Goal: Task Accomplishment & Management: Use online tool/utility

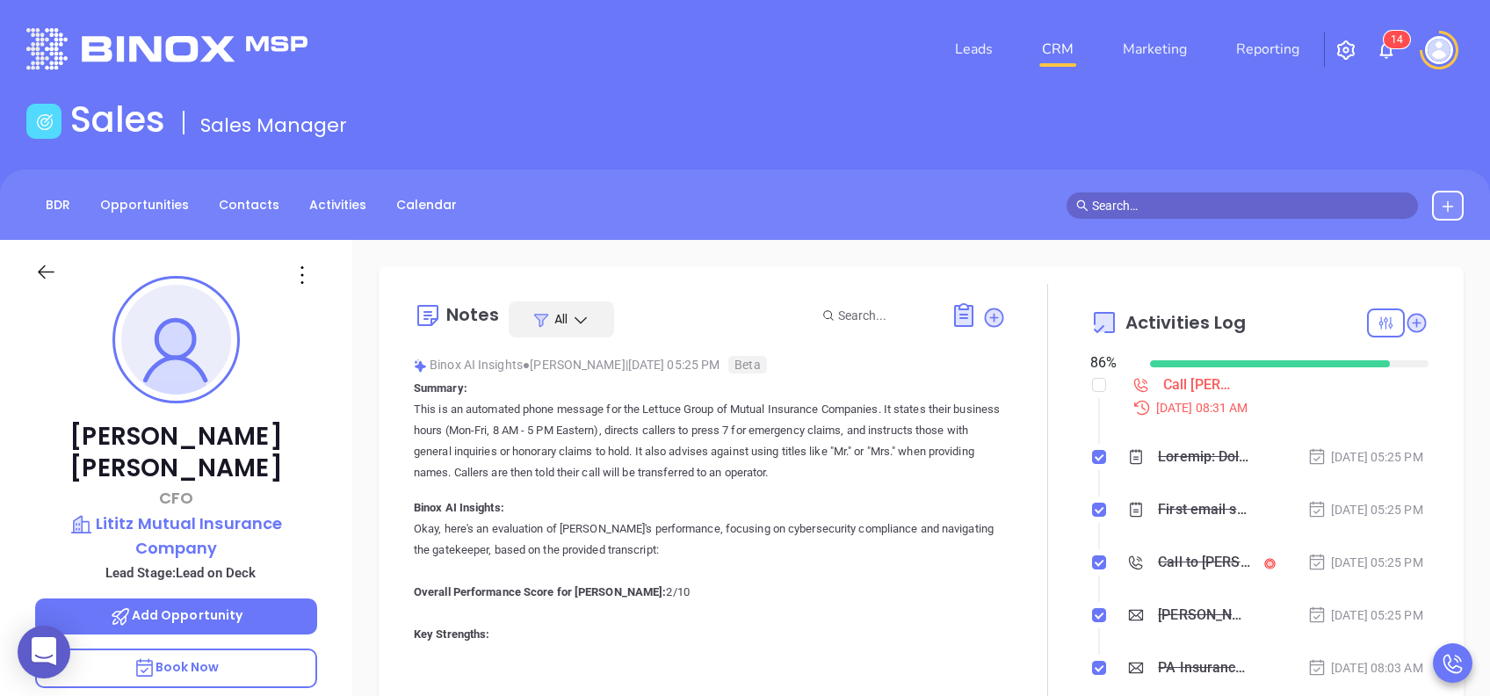
scroll to position [511, 0]
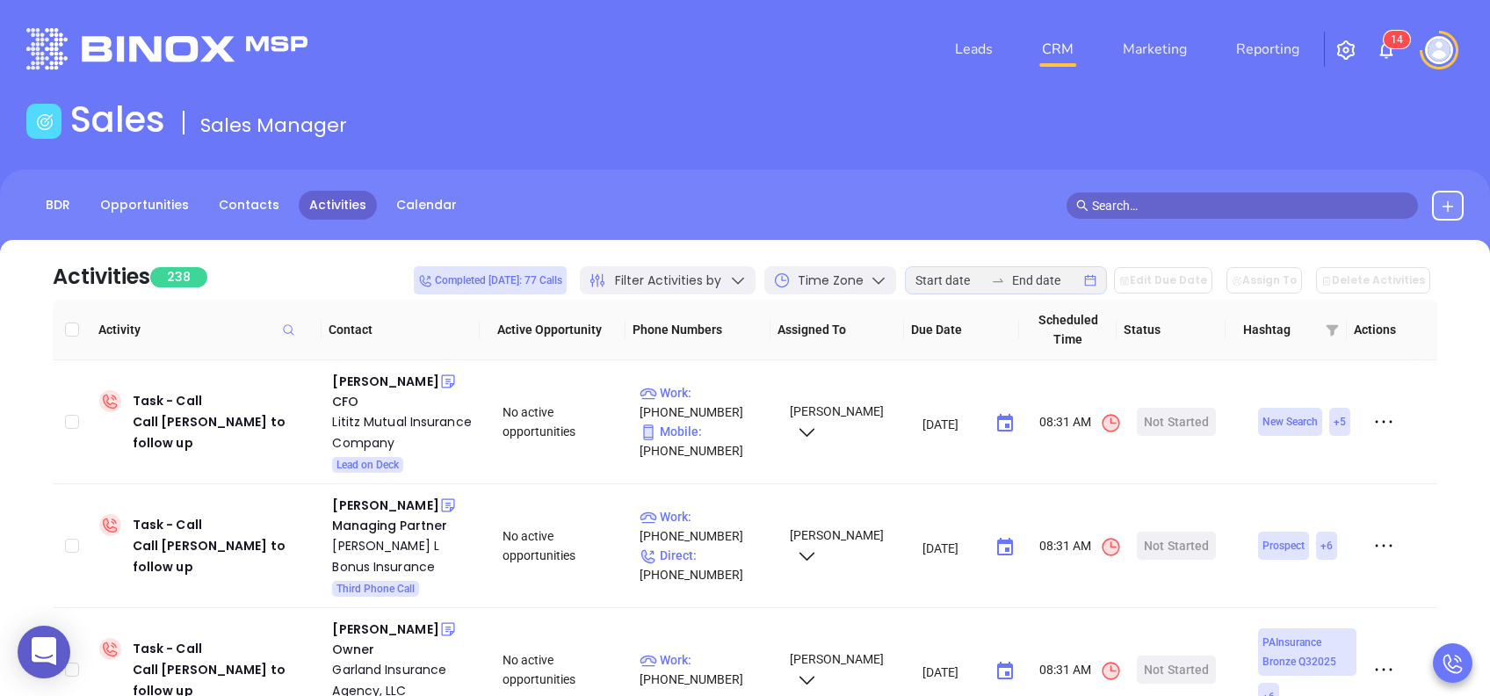
click at [721, 275] on span "Filter Activities by" at bounding box center [668, 280] width 106 height 18
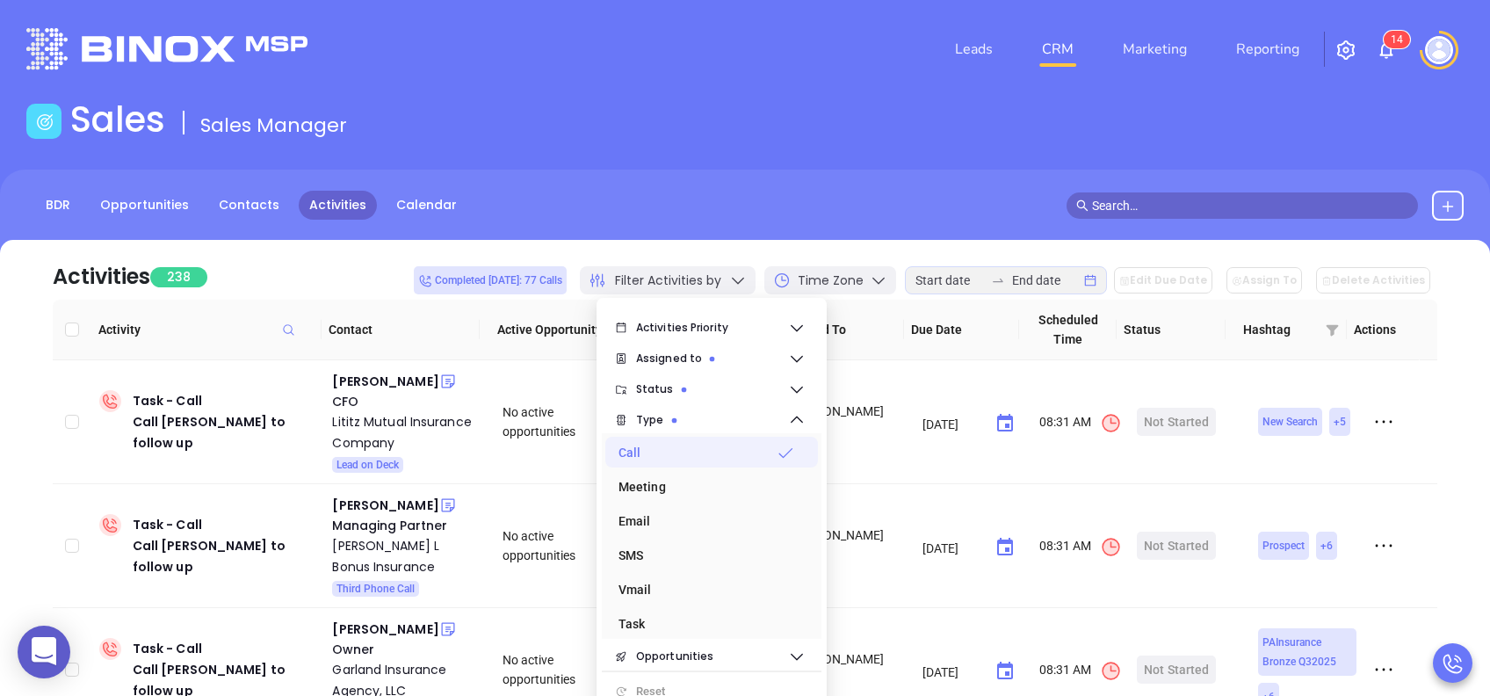
click at [791, 449] on icon at bounding box center [786, 453] width 14 height 10
click at [729, 522] on div "Email" at bounding box center [707, 520] width 176 height 35
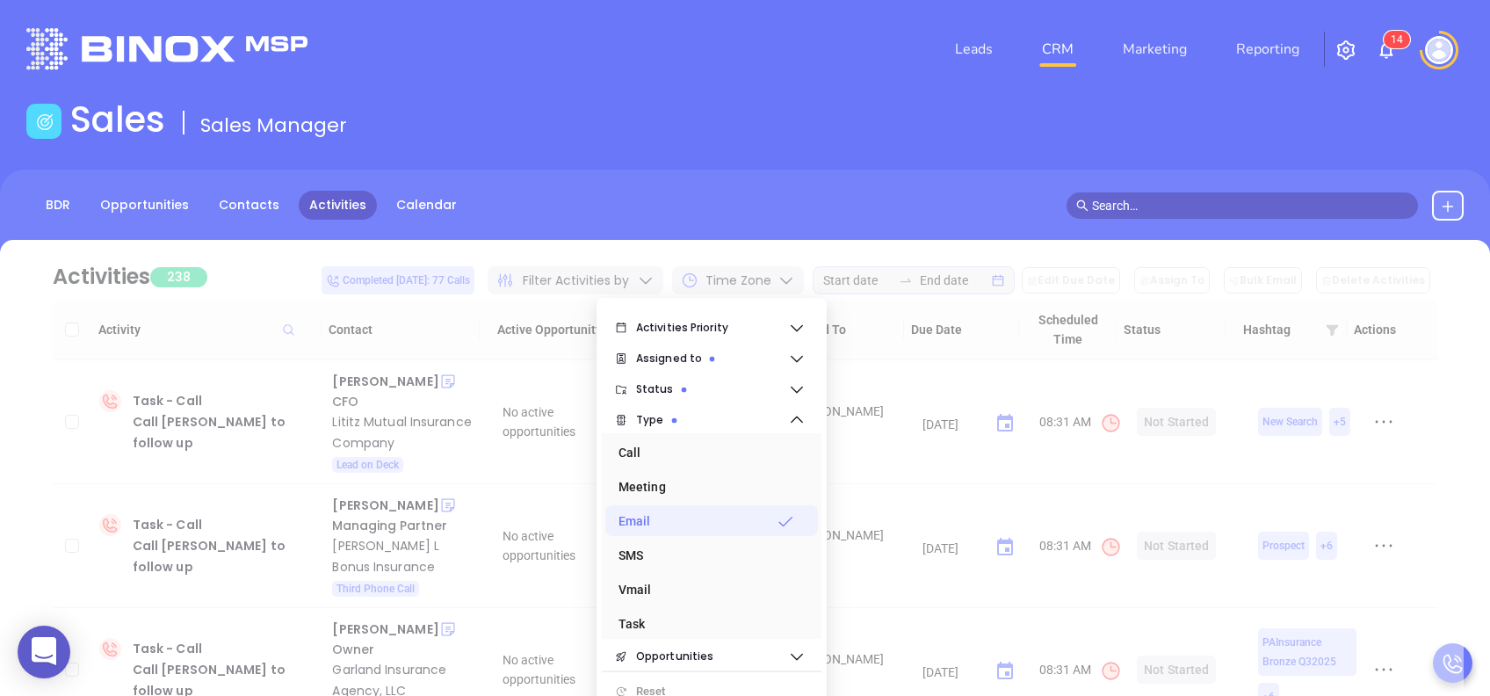
click at [281, 271] on div at bounding box center [744, 585] width 1437 height 690
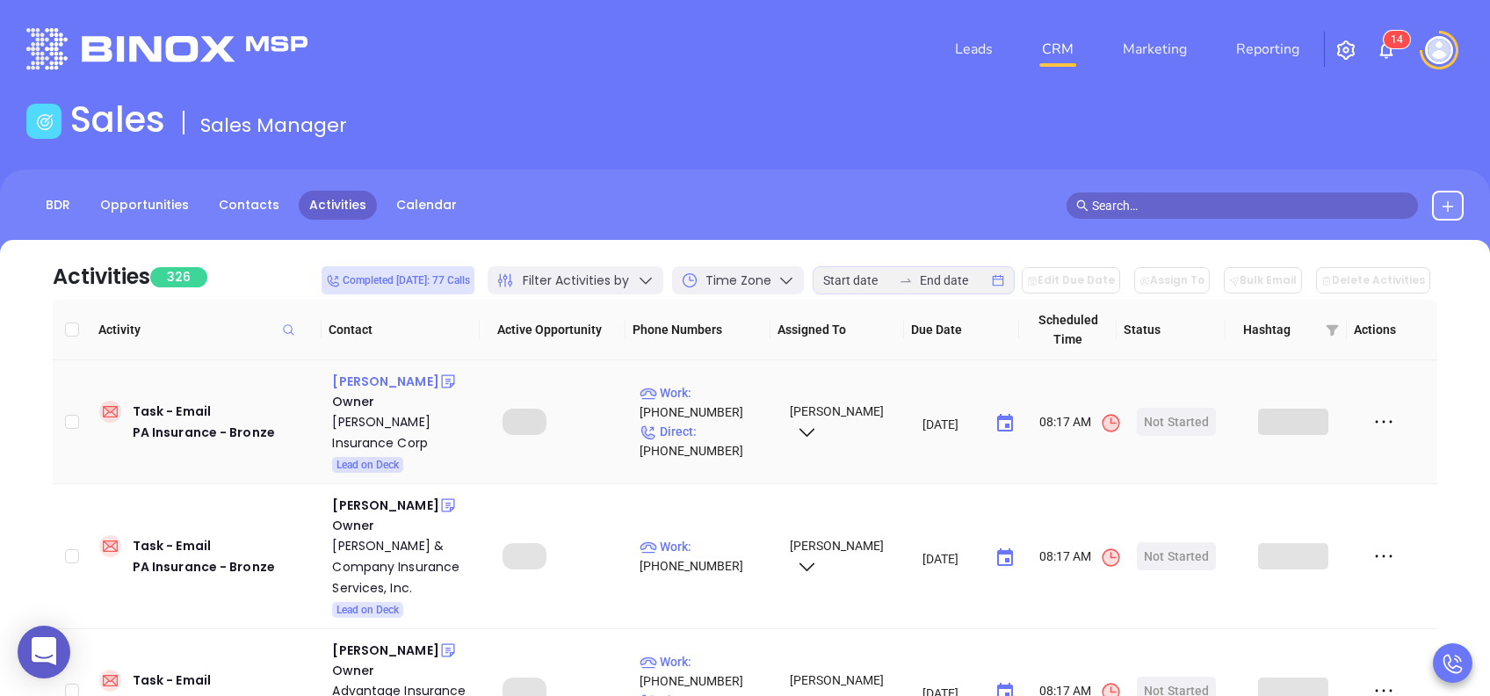
click at [401, 380] on div "Michael Weaver" at bounding box center [385, 381] width 106 height 21
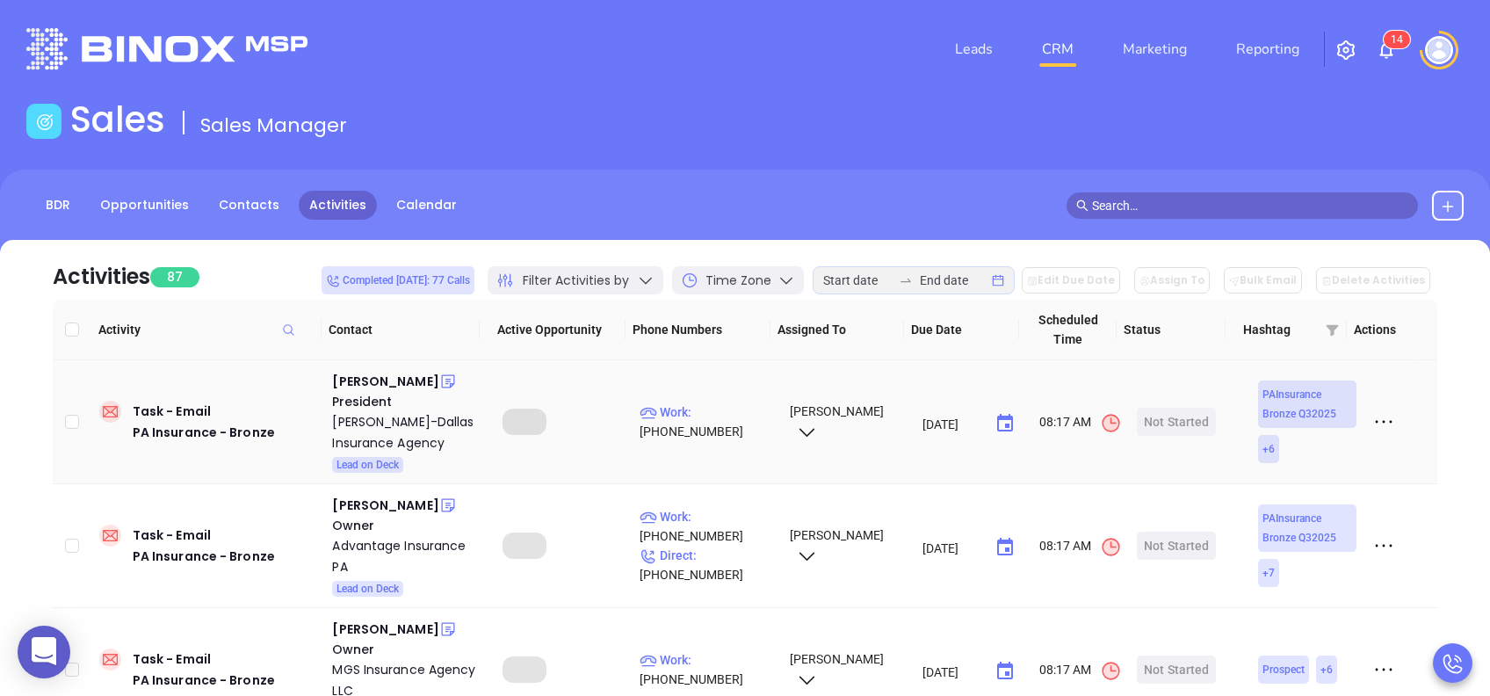
click at [715, 399] on td "Work : (610) 970-2002" at bounding box center [707, 422] width 148 height 124
click at [362, 385] on div "Leo Dallas" at bounding box center [385, 381] width 106 height 21
click at [713, 421] on p "Work : (610) 970-2002" at bounding box center [707, 421] width 134 height 39
type input "(610) 970-2002"
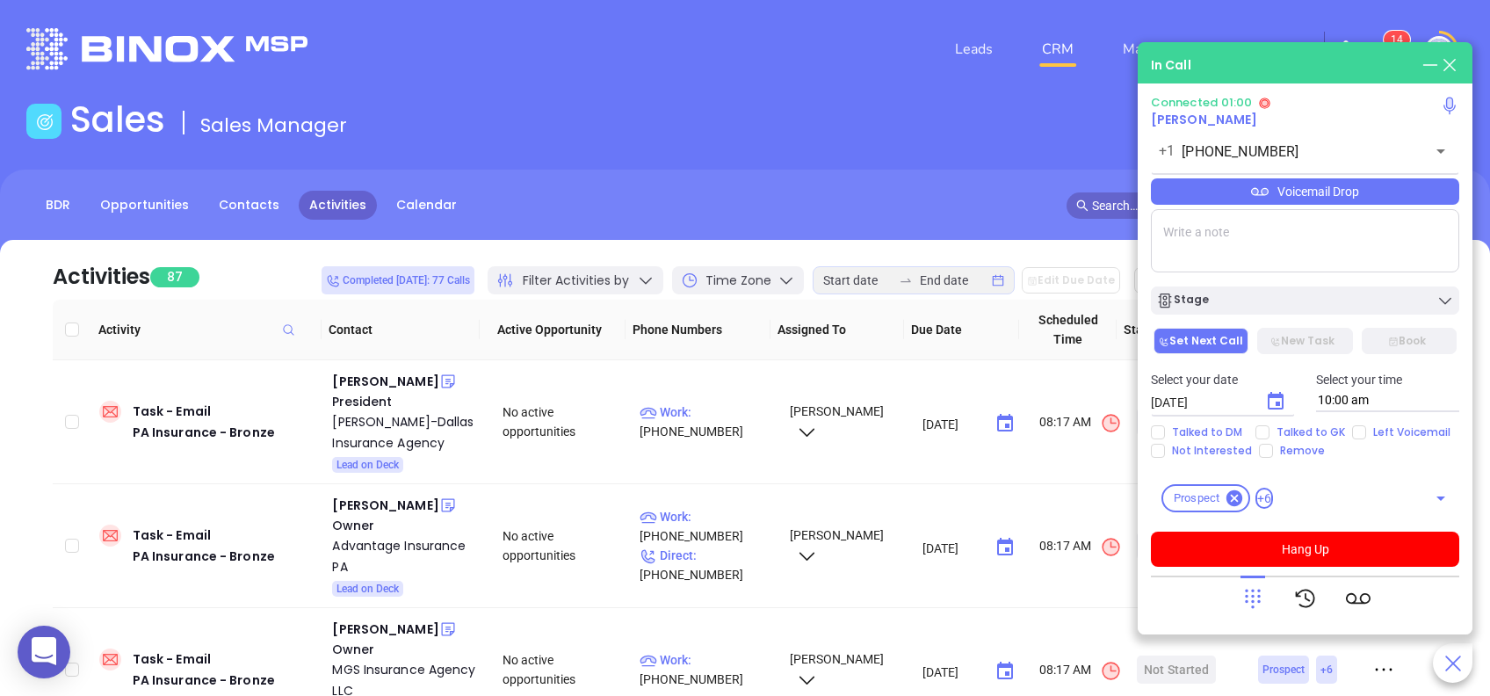
click at [1265, 247] on textarea at bounding box center [1305, 240] width 308 height 63
type textarea "First email sent"
click at [1274, 402] on icon "Choose date, selected date is Aug 21, 2025" at bounding box center [1275, 401] width 21 height 21
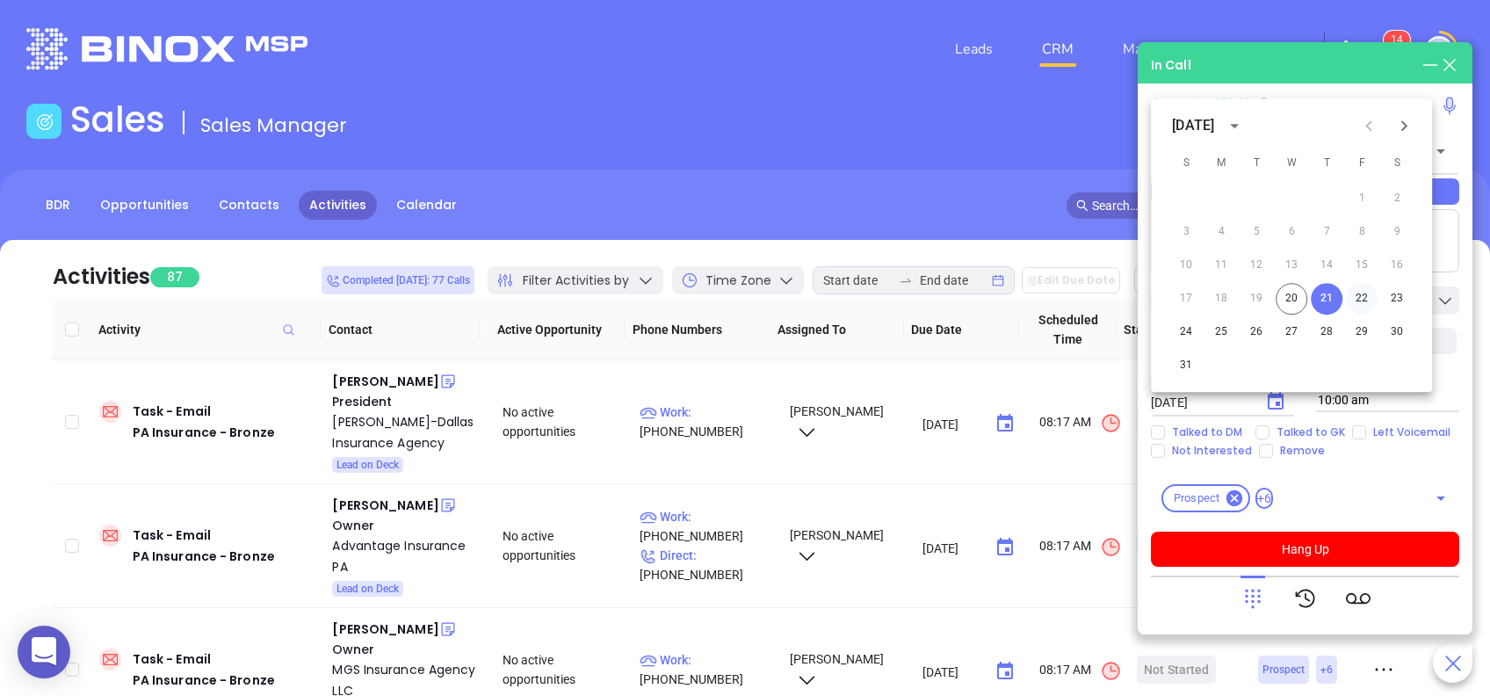
click at [1365, 292] on button "22" at bounding box center [1362, 299] width 32 height 32
type input "08/22/2025"
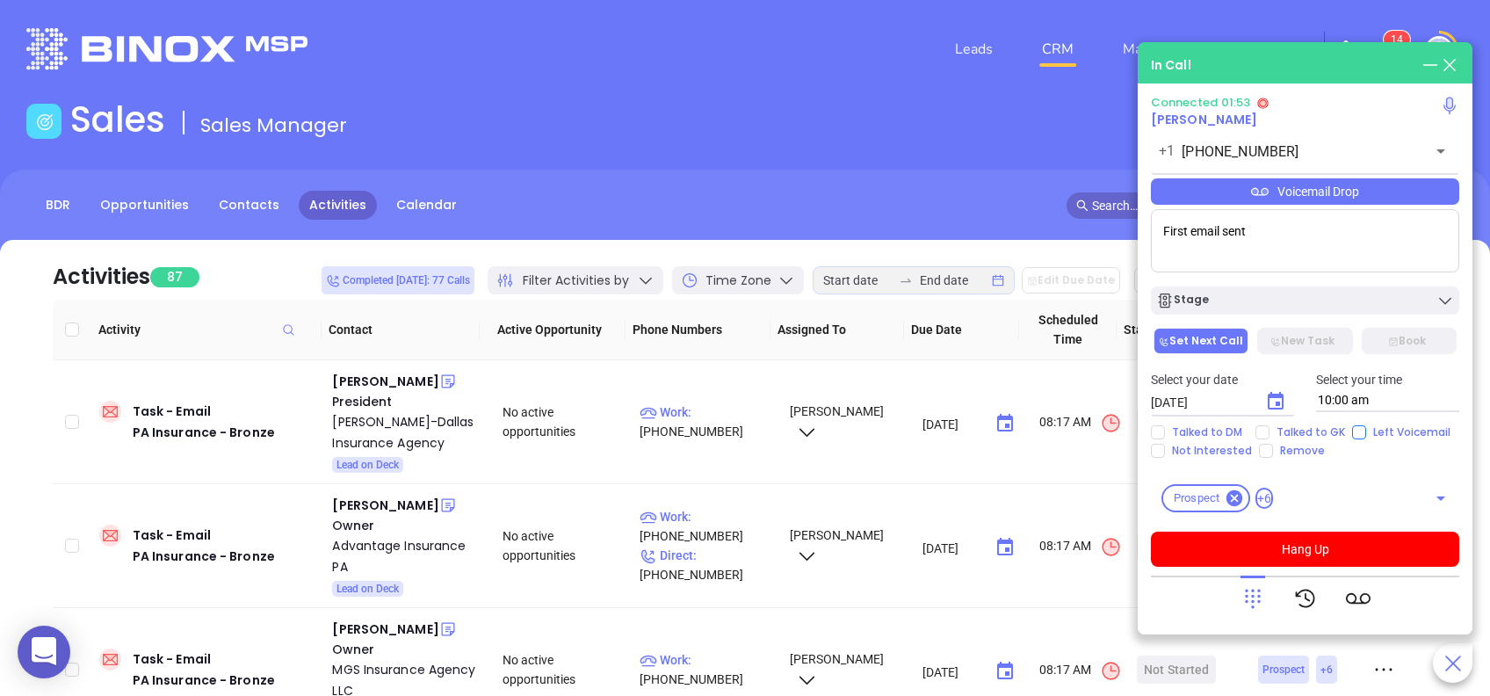
click at [1353, 435] on input "Left Voicemail" at bounding box center [1359, 432] width 14 height 14
checkbox input "true"
click at [1321, 195] on div "Voicemail Drop" at bounding box center [1305, 191] width 308 height 26
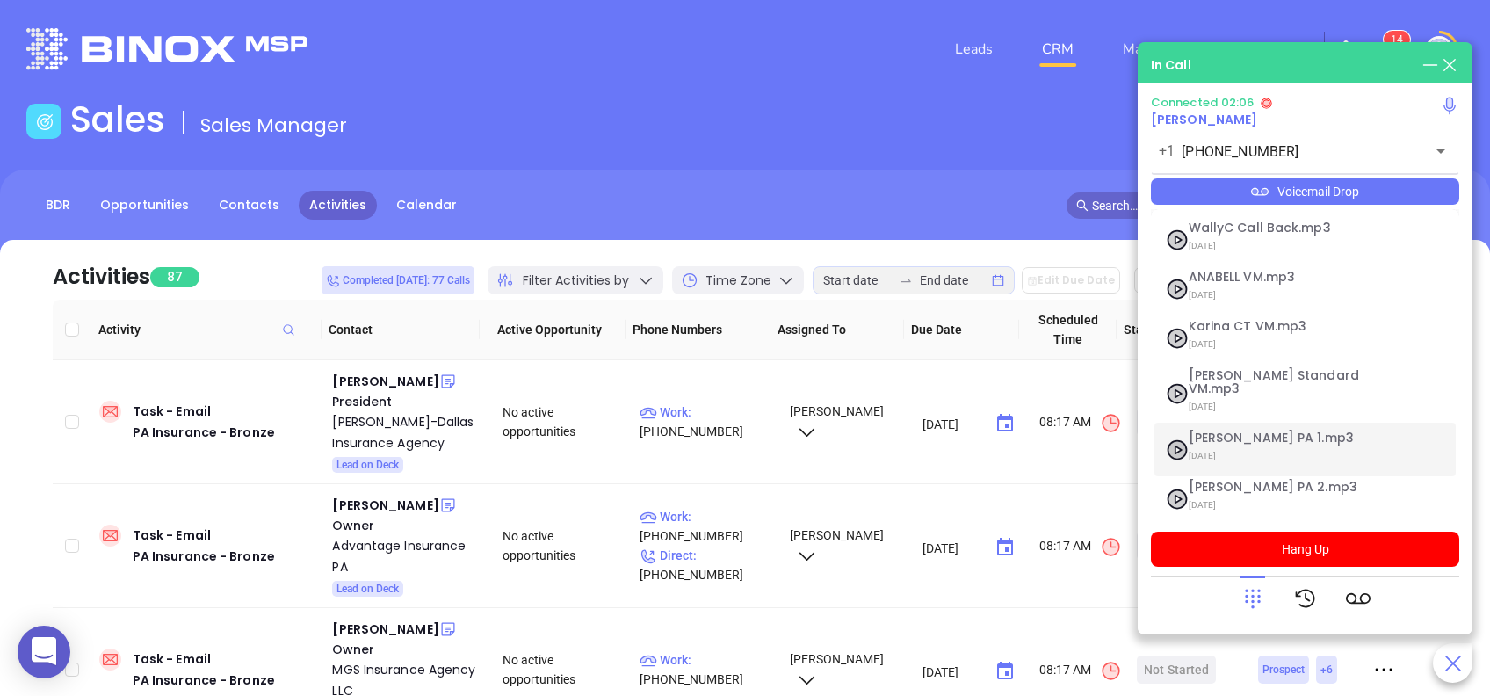
click at [1217, 431] on span "Vicky PA 1.mp3" at bounding box center [1284, 437] width 190 height 13
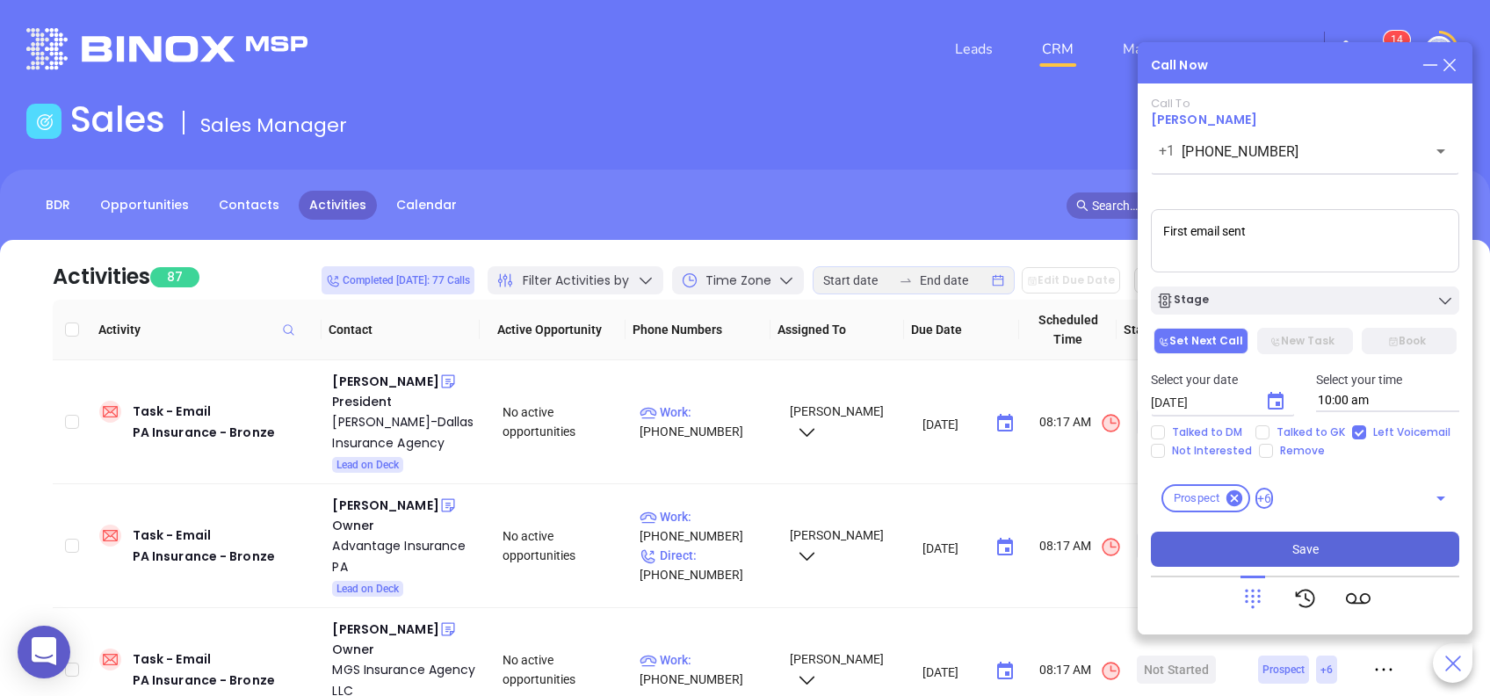
click at [1284, 541] on button "Save" at bounding box center [1305, 549] width 308 height 35
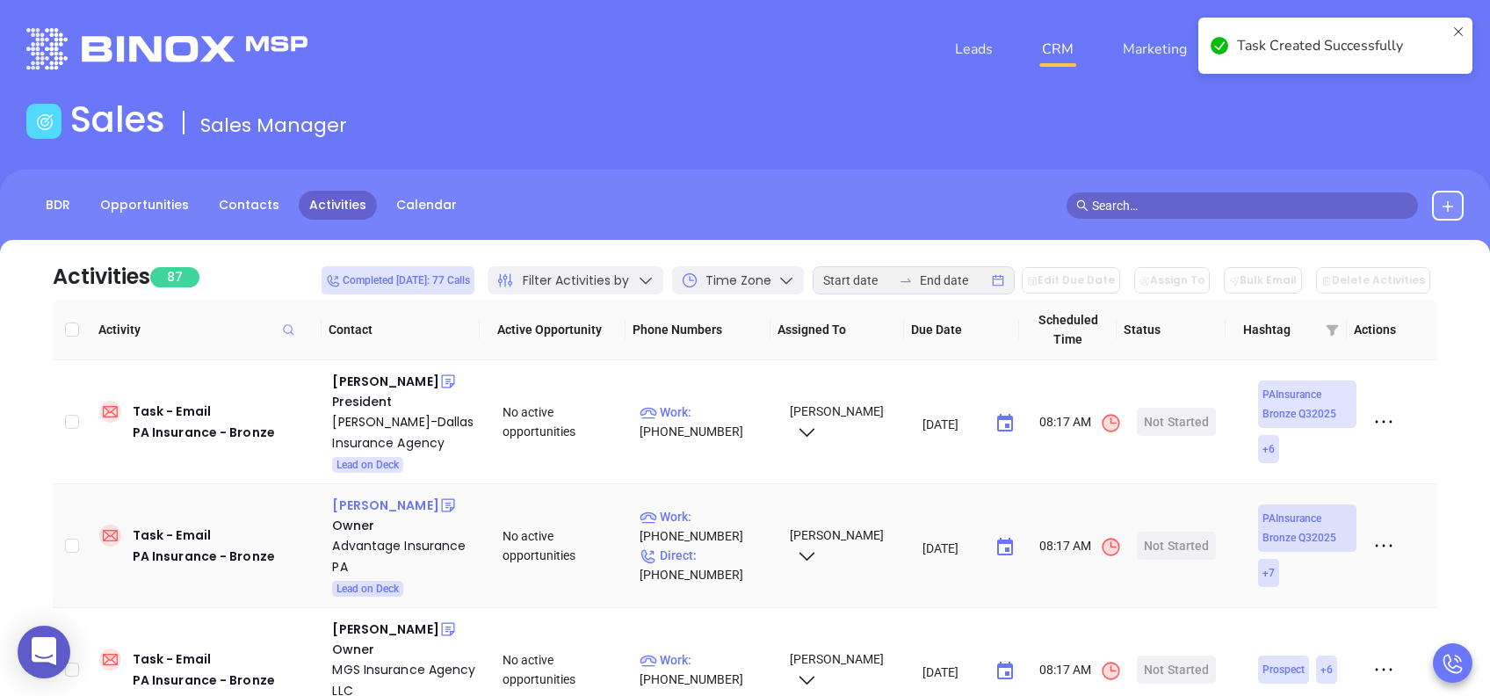
click at [362, 506] on div "Lee Kirsh" at bounding box center [385, 505] width 106 height 21
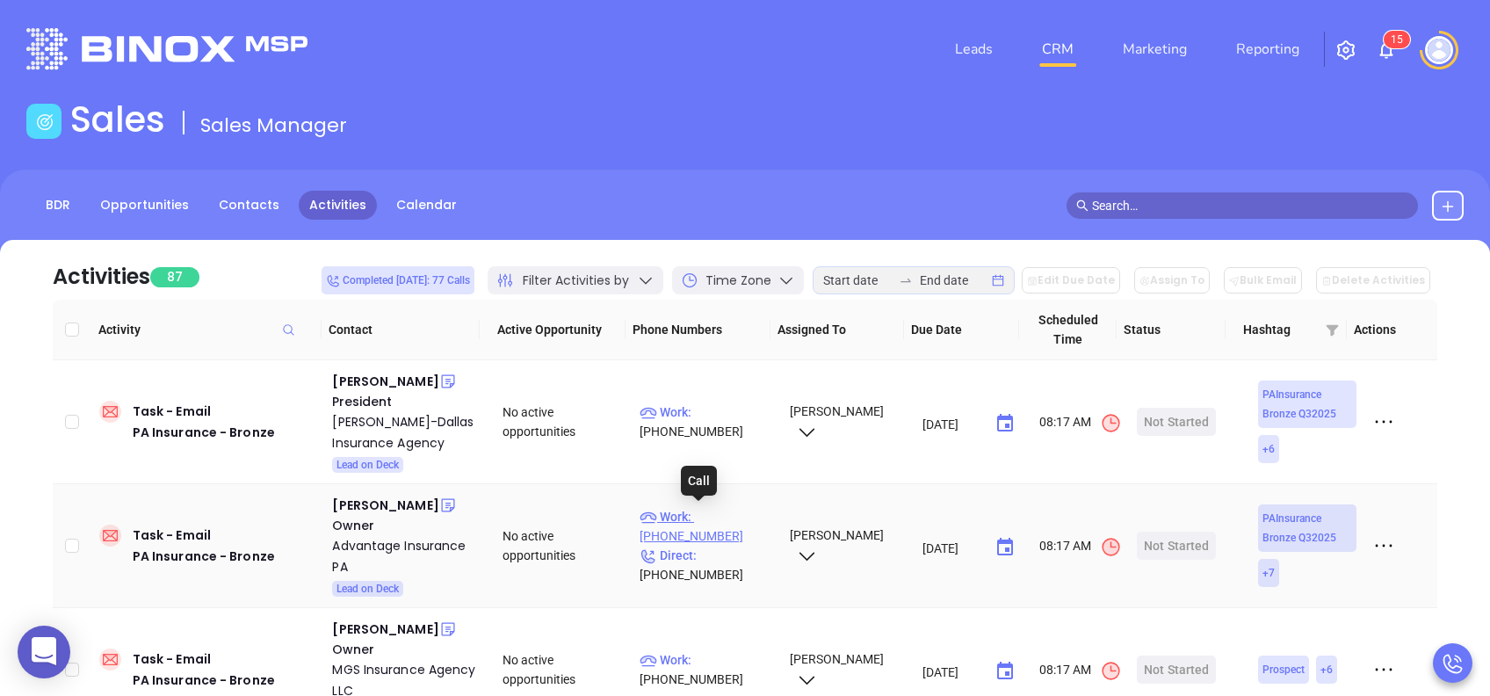
click at [731, 518] on p "Work : (215) 860-6510" at bounding box center [707, 526] width 134 height 39
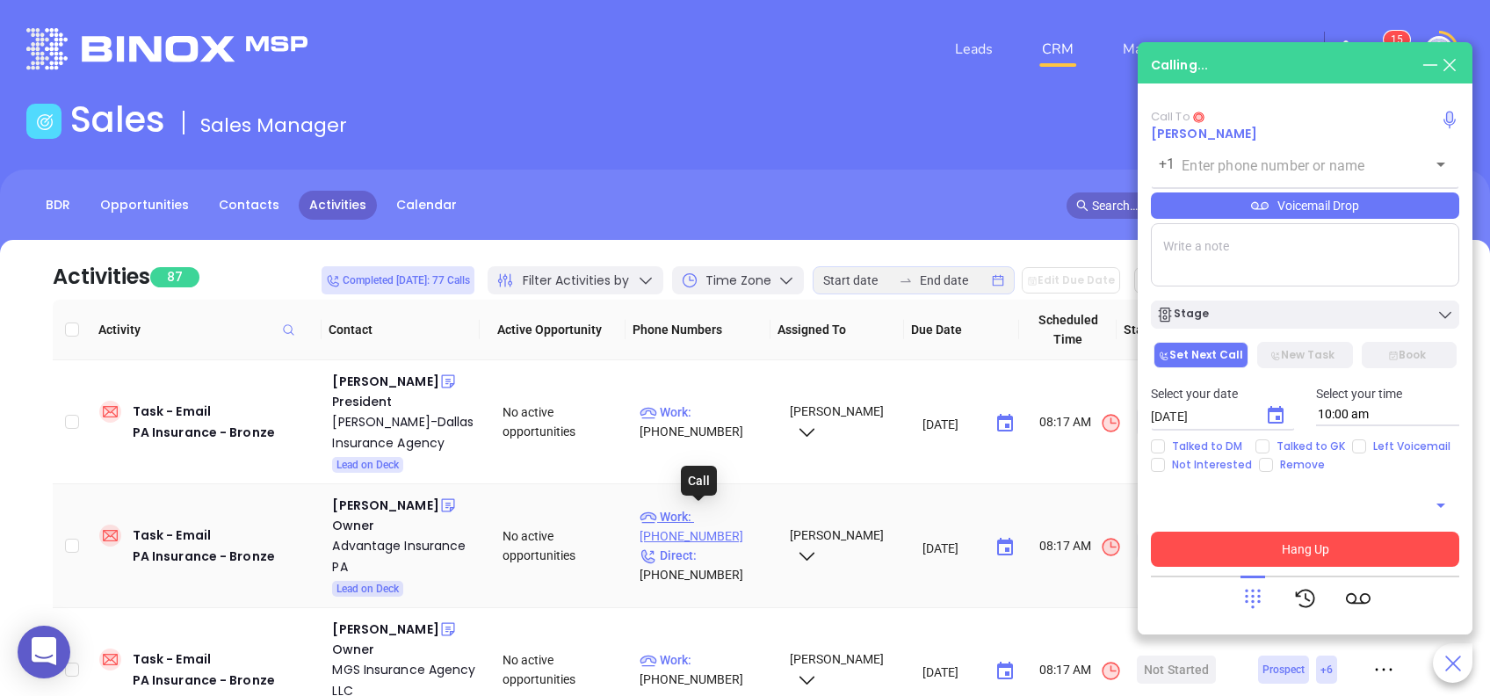
type input "(215) 860-6510"
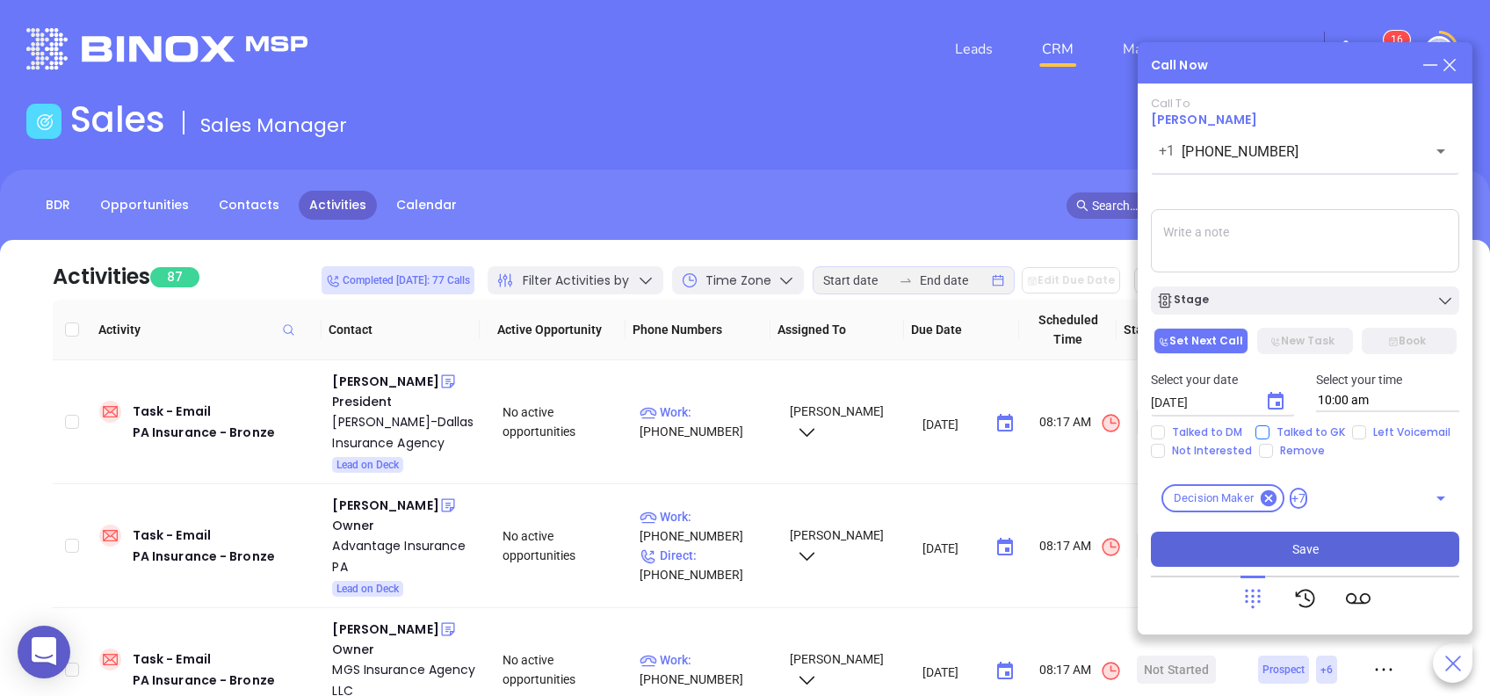
click at [1295, 436] on span "Talked to GK" at bounding box center [1311, 432] width 83 height 14
click at [1270, 436] on input "Talked to GK" at bounding box center [1263, 432] width 14 height 14
checkbox input "true"
click at [1277, 394] on icon "Choose date, selected date is Aug 21, 2025" at bounding box center [1276, 401] width 16 height 18
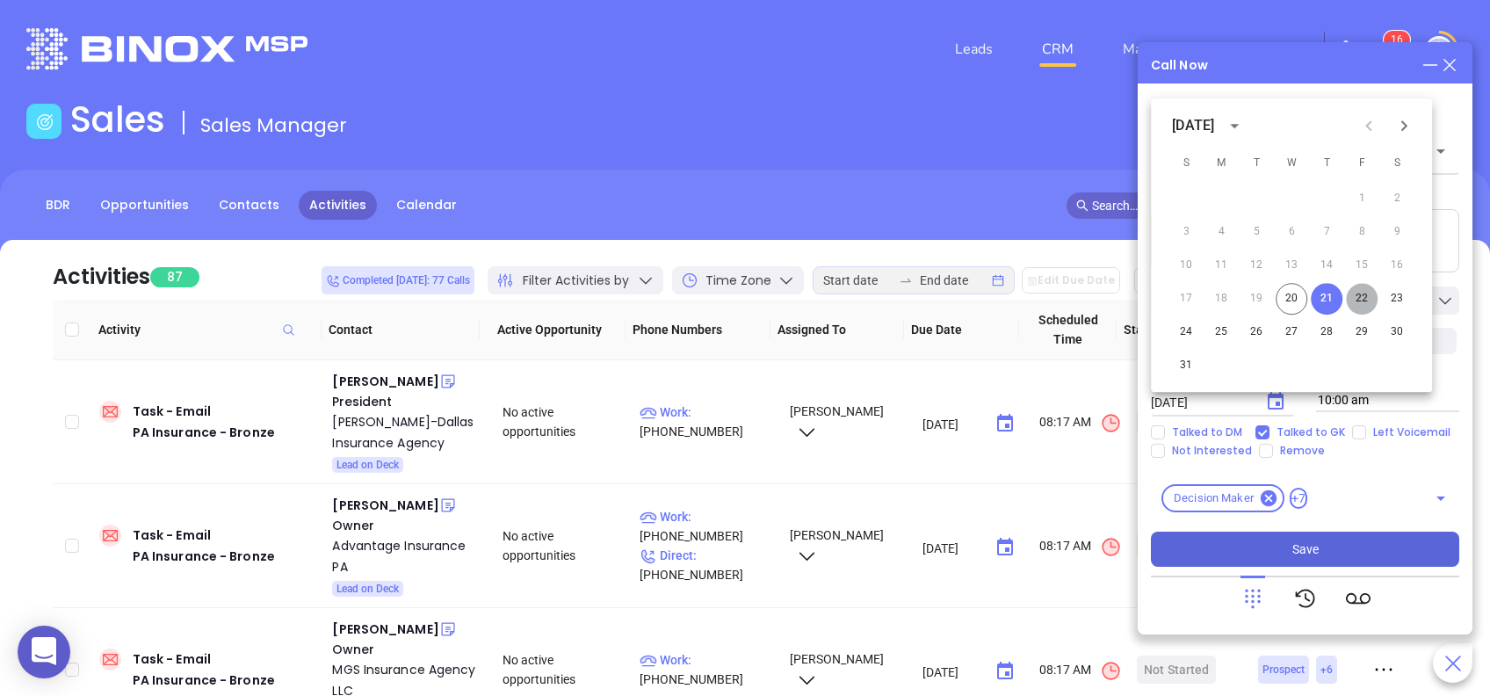
click at [1351, 301] on button "22" at bounding box center [1362, 299] width 32 height 32
type input "08/22/2025"
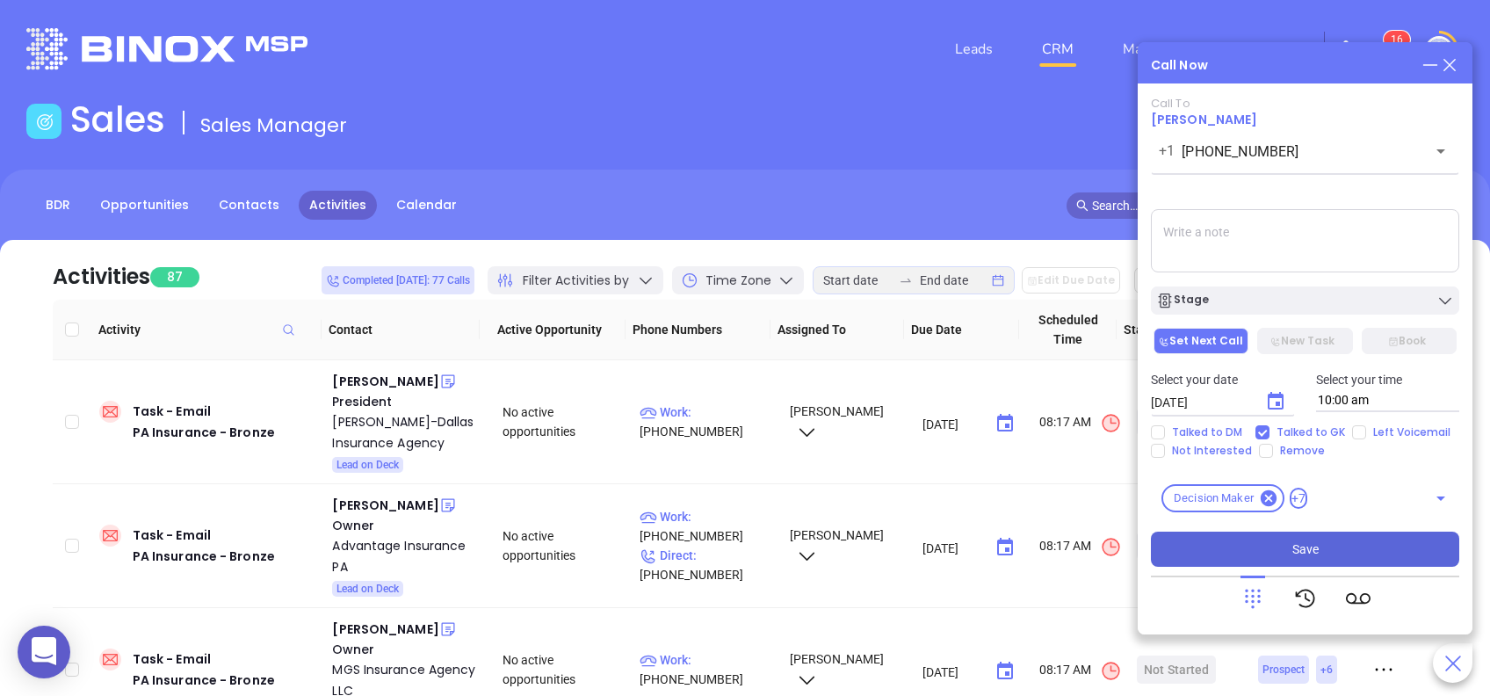
click at [1305, 550] on span "Save" at bounding box center [1305, 548] width 26 height 19
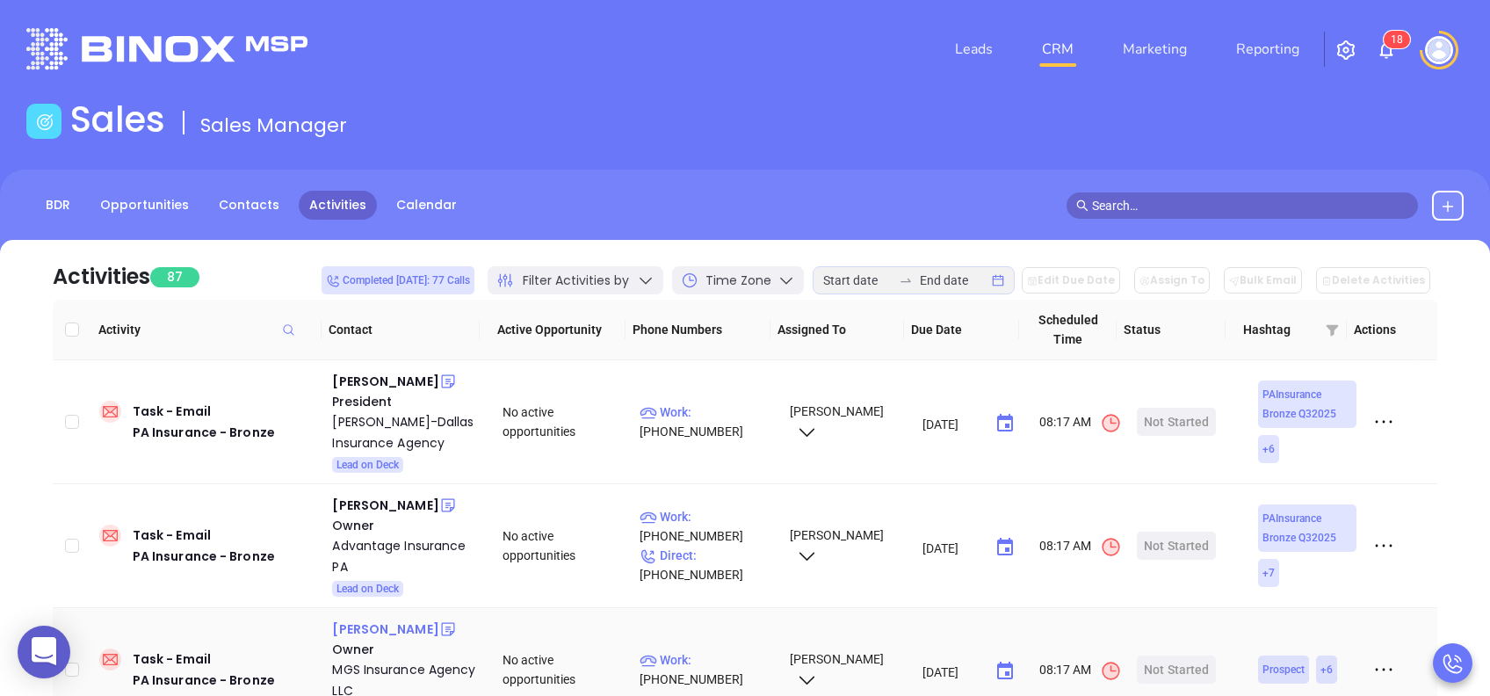
click at [391, 627] on div "Michael Sirak" at bounding box center [385, 629] width 106 height 21
click at [708, 660] on p "Work : (610) 375-6142" at bounding box center [707, 669] width 134 height 39
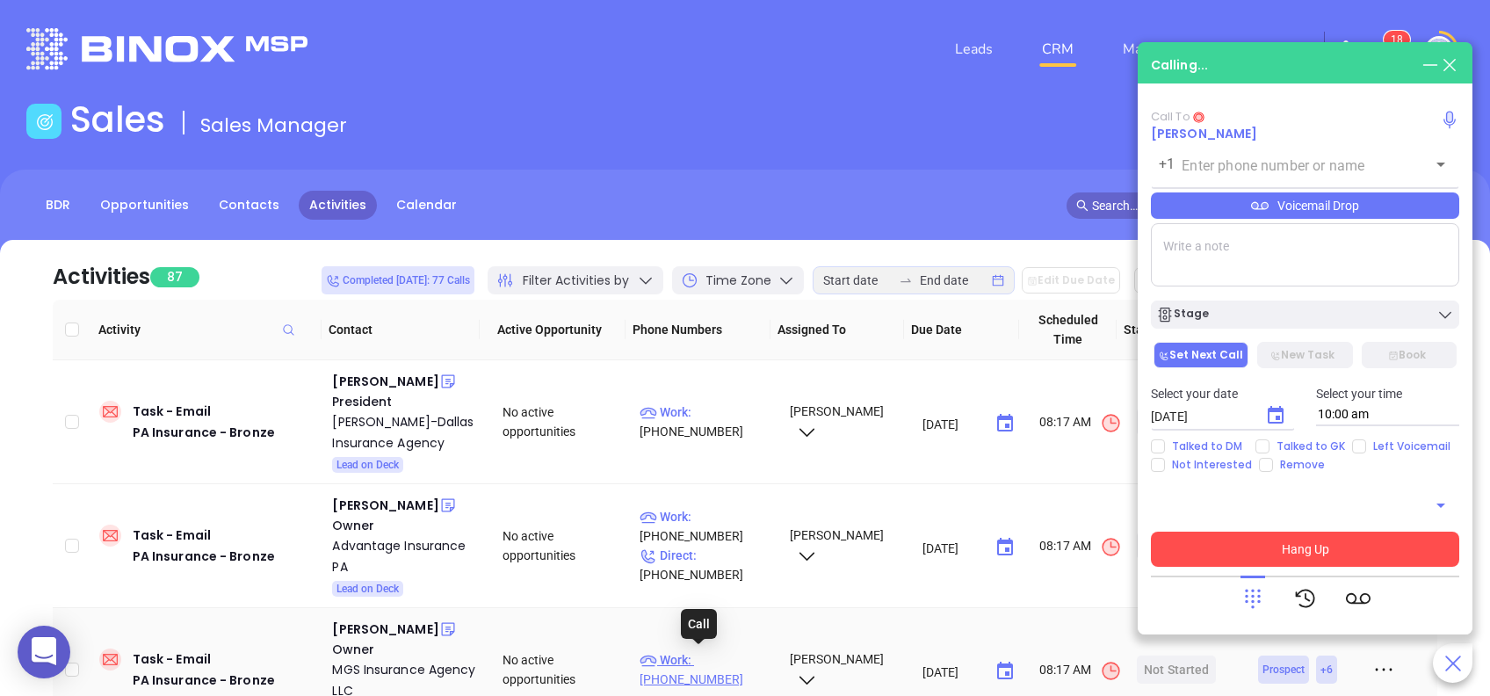
type input "(610) 375-6142"
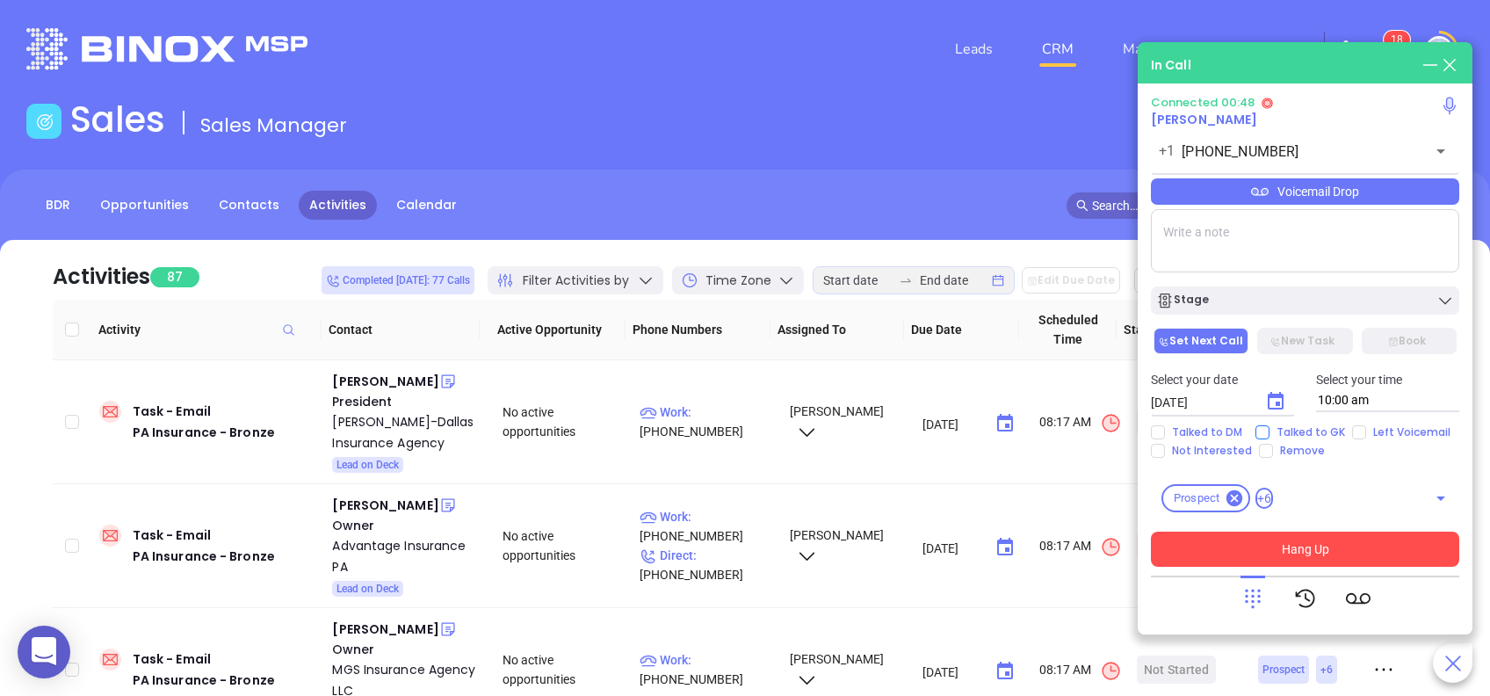
click at [1313, 429] on span "Talked to GK" at bounding box center [1311, 432] width 83 height 14
click at [1270, 429] on input "Talked to GK" at bounding box center [1263, 432] width 14 height 14
checkbox input "true"
click at [1264, 244] on textarea at bounding box center [1305, 240] width 308 height 63
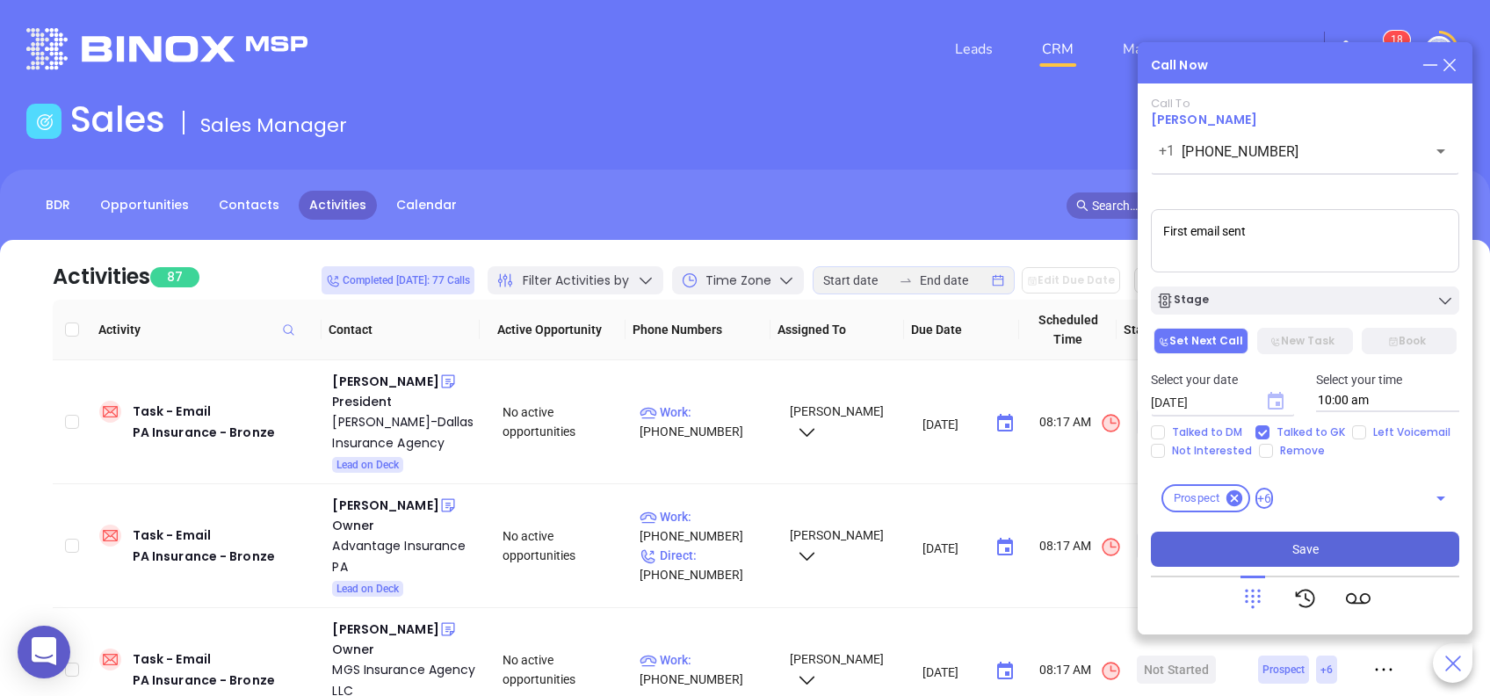
type textarea "First email sent"
click at [1279, 409] on icon "Choose date, selected date is Aug 21, 2025" at bounding box center [1276, 401] width 16 height 18
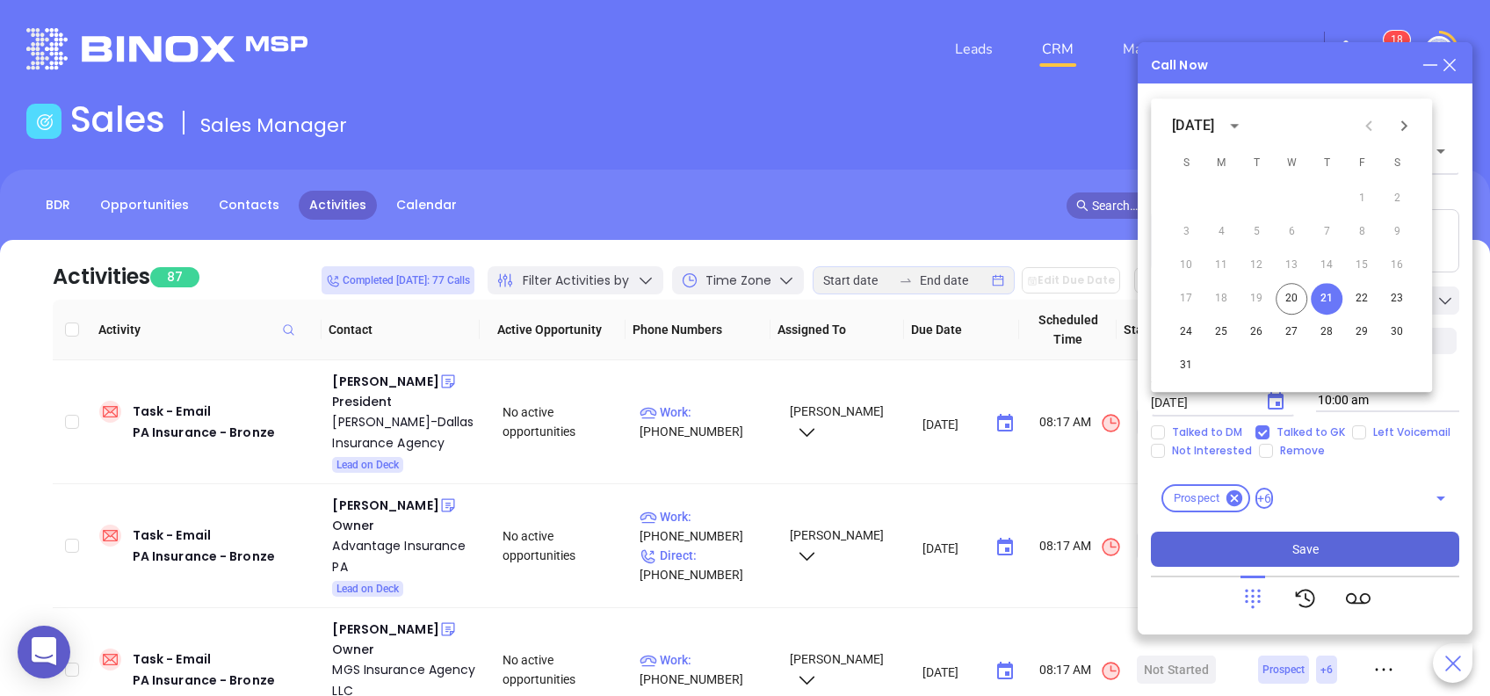
click at [1362, 279] on div "10 11 12 13 14 15 16" at bounding box center [1291, 266] width 281 height 32
click at [1357, 305] on button "22" at bounding box center [1362, 299] width 32 height 32
type input "08/22/2025"
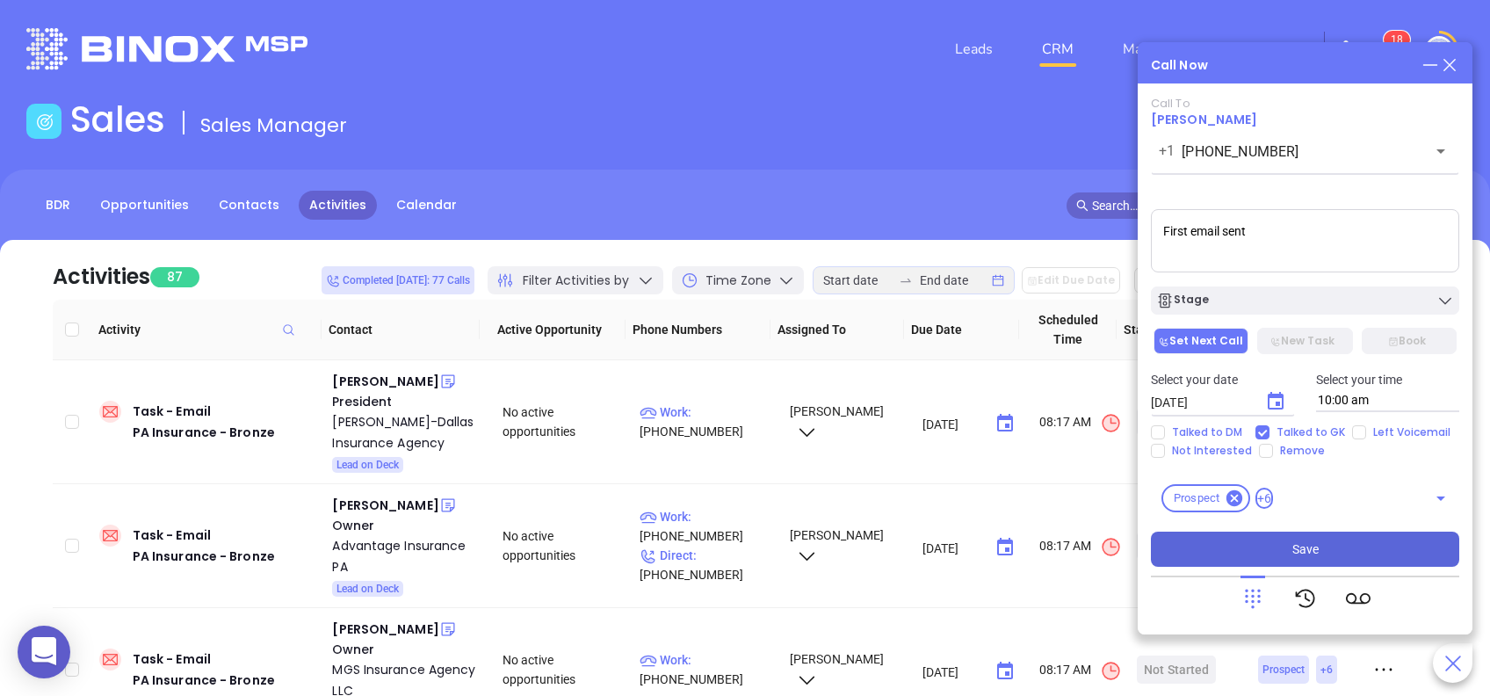
click at [1345, 548] on button "Save" at bounding box center [1305, 549] width 308 height 35
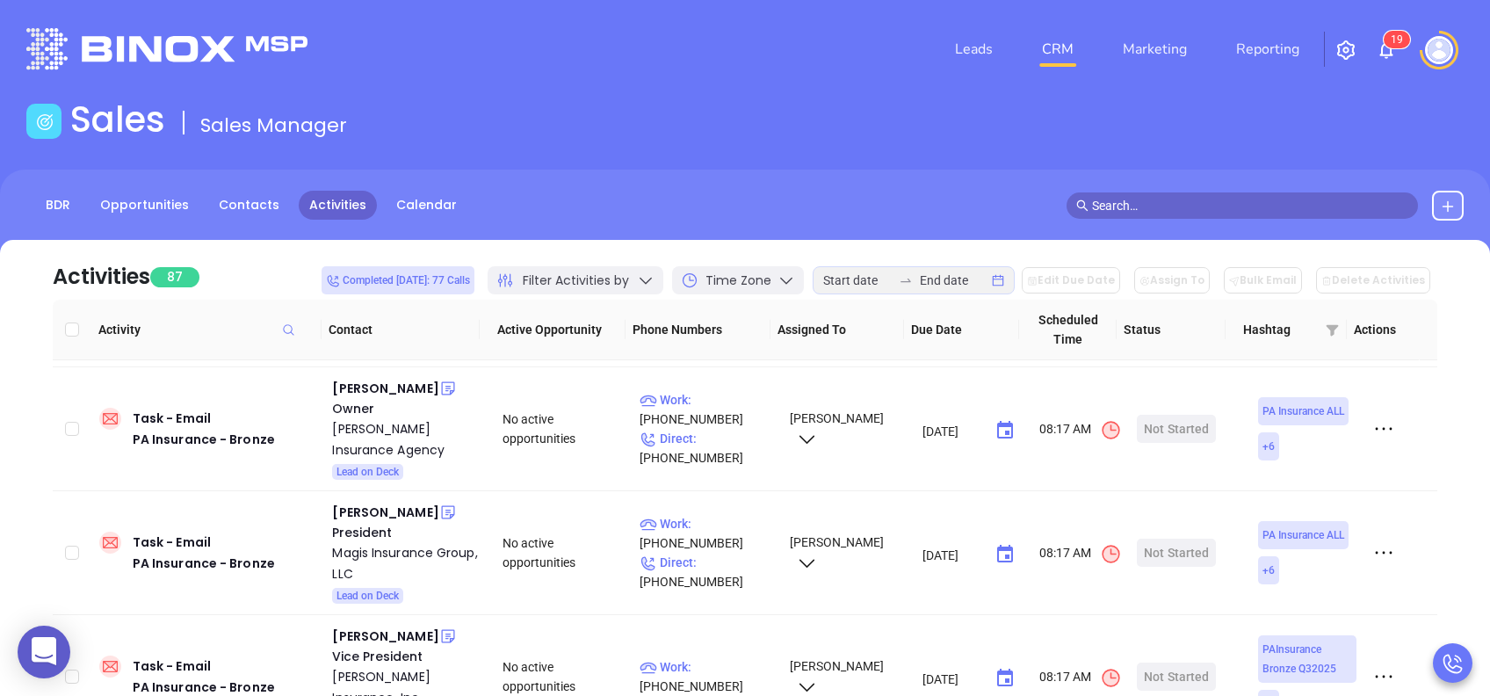
scroll to position [374, 0]
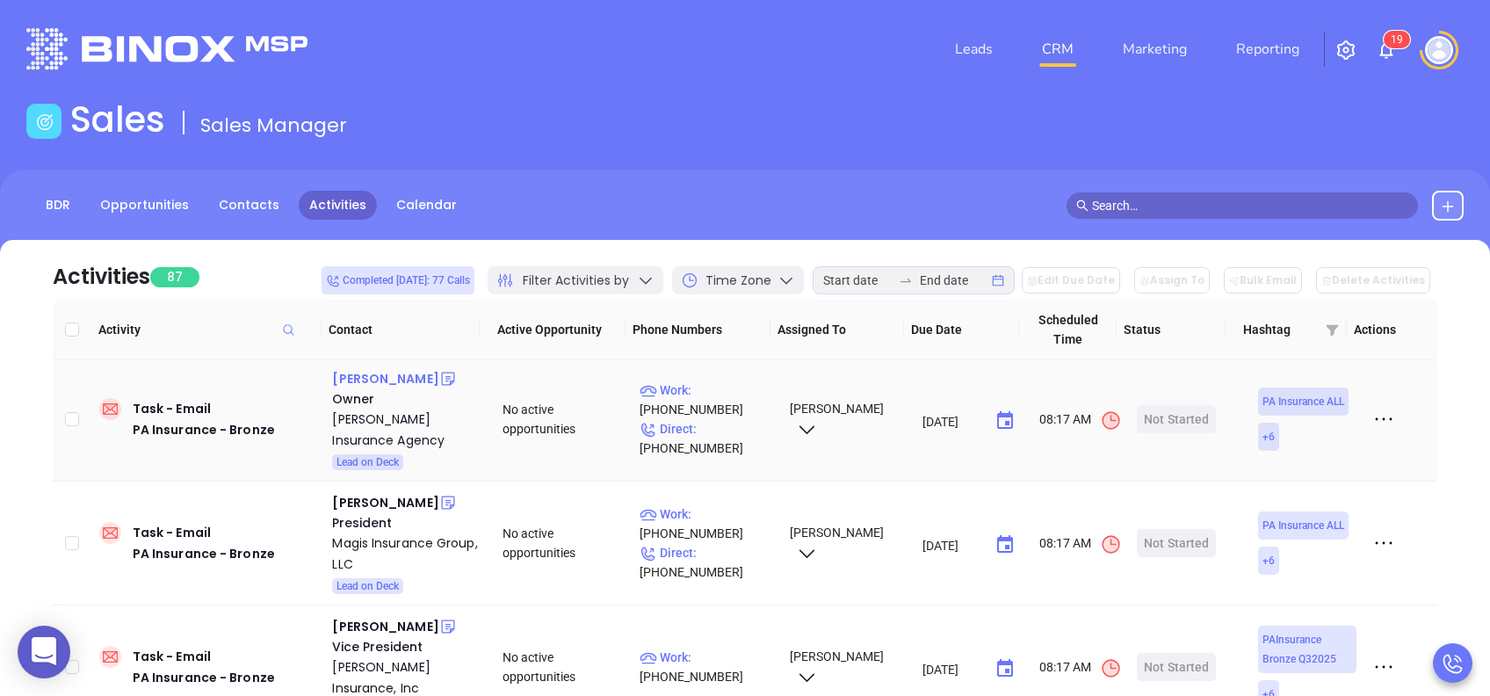
click at [387, 384] on div "Gregg Basile" at bounding box center [385, 378] width 106 height 21
click at [716, 387] on p "Work : (717) 792-6400" at bounding box center [707, 399] width 134 height 39
type input "(717) 792-6400"
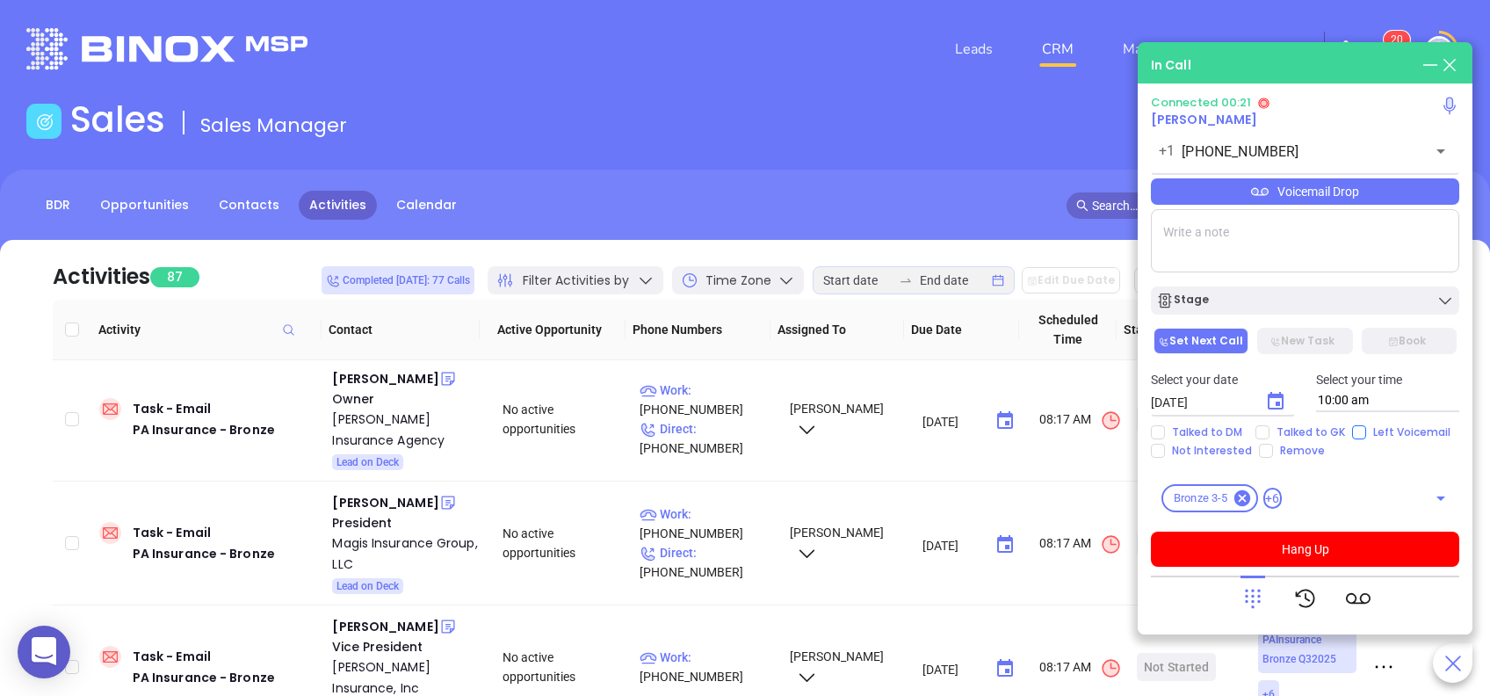
click at [1354, 426] on input "Left Voicemail" at bounding box center [1359, 432] width 14 height 14
checkbox input "false"
click at [1258, 225] on textarea at bounding box center [1305, 240] width 308 height 63
type textarea "First email sent"
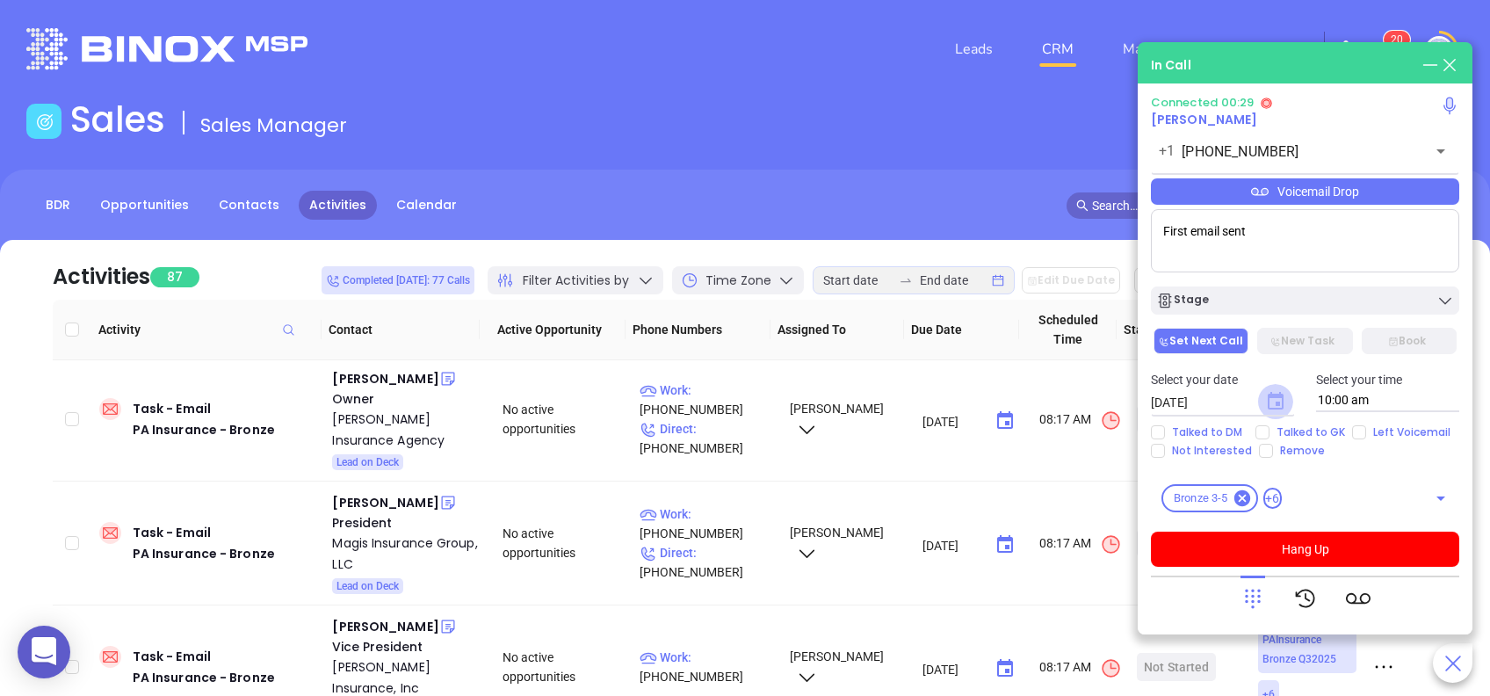
click at [1269, 401] on icon "Choose date, selected date is Aug 21, 2025" at bounding box center [1276, 401] width 16 height 18
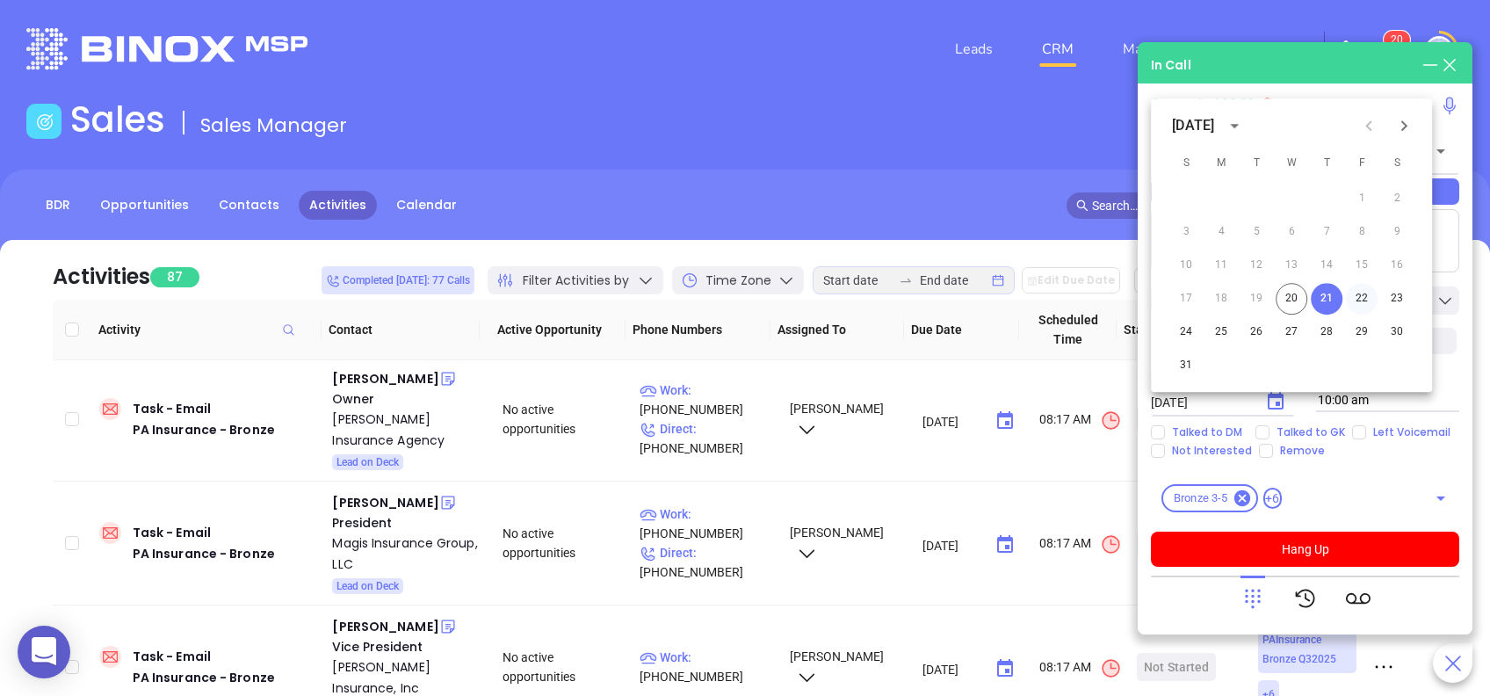
click at [1358, 300] on button "22" at bounding box center [1362, 299] width 32 height 32
type input "[DATE]"
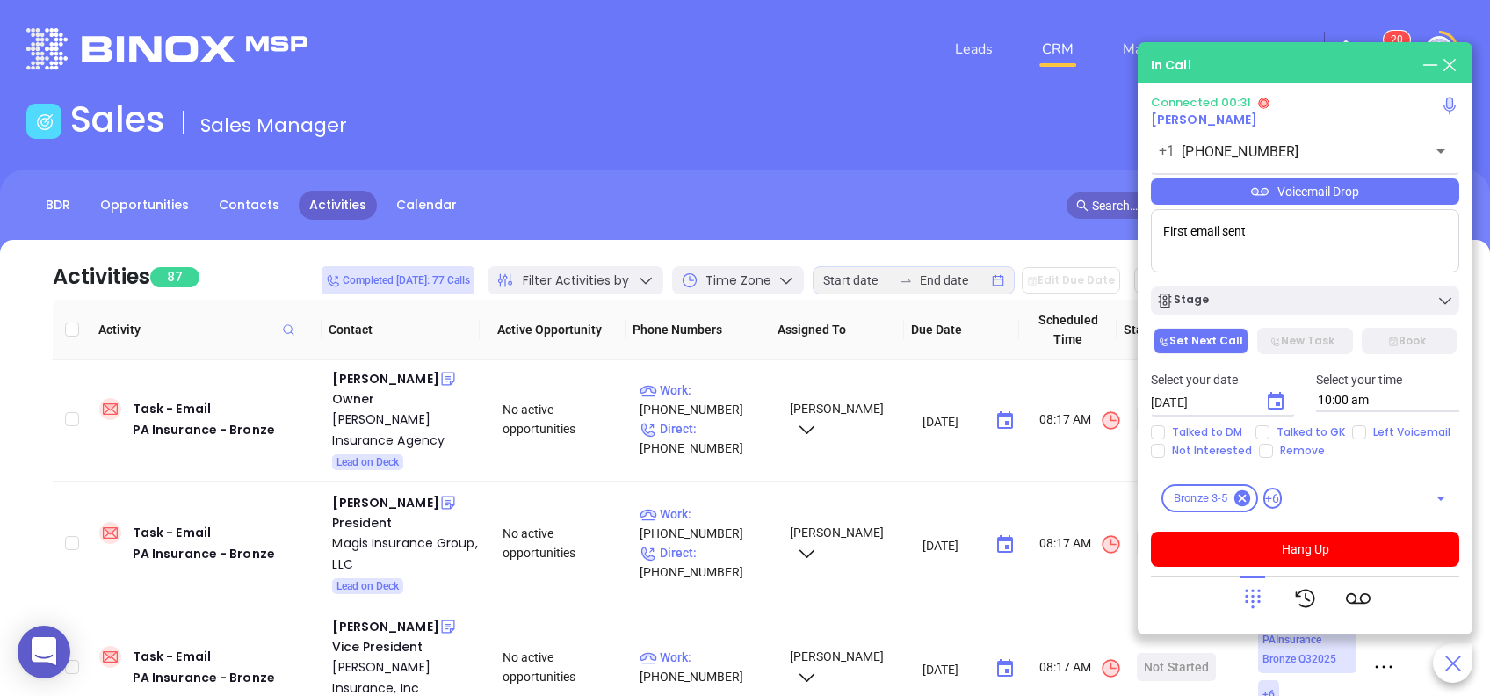
click at [1352, 185] on div "Voicemail Drop" at bounding box center [1305, 191] width 308 height 26
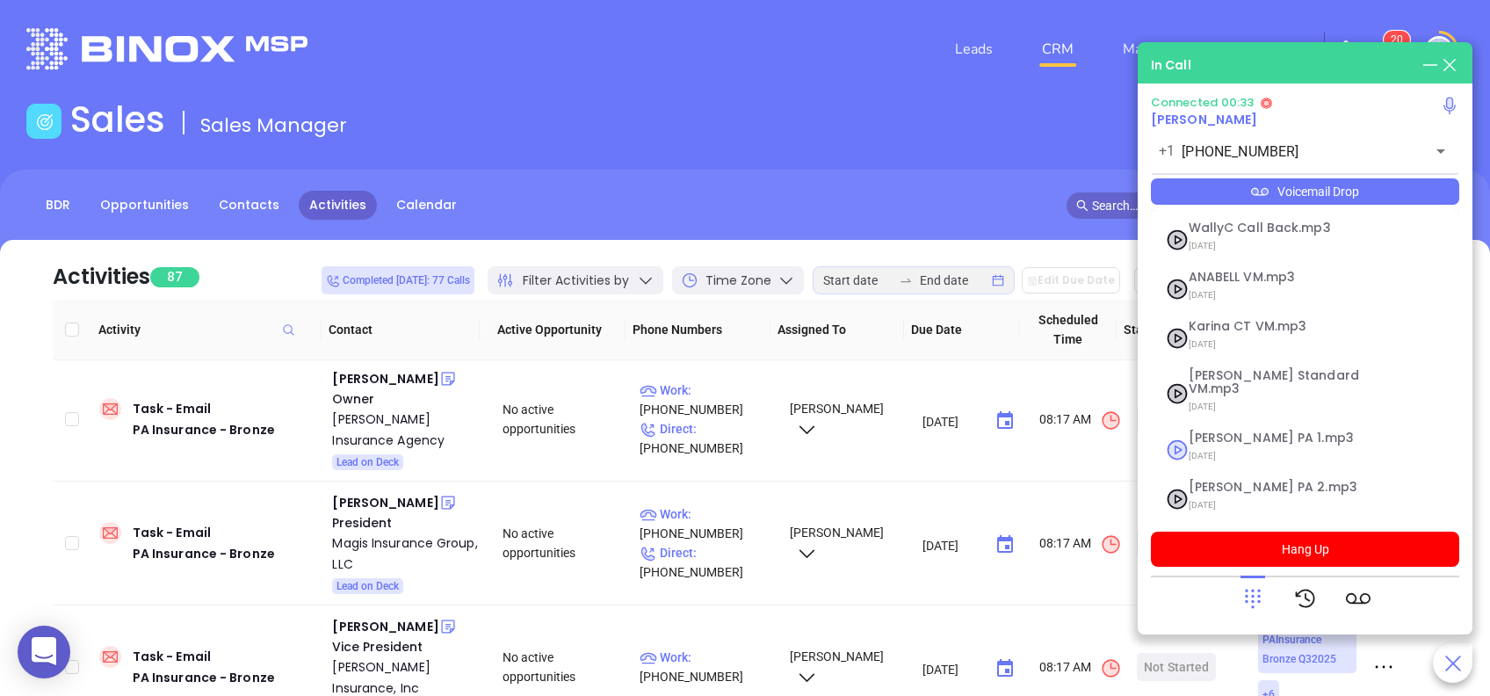
click at [1261, 431] on span "[PERSON_NAME] PA 1.mp3" at bounding box center [1284, 437] width 190 height 13
checkbox input "true"
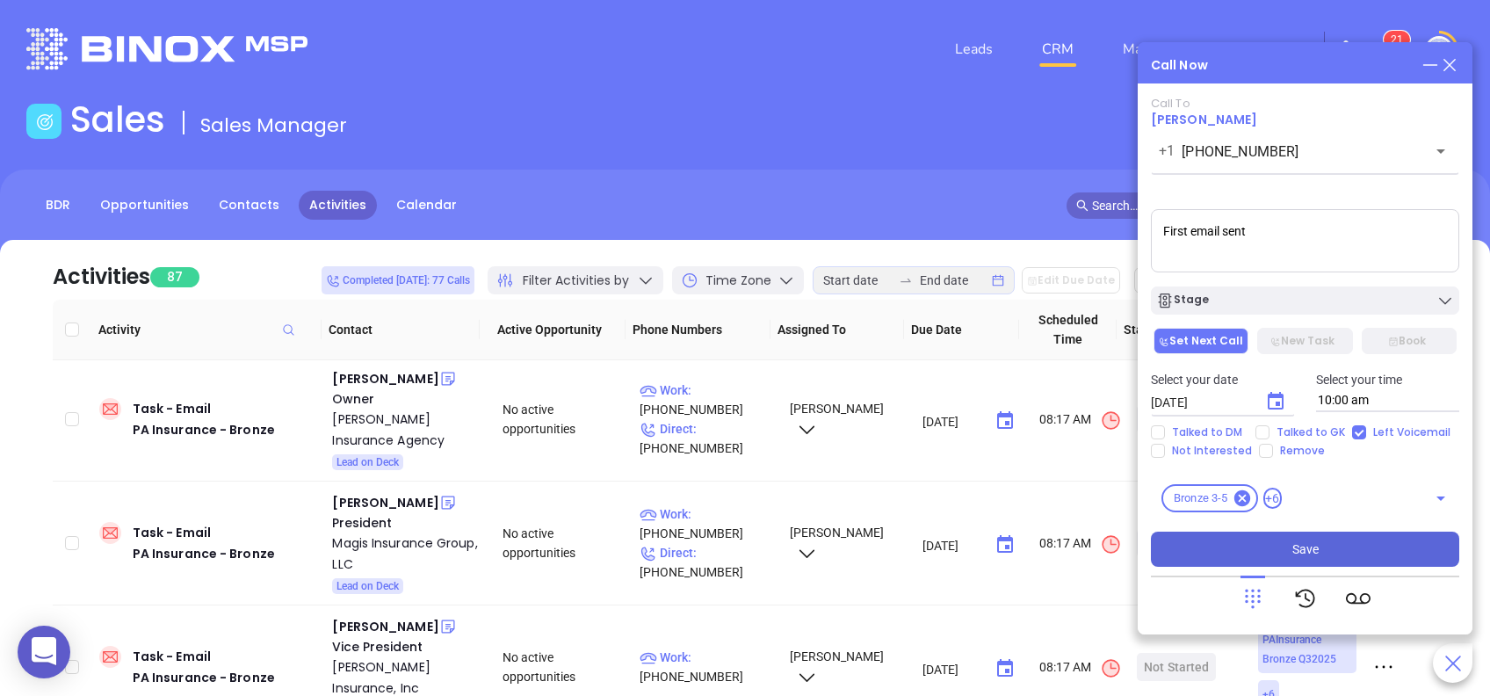
click at [1307, 539] on span "Save" at bounding box center [1305, 548] width 26 height 19
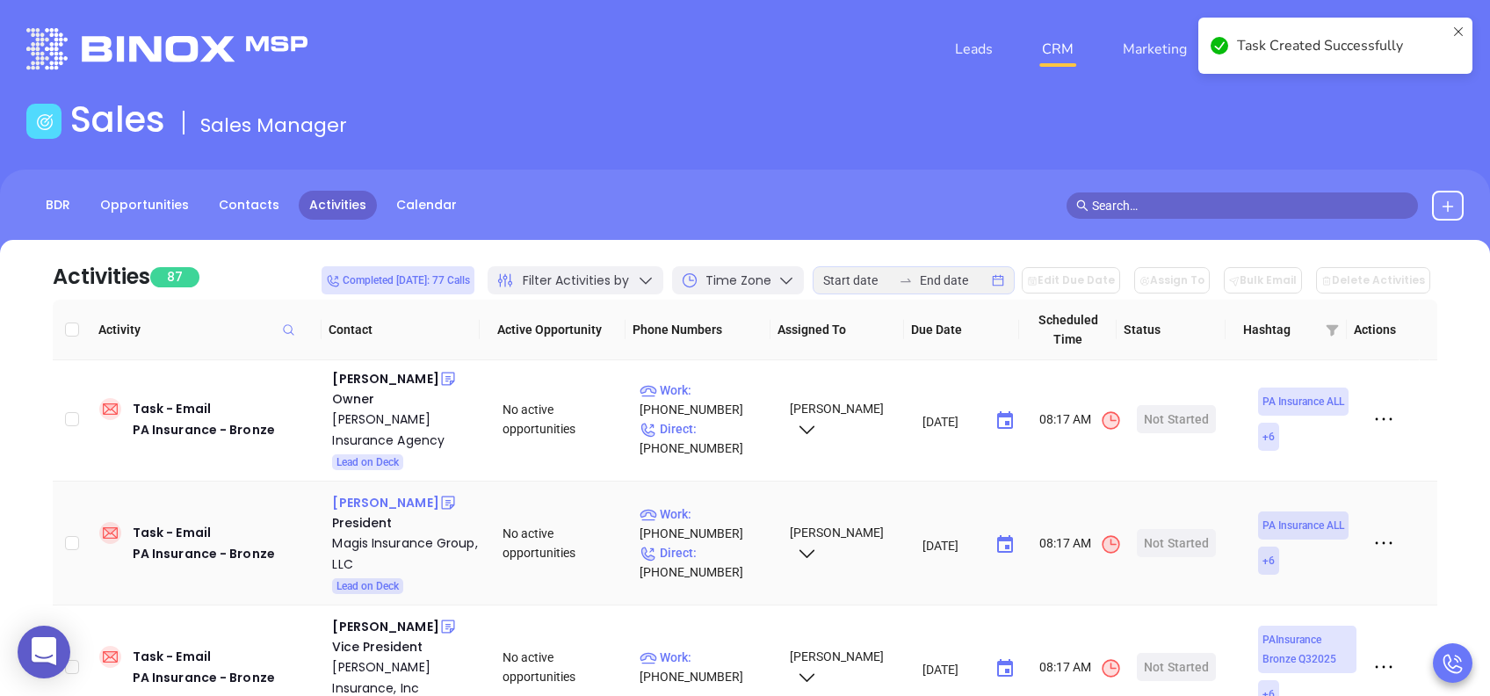
click at [359, 499] on div "Rick Davis" at bounding box center [385, 502] width 106 height 21
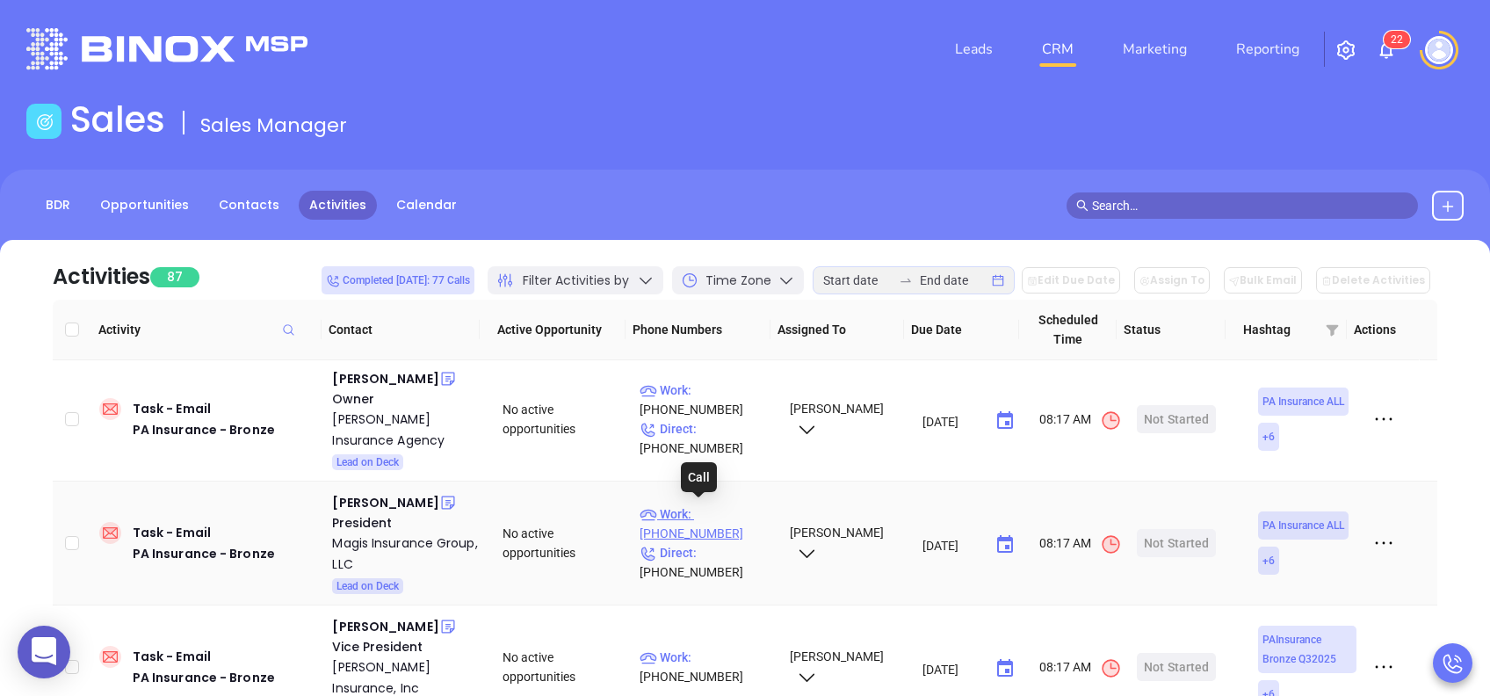
click at [706, 511] on p "Work : (484) 588-2711" at bounding box center [707, 523] width 134 height 39
type input "(484) 588-2711"
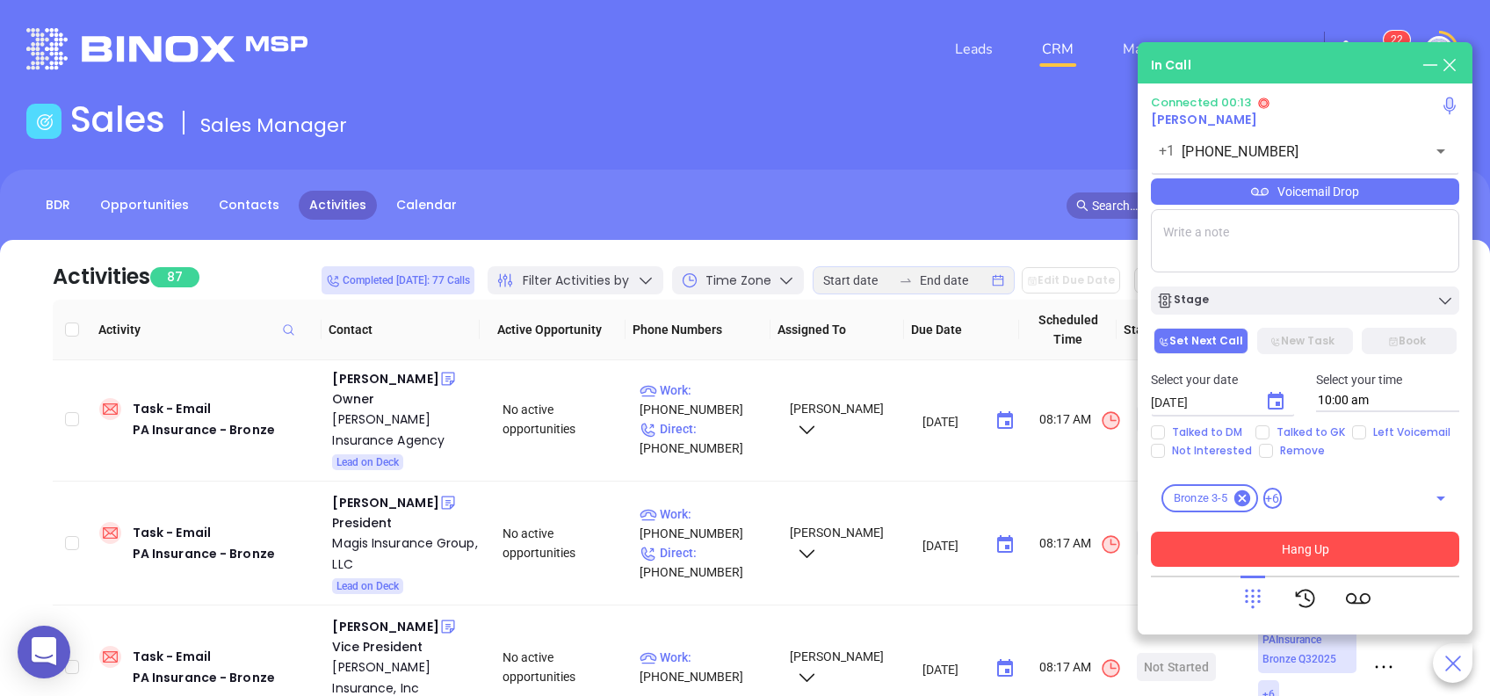
click at [1249, 597] on icon at bounding box center [1253, 598] width 25 height 25
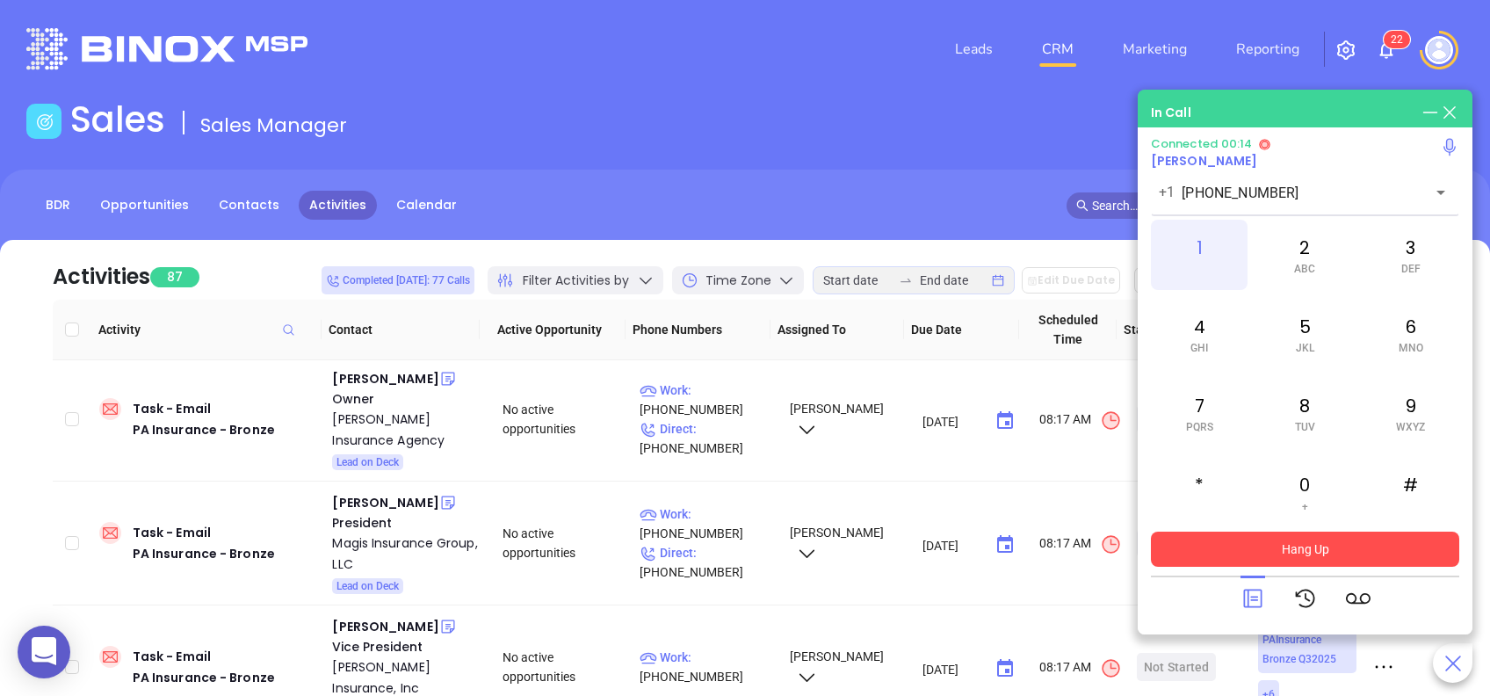
click at [1196, 252] on div "1" at bounding box center [1199, 255] width 97 height 70
click at [1256, 599] on icon at bounding box center [1252, 599] width 18 height 18
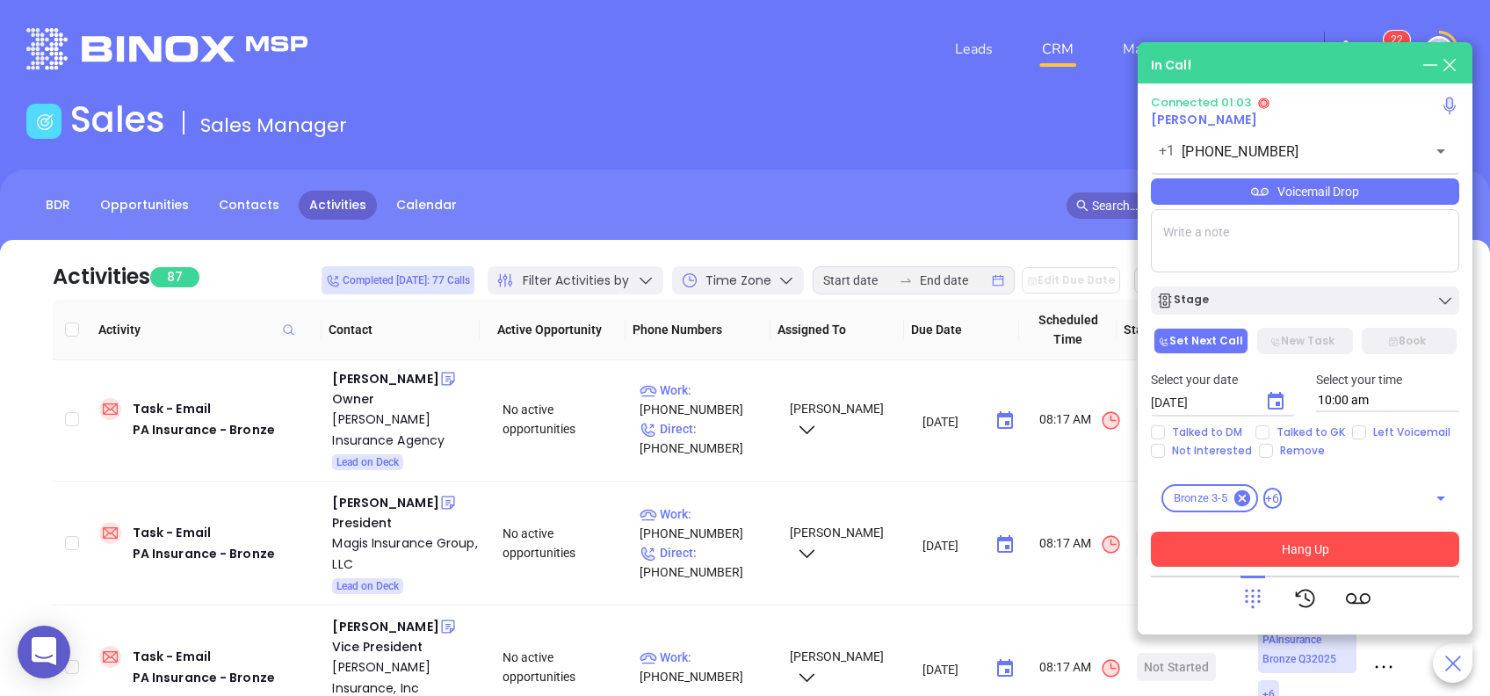
click at [1328, 196] on div "Voicemail Drop" at bounding box center [1305, 191] width 308 height 26
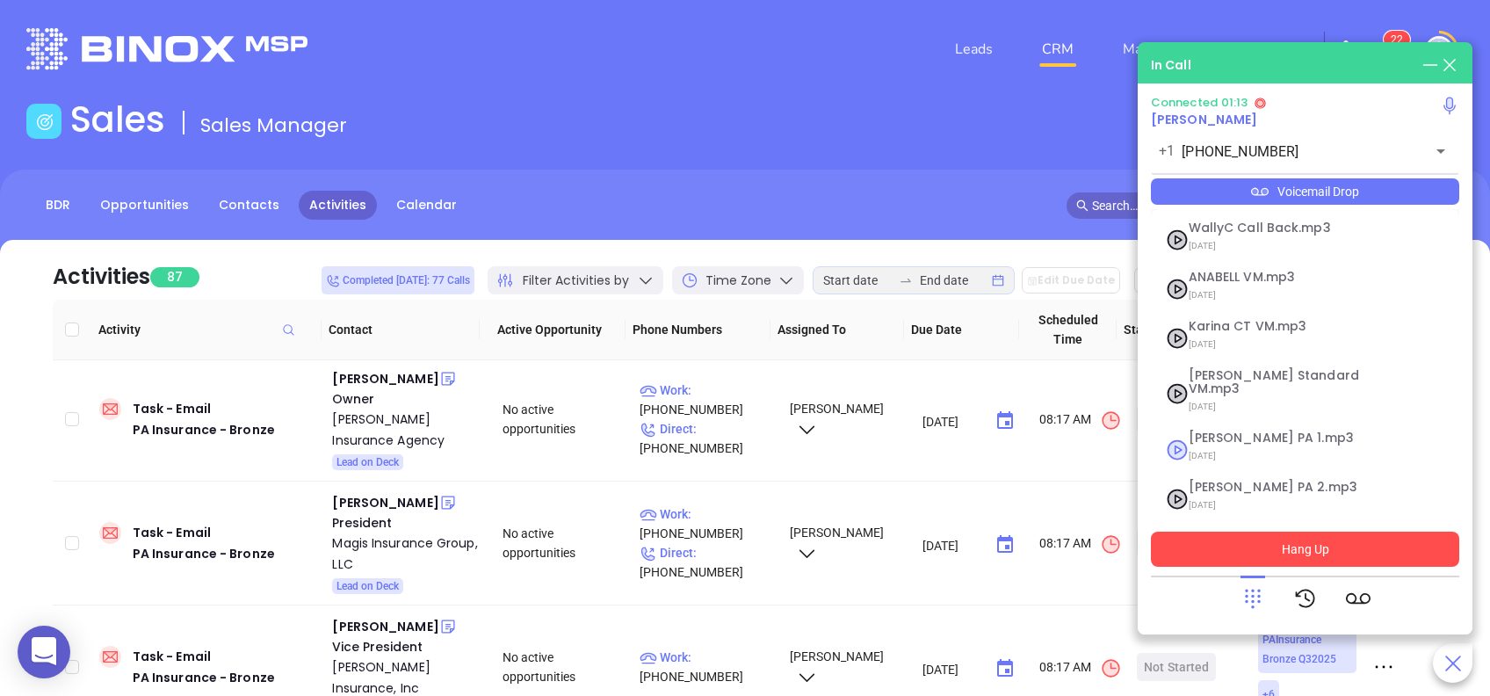
click at [1215, 431] on span "Vicky PA 1.mp3" at bounding box center [1284, 437] width 190 height 13
checkbox input "true"
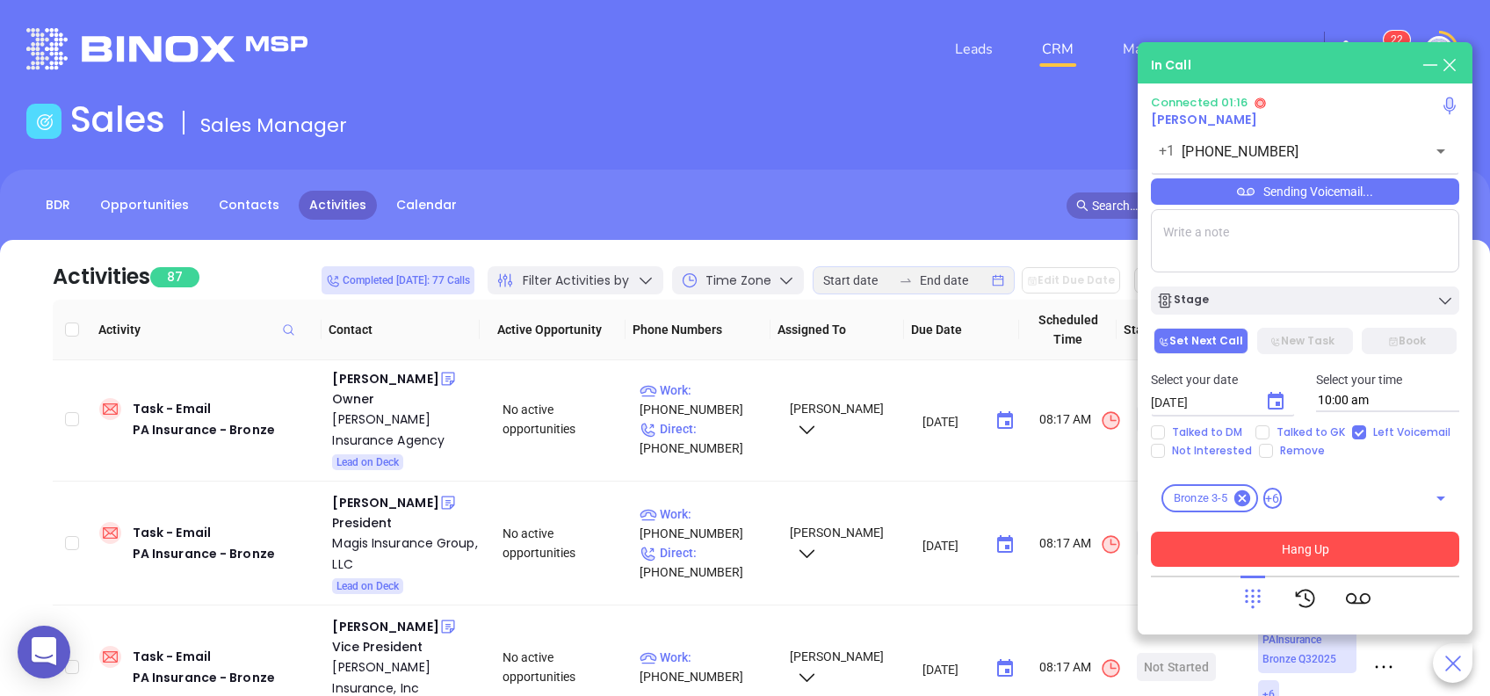
click at [1335, 550] on button "Hang Up" at bounding box center [1305, 549] width 308 height 35
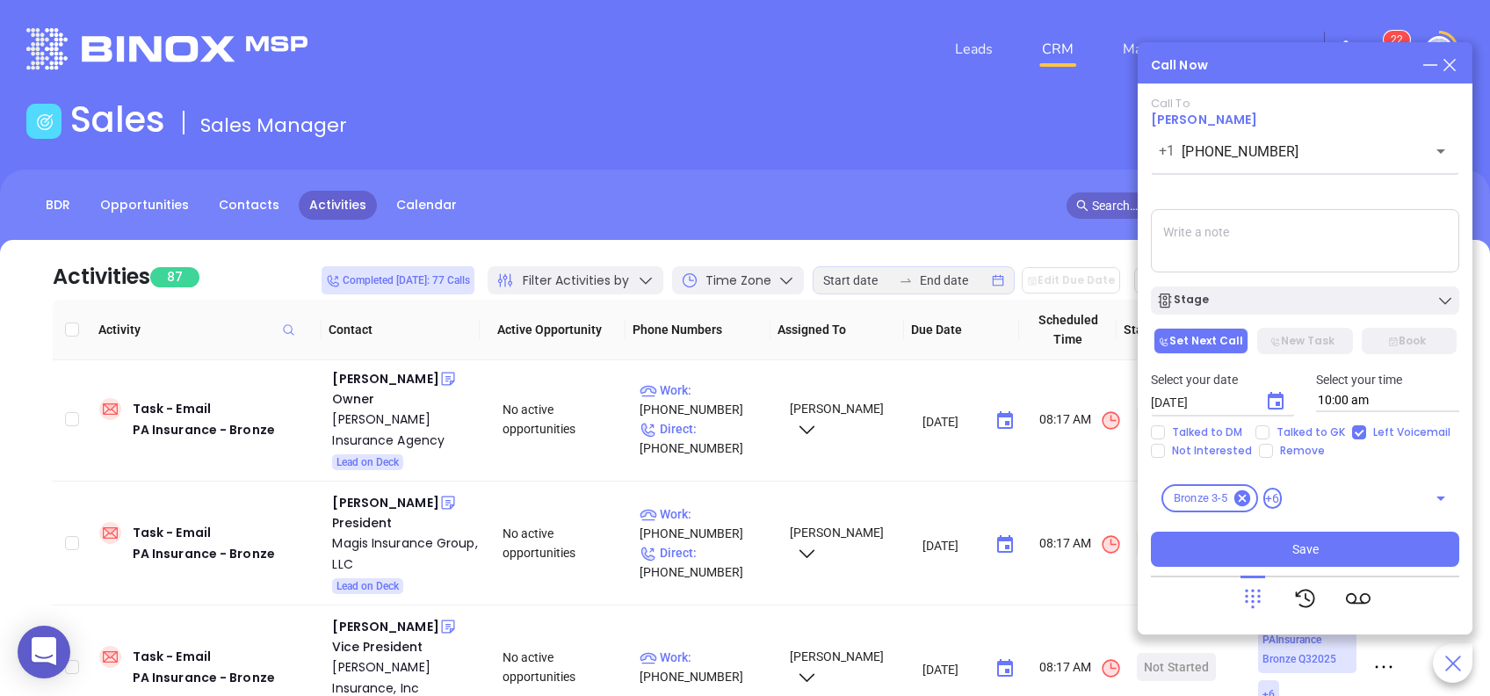
click at [1263, 246] on textarea at bounding box center [1305, 240] width 308 height 63
type textarea "First email sent"
click at [1263, 323] on div "Call To Rick Davis +1 (484) 588-2711 ​ Sending Voicemail... First email sent St…" at bounding box center [1305, 332] width 308 height 470
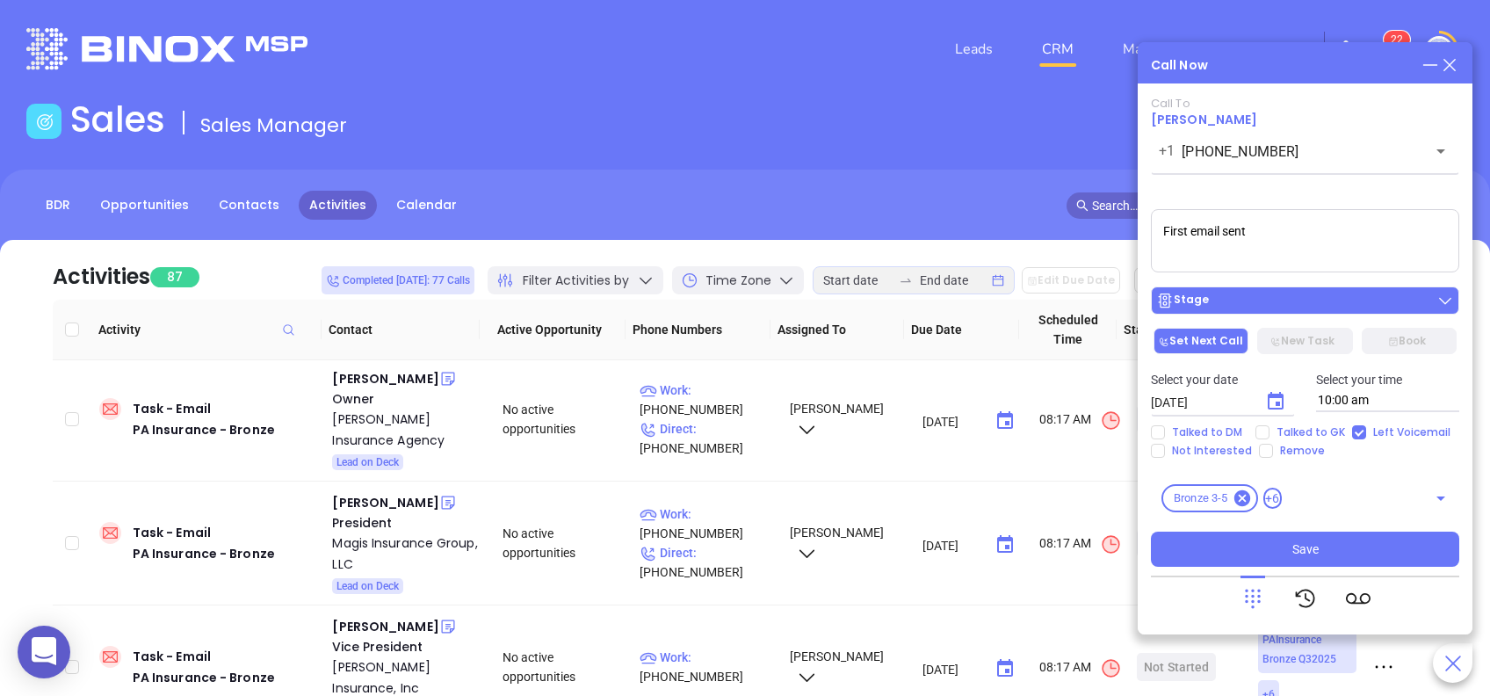
click at [1270, 305] on div "Stage" at bounding box center [1305, 301] width 298 height 18
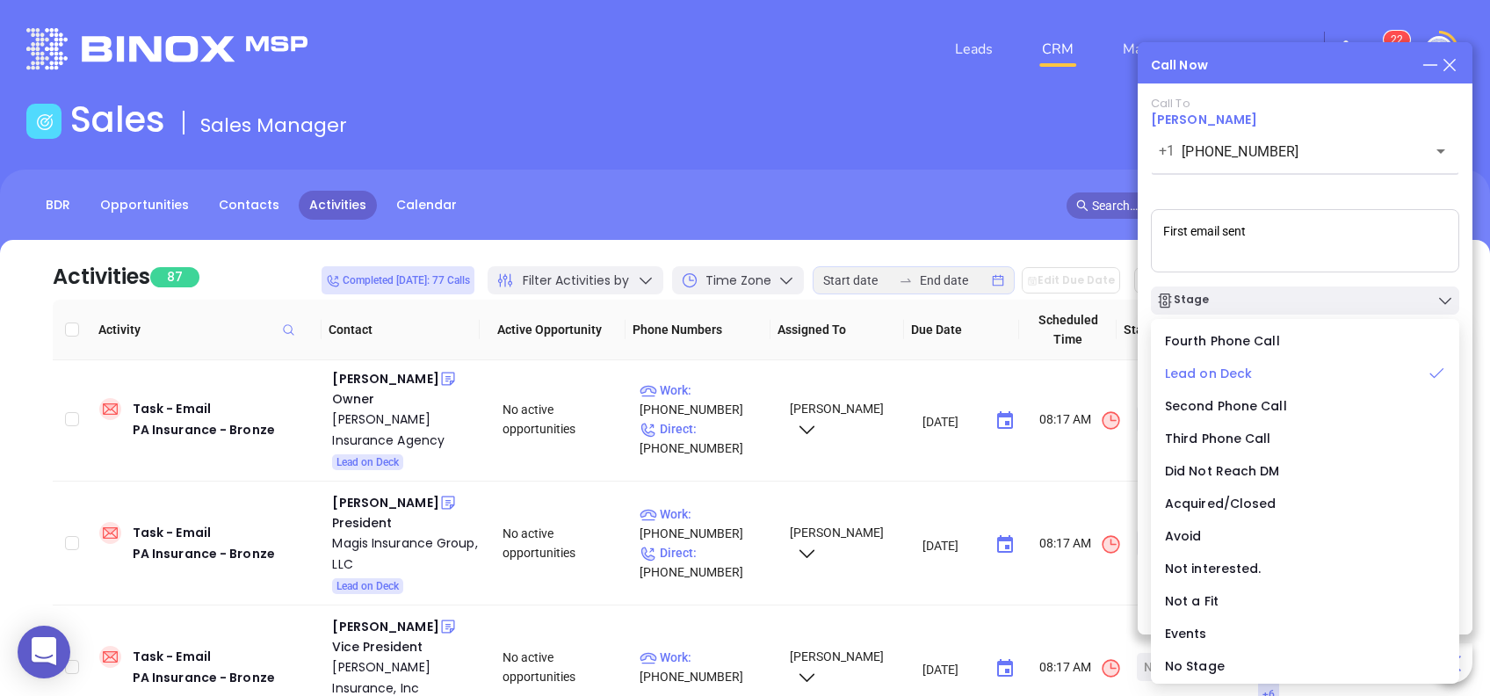
click at [1248, 366] on span "Lead on Deck" at bounding box center [1208, 374] width 87 height 18
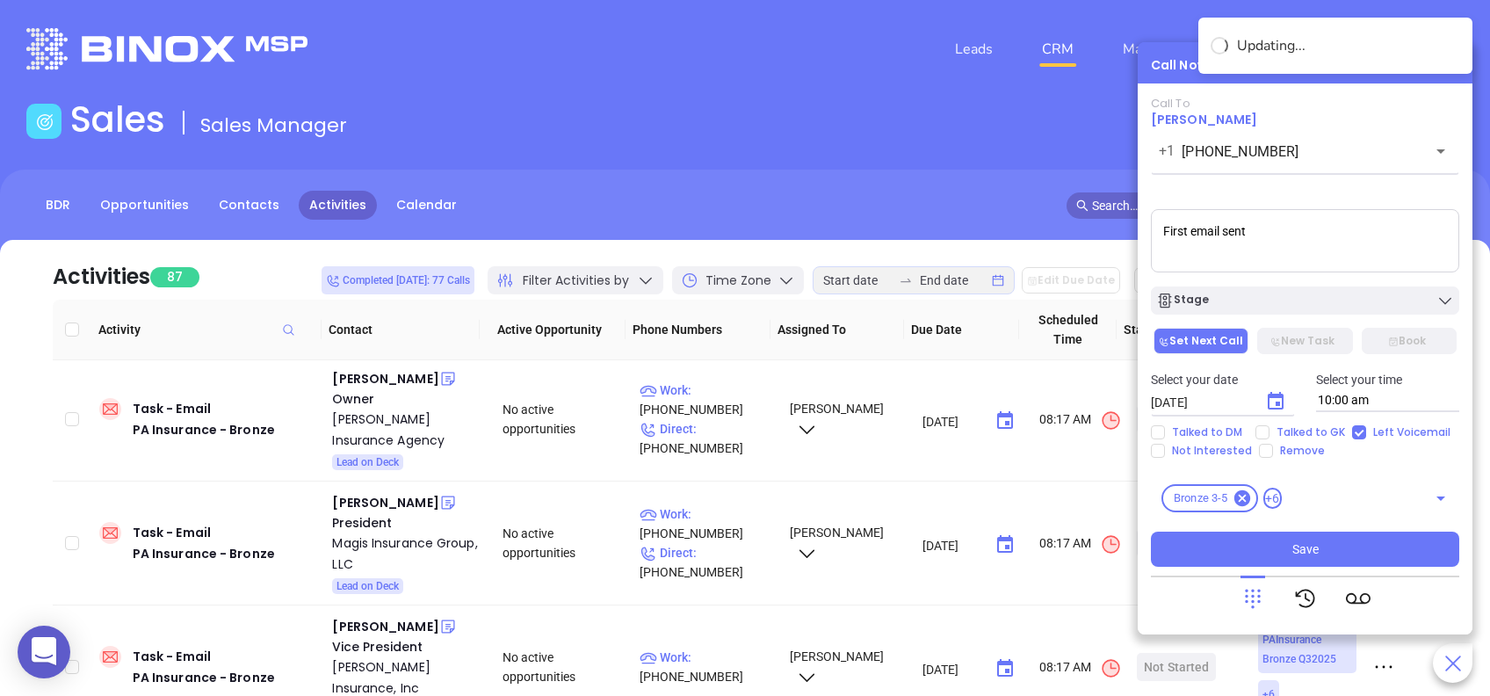
click at [1271, 401] on icon "Choose date, selected date is Aug 21, 2025" at bounding box center [1275, 401] width 21 height 21
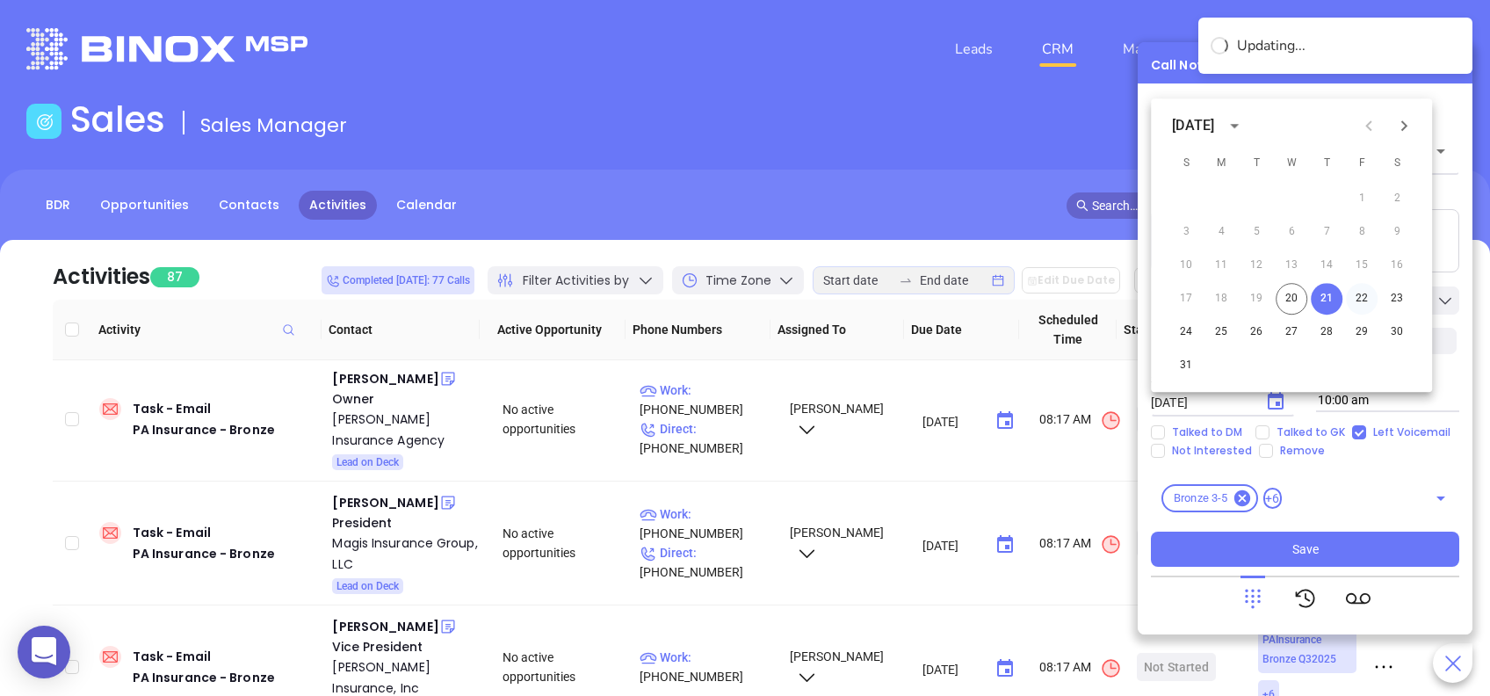
click at [1353, 302] on button "22" at bounding box center [1362, 299] width 32 height 32
type input "08/22/2025"
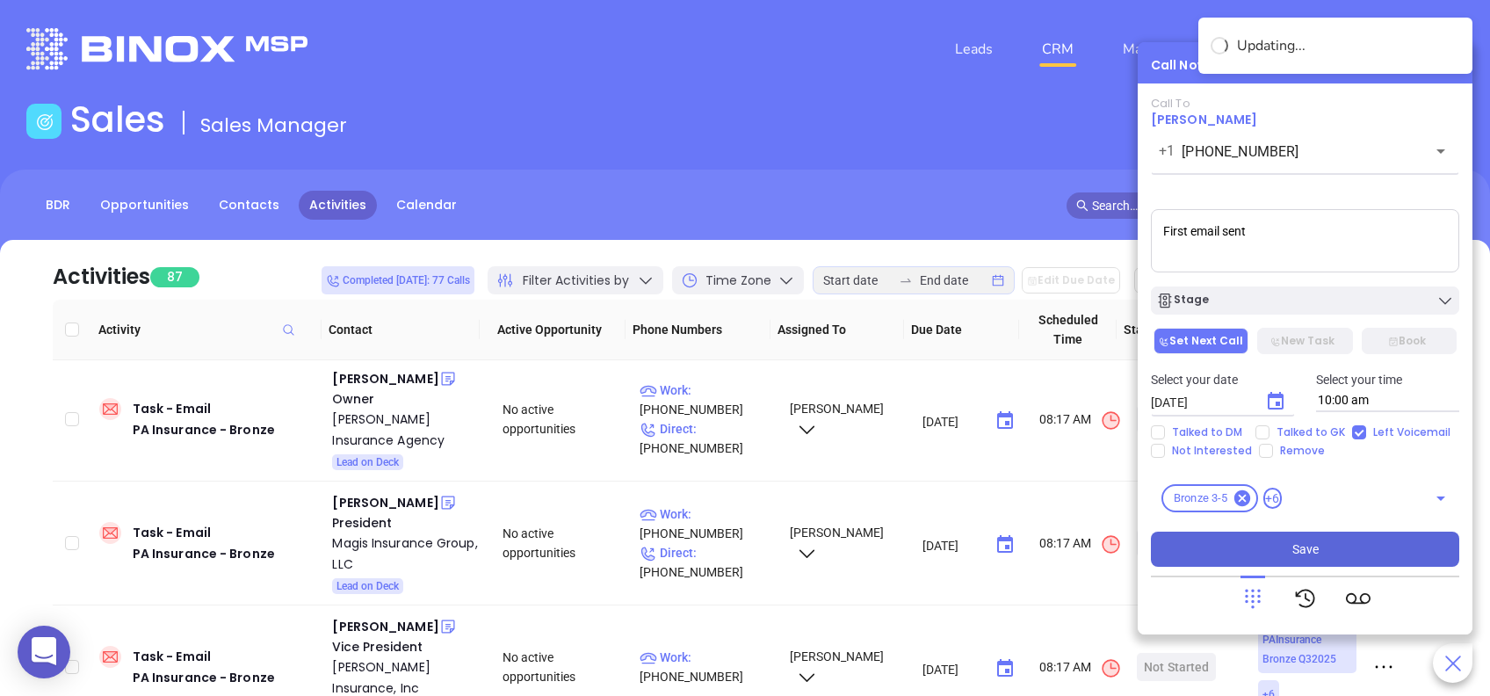
click at [1291, 545] on button "Save" at bounding box center [1305, 549] width 308 height 35
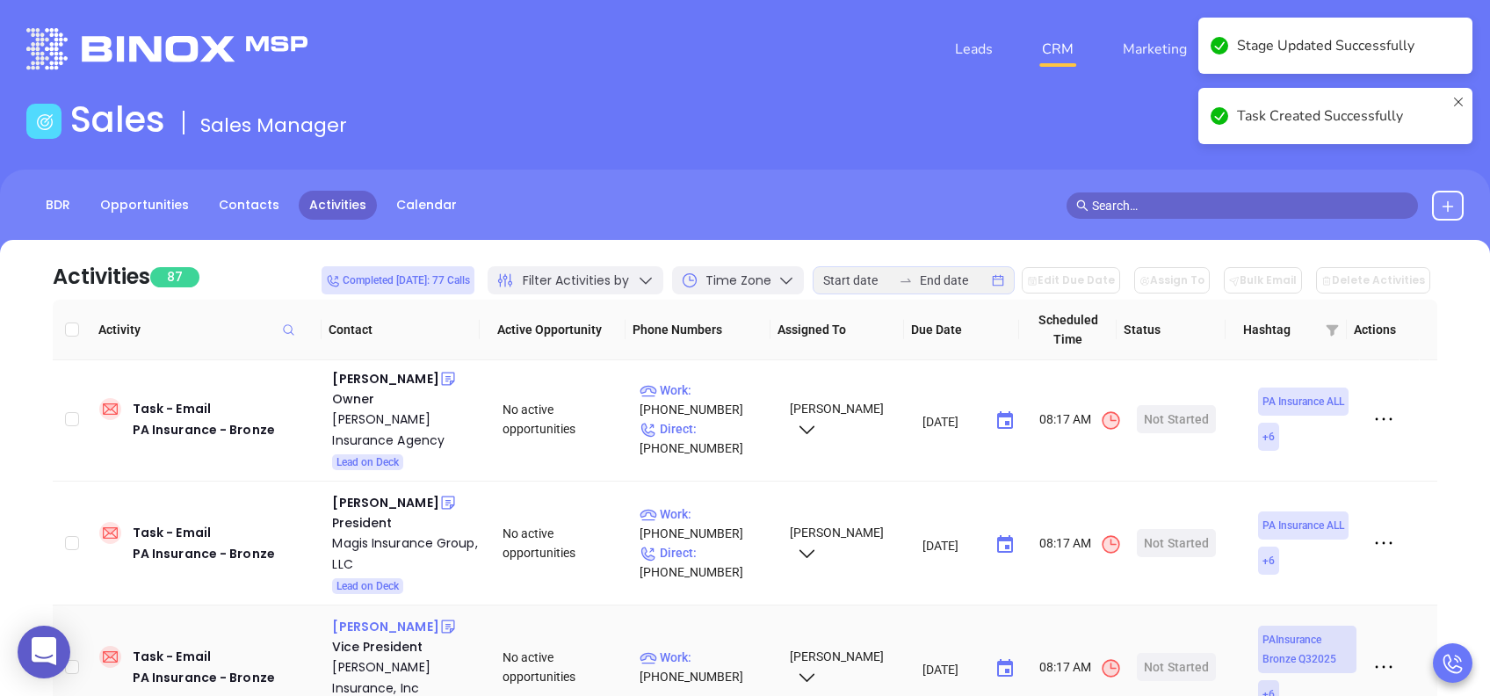
click at [390, 631] on div "John Dwyer" at bounding box center [385, 626] width 106 height 21
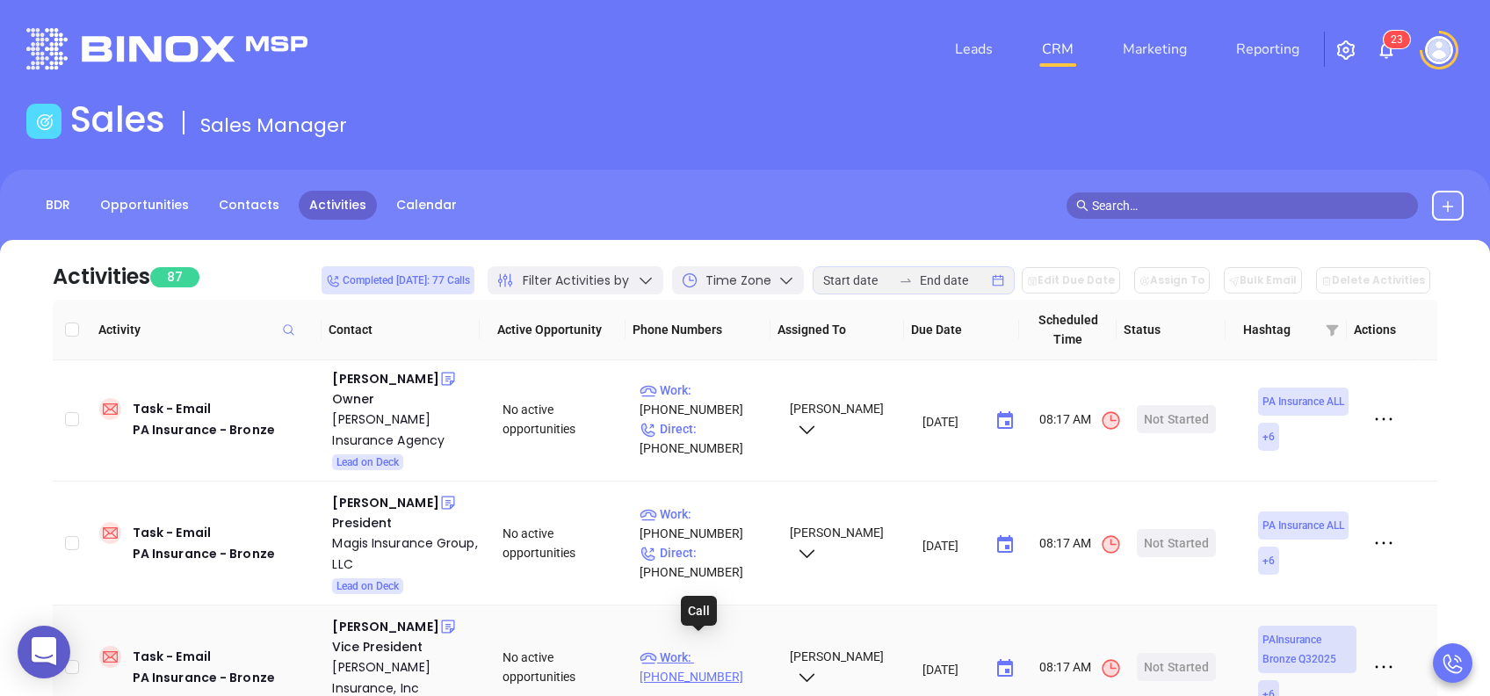
click at [715, 655] on p "Work : (610) 898-3810" at bounding box center [707, 667] width 134 height 39
type input "(610) 898-3810"
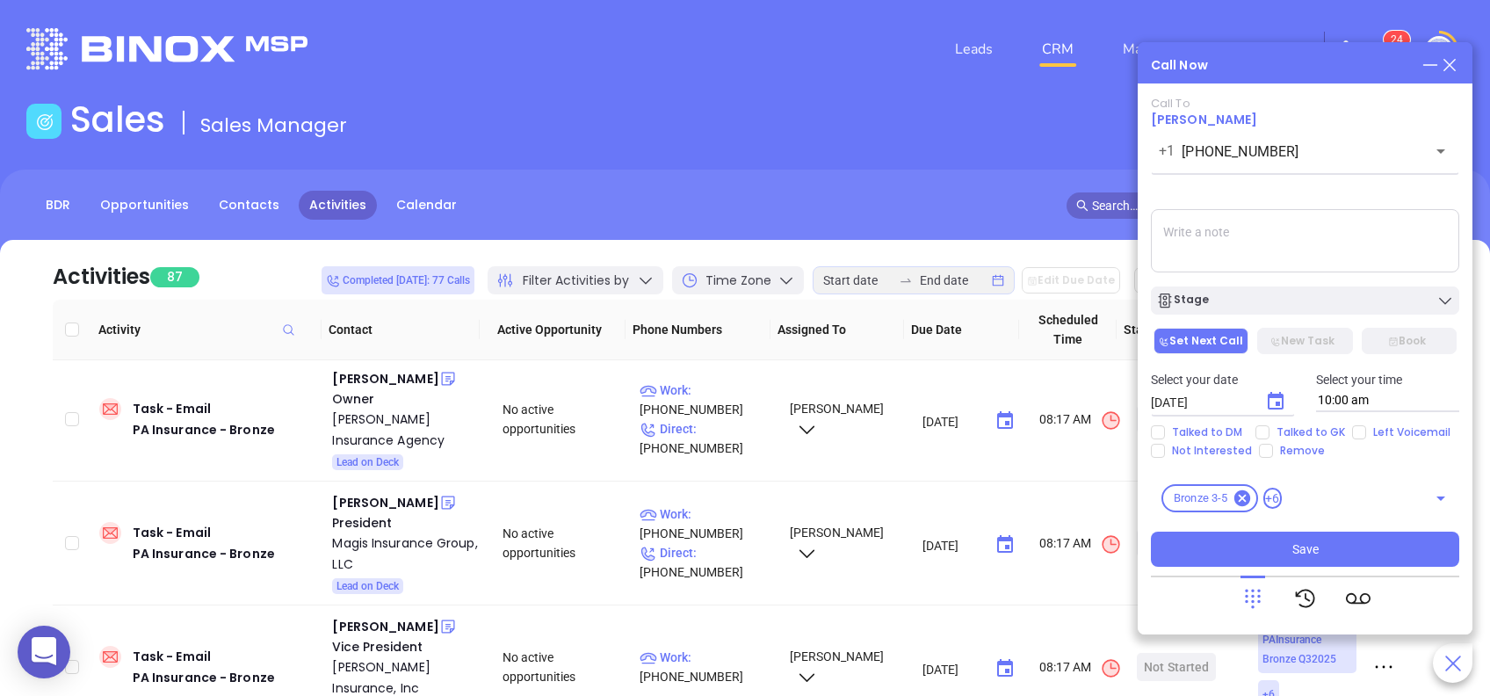
click at [1306, 422] on div "Select your date 08/21/2025 ​ Select your time 10:00 am" at bounding box center [1304, 391] width 329 height 69
click at [1298, 431] on span "Talked to GK" at bounding box center [1311, 432] width 83 height 14
click at [1270, 431] on input "Talked to GK" at bounding box center [1263, 432] width 14 height 14
checkbox input "true"
click at [1258, 226] on textarea at bounding box center [1305, 240] width 308 height 63
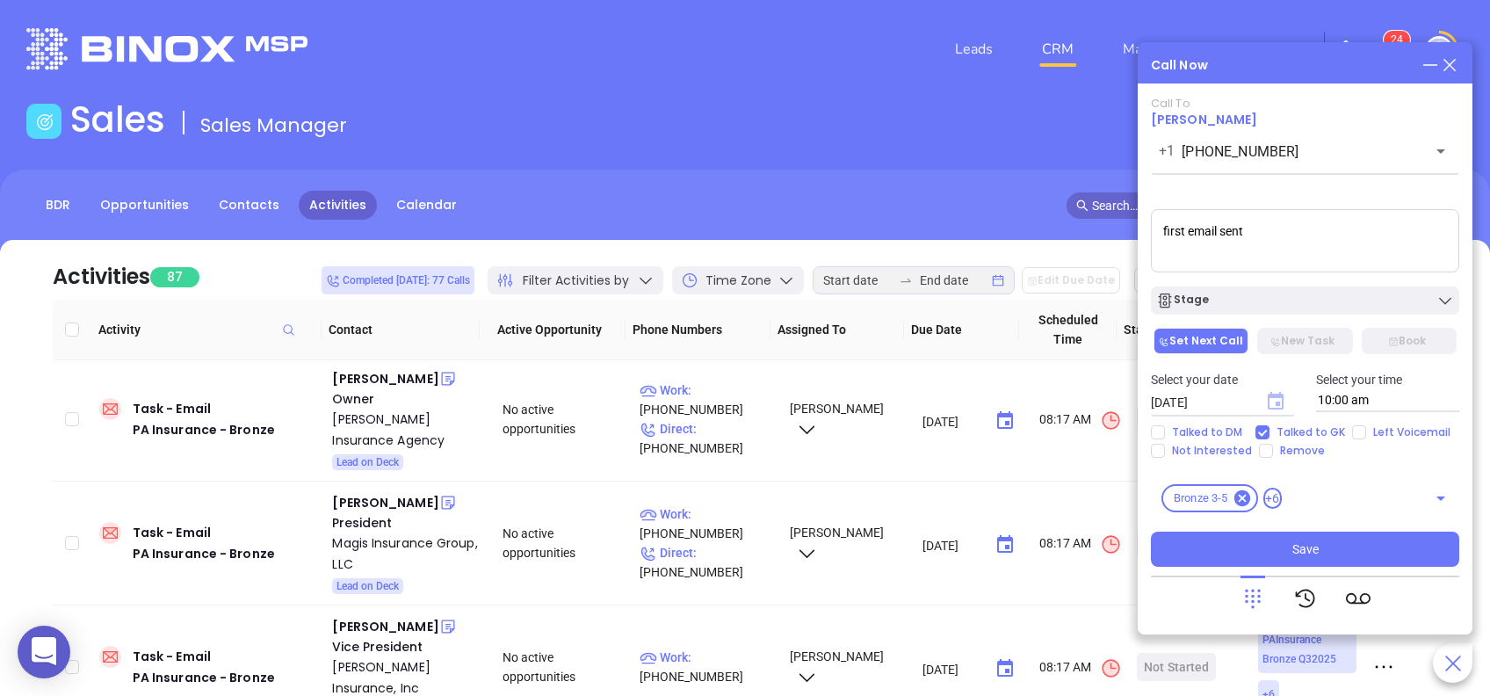
type textarea "first email sent"
click at [1277, 401] on icon "Choose date, selected date is Aug 21, 2025" at bounding box center [1276, 401] width 16 height 18
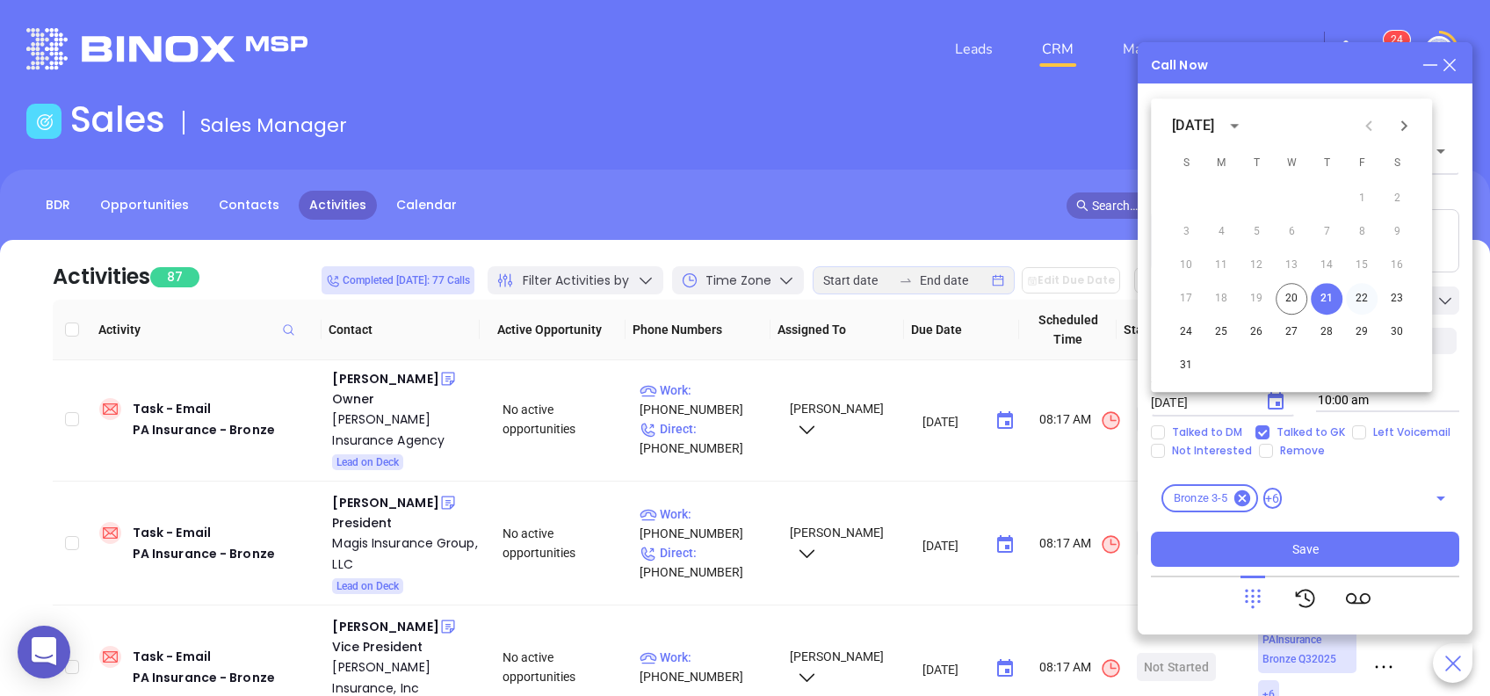
click at [1362, 297] on button "22" at bounding box center [1362, 299] width 32 height 32
type input "08/22/2025"
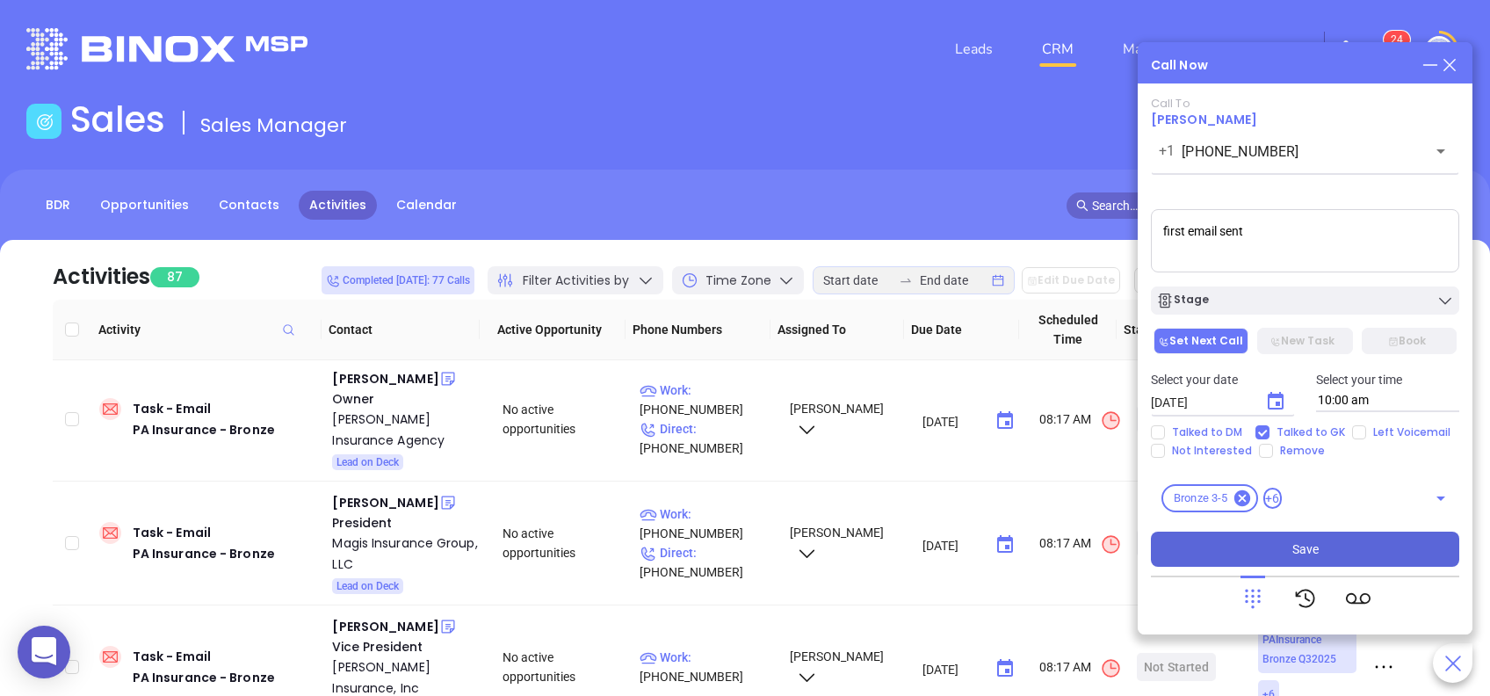
click at [1327, 548] on button "Save" at bounding box center [1305, 549] width 308 height 35
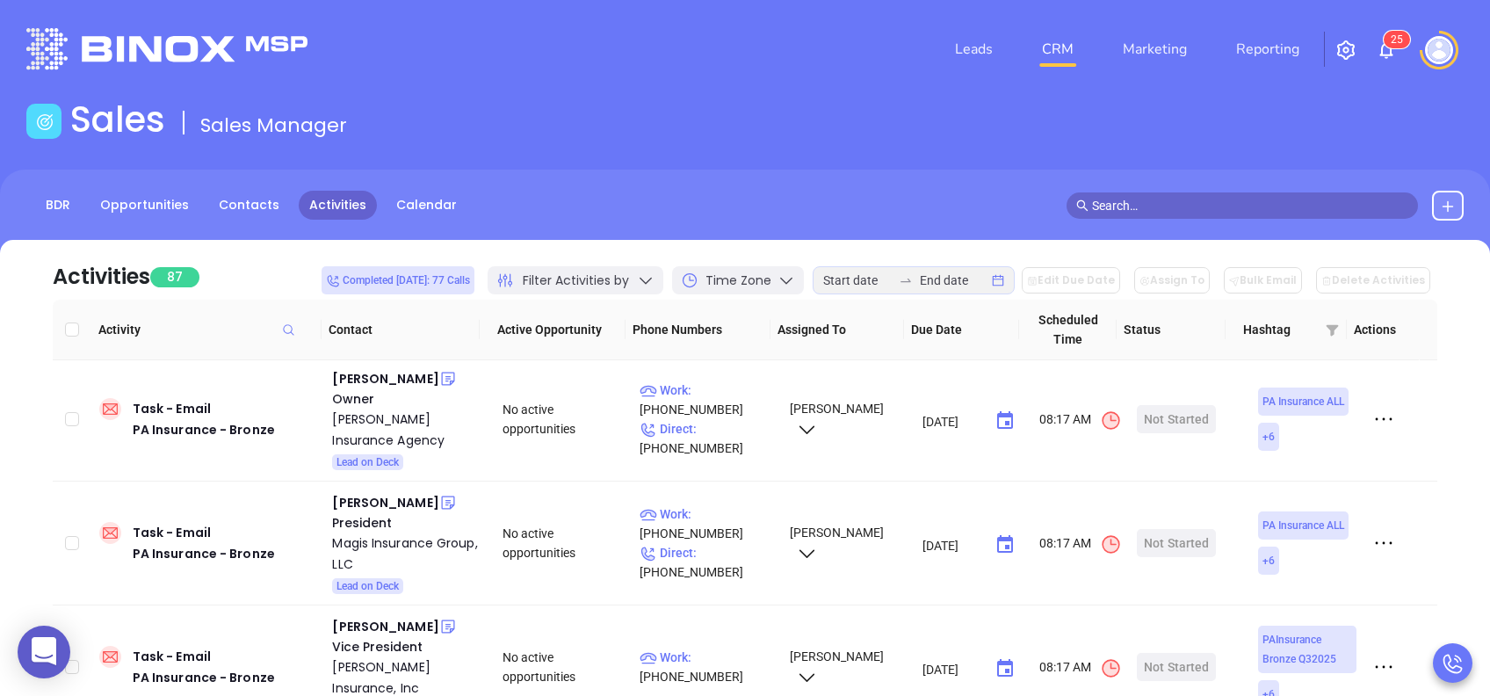
click at [1439, 443] on div "Activities 87 Completed today: 77 Calls Filter Activities by Time Zone Edit Due…" at bounding box center [744, 585] width 1437 height 690
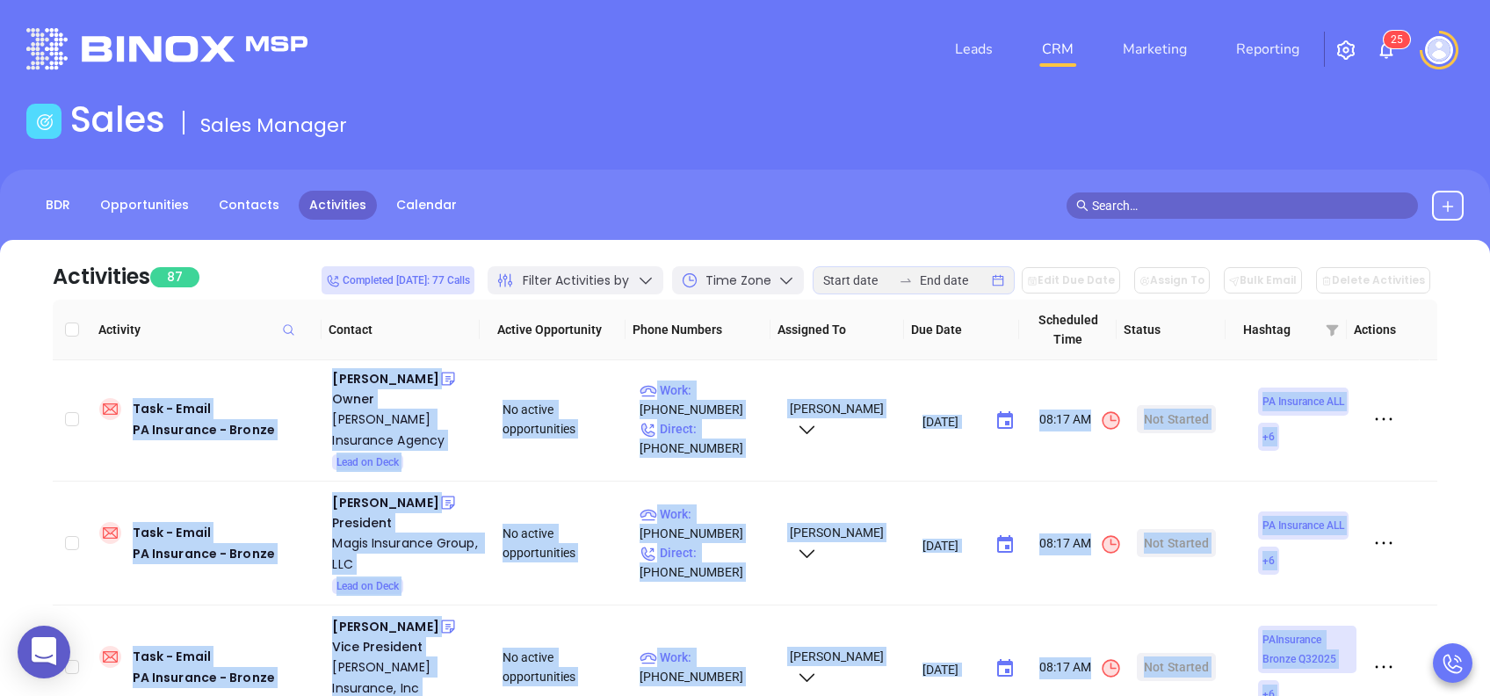
click at [1439, 443] on div "Activities 87 Completed today: 77 Calls Filter Activities by Time Zone Edit Due…" at bounding box center [744, 585] width 1437 height 690
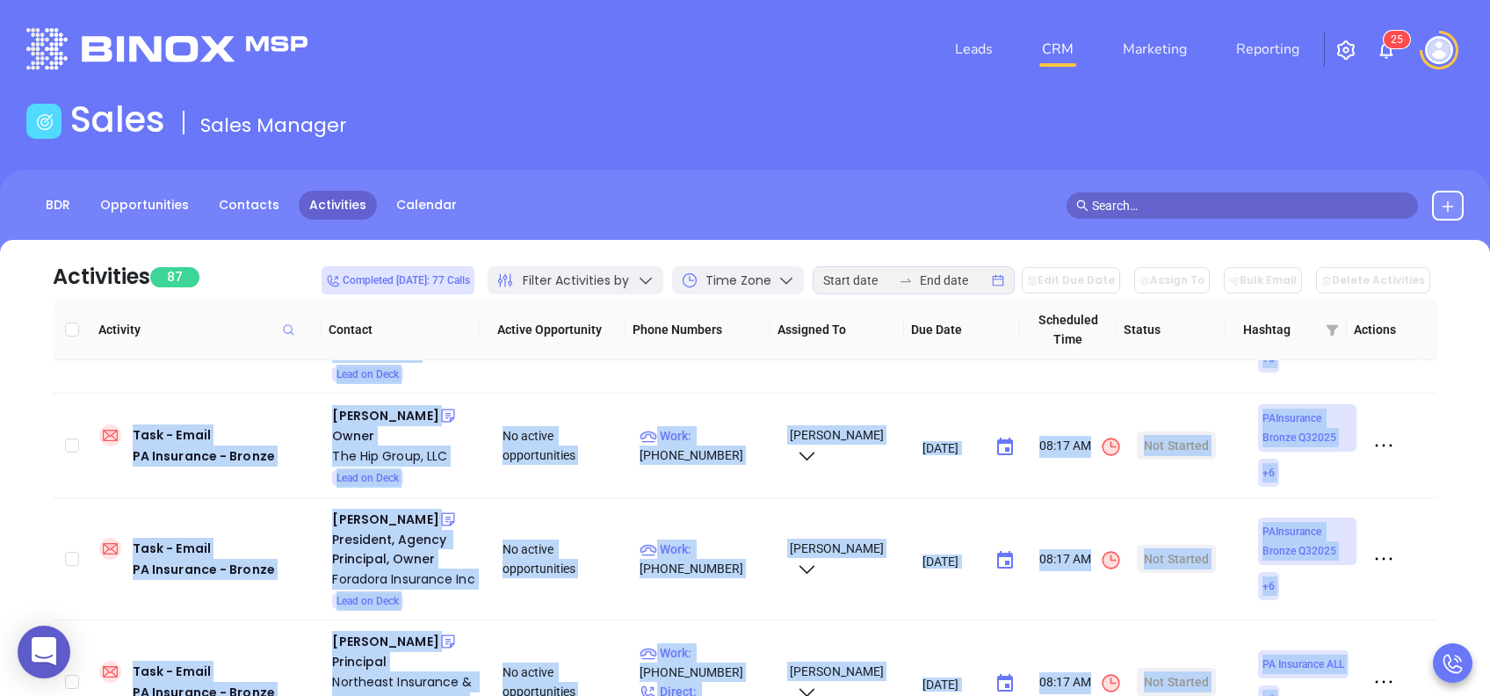
scroll to position [720, 0]
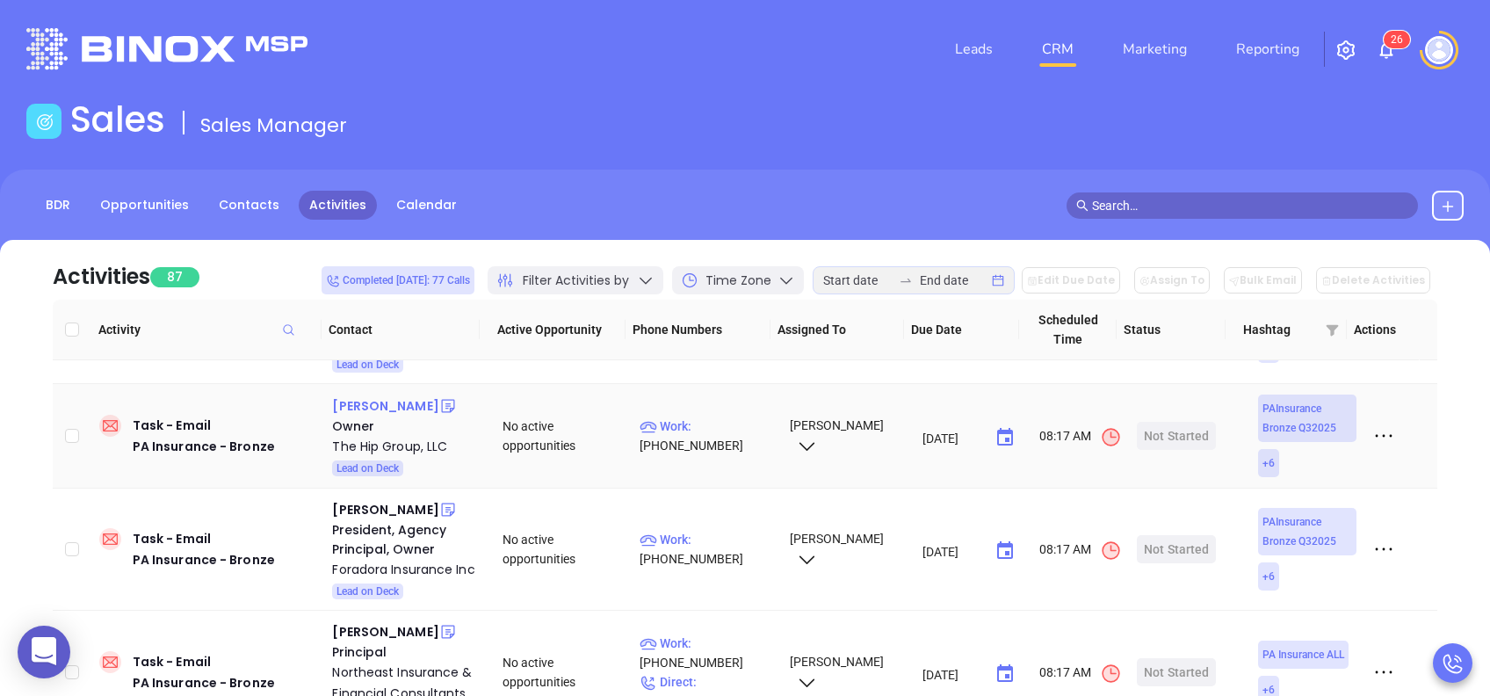
click at [408, 395] on div "Melissa Gattuso" at bounding box center [385, 405] width 106 height 21
click at [721, 416] on p "Work : (215) 716-7095" at bounding box center [707, 435] width 134 height 39
type input "(215) 716-7095"
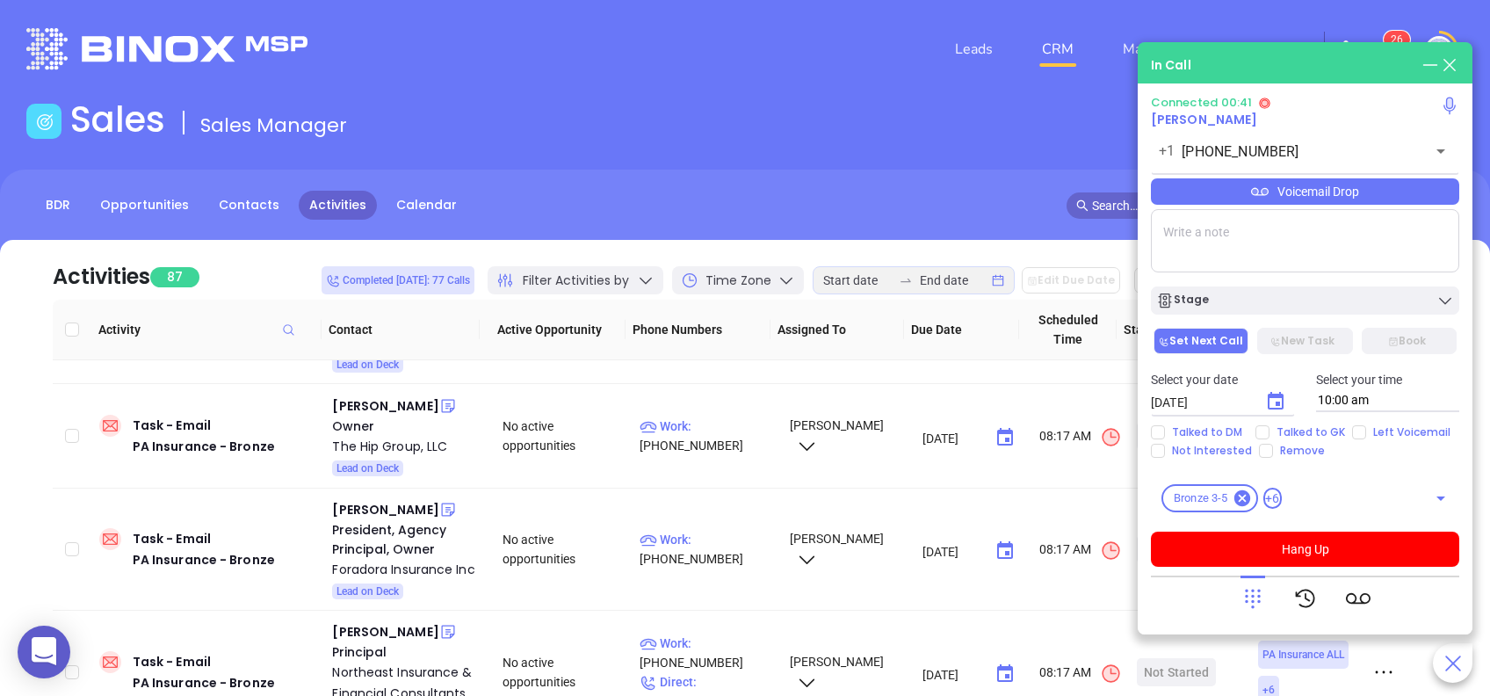
click at [1211, 243] on textarea at bounding box center [1305, 240] width 308 height 63
type textarea "First email sent"
click at [1293, 434] on span "Talked to GK" at bounding box center [1311, 432] width 83 height 14
click at [1270, 434] on input "Talked to GK" at bounding box center [1263, 432] width 14 height 14
checkbox input "true"
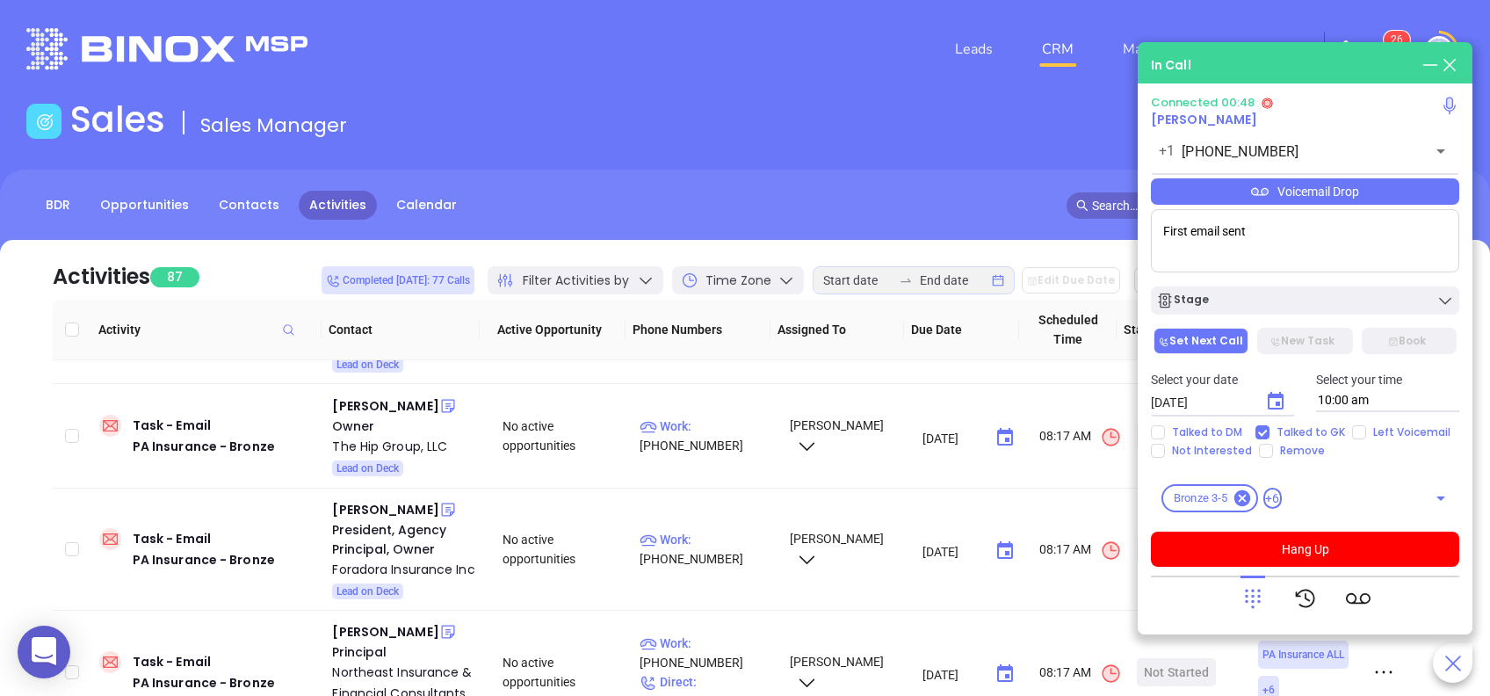
click at [1273, 400] on icon "Choose date, selected date is Aug 21, 2025" at bounding box center [1275, 401] width 21 height 21
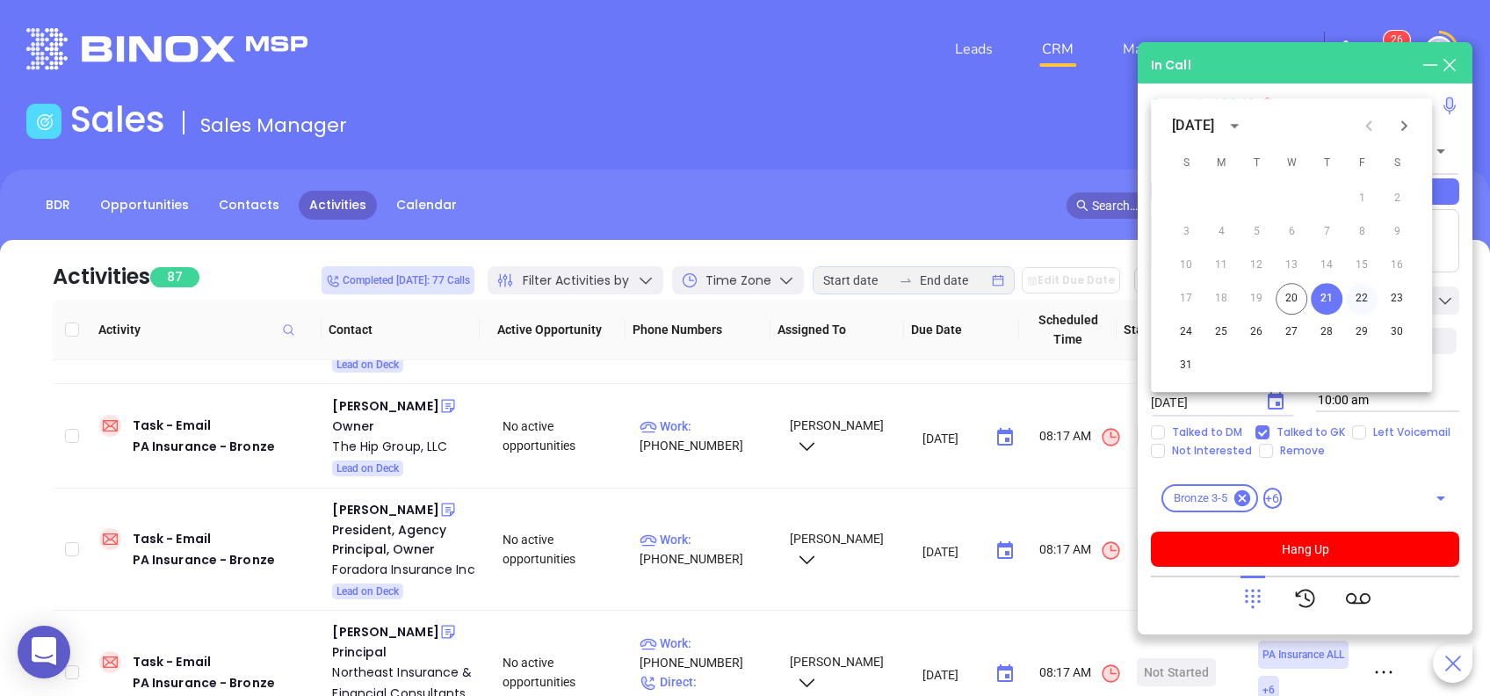
click at [1361, 304] on button "22" at bounding box center [1362, 299] width 32 height 32
type input "08/22/2025"
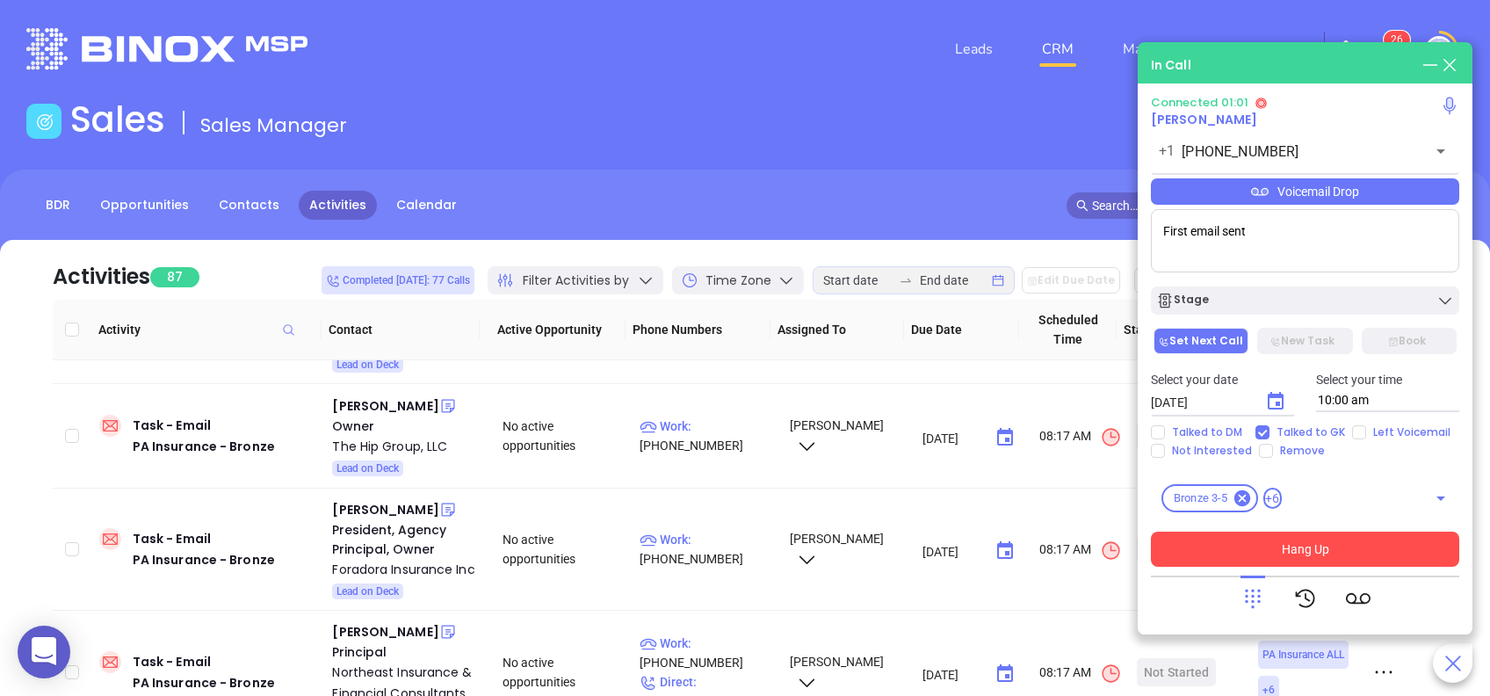
click at [1299, 548] on button "Hang Up" at bounding box center [1305, 549] width 308 height 35
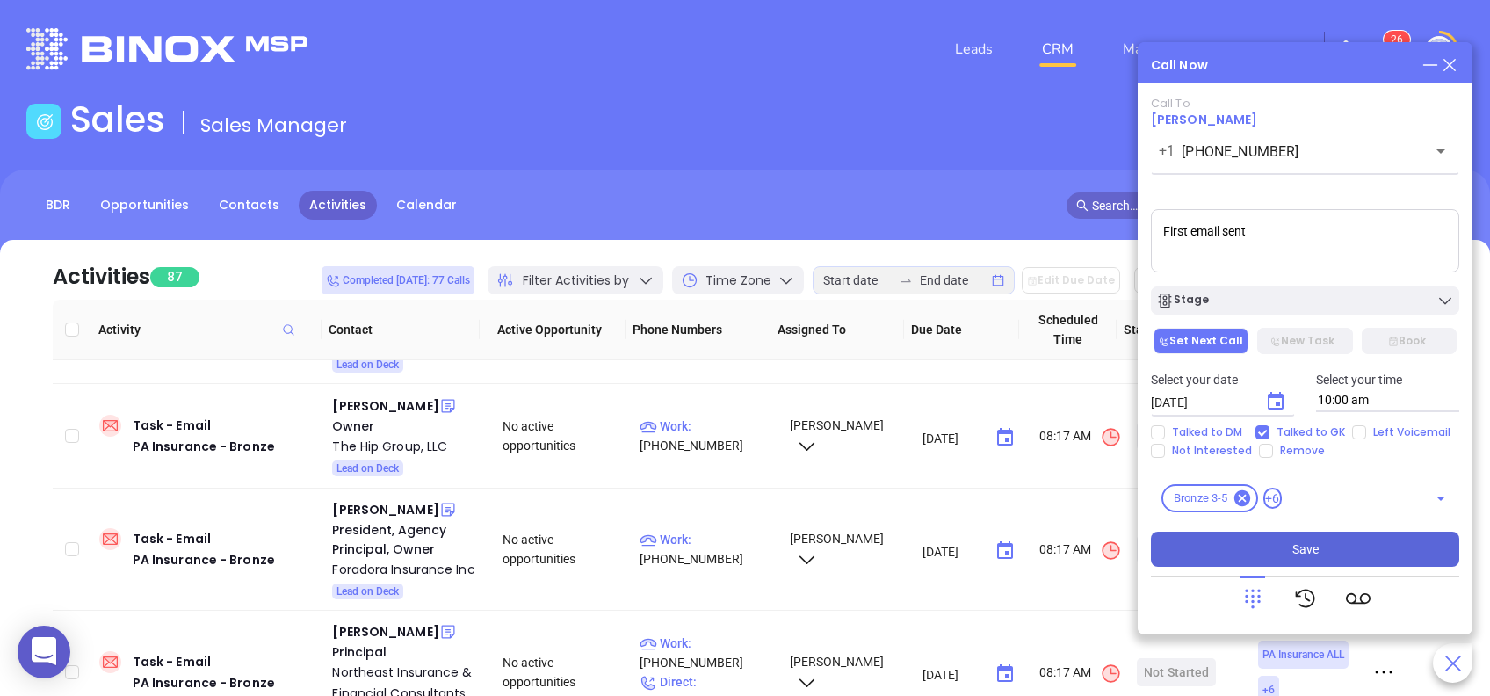
click at [1289, 554] on button "Save" at bounding box center [1305, 549] width 308 height 35
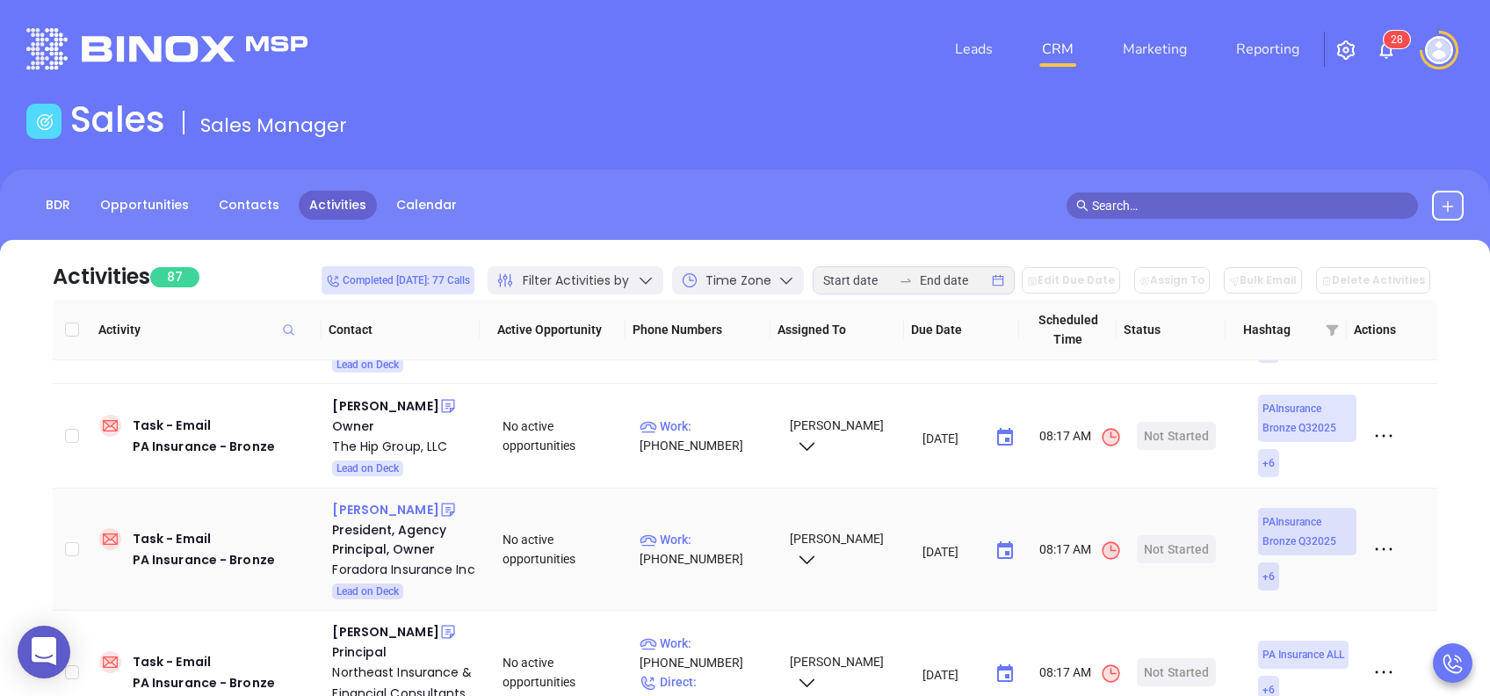
click at [403, 499] on div "Scott Foradora" at bounding box center [385, 509] width 106 height 21
click at [717, 530] on p "Work : (814) 372-1090" at bounding box center [707, 549] width 134 height 39
type input "(814) 372-1090"
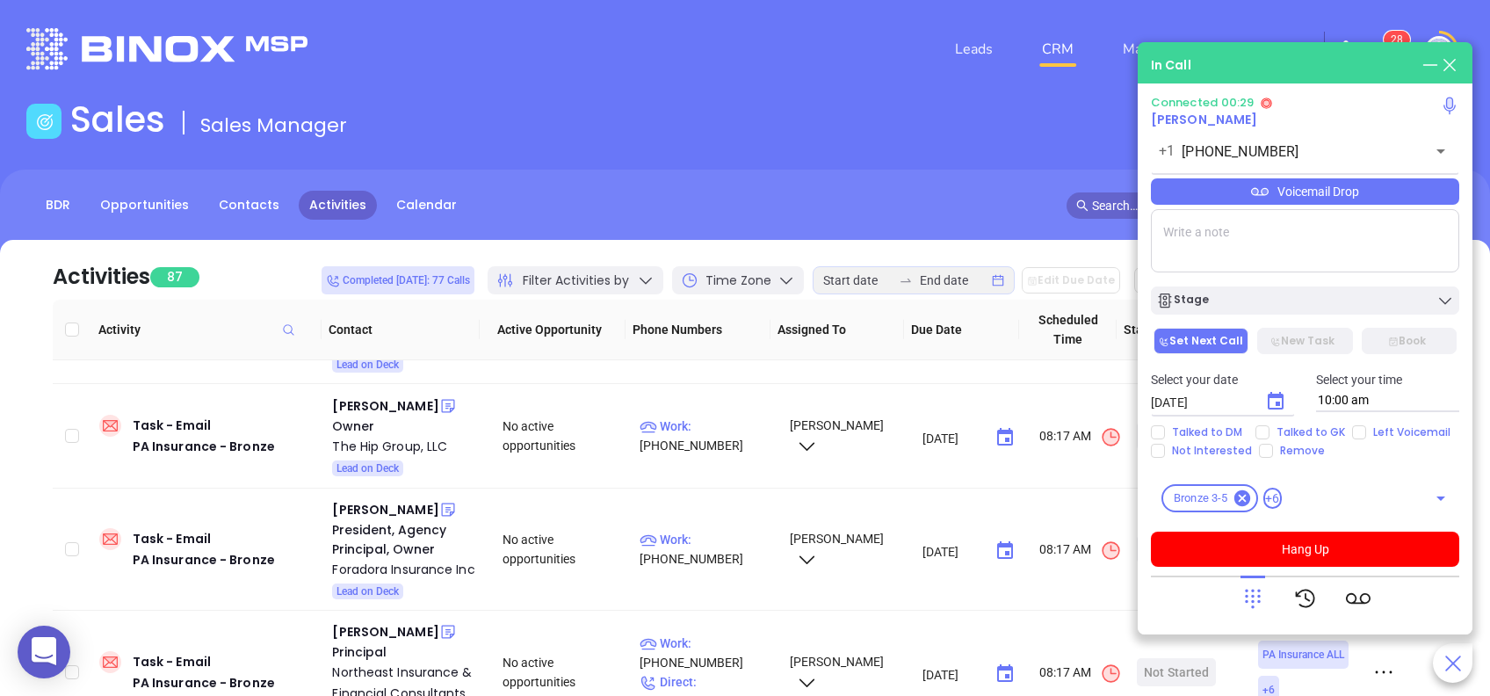
click at [1196, 252] on textarea at bounding box center [1305, 240] width 308 height 63
type textarea "Ext 202. First email sent."
click at [1249, 597] on icon at bounding box center [1253, 598] width 25 height 25
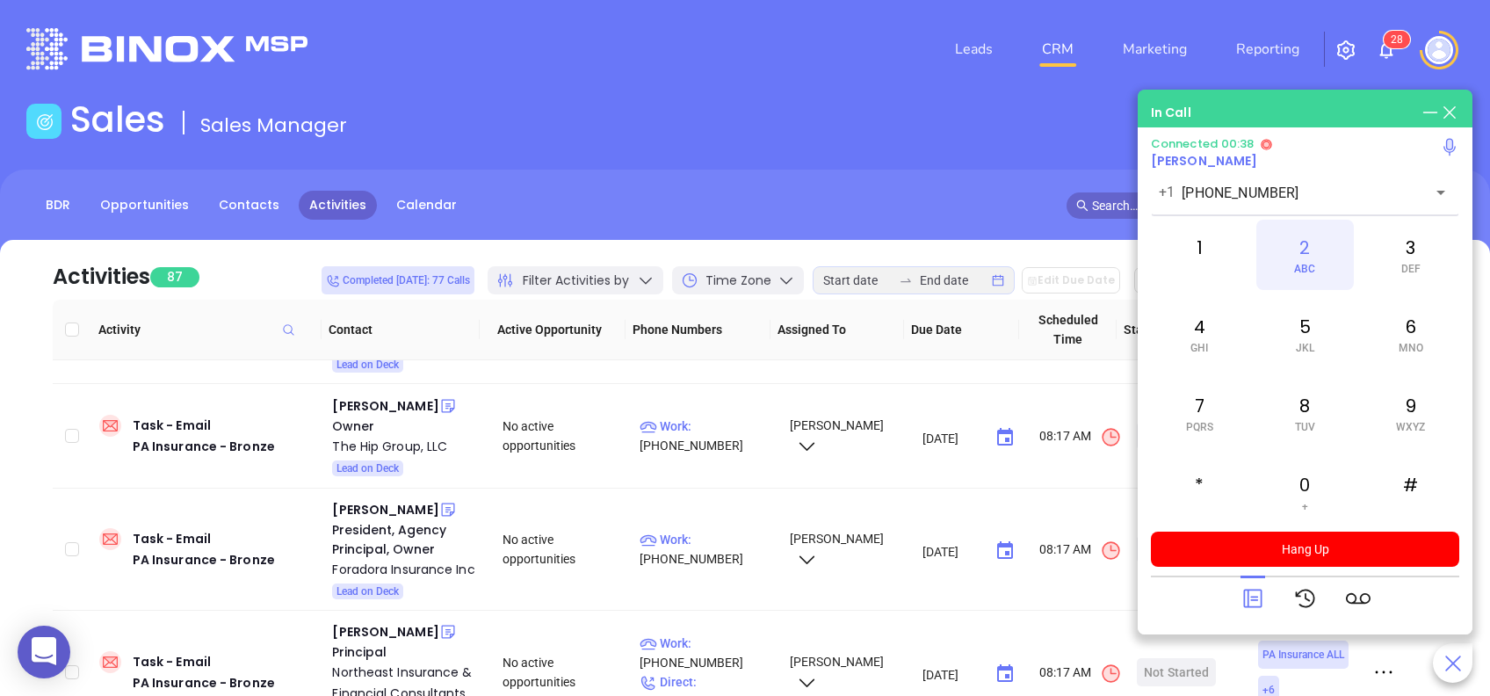
click at [1299, 254] on div "2 ABC" at bounding box center [1304, 255] width 97 height 70
click at [1306, 469] on div "0 +" at bounding box center [1304, 492] width 97 height 70
click at [1306, 272] on span "ABC" at bounding box center [1304, 269] width 21 height 12
click at [1249, 599] on icon at bounding box center [1253, 598] width 25 height 25
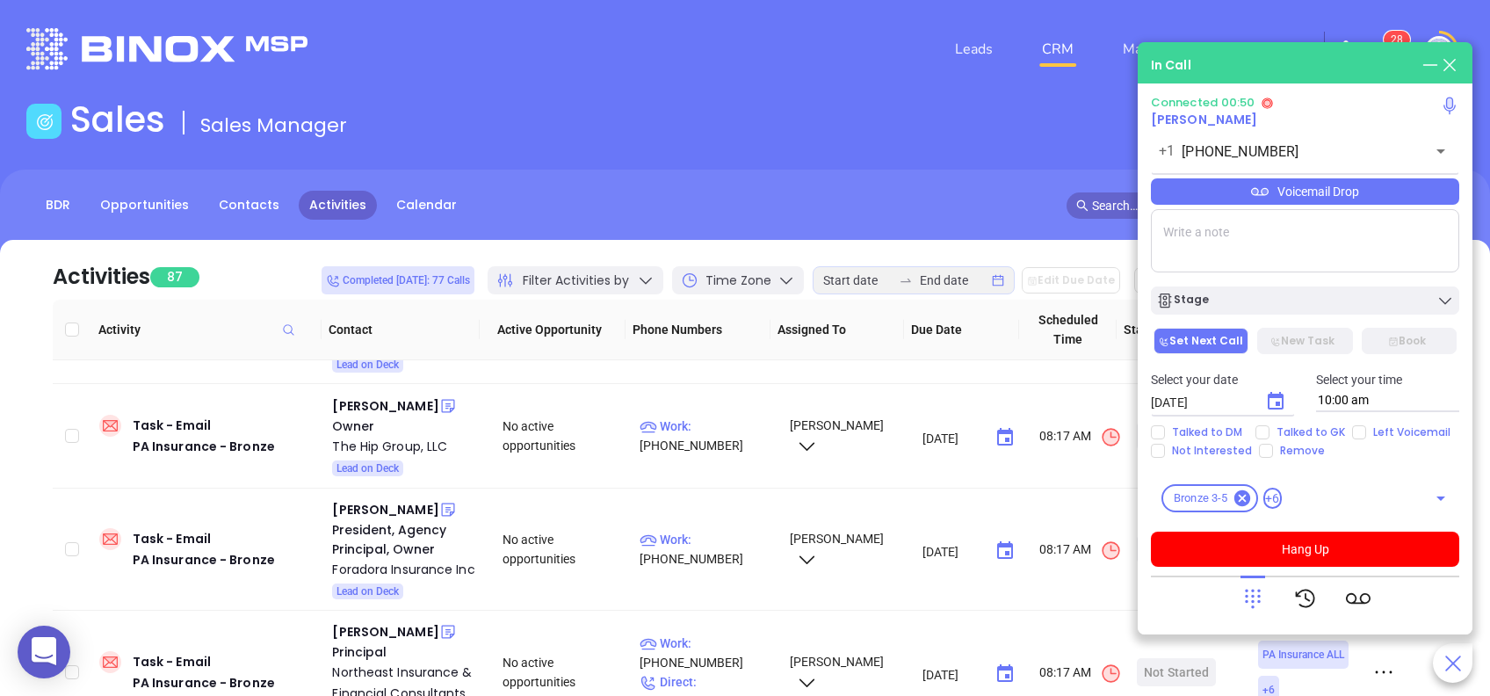
click at [1229, 193] on div "Voicemail Drop" at bounding box center [1305, 191] width 308 height 26
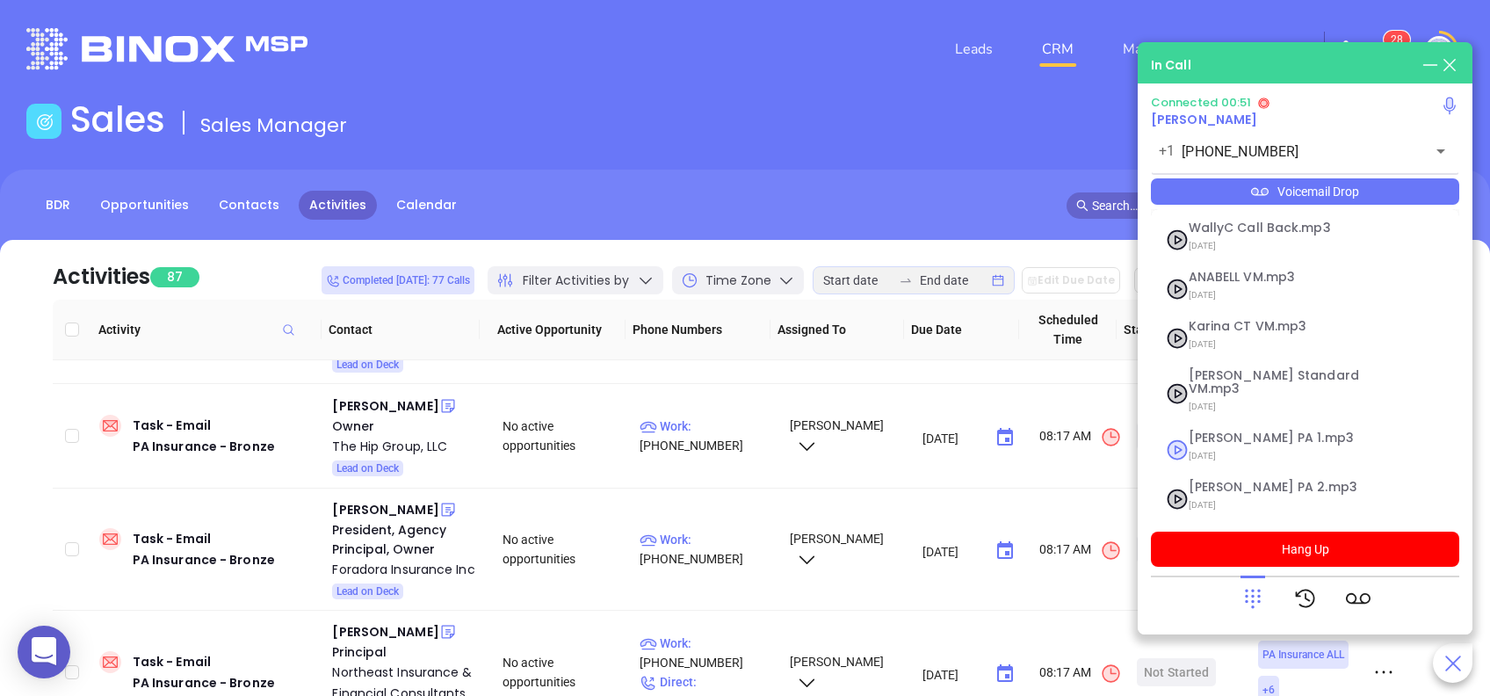
click at [1223, 447] on span "07/18/2025" at bounding box center [1284, 456] width 190 height 23
checkbox input "true"
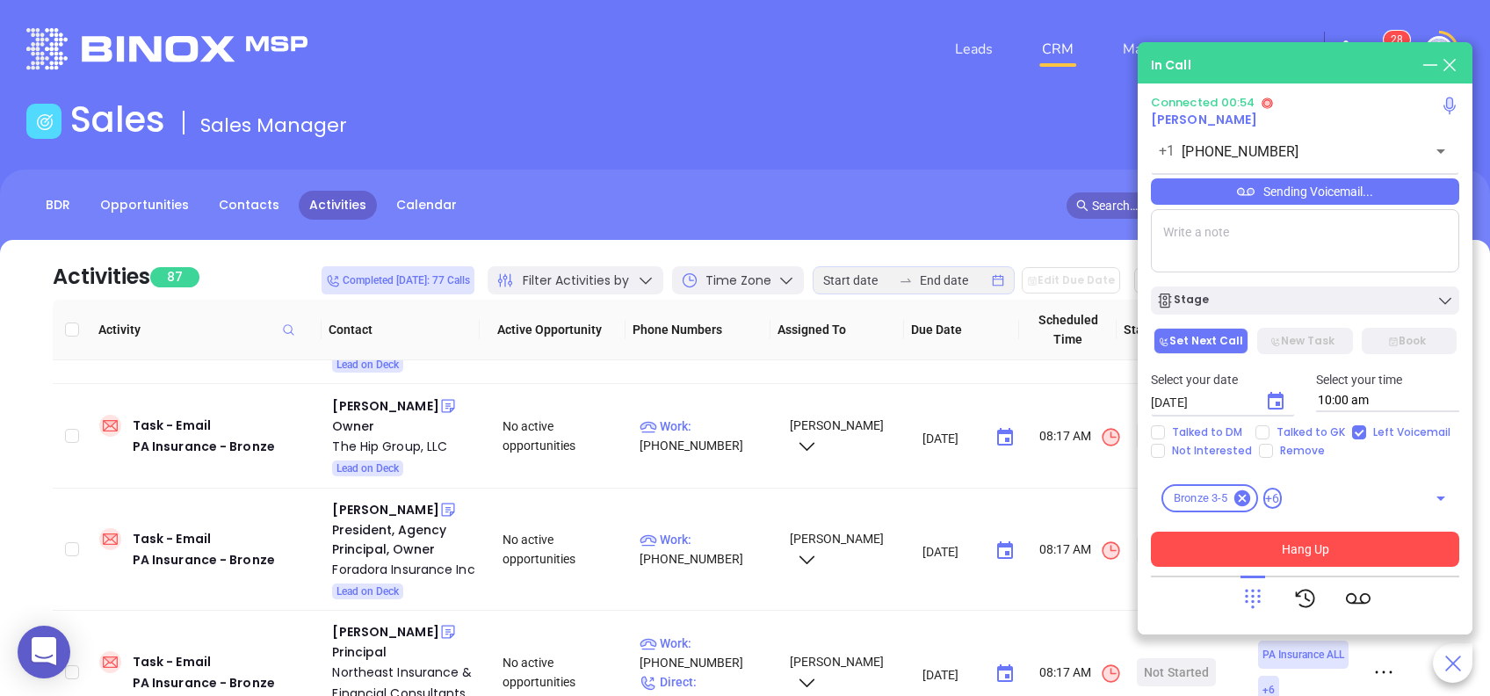
click at [1330, 549] on button "Hang Up" at bounding box center [1305, 549] width 308 height 35
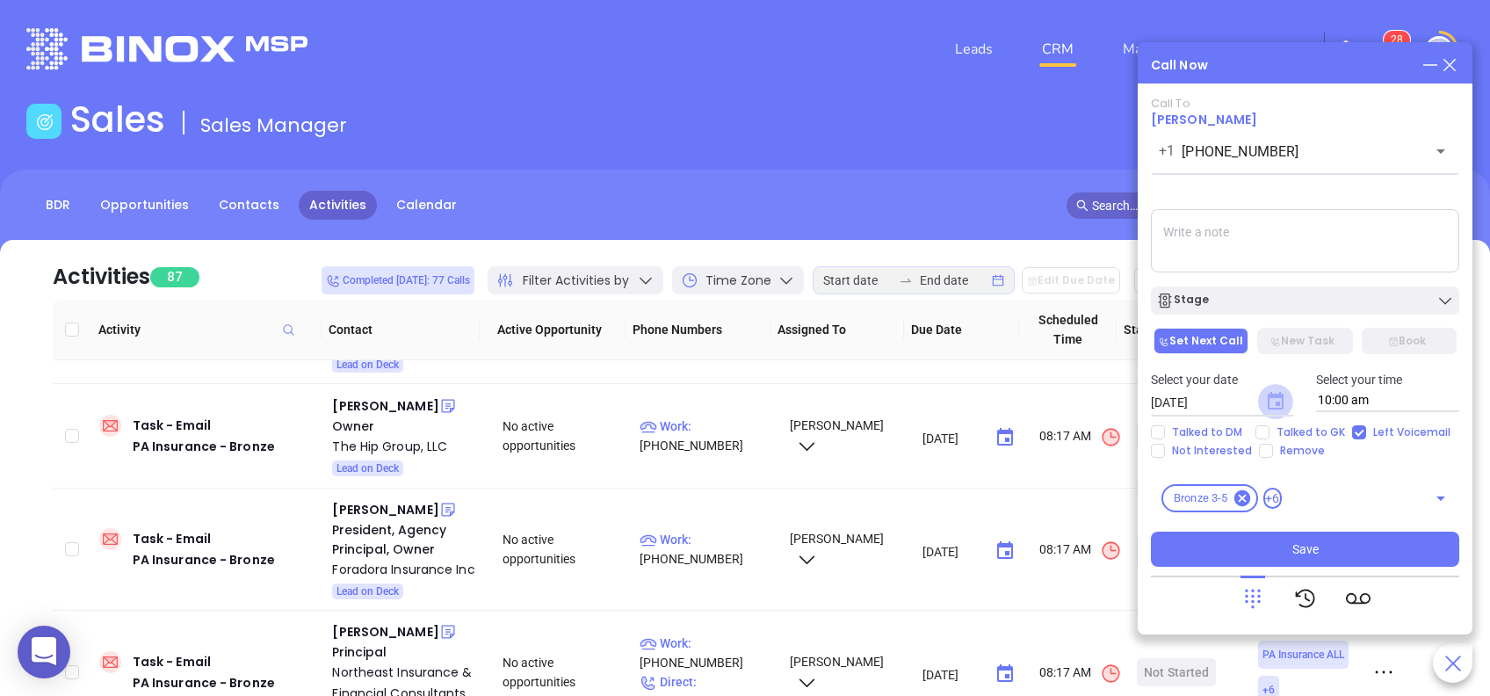
click at [1275, 402] on icon "Choose date, selected date is Aug 21, 2025" at bounding box center [1276, 401] width 16 height 18
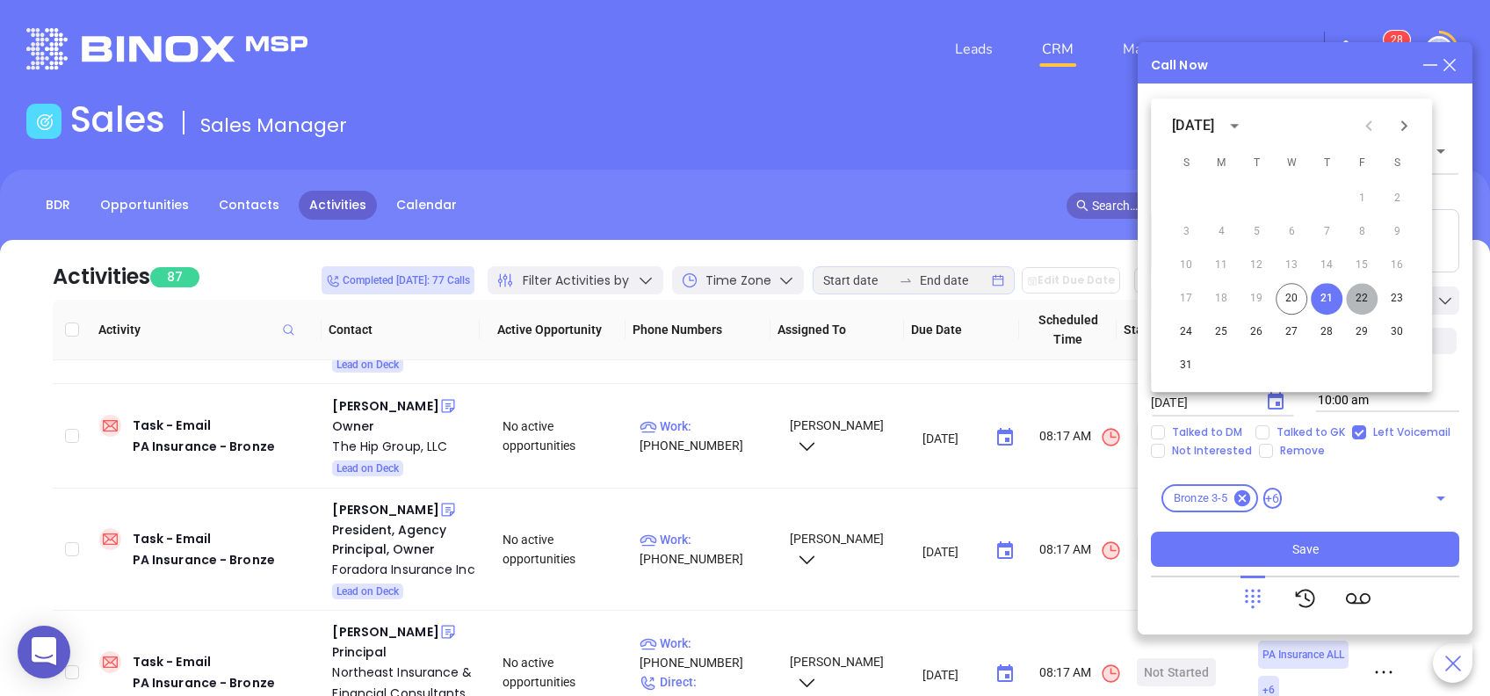
click at [1355, 295] on button "22" at bounding box center [1362, 299] width 32 height 32
type input "08/22/2025"
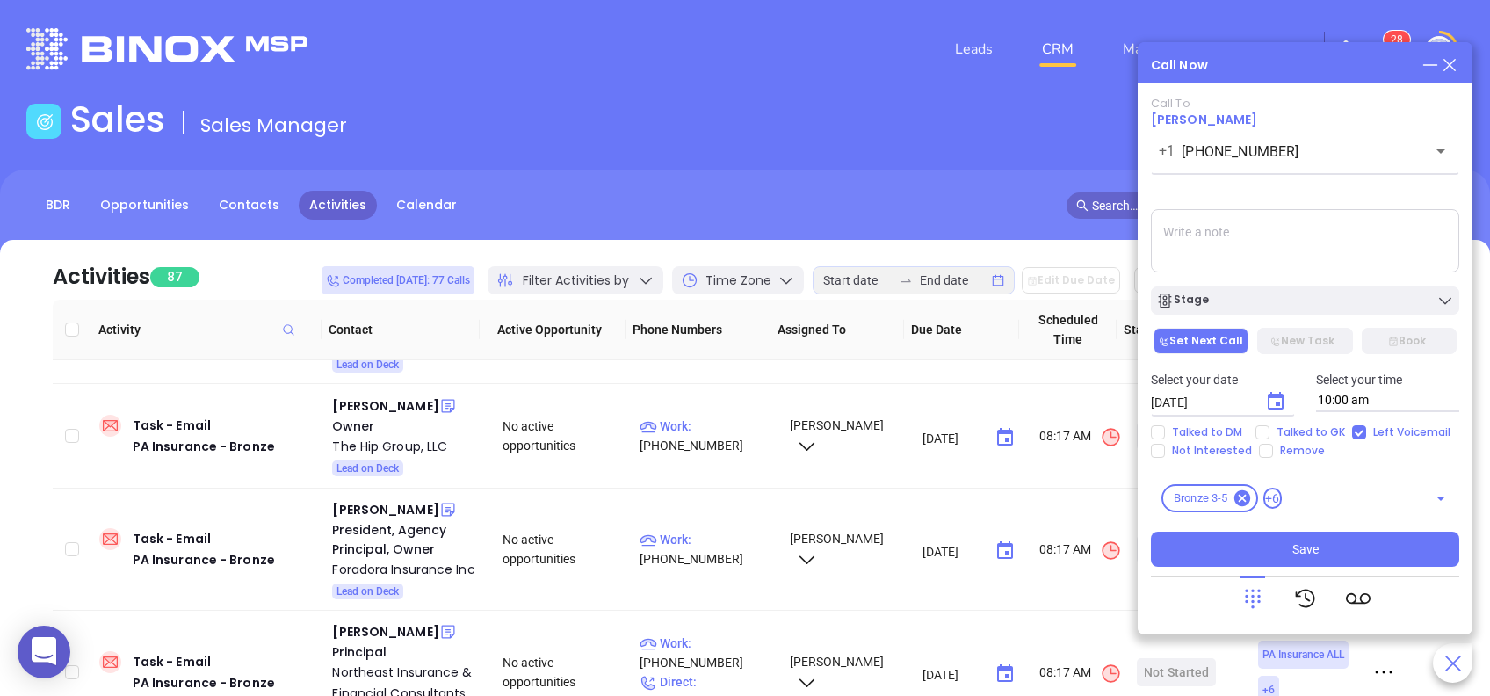
click at [1316, 260] on textarea at bounding box center [1305, 240] width 308 height 63
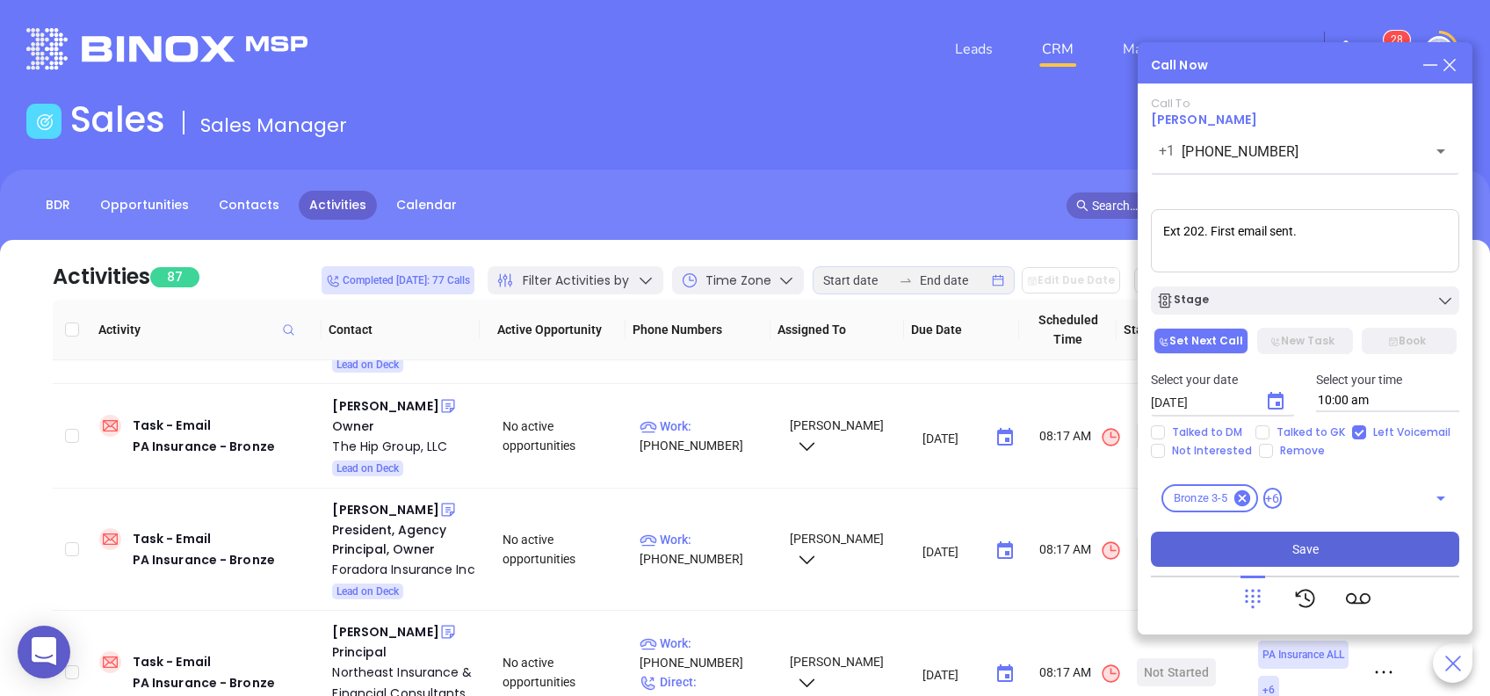
type textarea "Ext 202. First email sent."
click at [1321, 555] on button "Save" at bounding box center [1305, 549] width 308 height 35
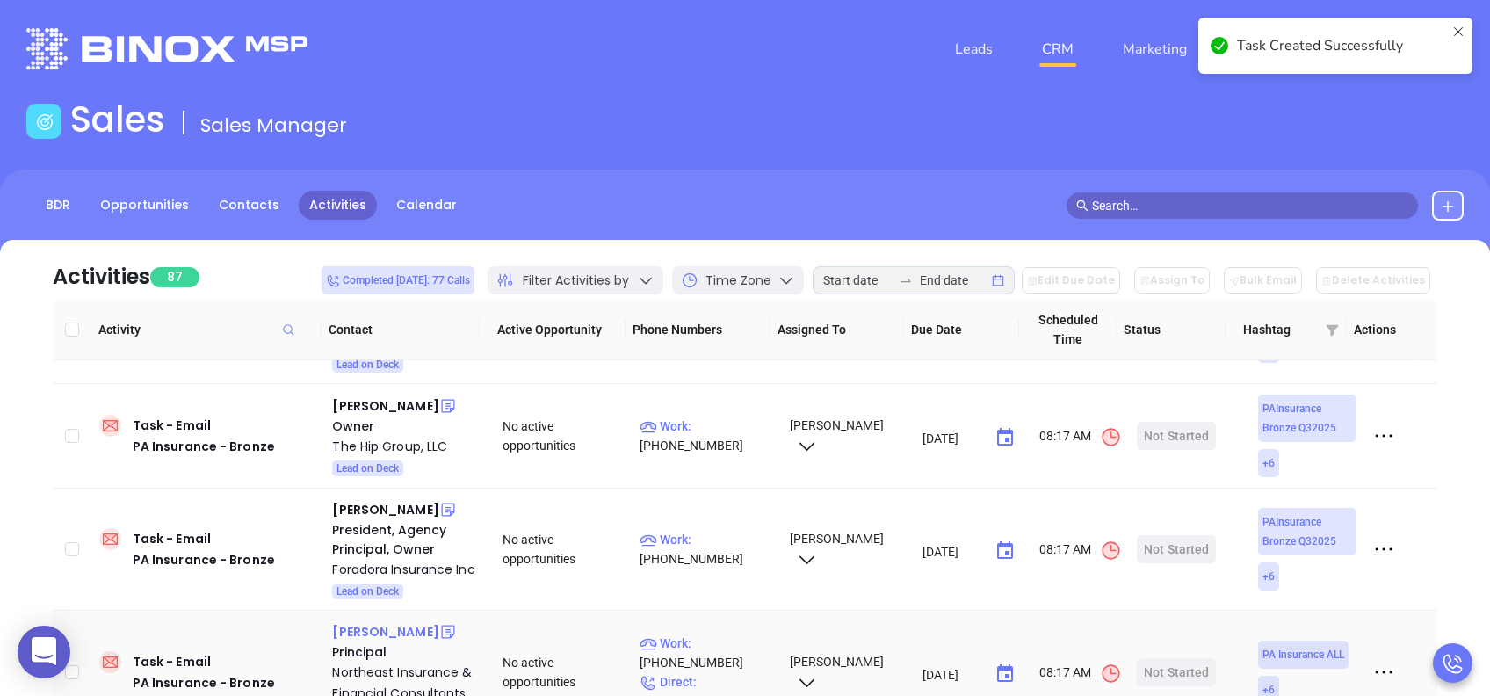
click at [376, 628] on div "Anthony Dileo" at bounding box center [385, 631] width 106 height 21
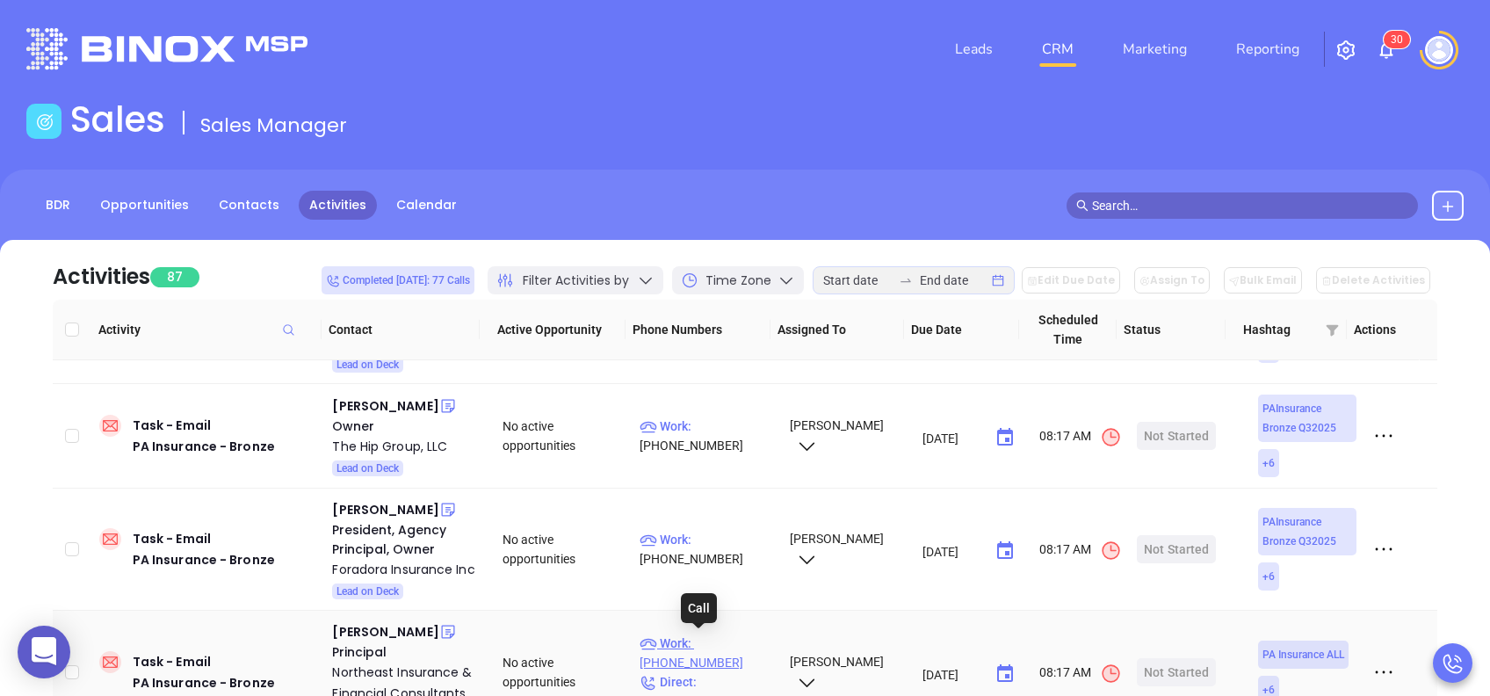
click at [712, 640] on p "Work : (570) 344-5150" at bounding box center [707, 652] width 134 height 39
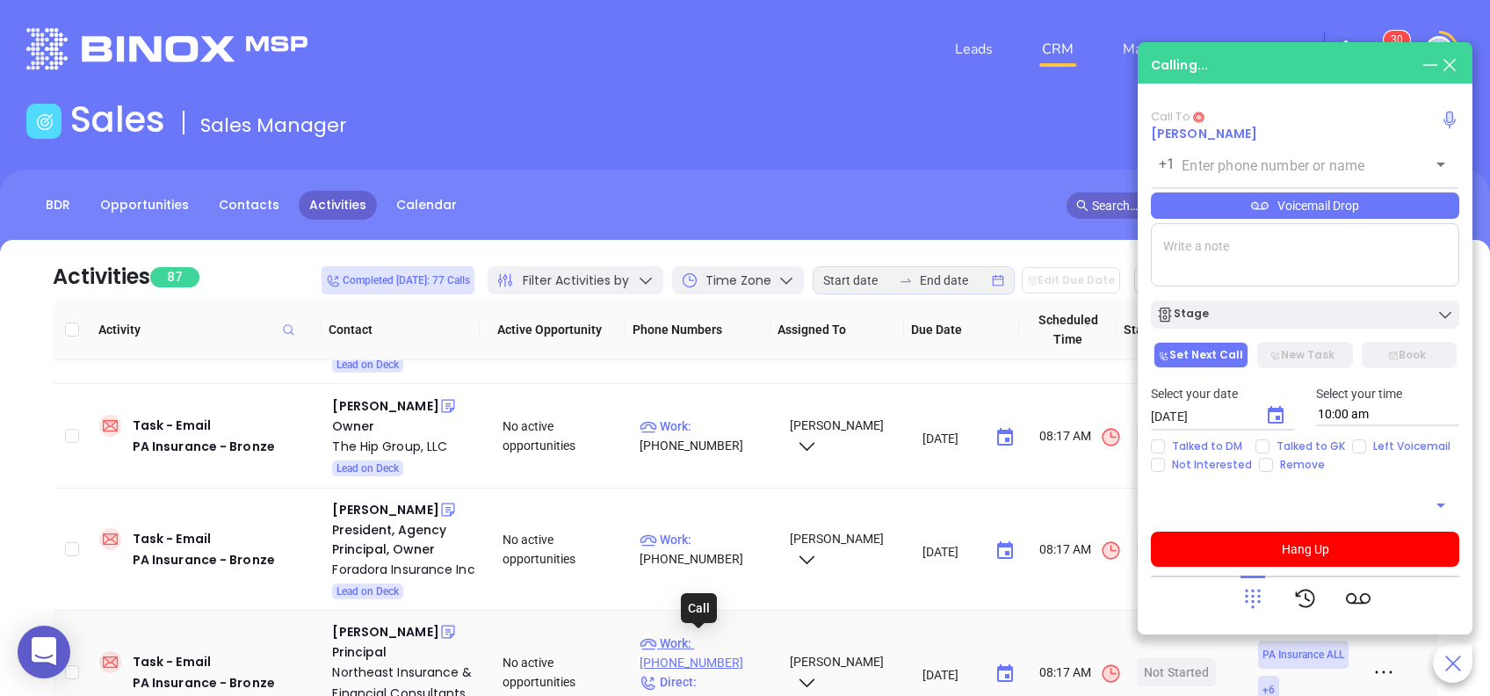
type input "(570) 344-5150"
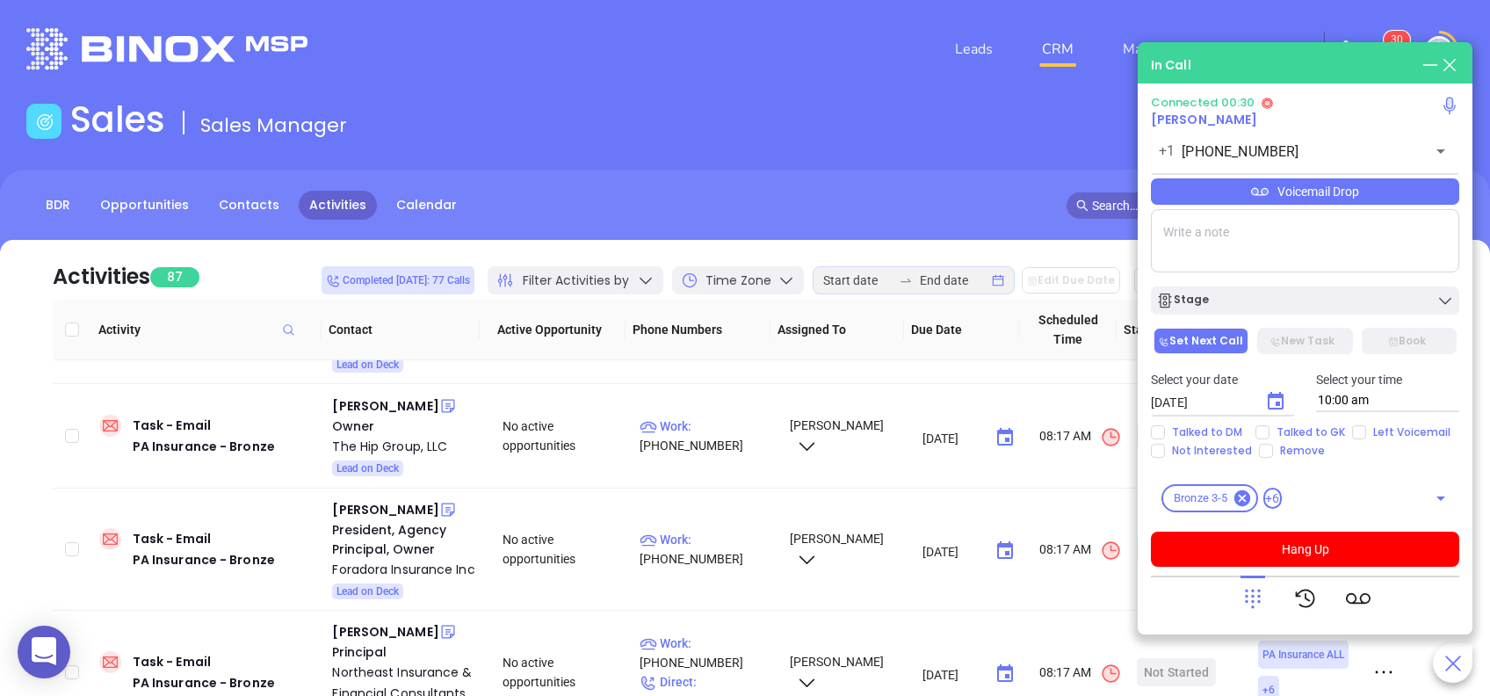
click at [1250, 599] on icon at bounding box center [1253, 598] width 25 height 25
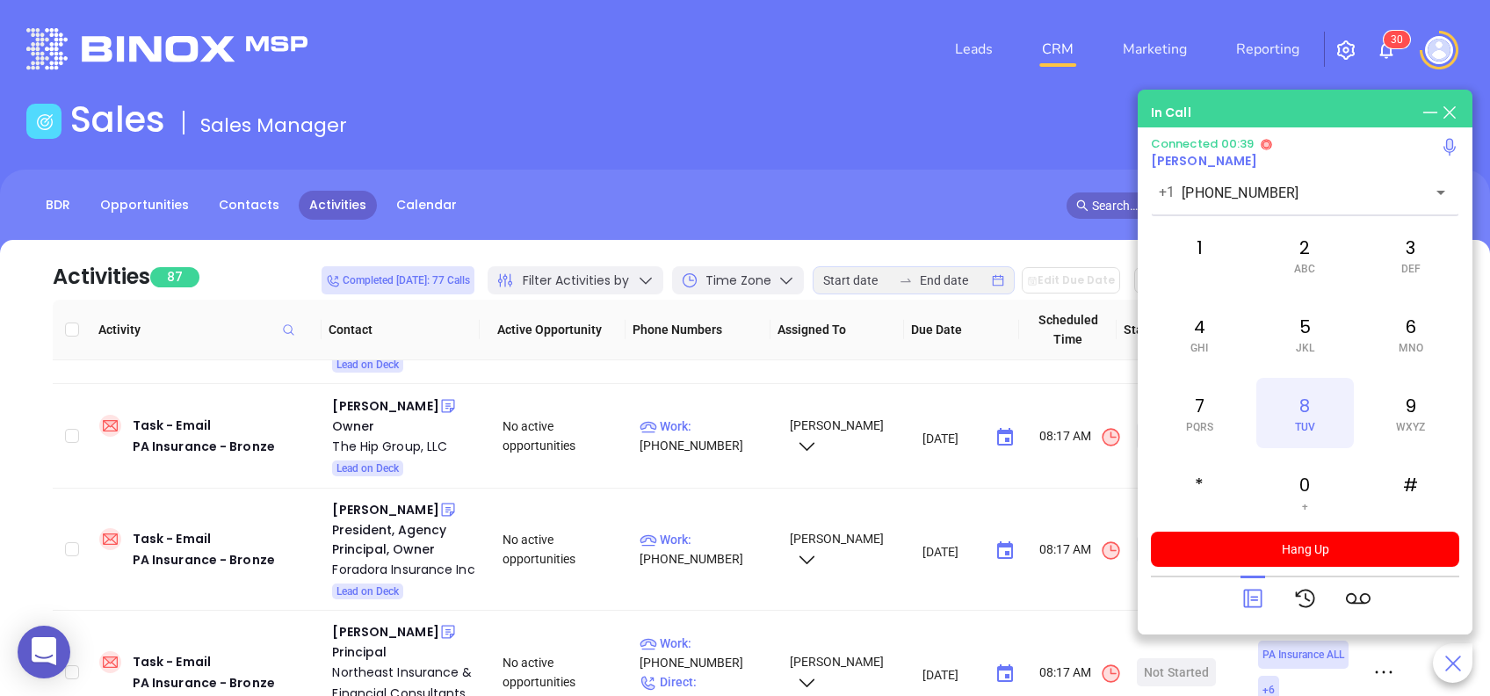
click at [1307, 392] on div "8 TUV" at bounding box center [1304, 413] width 97 height 70
click at [1256, 600] on icon at bounding box center [1252, 599] width 18 height 18
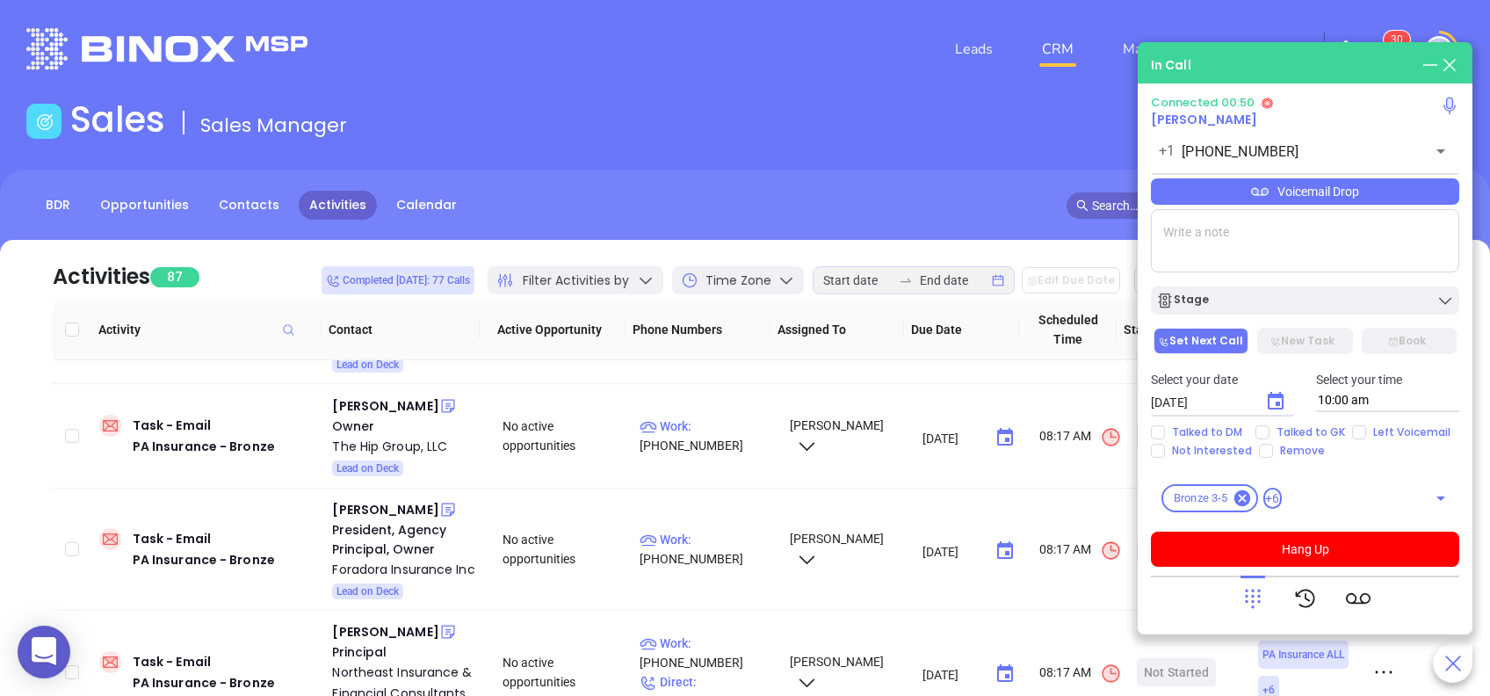
click at [1277, 190] on div "Voicemail Drop" at bounding box center [1305, 191] width 308 height 26
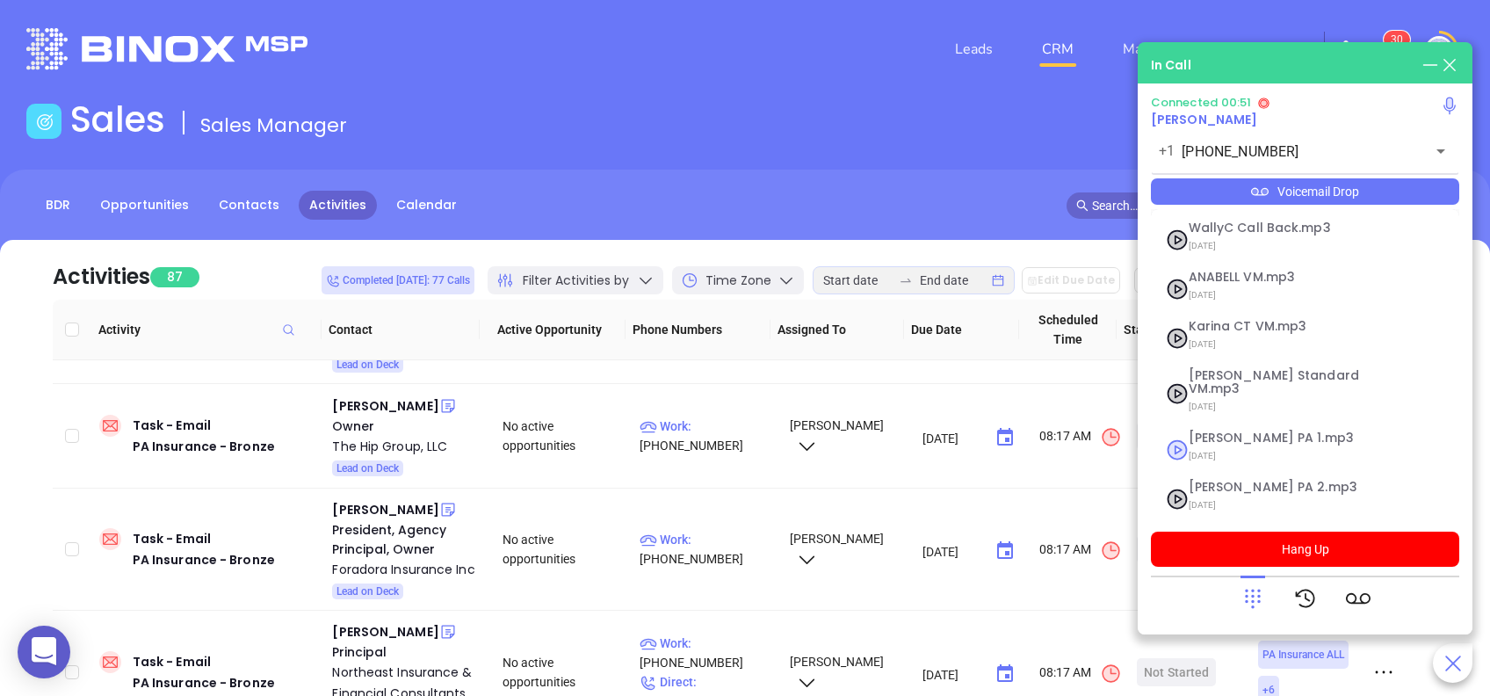
click at [1253, 423] on li "Vicky PA 1.mp3 07/18/2025" at bounding box center [1304, 450] width 301 height 54
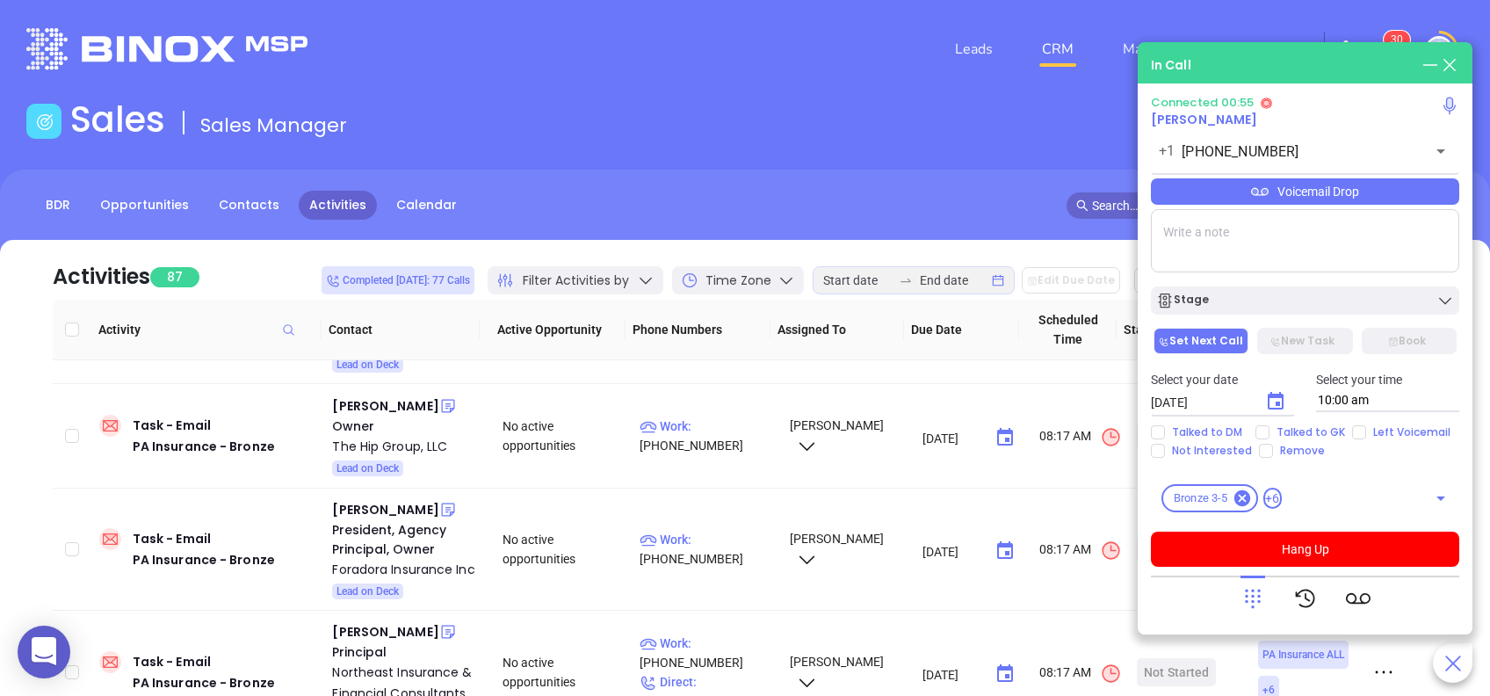
click at [1337, 180] on div "Voicemail Drop" at bounding box center [1305, 191] width 308 height 26
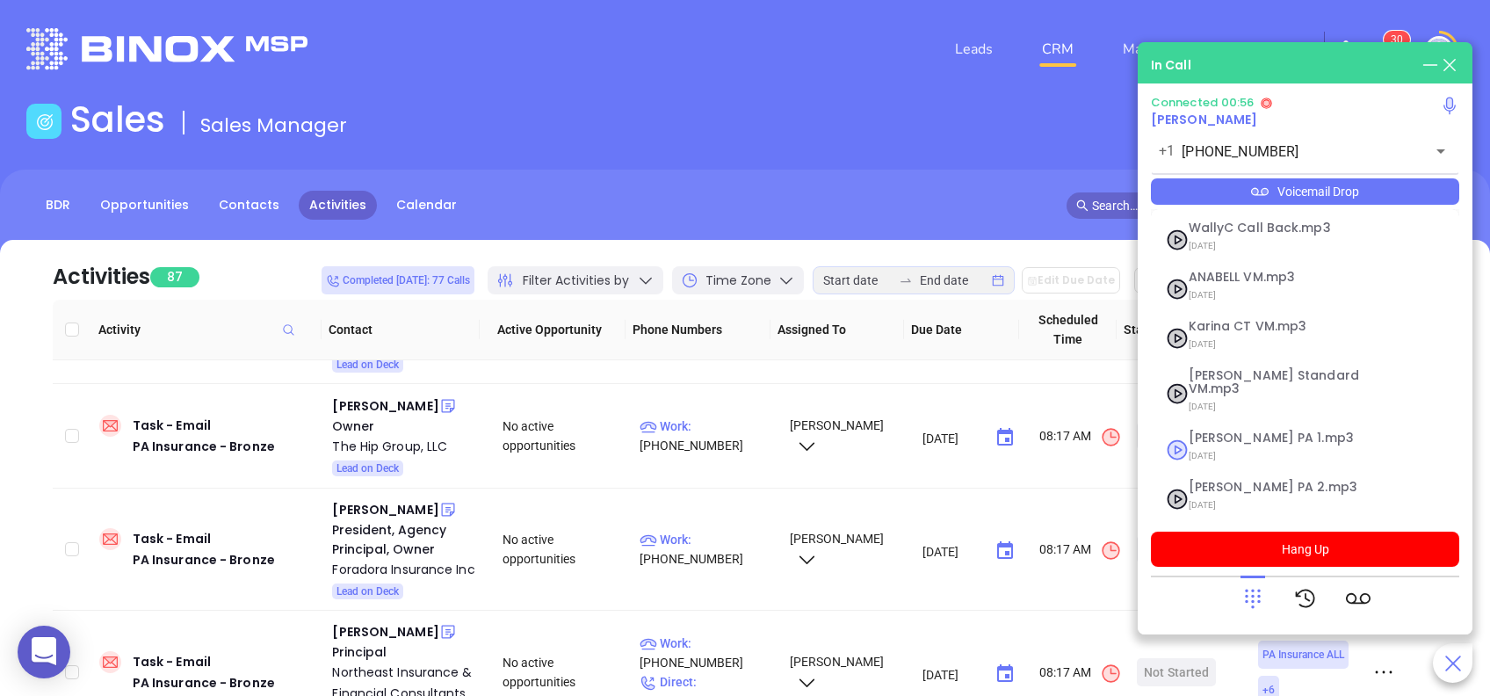
click at [1273, 431] on span "Vicky PA 1.mp3" at bounding box center [1284, 437] width 190 height 13
checkbox input "true"
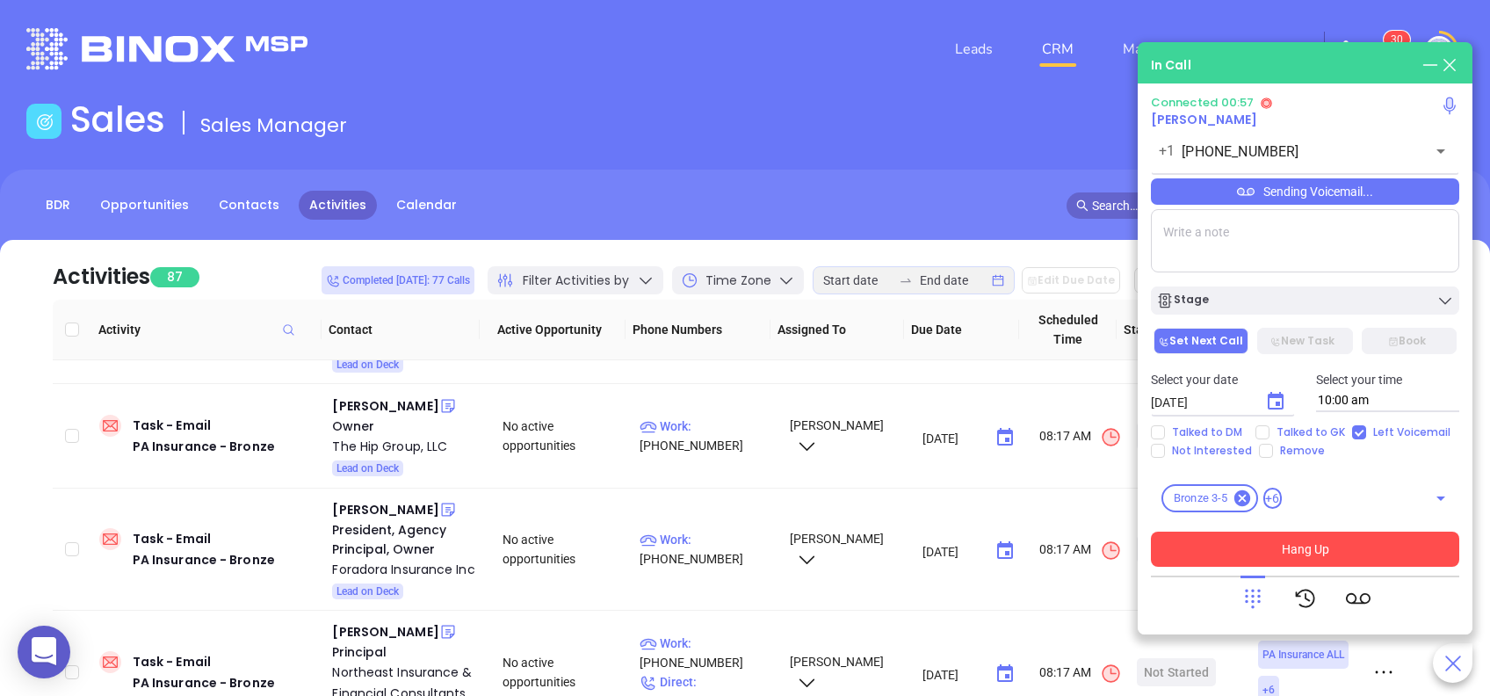
click at [1313, 547] on button "Hang Up" at bounding box center [1305, 549] width 308 height 35
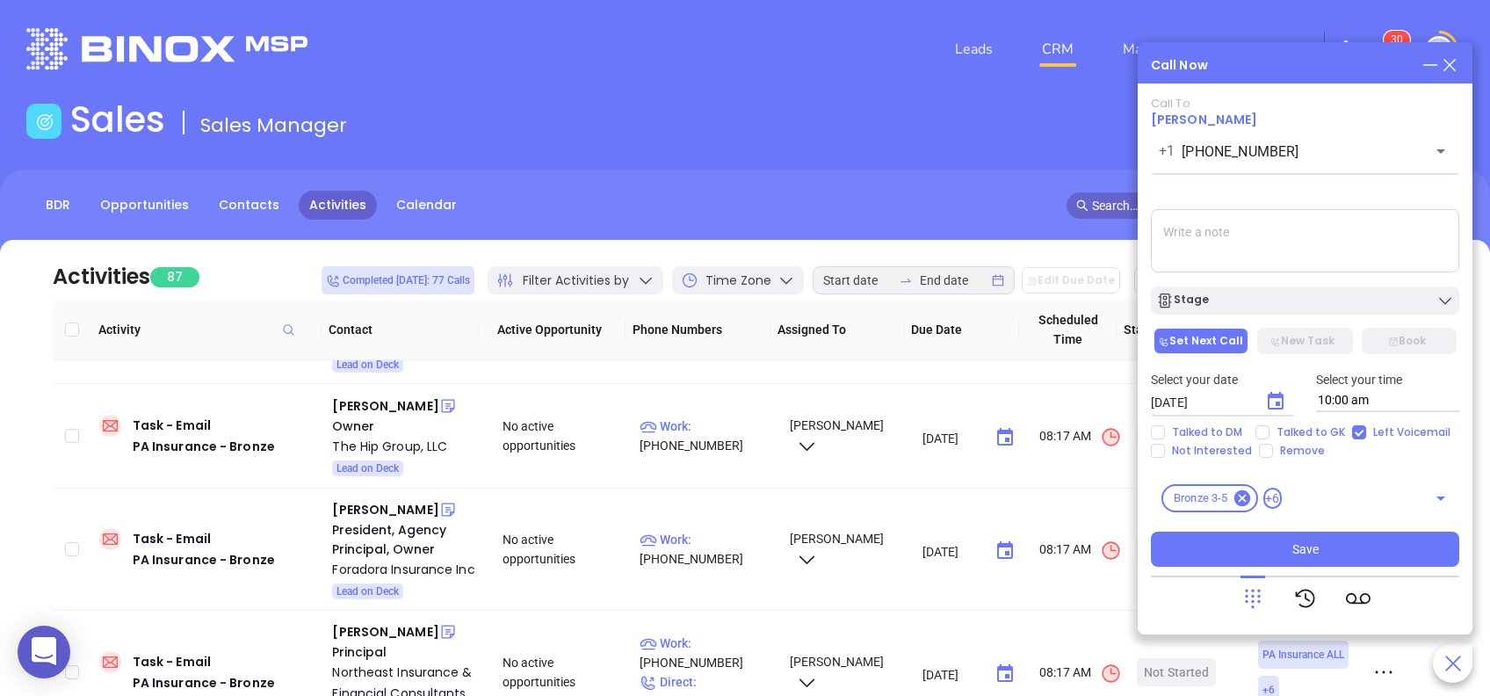
click at [1303, 233] on textarea at bounding box center [1305, 240] width 308 height 63
type textarea "first email sent"
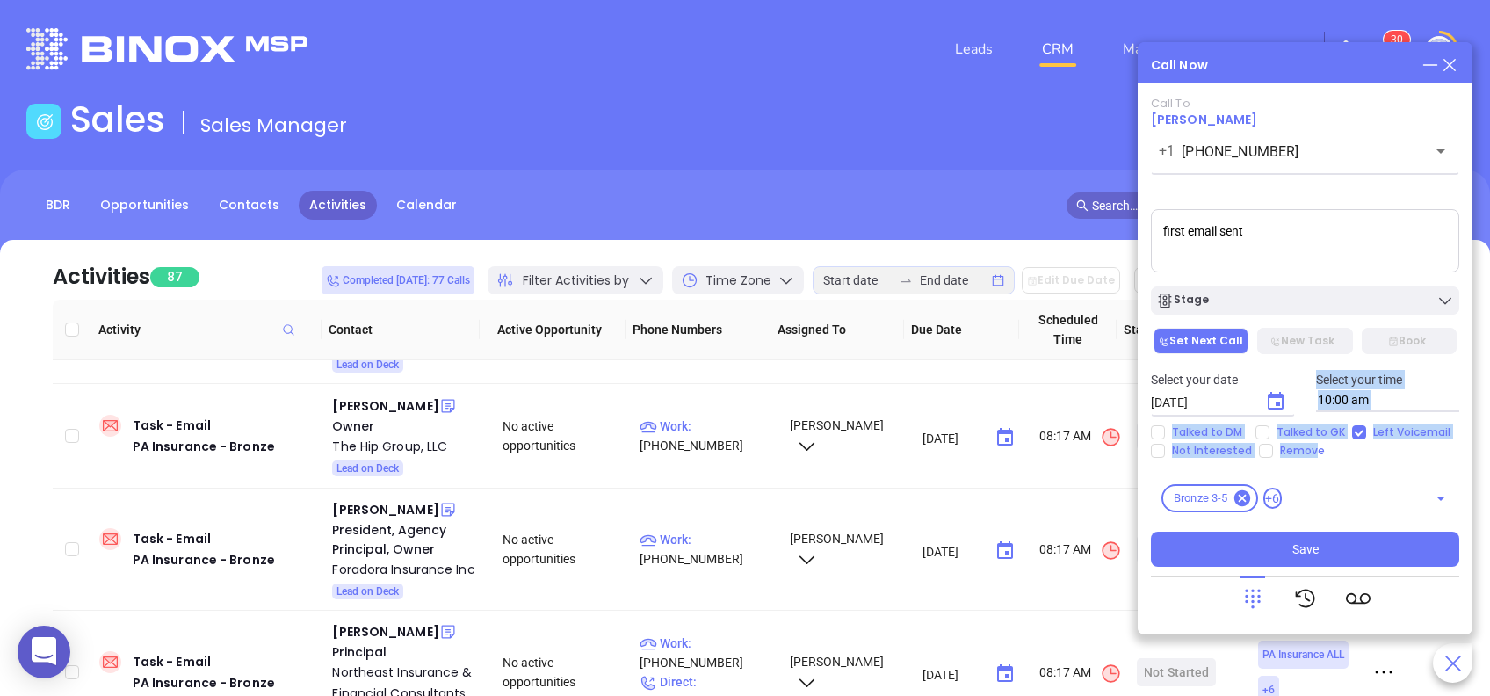
drag, startPoint x: 1312, startPoint y: 443, endPoint x: 1280, endPoint y: 405, distance: 49.3
click at [1280, 405] on div "Call To Anthony Dileo +1 (570) 344-5150 ​ Sending Voicemail... first email sent…" at bounding box center [1305, 332] width 308 height 470
click at [1279, 403] on icon "Choose date, selected date is Aug 21, 2025" at bounding box center [1276, 401] width 16 height 18
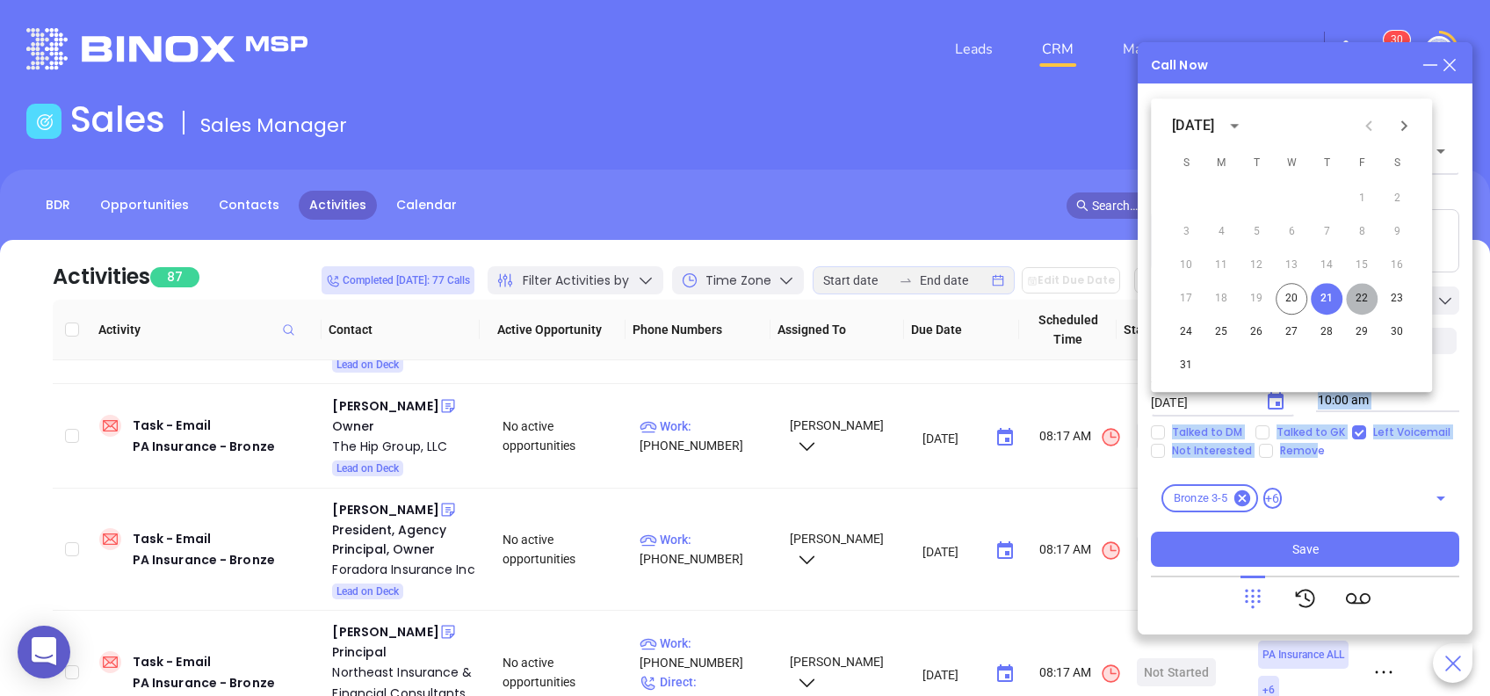
click at [1371, 294] on button "22" at bounding box center [1362, 299] width 32 height 32
type input "08/22/2025"
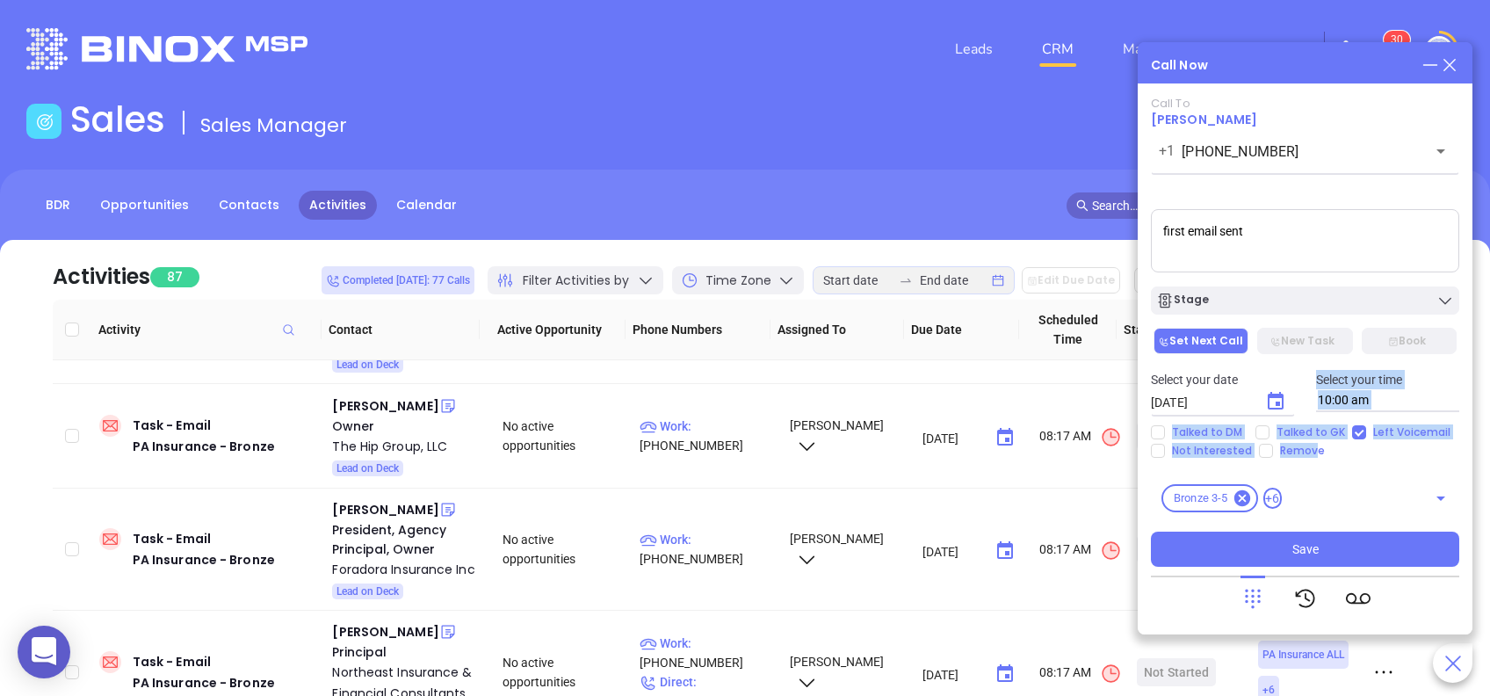
click at [1362, 474] on div "Bronze 3-5 +6 ​" at bounding box center [1305, 498] width 308 height 49
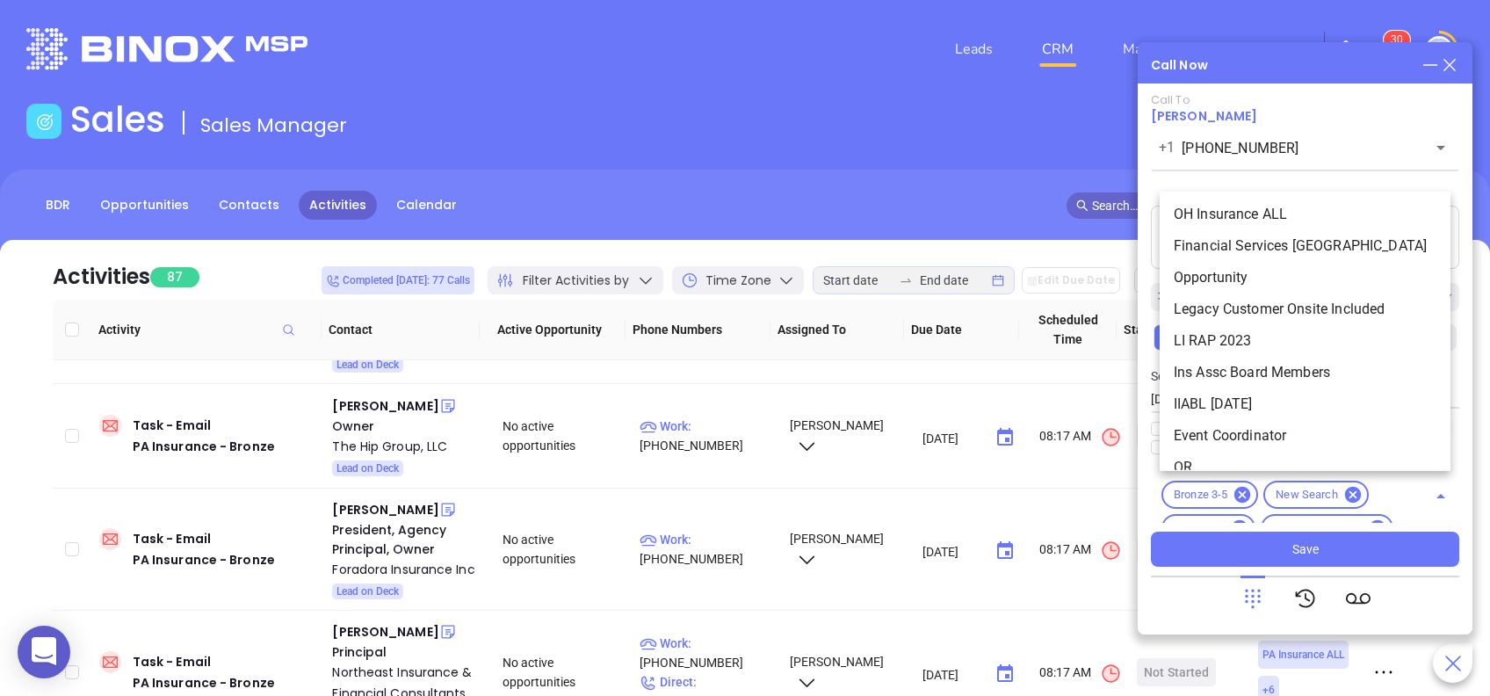
scroll to position [3270, 0]
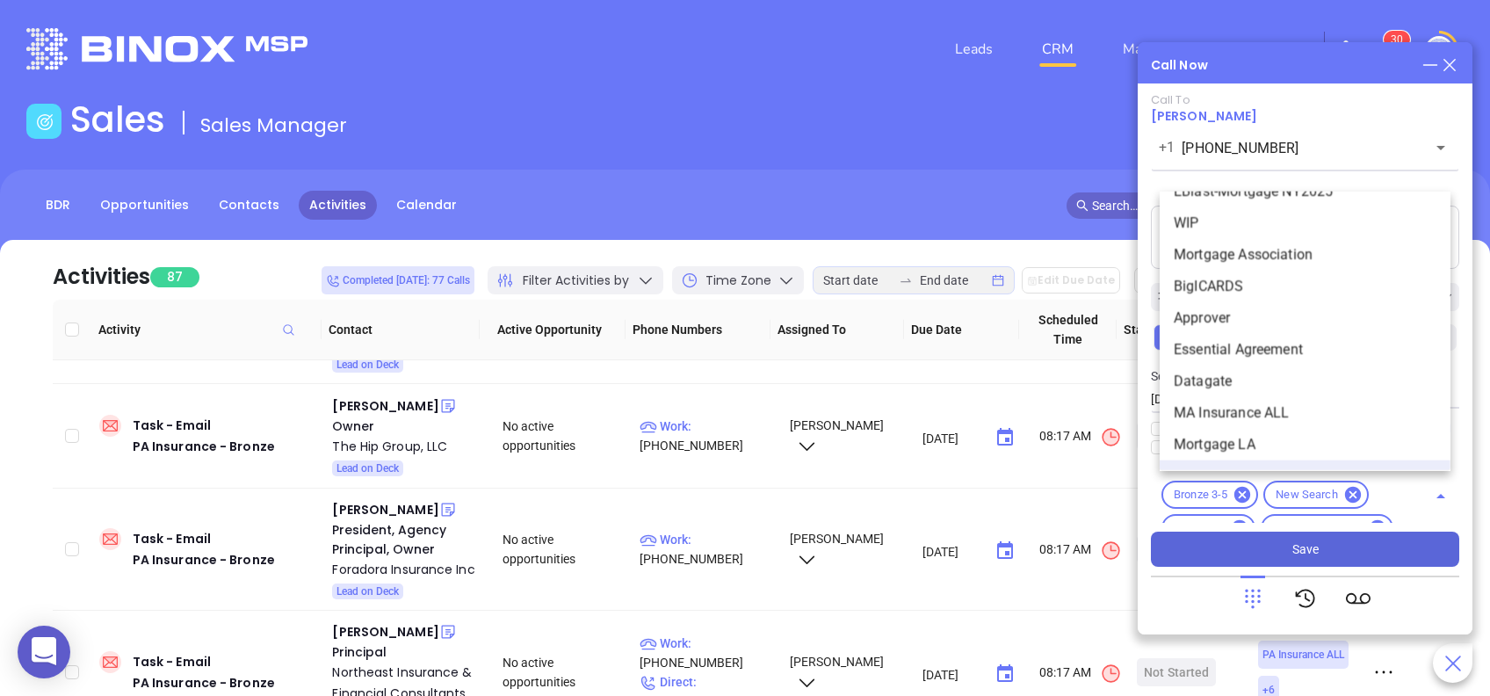
click at [1355, 559] on button "Save" at bounding box center [1305, 549] width 308 height 35
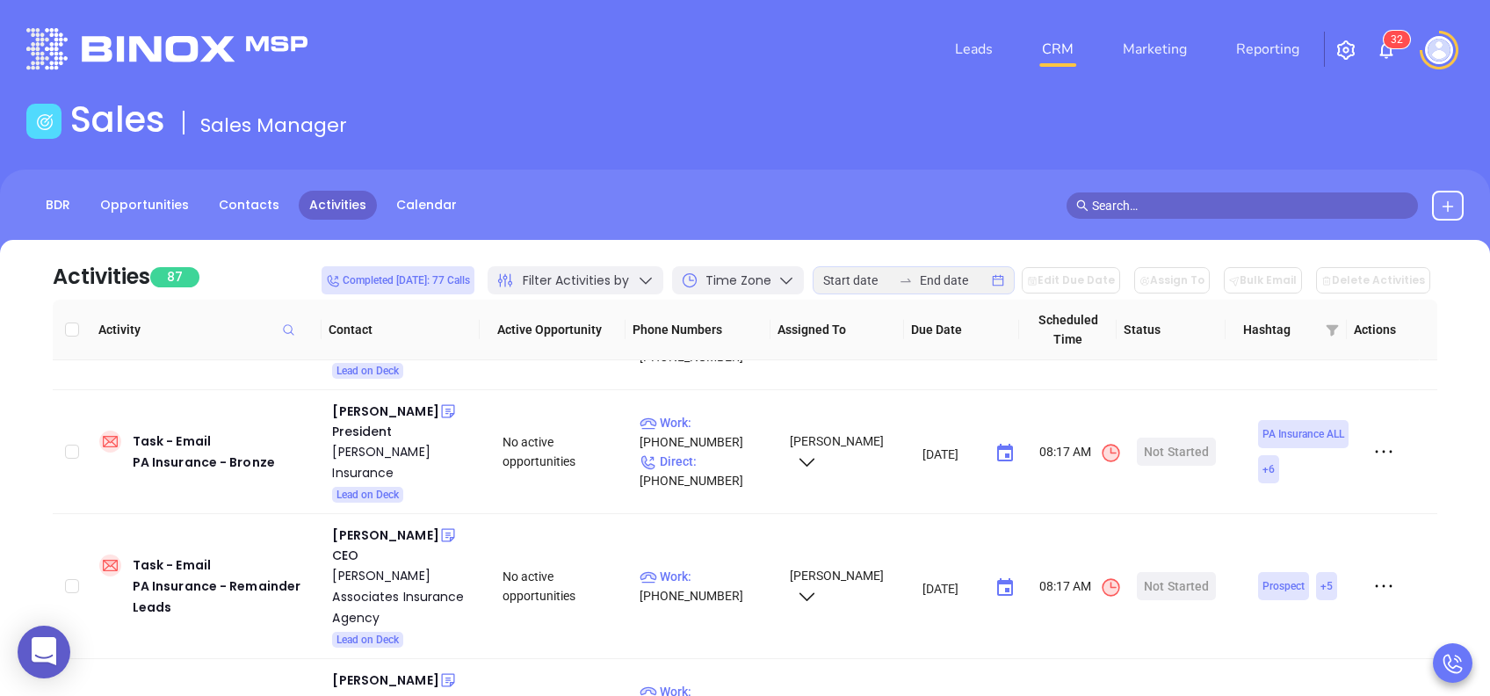
scroll to position [1095, 0]
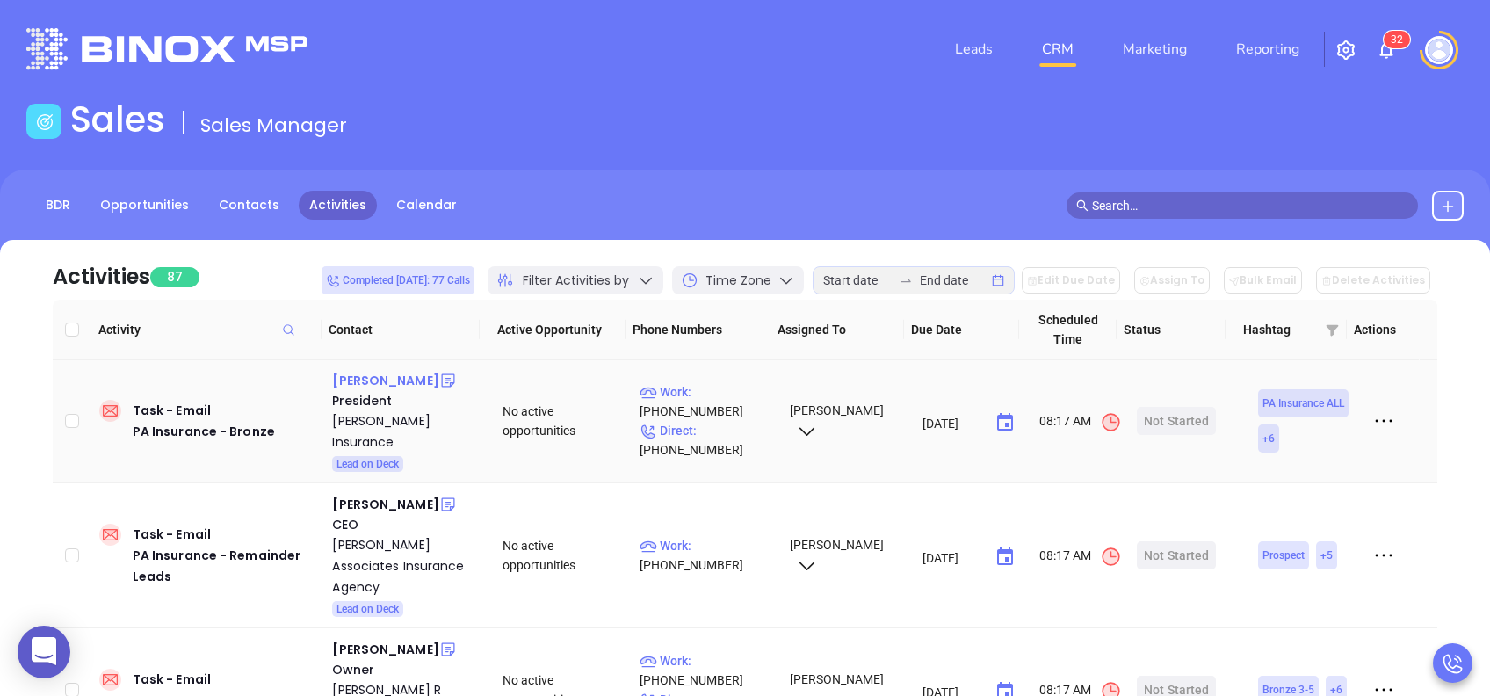
click at [386, 382] on div "Chris Konell" at bounding box center [385, 380] width 106 height 21
click at [727, 385] on p "Work : (610) 933-5500" at bounding box center [707, 401] width 134 height 39
type input "(610) 933-5500"
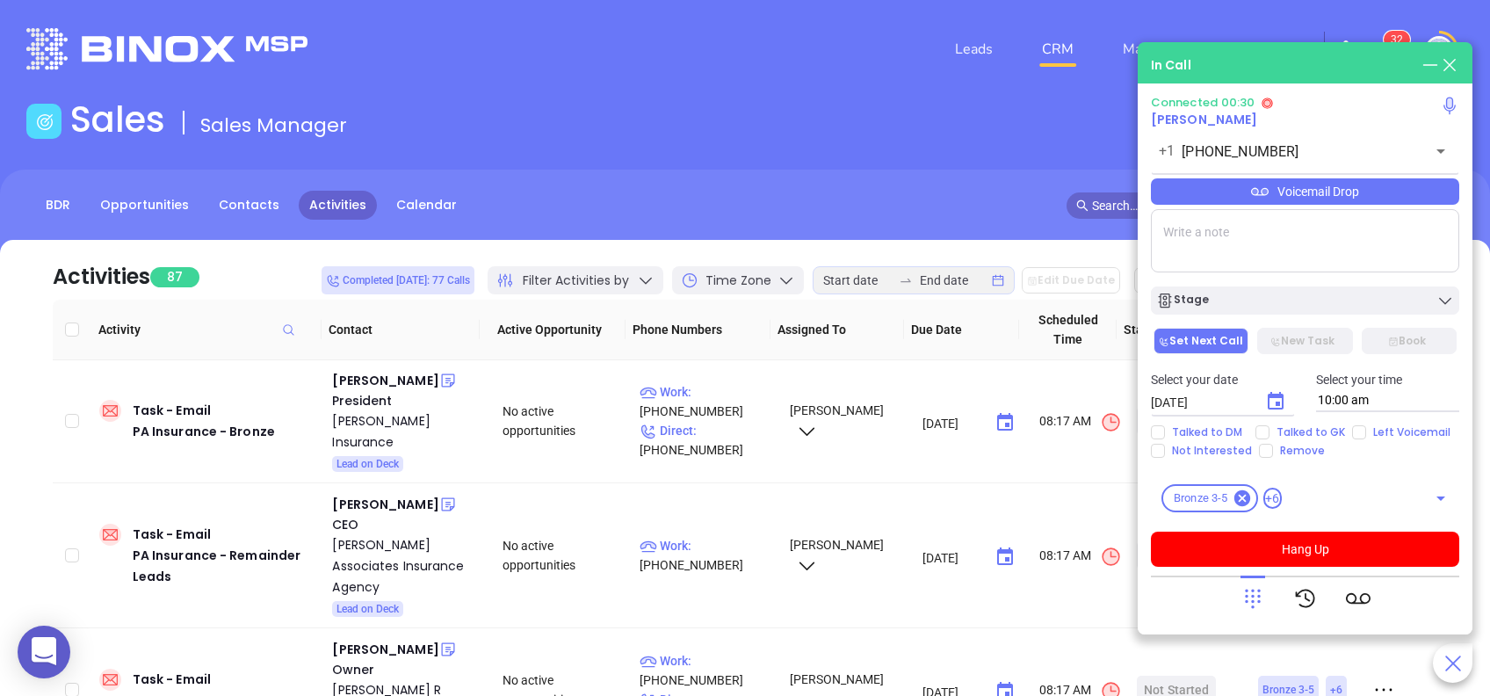
click at [1256, 593] on icon at bounding box center [1253, 598] width 25 height 25
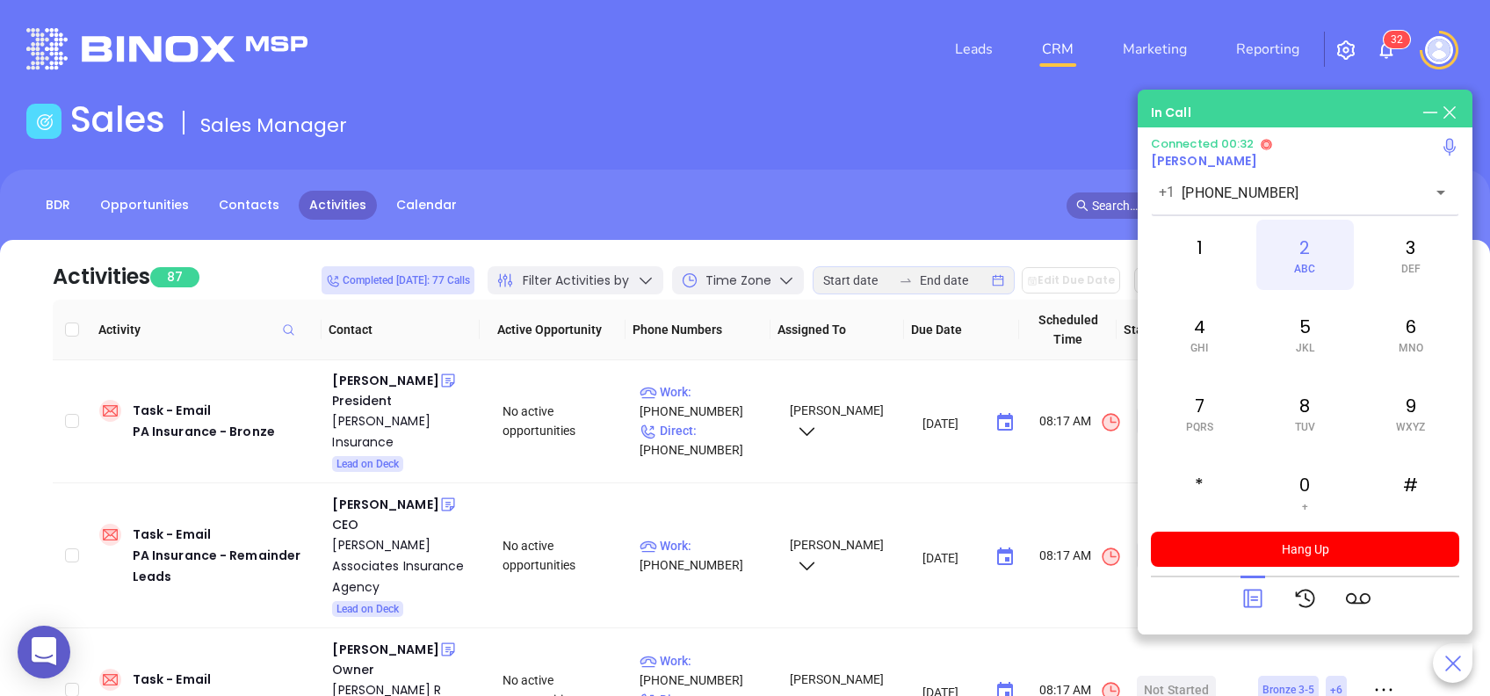
click at [1309, 260] on div "2 ABC" at bounding box center [1304, 255] width 97 height 70
click at [1197, 253] on div "1" at bounding box center [1199, 255] width 97 height 70
click at [1254, 594] on icon at bounding box center [1253, 598] width 25 height 25
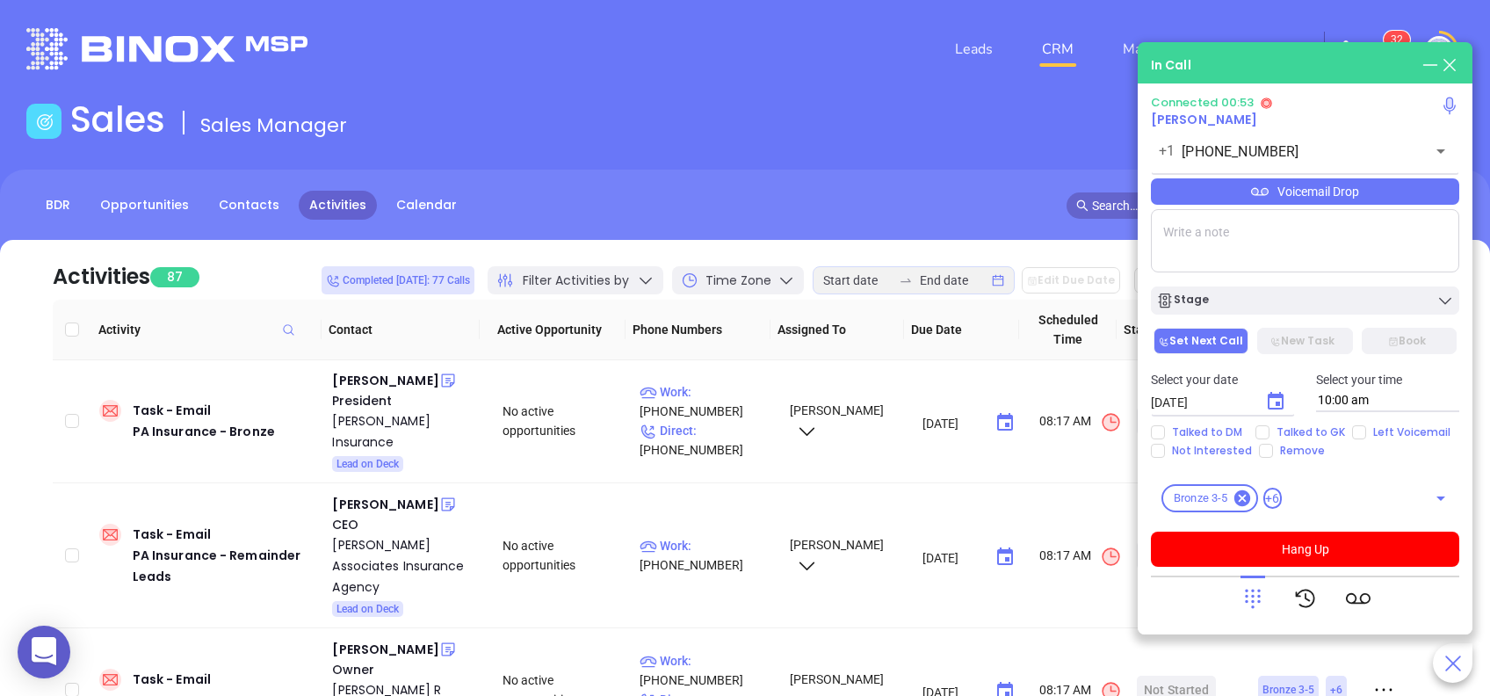
click at [1287, 224] on textarea at bounding box center [1305, 240] width 308 height 63
type textarea "will be out until the 25th."
click at [1277, 395] on icon "Choose date, selected date is Aug 21, 2025" at bounding box center [1276, 401] width 16 height 18
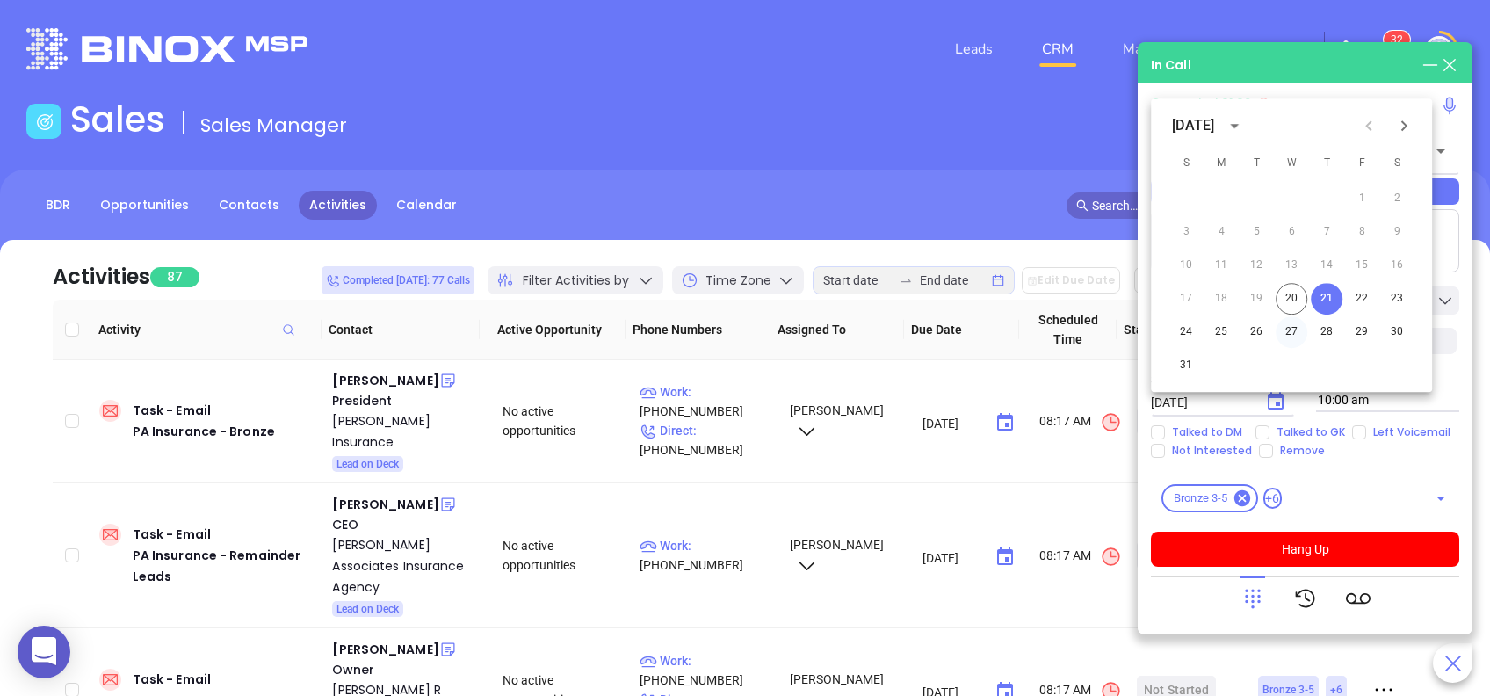
click at [1296, 332] on button "27" at bounding box center [1292, 332] width 32 height 32
type input "08/27/2025"
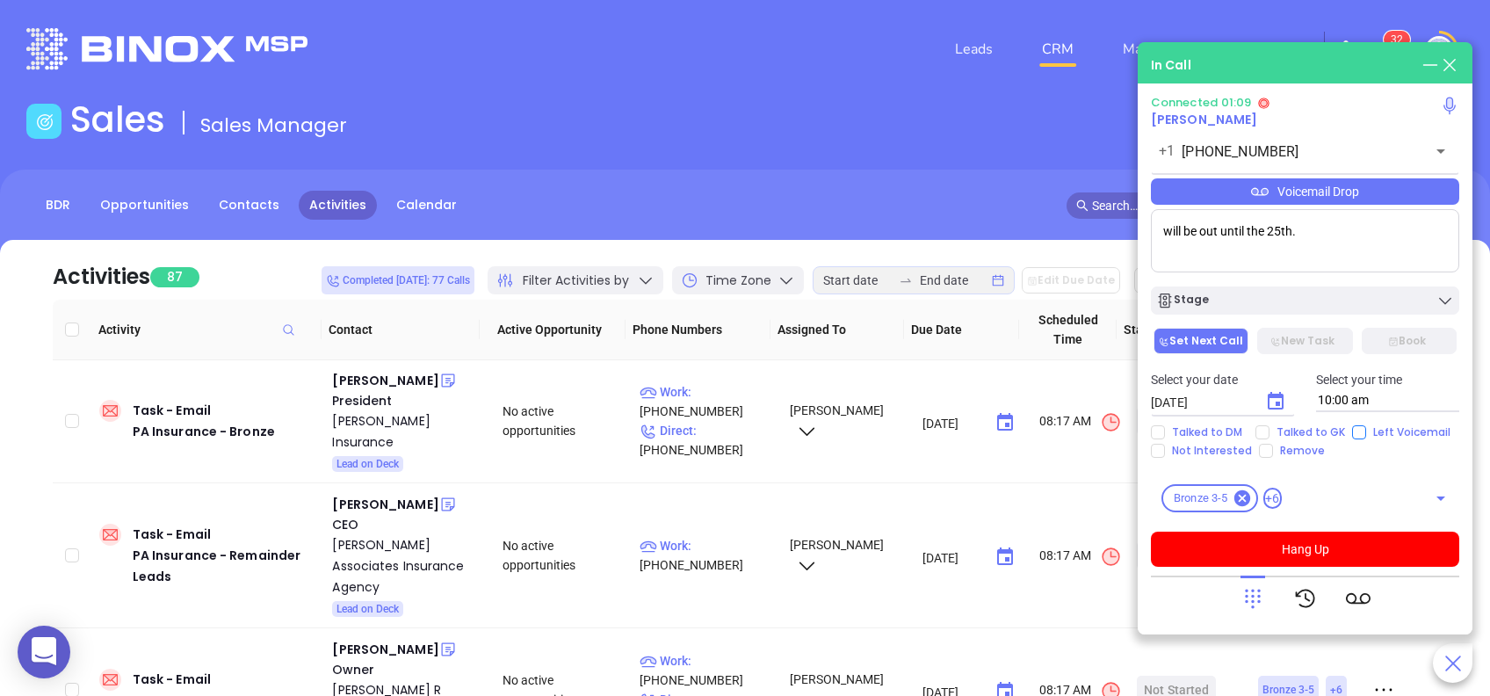
click at [1358, 435] on input "Left Voicemail" at bounding box center [1359, 432] width 14 height 14
checkbox input "true"
click at [1276, 546] on button "Hang Up" at bounding box center [1305, 549] width 308 height 35
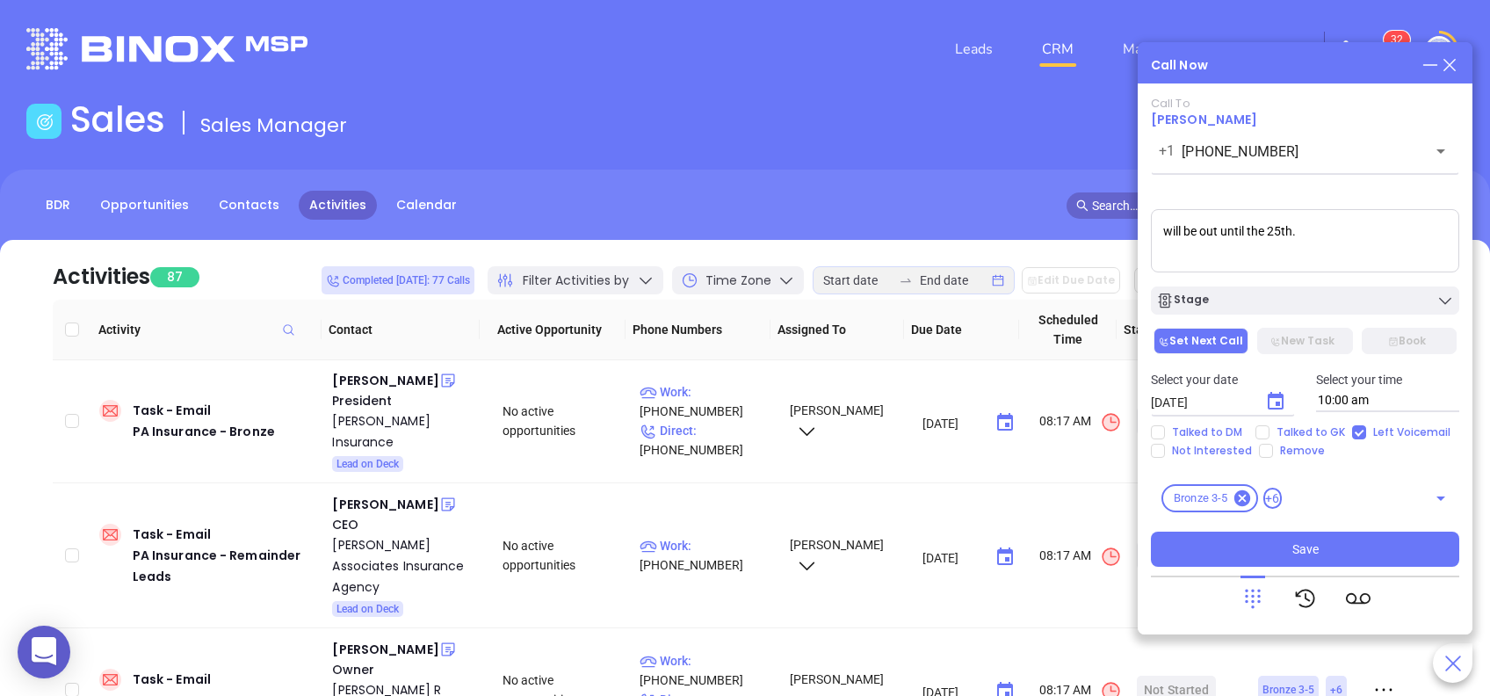
click at [1340, 230] on textarea "will be out until the 25th." at bounding box center [1305, 240] width 308 height 63
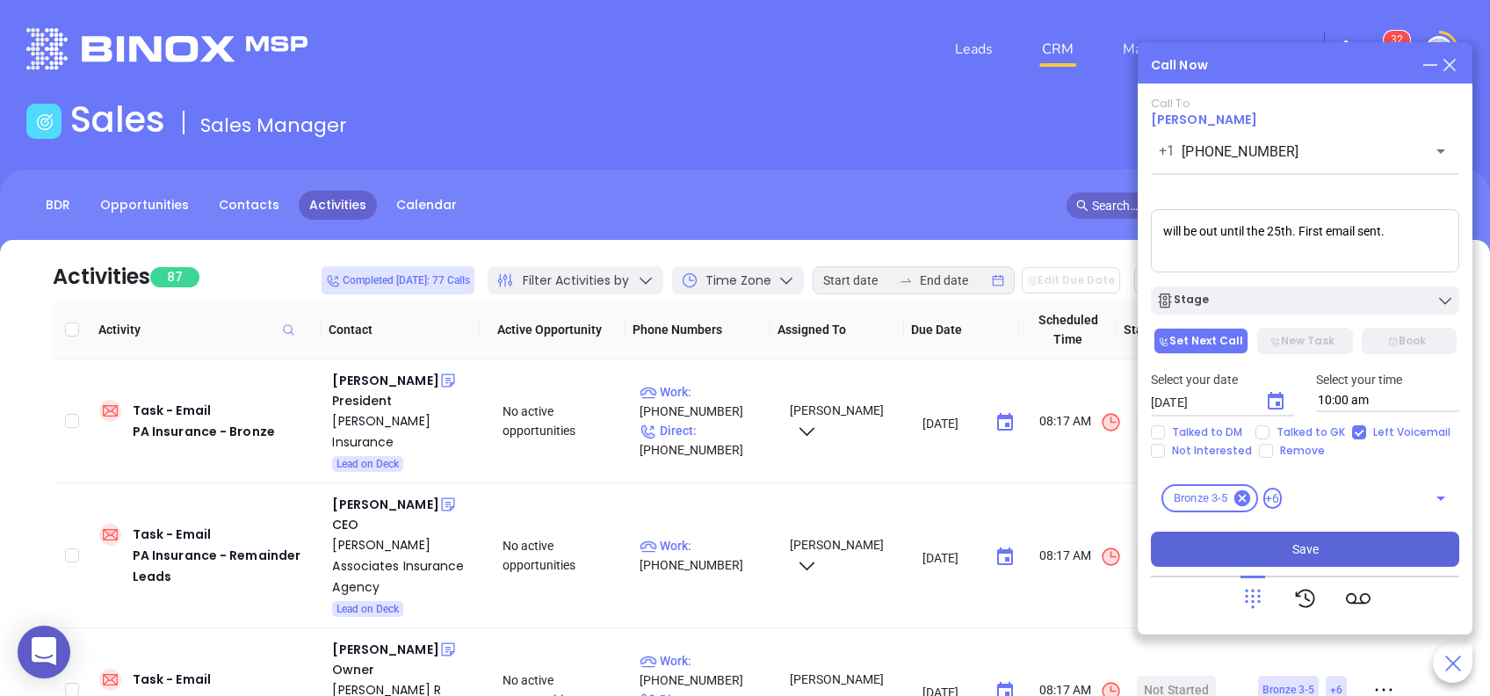
type textarea "will be out until the 25th. First email sent."
click at [1290, 546] on button "Save" at bounding box center [1305, 549] width 308 height 35
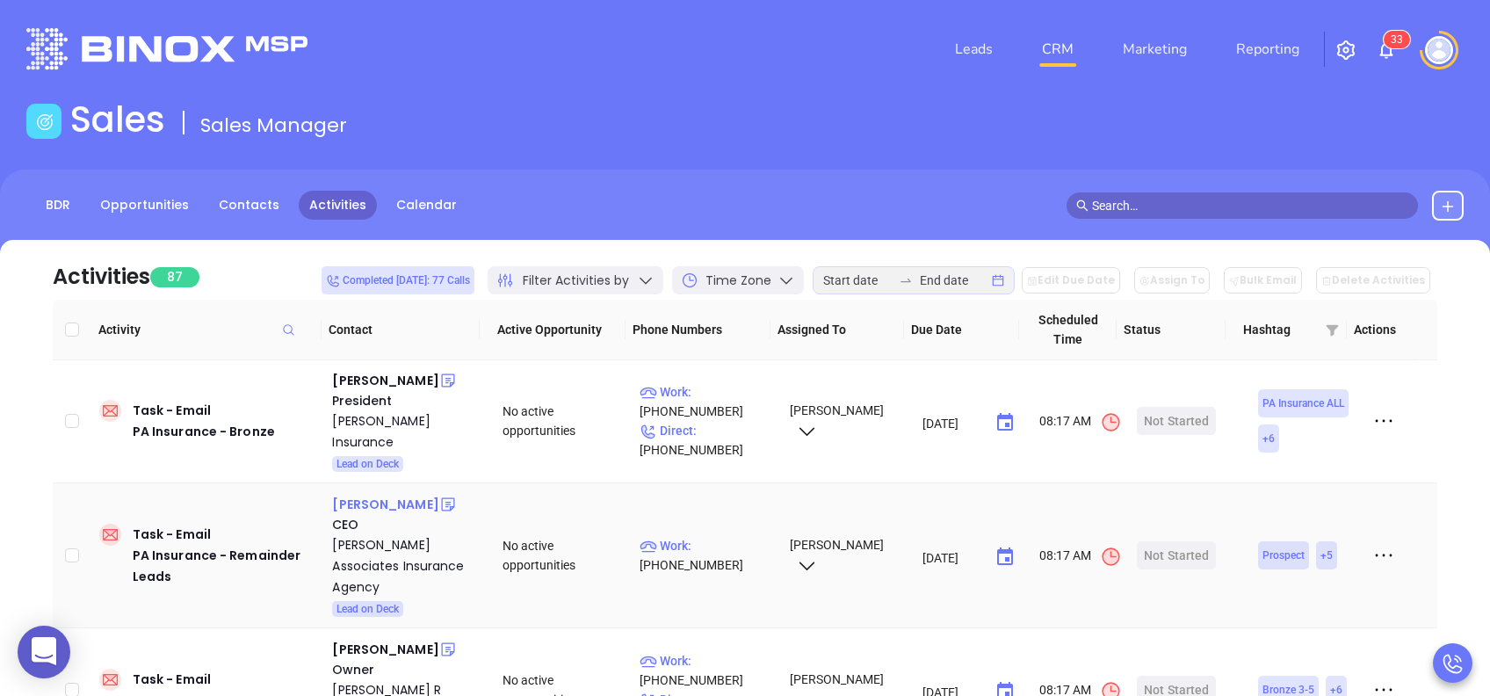
click at [391, 494] on div "Mark Gannon" at bounding box center [385, 504] width 106 height 21
click at [726, 536] on p "Work : (570) 265-3197" at bounding box center [707, 555] width 134 height 39
type input "(570) 265-3197"
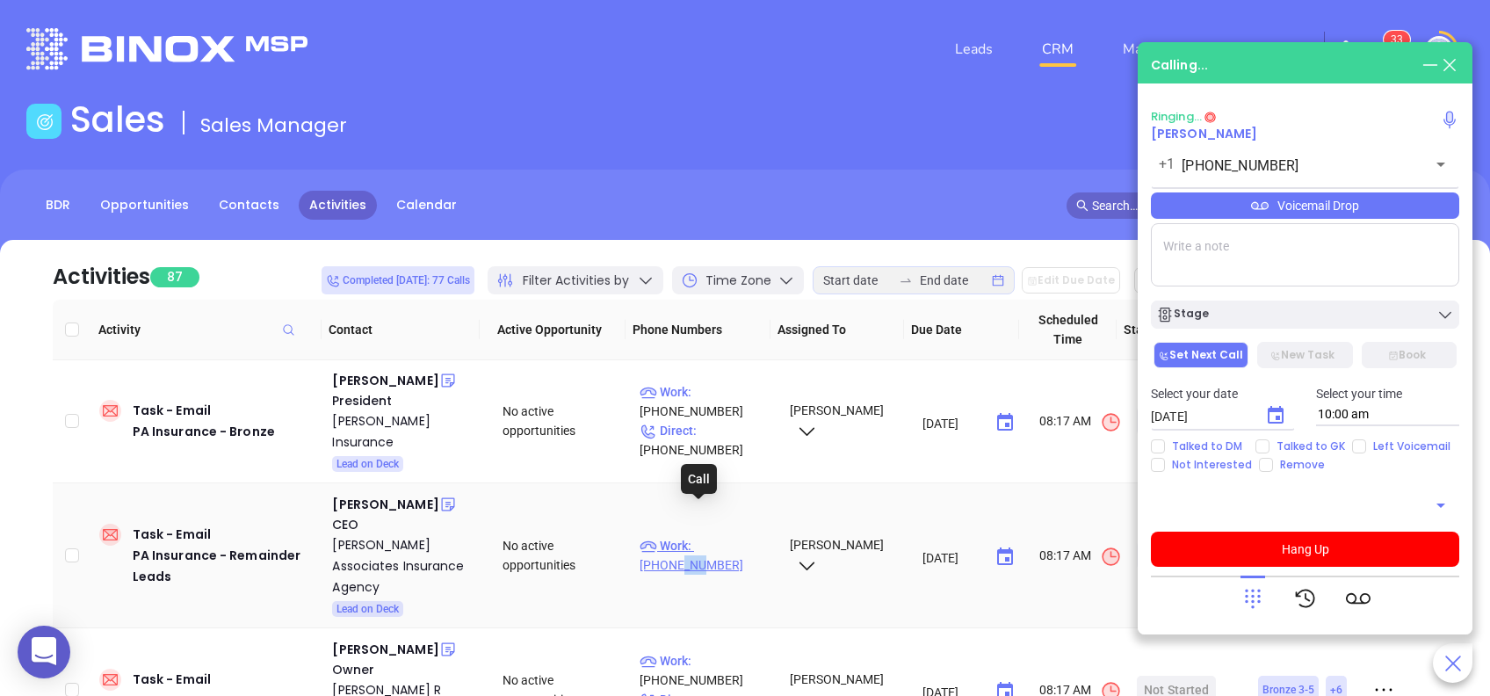
click at [726, 536] on p "Work : (570) 265-3197" at bounding box center [707, 555] width 134 height 39
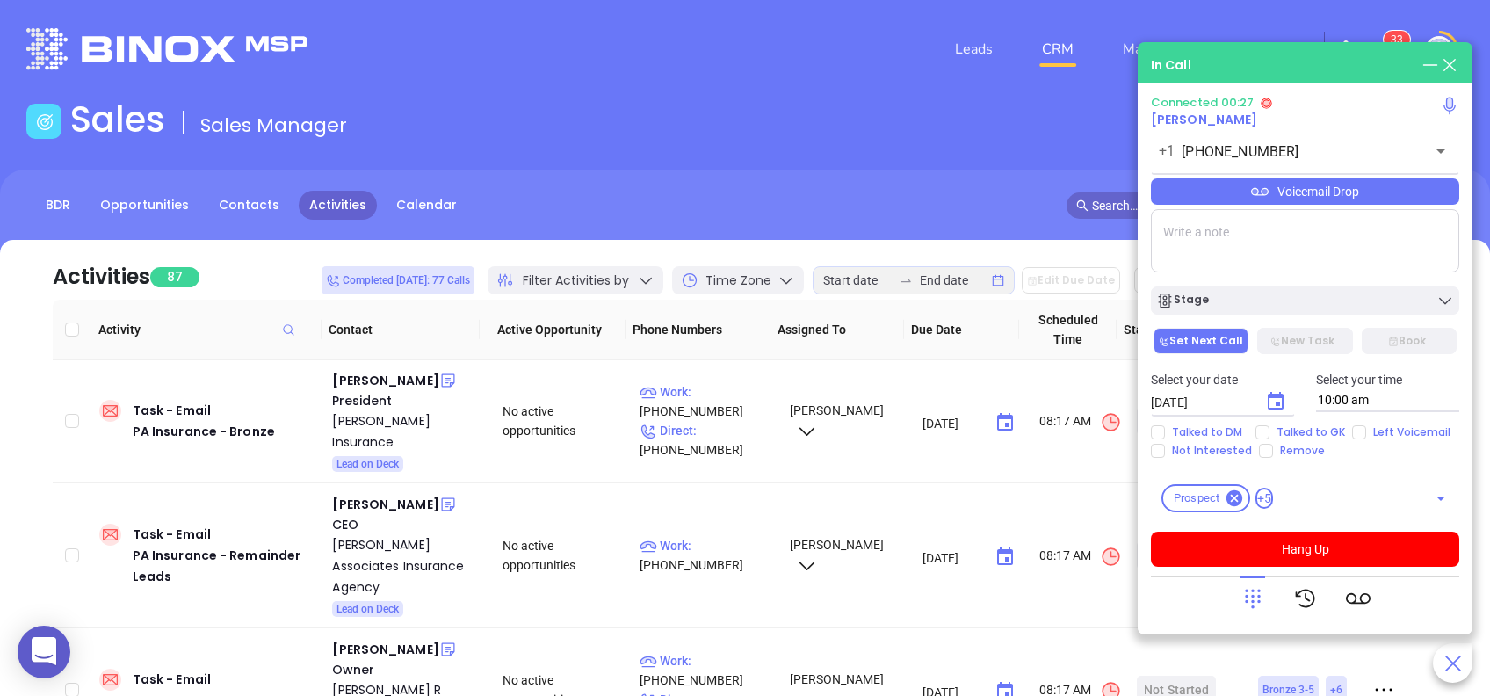
click at [1264, 197] on icon at bounding box center [1260, 192] width 18 height 18
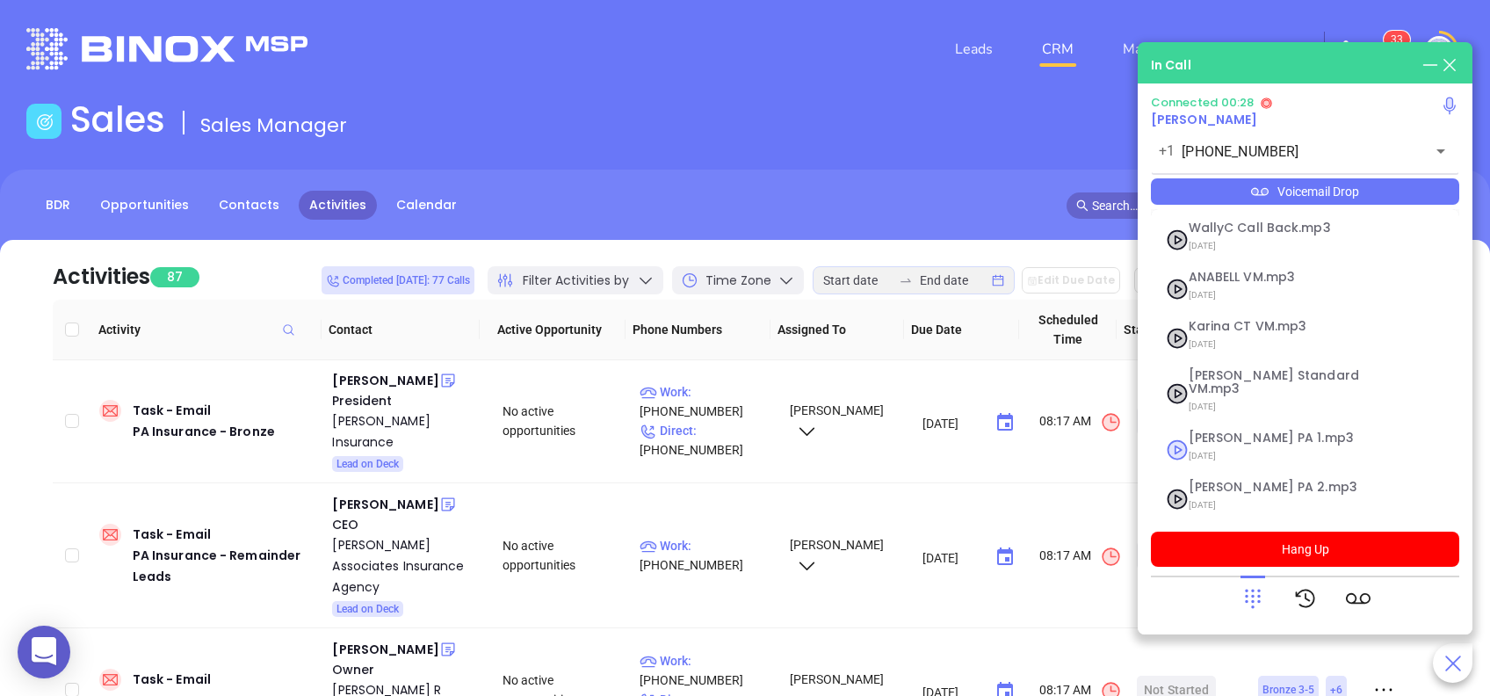
click at [1212, 431] on span "Vicky PA 1.mp3" at bounding box center [1284, 437] width 190 height 13
checkbox input "true"
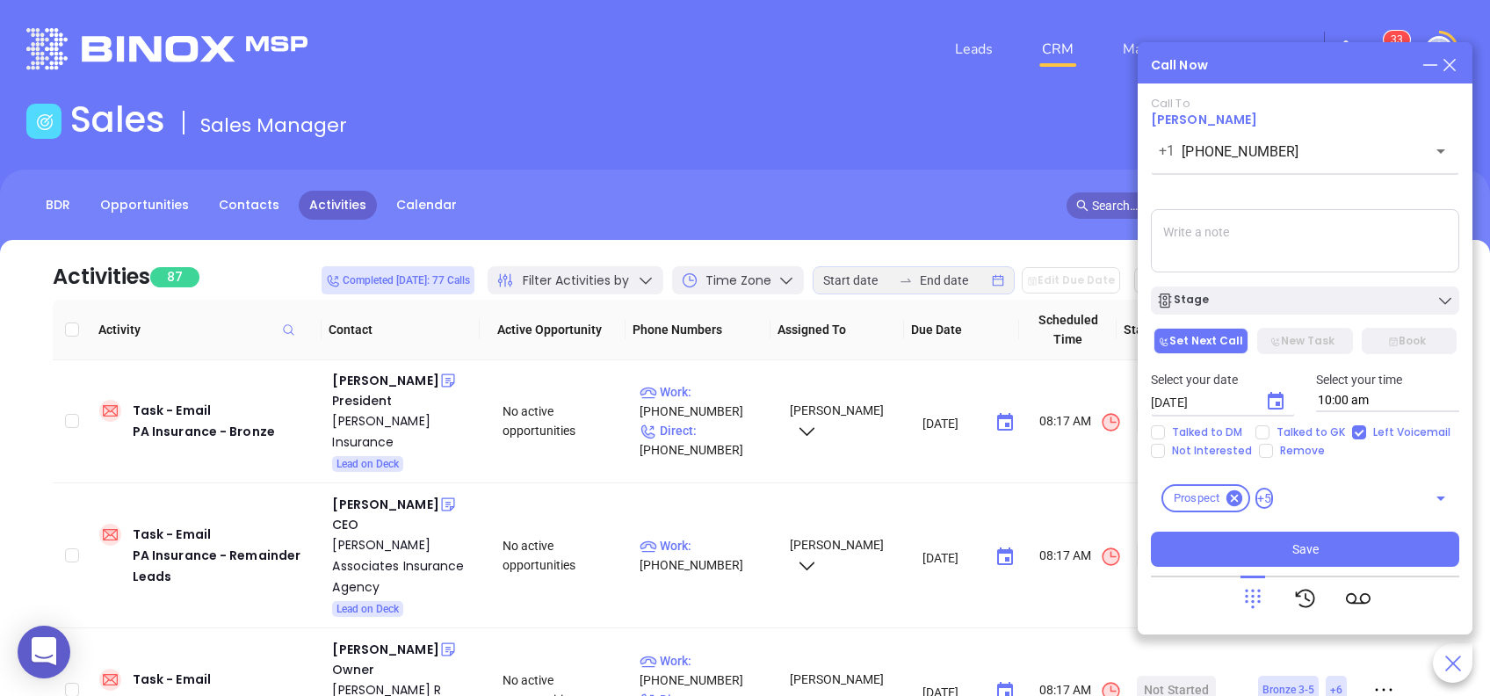
click at [1244, 241] on textarea at bounding box center [1305, 240] width 308 height 63
type textarea "First email sent."
click at [1274, 402] on icon "Choose date, selected date is Aug 21, 2025" at bounding box center [1275, 401] width 21 height 21
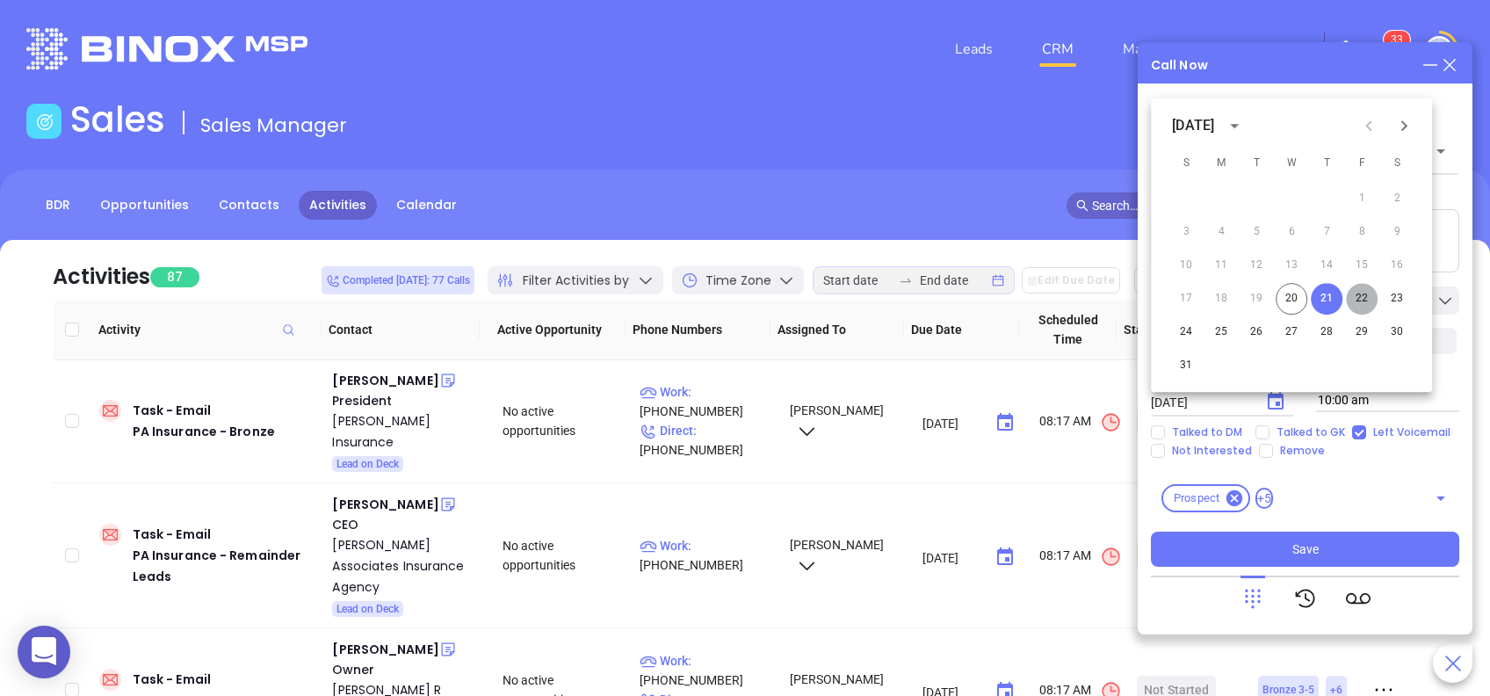
click at [1363, 297] on button "22" at bounding box center [1362, 299] width 32 height 32
type input "08/22/2025"
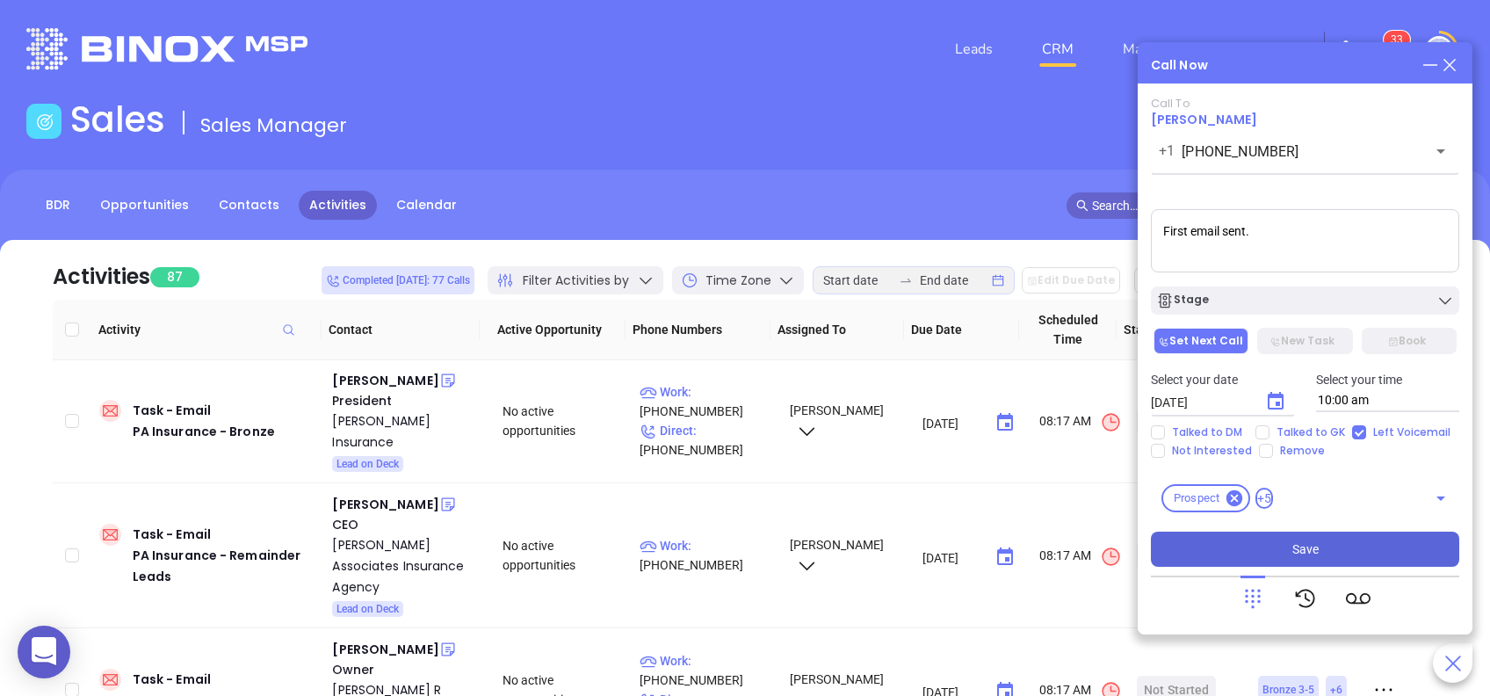
click at [1276, 554] on button "Save" at bounding box center [1305, 549] width 308 height 35
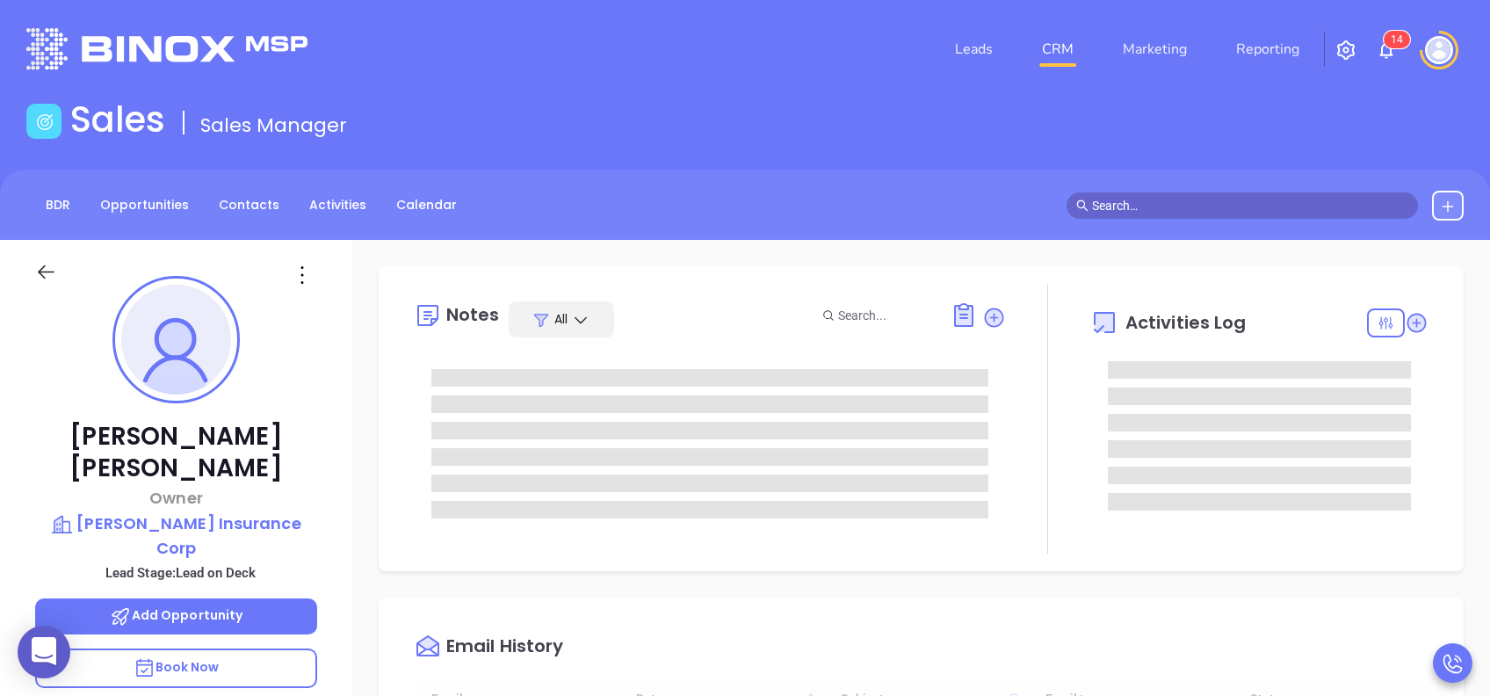
type input "[DATE]"
type input "[PERSON_NAME]"
type input "[DATE]"
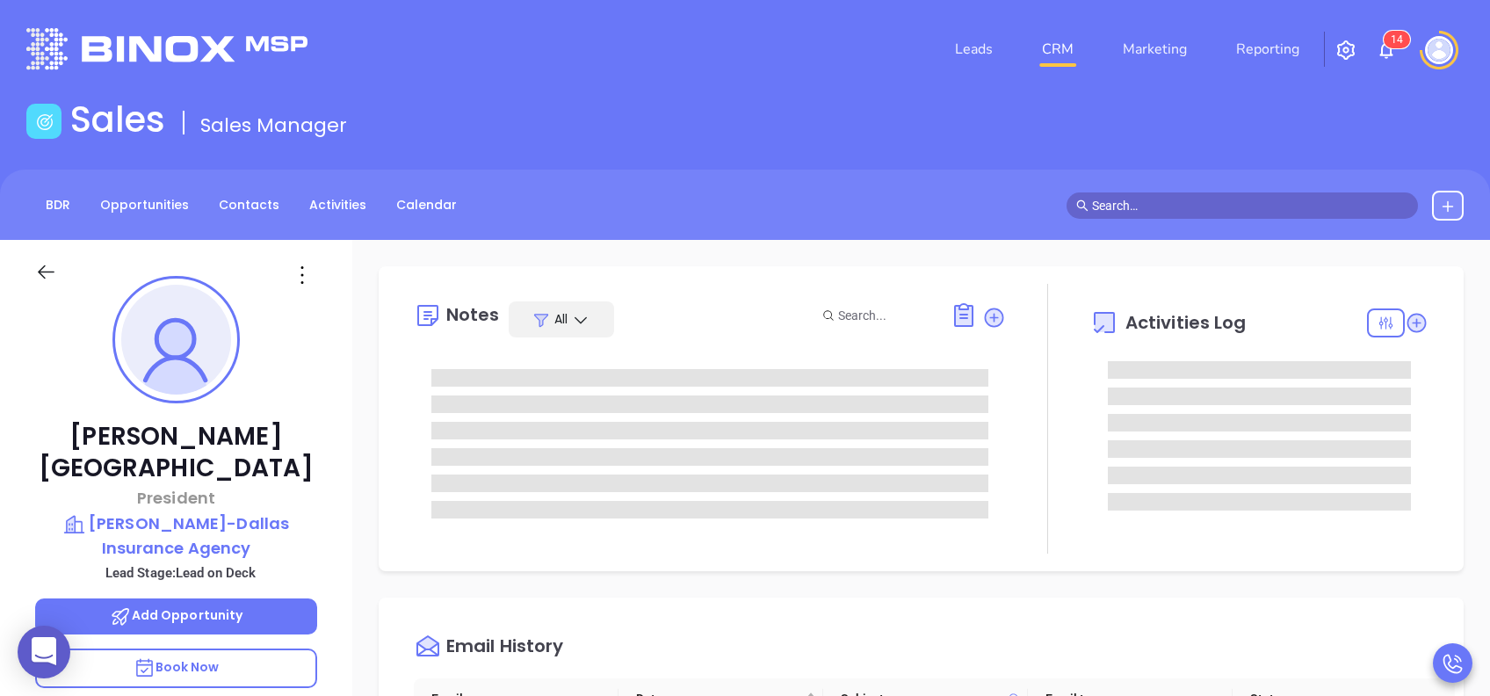
type input "[PERSON_NAME]"
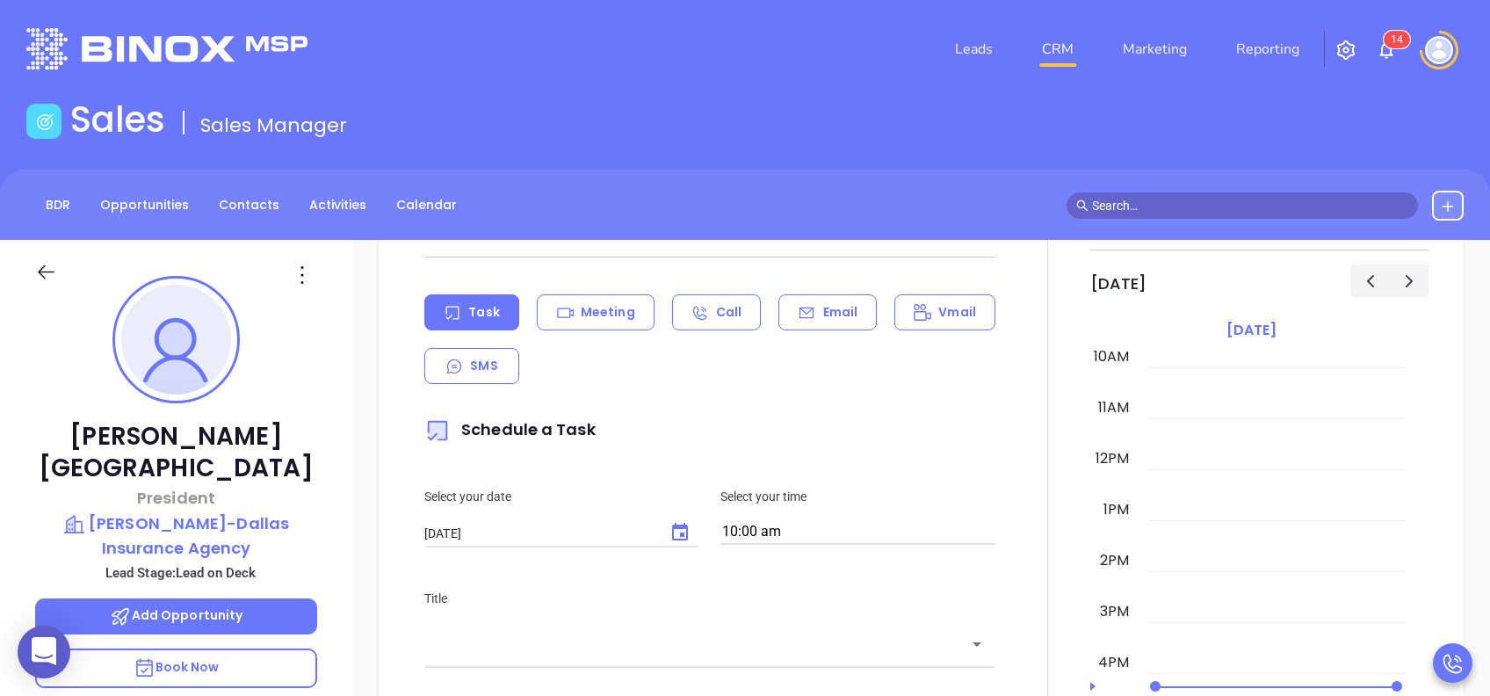
scroll to position [655, 0]
click at [823, 305] on p "Email" at bounding box center [840, 309] width 35 height 18
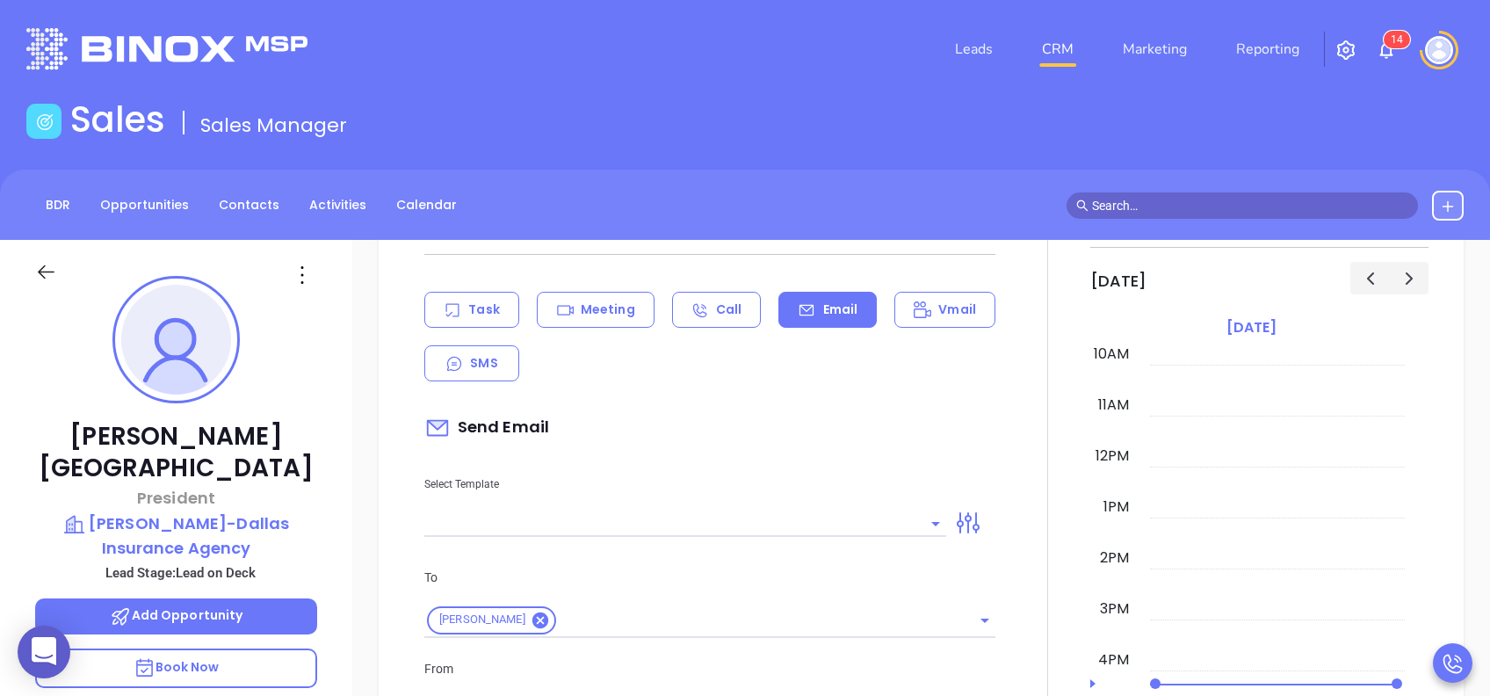
type input "[PERSON_NAME]"
click at [330, 417] on div "Leo Dallas President Reed-Dallas Insurance Agency Lead Stage: Lead on Deck Add …" at bounding box center [176, 675] width 352 height 870
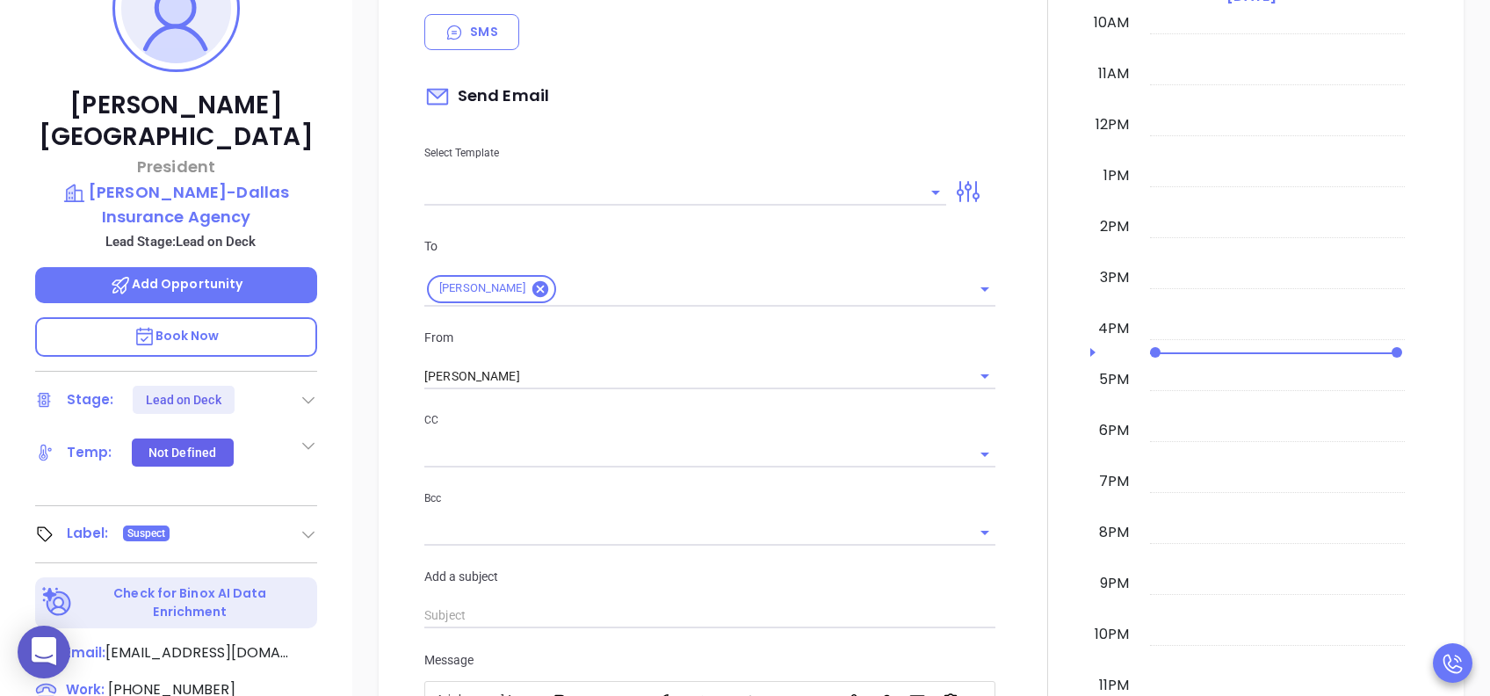
scroll to position [328, 0]
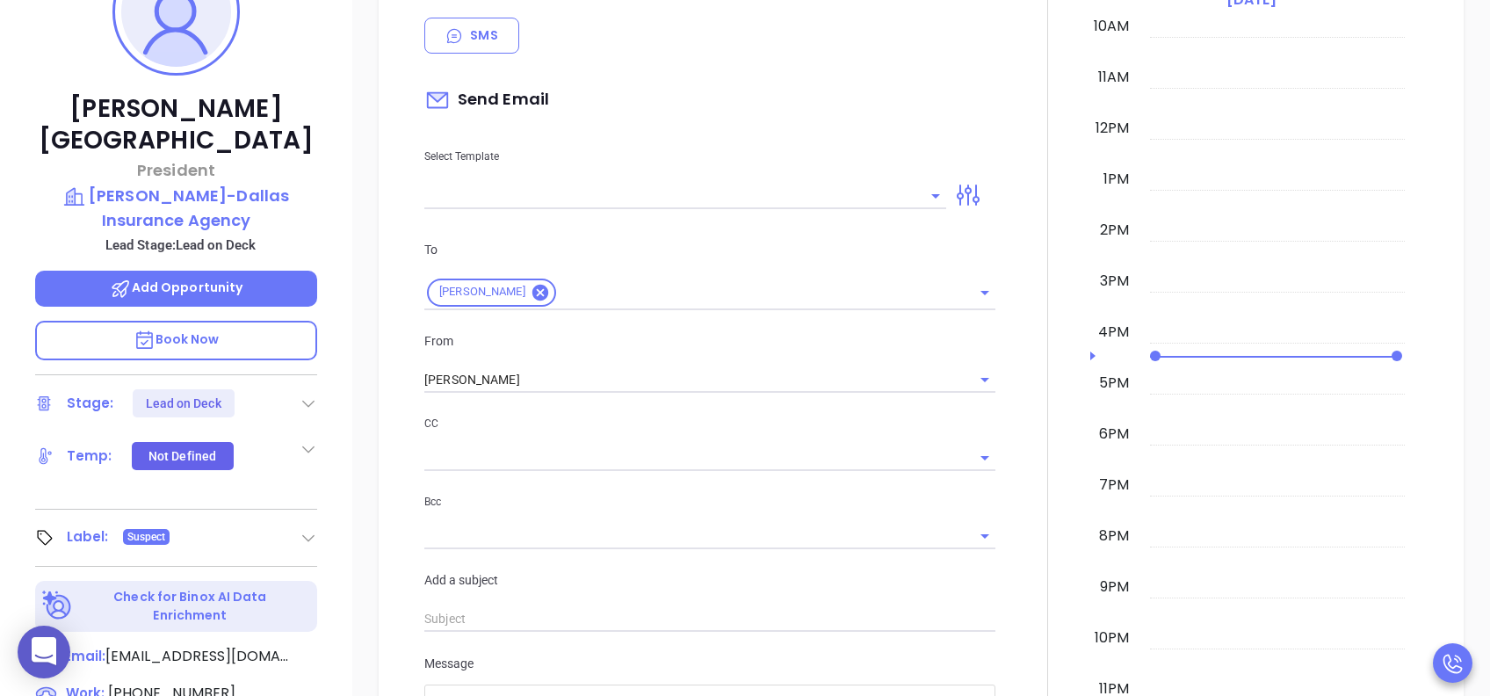
click at [562, 196] on input "text" at bounding box center [672, 195] width 496 height 25
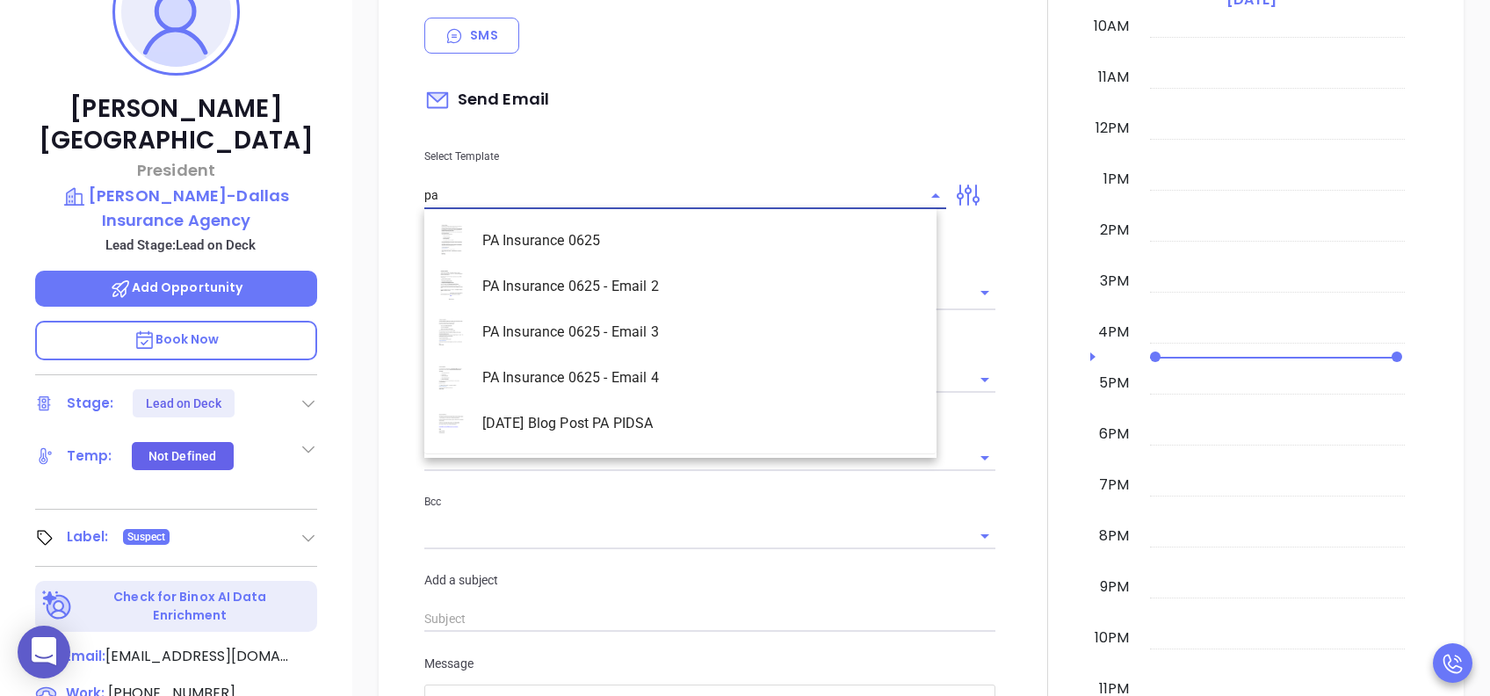
click at [567, 222] on li "PA Insurance 0625" at bounding box center [680, 241] width 512 height 46
type input "PA Insurance 0625"
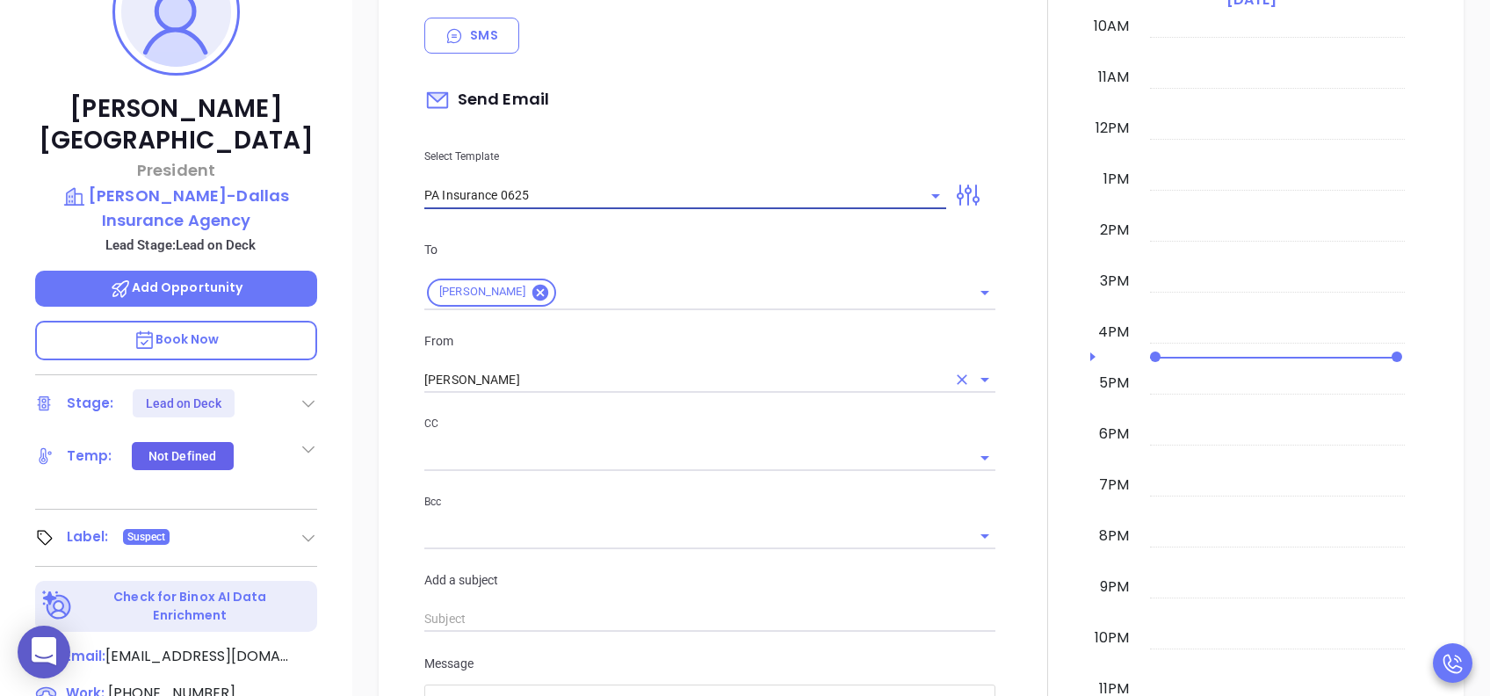
type input "Leo, PA’s New Cybersecurity Law: Are You Prepared?"
type input "PA Insurance 0625"
click at [524, 387] on input "[PERSON_NAME]" at bounding box center [685, 379] width 522 height 25
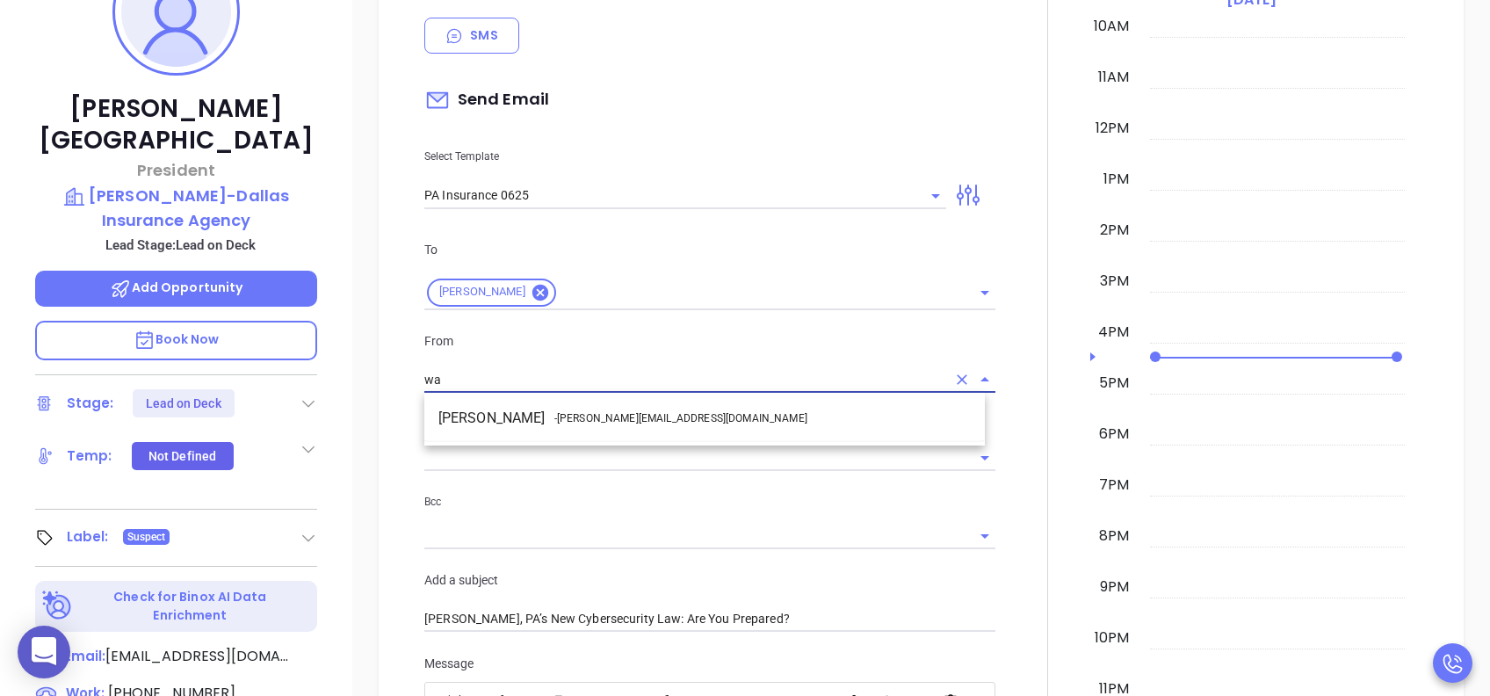
click at [523, 415] on li "Walter Contreras - walter@motiva.net" at bounding box center [704, 418] width 561 height 32
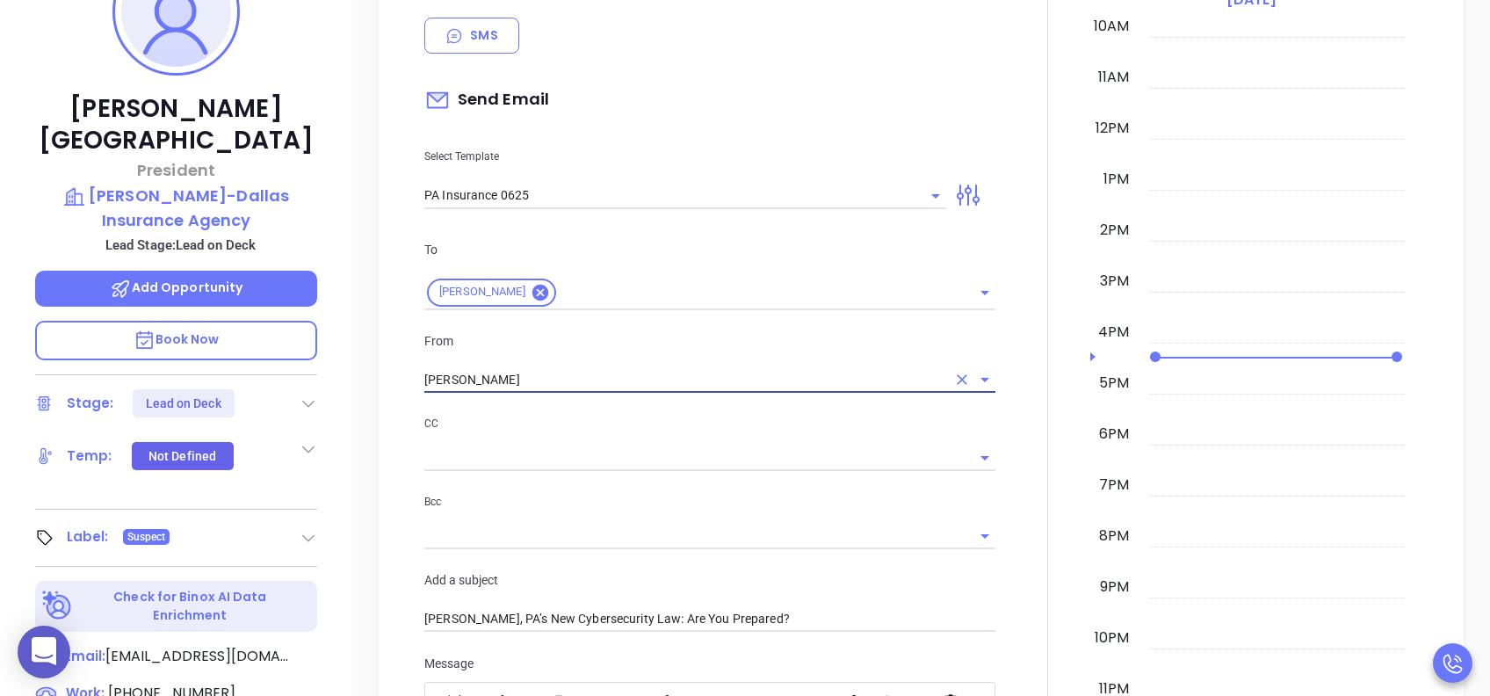
type input "Walter Contreras"
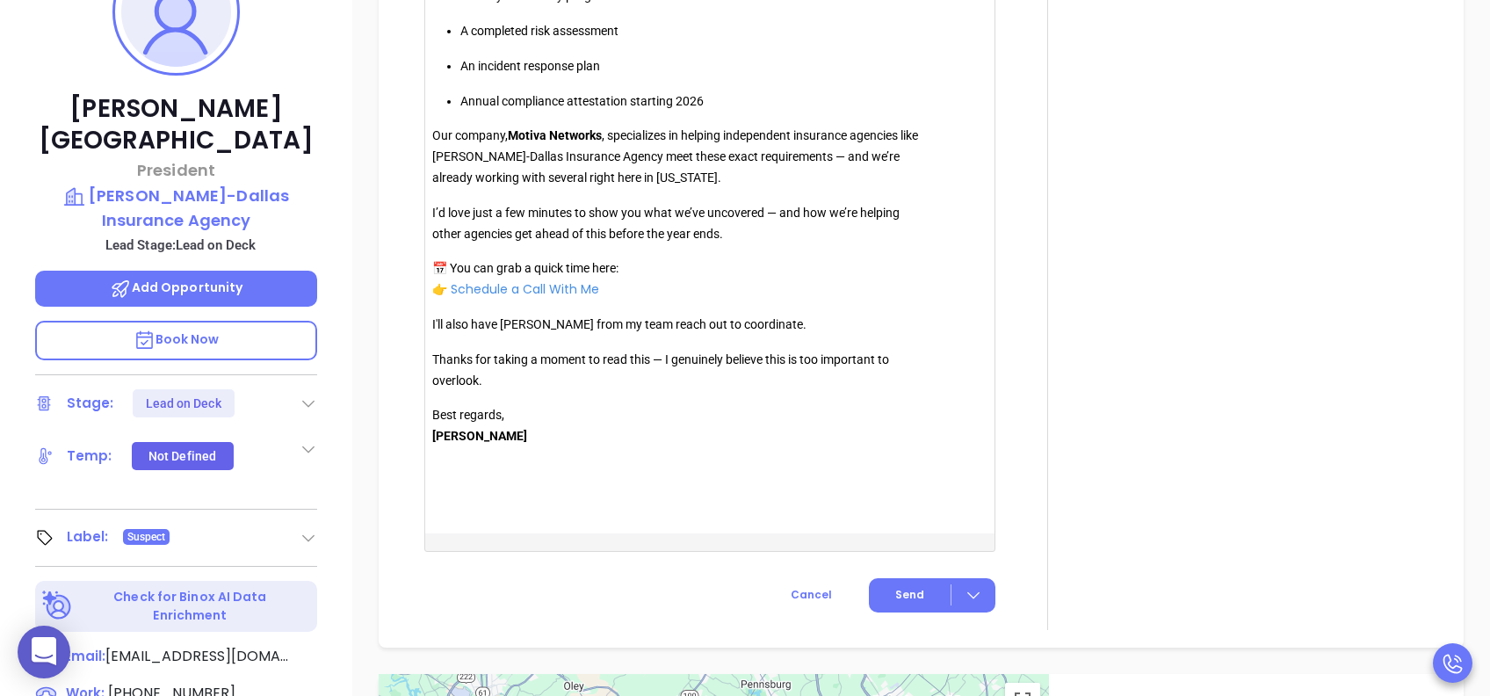
scroll to position [1687, 0]
click at [898, 590] on span "Send" at bounding box center [909, 592] width 29 height 16
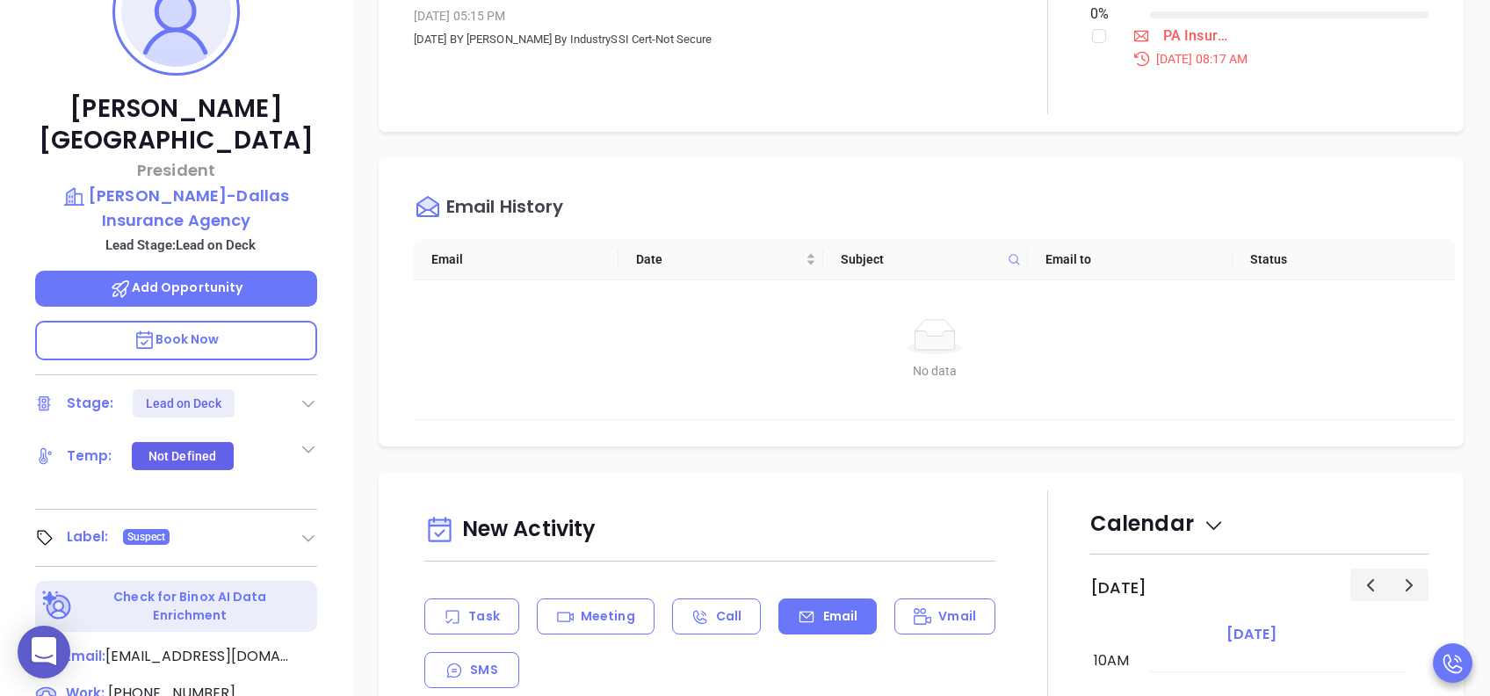
scroll to position [0, 0]
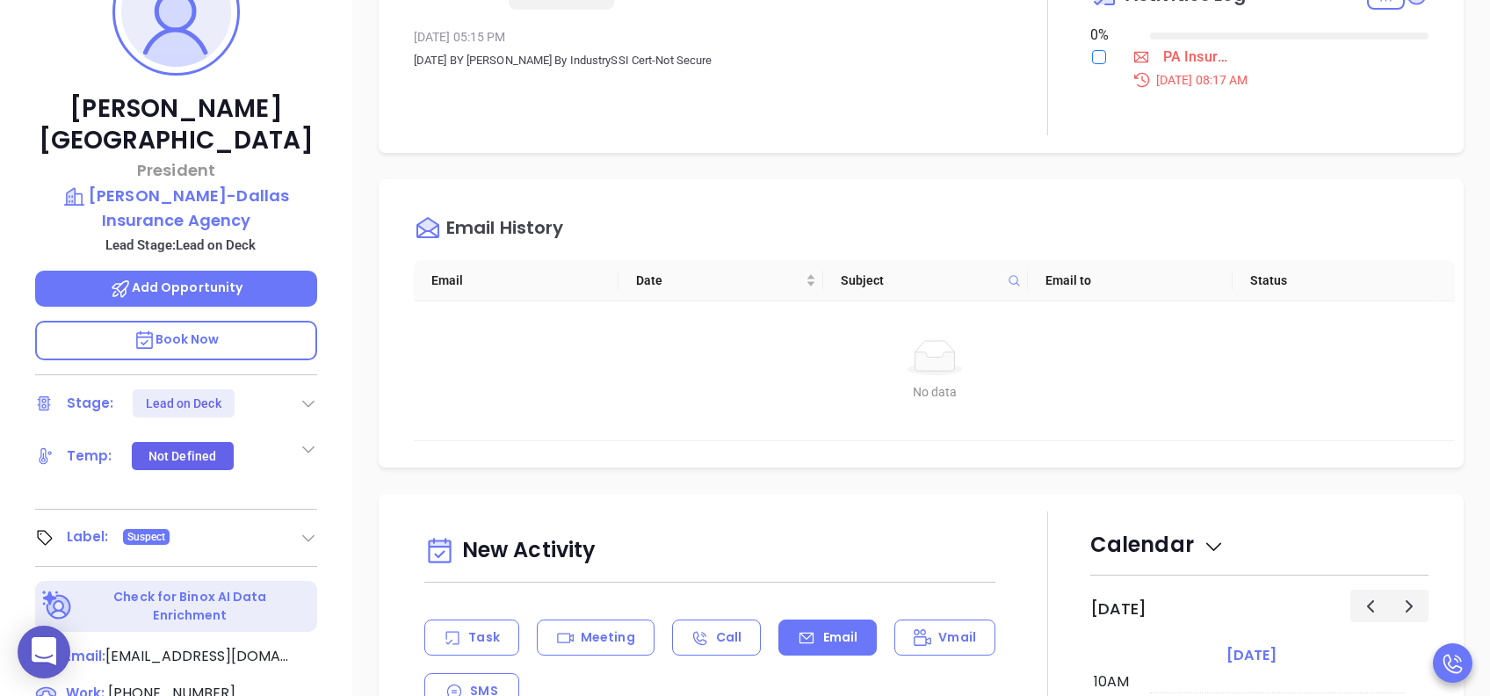
click at [1092, 57] on input "checkbox" at bounding box center [1099, 57] width 14 height 14
checkbox input "true"
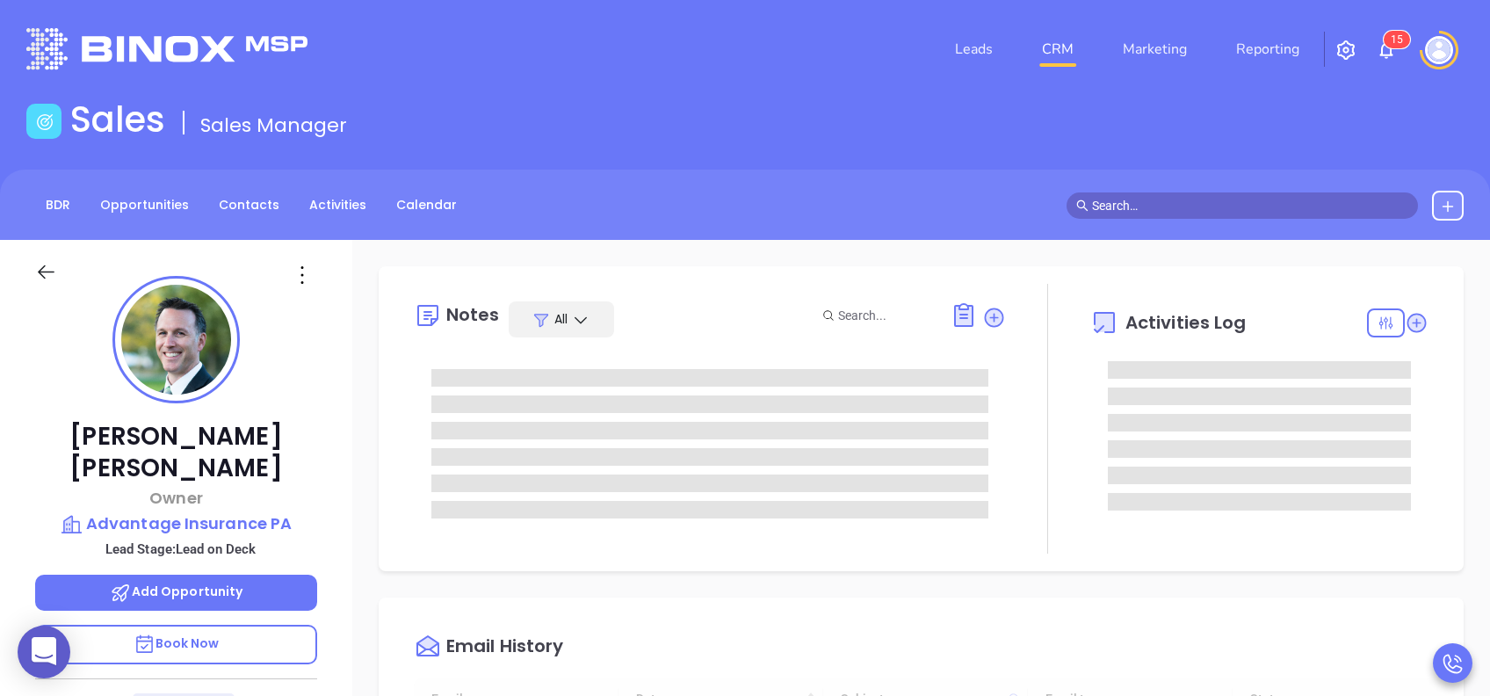
type input "[DATE]"
type input "[PERSON_NAME]"
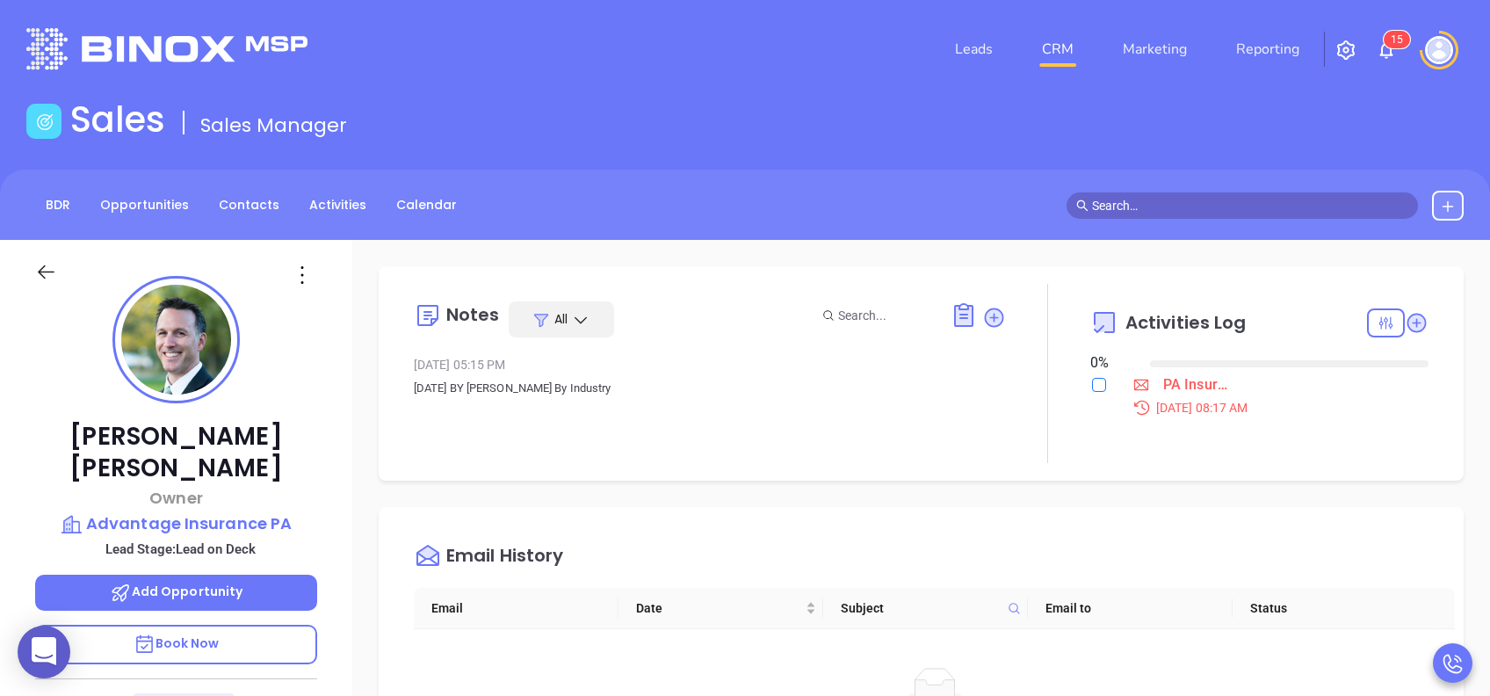
click at [1092, 384] on input "checkbox" at bounding box center [1099, 385] width 14 height 14
checkbox input "true"
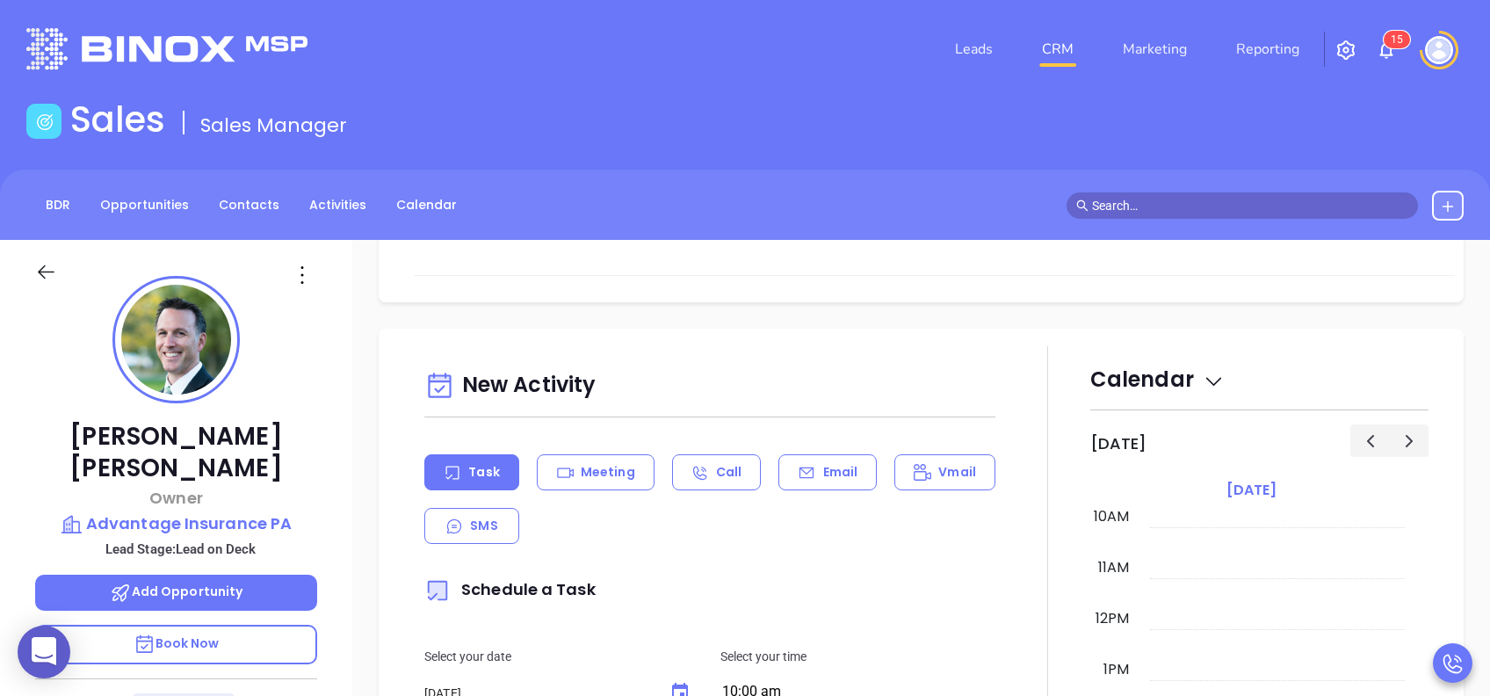
scroll to position [515, 0]
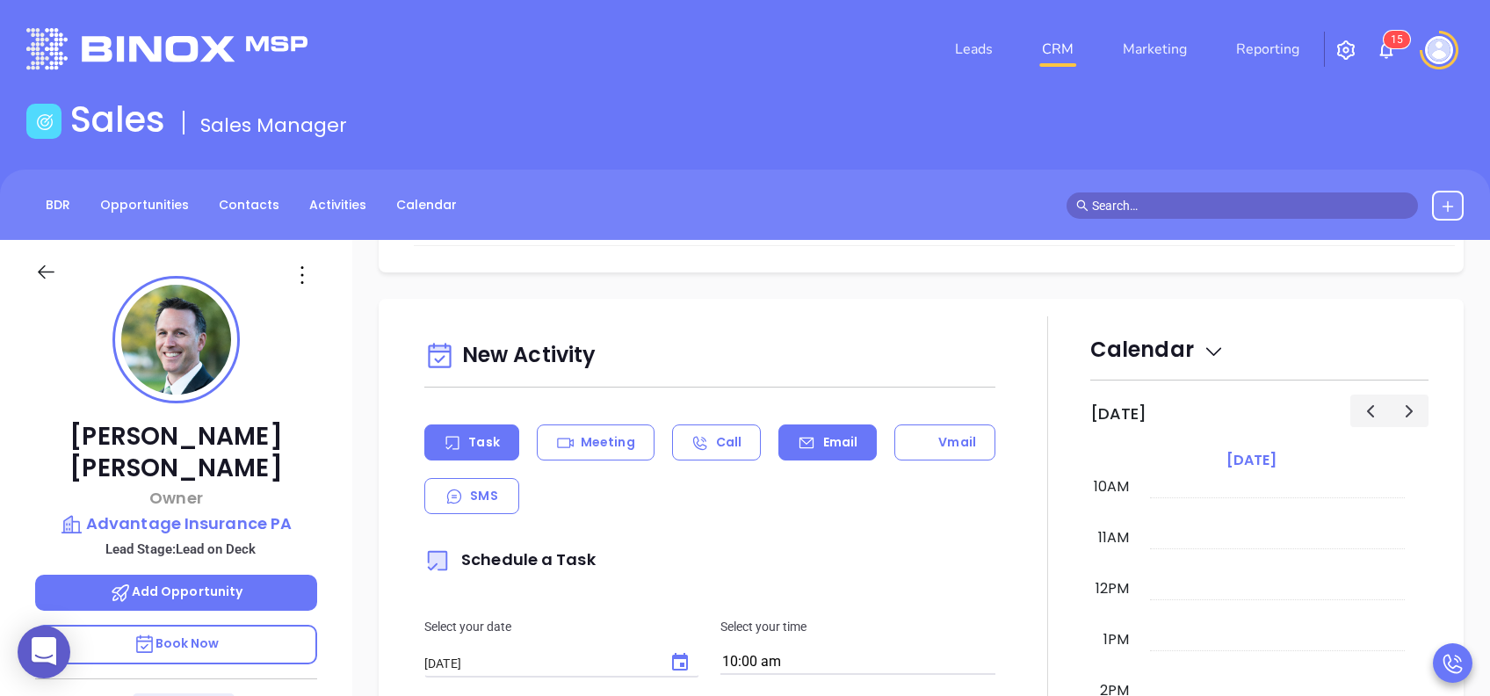
click at [843, 450] on div "Email" at bounding box center [827, 442] width 98 height 36
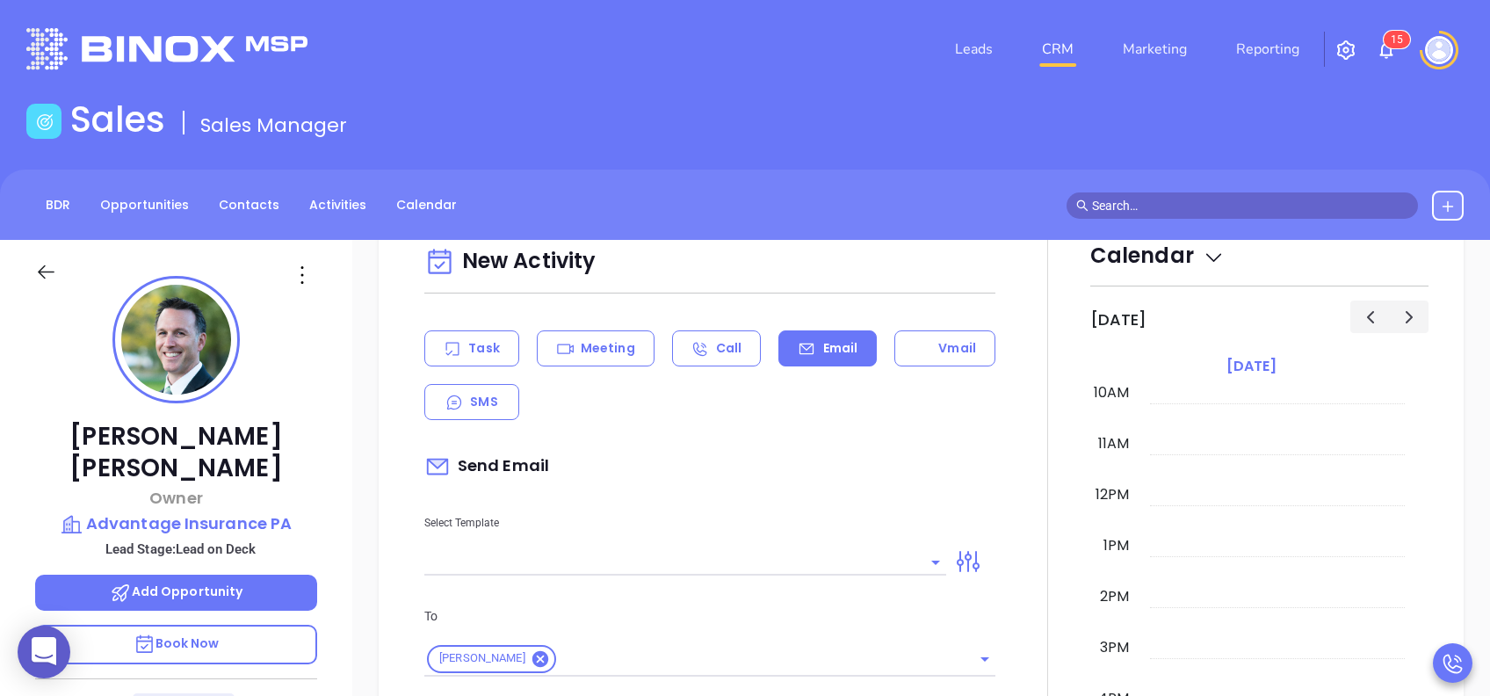
type input "[PERSON_NAME]"
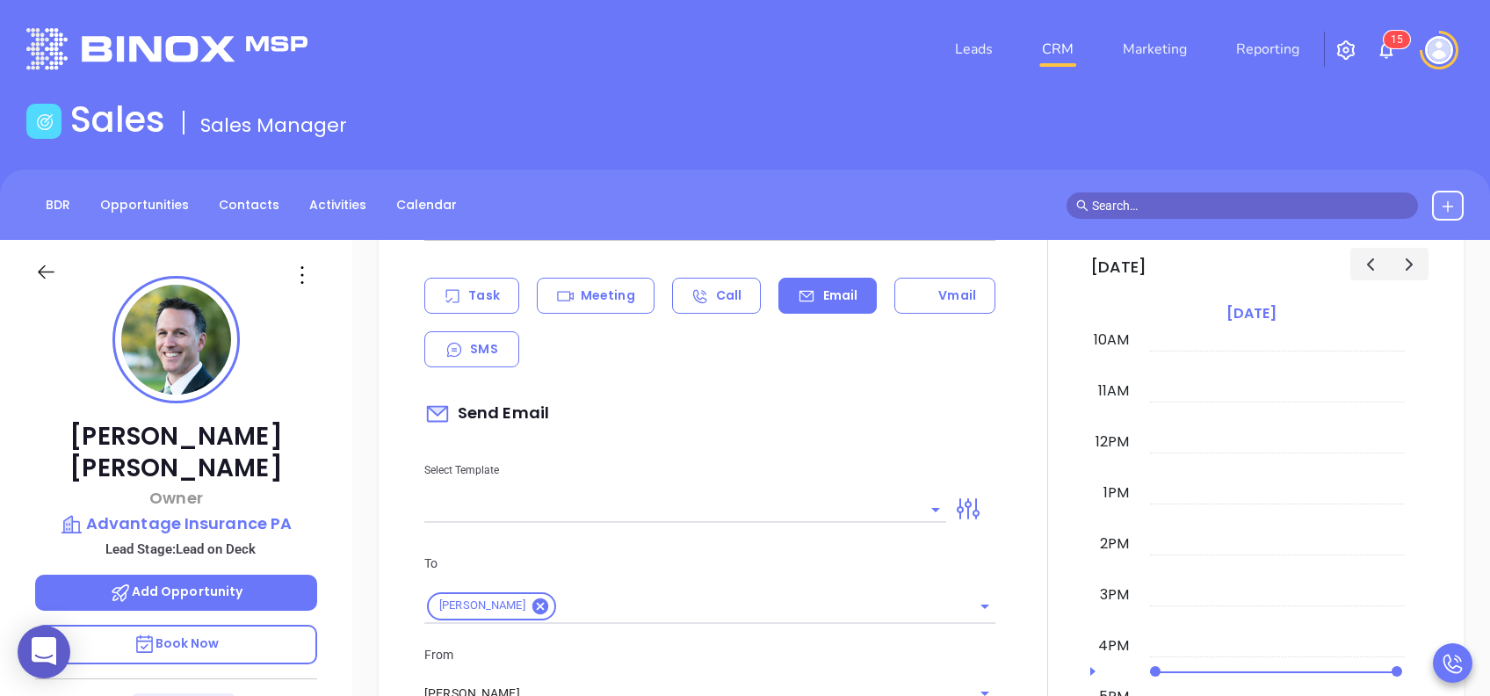
scroll to position [703, 0]
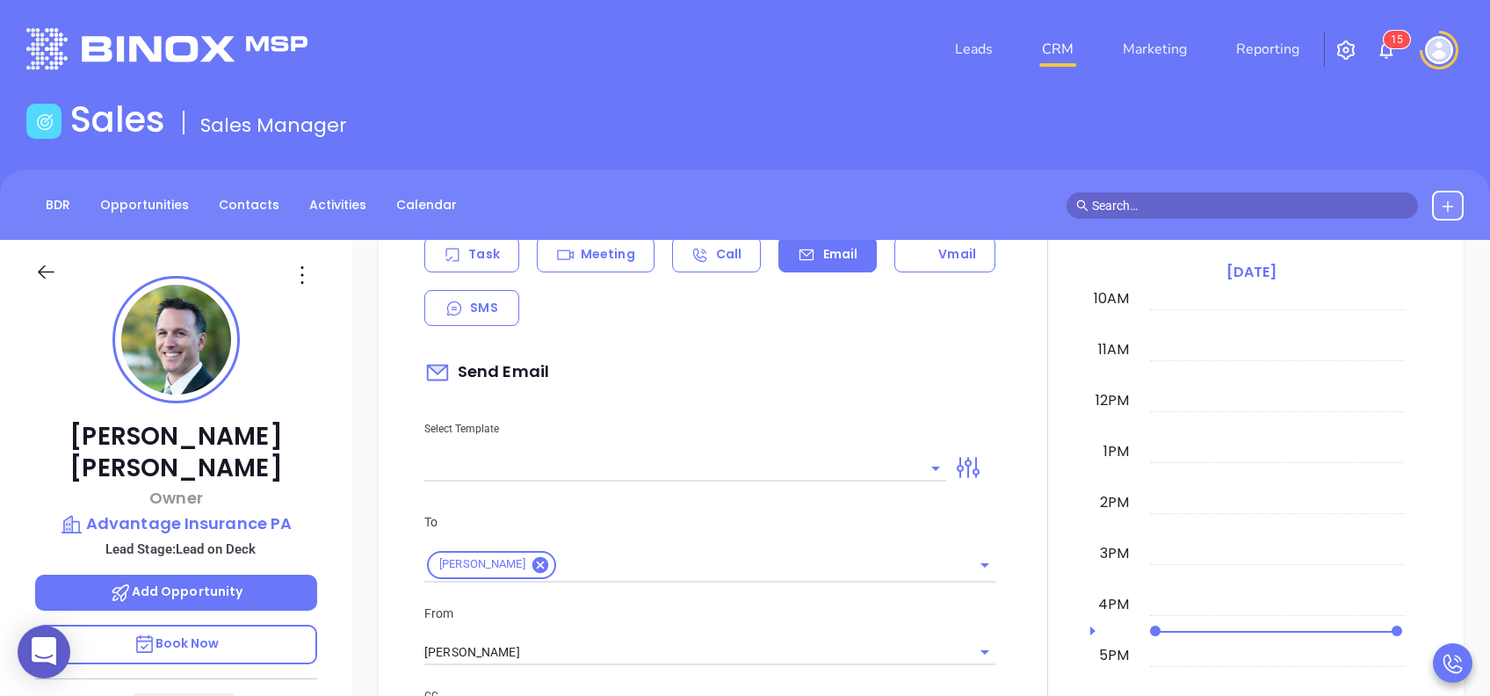
click at [742, 466] on input "text" at bounding box center [672, 467] width 496 height 25
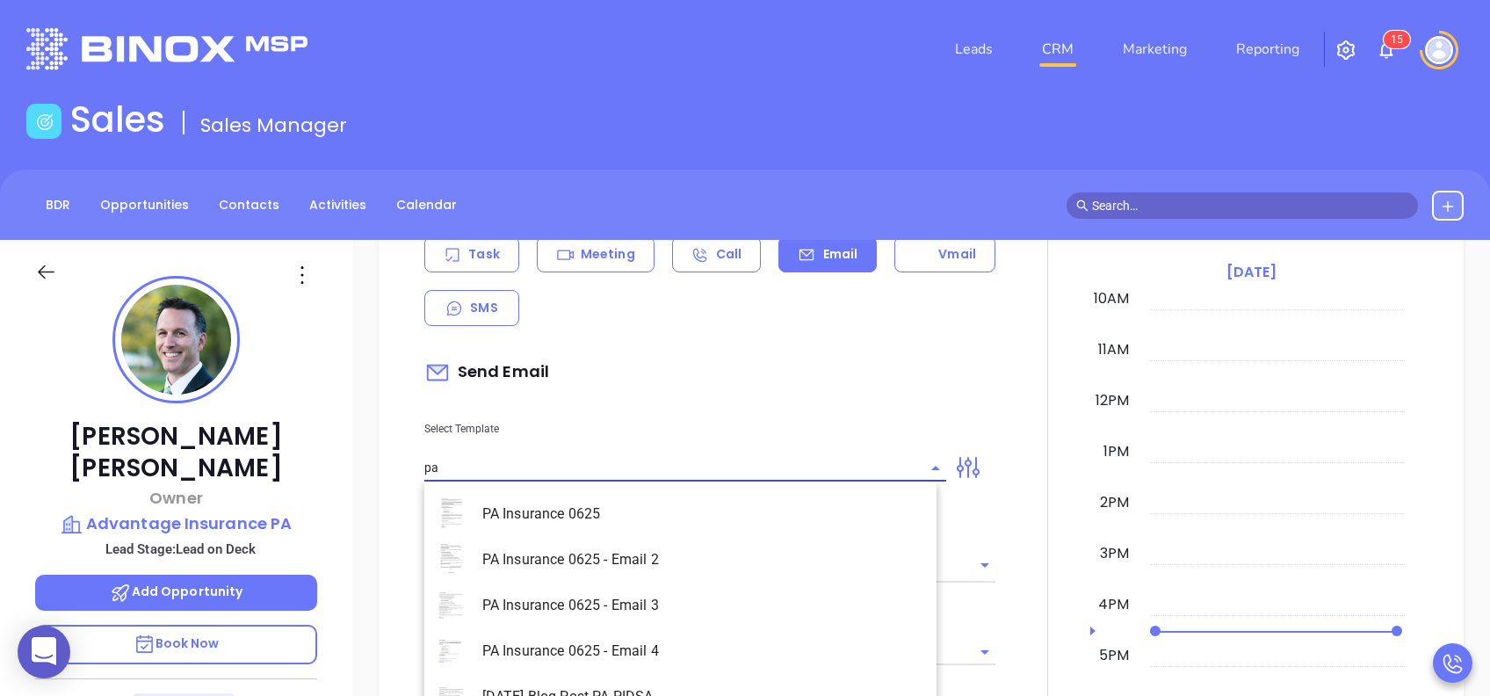
click at [706, 513] on li "PA Insurance 0625" at bounding box center [680, 514] width 512 height 46
type input "PA Insurance 0625"
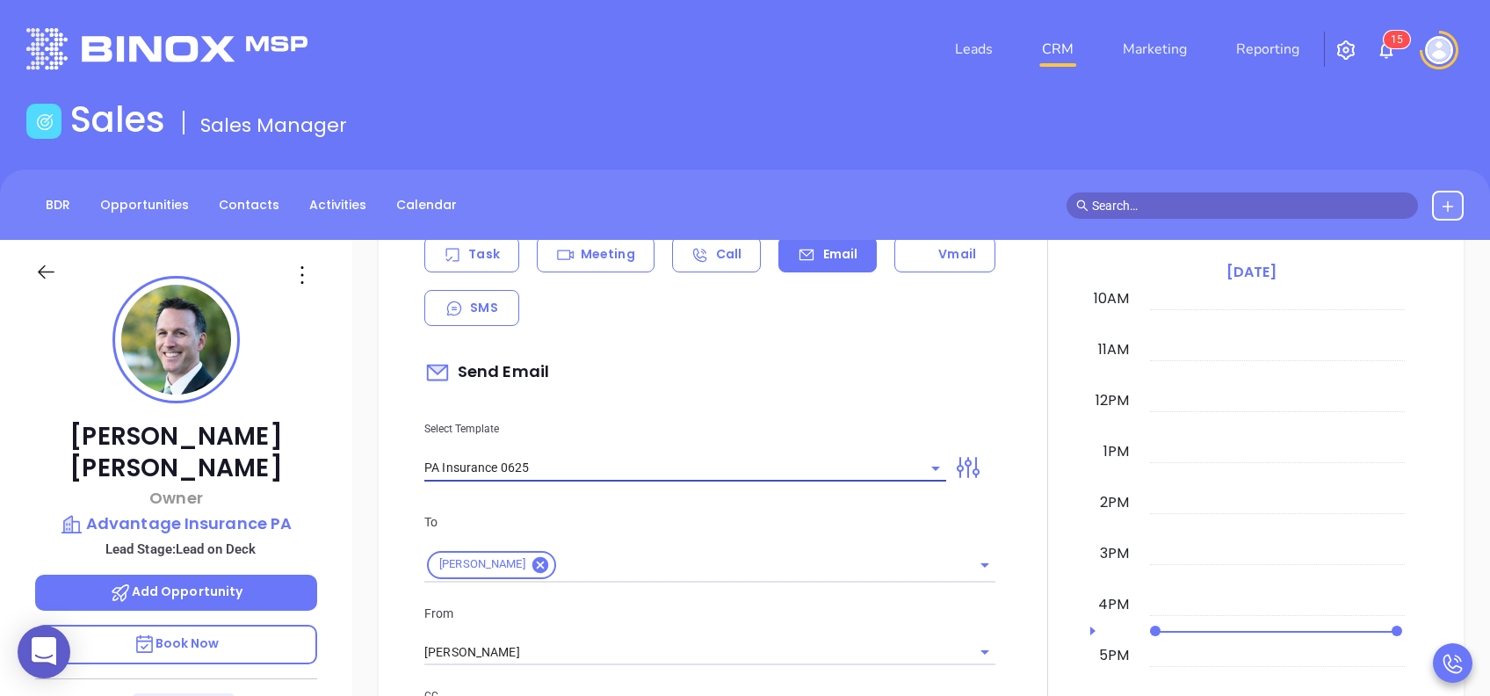
type input "Lee, PA’s New Cybersecurity Law: Are You Prepared?"
type input "PA Insurance 0625"
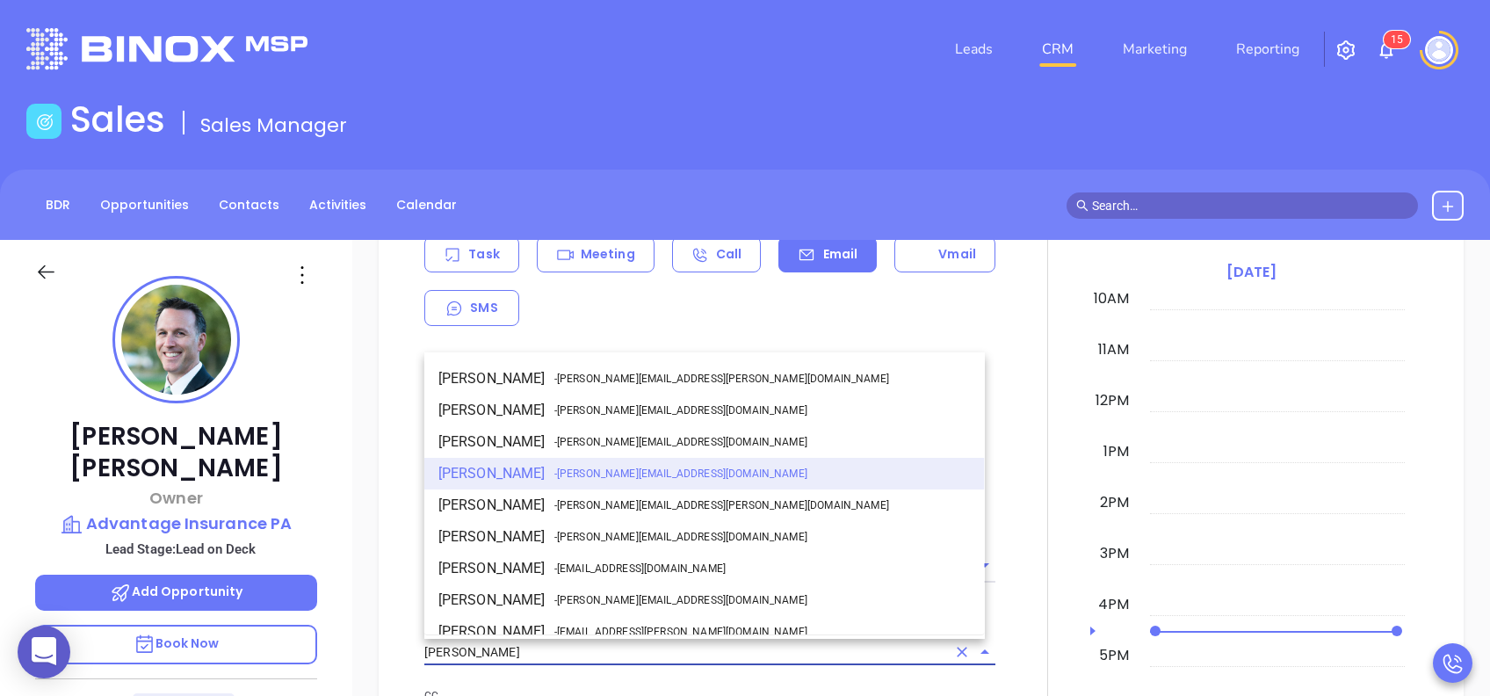
click at [532, 641] on input "[PERSON_NAME]" at bounding box center [685, 652] width 522 height 25
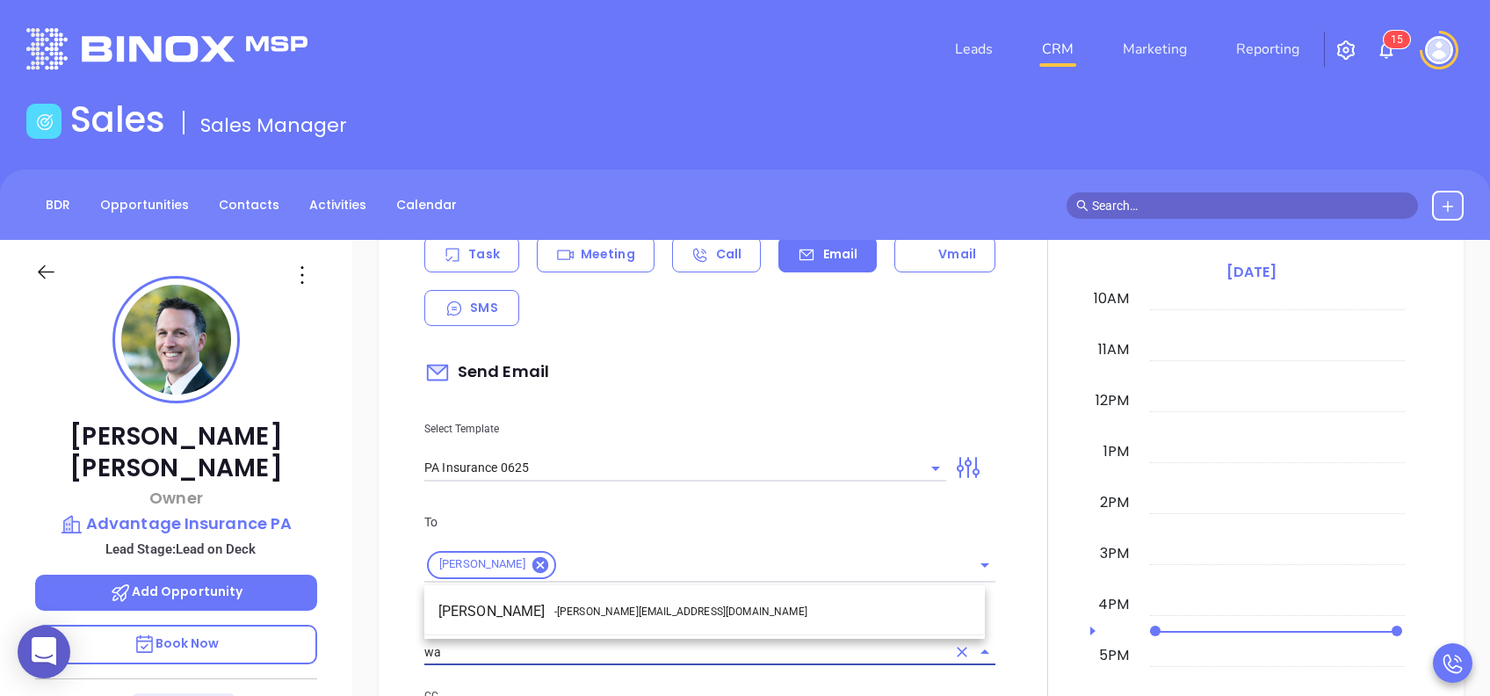
click at [570, 618] on span "- [PERSON_NAME][EMAIL_ADDRESS][DOMAIN_NAME]" at bounding box center [680, 612] width 253 height 16
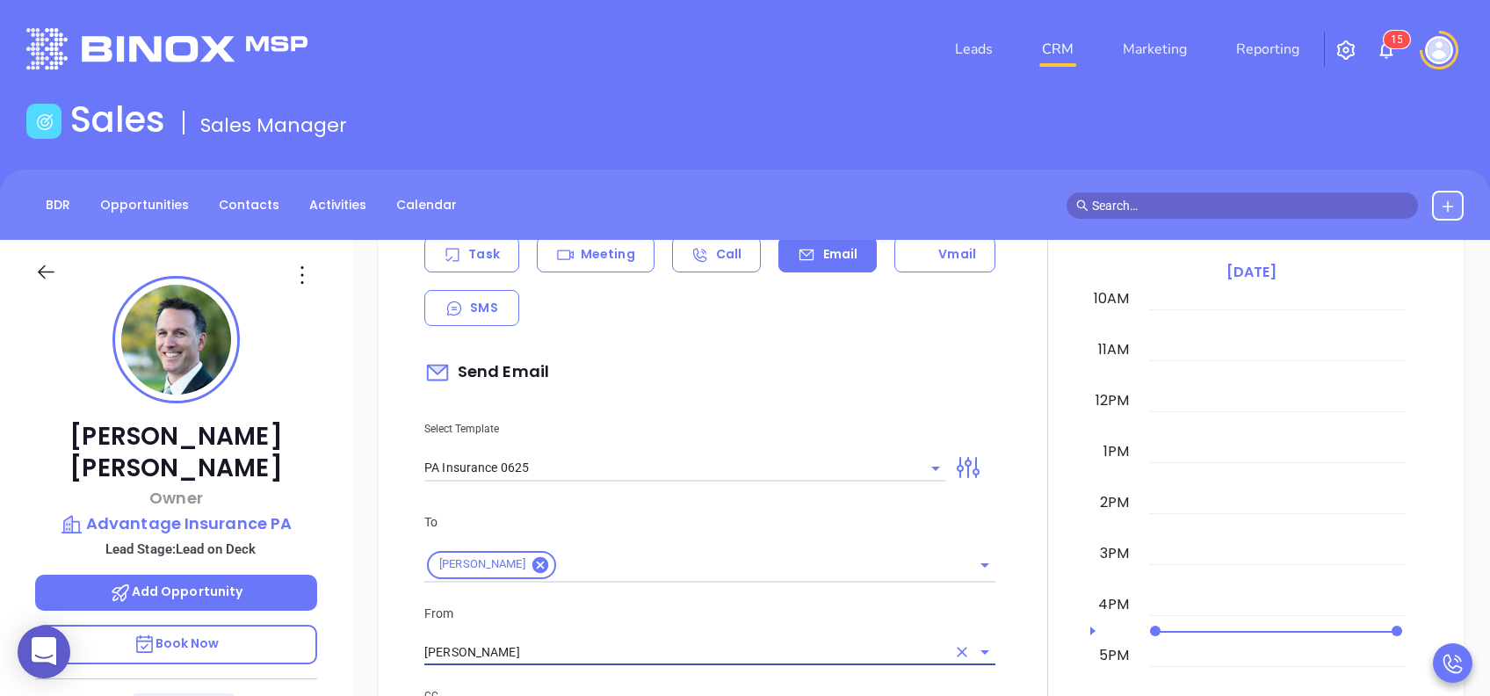
type input "[PERSON_NAME]"
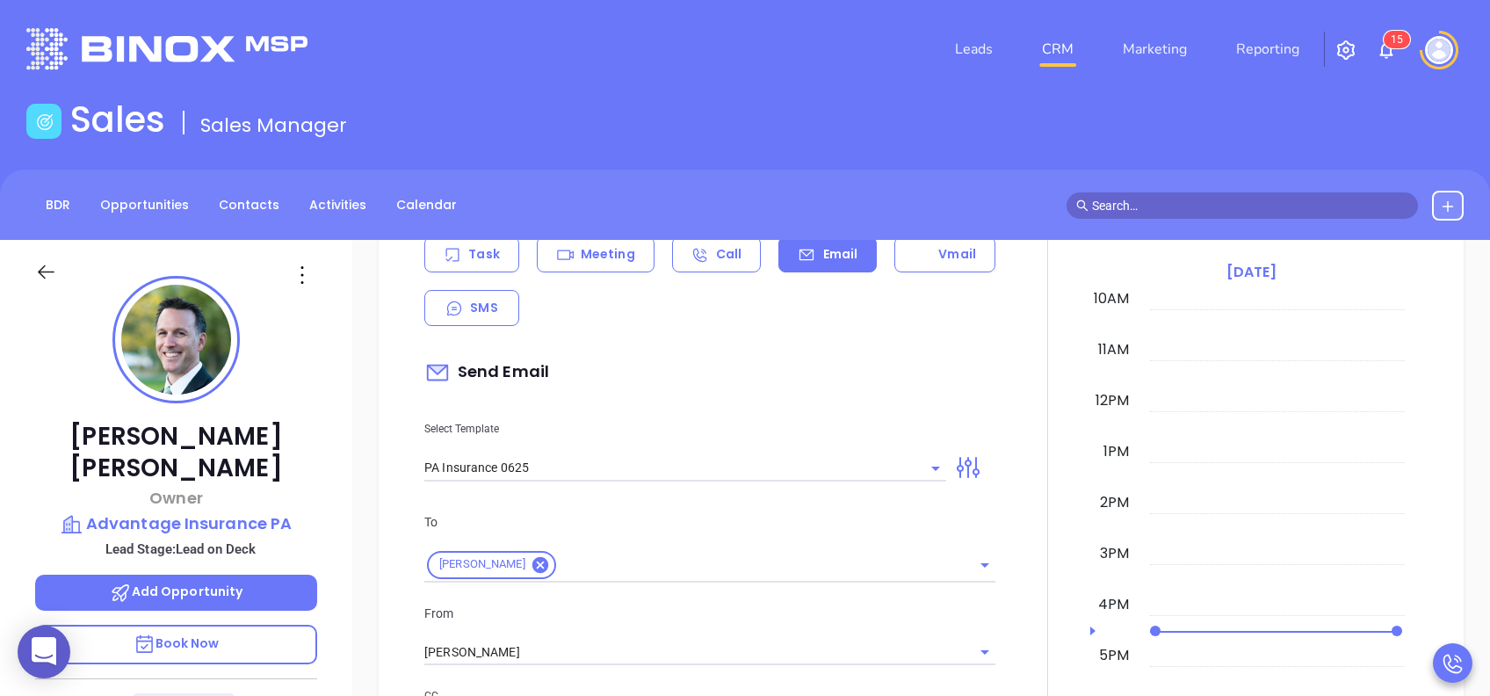
click at [598, 612] on p "From" at bounding box center [709, 613] width 571 height 19
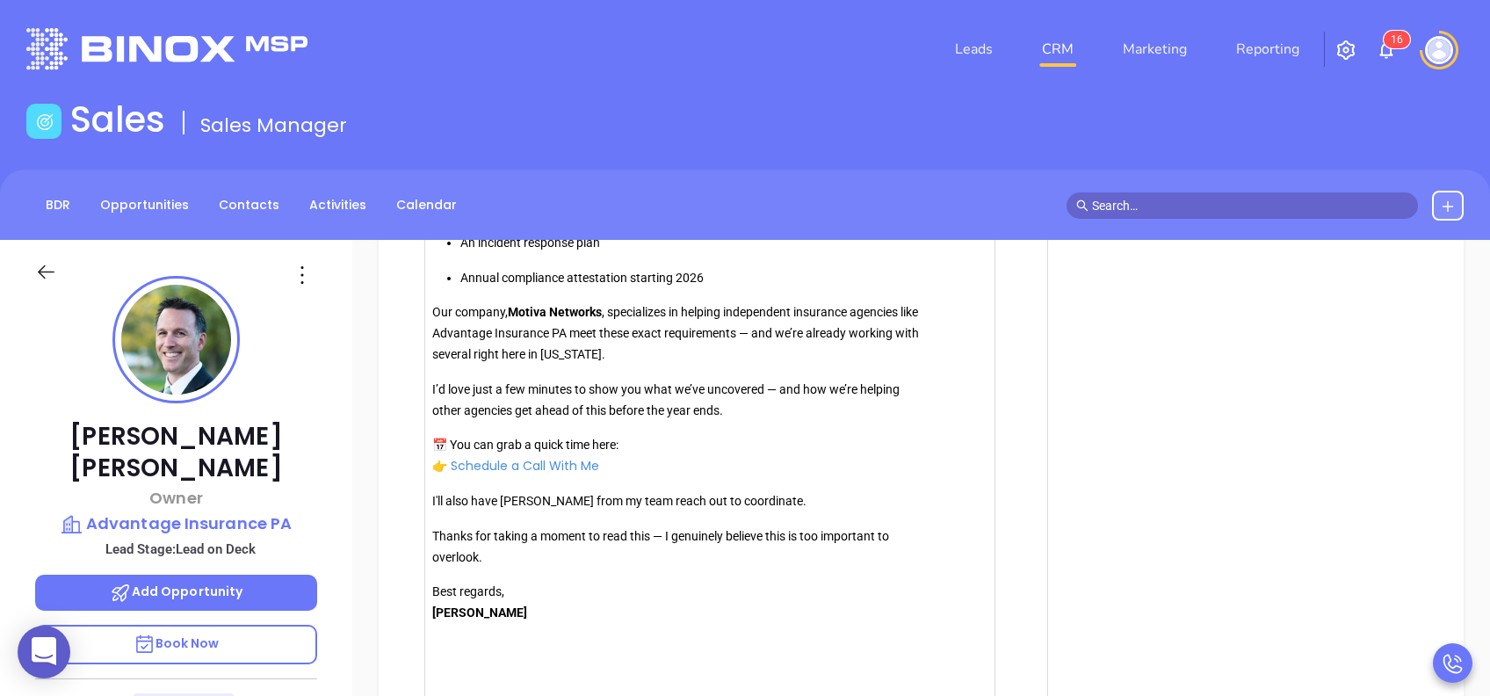
scroll to position [1874, 0]
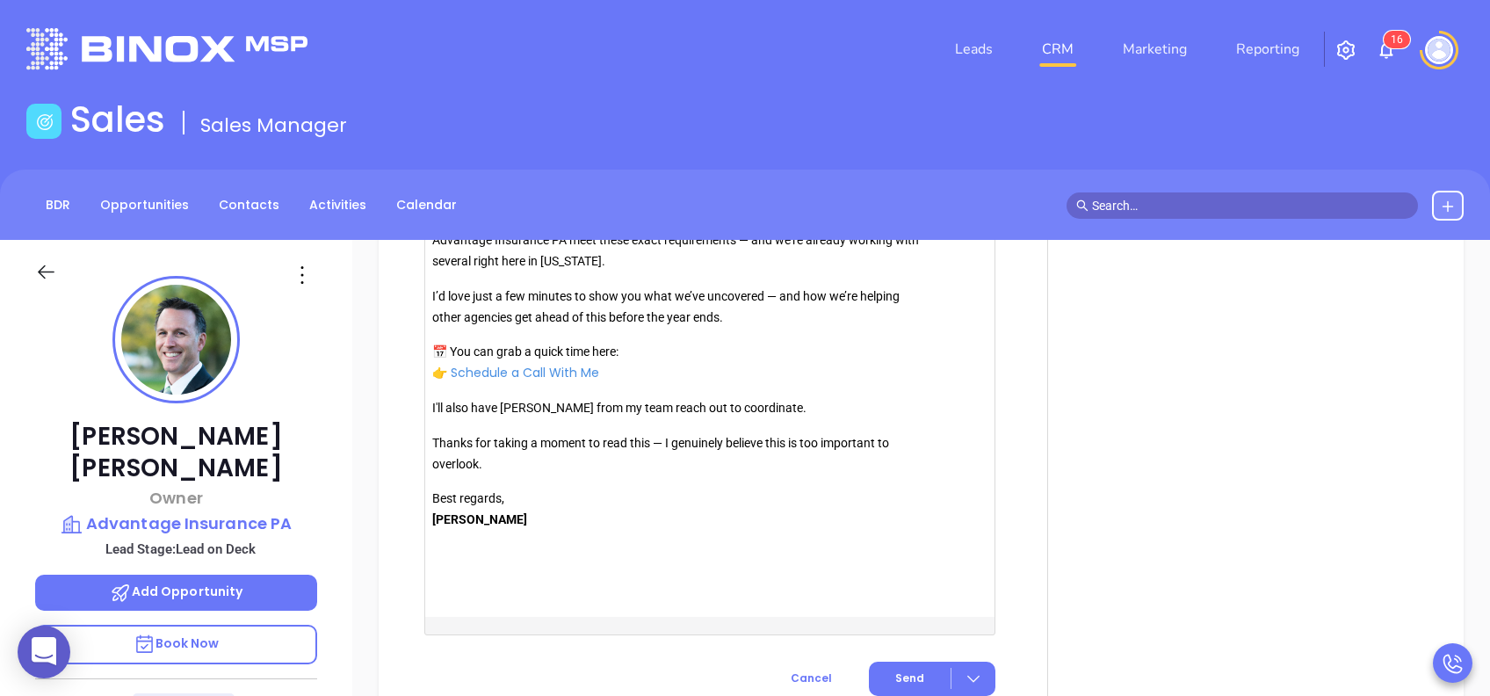
scroll to position [1968, 0]
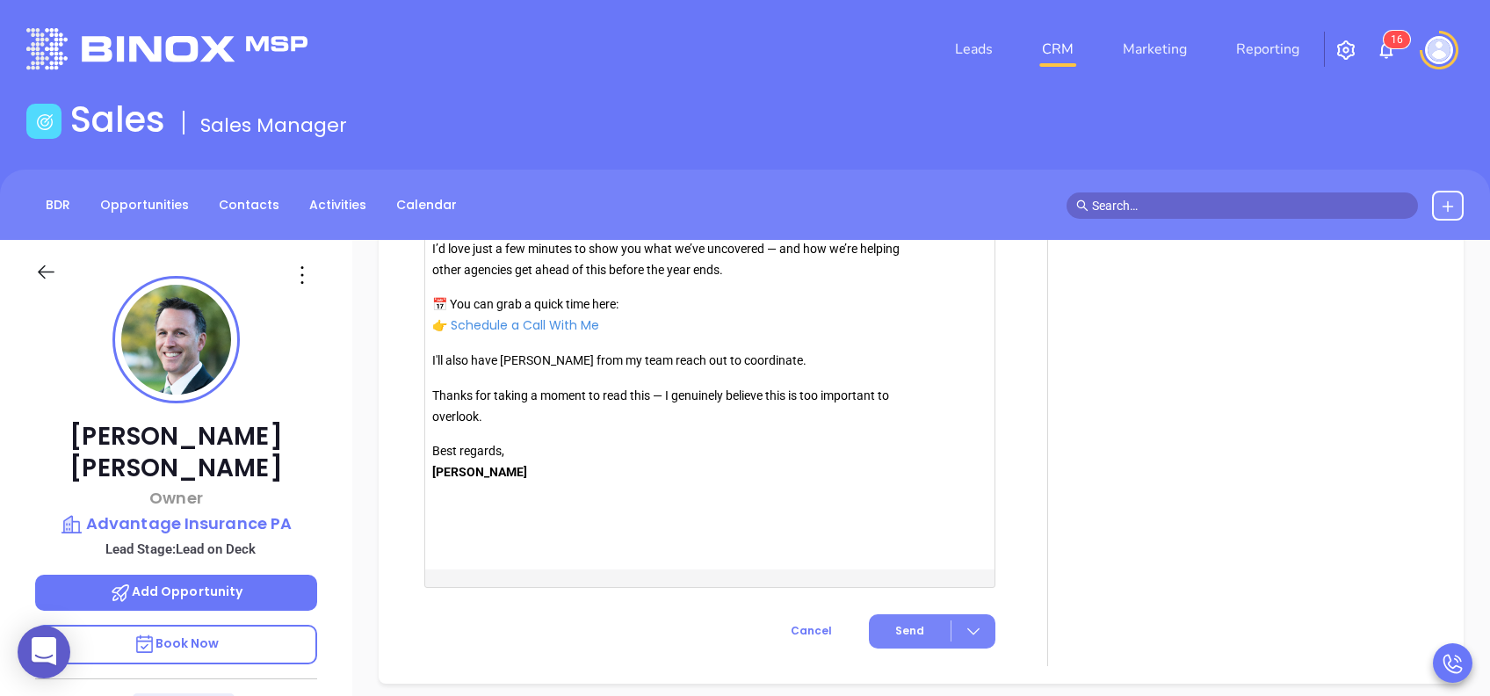
click at [908, 633] on span "Send" at bounding box center [909, 631] width 29 height 16
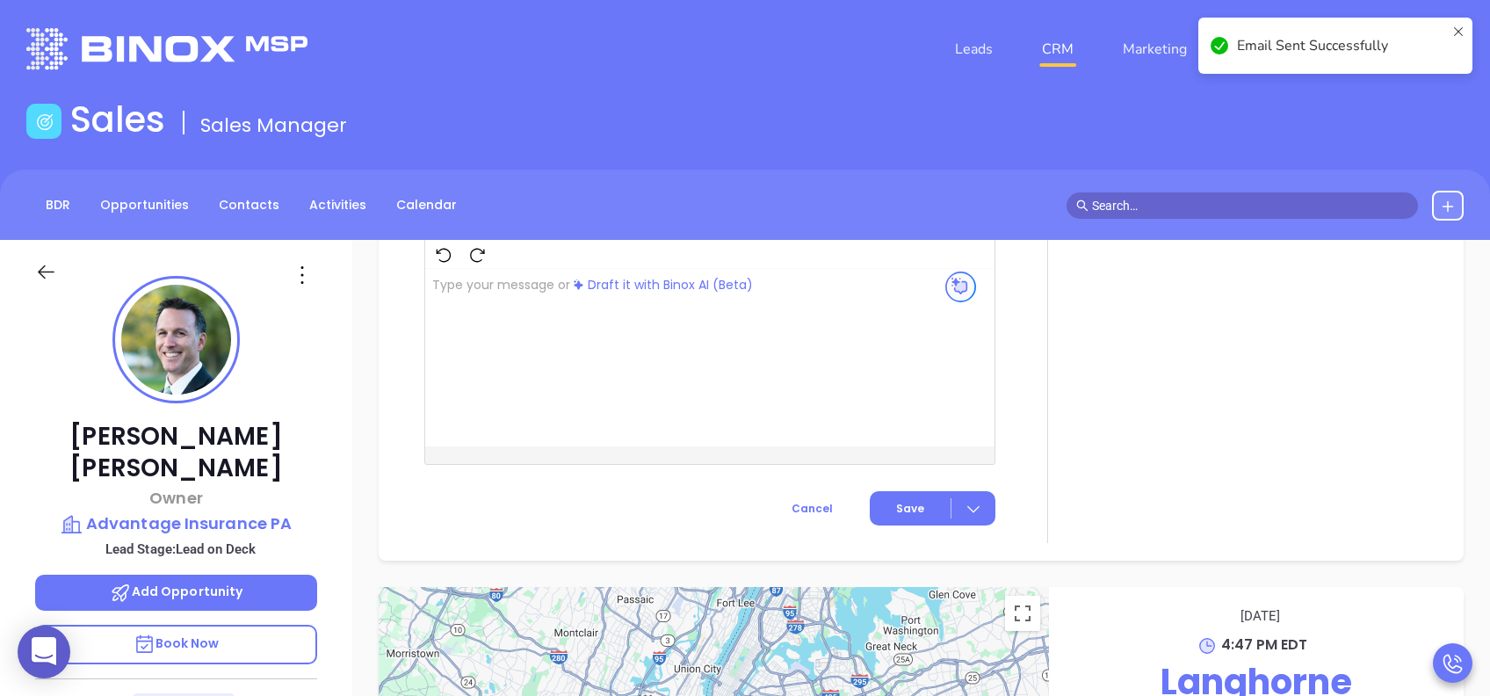
scroll to position [1579, 0]
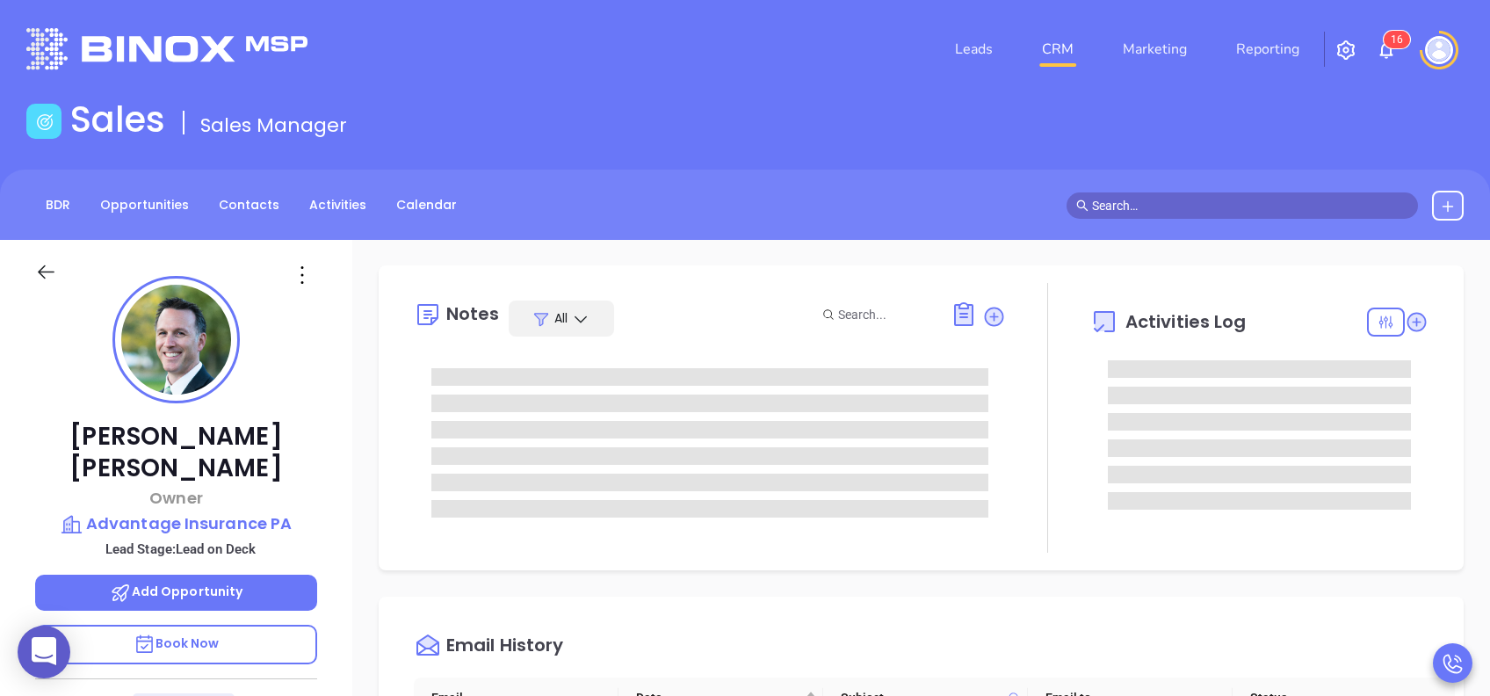
scroll to position [0, 0]
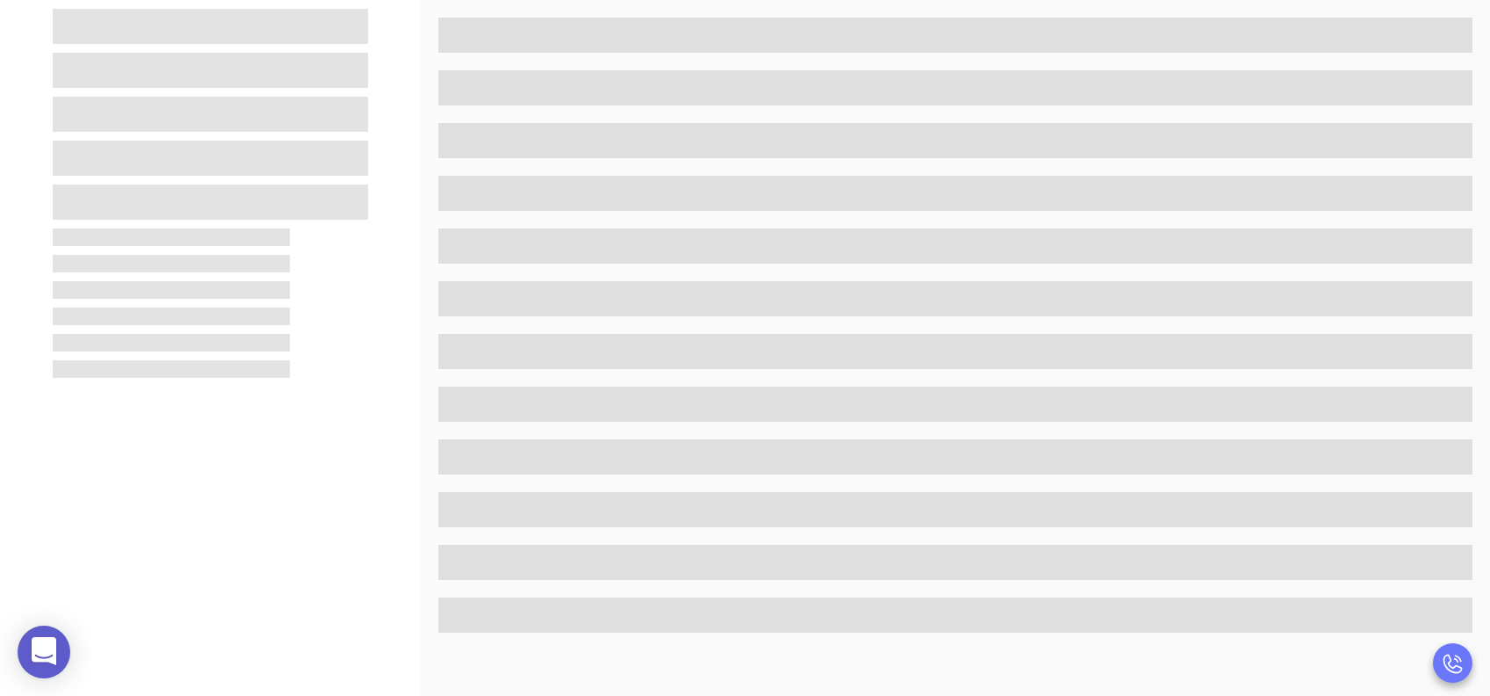
scroll to position [328, 0]
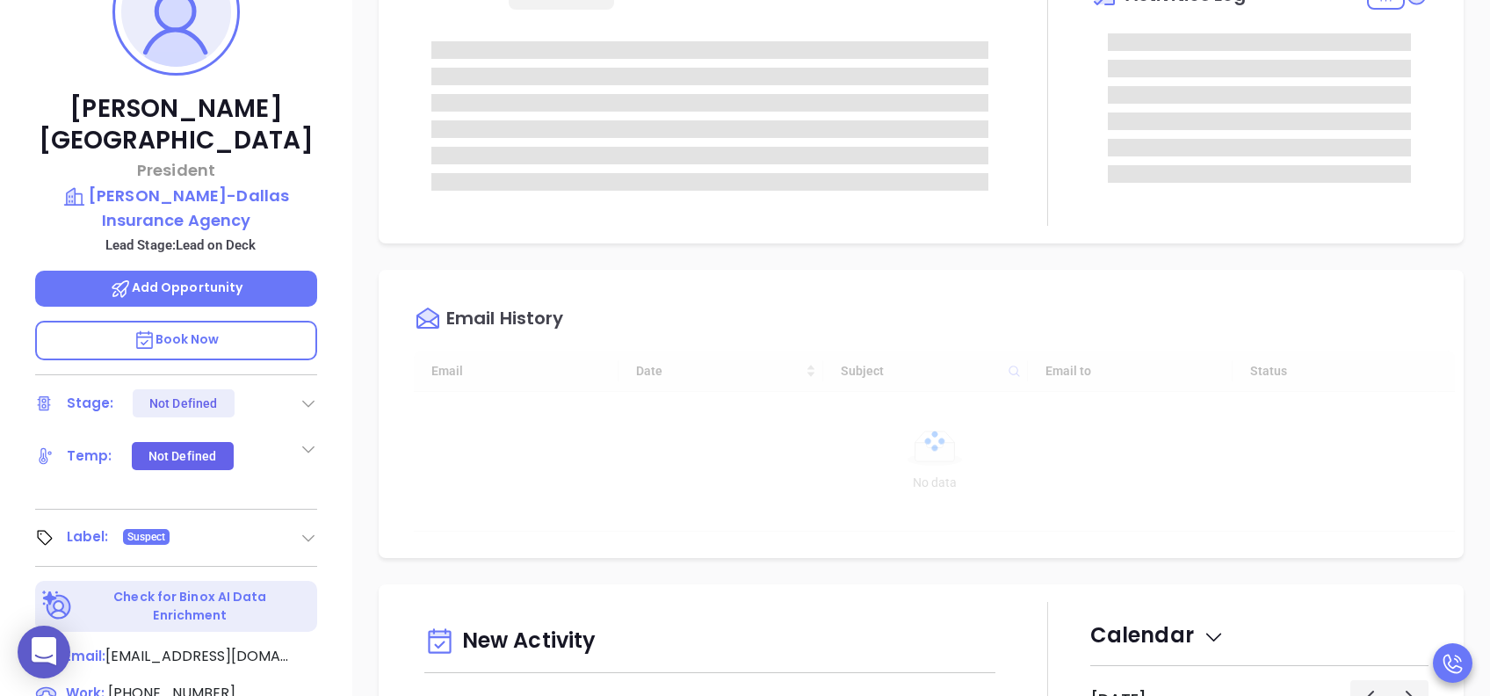
type input "[DATE]"
type input "[PERSON_NAME]"
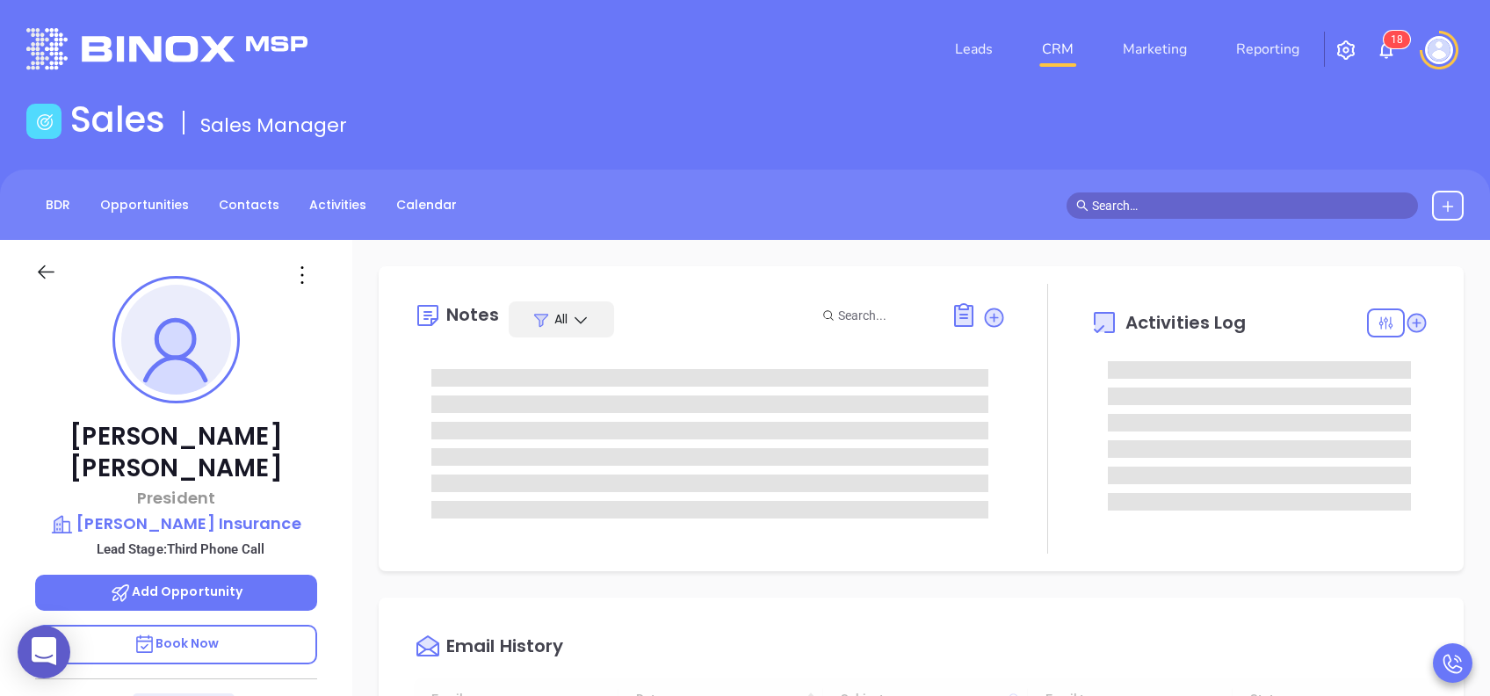
type input "[DATE]"
type input "[PERSON_NAME]"
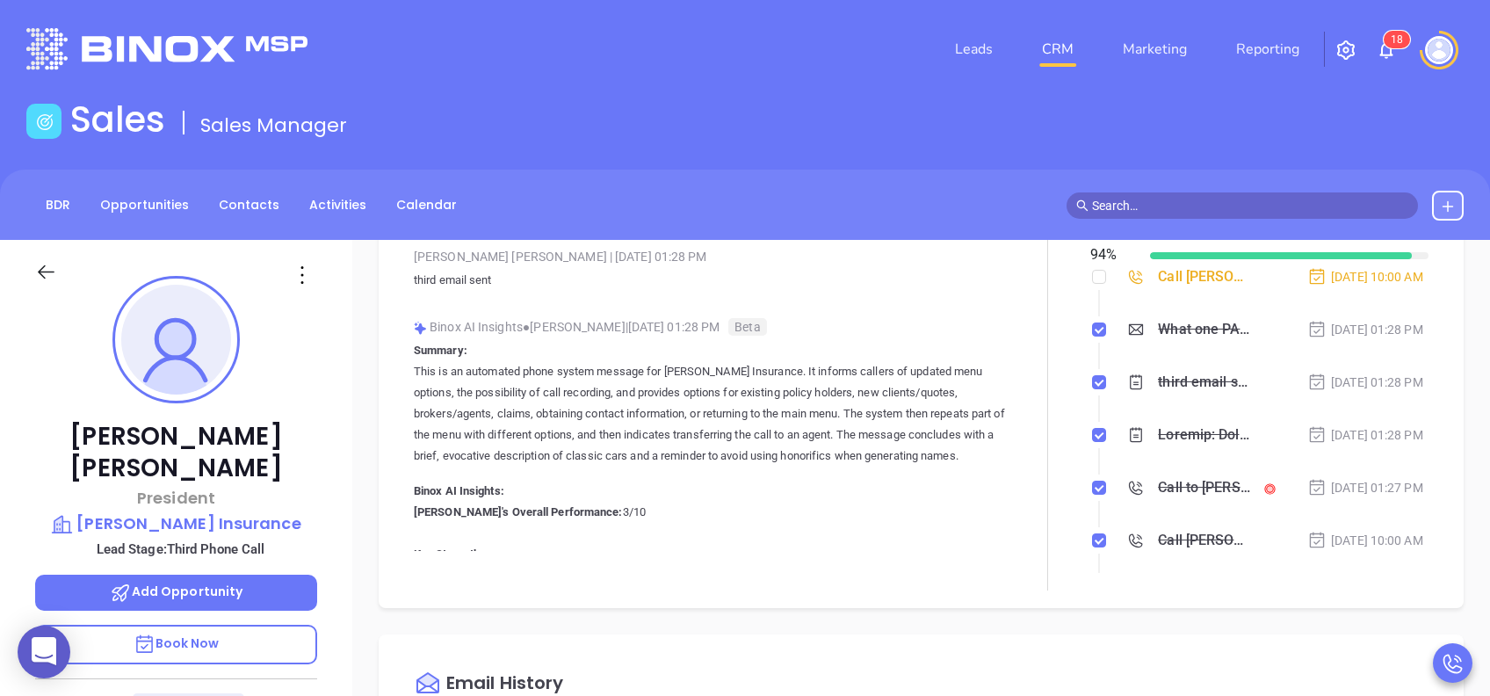
scroll to position [0, 0]
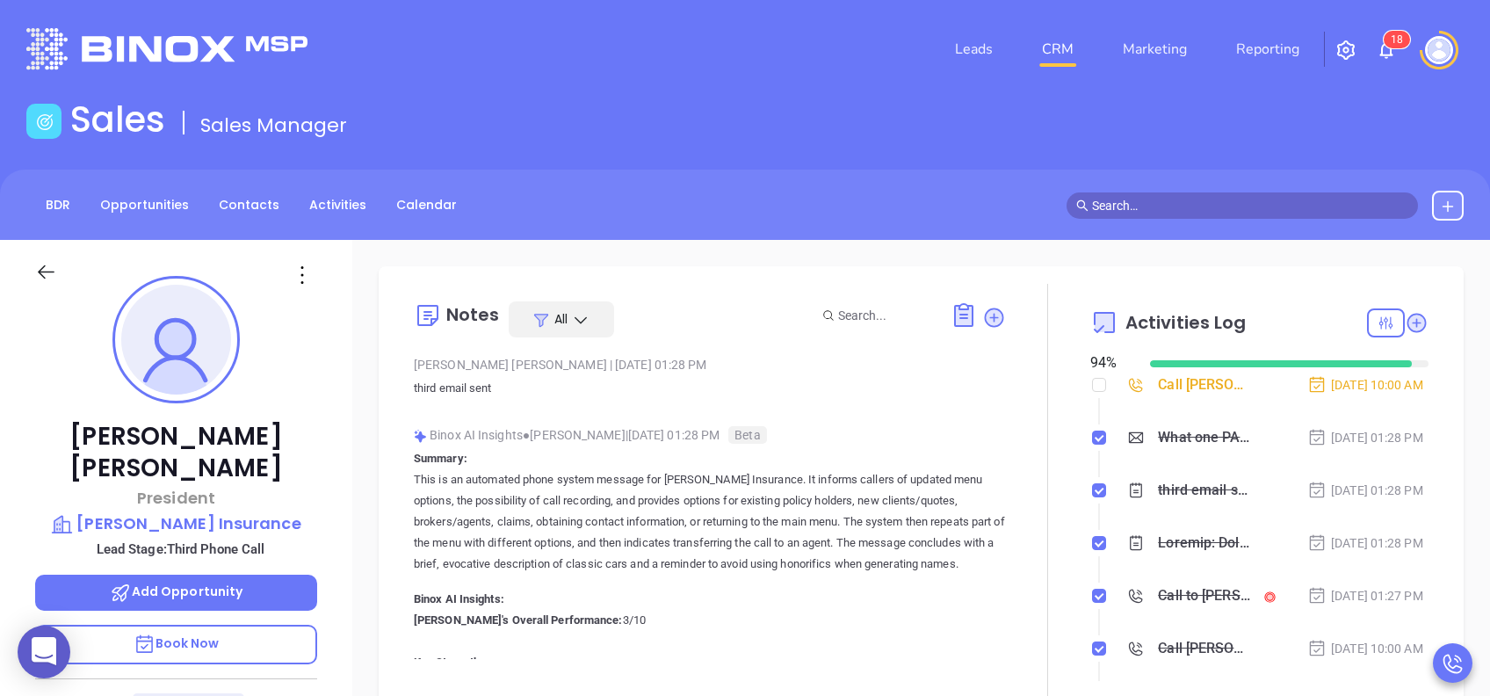
click at [931, 431] on div "Binox AI Insights ● Vicky Mendoza | Aug 19, 2025 01:28 PM Beta" at bounding box center [710, 435] width 592 height 26
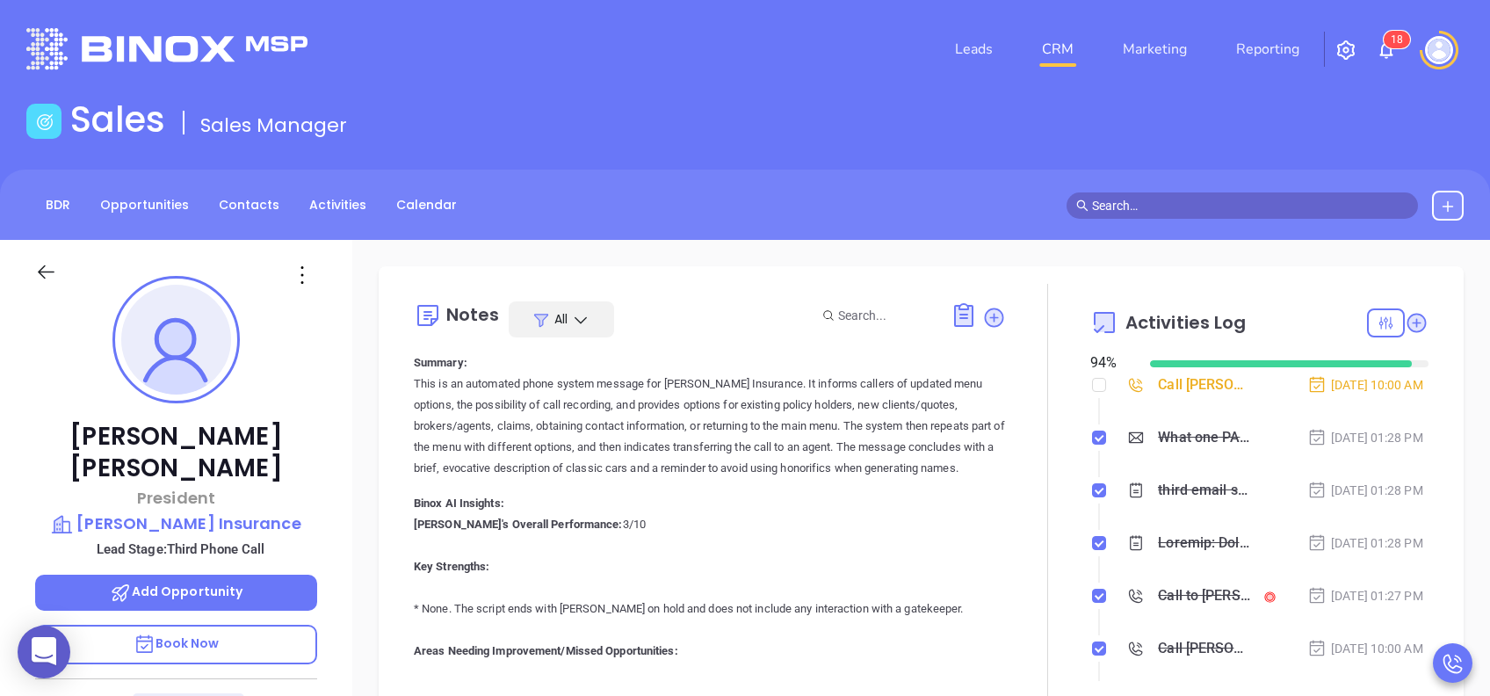
scroll to position [93, 0]
click at [1092, 376] on label at bounding box center [1099, 384] width 14 height 19
click at [1092, 378] on input "checkbox" at bounding box center [1099, 385] width 14 height 14
checkbox input "true"
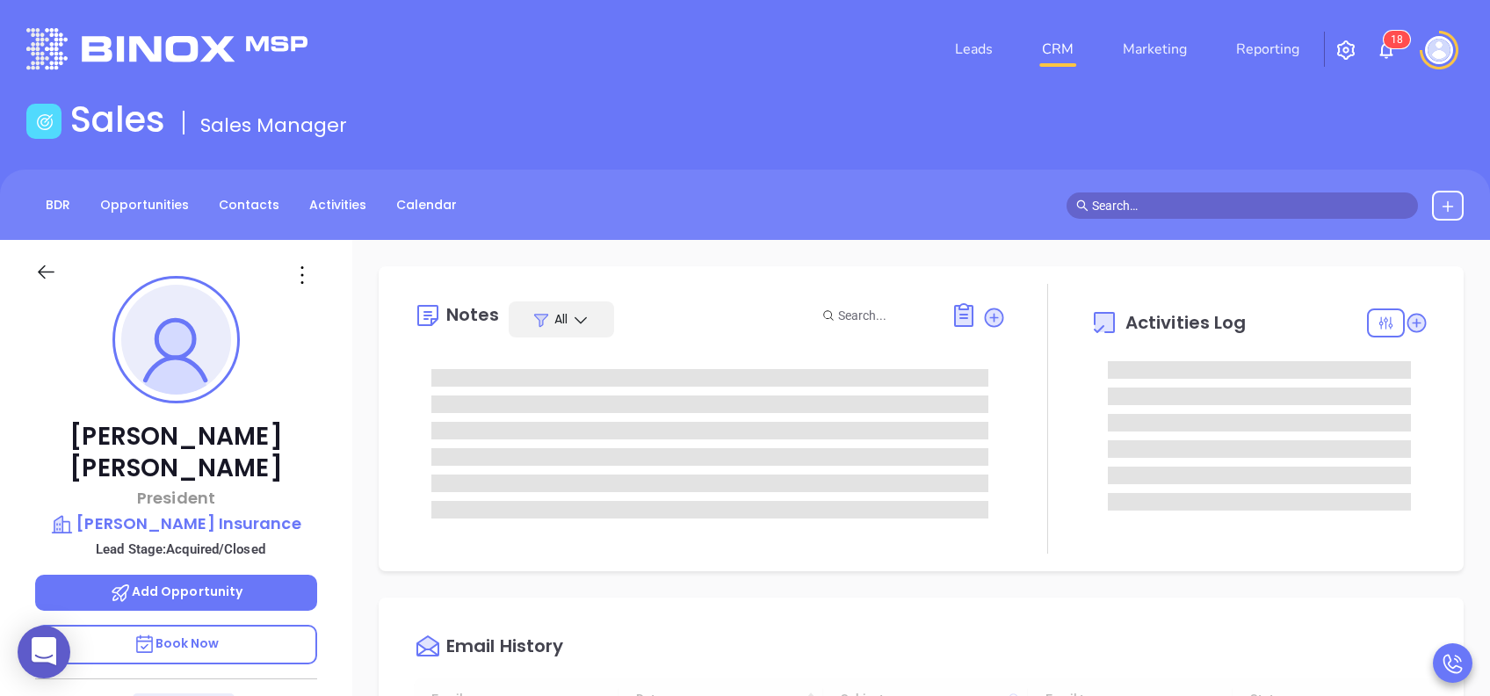
type input "[DATE]"
type input "[PERSON_NAME]"
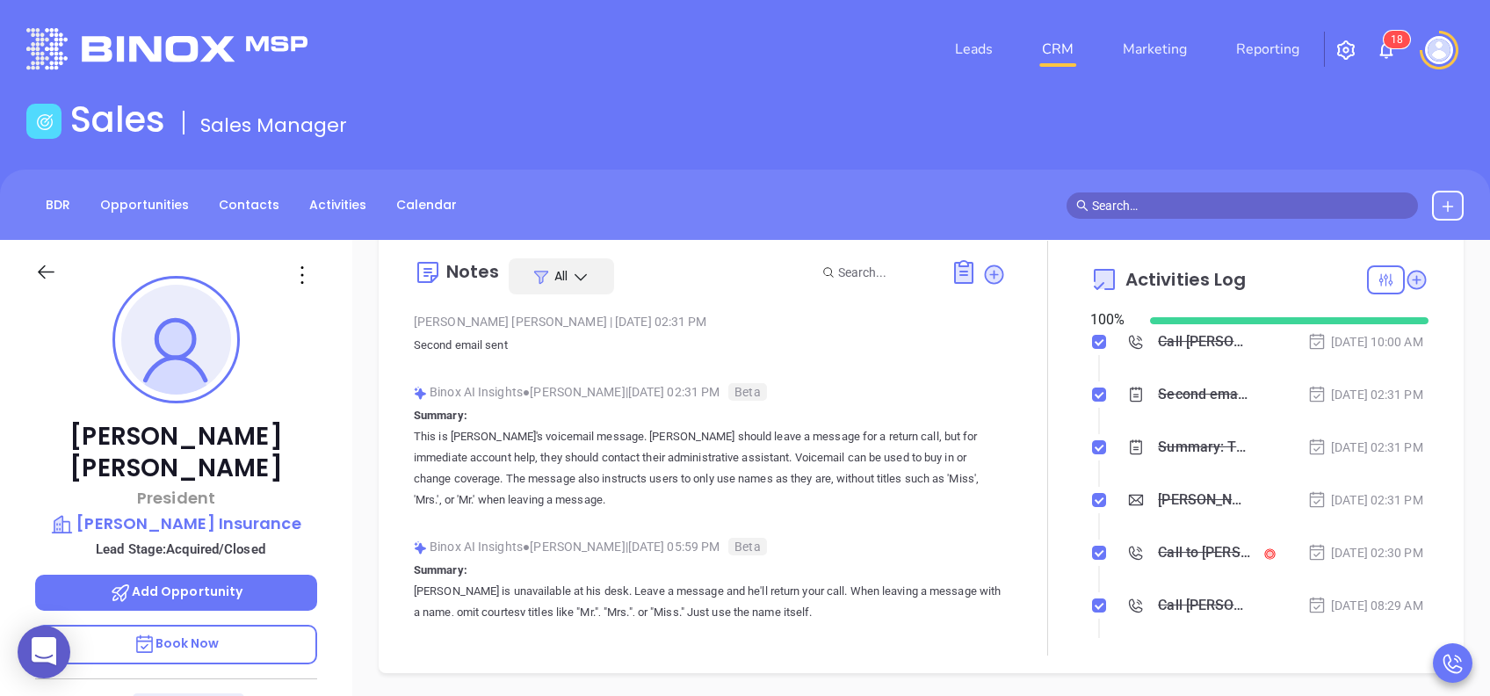
scroll to position [0, 0]
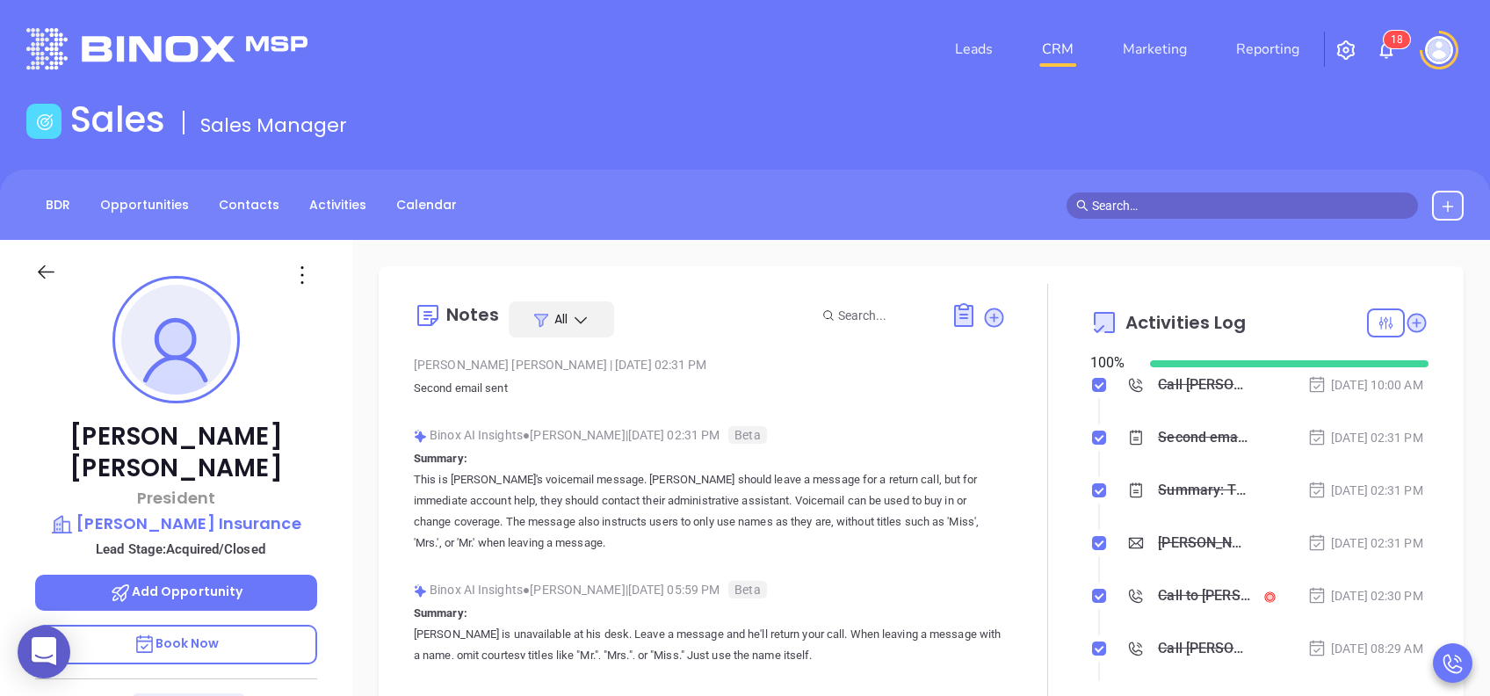
click at [1026, 399] on div at bounding box center [1048, 491] width 84 height 415
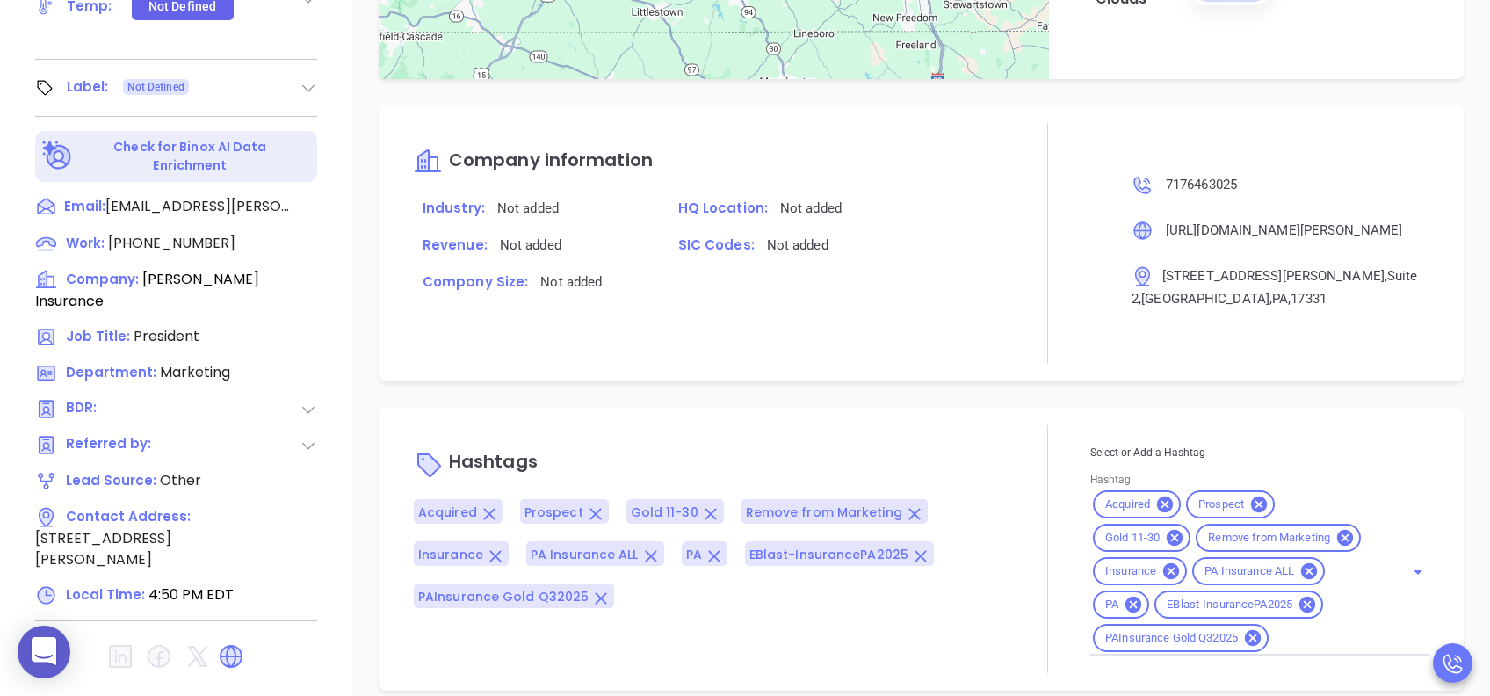
scroll to position [773, 0]
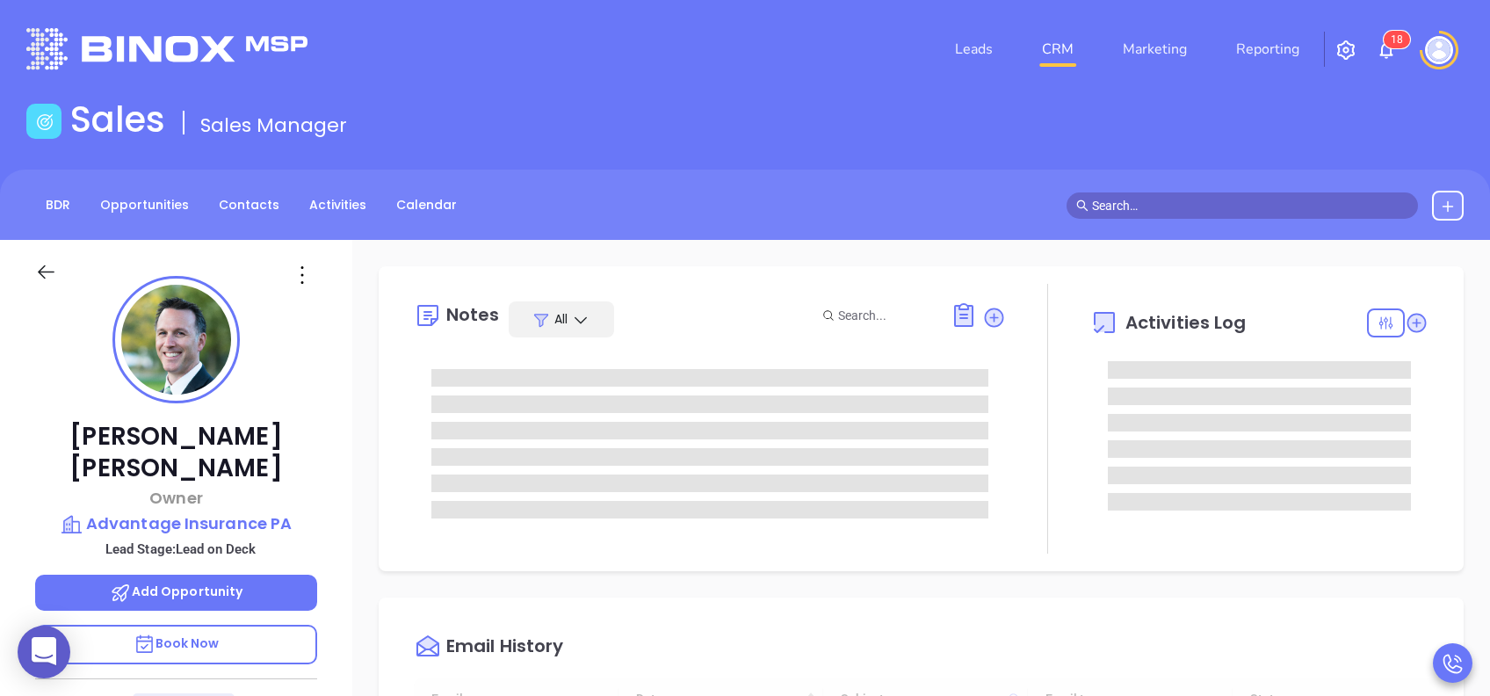
scroll to position [511, 0]
type input "[PERSON_NAME]"
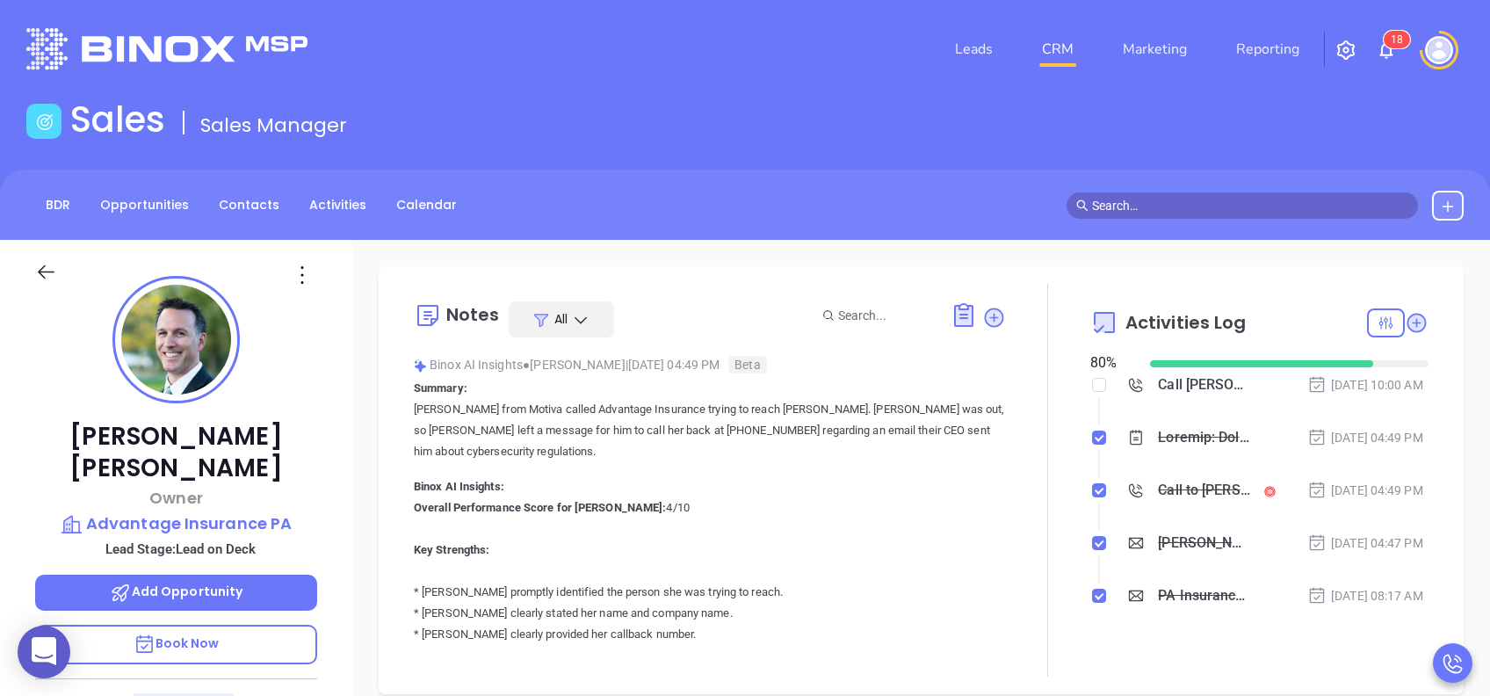
click at [882, 435] on p "Vicky from Motiva called Advantage Insurance trying to reach Lee. Lee was out, …" at bounding box center [710, 430] width 592 height 63
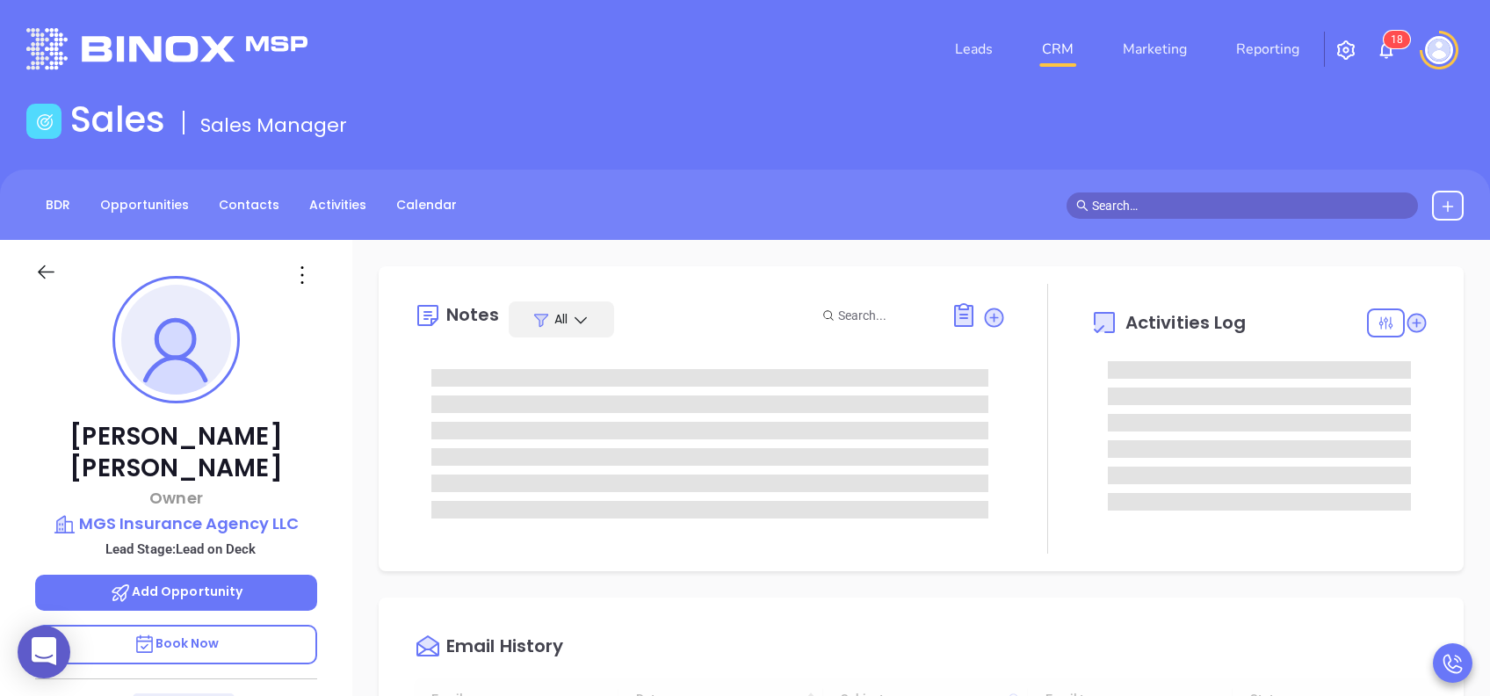
type input "[DATE]"
type input "[PERSON_NAME]"
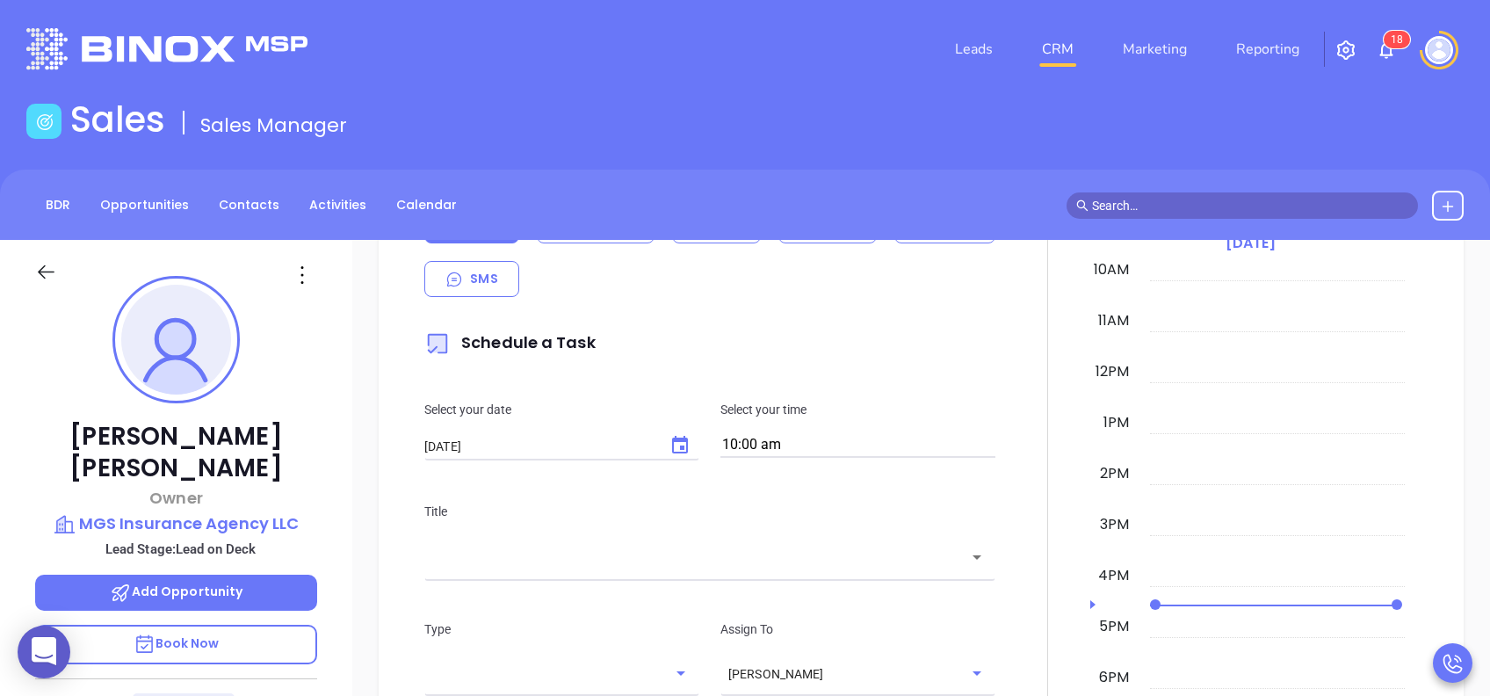
scroll to position [703, 0]
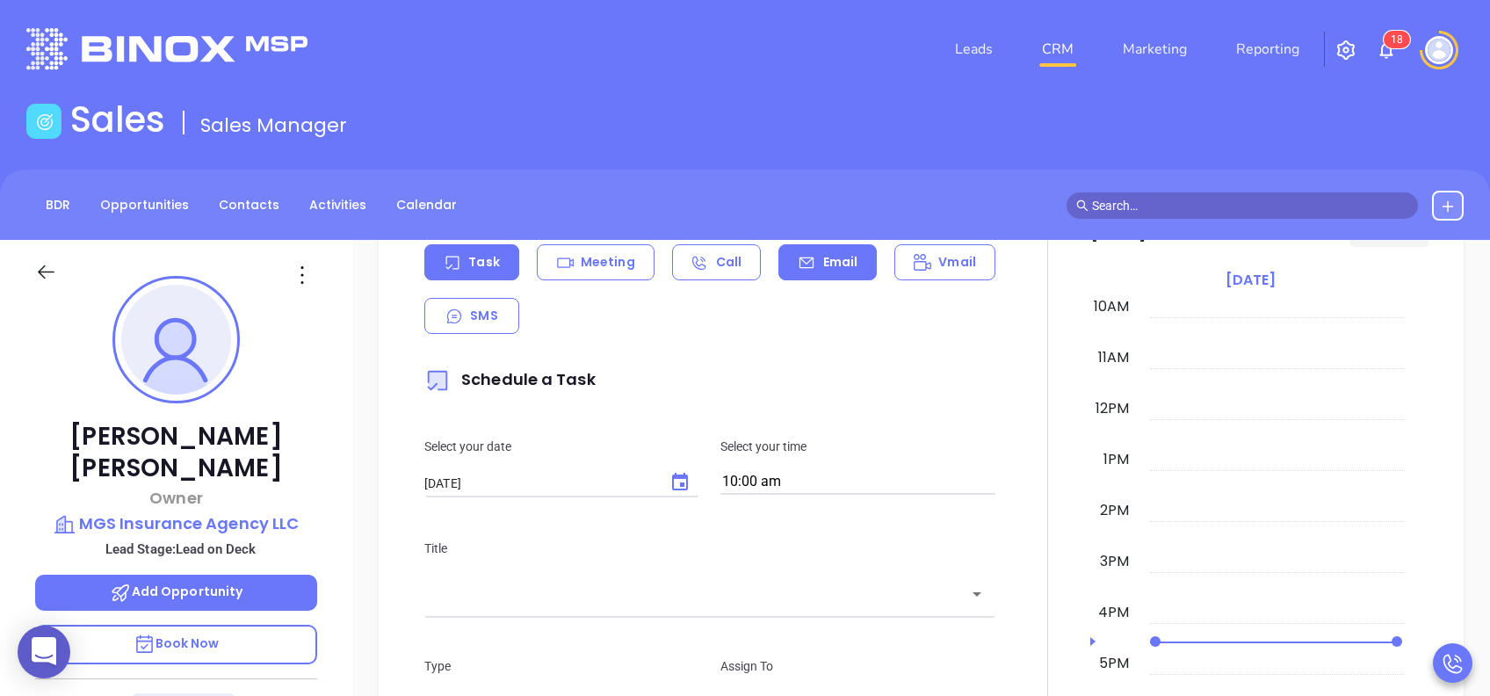
click at [823, 260] on p "Email" at bounding box center [840, 262] width 35 height 18
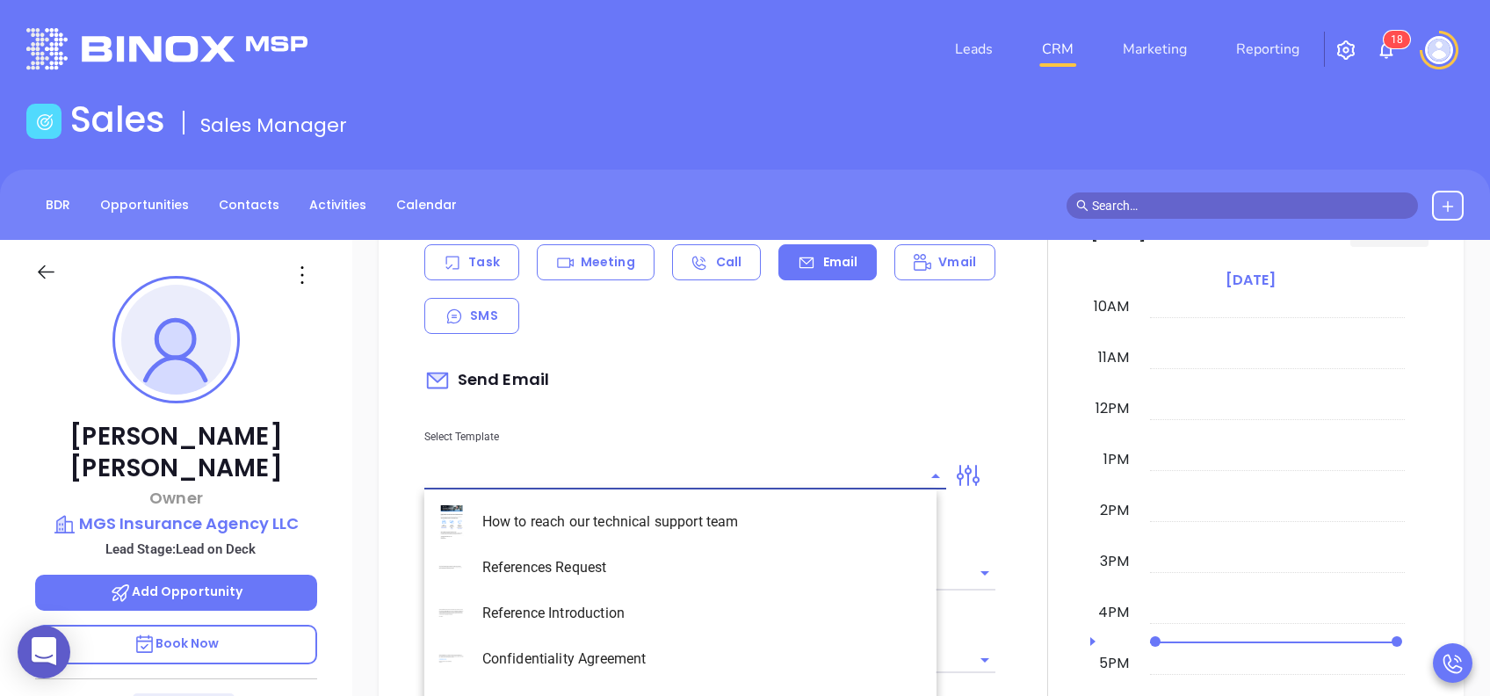
click at [640, 464] on input "text" at bounding box center [672, 475] width 496 height 25
type input "pa"
type input "[PERSON_NAME]"
click at [619, 506] on li "PA Insurance 0625" at bounding box center [680, 522] width 512 height 46
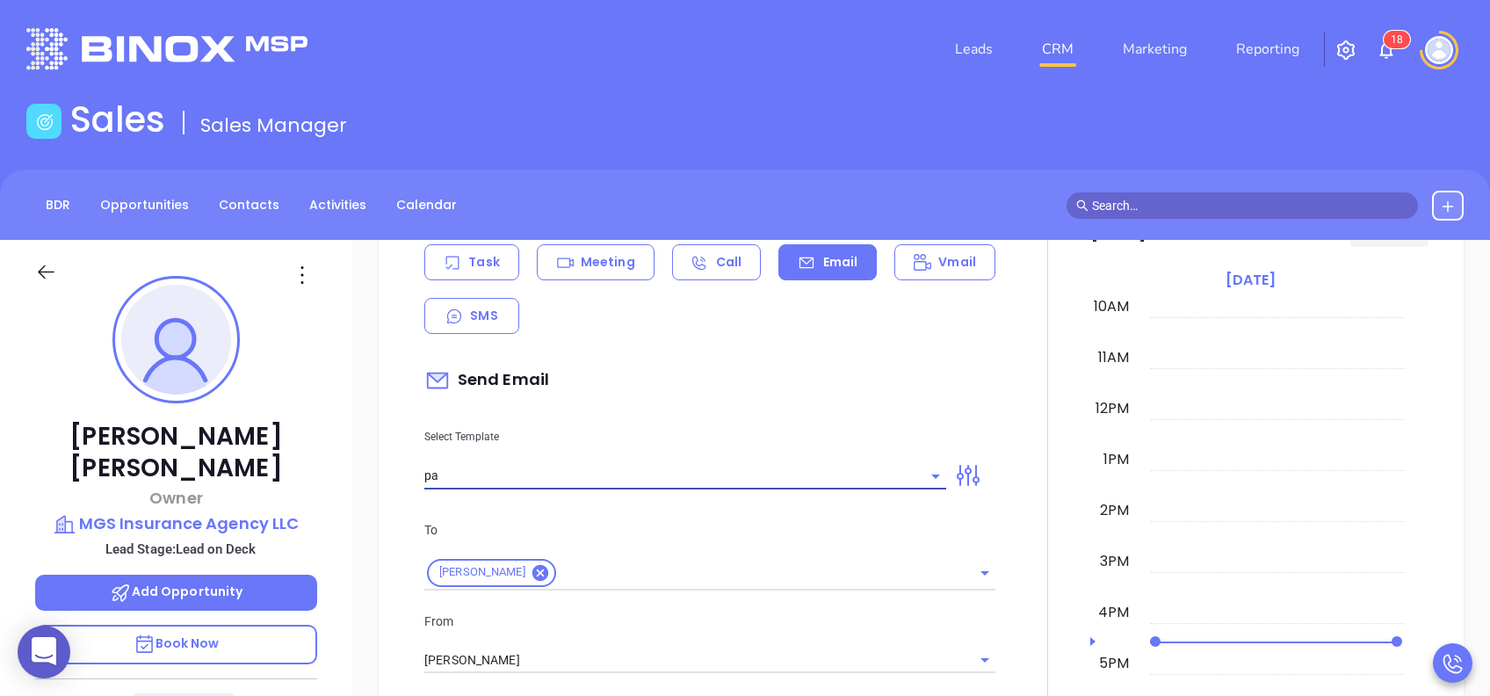
type input "PA Insurance 0625"
type input "Michael, PA’s New Cybersecurity Law: Are You Prepared?"
type input "PA Insurance 0625"
click at [533, 640] on div "From Vicky Mendoza" at bounding box center [710, 643] width 592 height 62
click at [524, 652] on input "[PERSON_NAME]" at bounding box center [685, 660] width 522 height 25
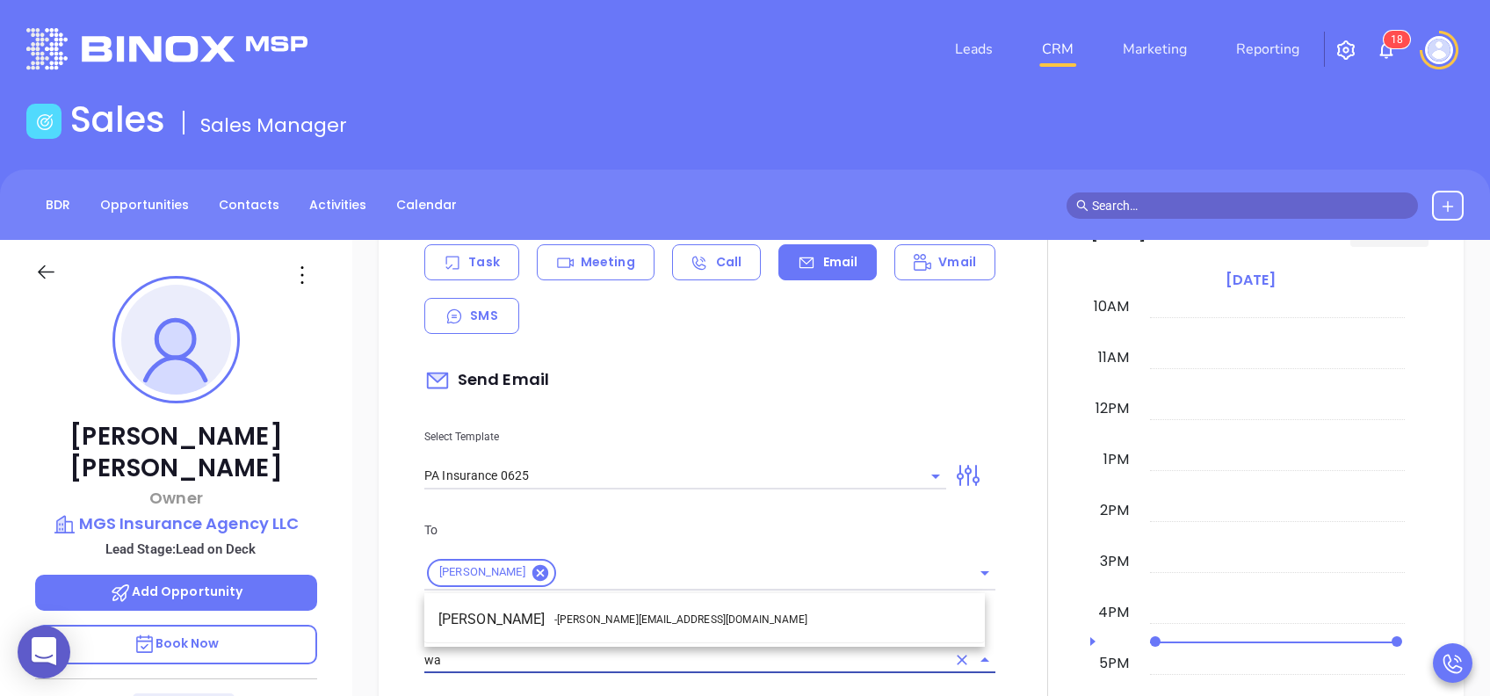
click at [568, 612] on span "- [PERSON_NAME][EMAIL_ADDRESS][DOMAIN_NAME]" at bounding box center [680, 620] width 253 height 16
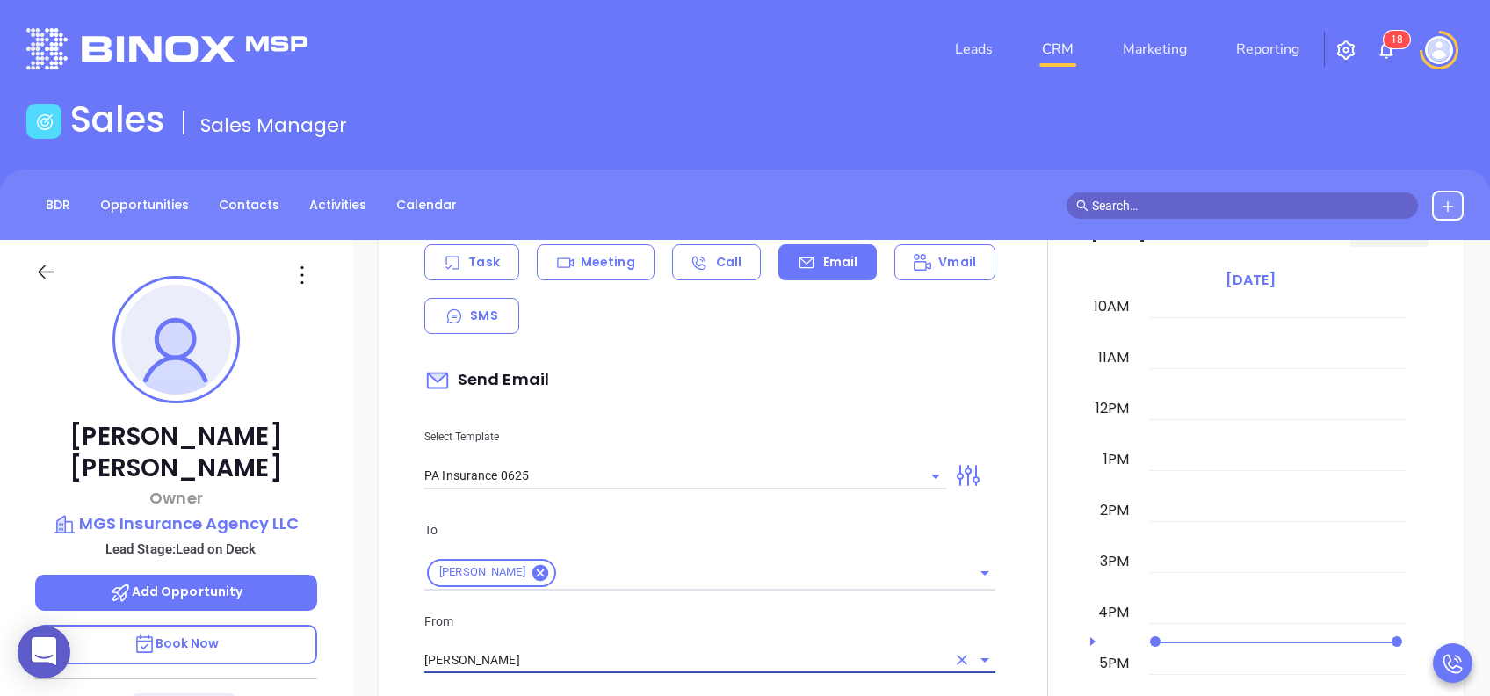
type input "[PERSON_NAME]"
click at [596, 623] on p "From" at bounding box center [709, 621] width 571 height 19
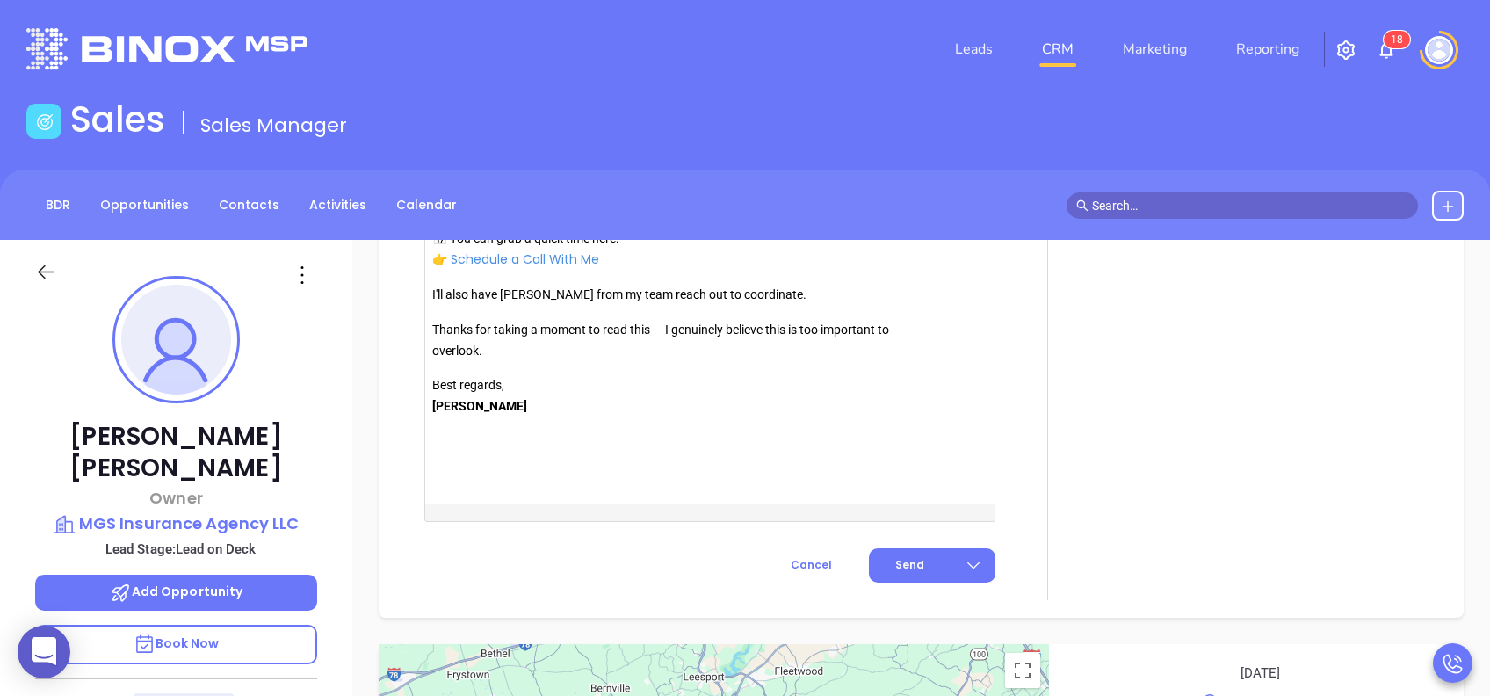
scroll to position [2061, 0]
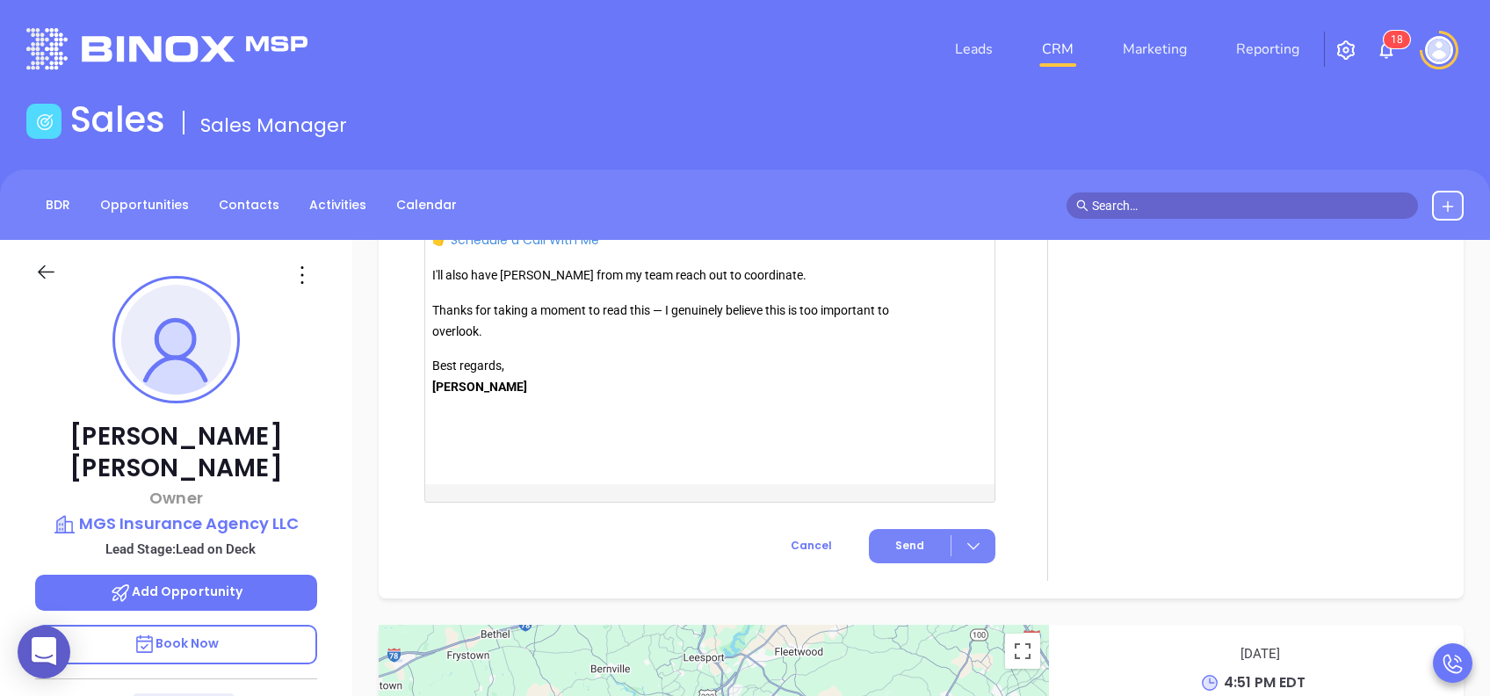
click at [901, 531] on button "Send" at bounding box center [932, 546] width 127 height 34
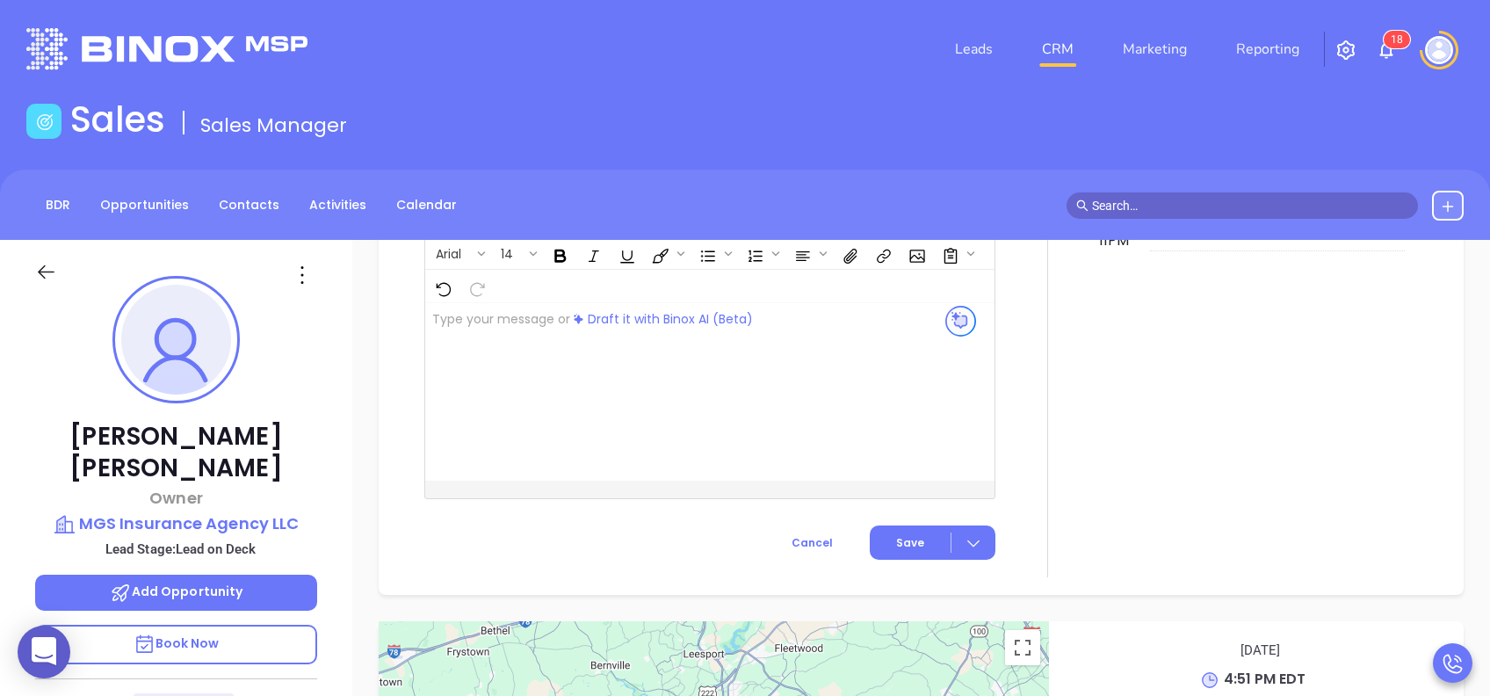
scroll to position [1431, 0]
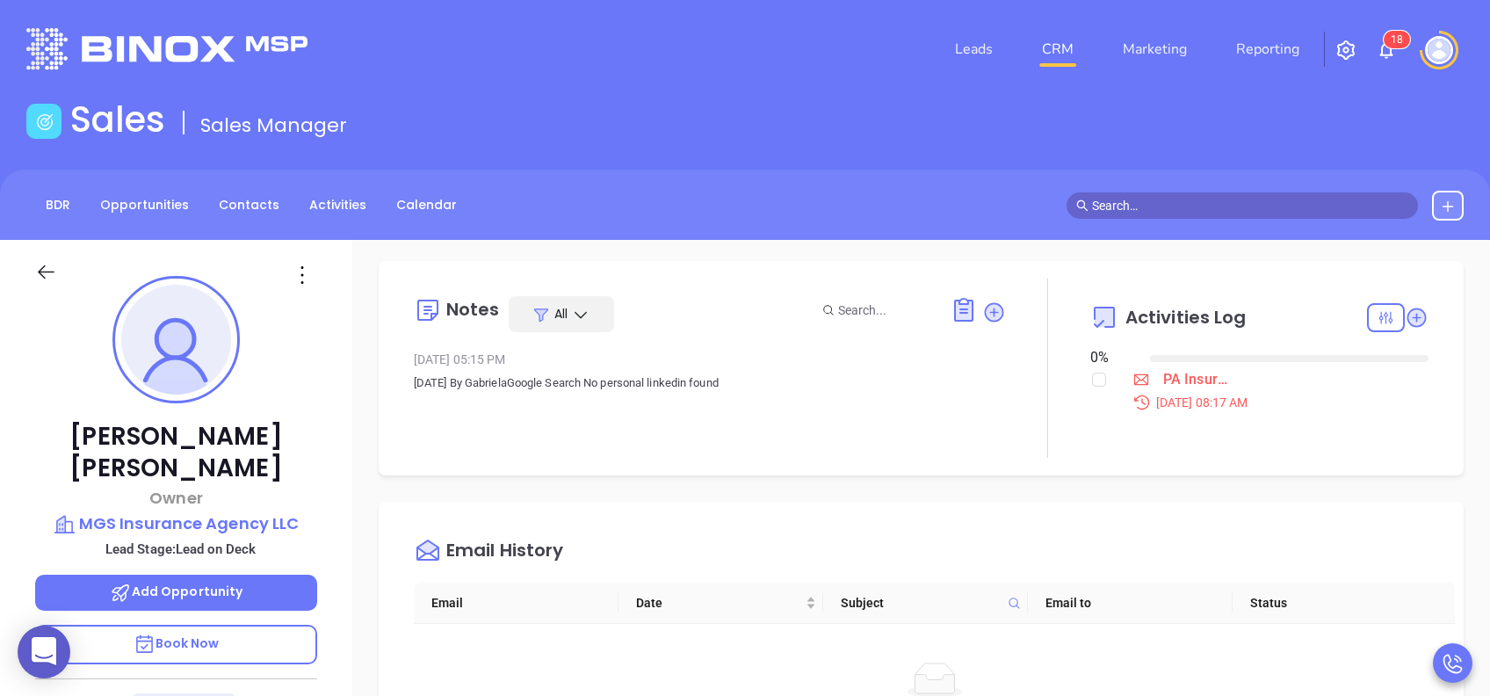
scroll to position [0, 0]
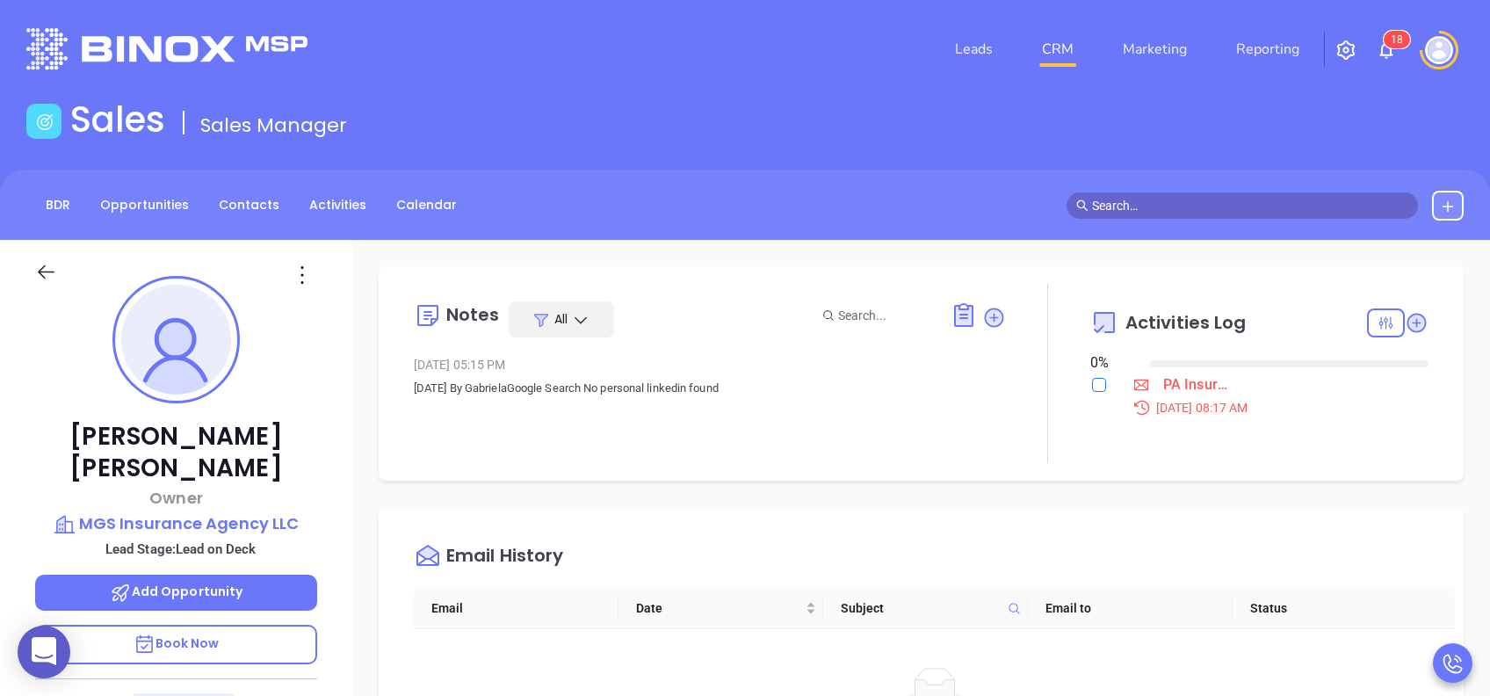
click at [1092, 384] on input "checkbox" at bounding box center [1099, 385] width 14 height 14
checkbox input "true"
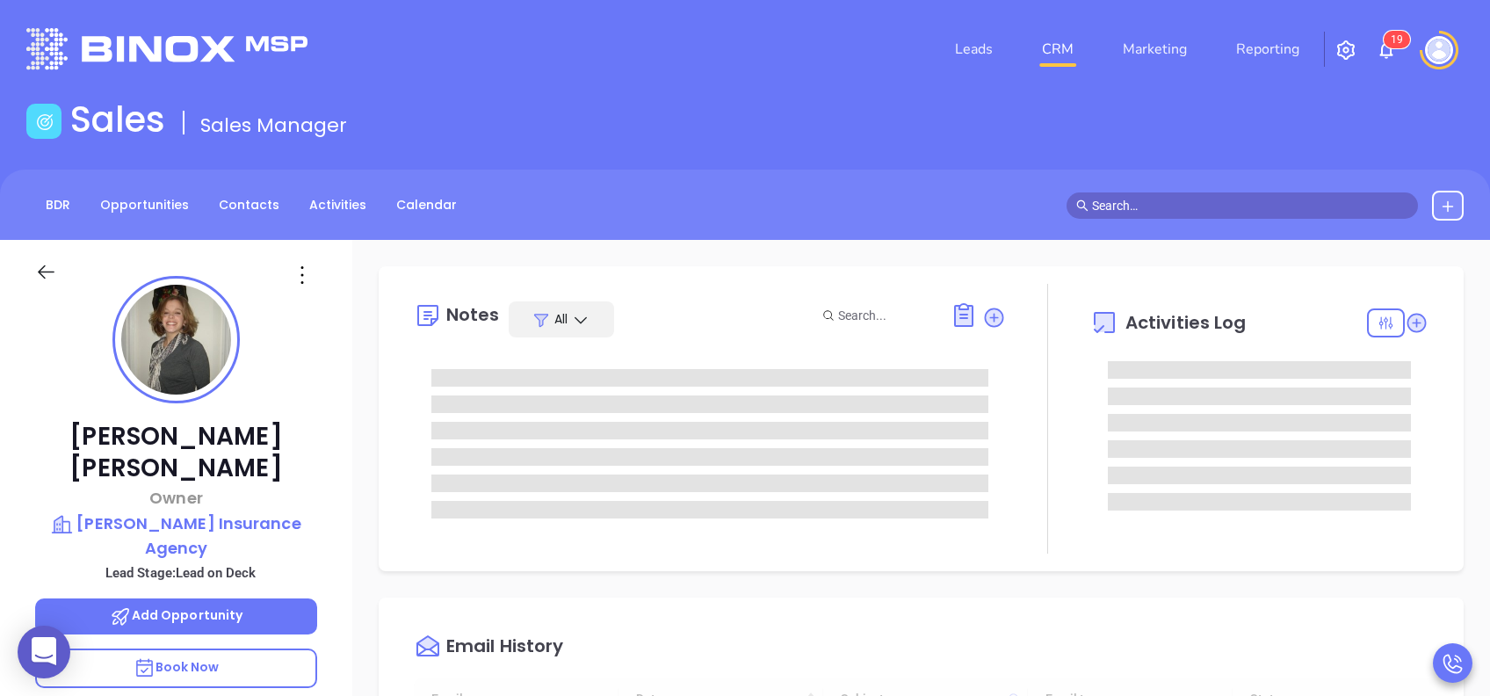
scroll to position [511, 0]
type input "[PERSON_NAME]"
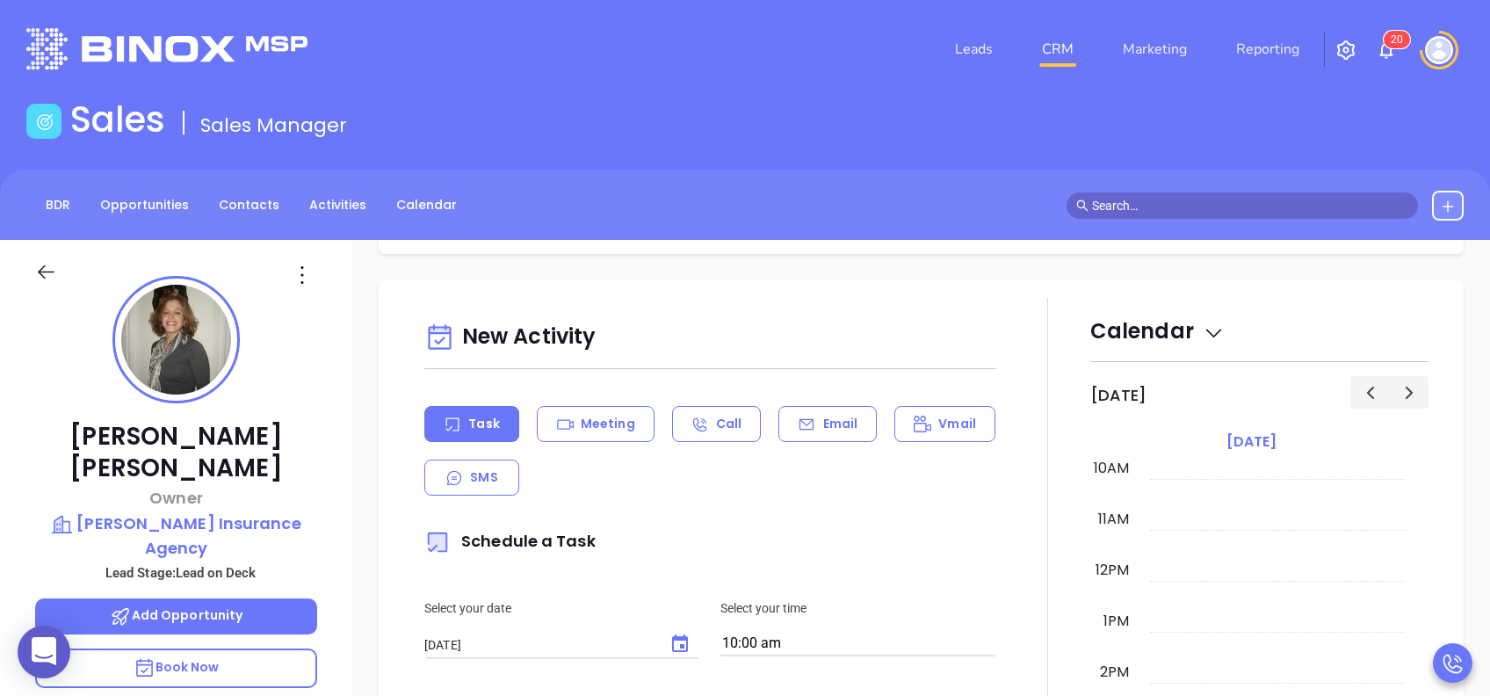
scroll to position [609, 0]
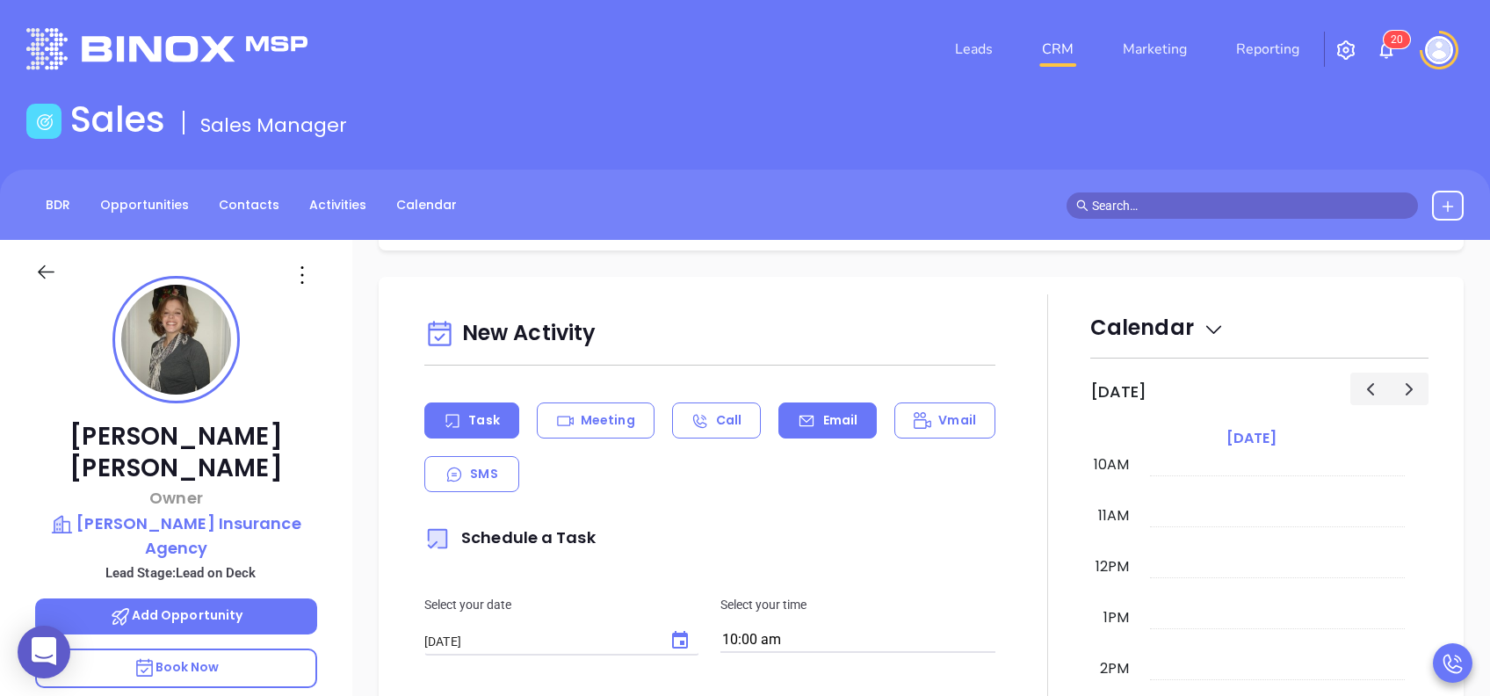
click at [823, 422] on p "Email" at bounding box center [840, 420] width 35 height 18
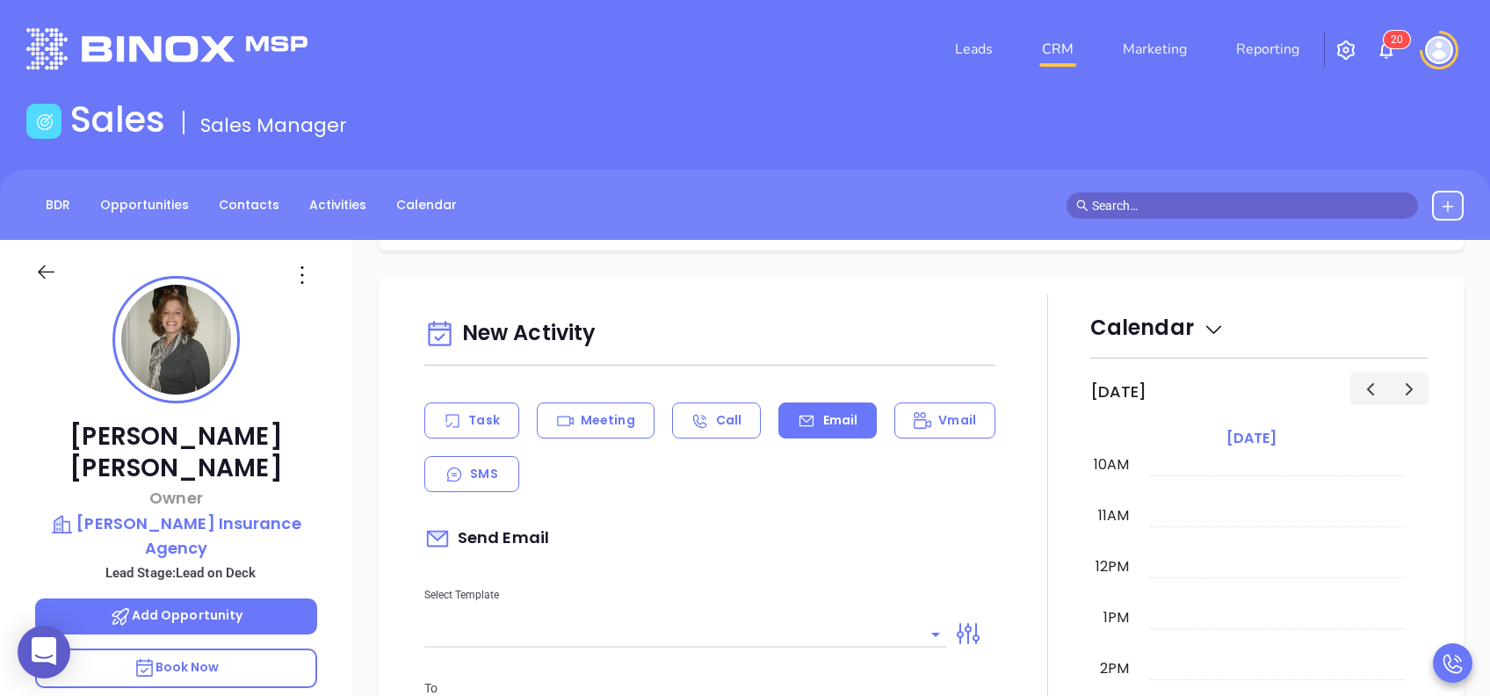
click at [769, 486] on div "Task Meeting Call Email Vmail SMS" at bounding box center [709, 447] width 571 height 90
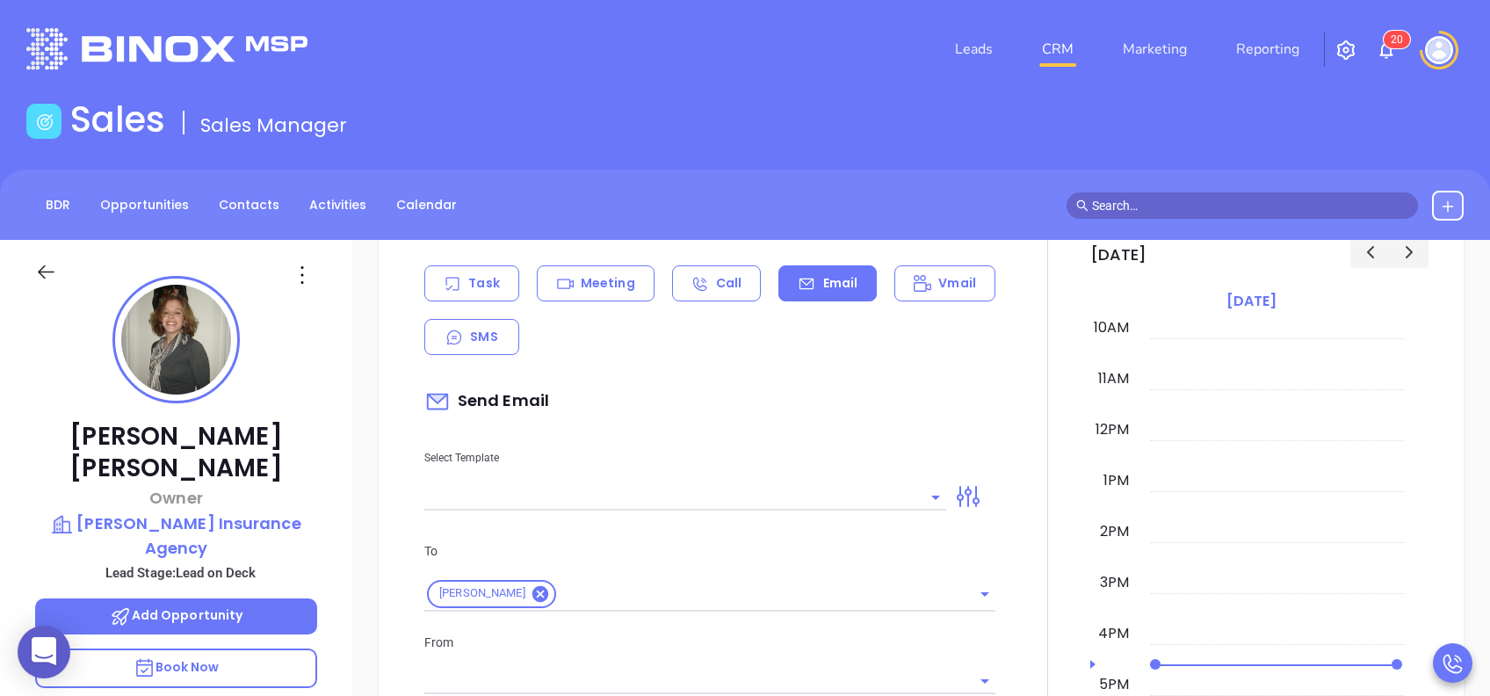
scroll to position [749, 0]
type input "[PERSON_NAME]"
click at [769, 486] on input "text" at bounding box center [672, 493] width 496 height 25
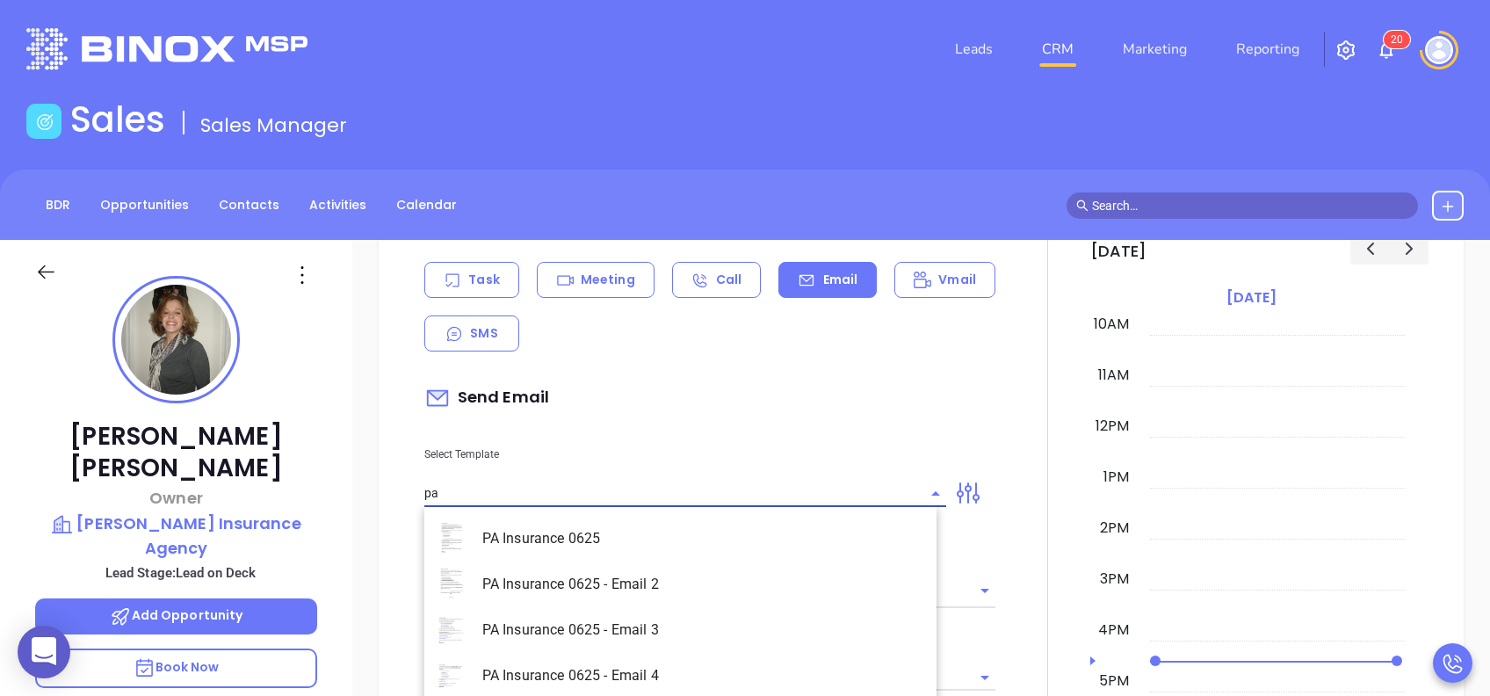
click at [732, 534] on li "PA Insurance 0625" at bounding box center [680, 539] width 512 height 46
type input "PA Insurance 0625"
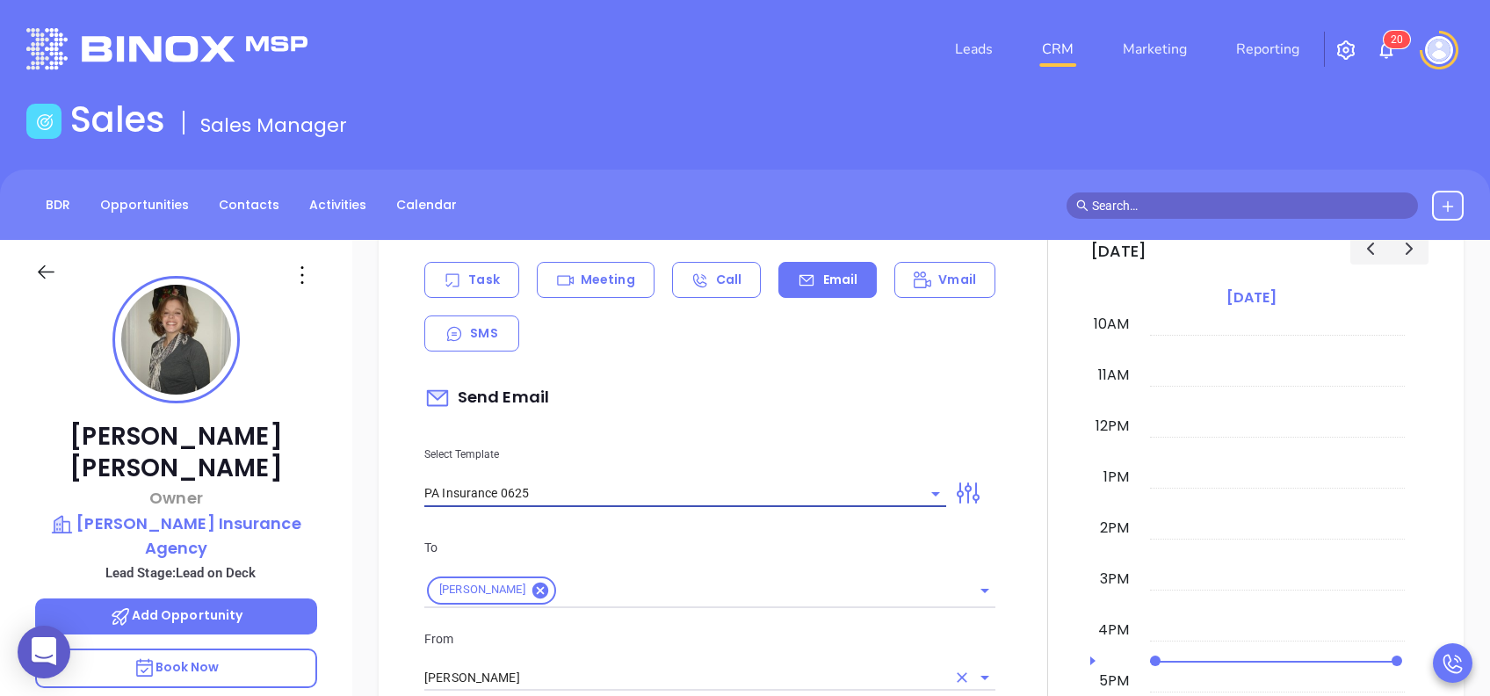
type input "[PERSON_NAME], PA’s New Cybersecurity Law: Are You Prepared?"
type input "PA Insurance 0625"
click at [517, 673] on input "[PERSON_NAME]" at bounding box center [685, 677] width 522 height 25
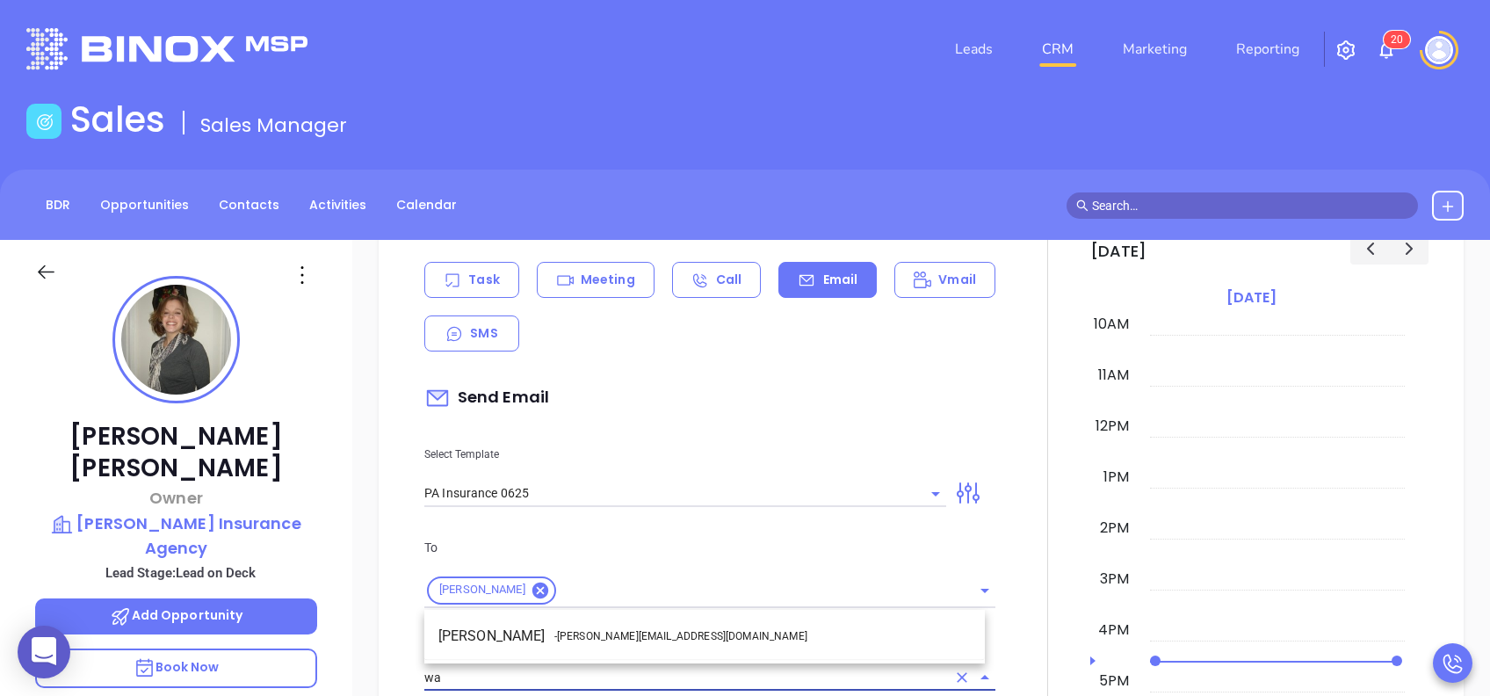
click at [579, 644] on span "- [PERSON_NAME][EMAIL_ADDRESS][DOMAIN_NAME]" at bounding box center [680, 636] width 253 height 16
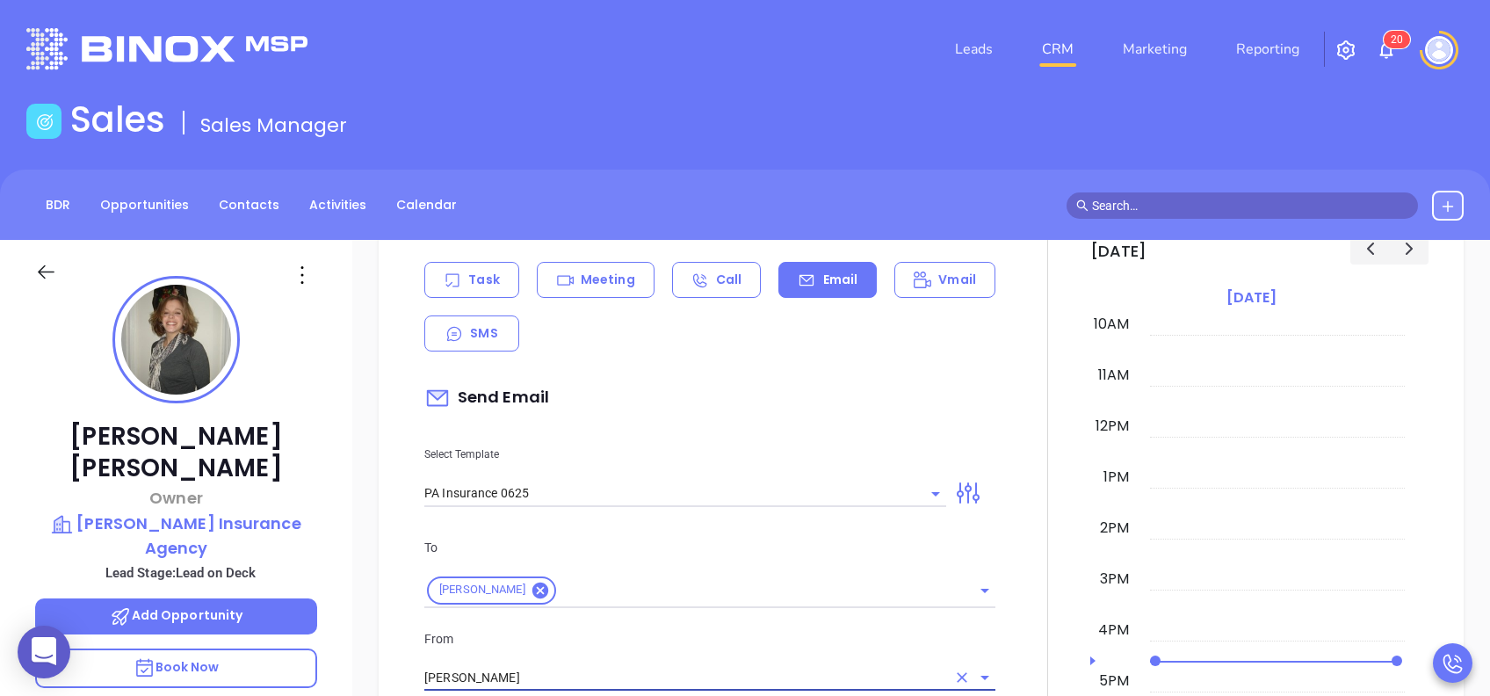
type input "[PERSON_NAME]"
click at [599, 634] on p "From" at bounding box center [709, 638] width 571 height 19
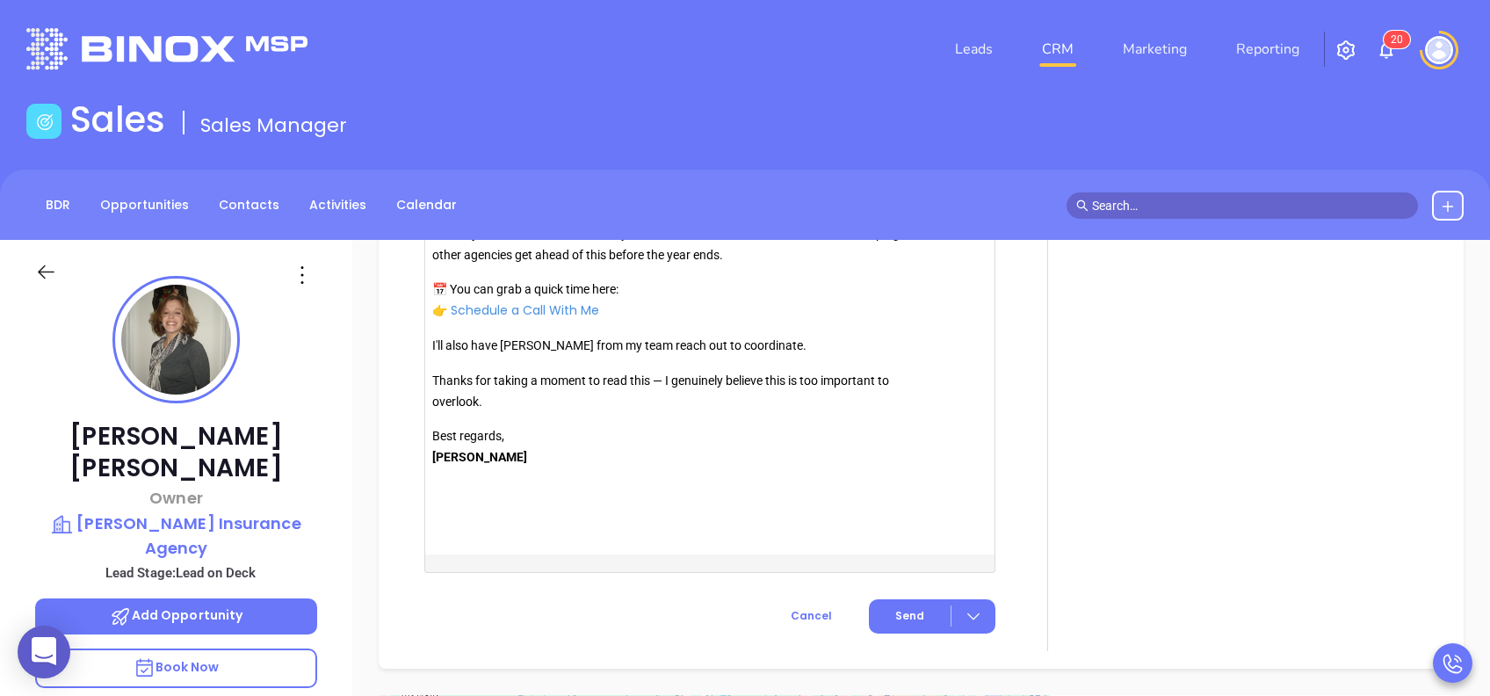
scroll to position [2129, 0]
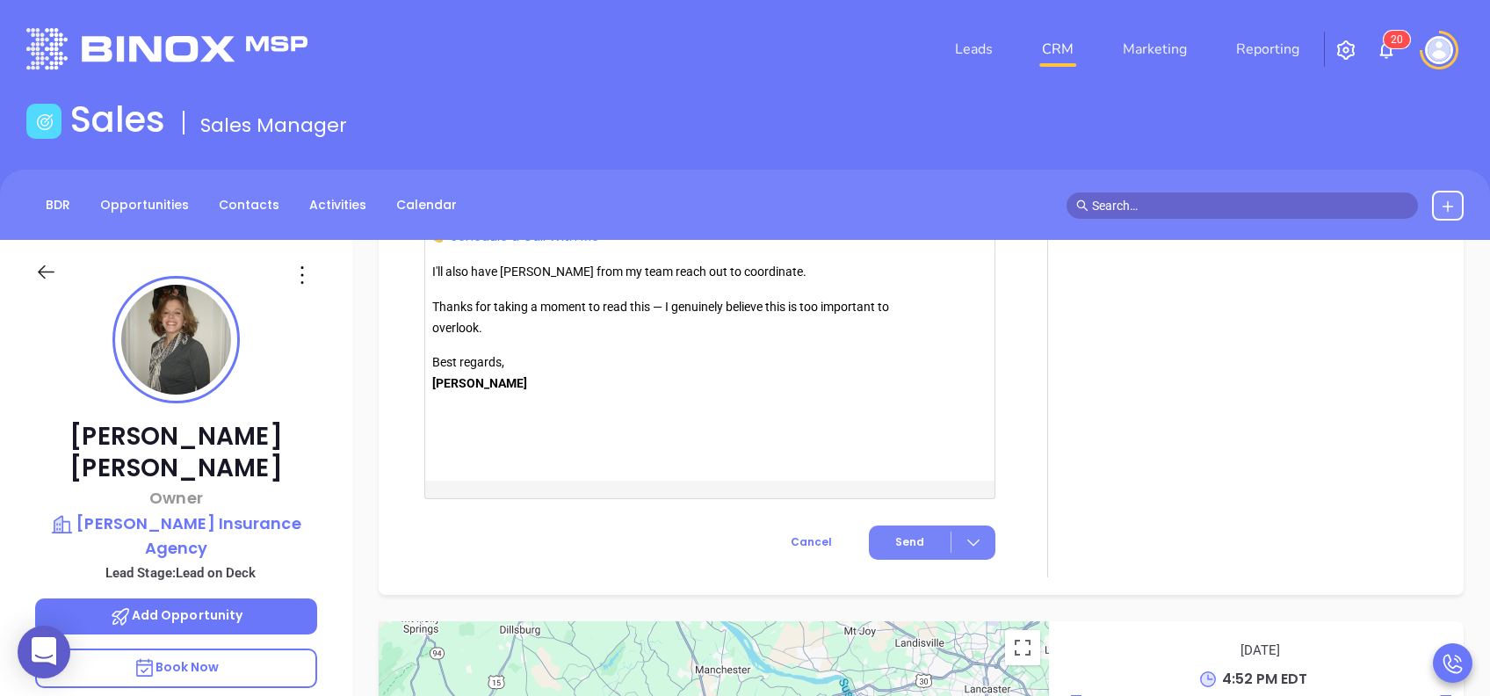
click at [916, 533] on button "Send" at bounding box center [932, 542] width 127 height 34
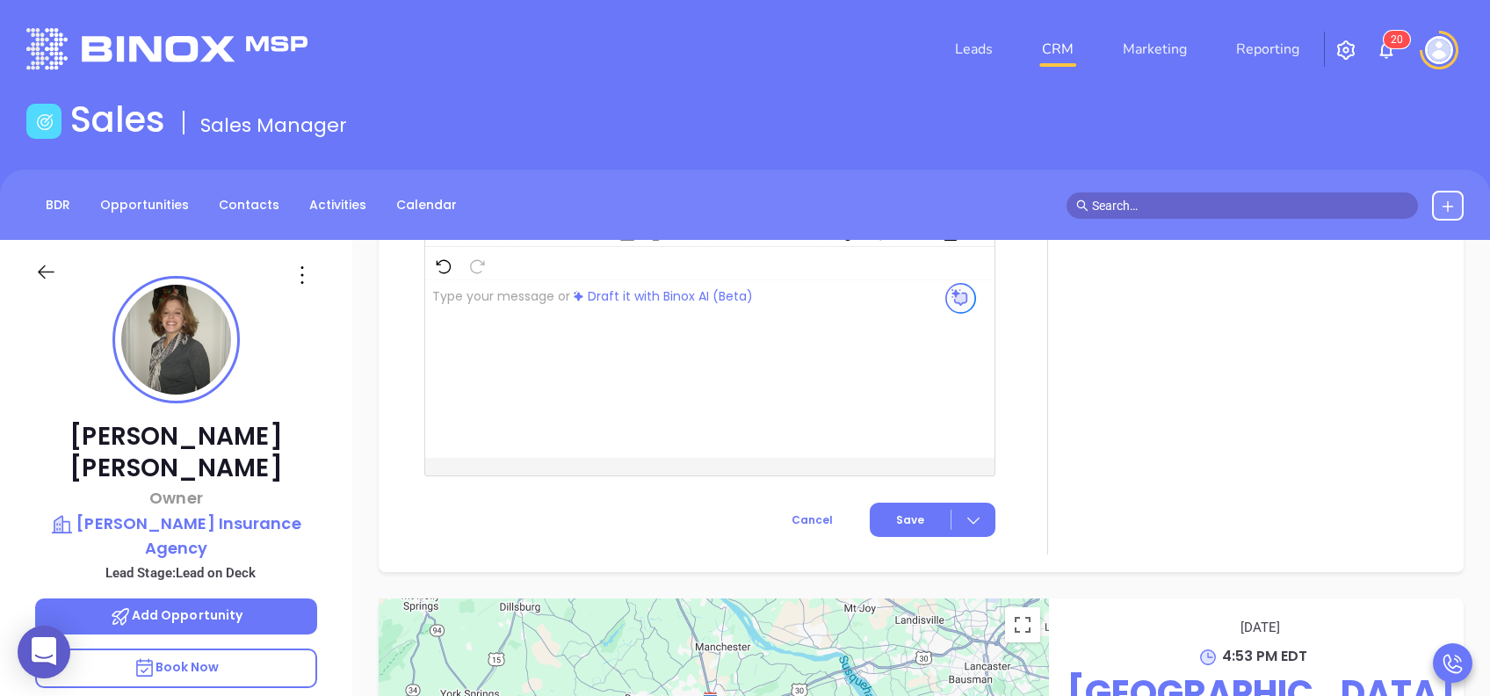
scroll to position [1496, 0]
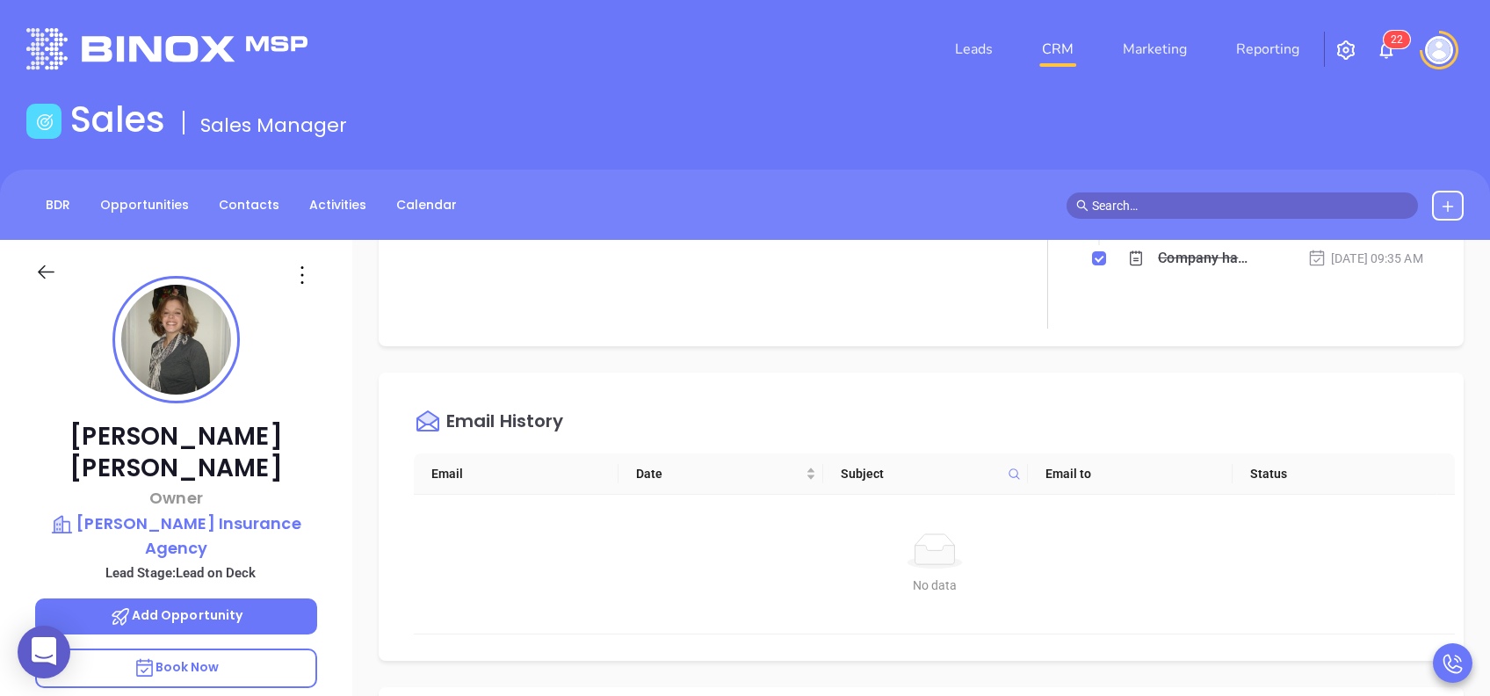
scroll to position [0, 0]
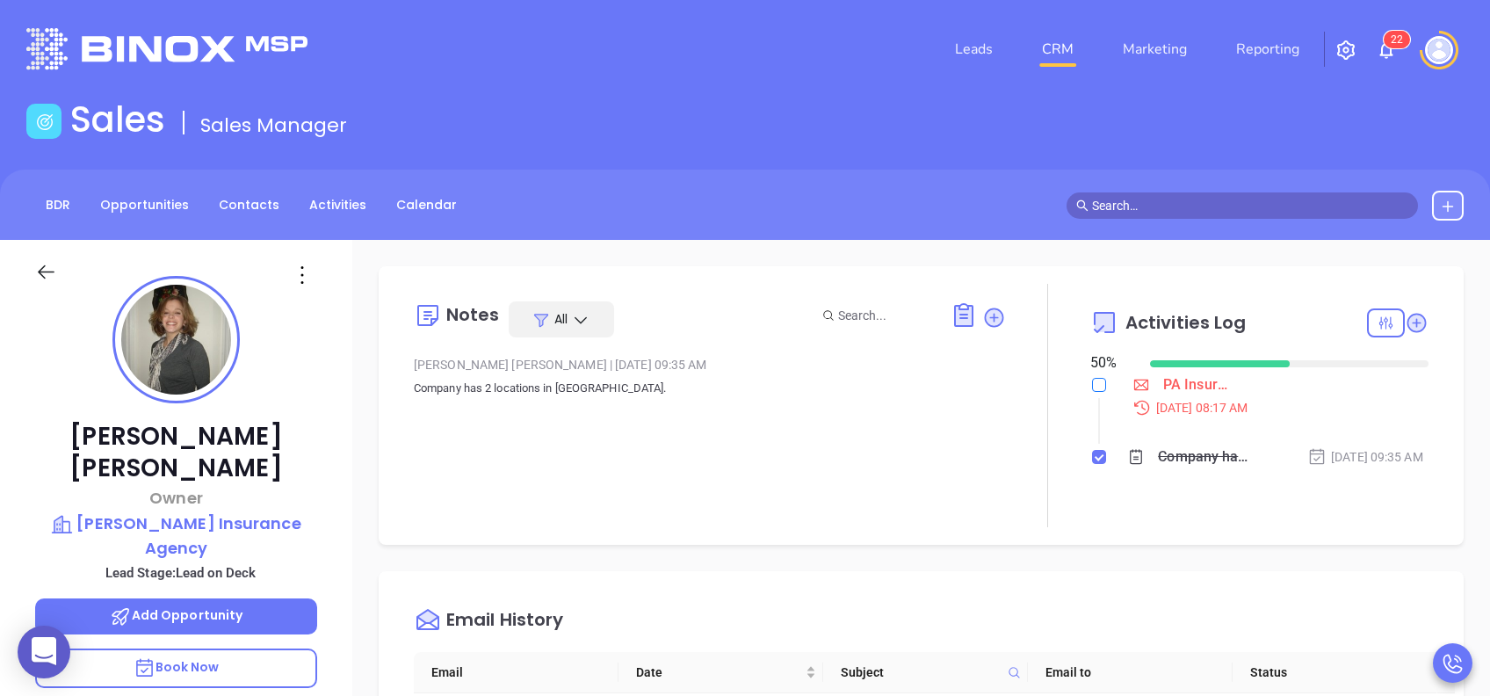
click at [1092, 383] on input "checkbox" at bounding box center [1099, 385] width 14 height 14
checkbox input "true"
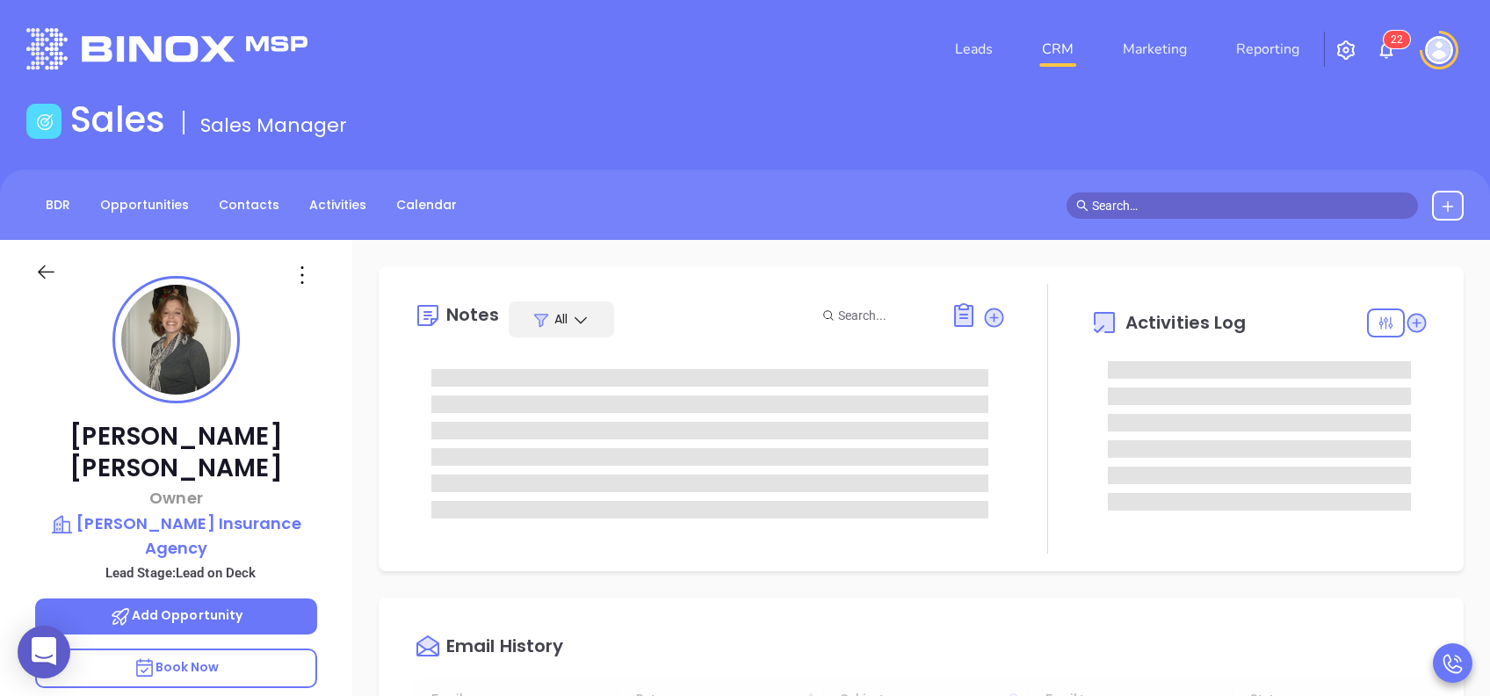
type input "[DATE]"
type input "[PERSON_NAME]"
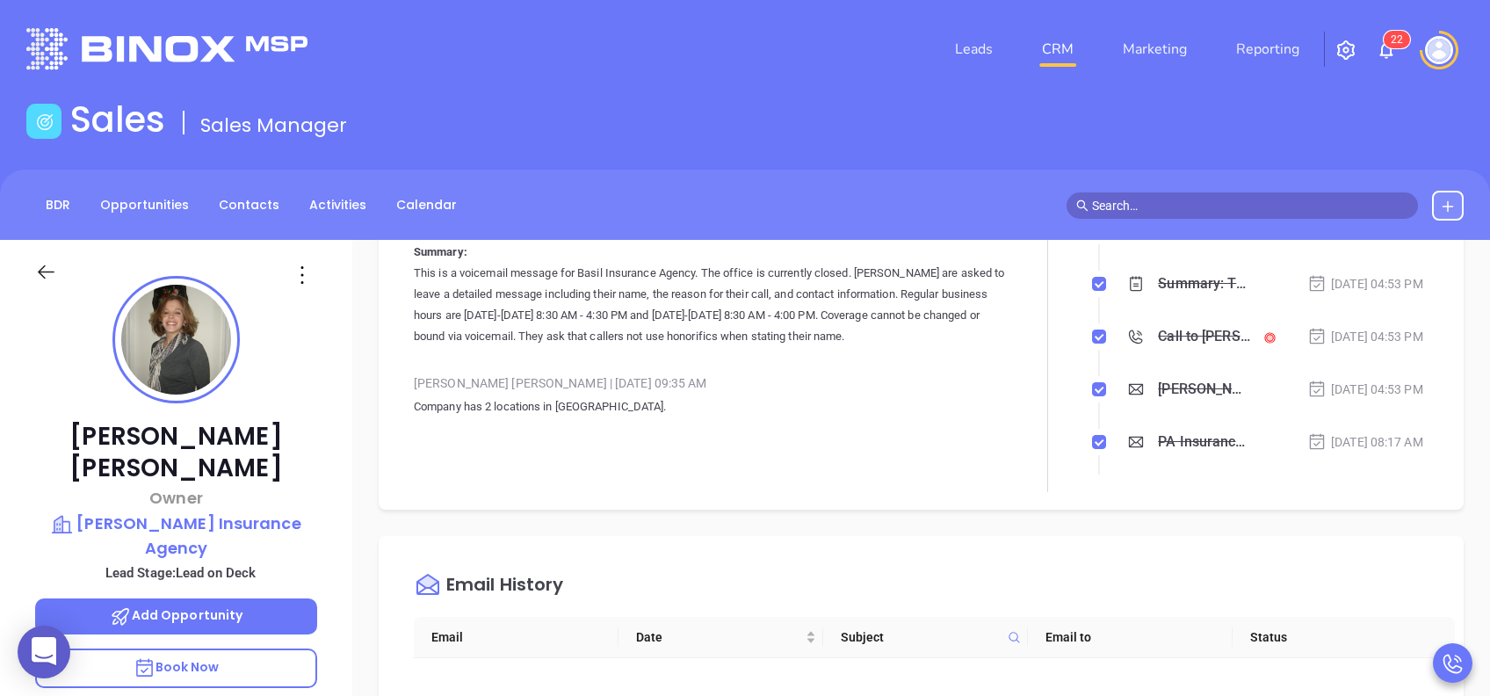
scroll to position [78, 0]
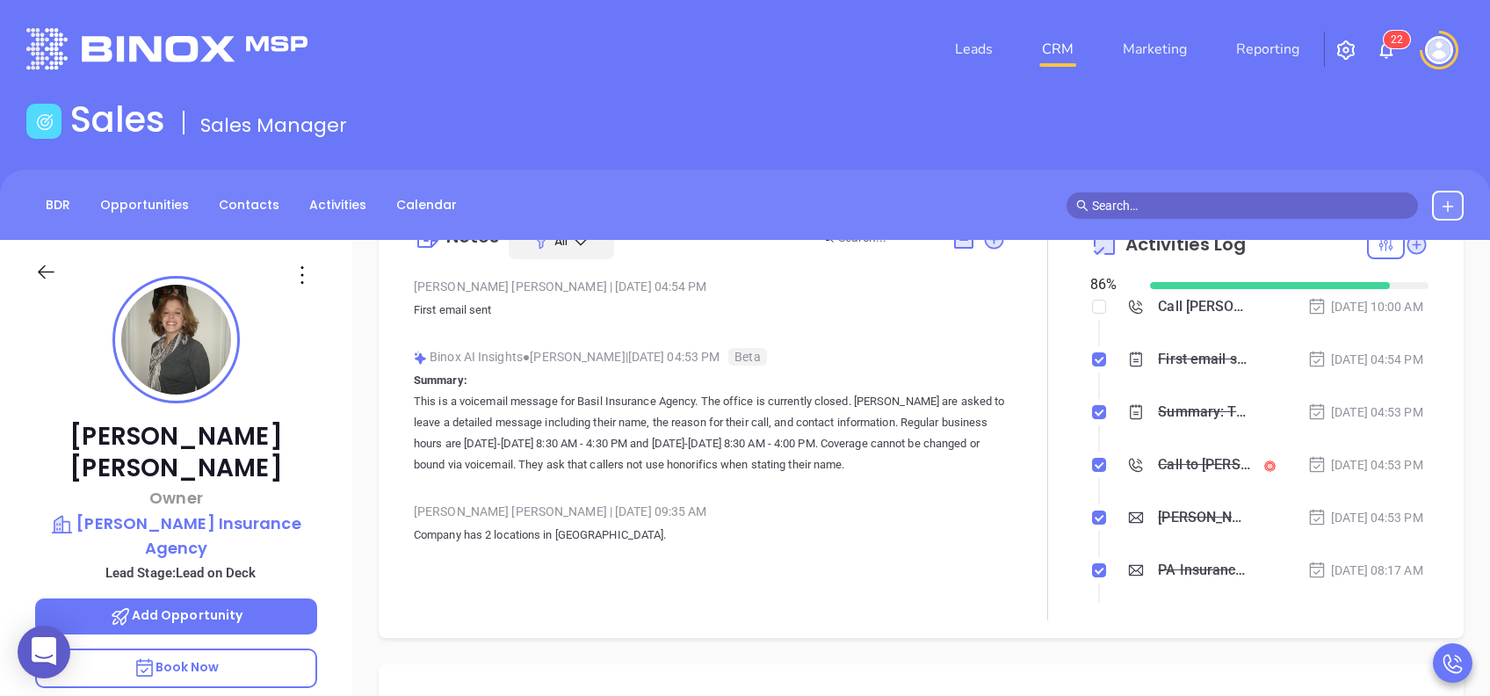
click at [1415, 467] on div "Notes All [PERSON_NAME] | [DATE] 04:54 PM First email sent Binox AI Insights ● …" at bounding box center [921, 413] width 1050 height 415
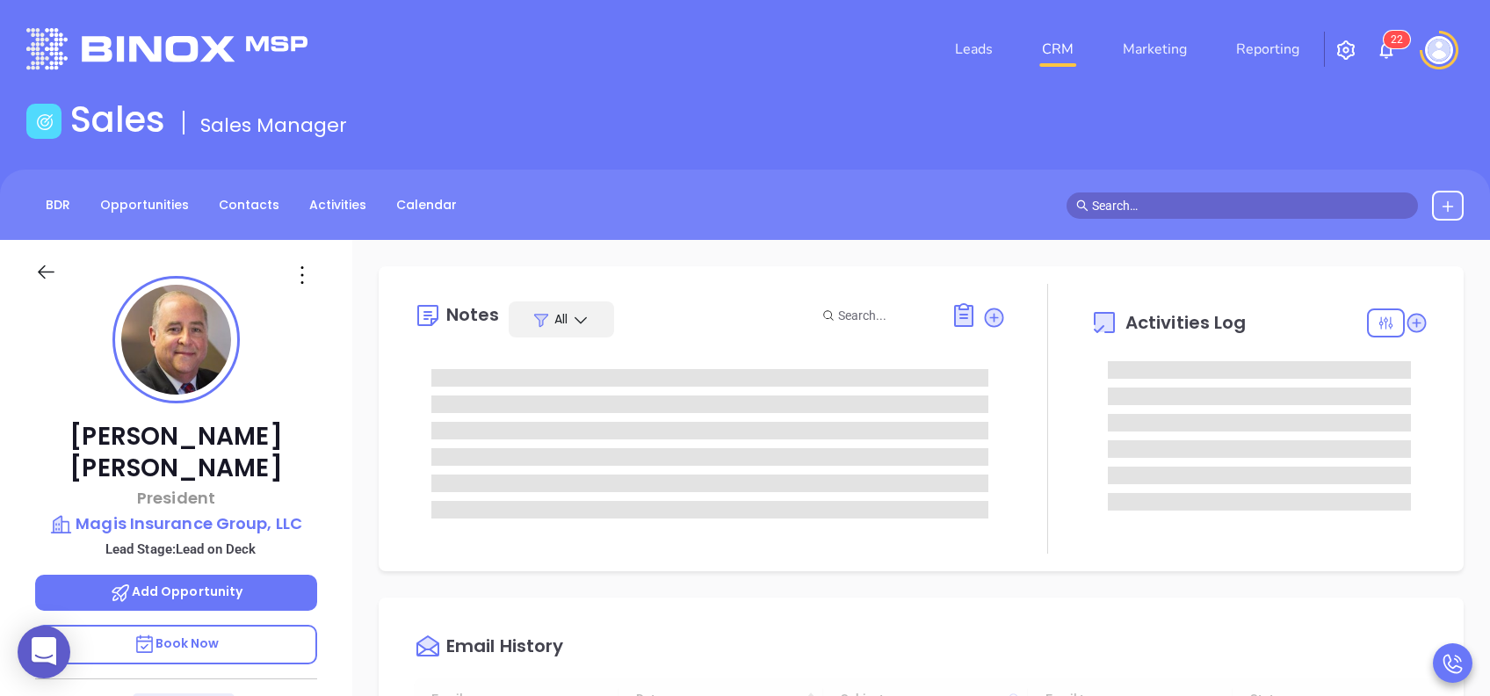
type input "[DATE]"
type input "[PERSON_NAME]"
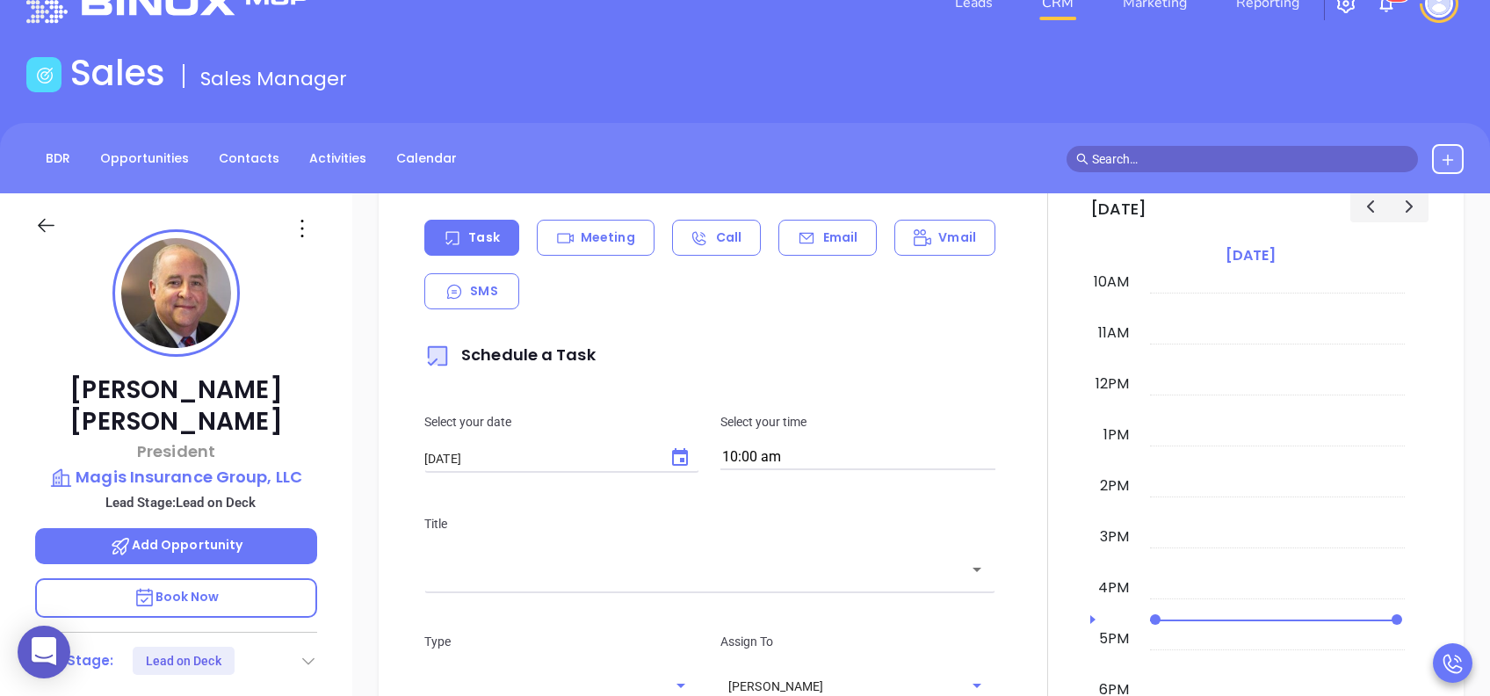
scroll to position [739, 0]
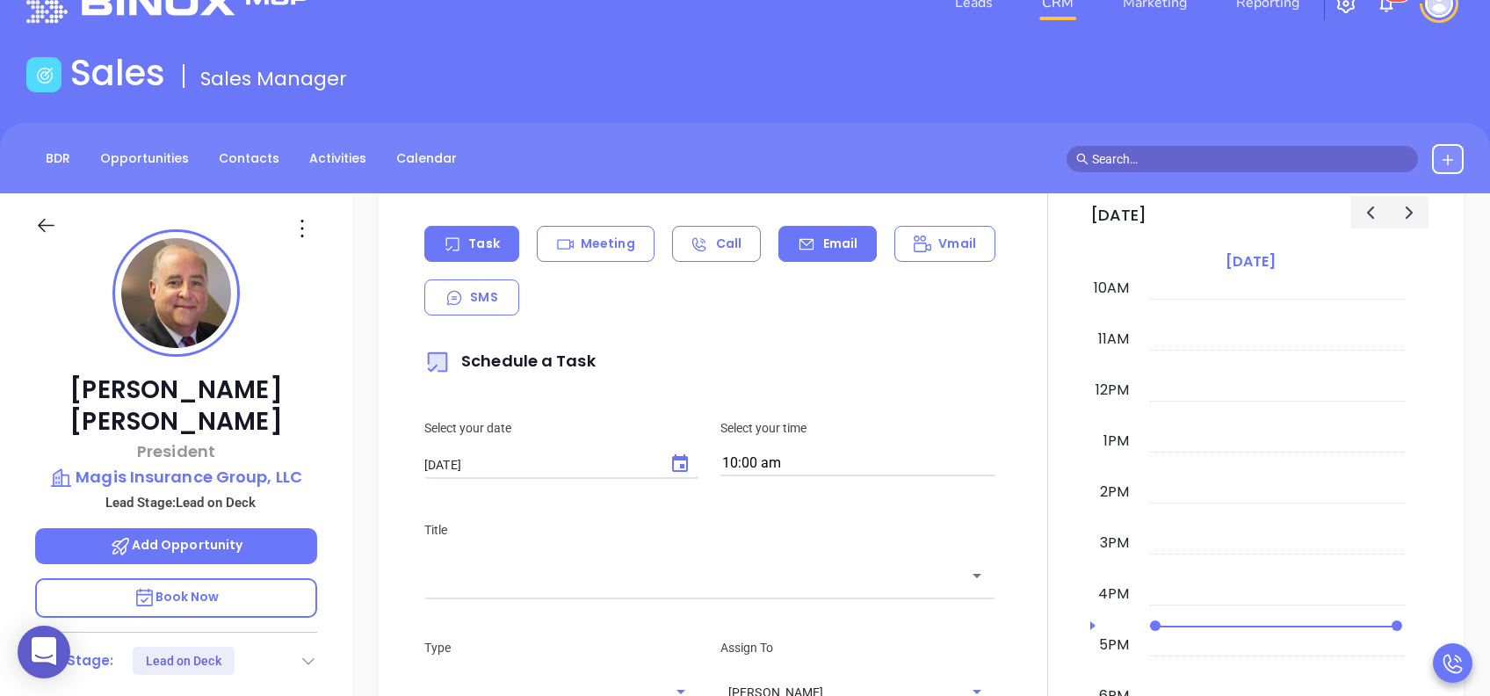
click at [829, 239] on p "Email" at bounding box center [840, 244] width 35 height 18
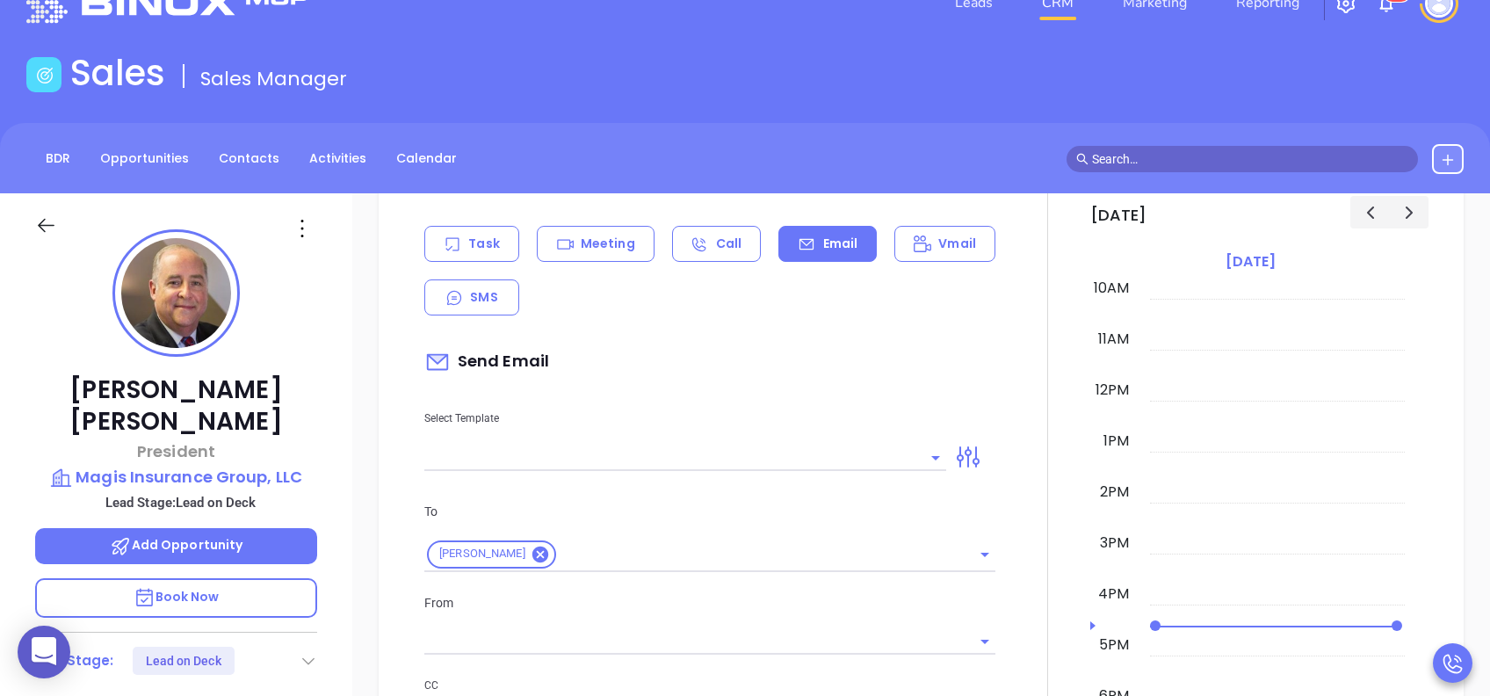
click at [676, 452] on input "text" at bounding box center [672, 457] width 496 height 25
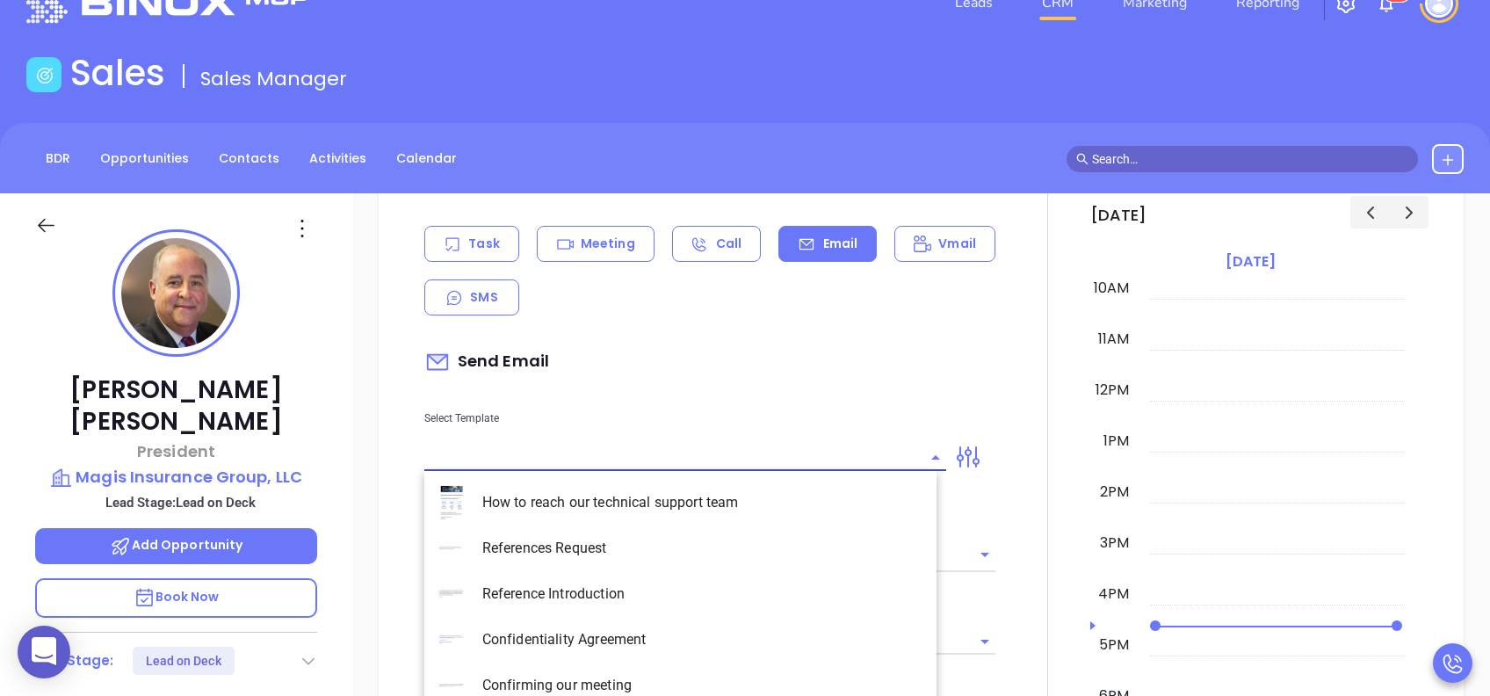
type input "[PERSON_NAME]"
click at [638, 503] on li "PA Insurance 0625" at bounding box center [680, 503] width 512 height 46
type input "PA Insurance 0625"
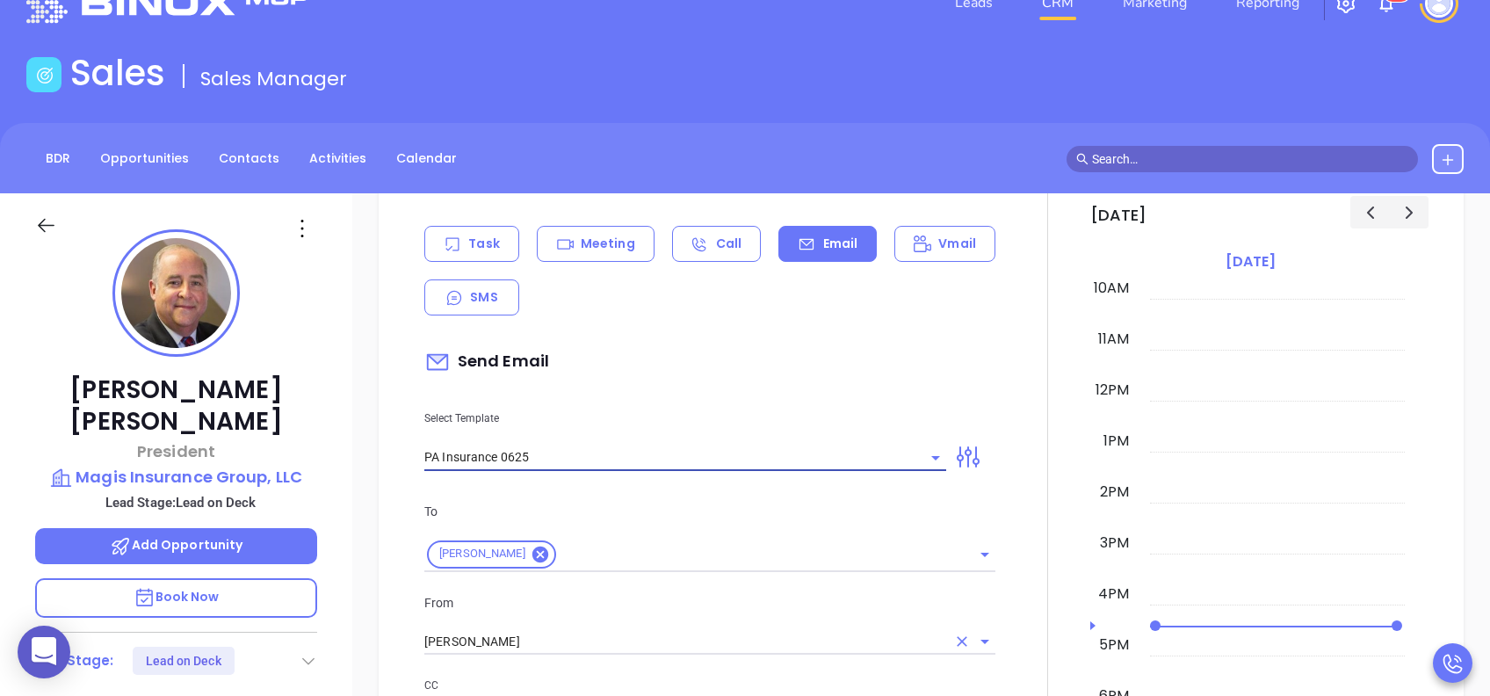
type input "Rick, PA’s New Cybersecurity Law: Are You Prepared?"
type input "PA Insurance 0625"
click at [546, 644] on input "[PERSON_NAME]" at bounding box center [685, 641] width 522 height 25
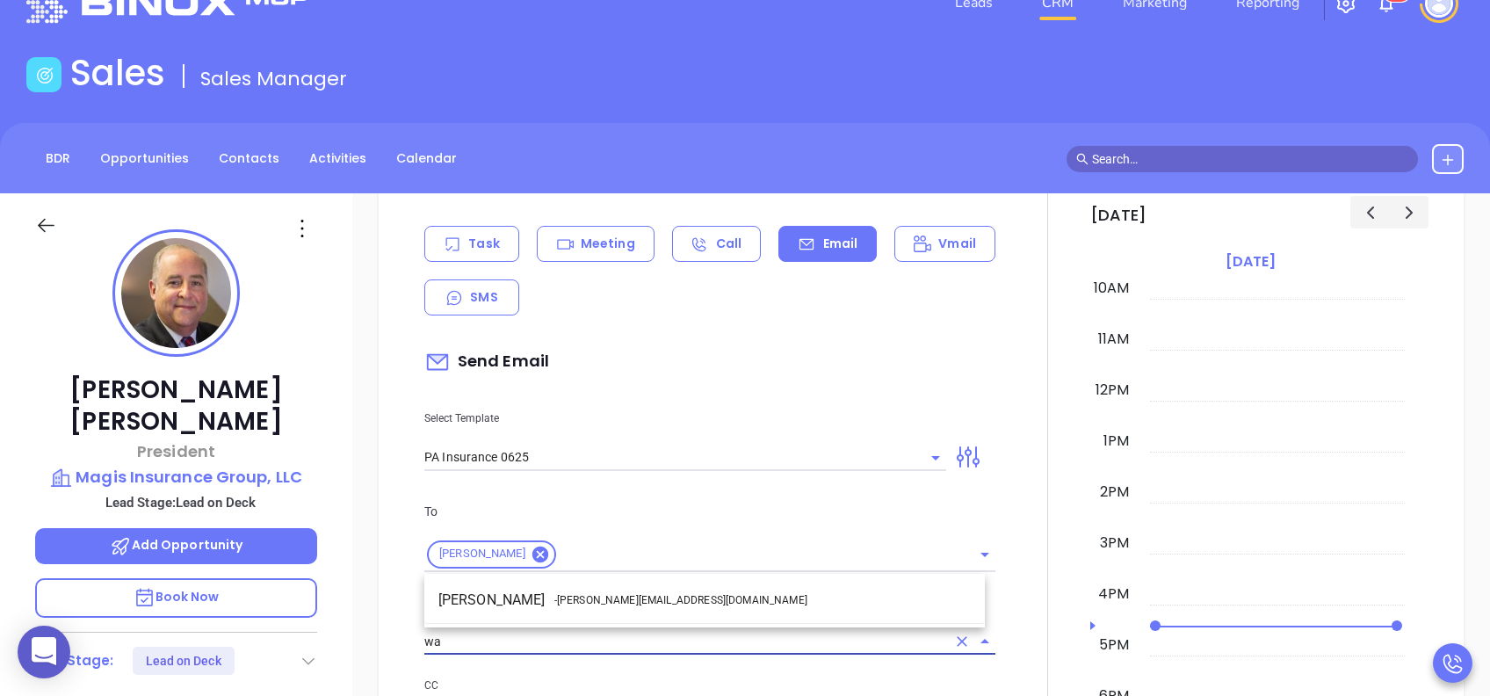
click at [570, 604] on span "- [PERSON_NAME][EMAIL_ADDRESS][DOMAIN_NAME]" at bounding box center [680, 600] width 253 height 16
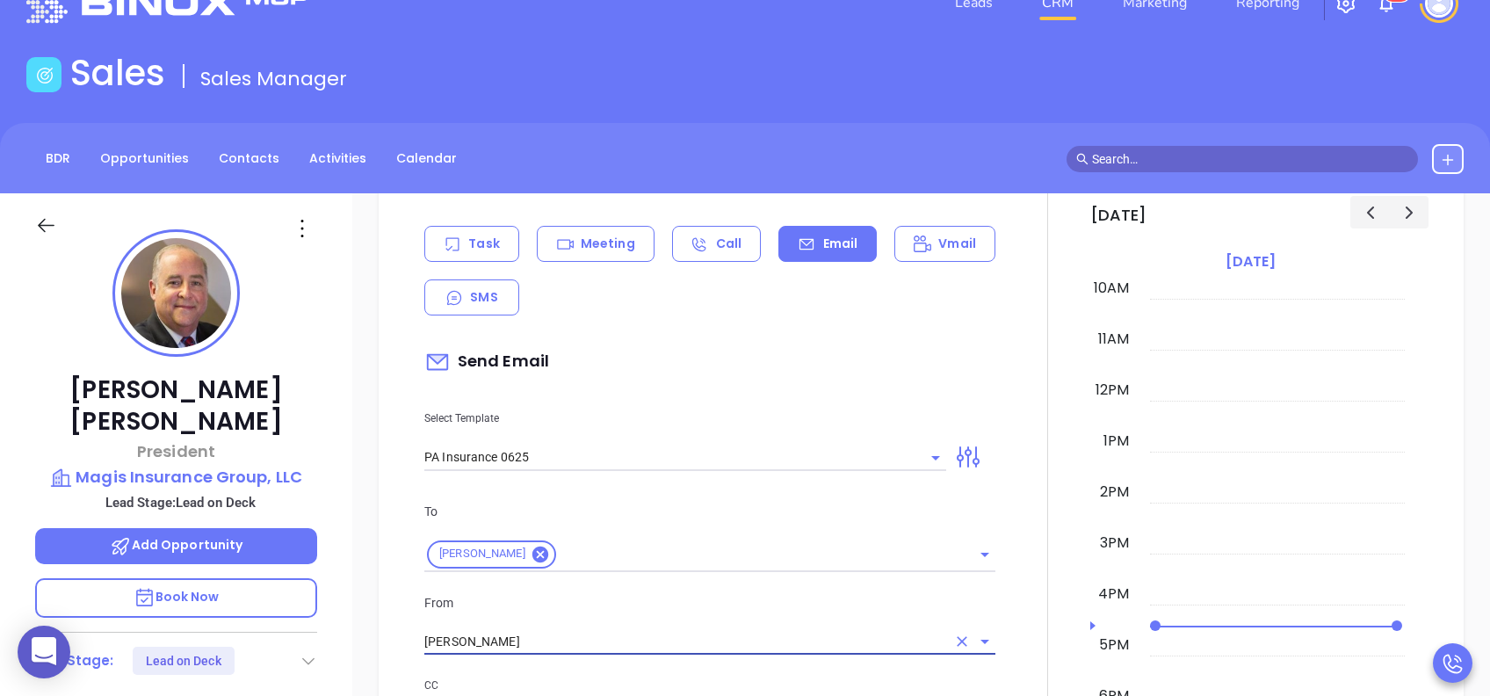
type input "[PERSON_NAME]"
click at [583, 604] on p "From" at bounding box center [709, 602] width 571 height 19
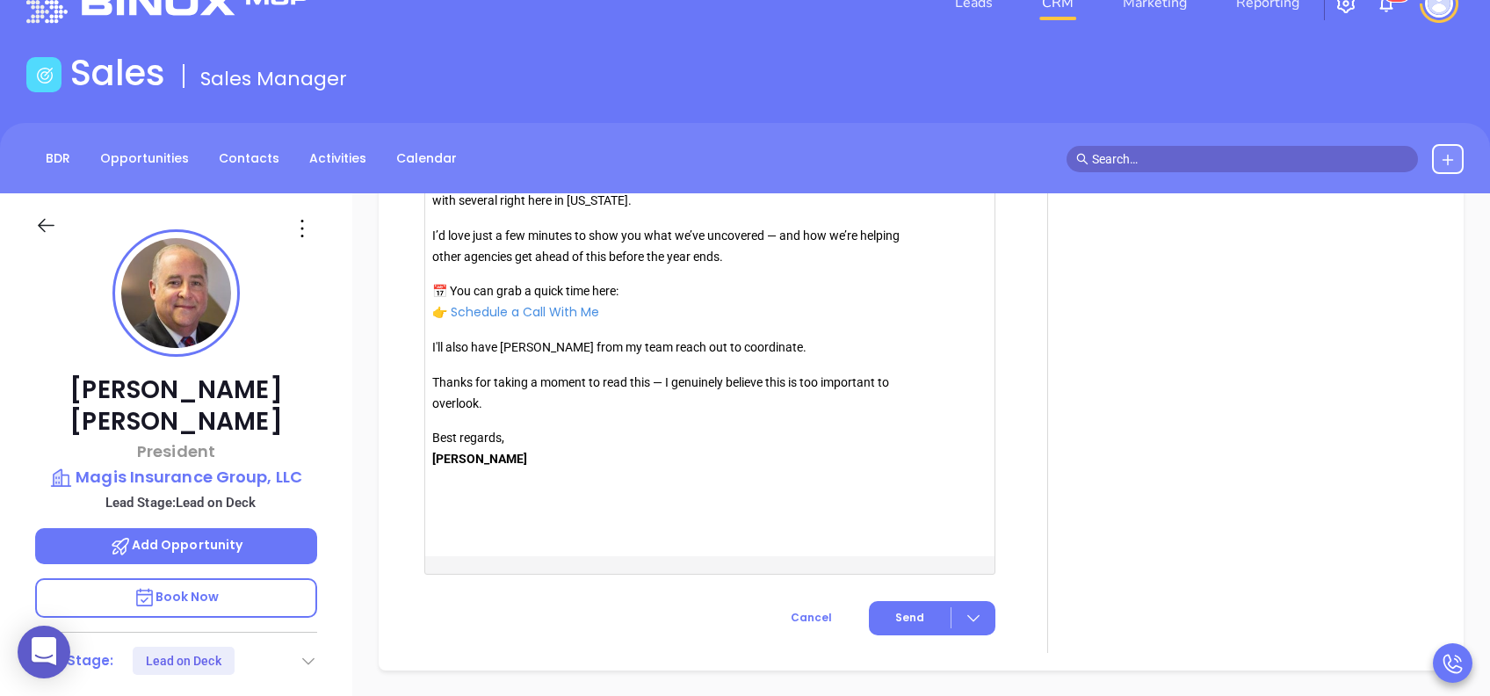
scroll to position [2052, 0]
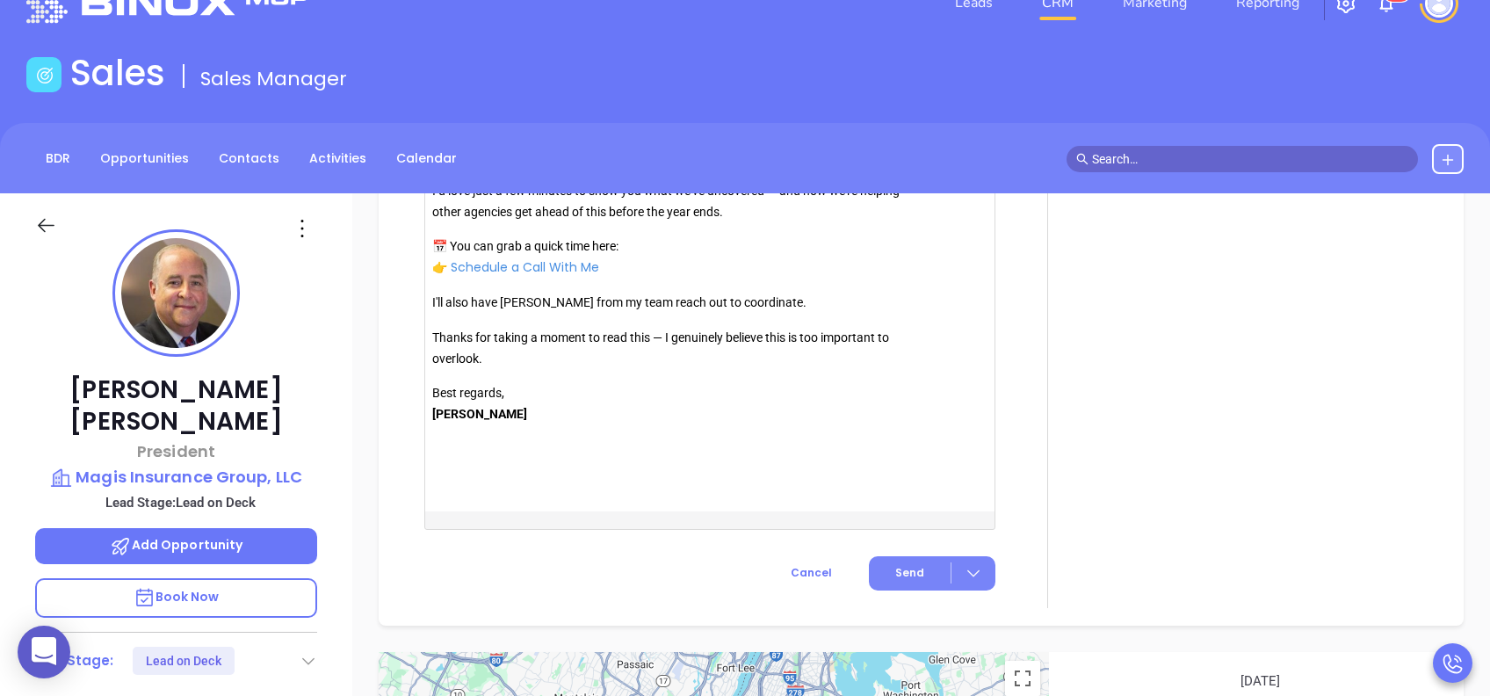
click at [908, 562] on button "Send" at bounding box center [932, 573] width 127 height 34
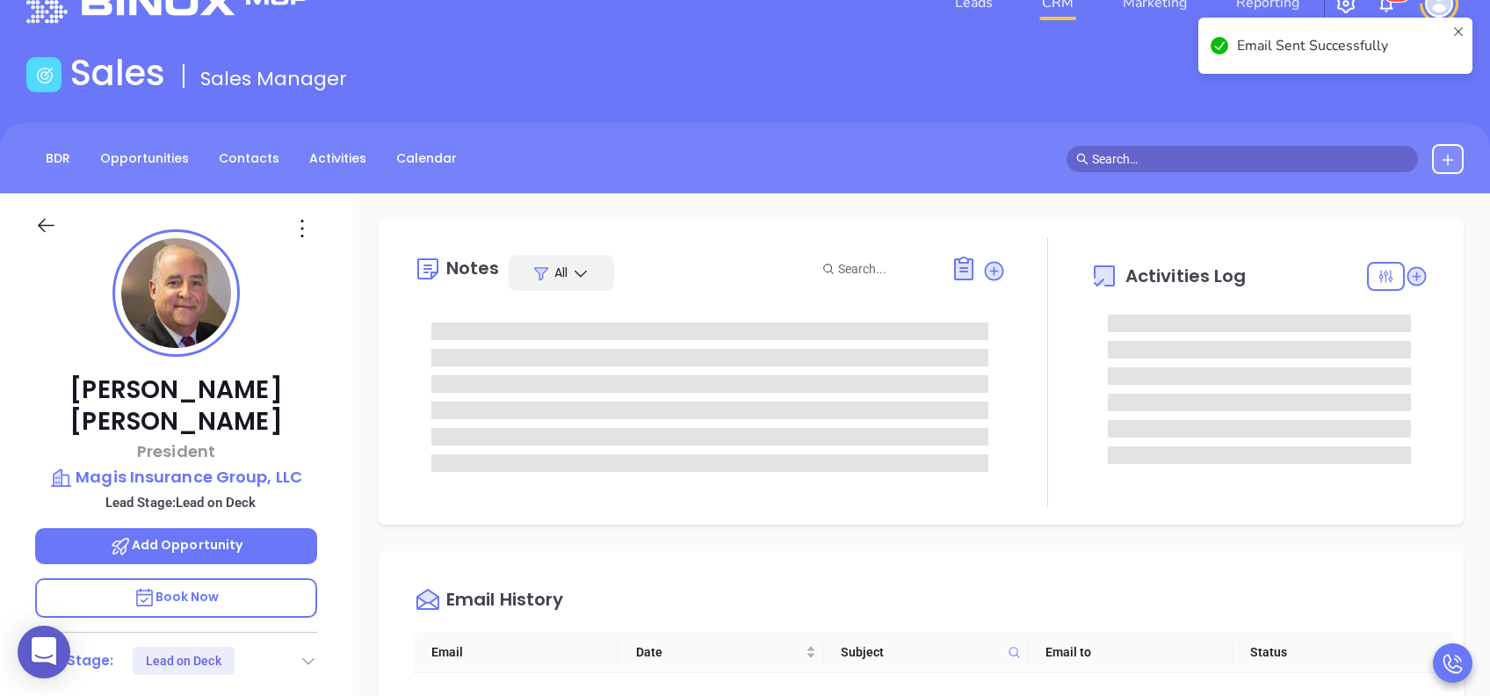
scroll to position [0, 0]
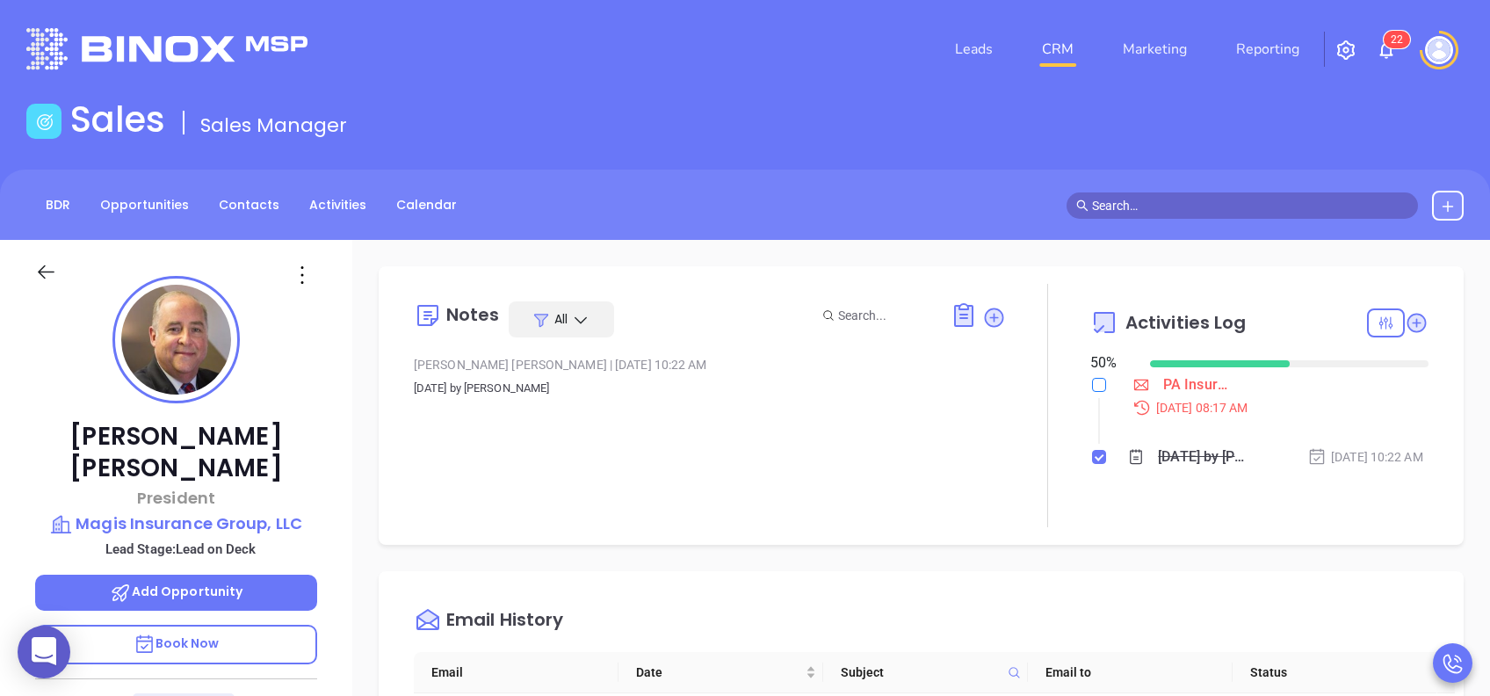
click at [1092, 379] on input "checkbox" at bounding box center [1099, 385] width 14 height 14
checkbox input "true"
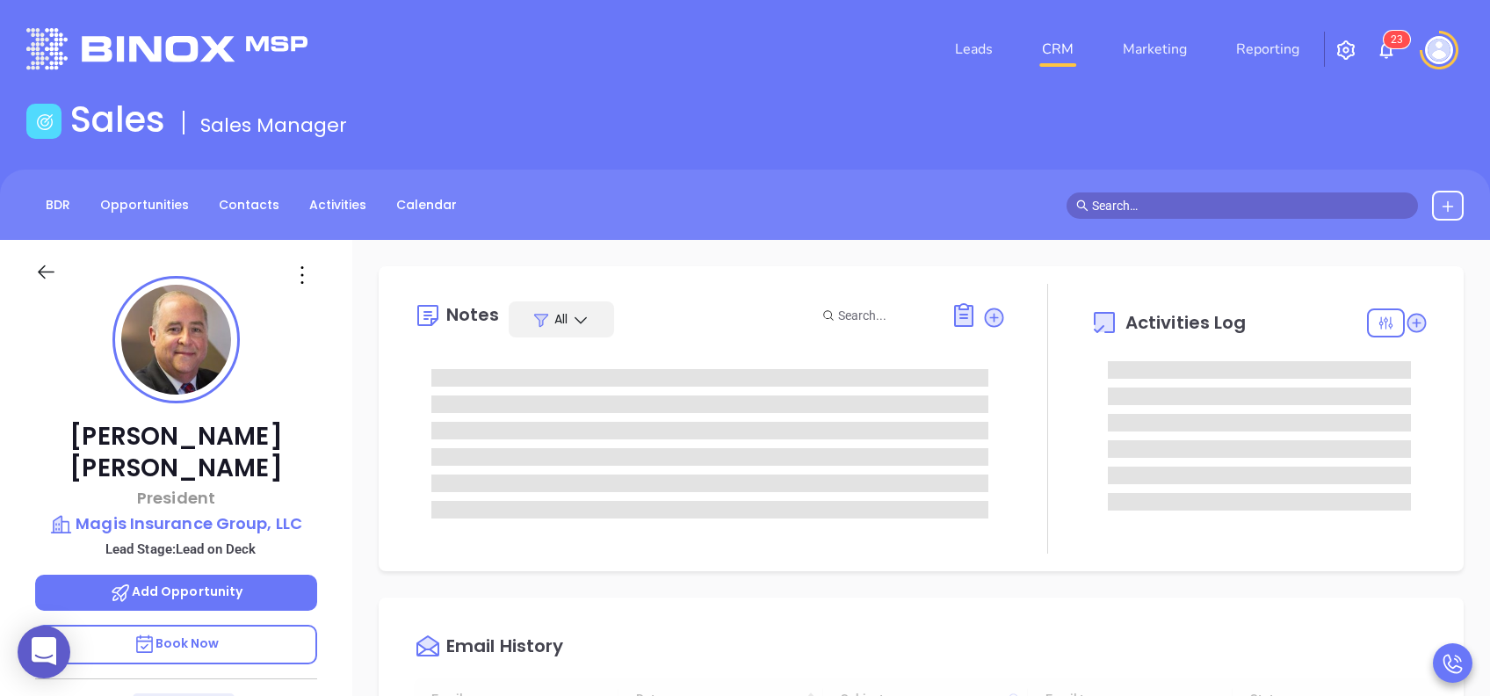
type input "[DATE]"
type input "[PERSON_NAME]"
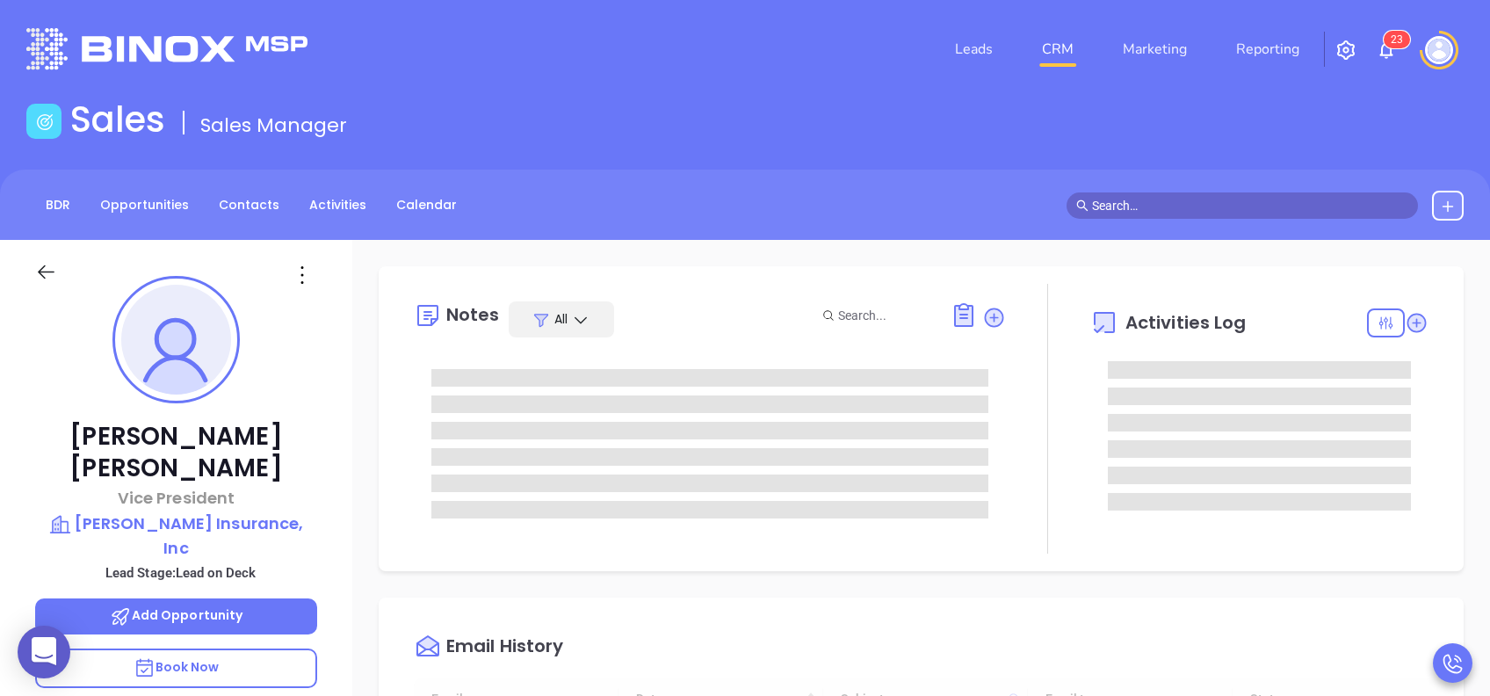
type input "[DATE]"
type input "[PERSON_NAME]"
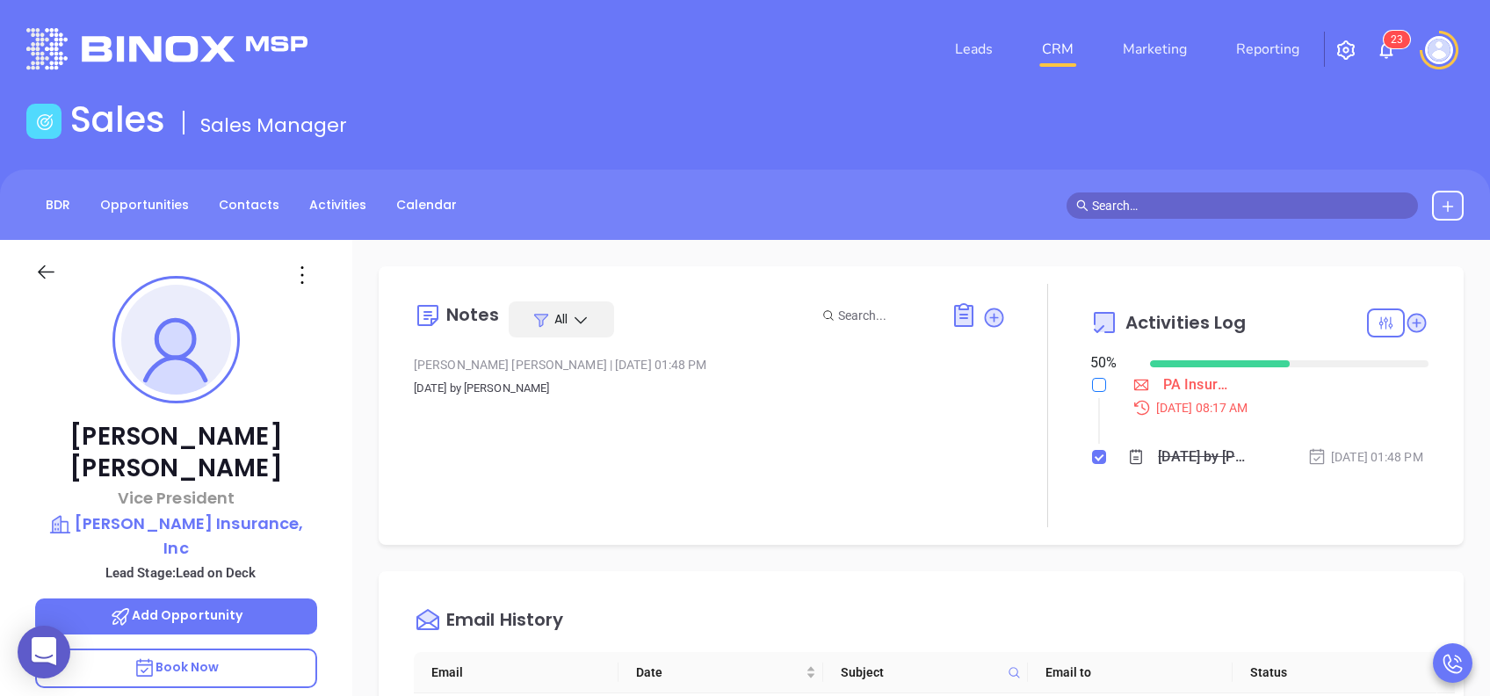
click at [1092, 380] on input "checkbox" at bounding box center [1099, 385] width 14 height 14
checkbox input "true"
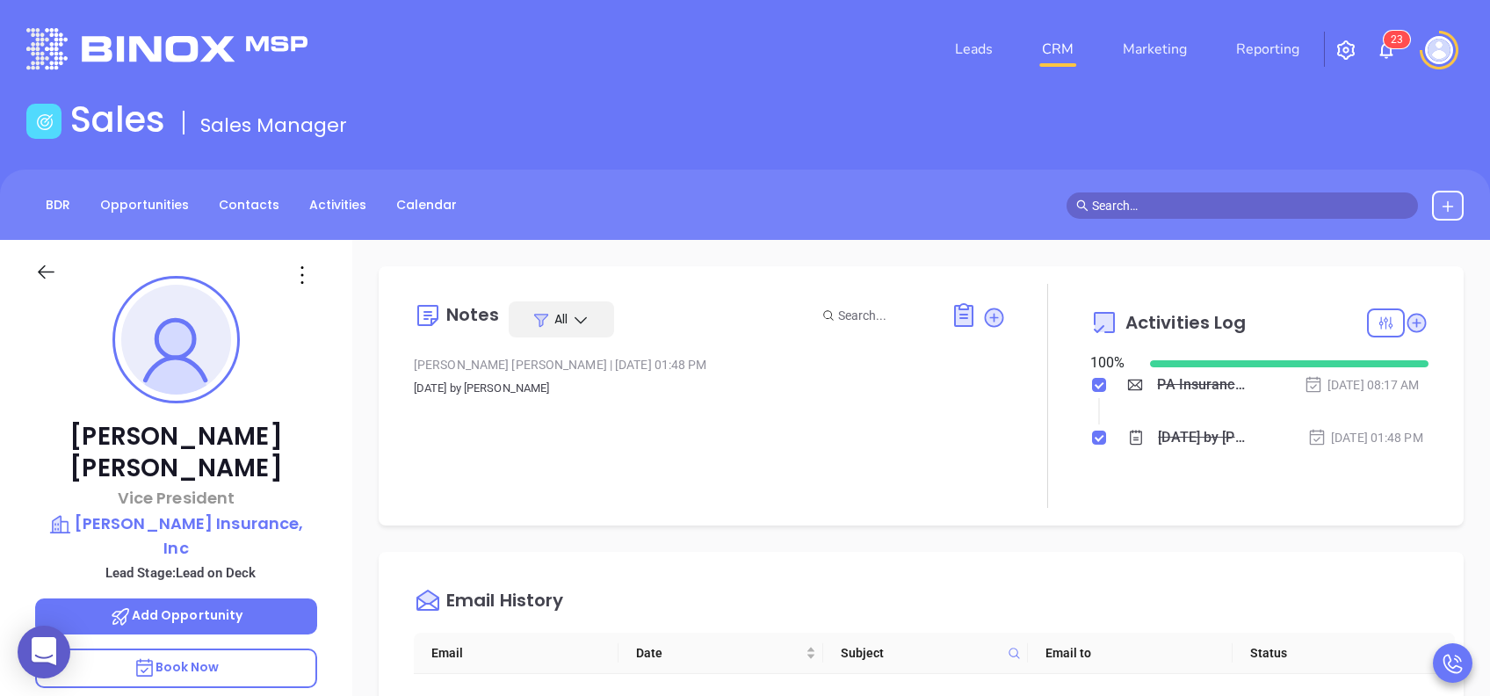
click at [1019, 496] on div at bounding box center [1048, 396] width 84 height 224
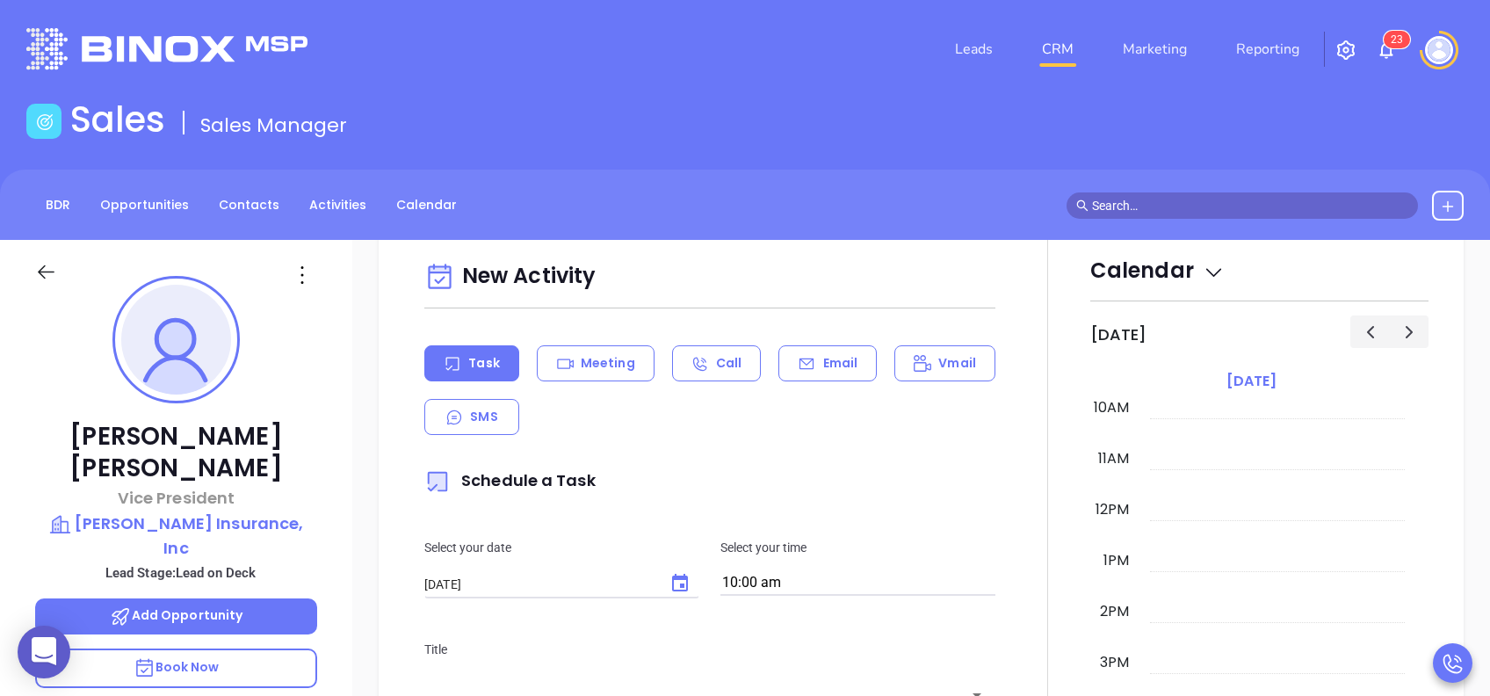
scroll to position [609, 0]
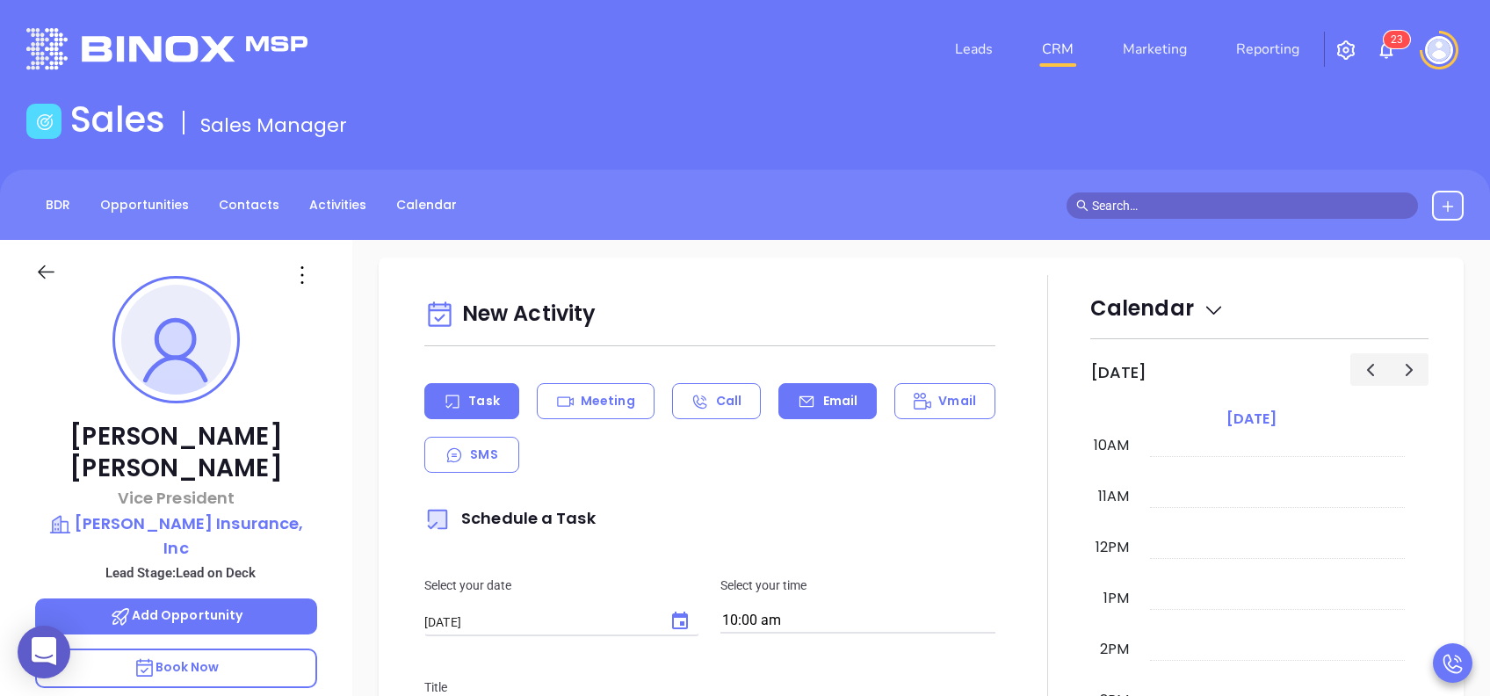
click at [837, 410] on p "Email" at bounding box center [840, 401] width 35 height 18
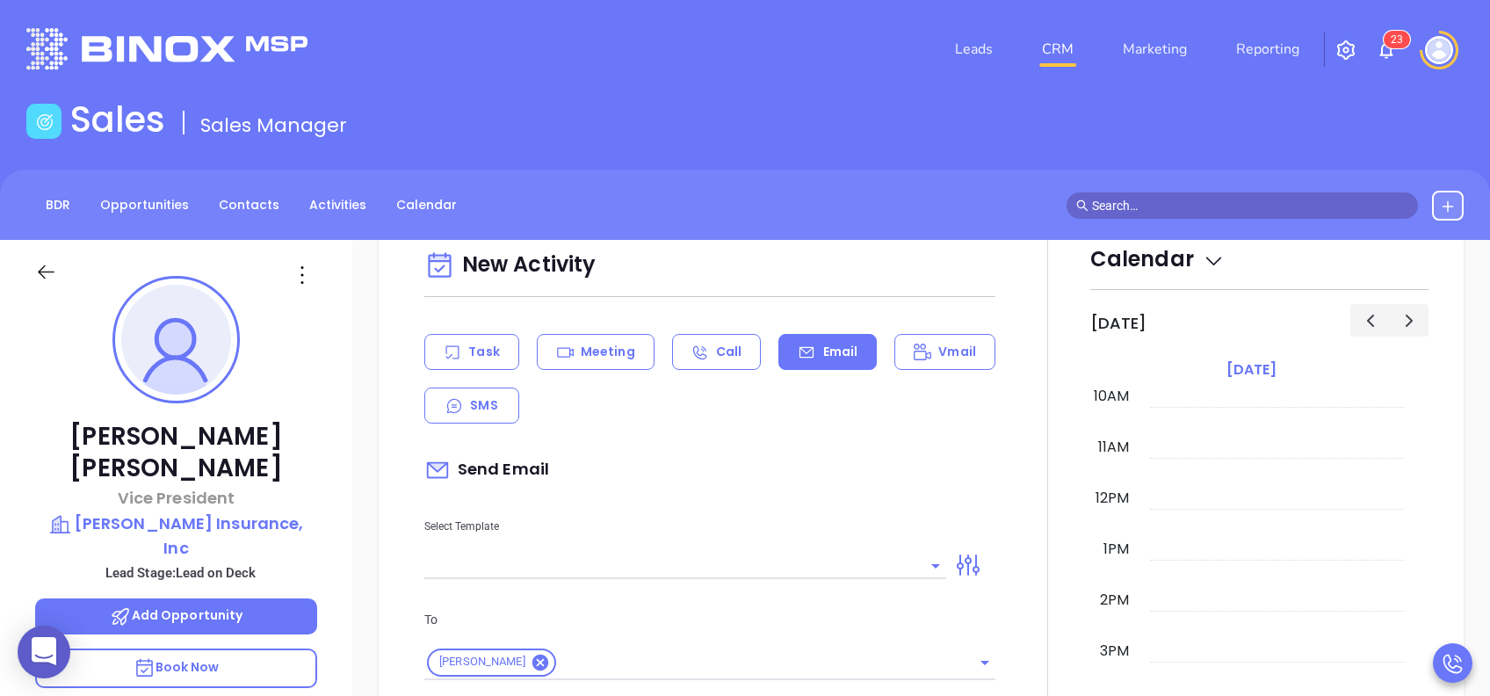
scroll to position [703, 0]
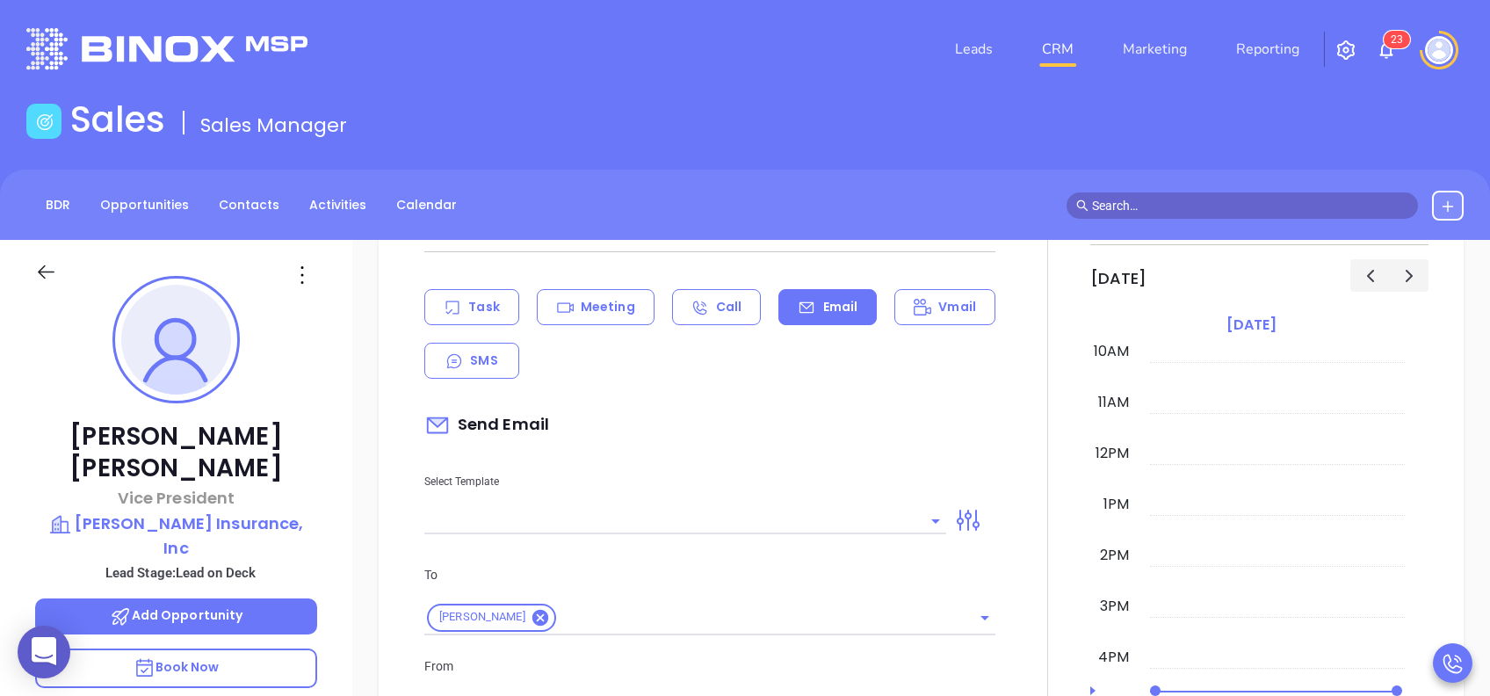
type input "[PERSON_NAME]"
click at [778, 529] on input "text" at bounding box center [672, 520] width 496 height 25
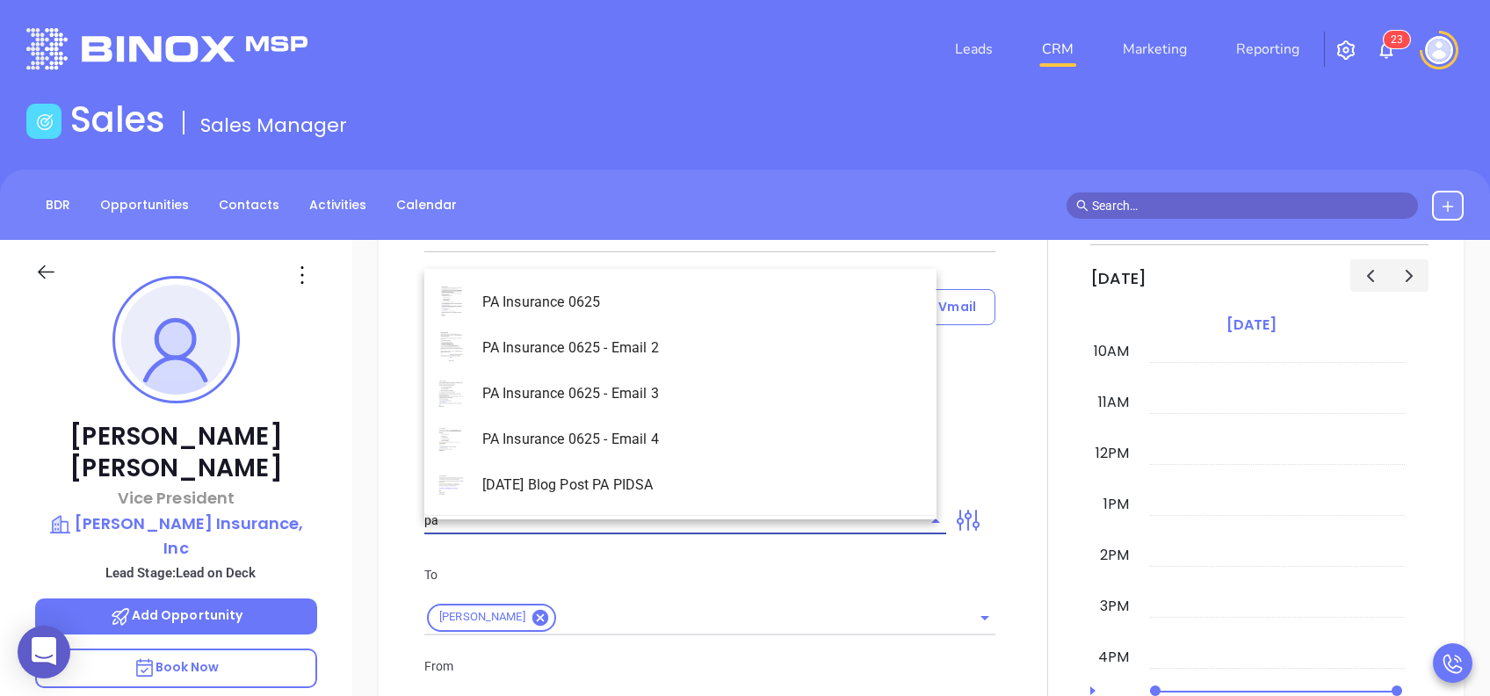
click at [680, 305] on li "PA Insurance 0625" at bounding box center [680, 302] width 512 height 46
type input "PA Insurance 0625"
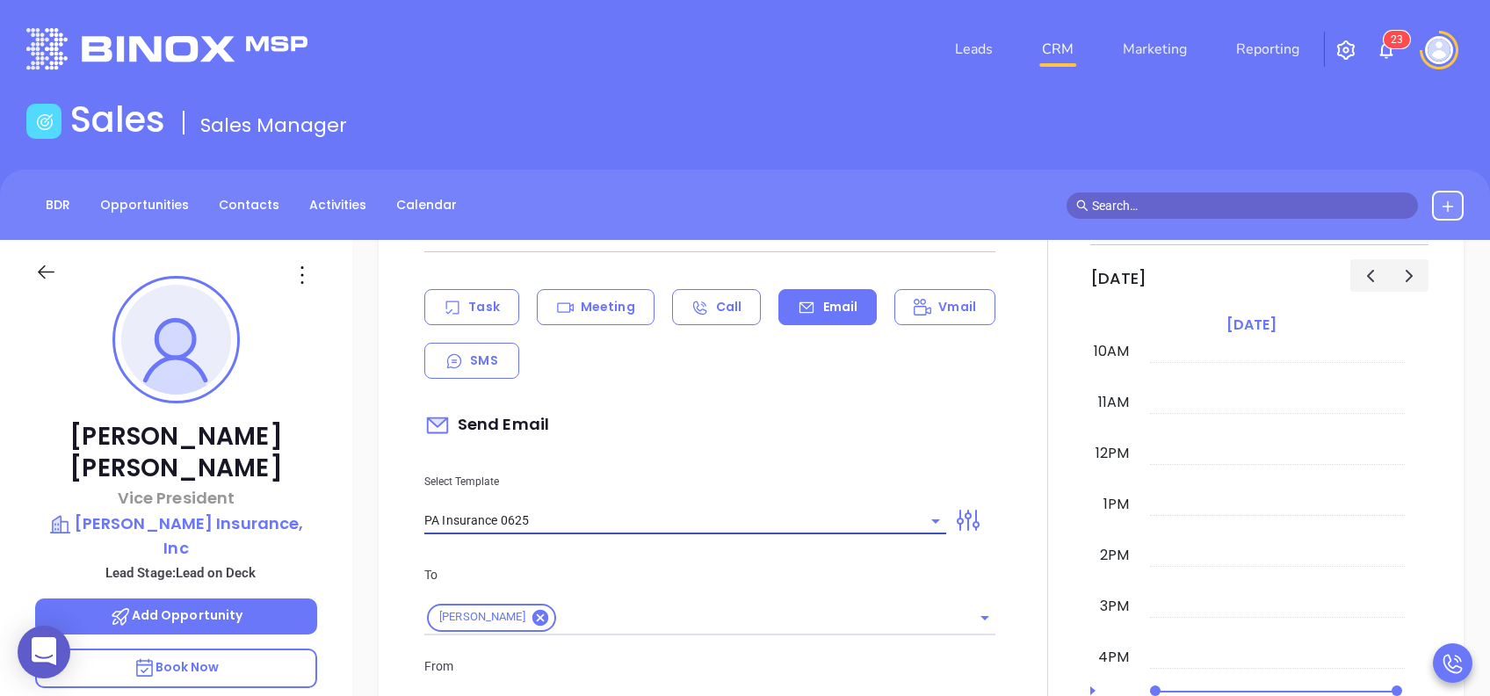
type input "[PERSON_NAME], PA’s New Cybersecurity Law: Are You Prepared?"
type input "PA Insurance 0625"
click at [717, 422] on div "Send Email" at bounding box center [709, 425] width 571 height 40
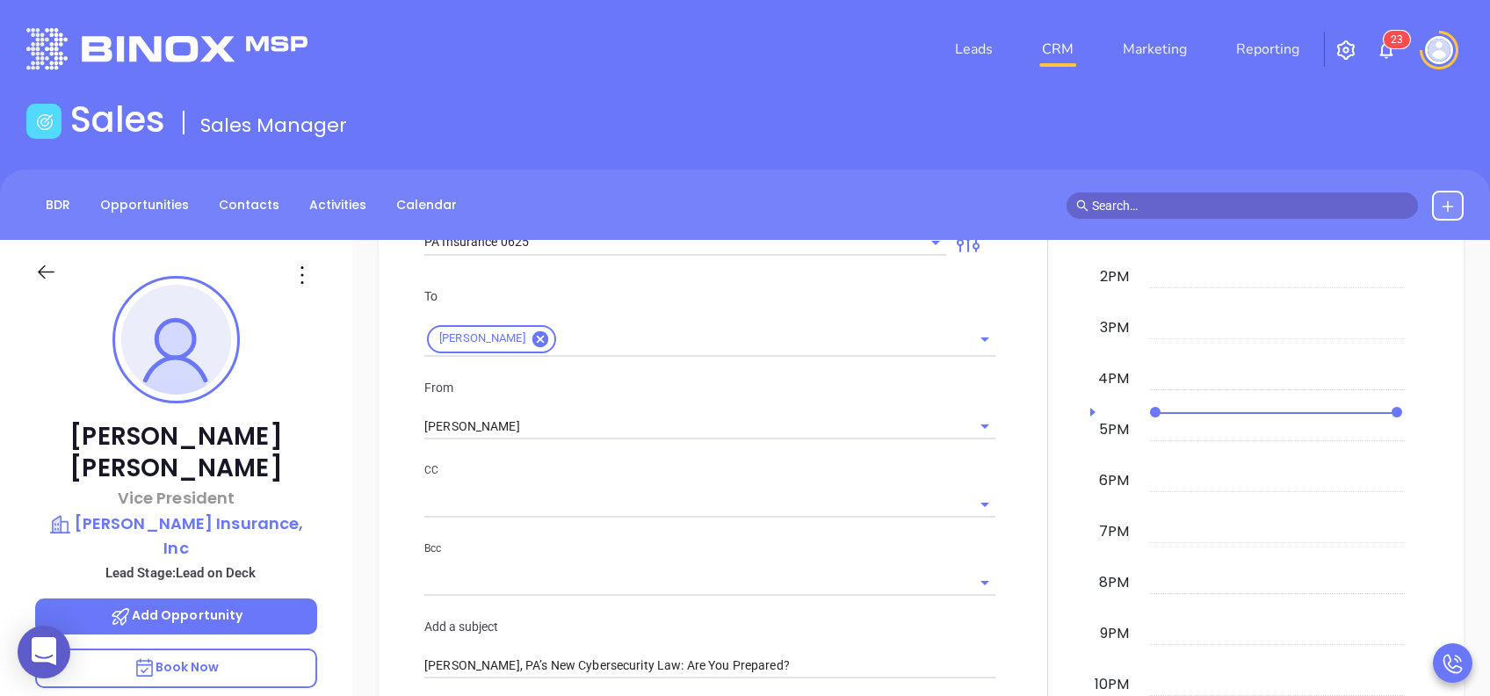
scroll to position [984, 0]
click at [633, 437] on input "[PERSON_NAME]" at bounding box center [685, 423] width 522 height 25
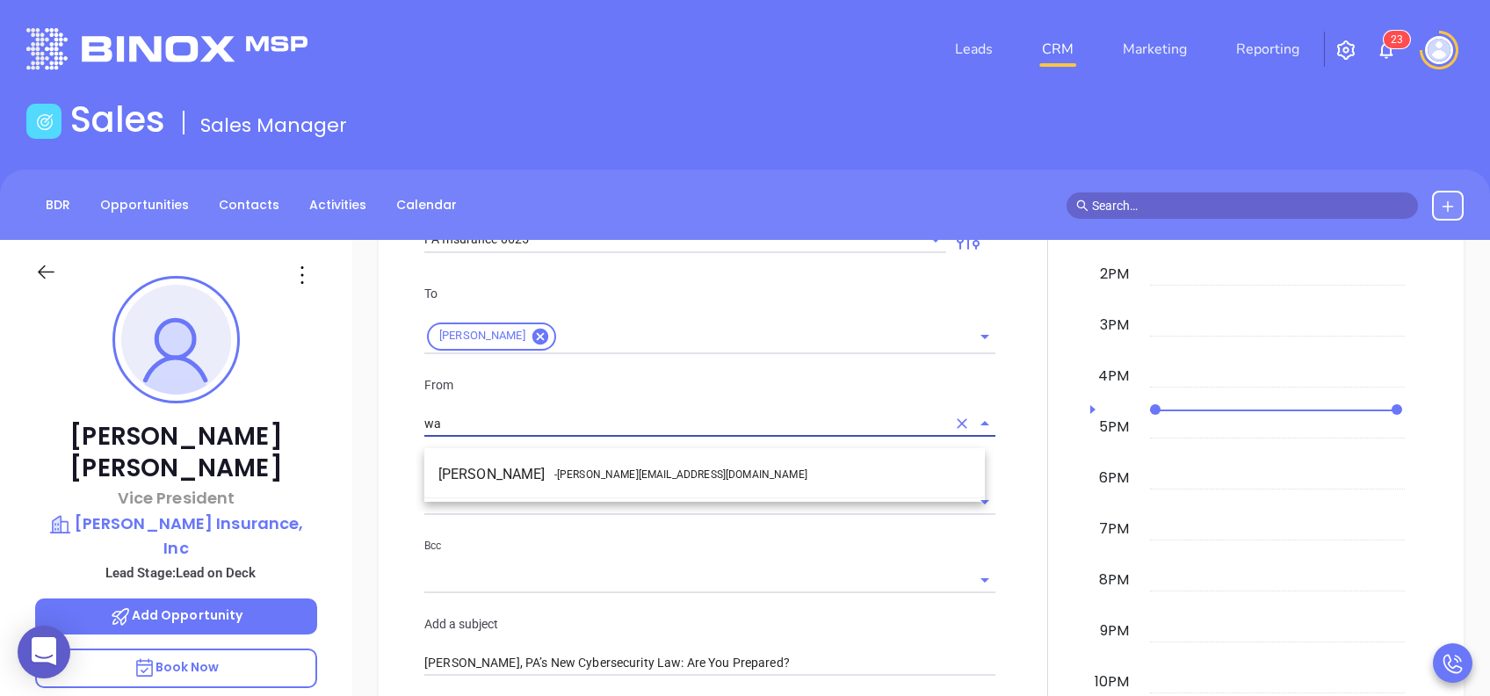
click at [617, 471] on span "- [PERSON_NAME][EMAIL_ADDRESS][DOMAIN_NAME]" at bounding box center [680, 475] width 253 height 16
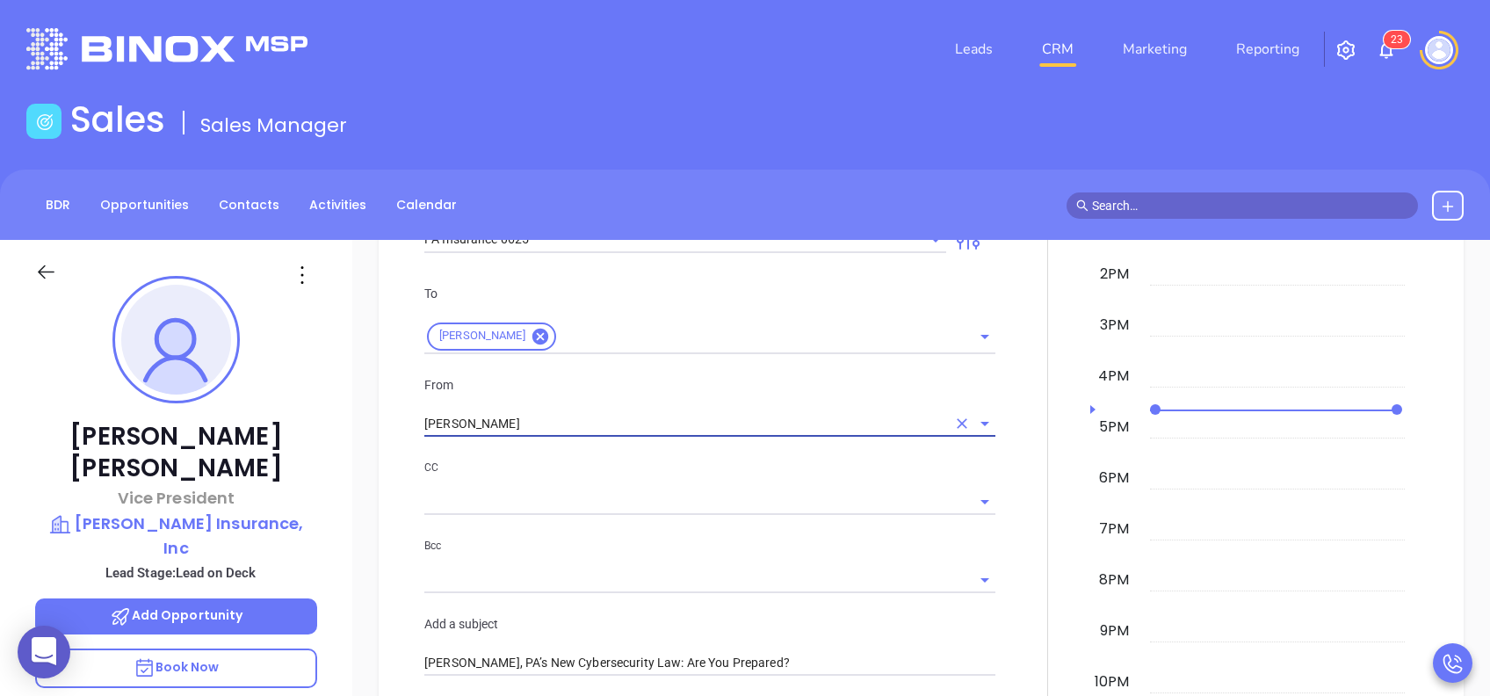
type input "[PERSON_NAME]"
click at [645, 477] on p "CC" at bounding box center [709, 467] width 571 height 19
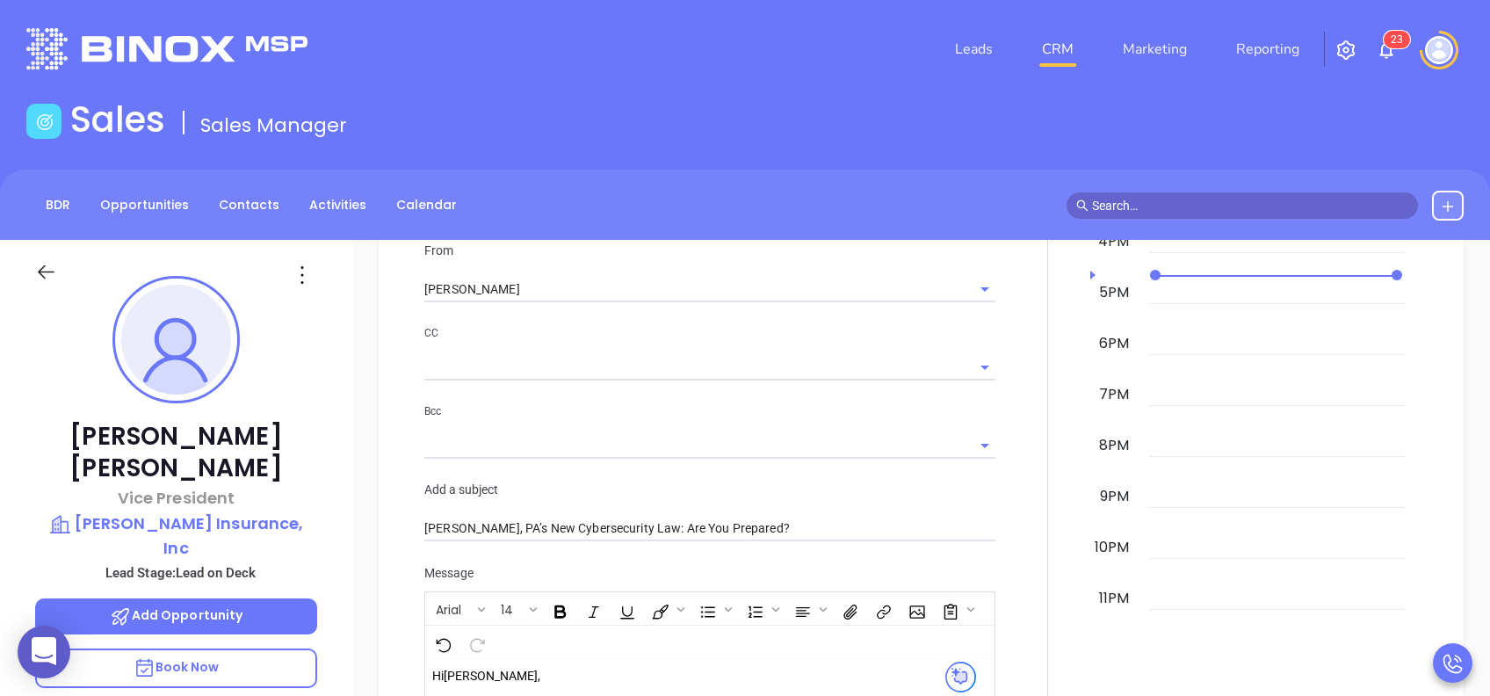
scroll to position [1125, 0]
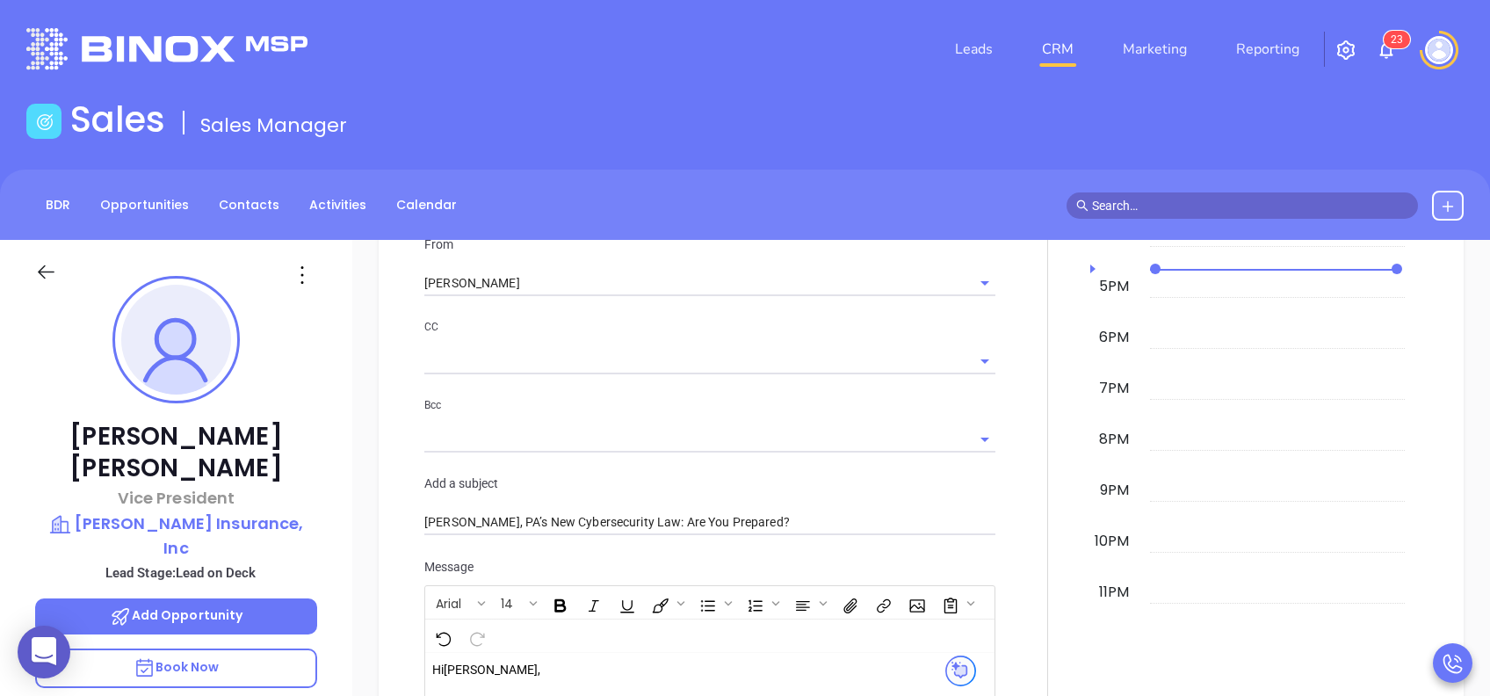
click at [351, 535] on div "John Dwyer Vice President Dwyer Insurance, Inc Lead Stage: Lead on Deck Add Opp…" at bounding box center [176, 675] width 352 height 870
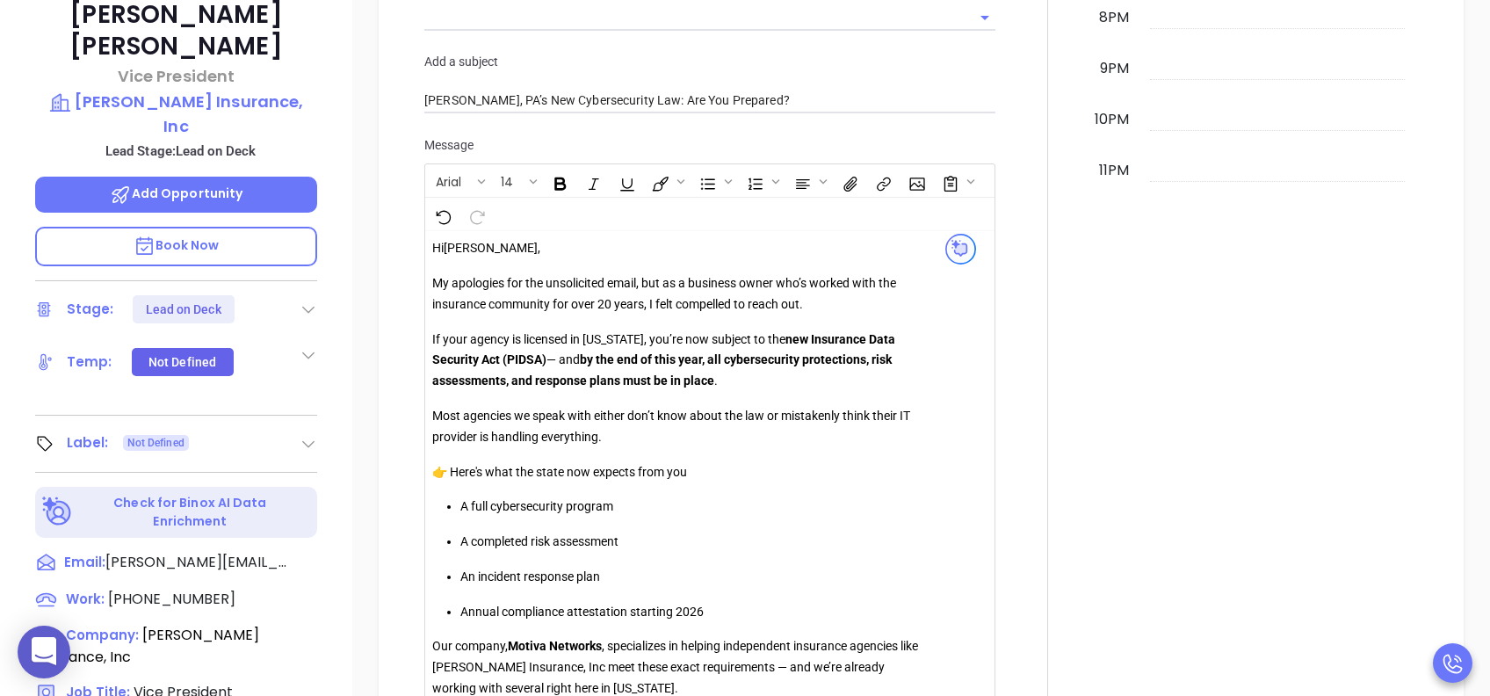
scroll to position [468, 0]
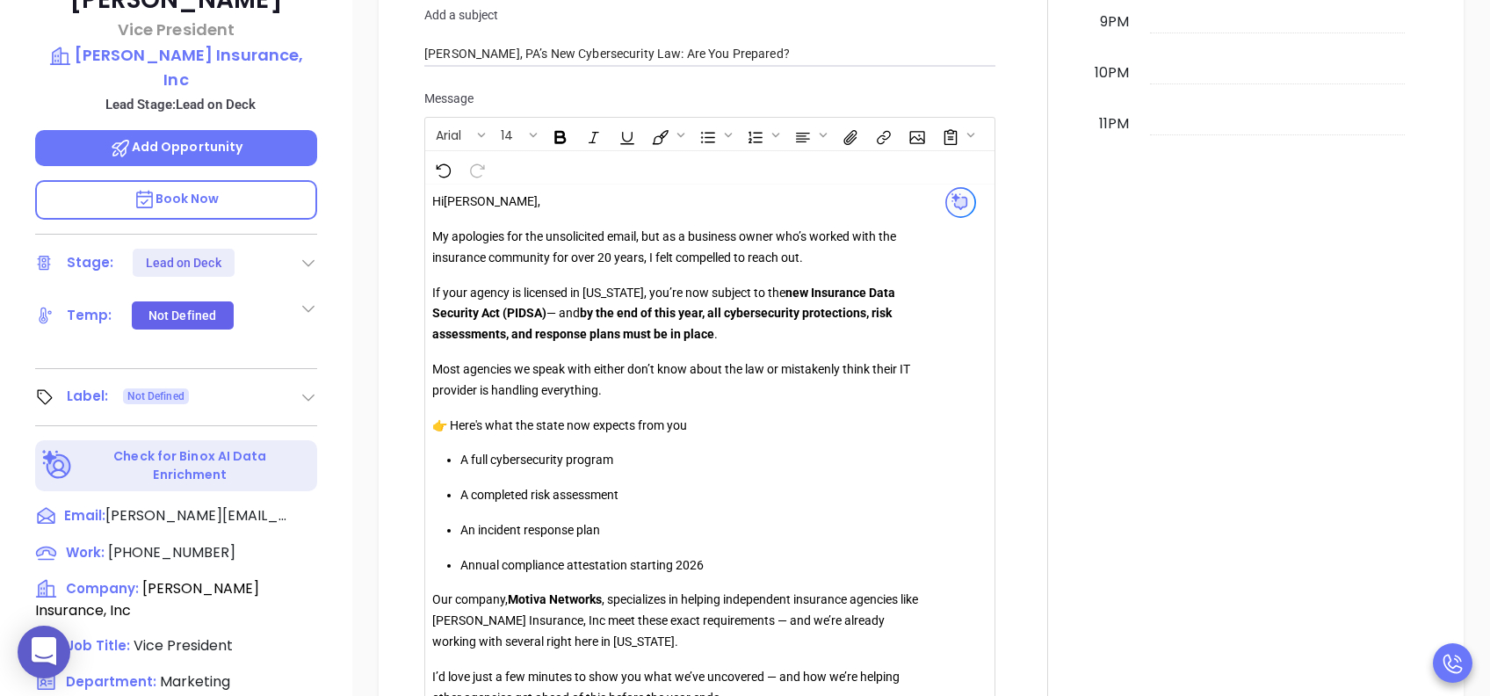
click at [363, 460] on div "New Activity Task Meeting Call Email Vmail SMS Send Email Select Template PA In…" at bounding box center [921, 192] width 1138 height 1838
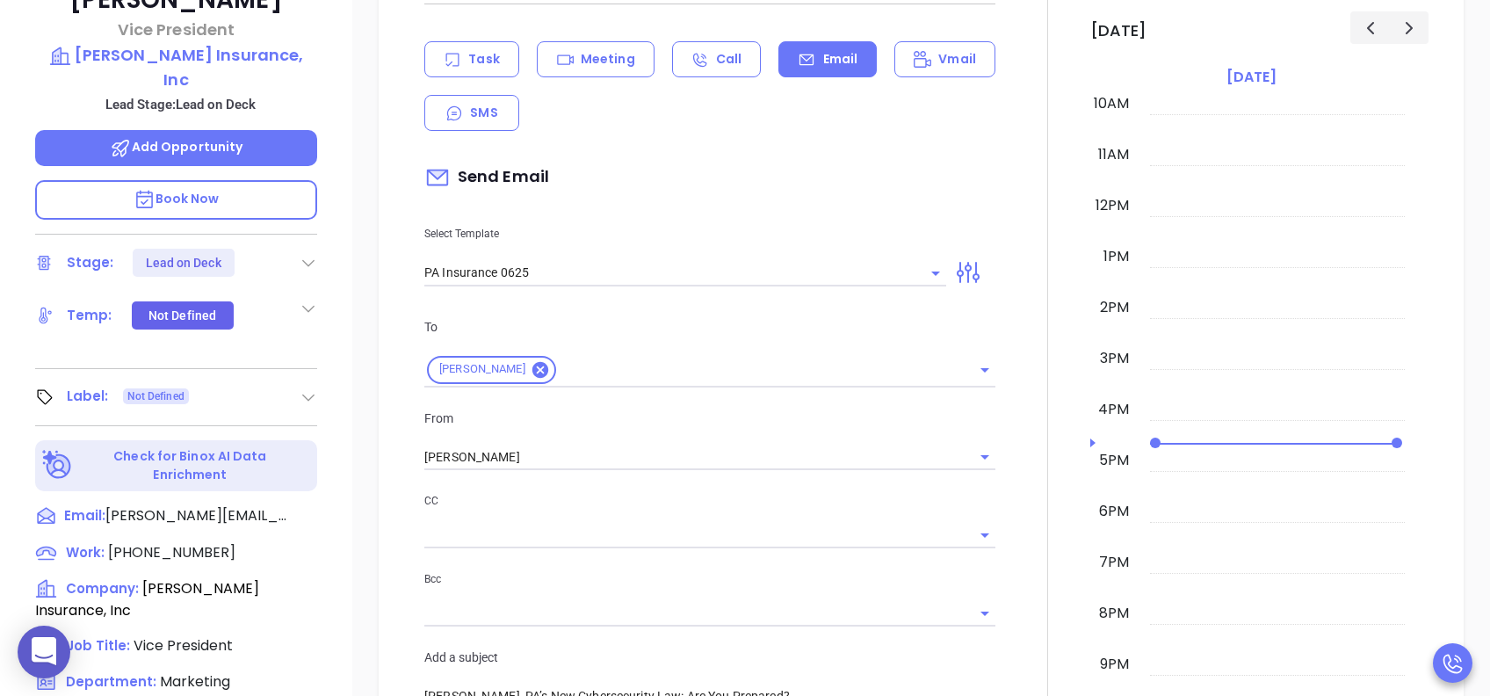
scroll to position [394, 0]
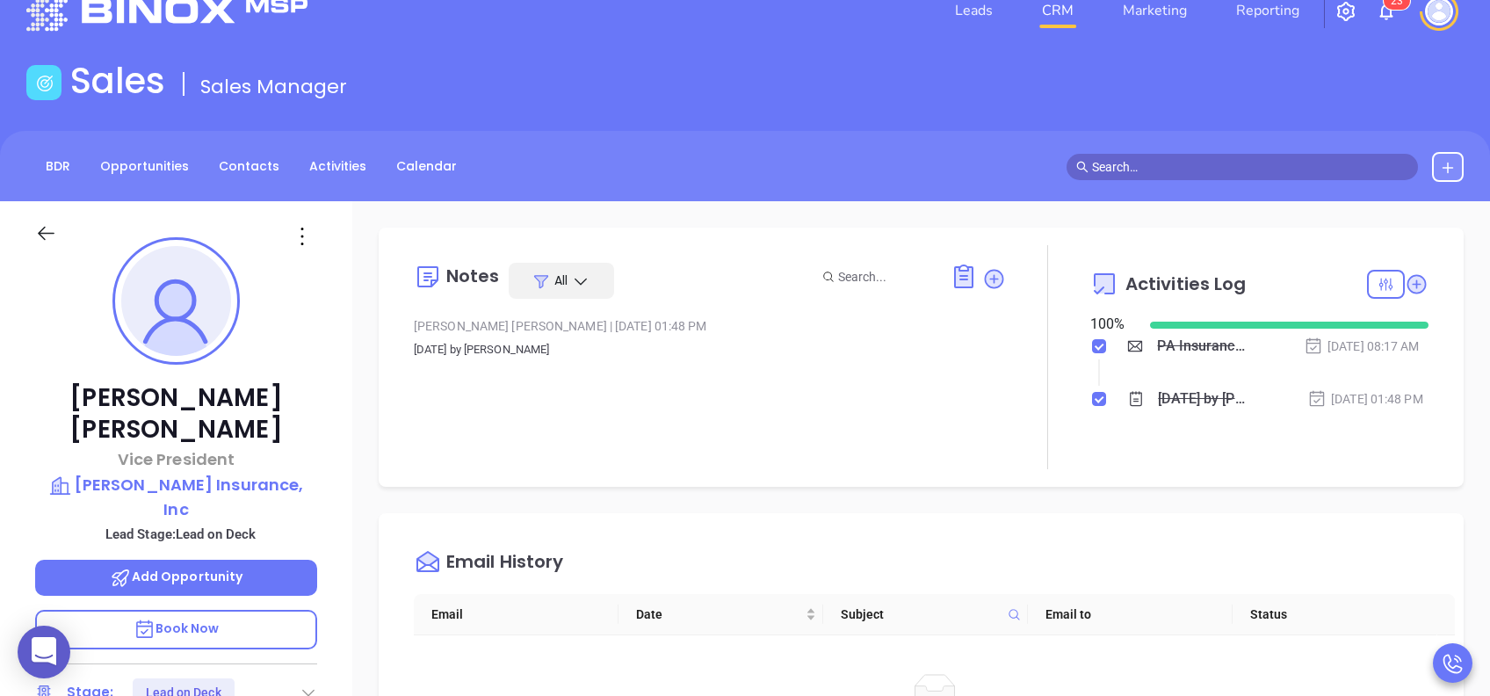
scroll to position [0, 0]
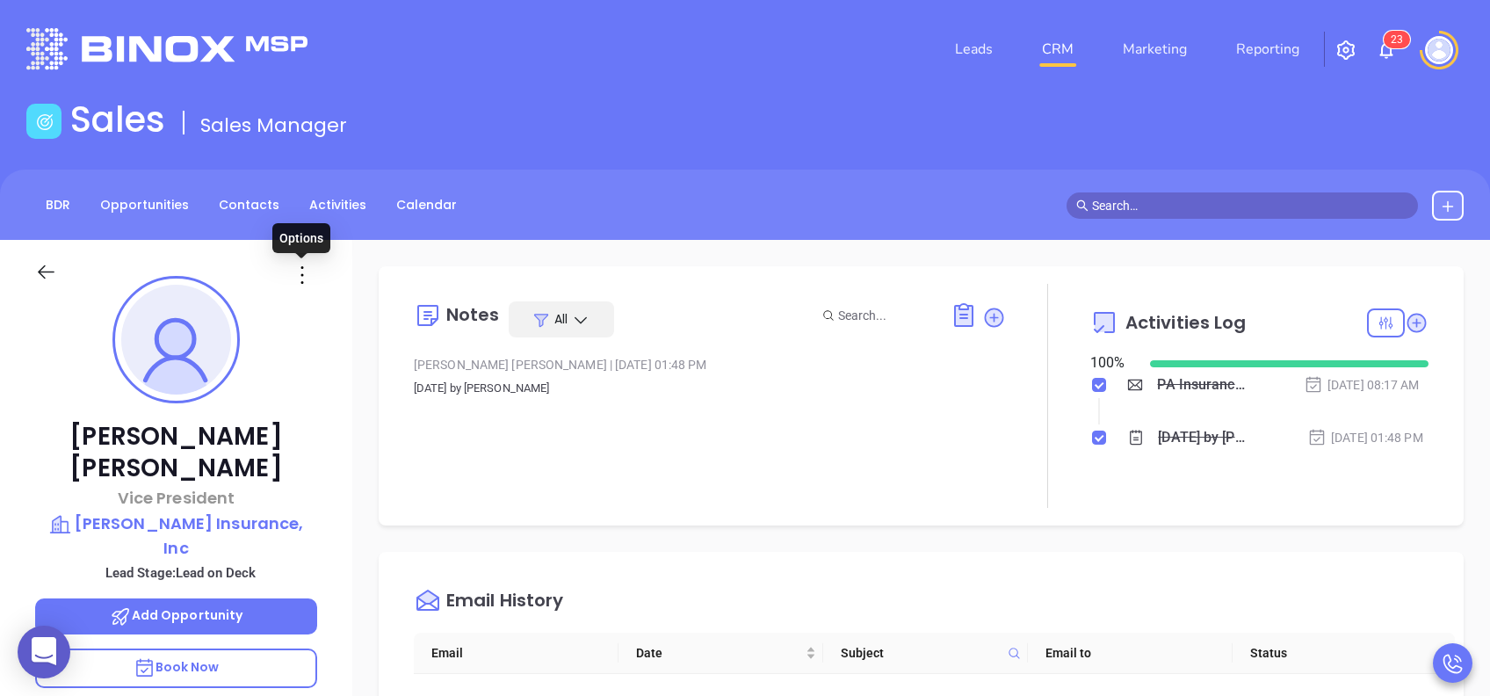
click at [302, 263] on icon at bounding box center [302, 275] width 28 height 28
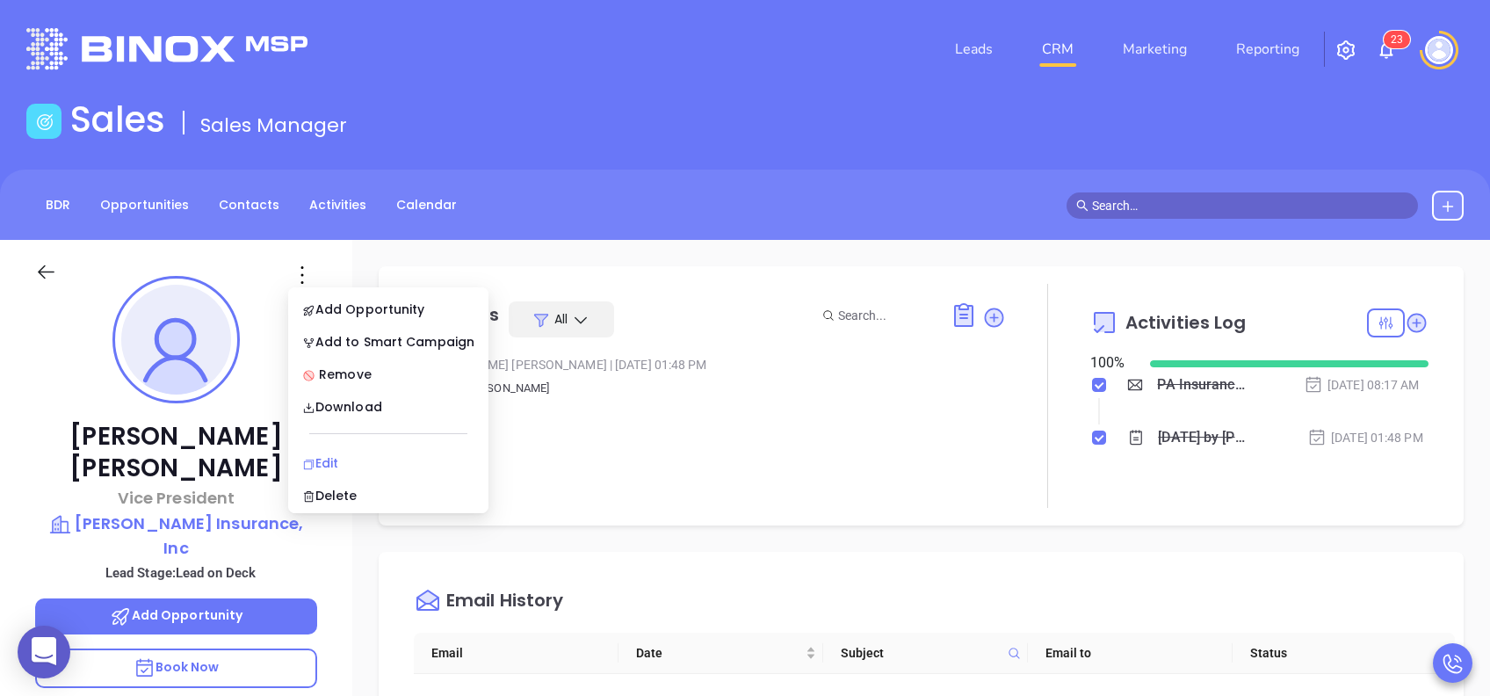
click at [351, 456] on div "Edit" at bounding box center [388, 462] width 172 height 19
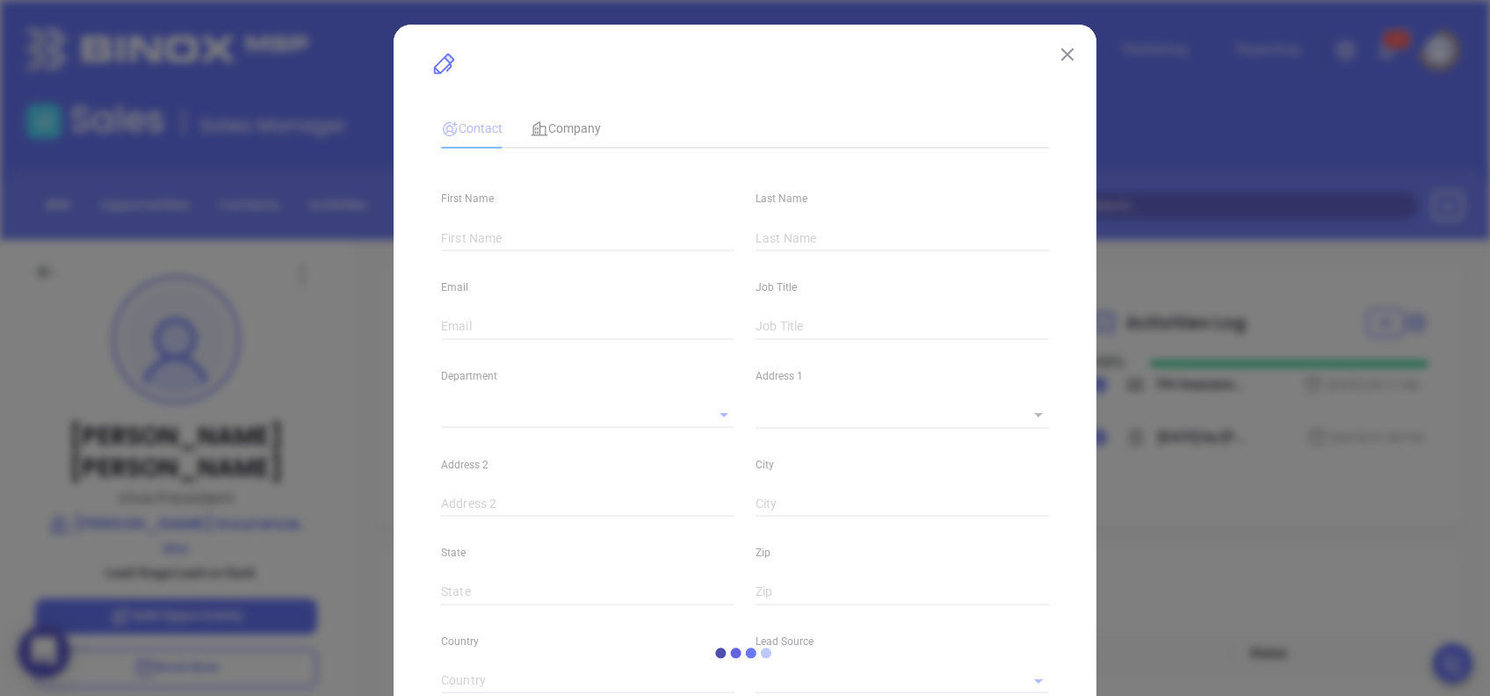
type input "John"
type input "Dwyer"
type input "john.dwyer@dwyerinsure.com"
type input "Vice President"
type textarea "12 Arlington Rd"
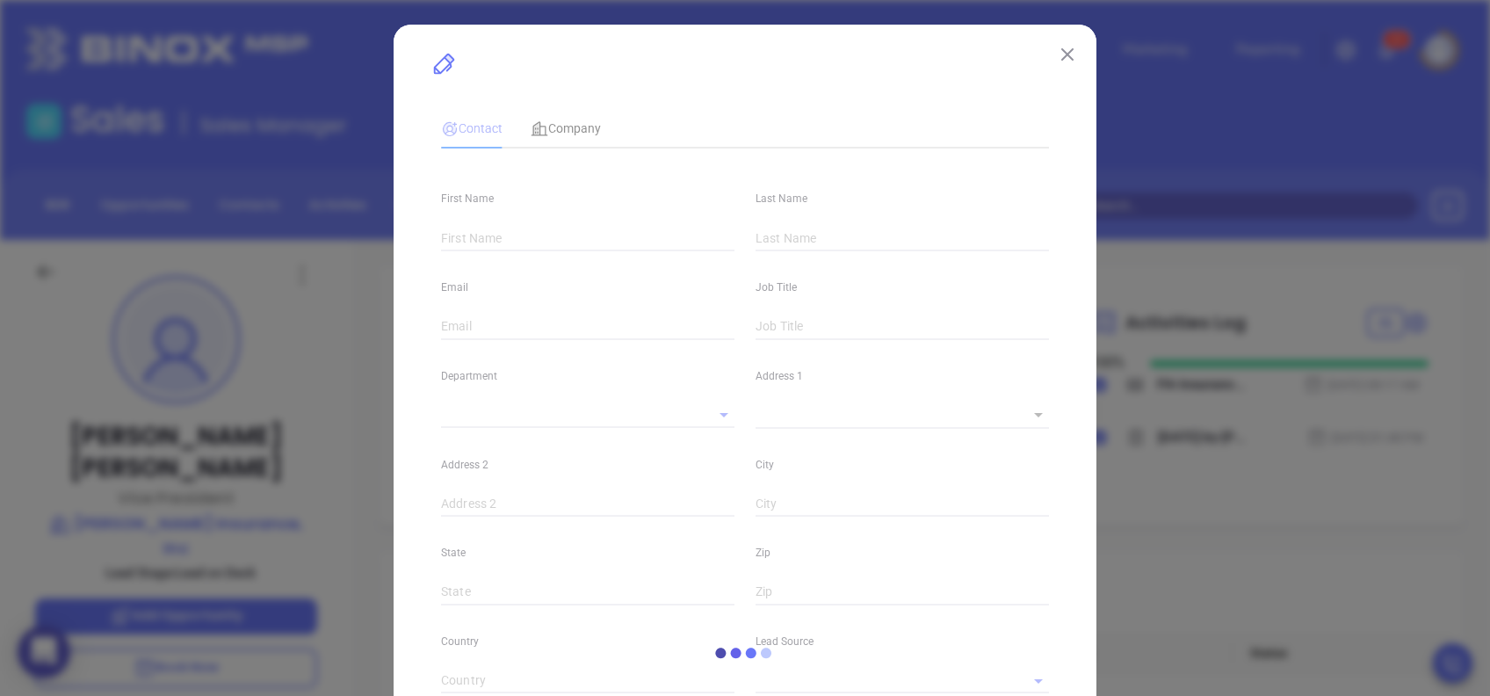
type input "1"
type input "Suite 202"
type input "Tredyffrin"
type input "PA"
type input "19333"
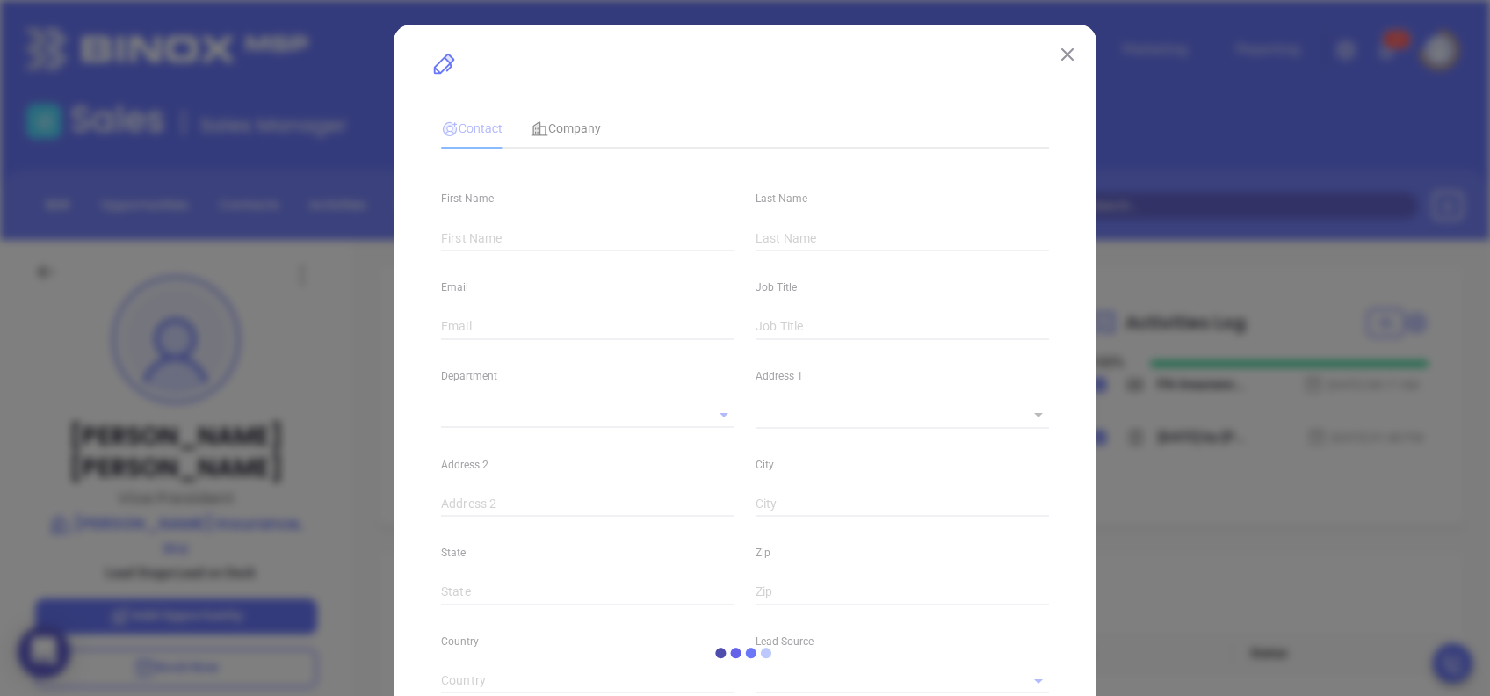
type input "US"
type input "www.linkedin.com/in/john-dwyer-07a069a4/"
type input "Marketing"
type input "Binox"
type input "[PERSON_NAME]"
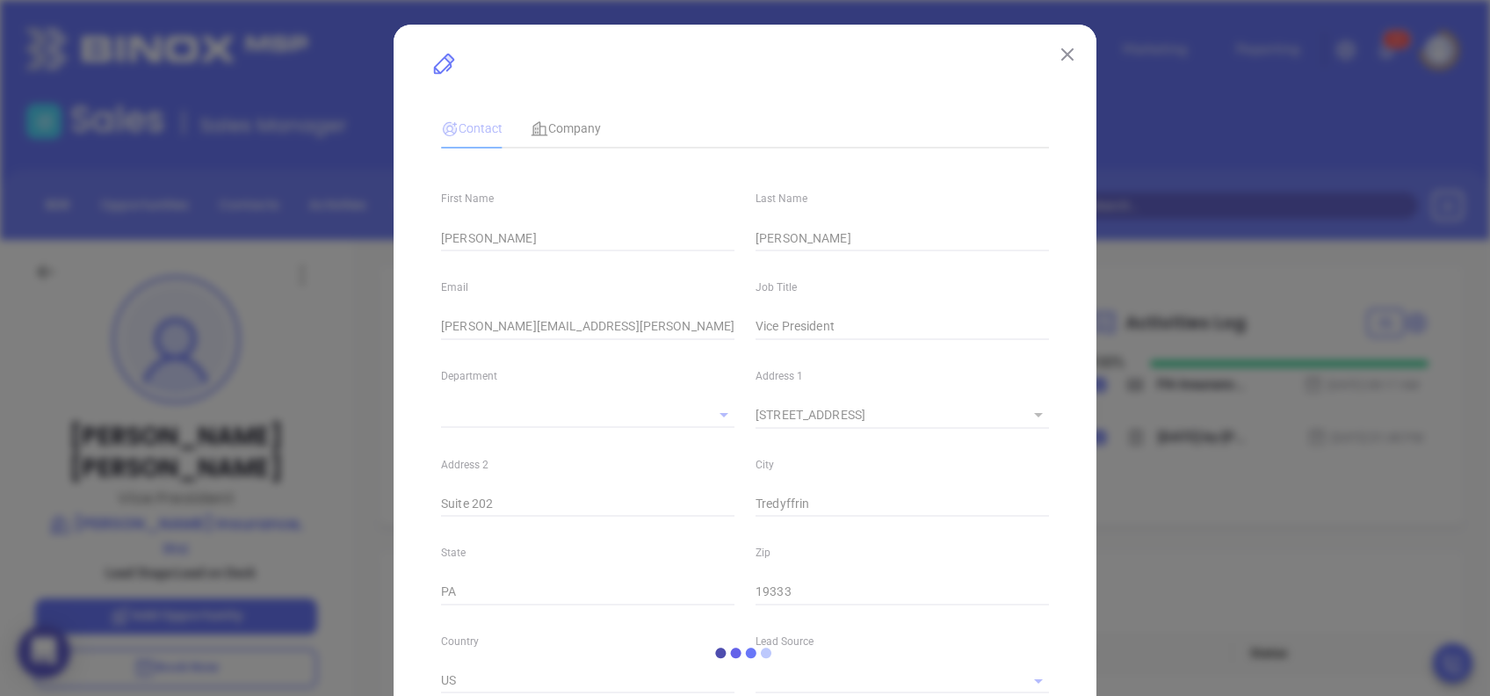
type input "Lead on Deck"
type input "(610) 898-3810"
type input "1"
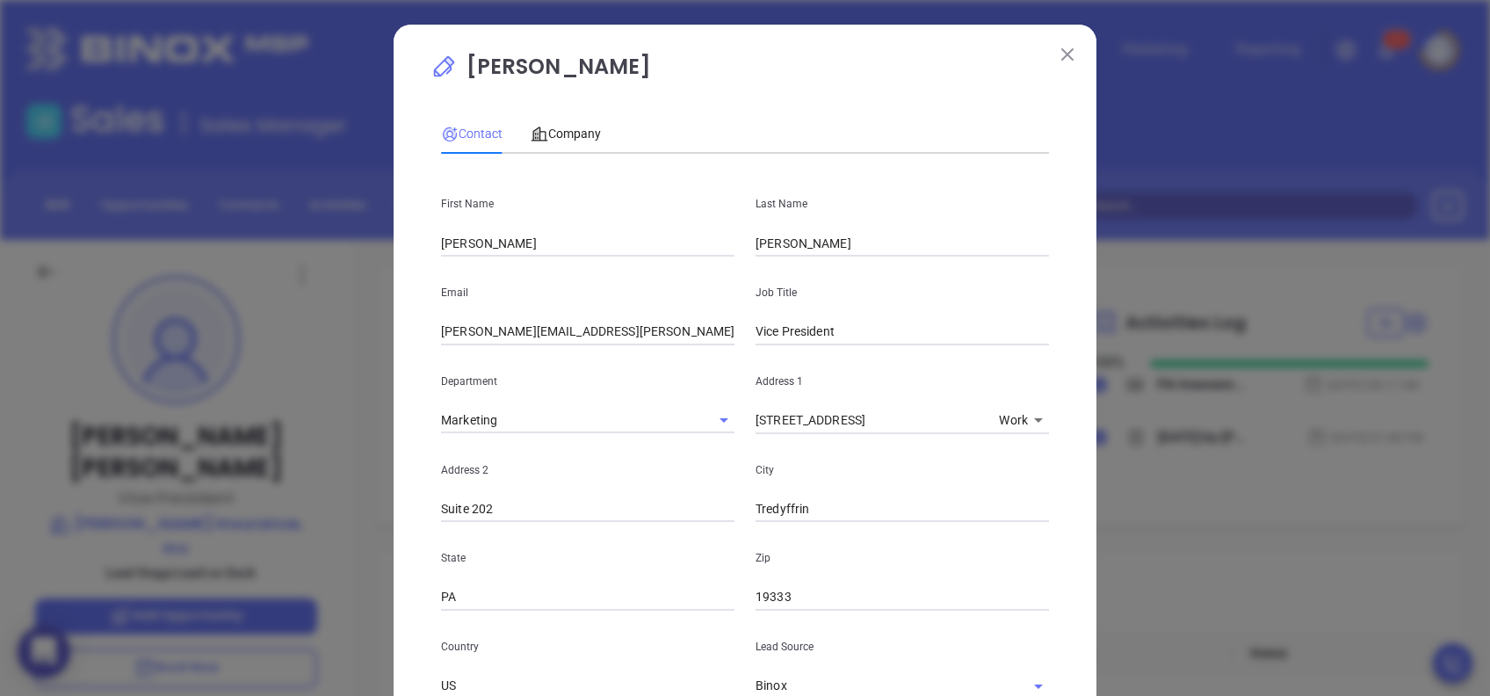
click at [492, 333] on input "john.dwyer@dwyerinsure.com" at bounding box center [587, 332] width 293 height 26
type input "john@dwyerinsure.com"
click at [1060, 361] on div "John Dwyer Contact Company First Name John Last Name Dwyer Email john@dwyerinsu…" at bounding box center [745, 658] width 703 height 1266
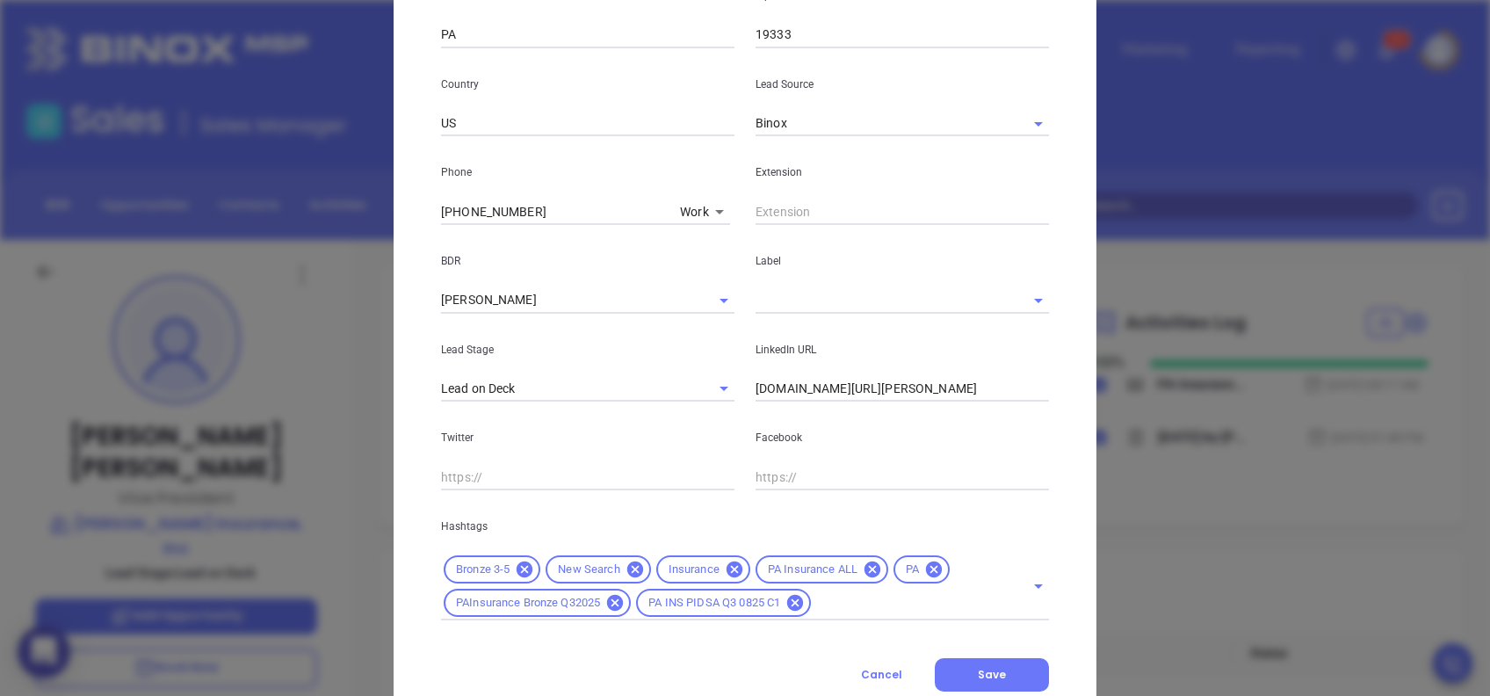
scroll to position [609, 0]
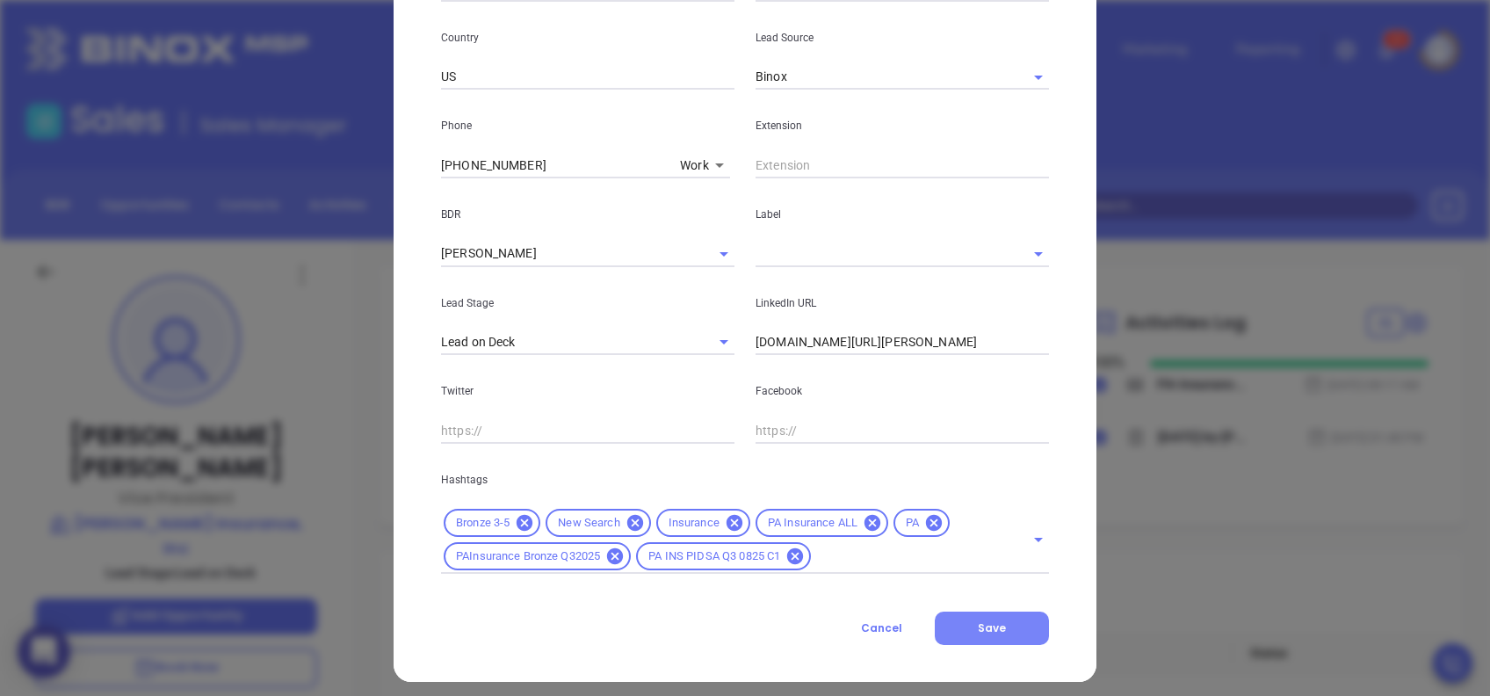
click at [1001, 625] on button "Save" at bounding box center [992, 628] width 114 height 33
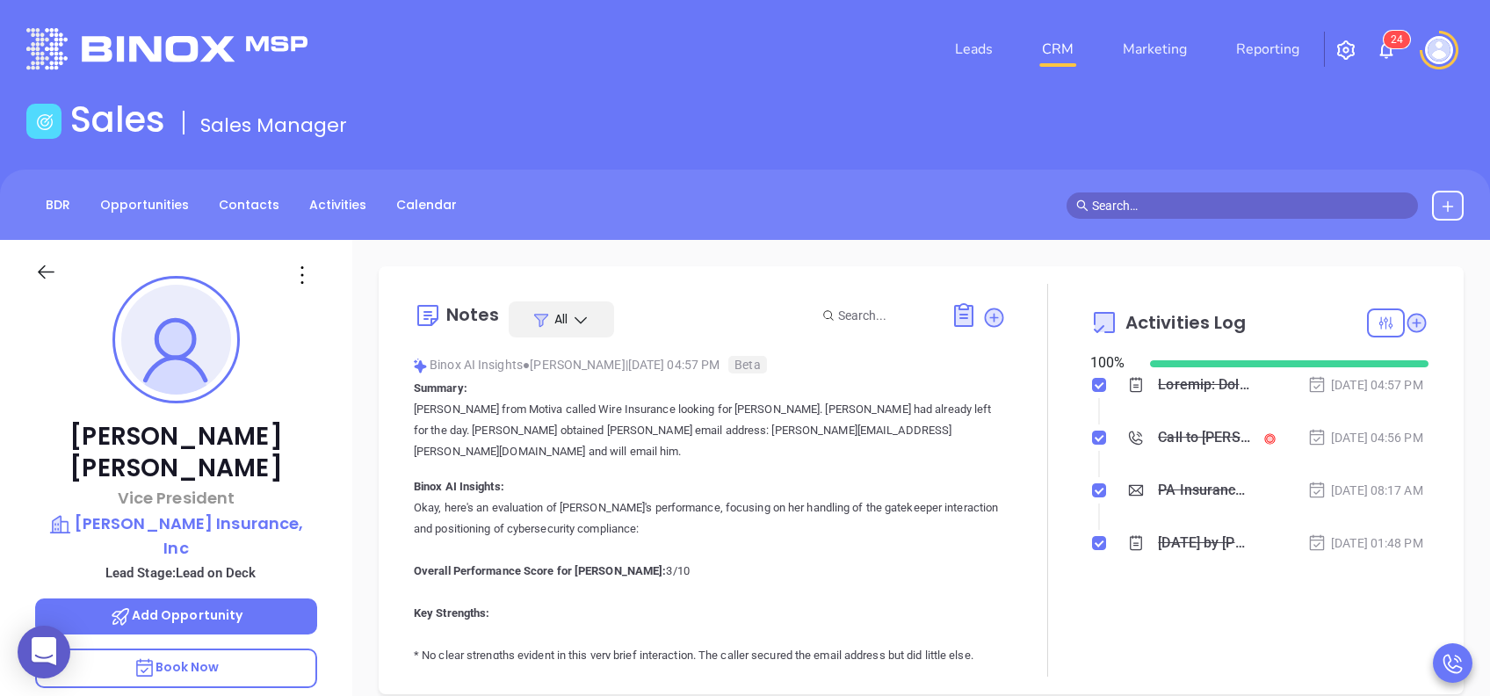
click at [1006, 445] on div at bounding box center [1048, 480] width 84 height 393
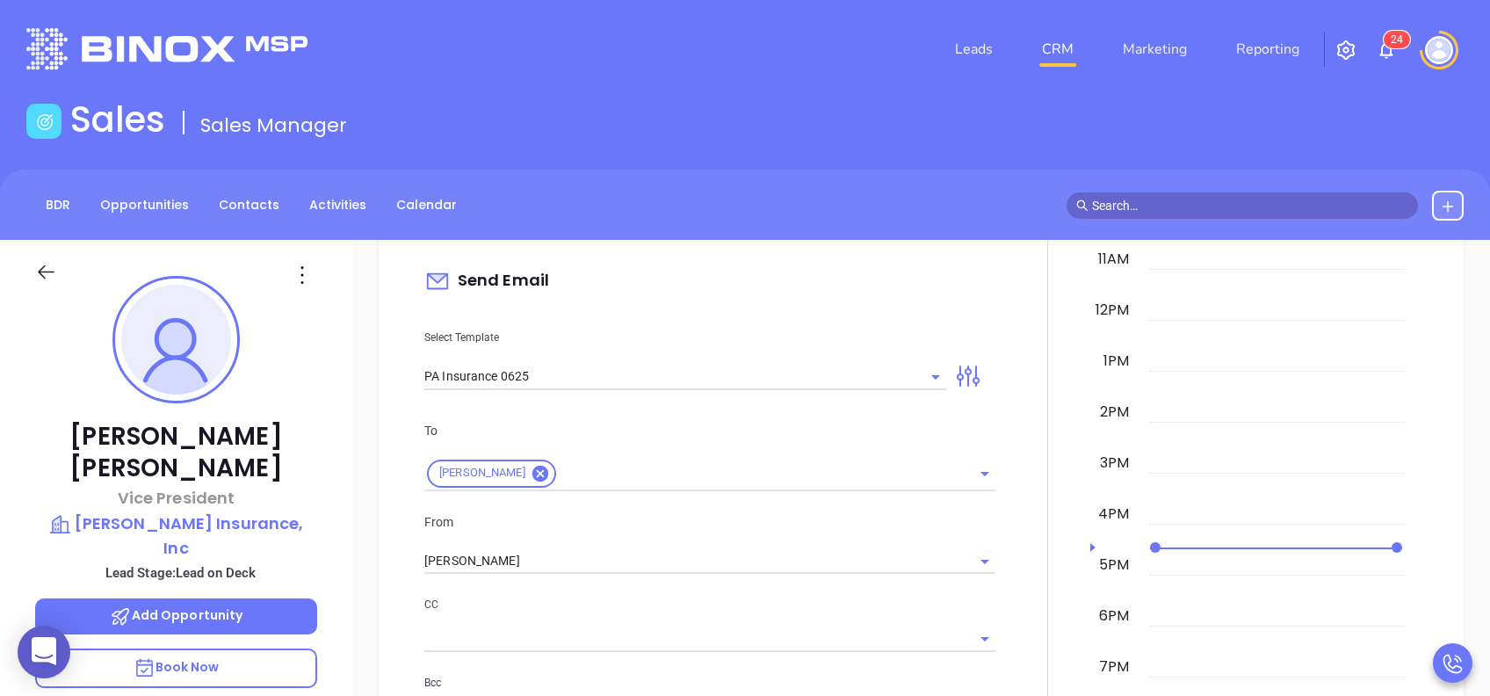
scroll to position [984, 0]
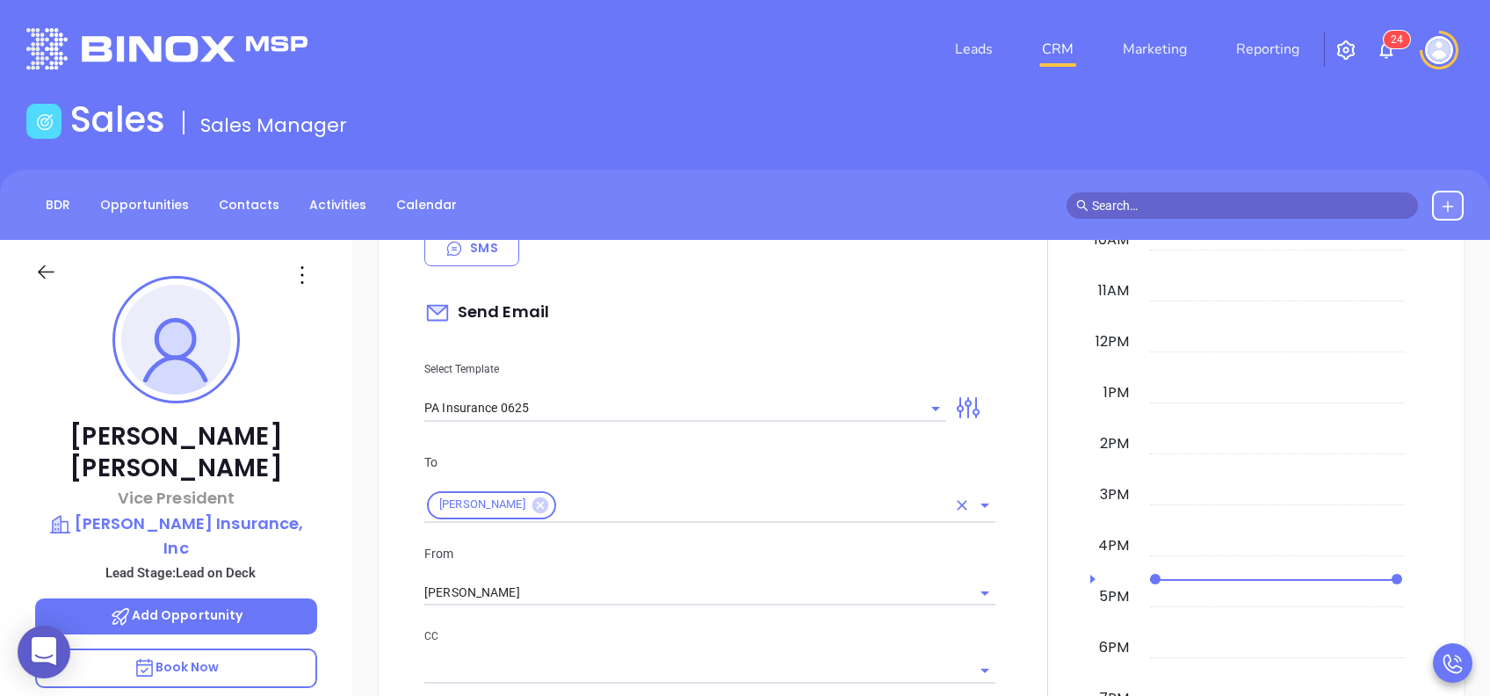
click at [532, 499] on icon at bounding box center [540, 505] width 16 height 16
click at [514, 499] on input "text" at bounding box center [696, 501] width 545 height 25
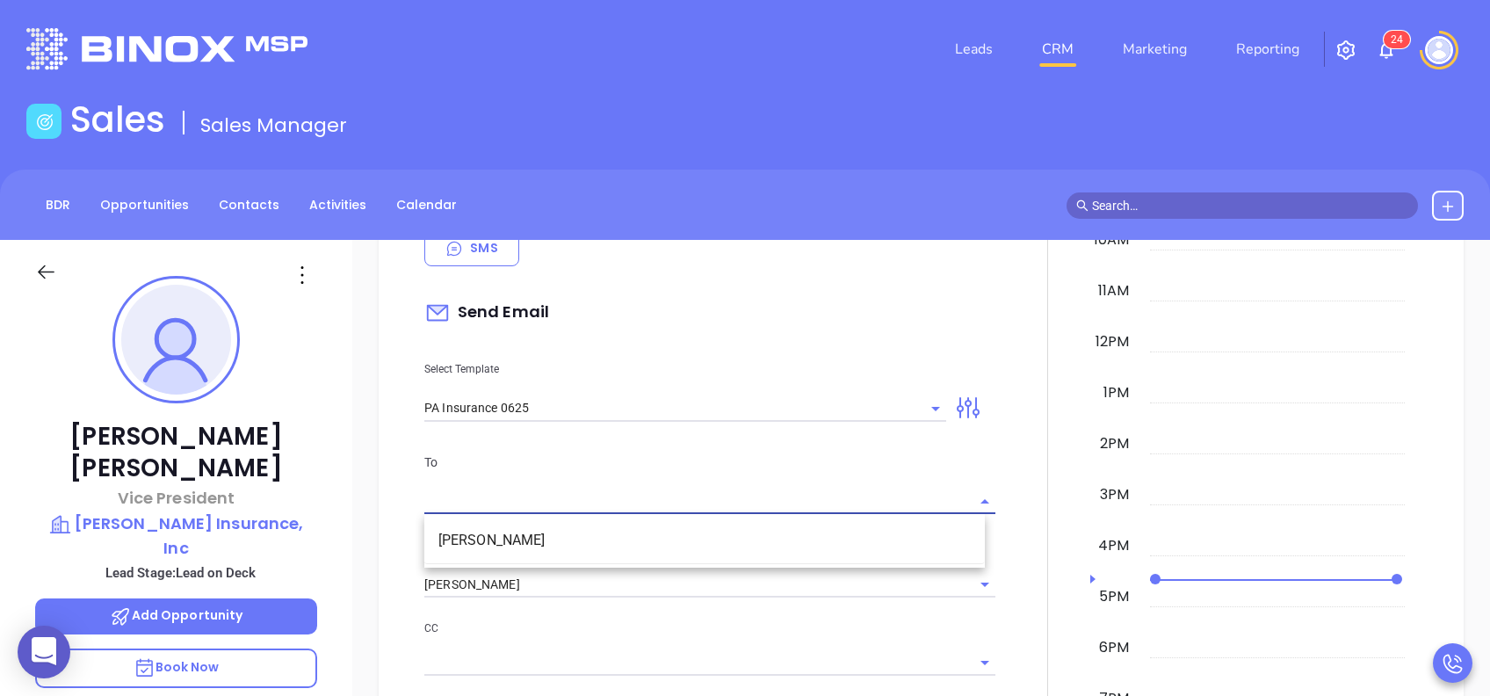
click at [460, 540] on li "John Dwyer" at bounding box center [704, 541] width 561 height 32
type input "John, PA’s New Cybersecurity Law: Are You Prepared?"
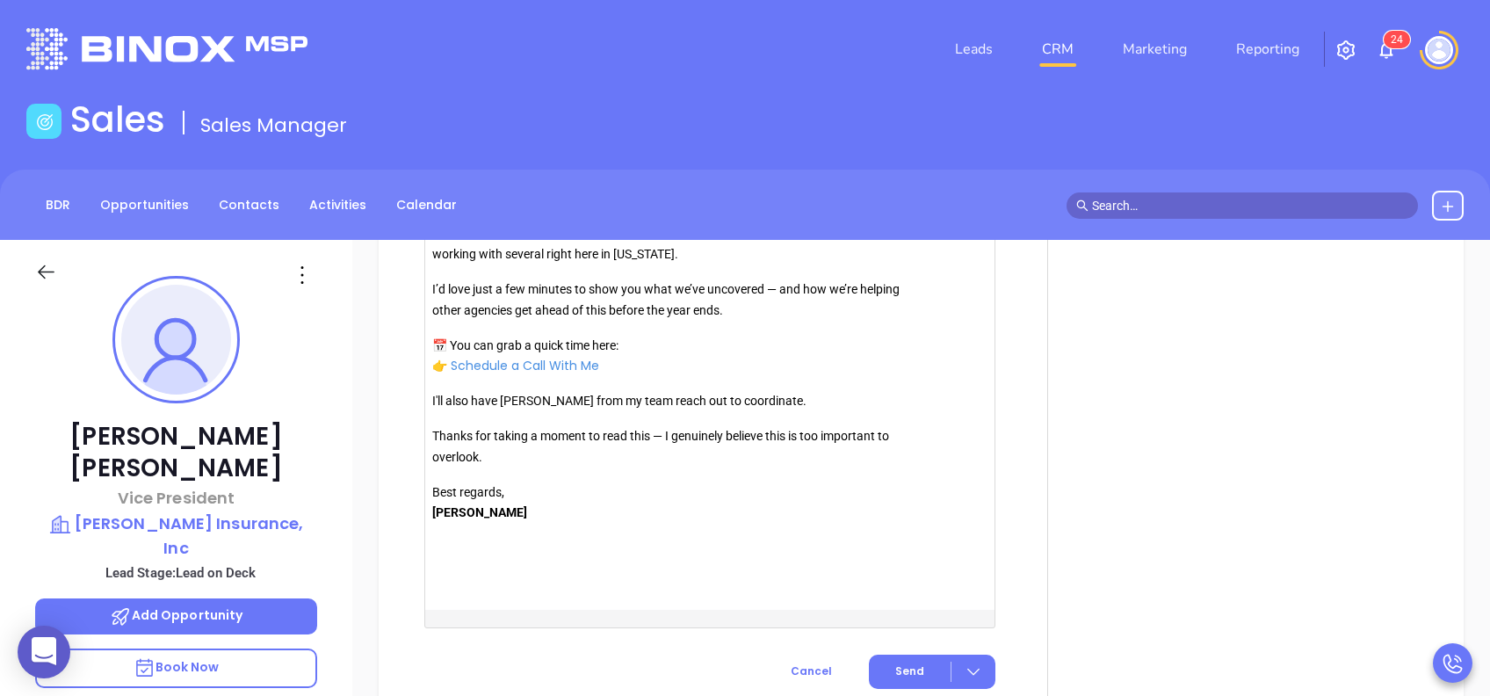
scroll to position [2249, 0]
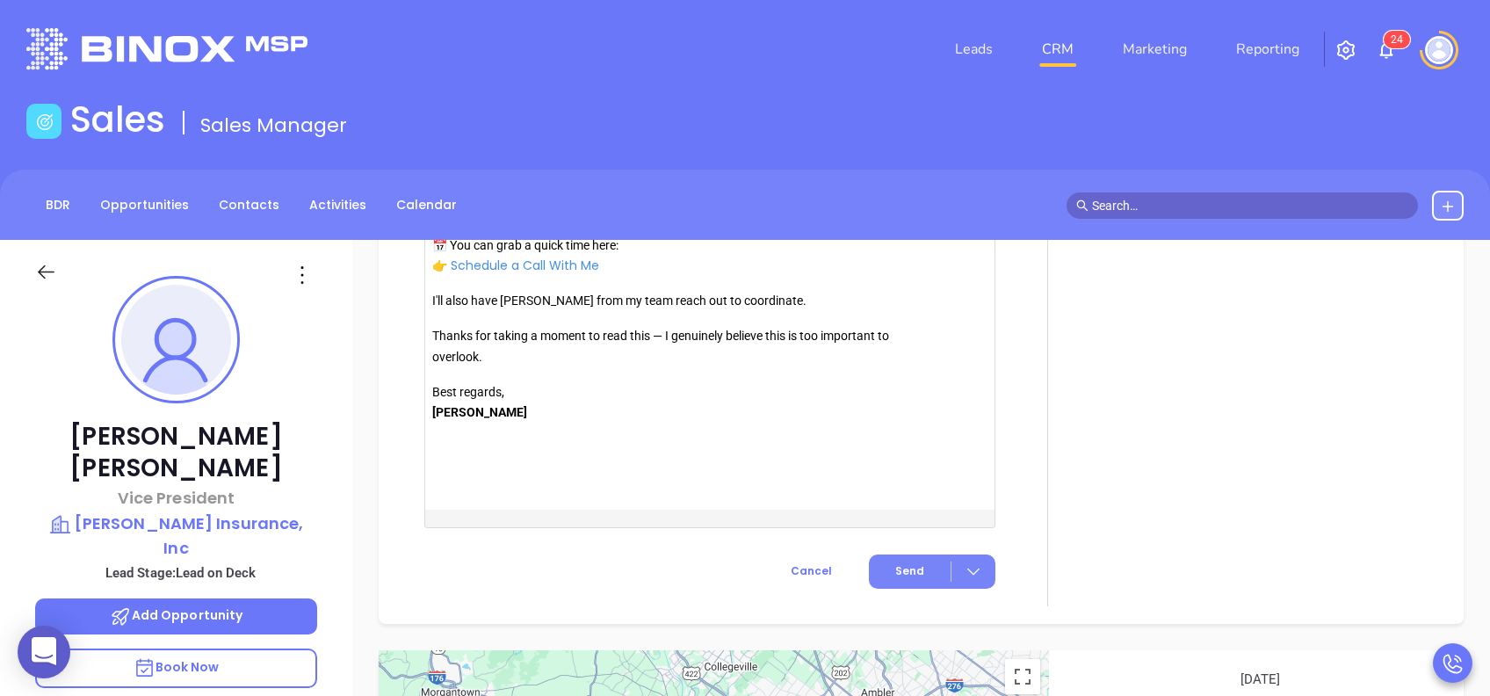
click at [885, 562] on button "Send" at bounding box center [932, 571] width 127 height 34
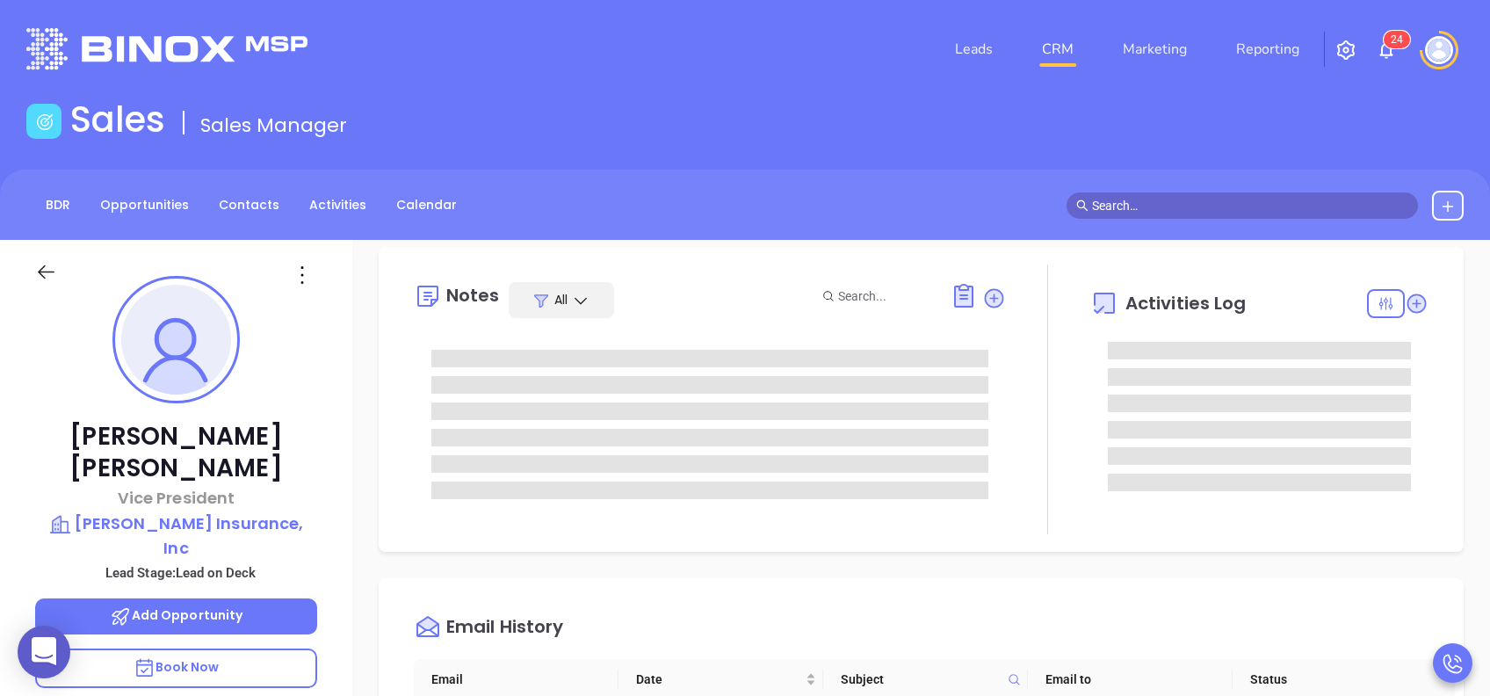
scroll to position [0, 0]
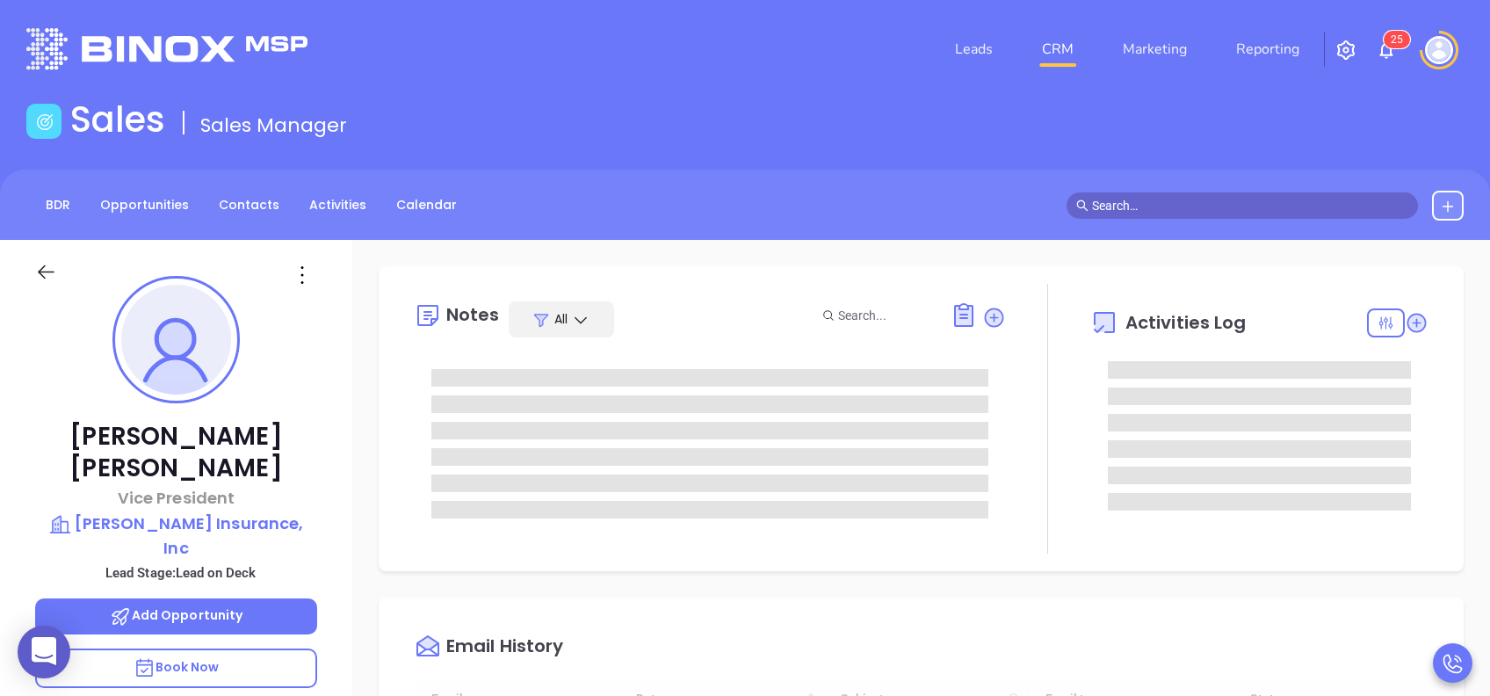
type input "[DATE]"
type input "[PERSON_NAME]"
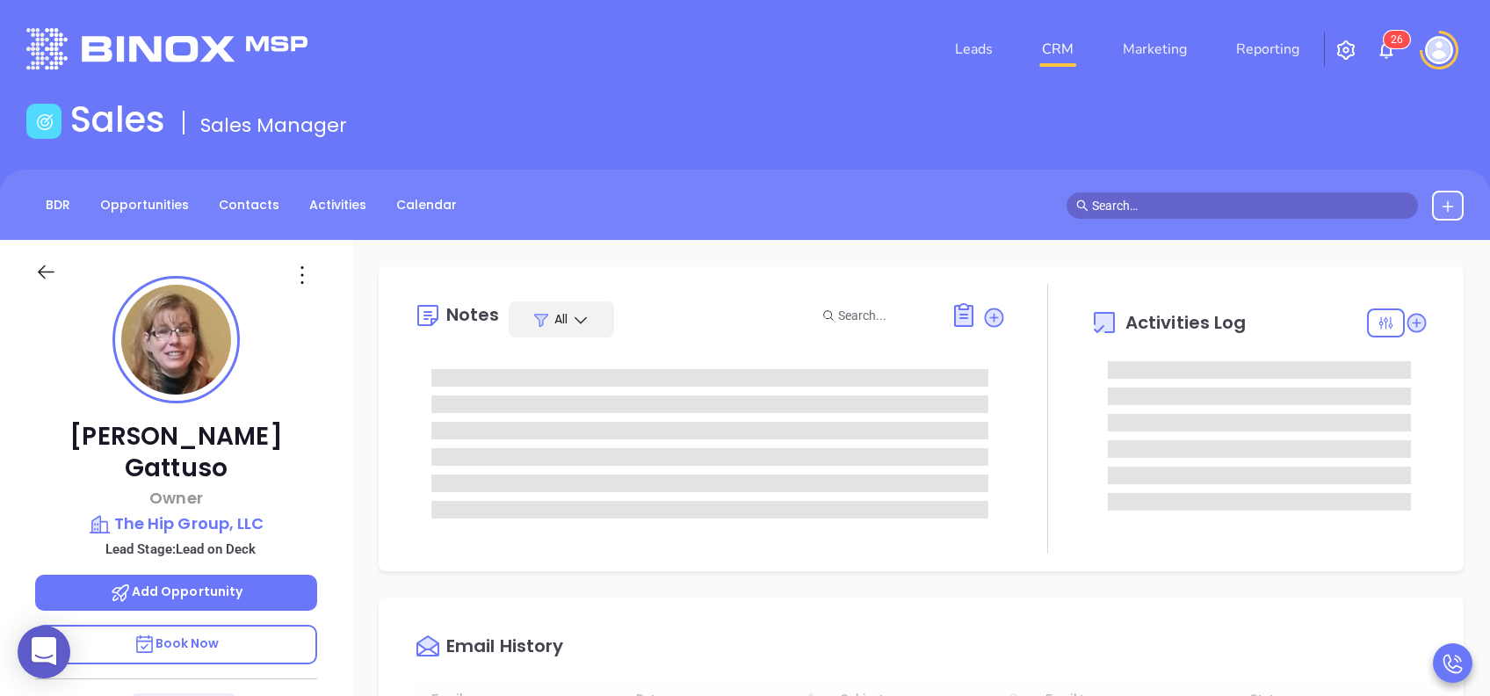
type input "[DATE]"
type input "[PERSON_NAME]"
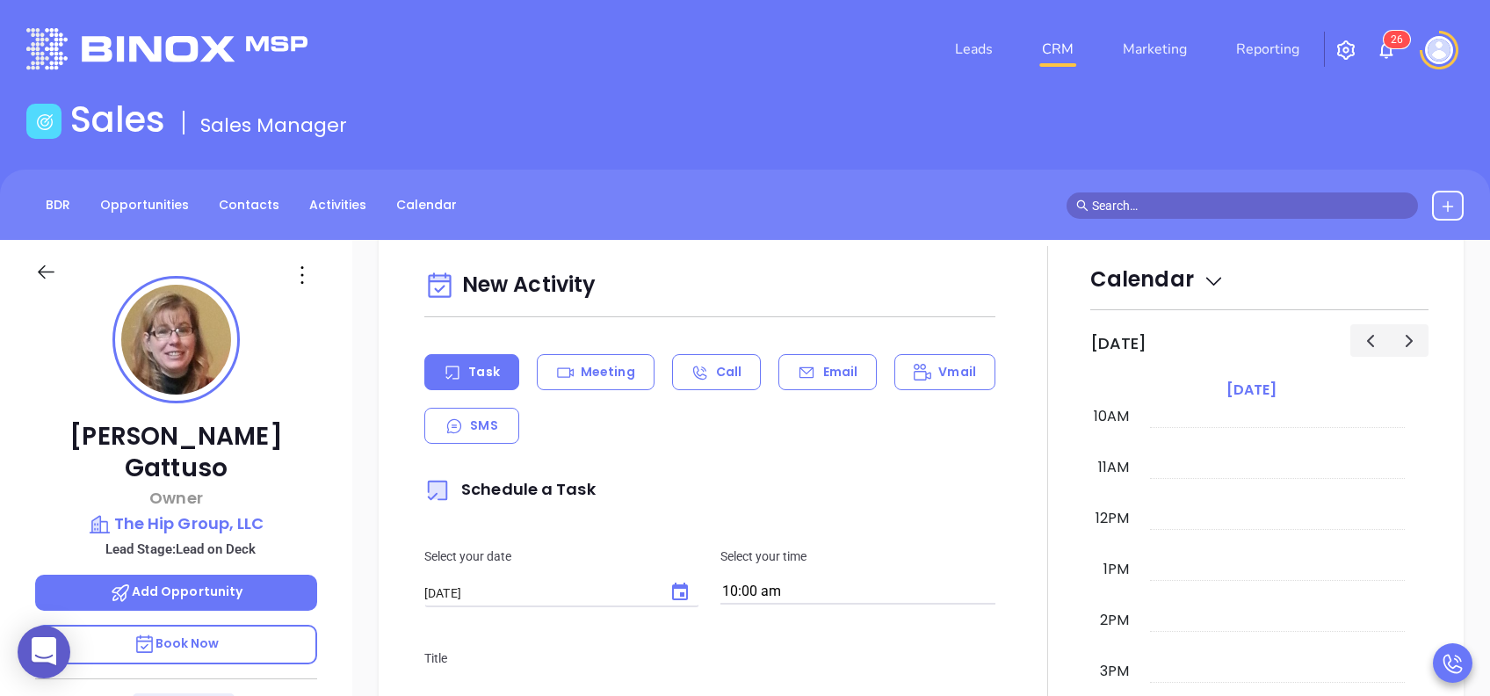
scroll to position [655, 0]
click at [829, 380] on p "Email" at bounding box center [840, 374] width 35 height 18
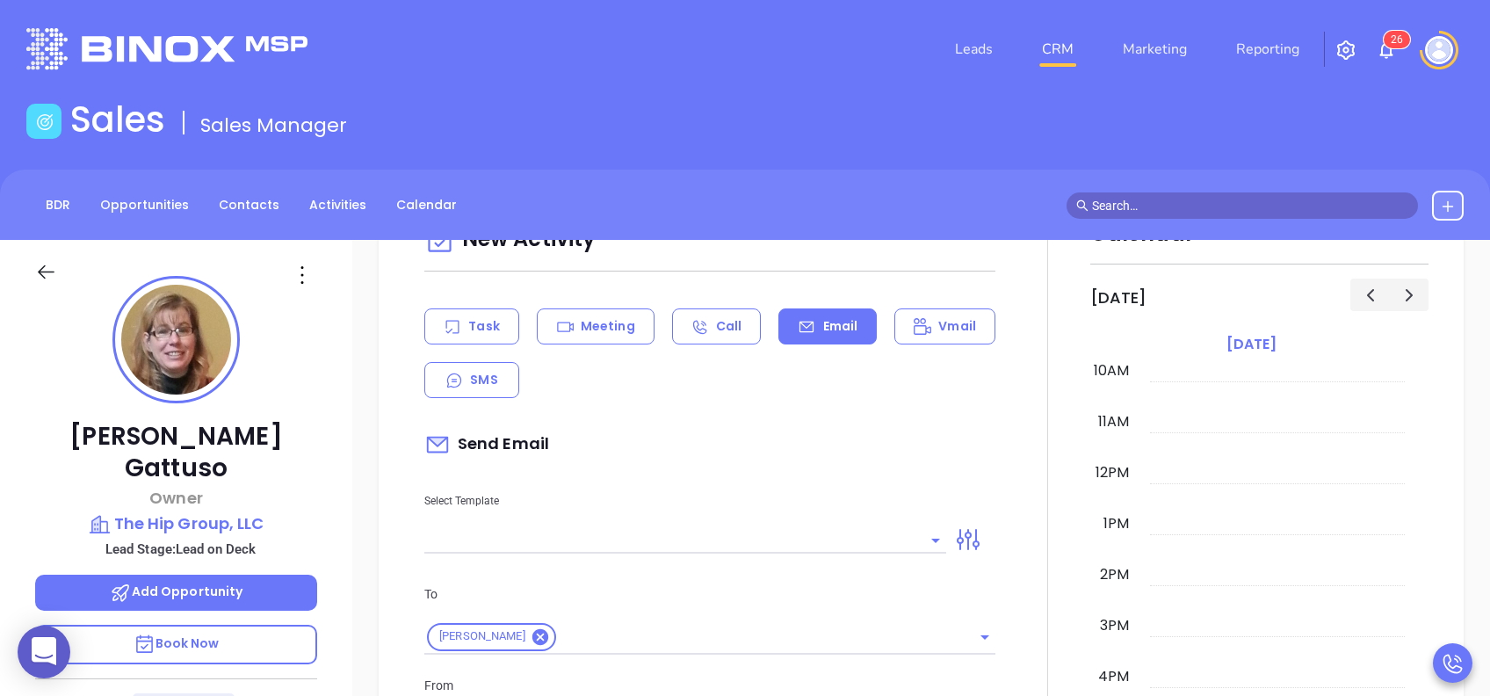
scroll to position [749, 0]
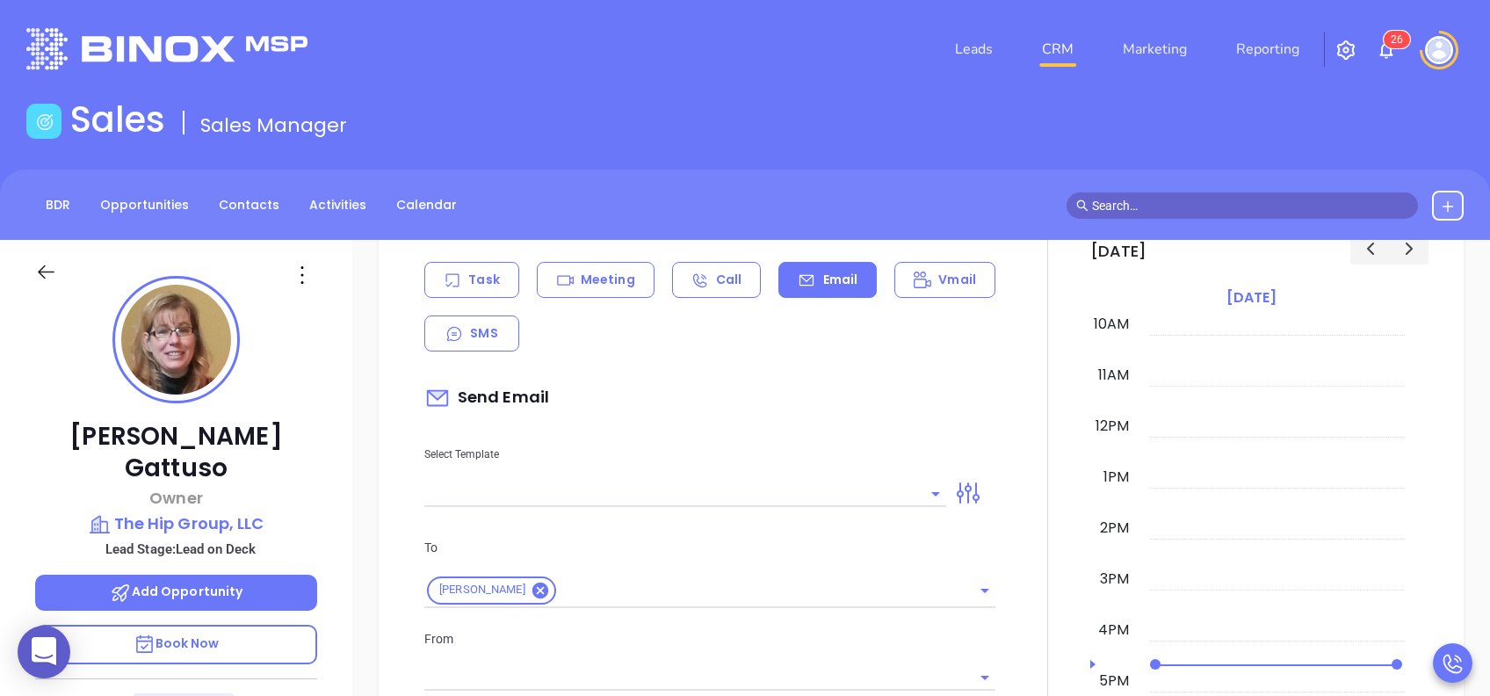
type input "[PERSON_NAME]"
click at [782, 474] on div "Select Template" at bounding box center [685, 462] width 543 height 89
click at [757, 496] on input "text" at bounding box center [672, 493] width 496 height 25
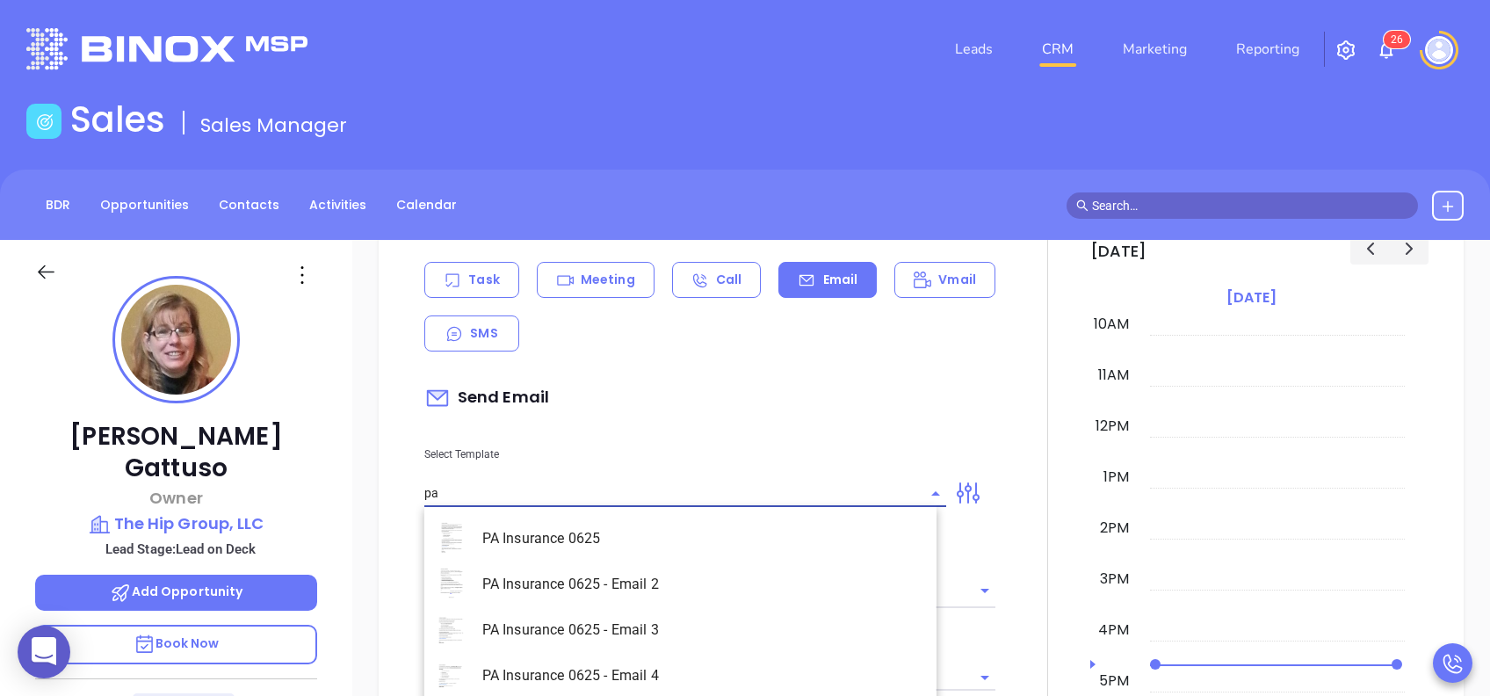
click at [703, 542] on li "PA Insurance 0625" at bounding box center [680, 539] width 512 height 46
type input "PA Insurance 0625"
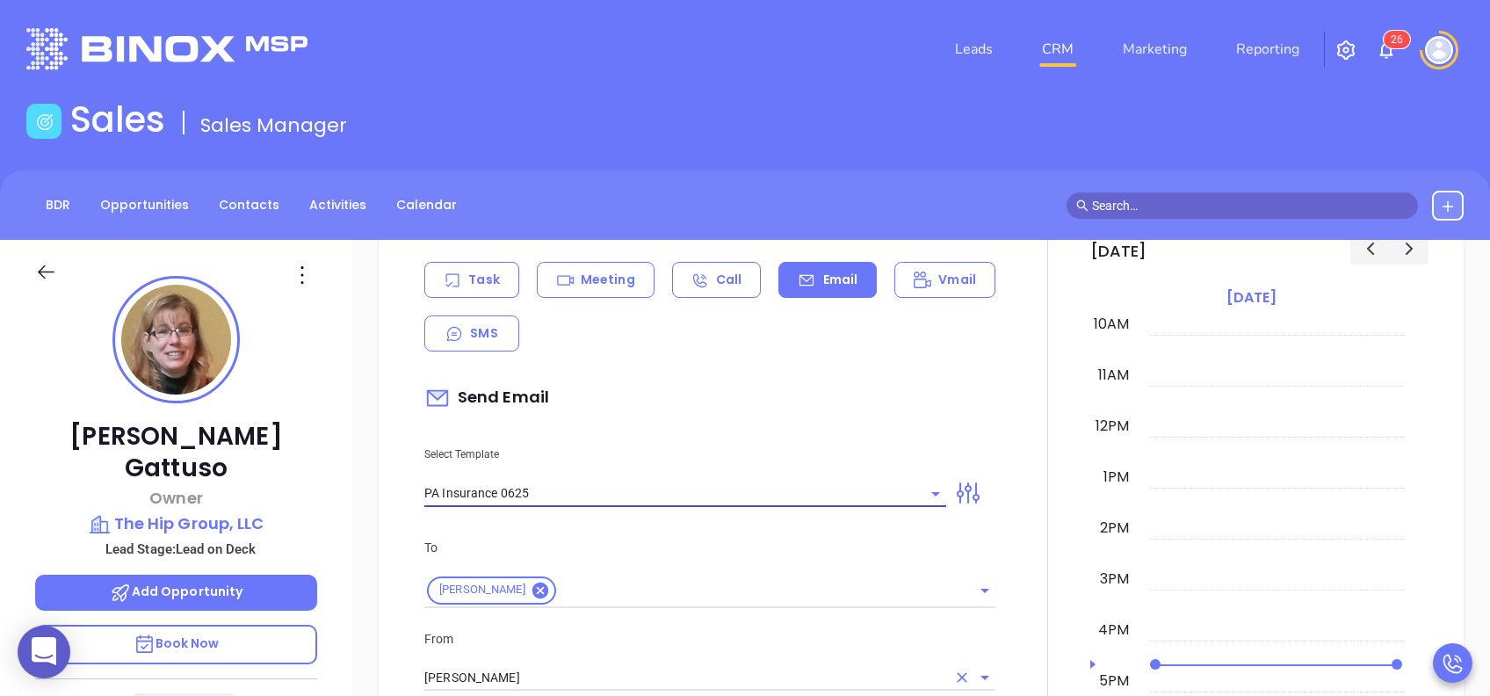
type input "[PERSON_NAME], PA’s New Cybersecurity Law: Are You Prepared?"
type input "PA Insurance 0625"
click at [547, 680] on input "[PERSON_NAME]" at bounding box center [685, 677] width 522 height 25
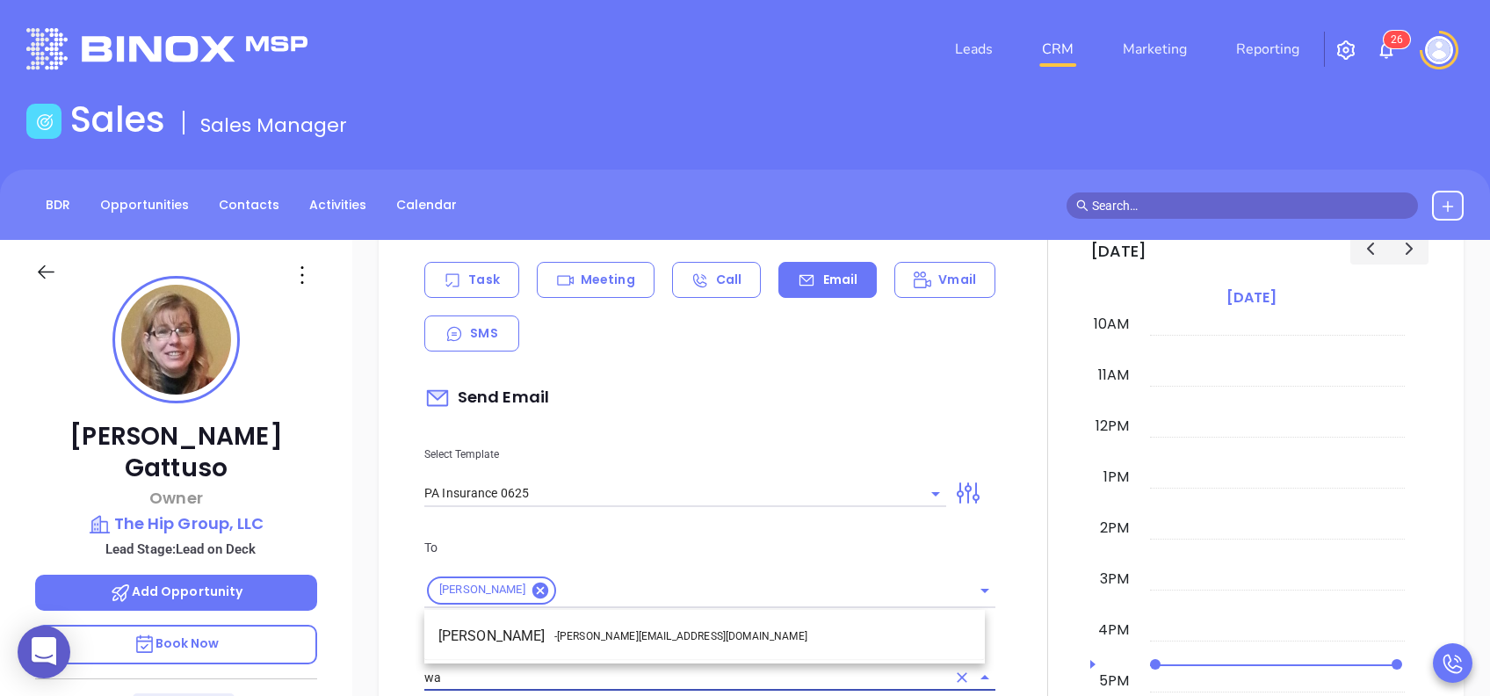
click at [597, 633] on span "- [PERSON_NAME][EMAIL_ADDRESS][DOMAIN_NAME]" at bounding box center [680, 636] width 253 height 16
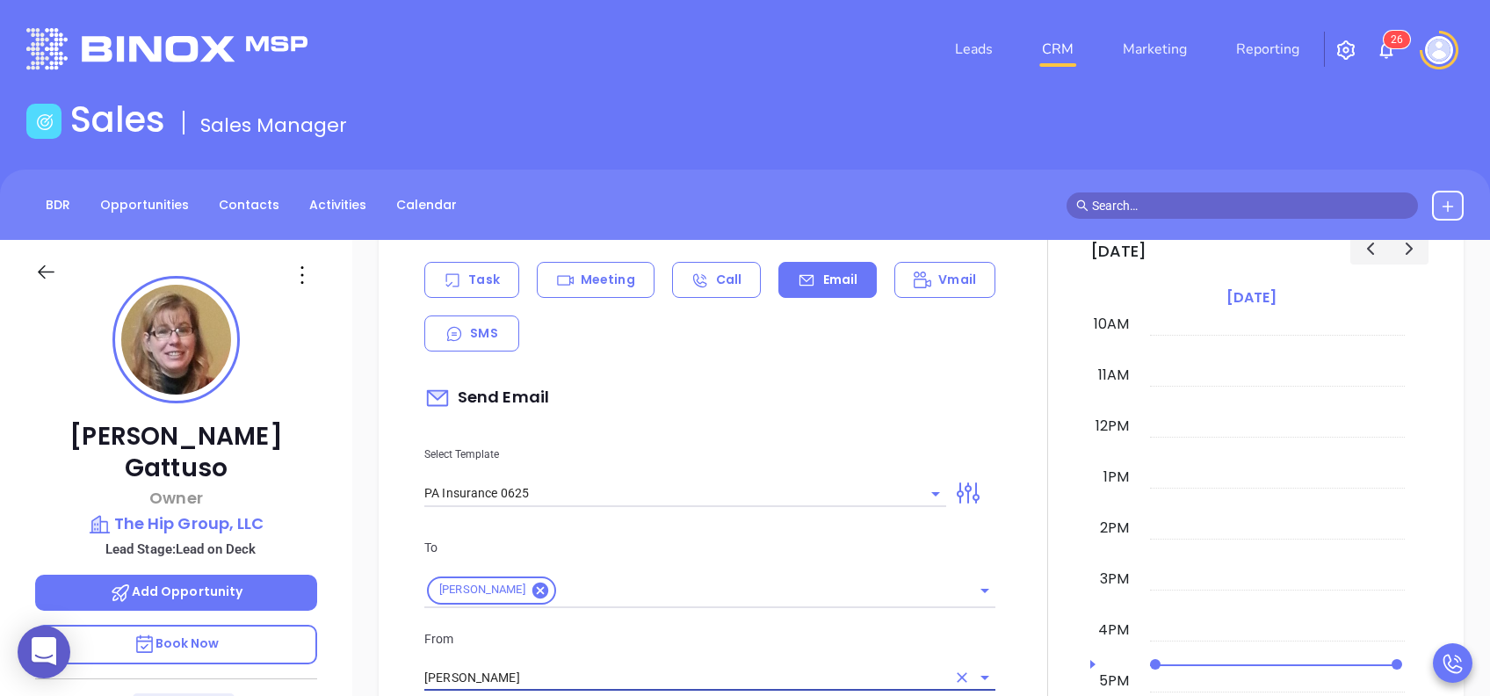
type input "[PERSON_NAME]"
click at [610, 634] on p "From" at bounding box center [709, 638] width 571 height 19
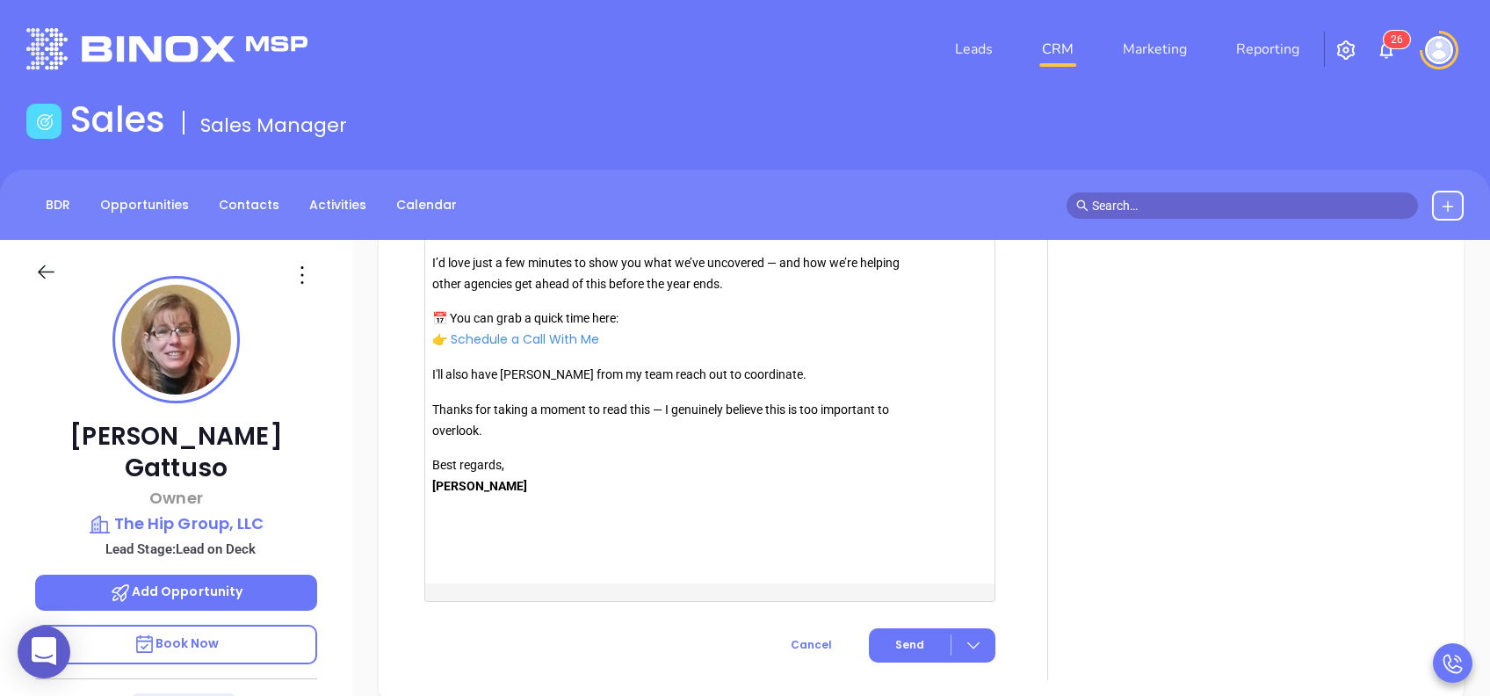
scroll to position [2061, 0]
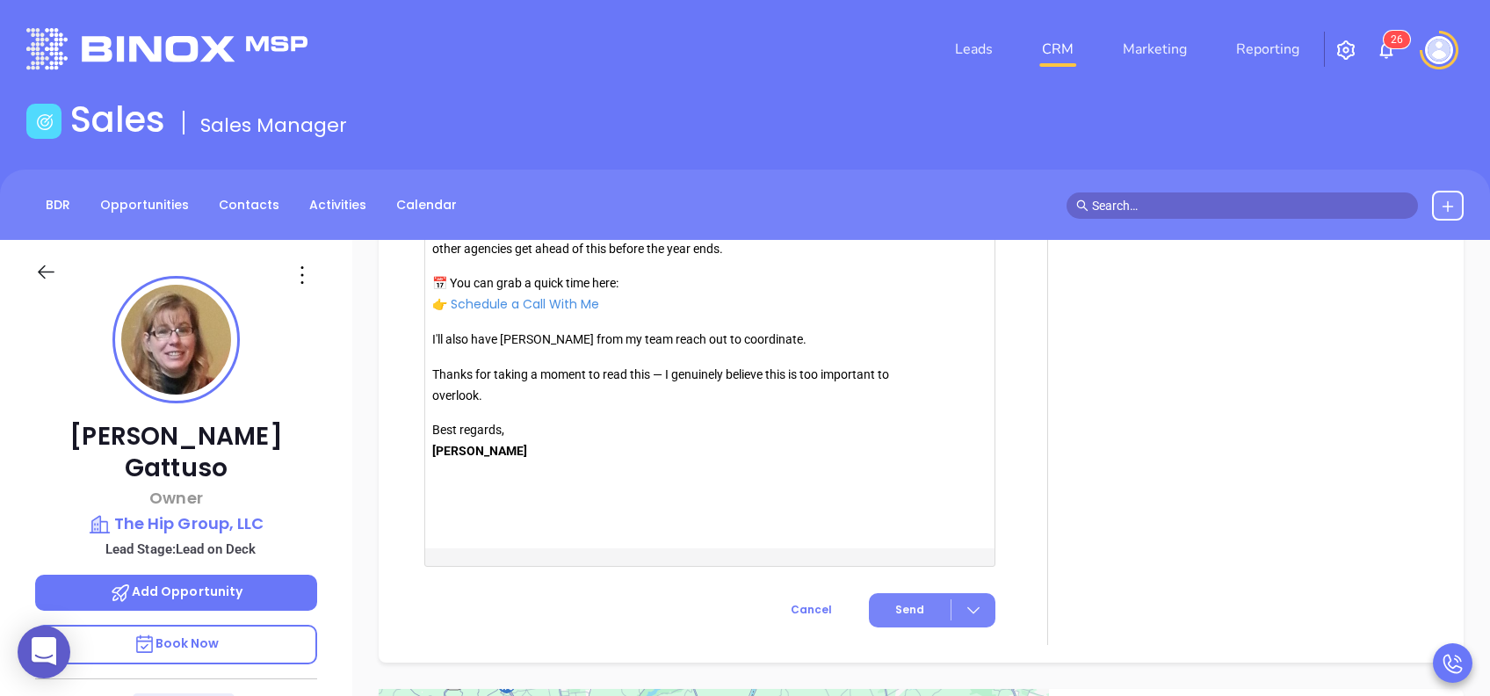
click at [914, 603] on button "Send" at bounding box center [932, 610] width 127 height 34
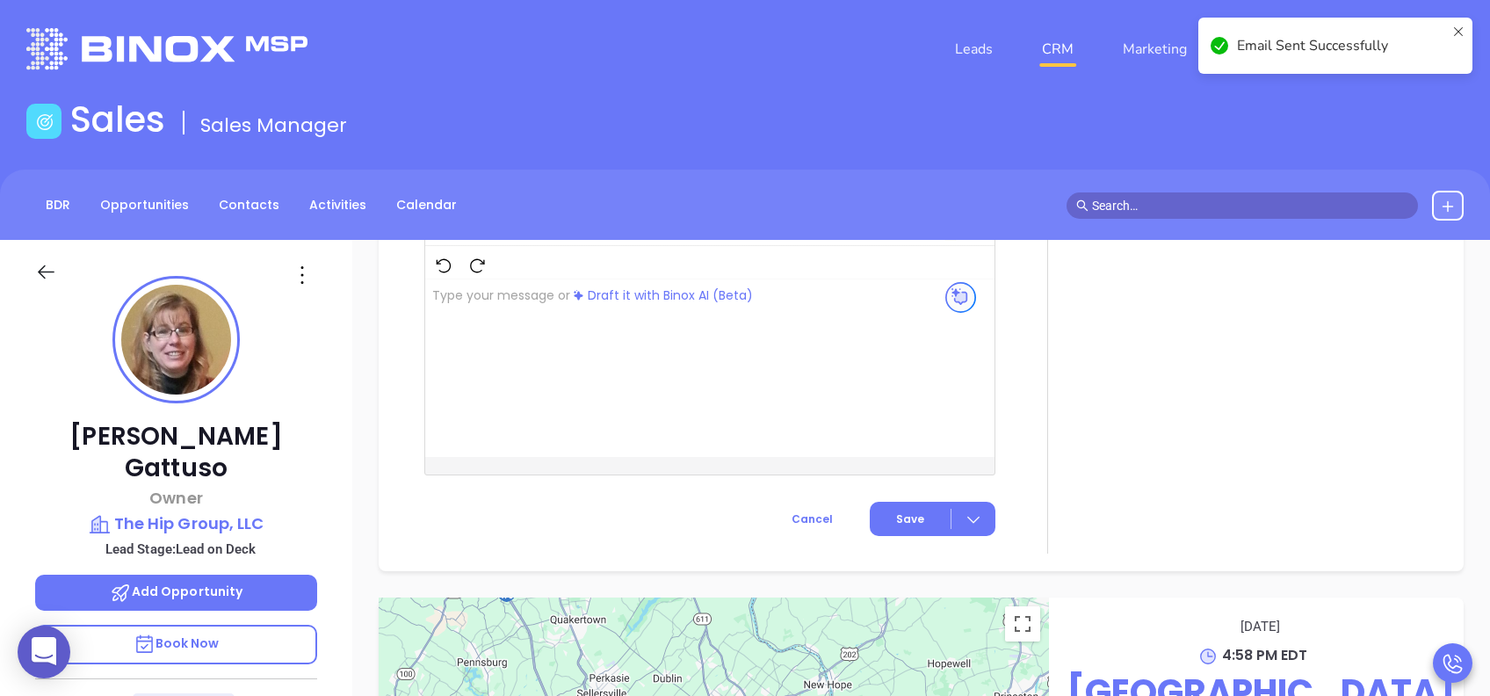
scroll to position [1523, 0]
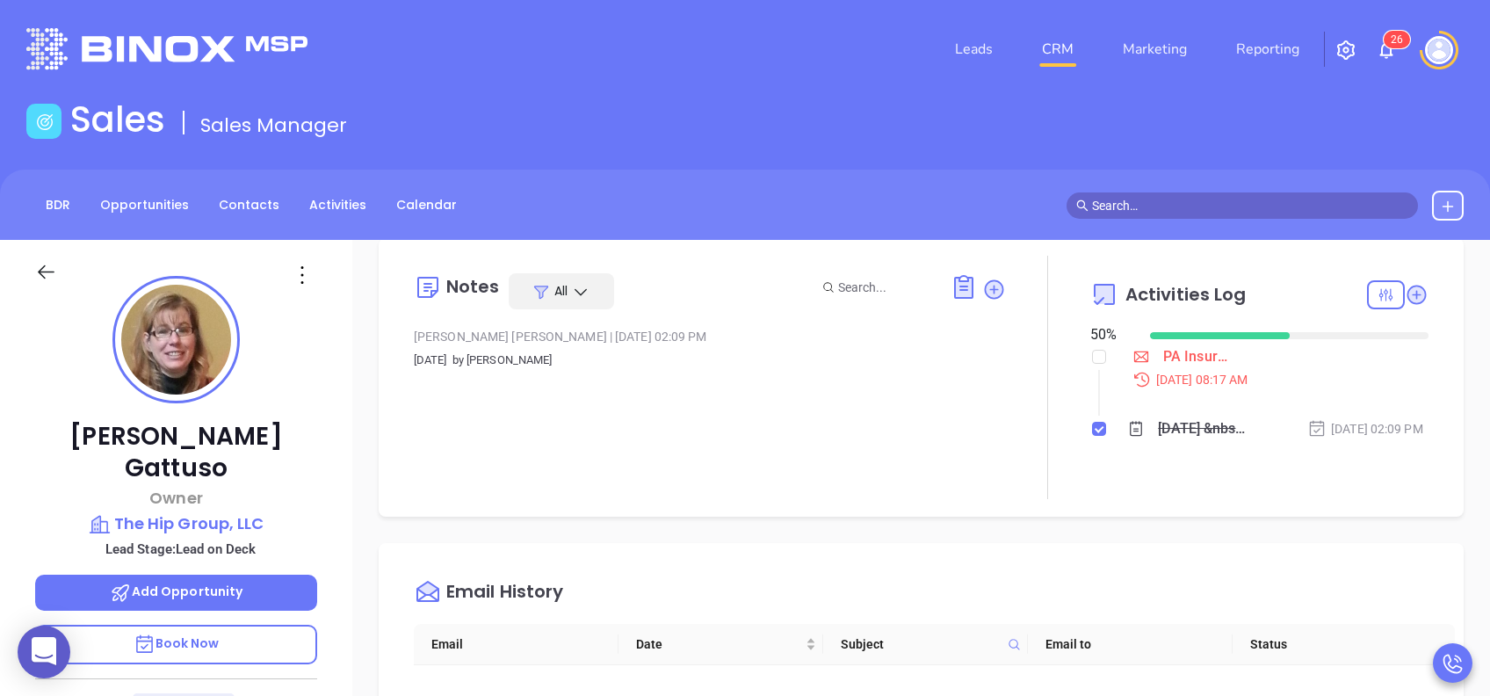
scroll to position [0, 0]
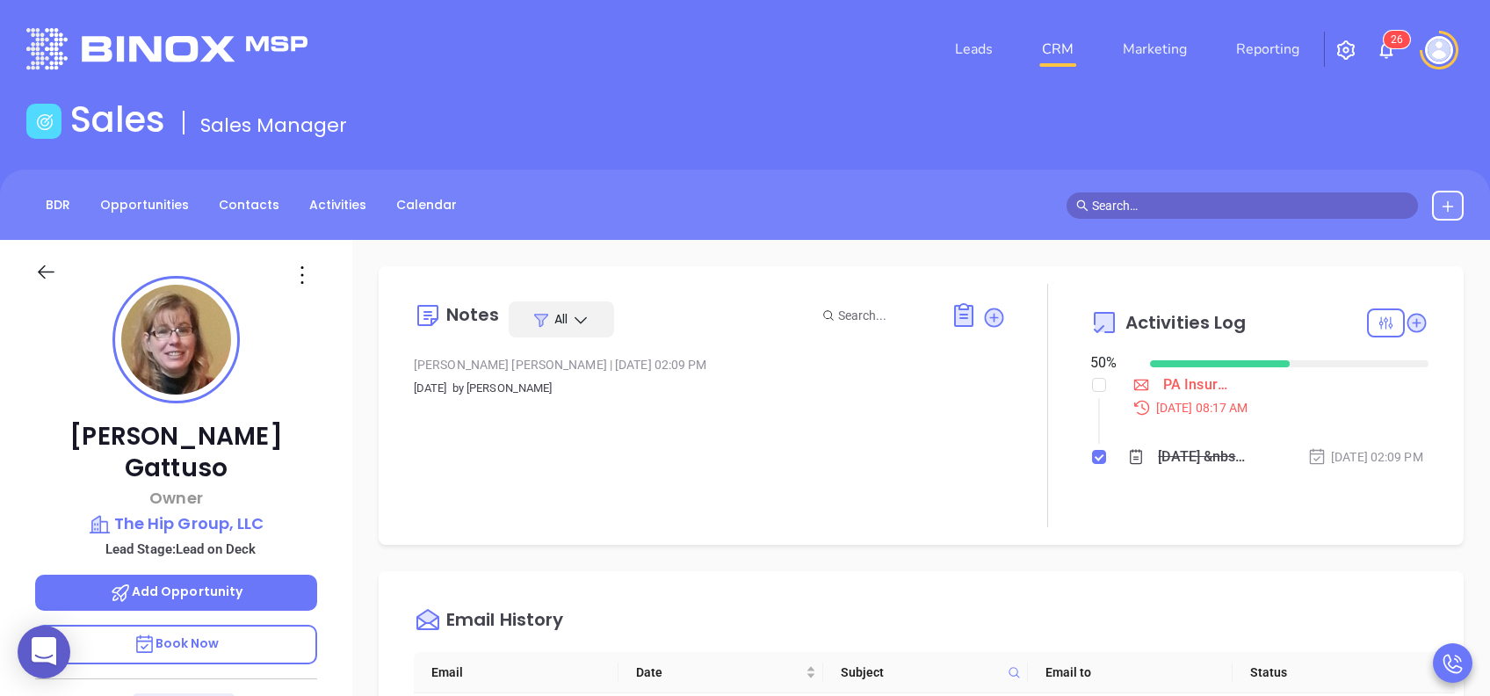
click at [1094, 387] on input "checkbox" at bounding box center [1099, 385] width 14 height 14
checkbox input "true"
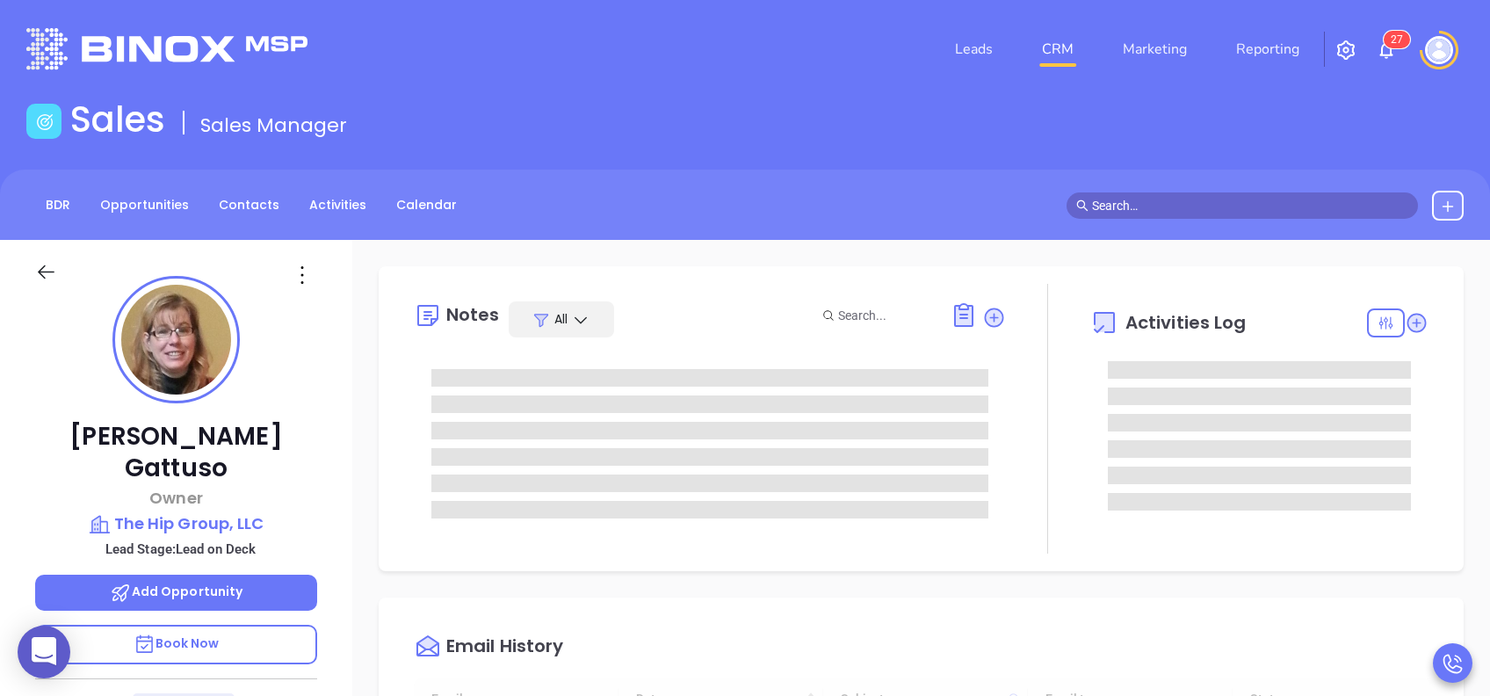
type input "[DATE]"
type input "[PERSON_NAME]"
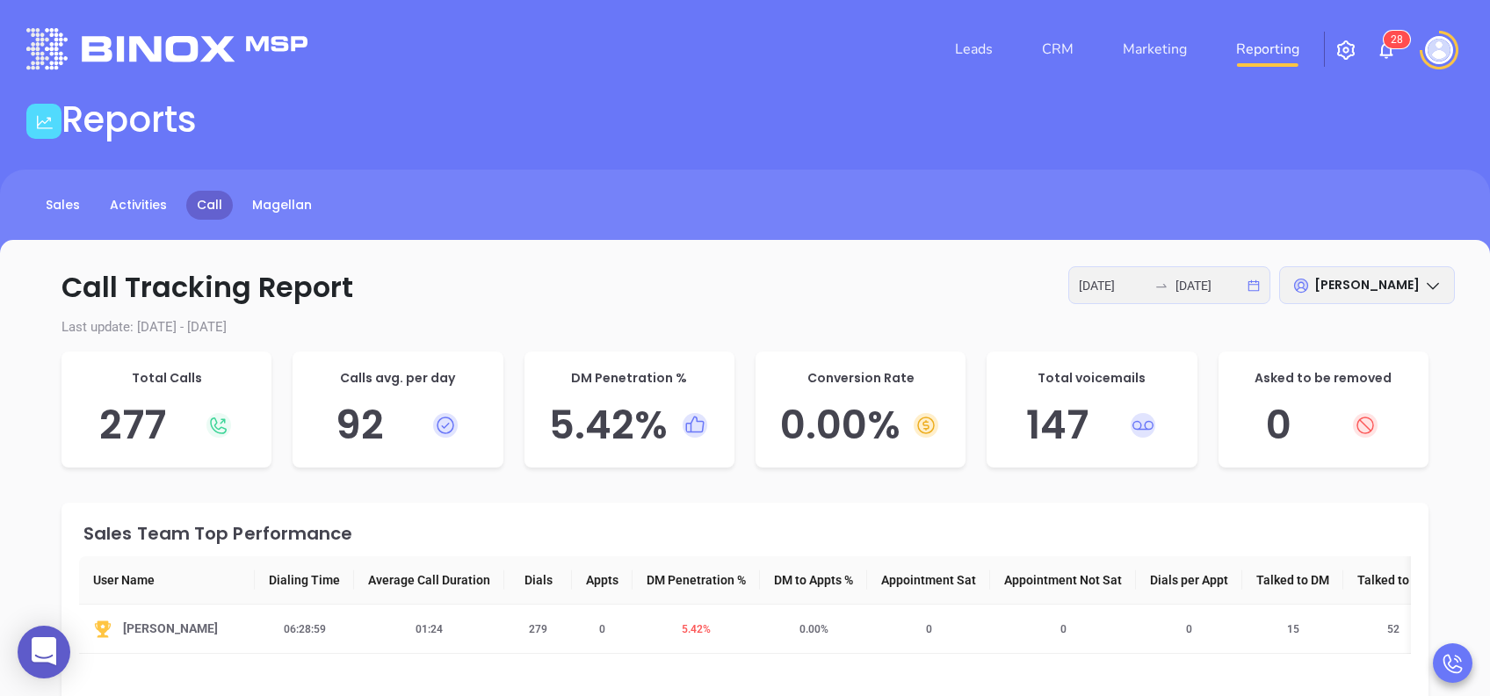
scroll to position [117, 0]
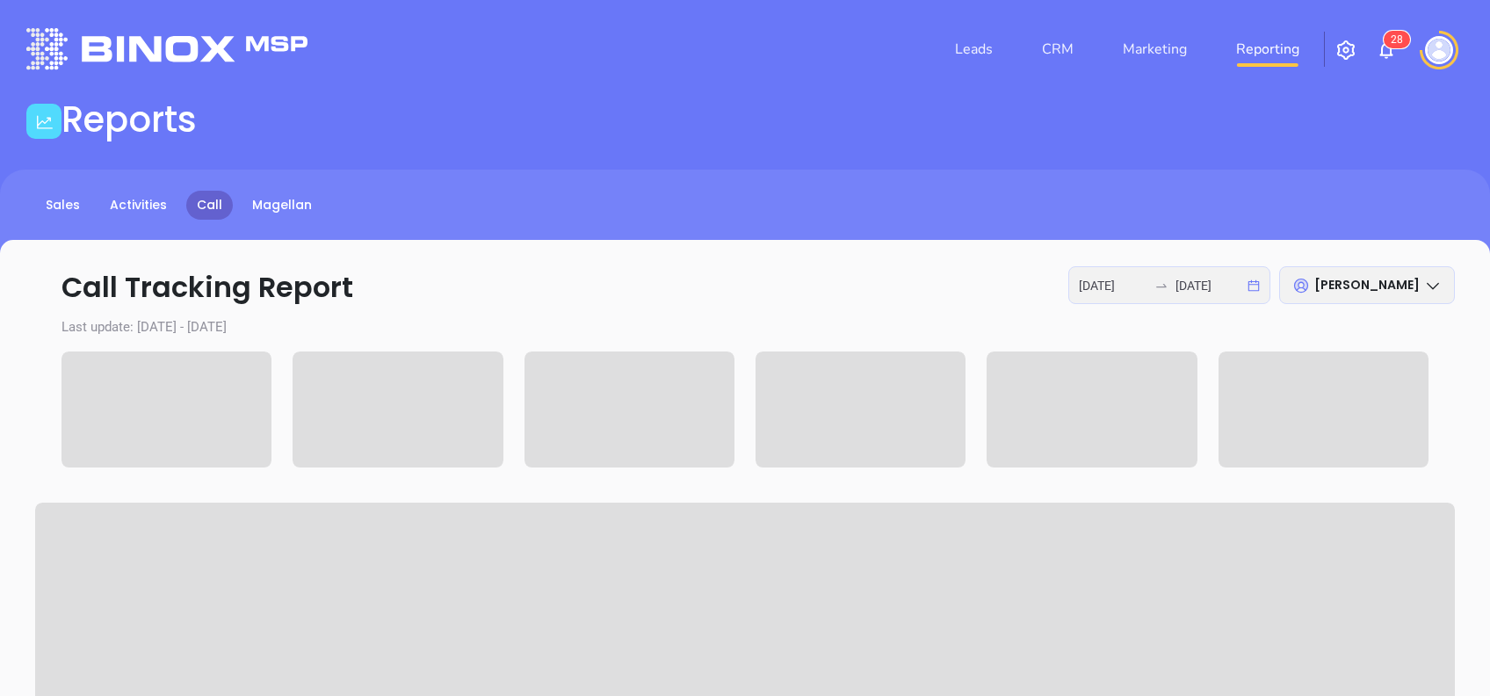
scroll to position [117, 0]
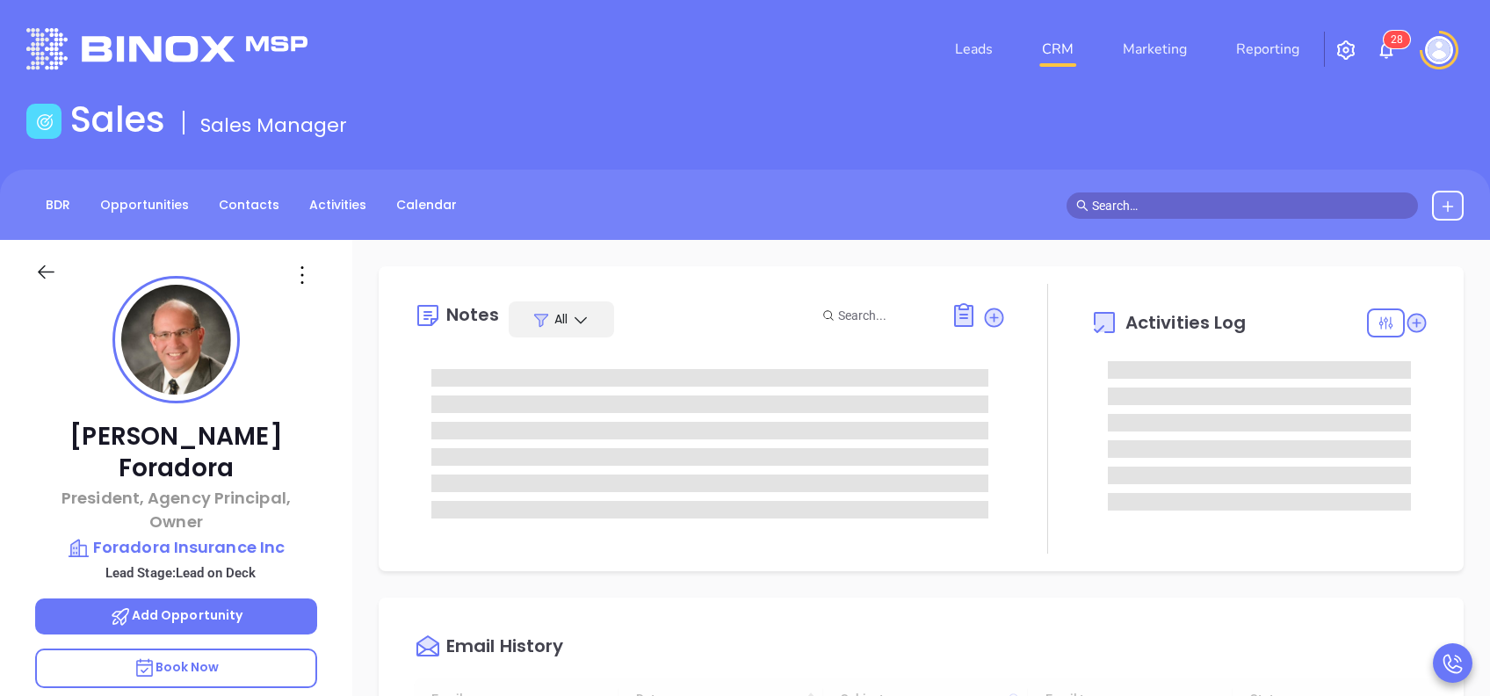
type input "[DATE]"
type input "[PERSON_NAME]"
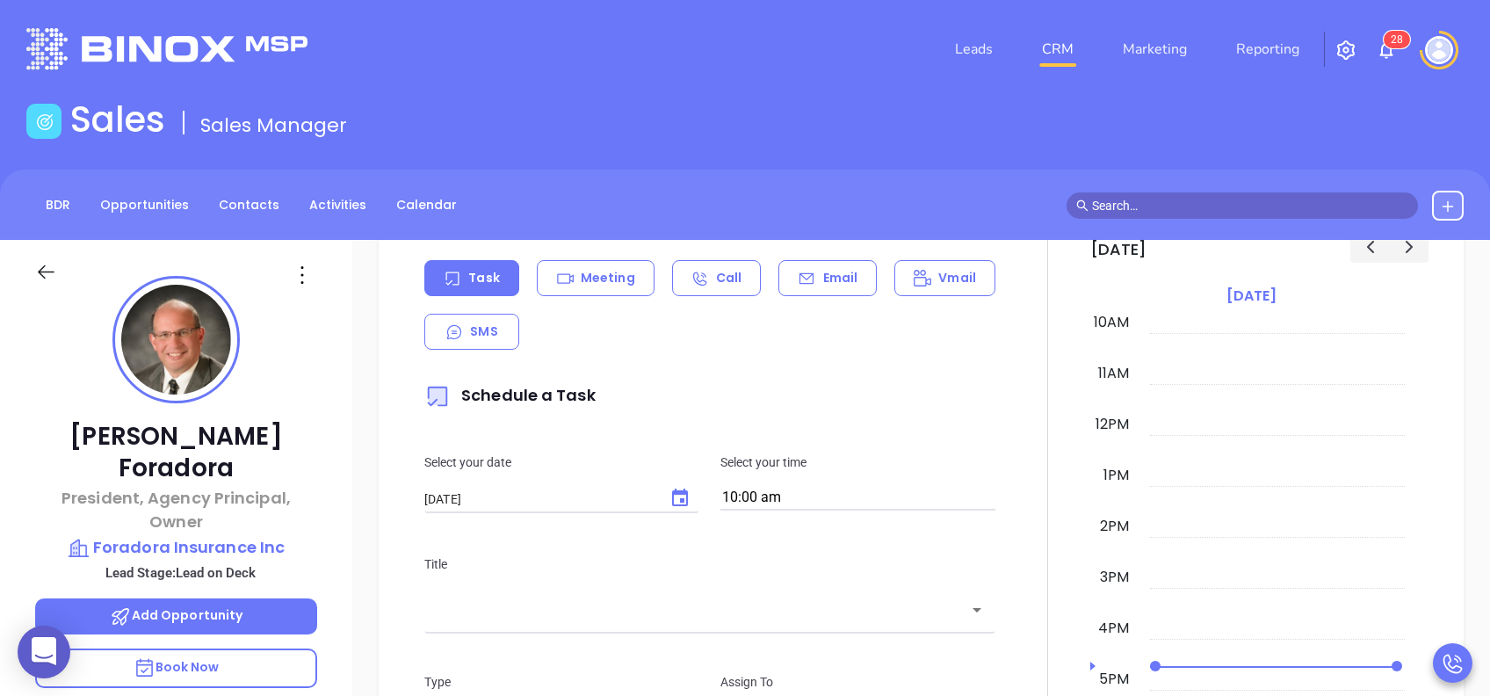
scroll to position [749, 0]
click at [825, 279] on p "Email" at bounding box center [840, 280] width 35 height 18
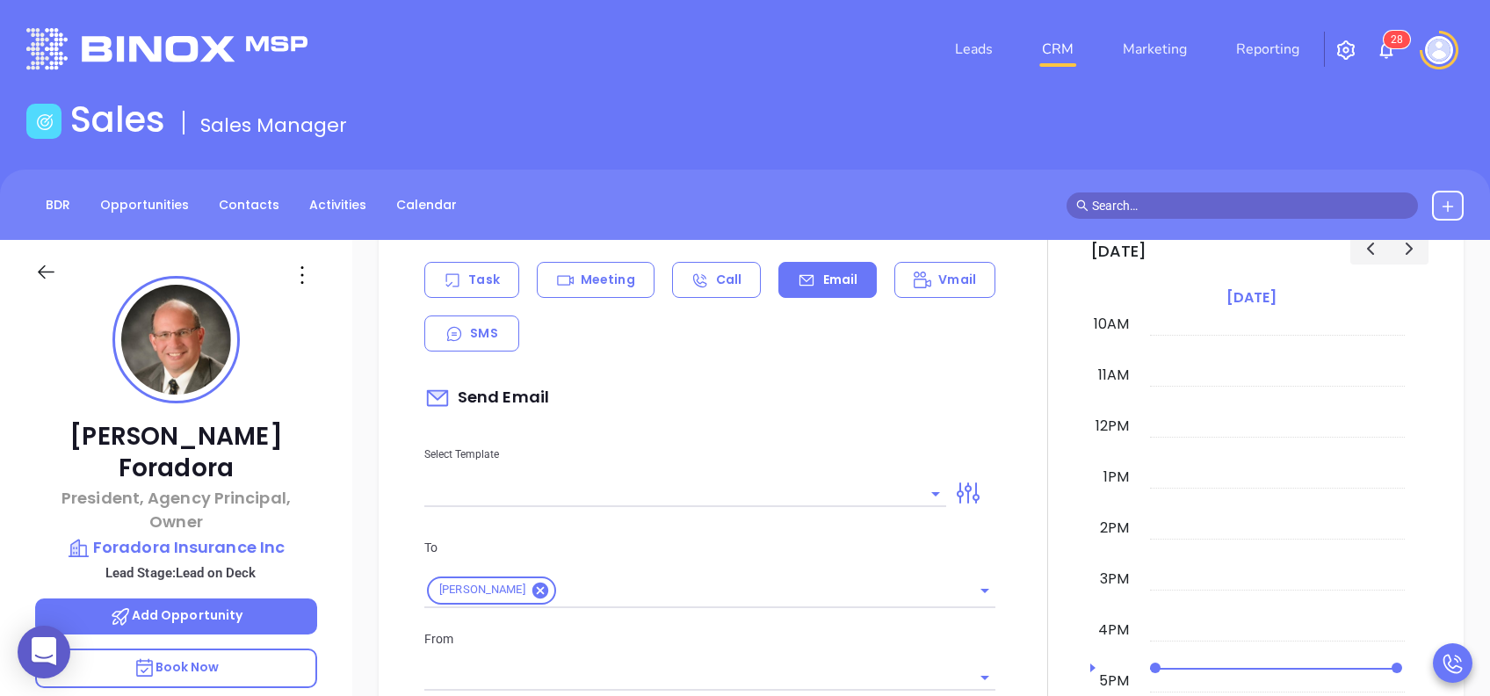
click at [669, 484] on input "text" at bounding box center [672, 493] width 496 height 25
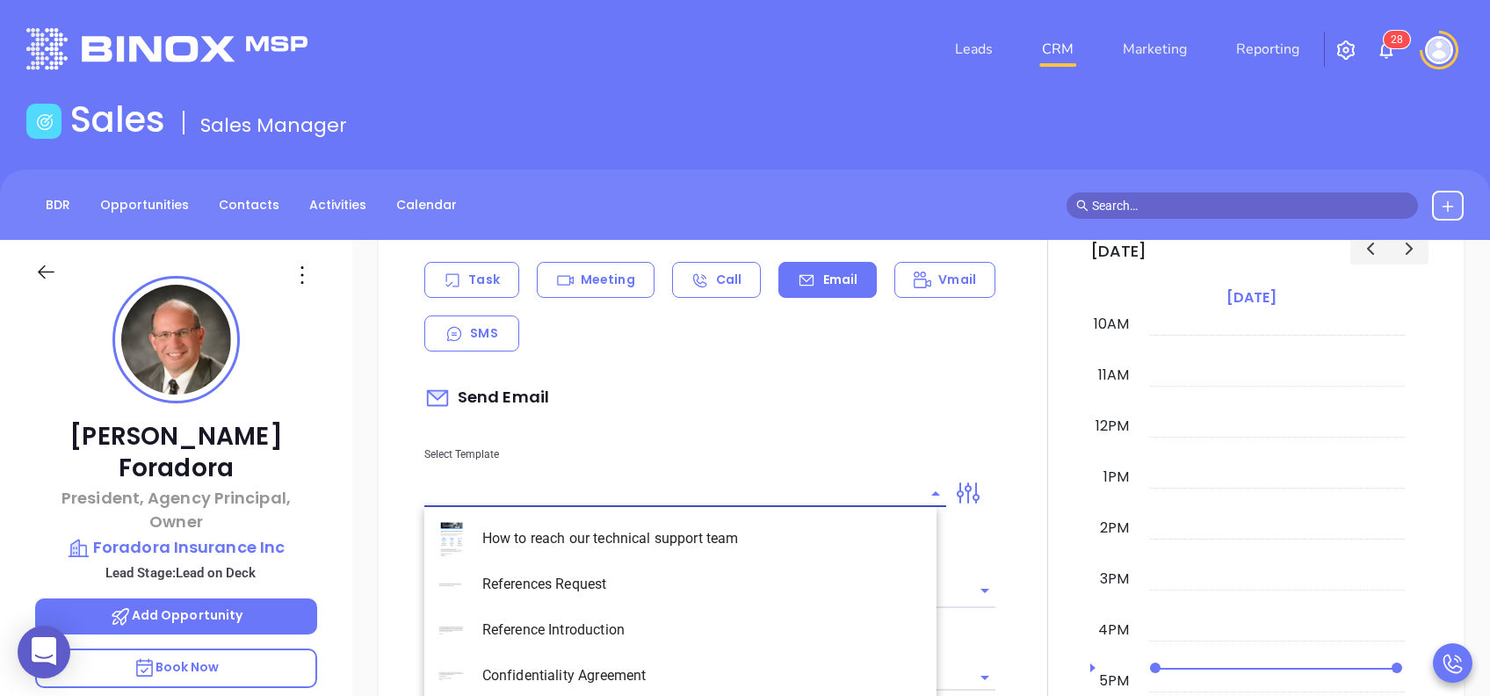
type input "[PERSON_NAME]"
click at [632, 532] on li "PA Insurance 0625" at bounding box center [680, 539] width 512 height 46
type input "PA Insurance 0625"
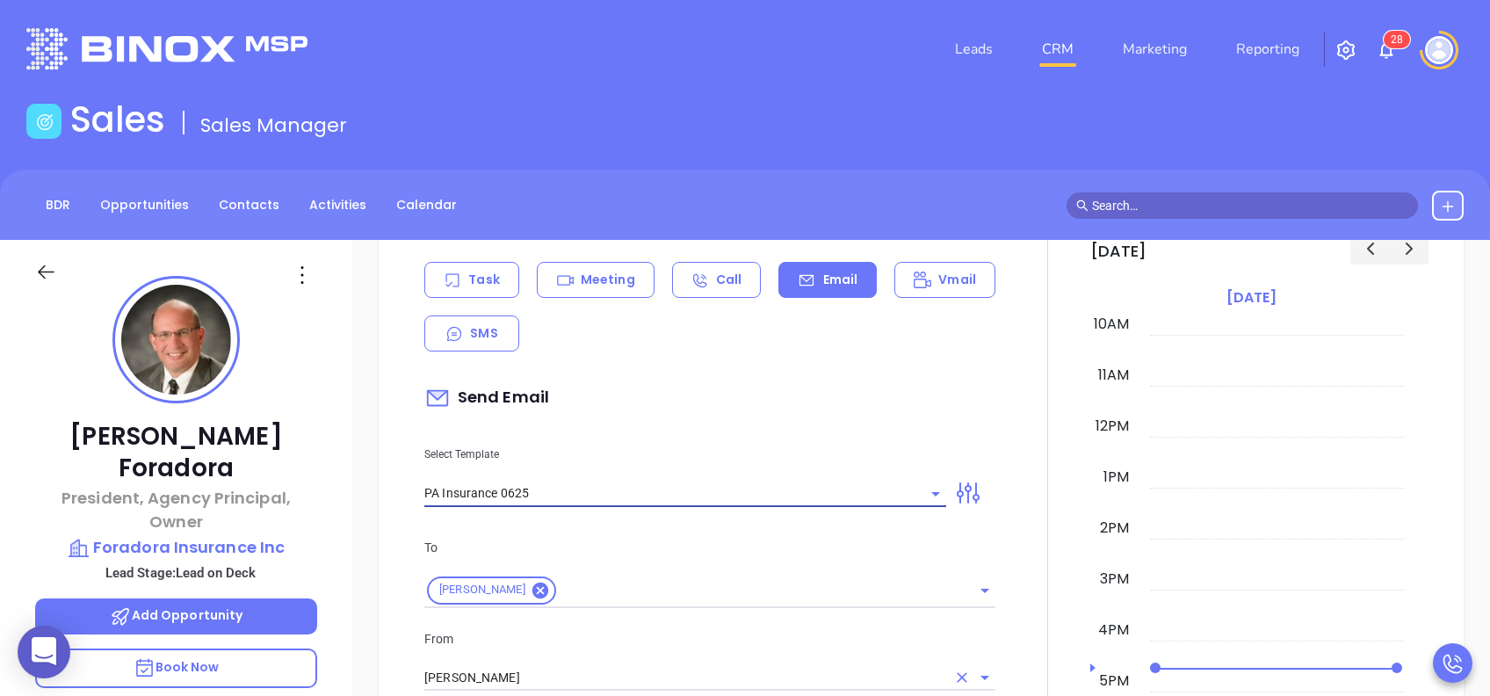
type input "Scott, PA’s New Cybersecurity Law: Are You Prepared?"
type input "PA Insurance 0625"
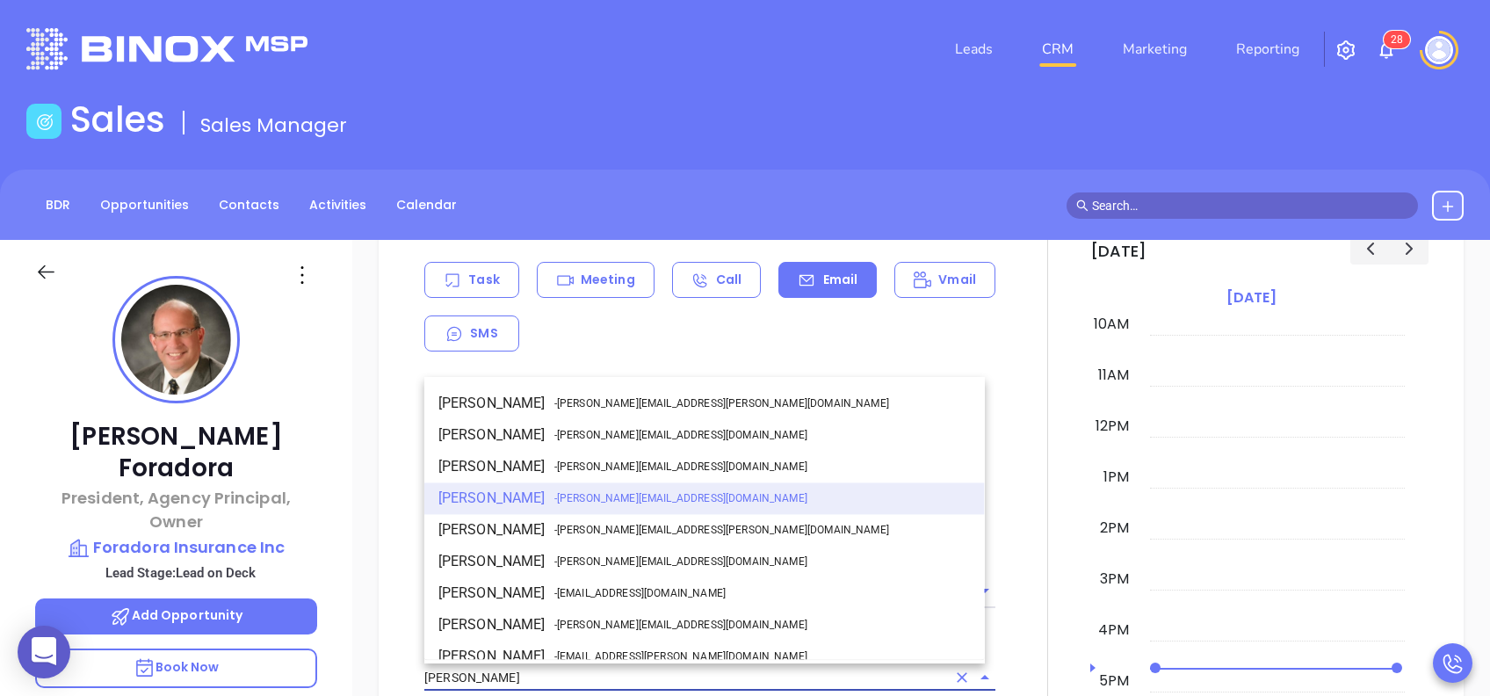
click at [507, 685] on input "[PERSON_NAME]" at bounding box center [685, 677] width 522 height 25
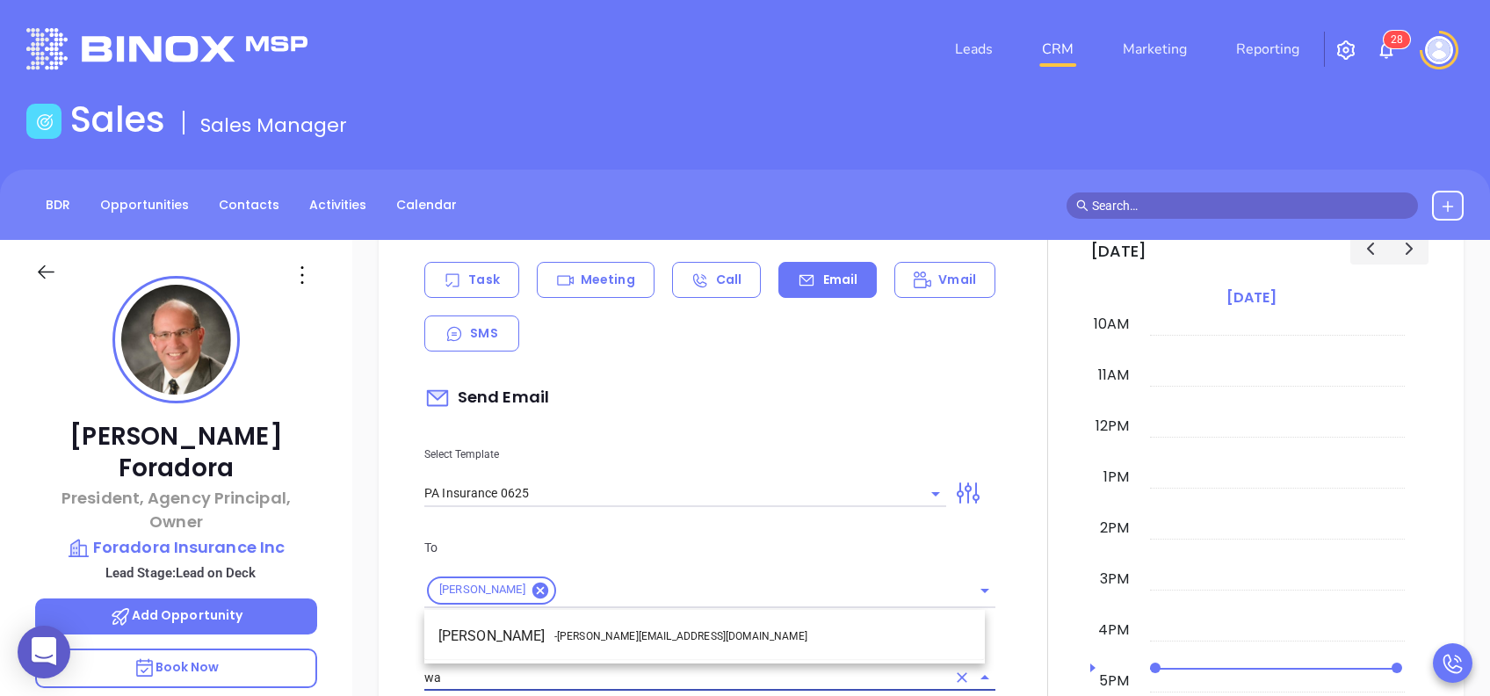
click at [580, 633] on span "- walter@motiva.net" at bounding box center [680, 636] width 253 height 16
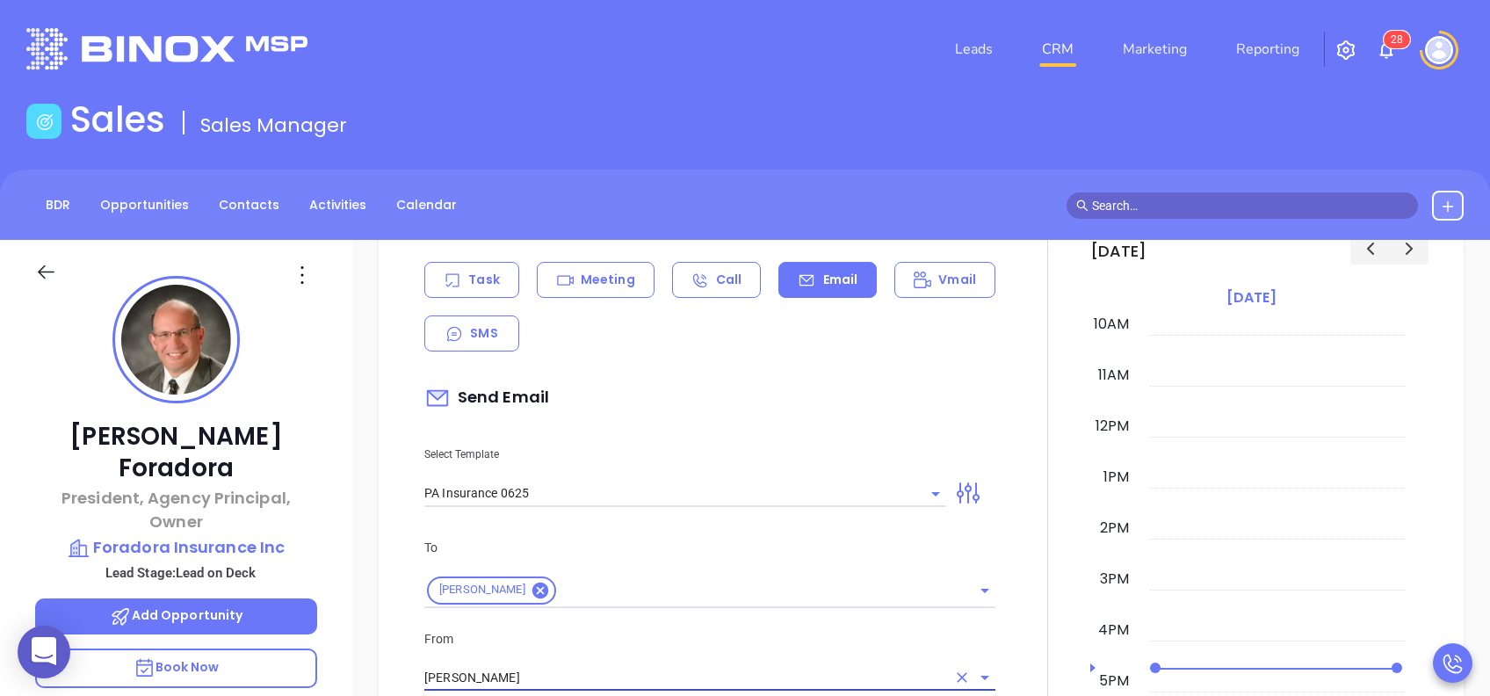
type input "[PERSON_NAME]"
click at [611, 636] on p "From" at bounding box center [709, 638] width 571 height 19
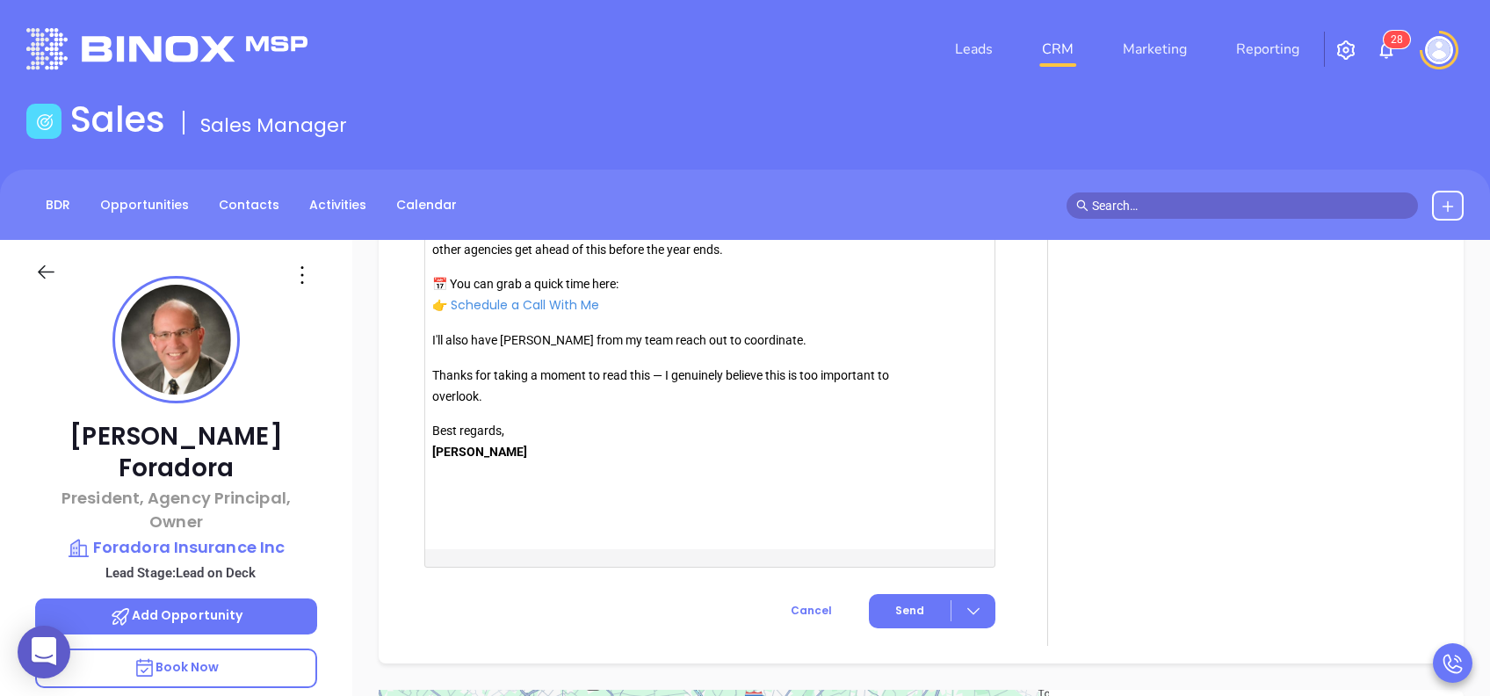
scroll to position [2061, 0]
click at [897, 613] on span "Send" at bounding box center [909, 610] width 29 height 16
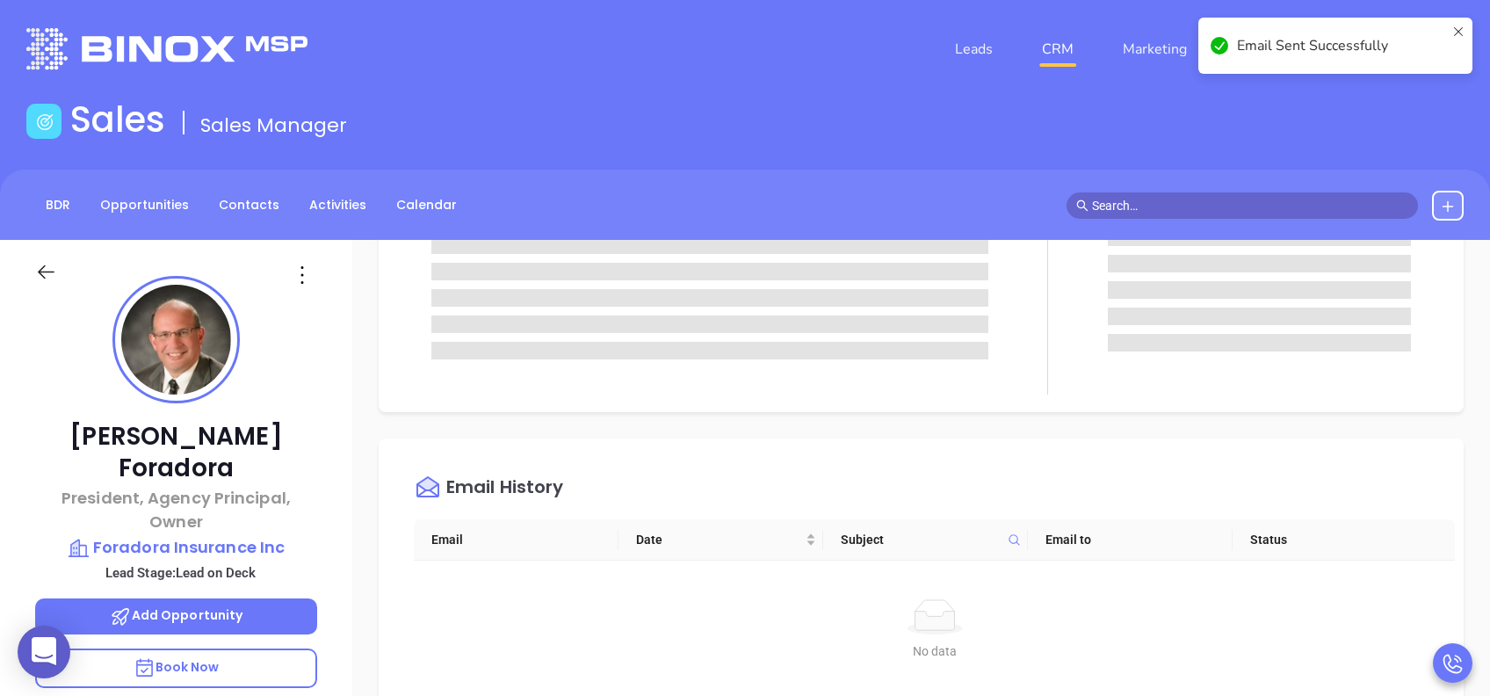
scroll to position [0, 0]
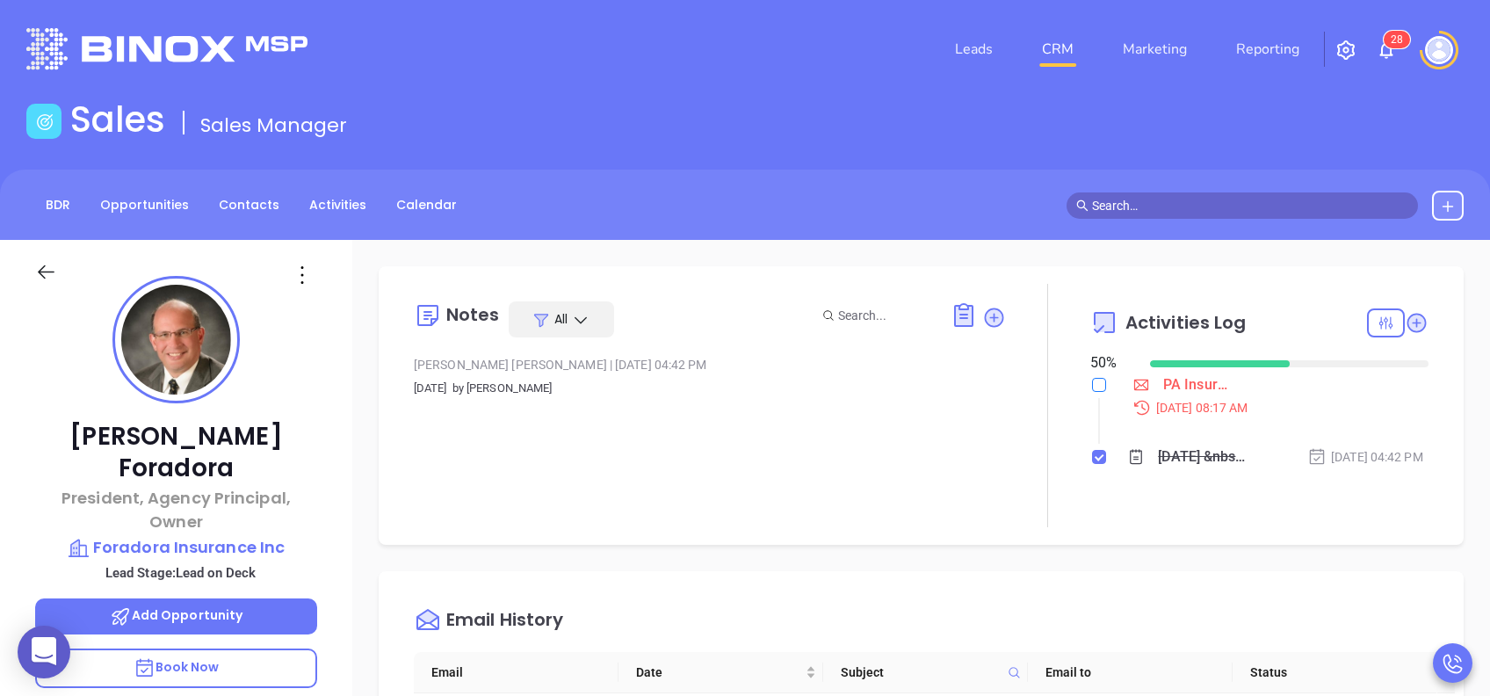
click at [1092, 386] on input "checkbox" at bounding box center [1099, 385] width 14 height 14
checkbox input "true"
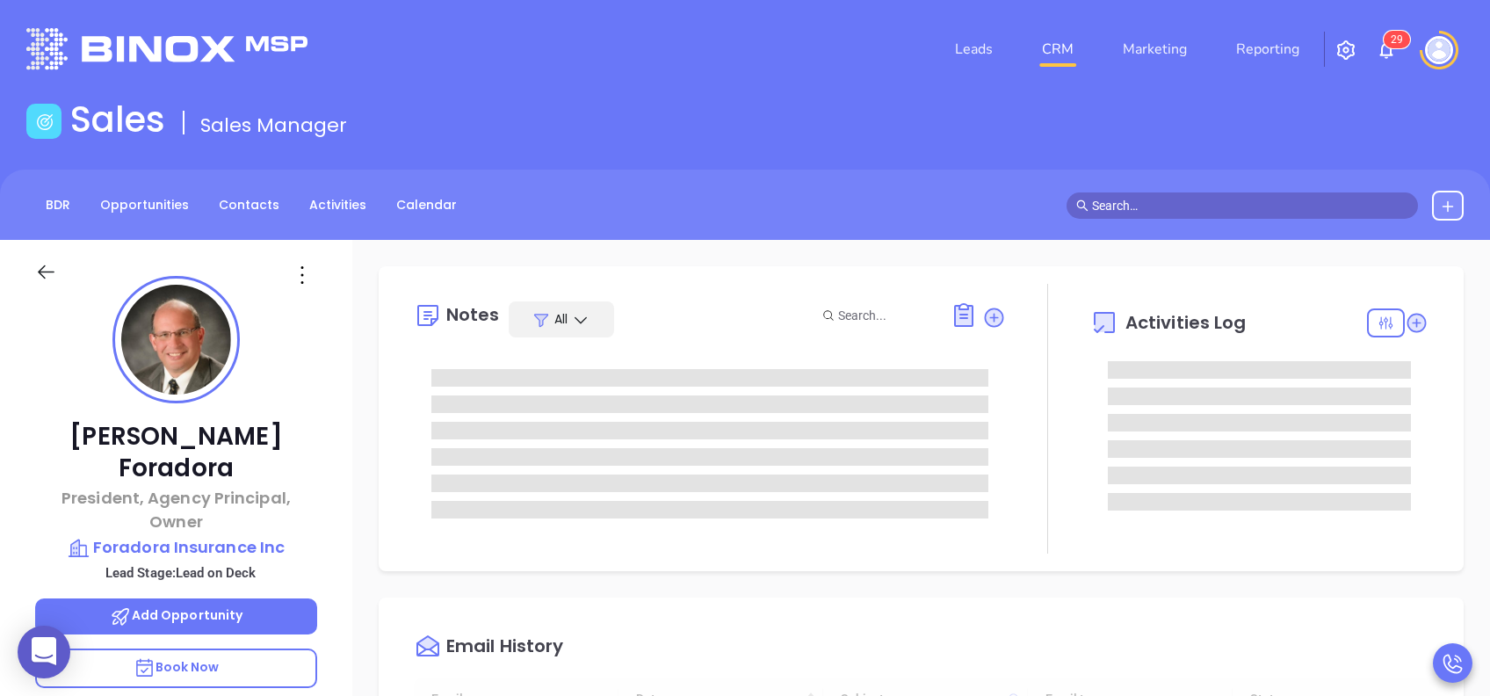
type input "[DATE]"
type input "[PERSON_NAME]"
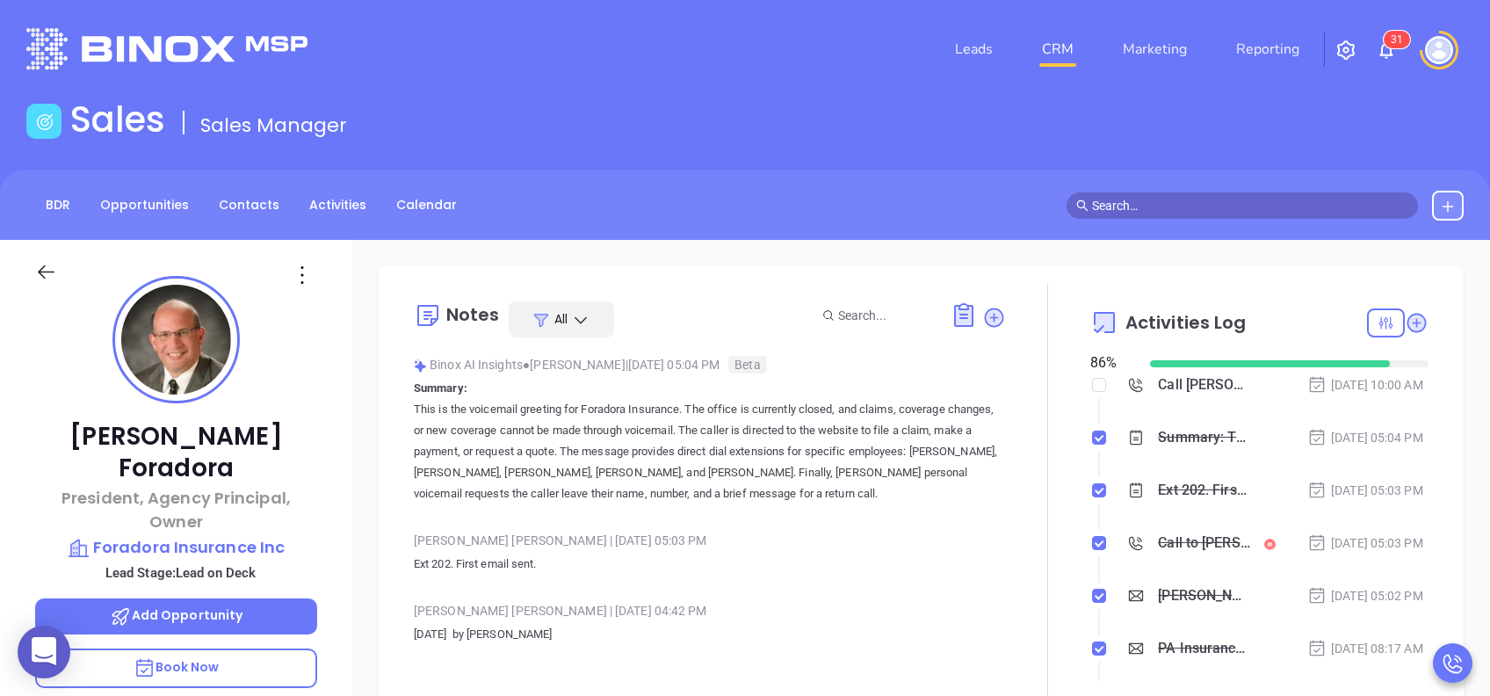
click at [939, 385] on p "Summary: This is the voicemail greeting for Foradora Insurance. The office is c…" at bounding box center [710, 441] width 592 height 127
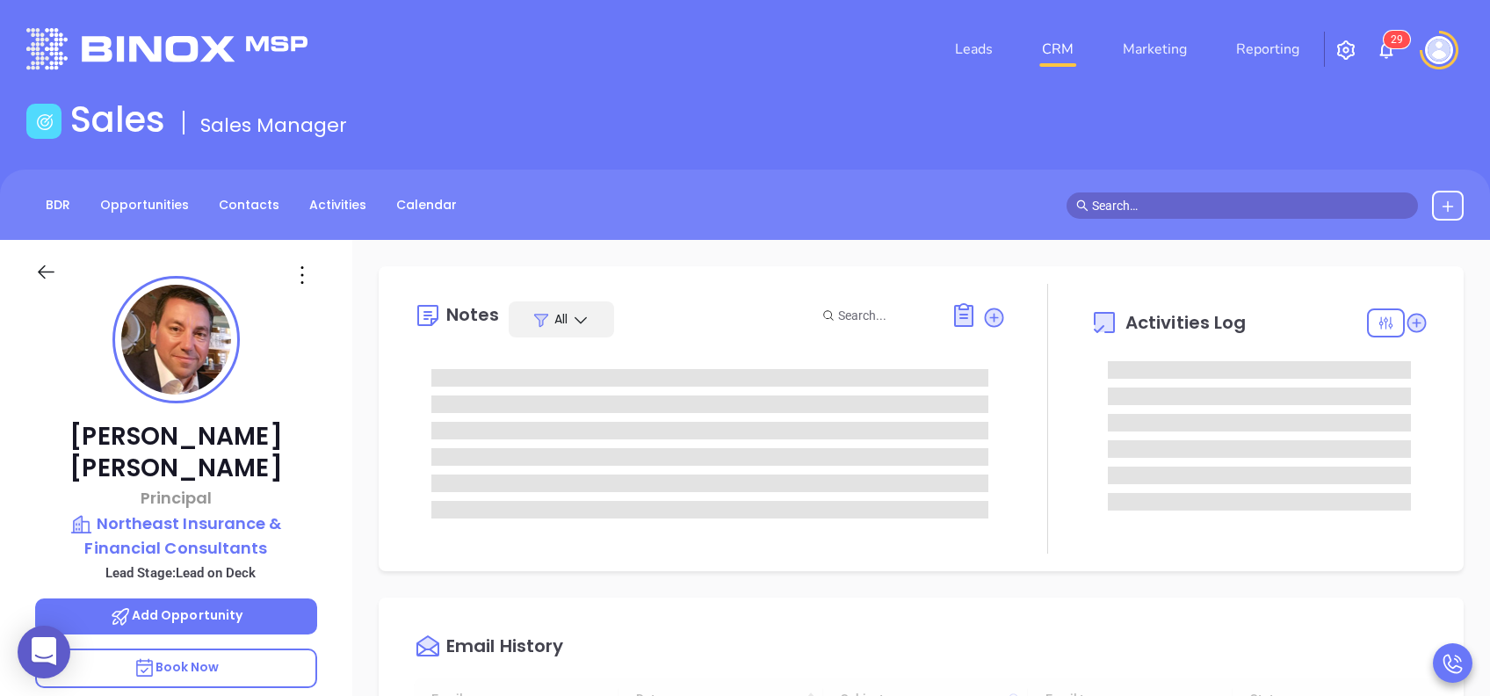
type input "[DATE]"
type input "[PERSON_NAME]"
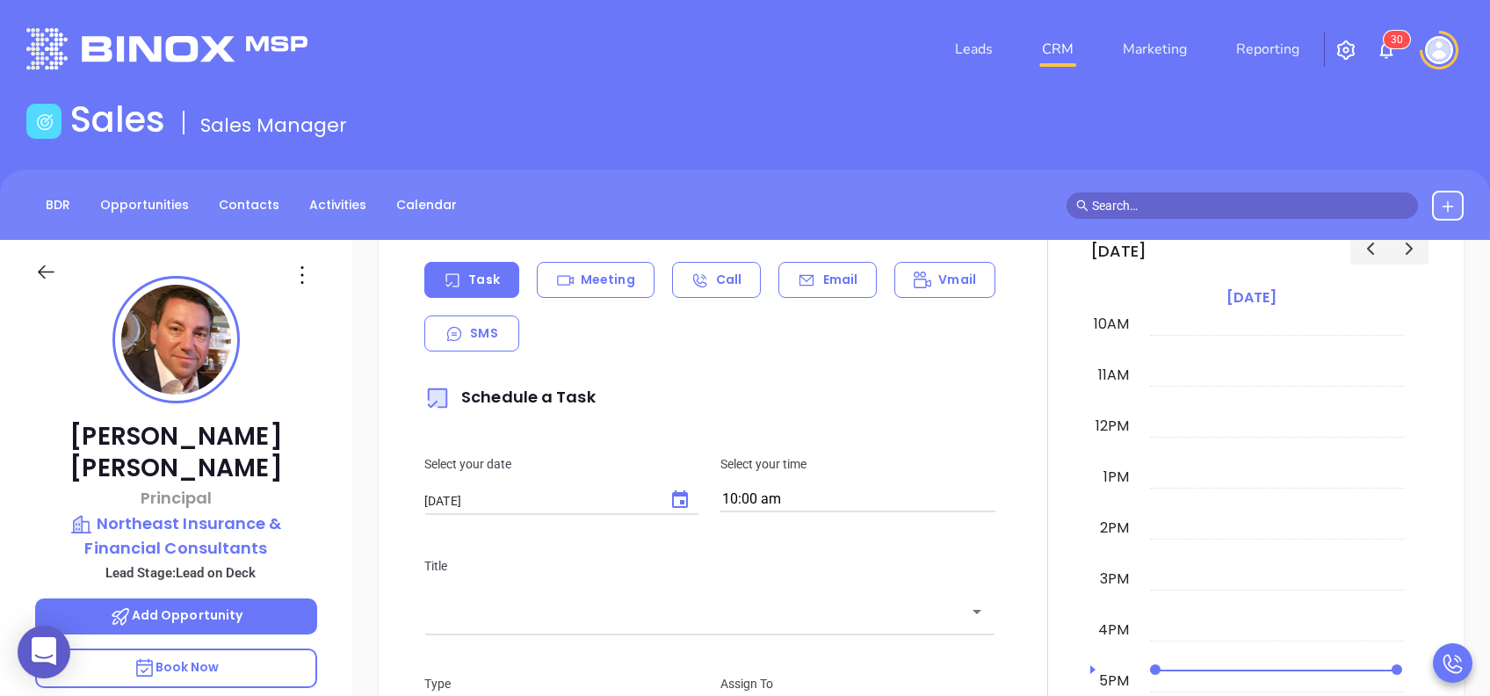
scroll to position [723, 0]
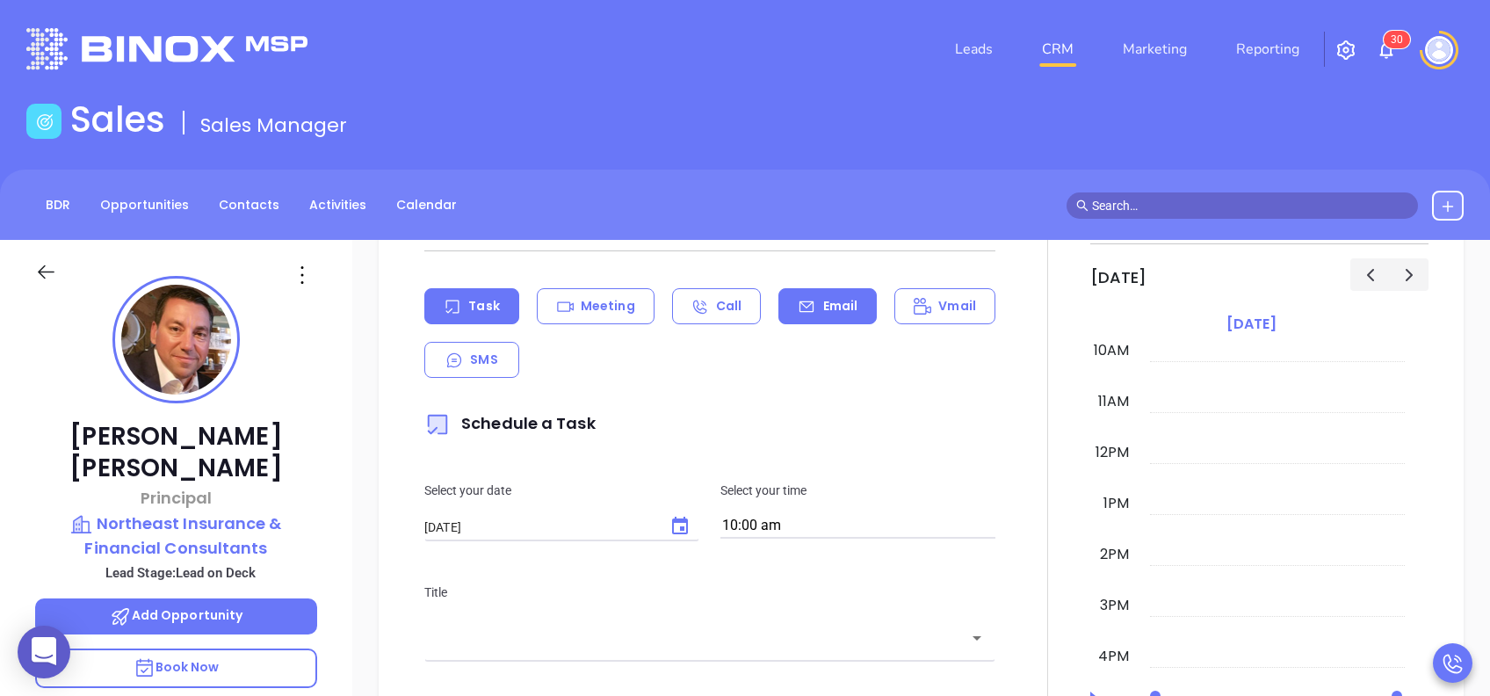
click at [841, 308] on p "Email" at bounding box center [840, 306] width 35 height 18
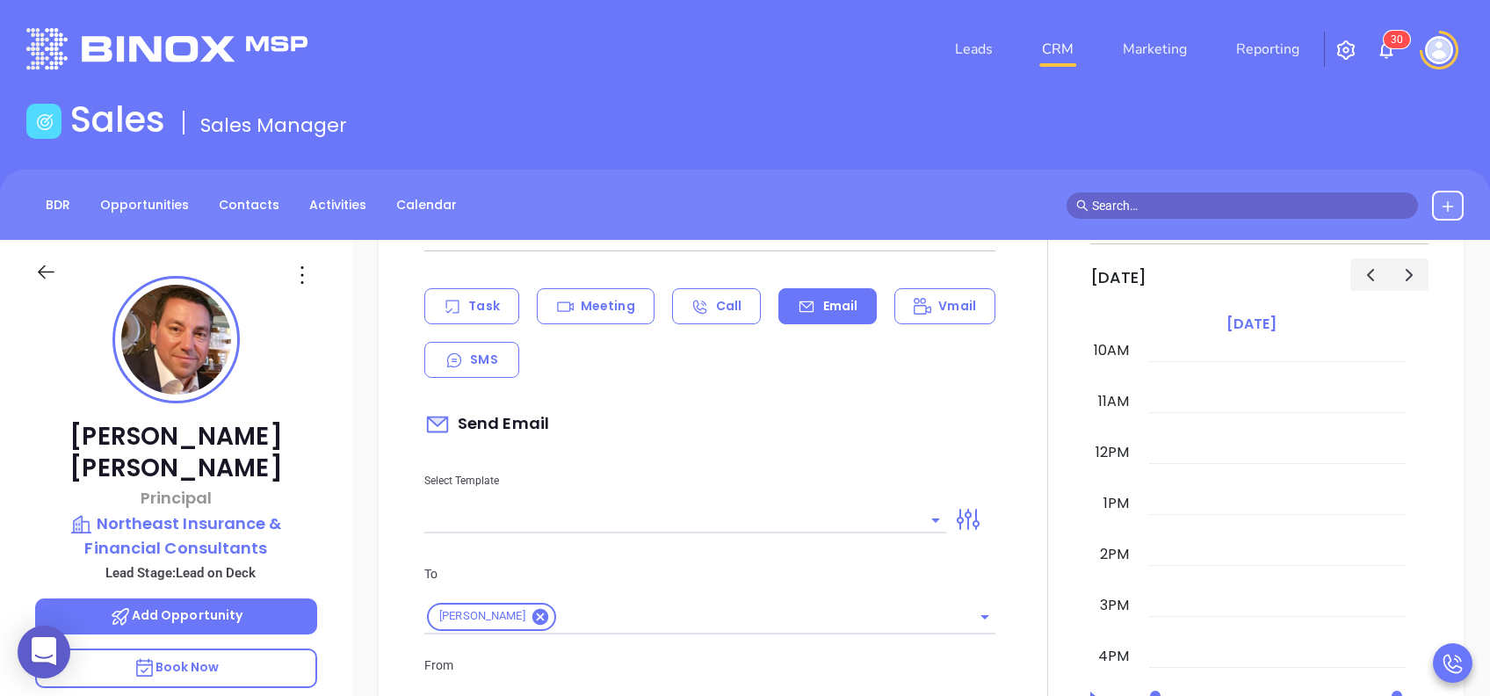
click at [705, 521] on input "text" at bounding box center [672, 519] width 496 height 25
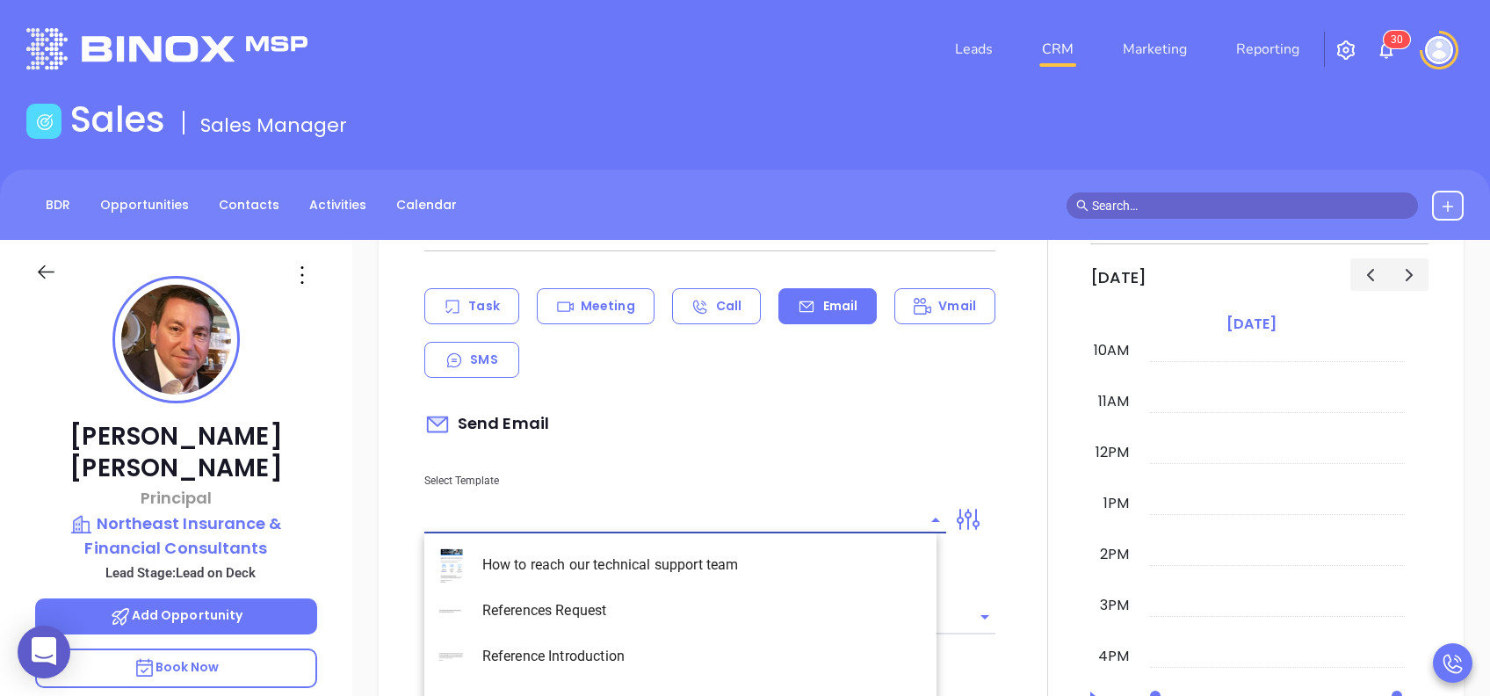
type input "[PERSON_NAME]"
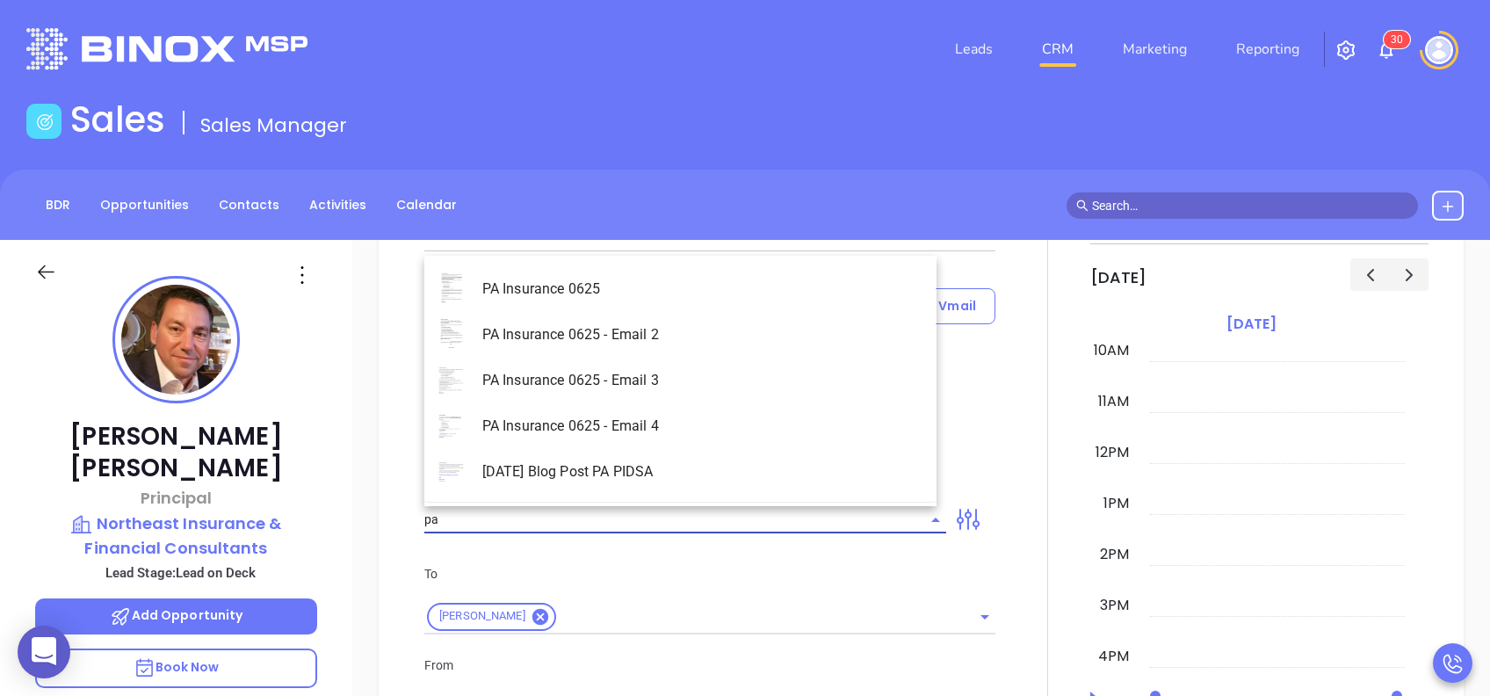
click at [710, 293] on li "PA Insurance 0625" at bounding box center [680, 289] width 512 height 46
type input "PA Insurance 0625"
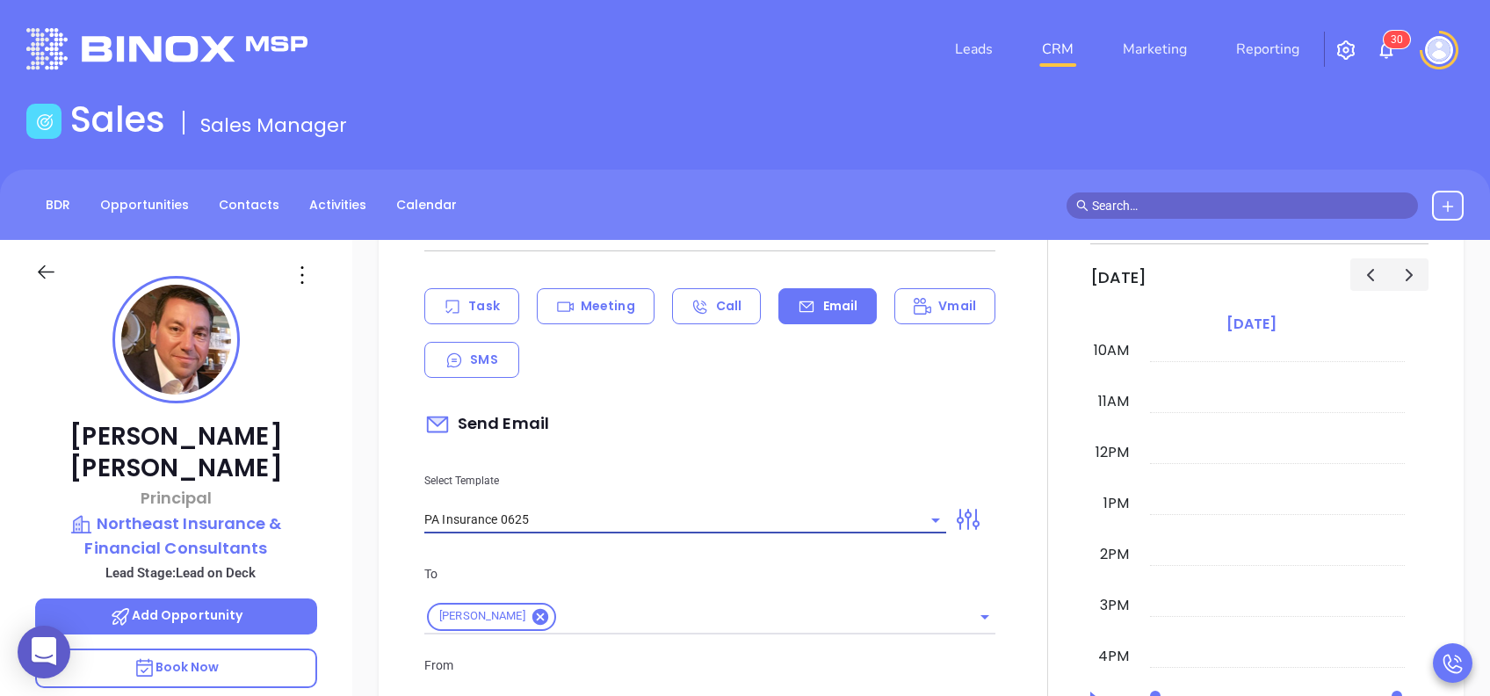
type input "Anthony, PA’s New Cybersecurity Law: Are You Prepared?"
type input "PA Insurance 0625"
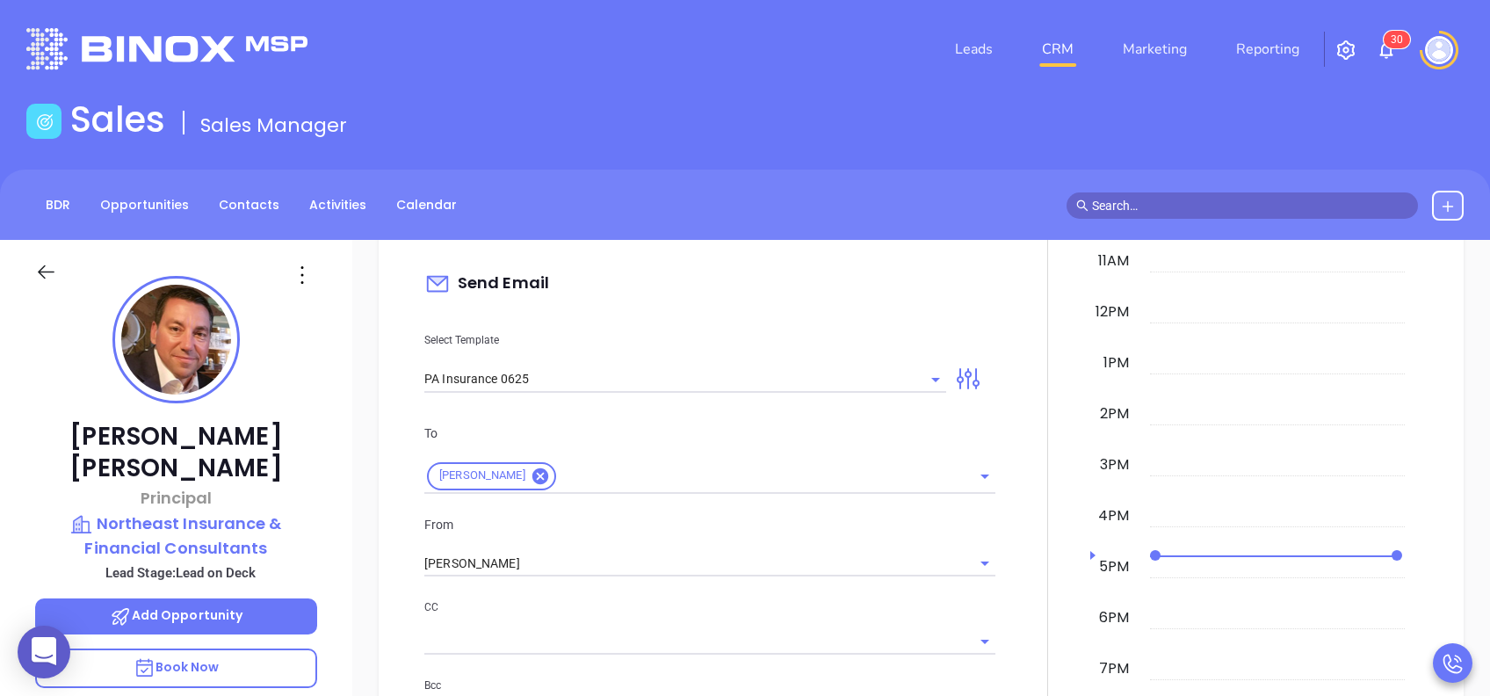
scroll to position [910, 0]
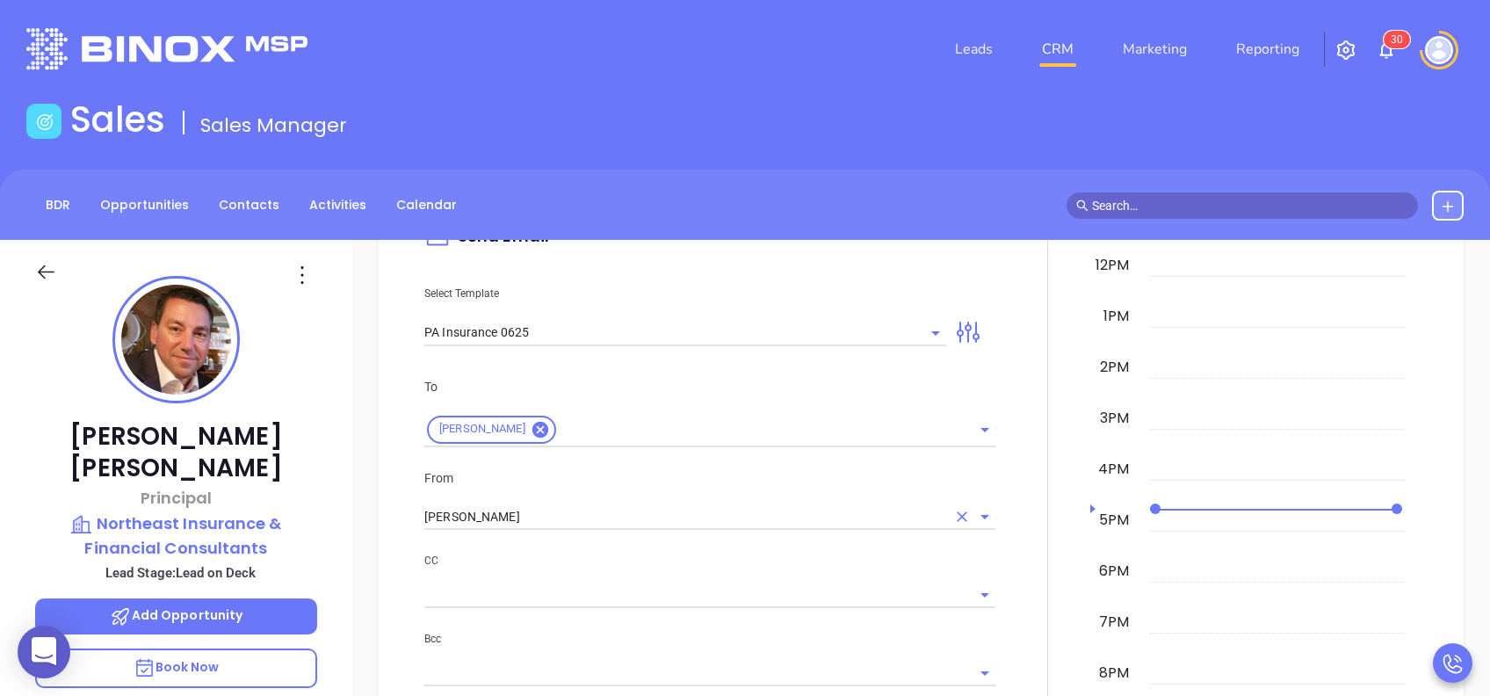
click at [538, 514] on input "[PERSON_NAME]" at bounding box center [685, 516] width 522 height 25
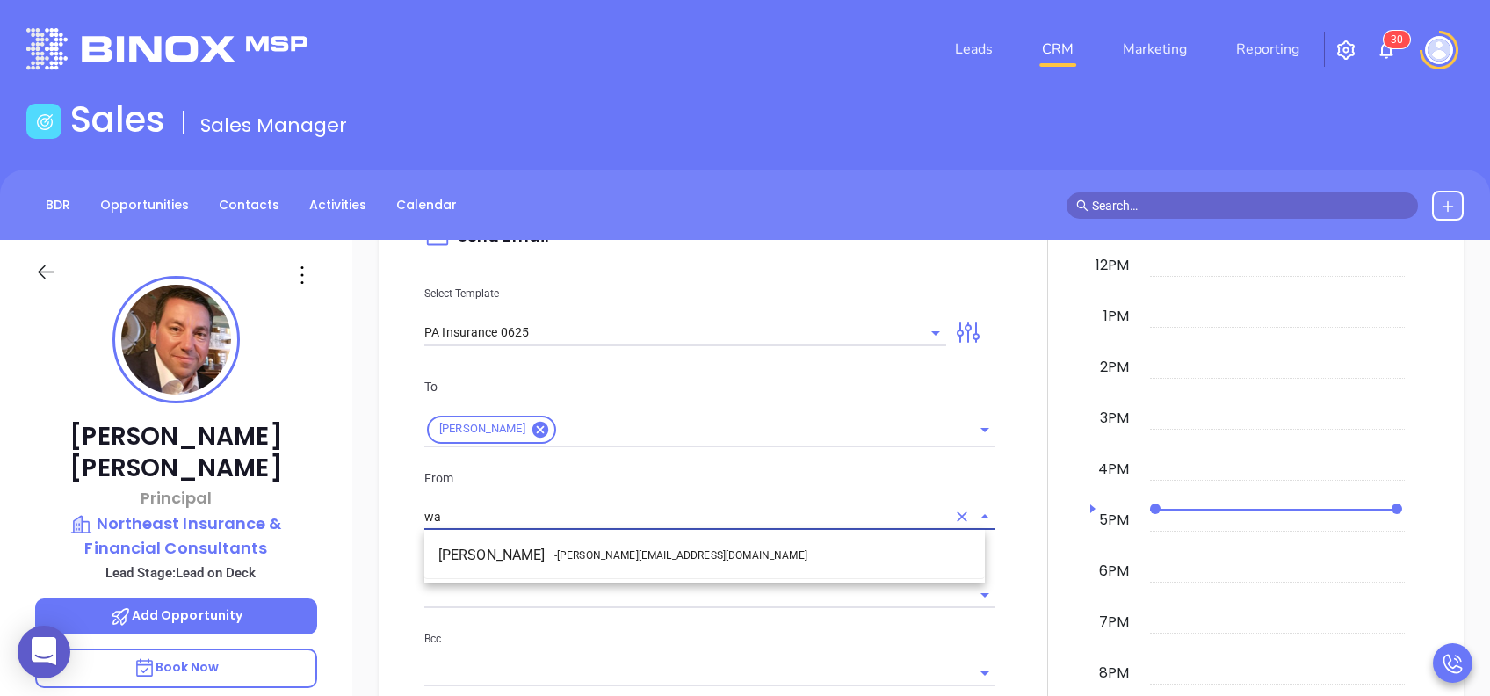
click at [521, 557] on li "Walter Contreras - [EMAIL_ADDRESS][DOMAIN_NAME]" at bounding box center [704, 555] width 561 height 32
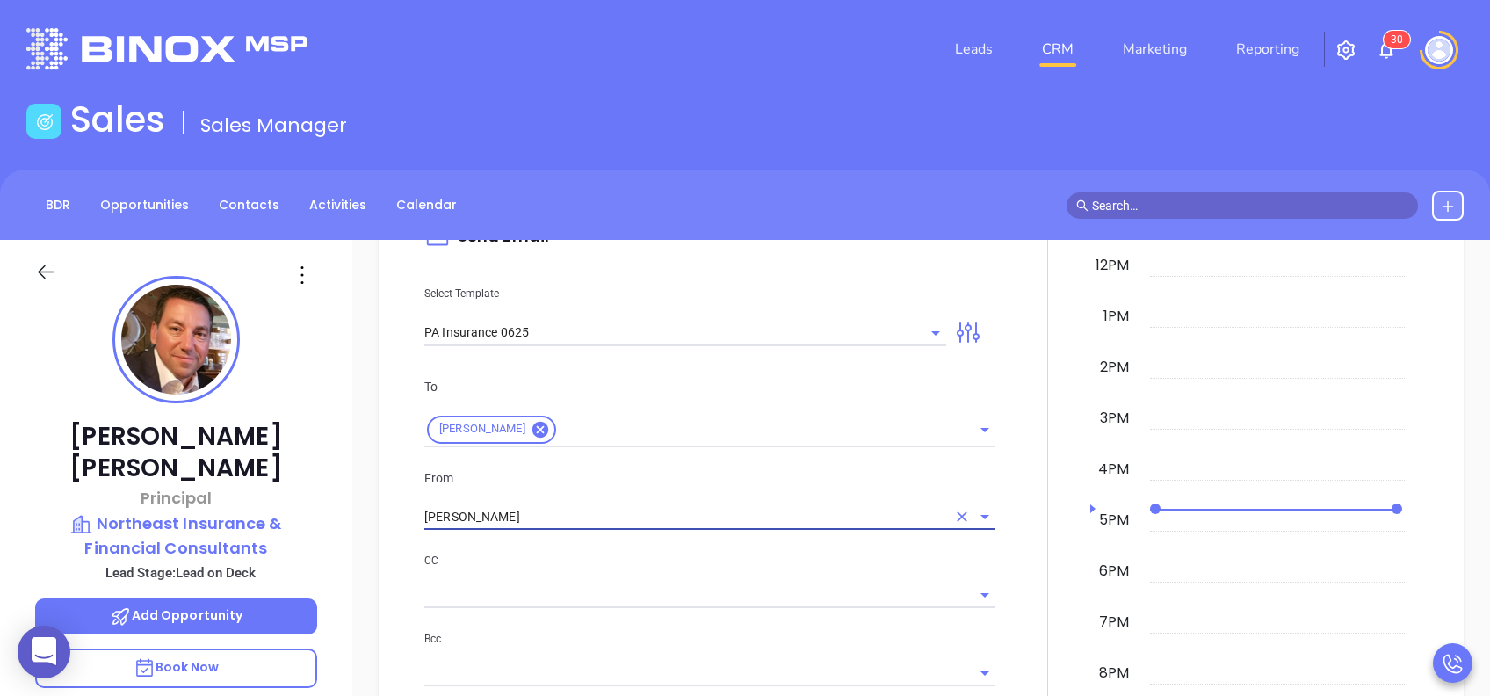
type input "[PERSON_NAME]"
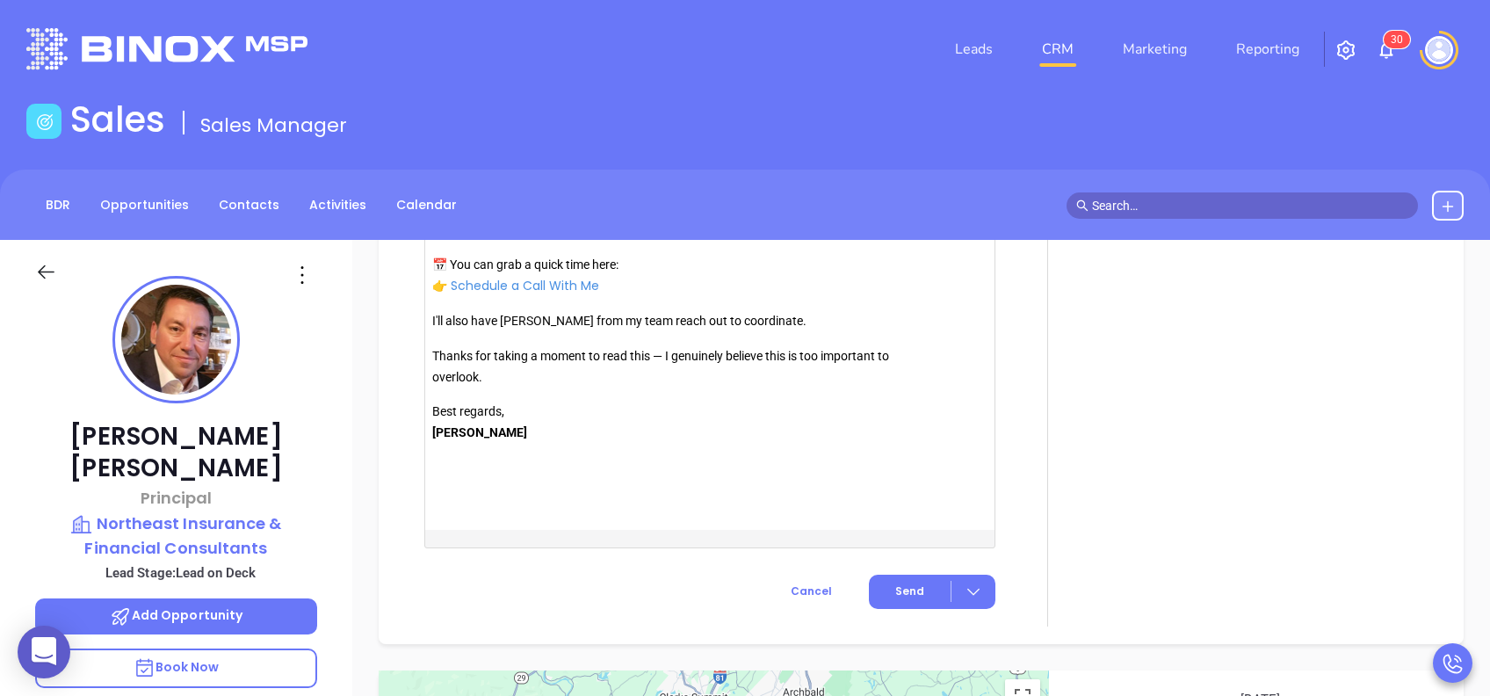
scroll to position [2081, 0]
click at [910, 592] on span "Send" at bounding box center [909, 590] width 29 height 16
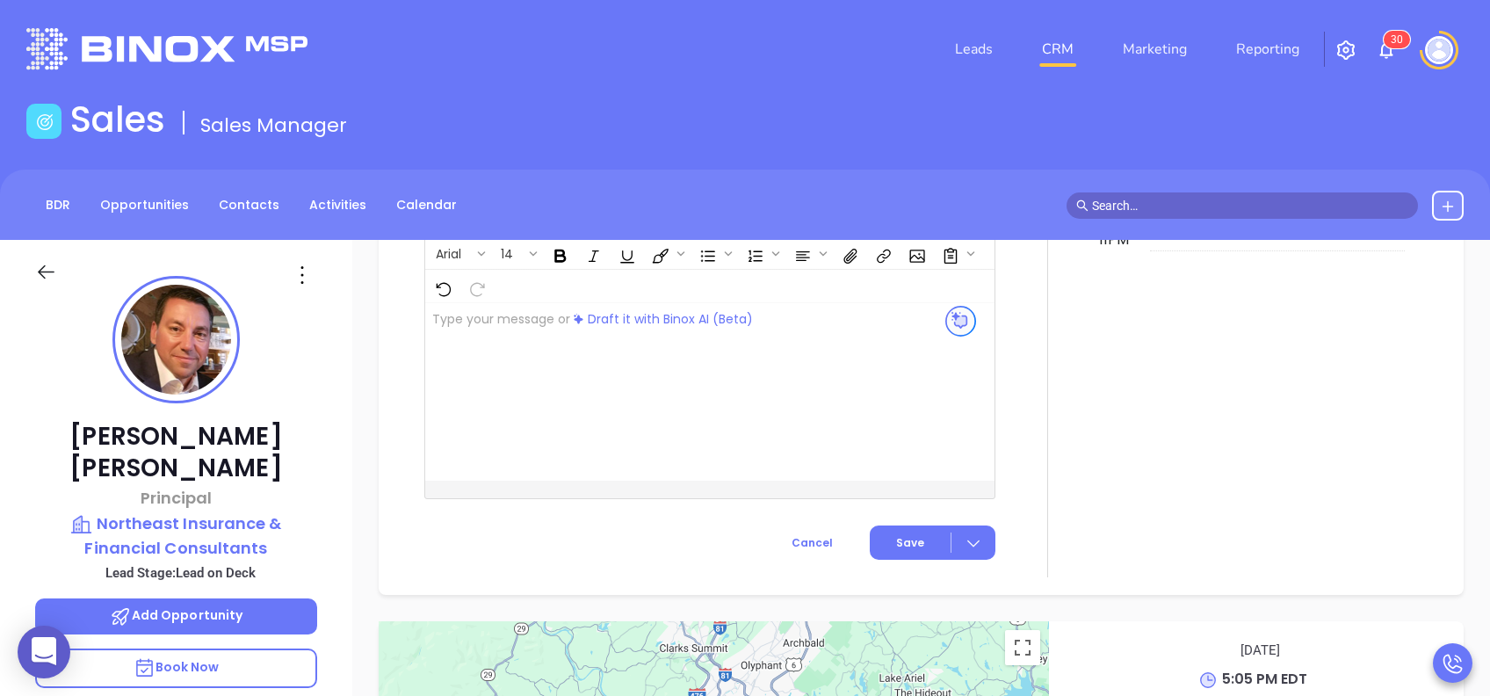
scroll to position [1496, 0]
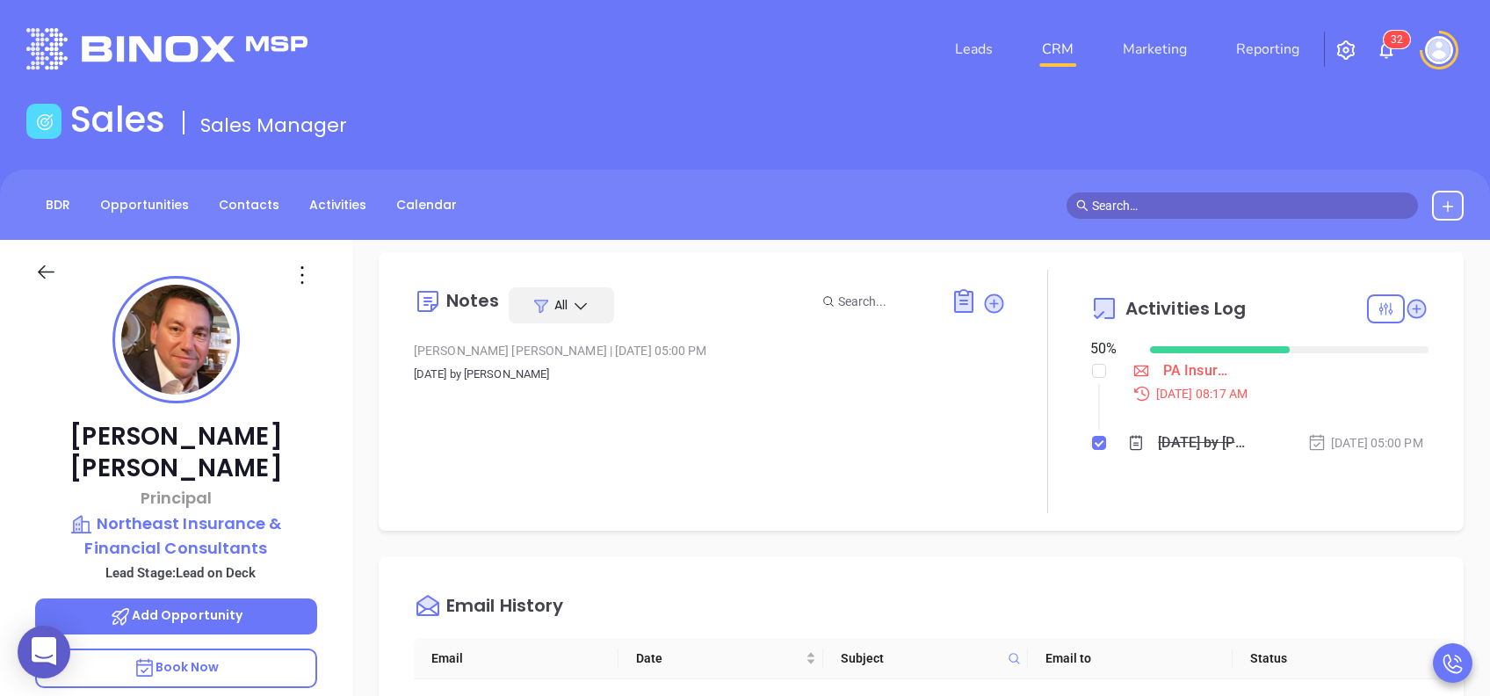
scroll to position [0, 0]
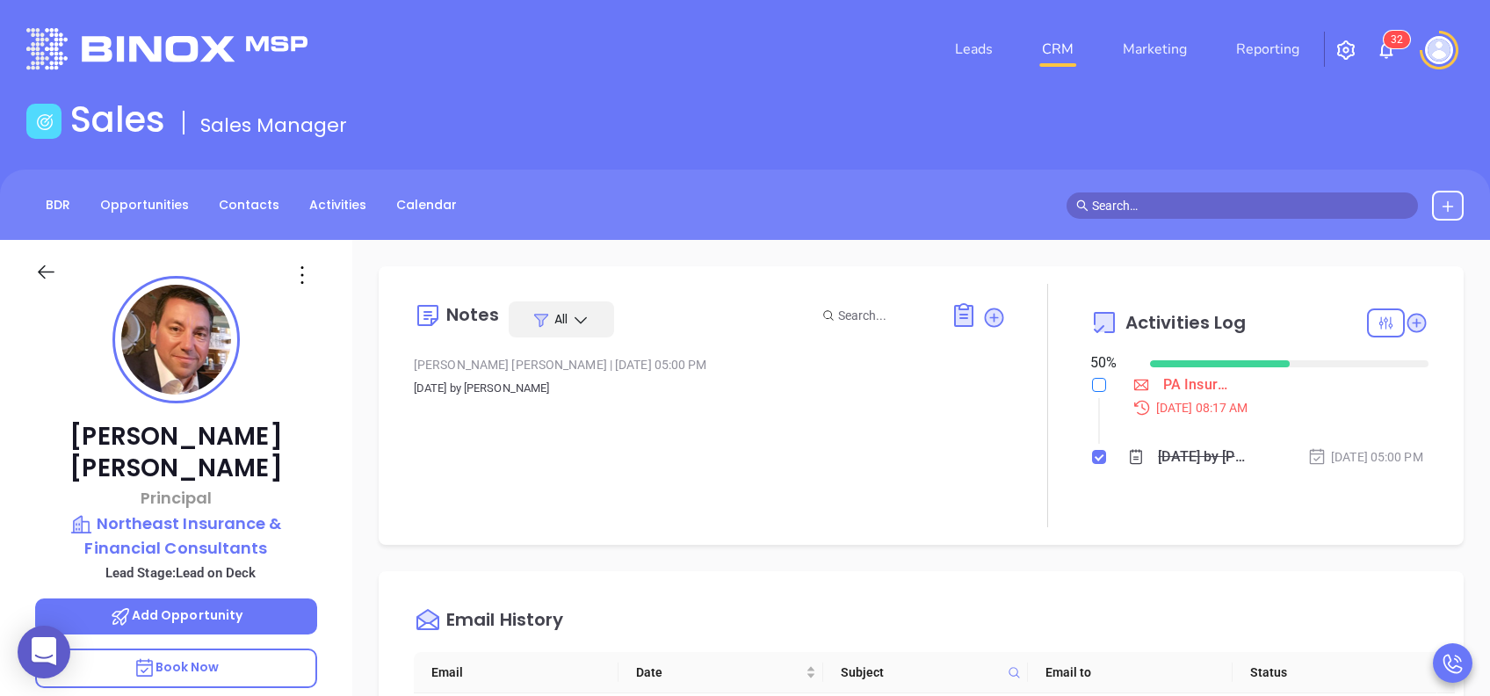
click at [1092, 386] on input "checkbox" at bounding box center [1099, 385] width 14 height 14
checkbox input "true"
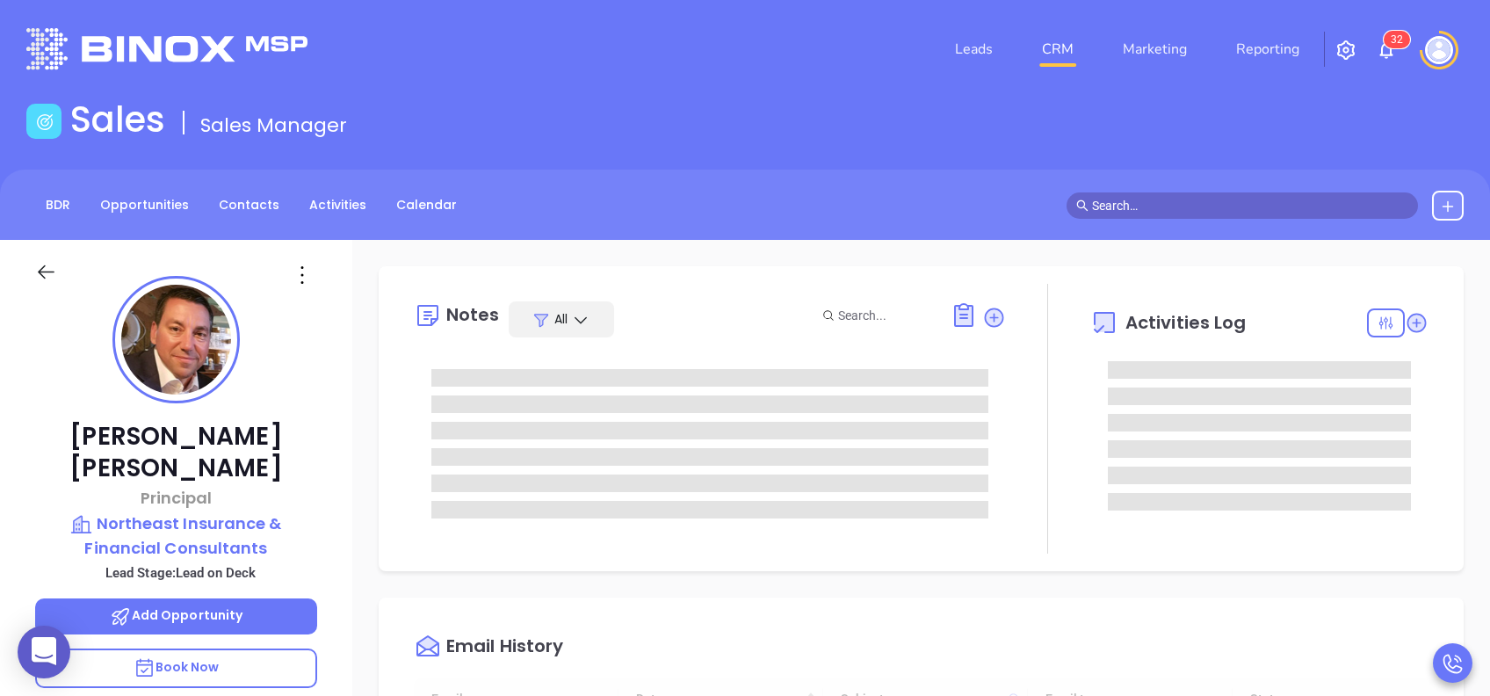
type input "[DATE]"
type input "[PERSON_NAME]"
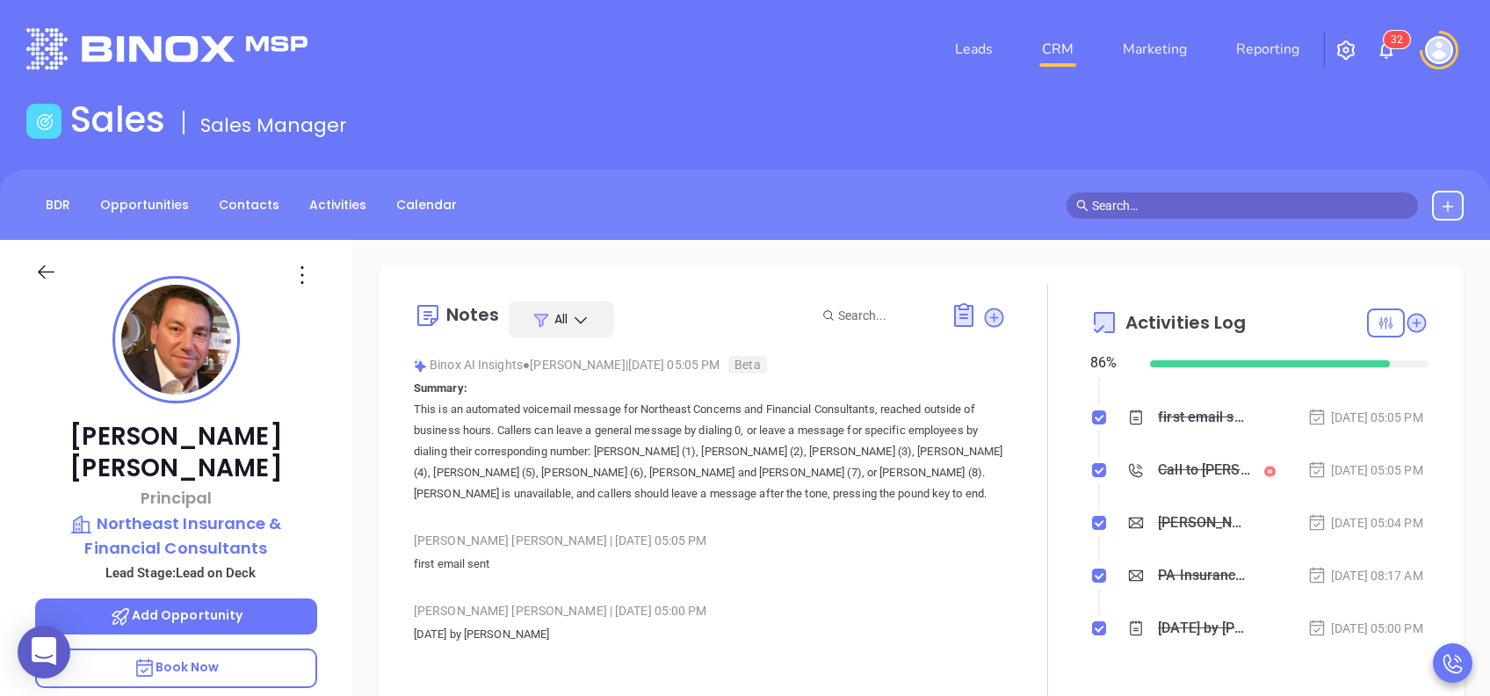
scroll to position [147, 0]
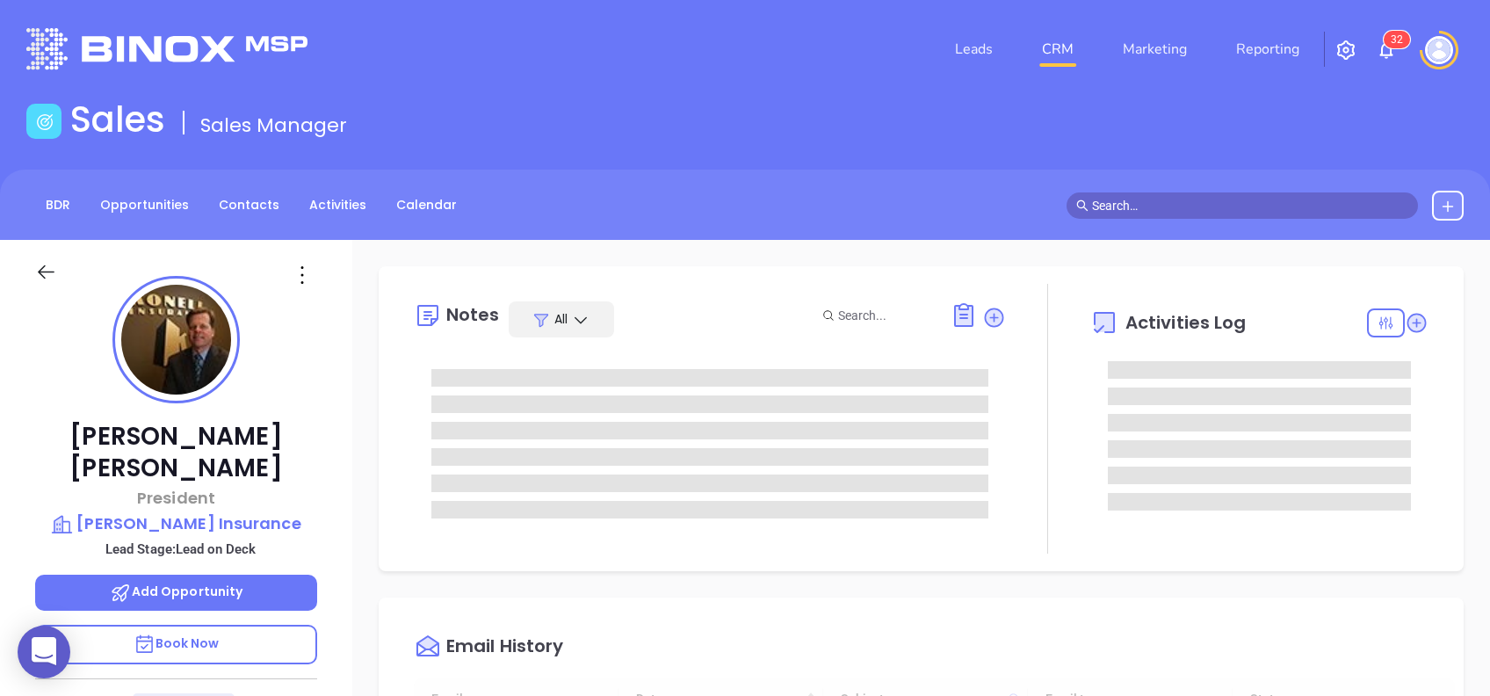
type input "[DATE]"
type input "[PERSON_NAME]"
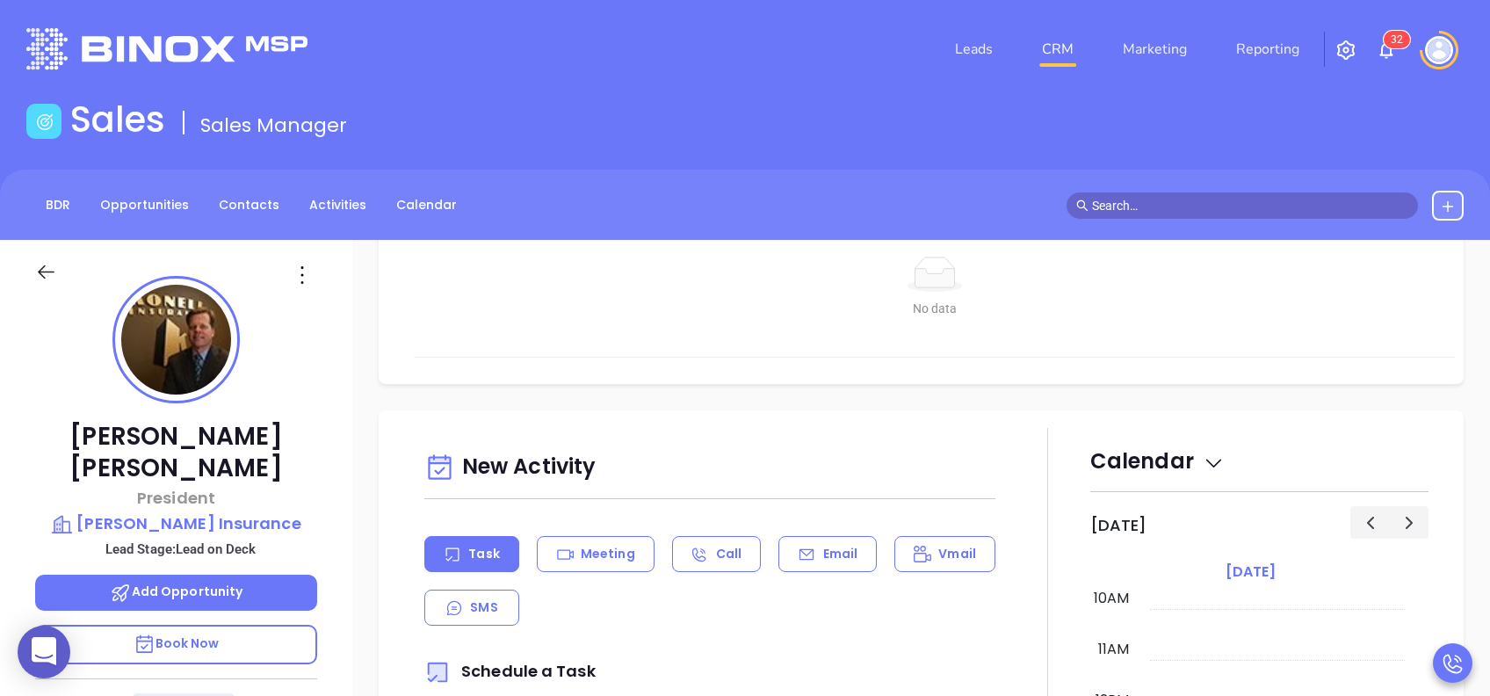
scroll to position [562, 0]
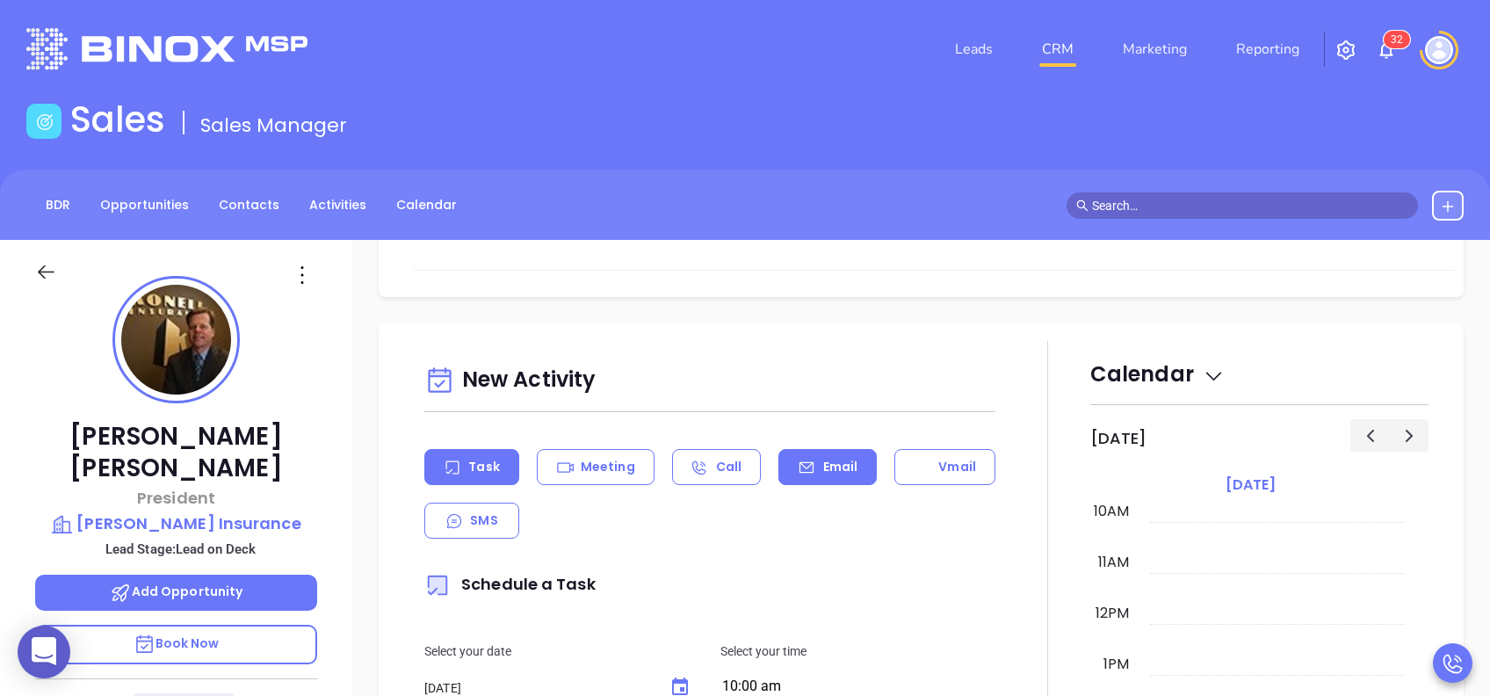
click at [823, 460] on p "Email" at bounding box center [840, 467] width 35 height 18
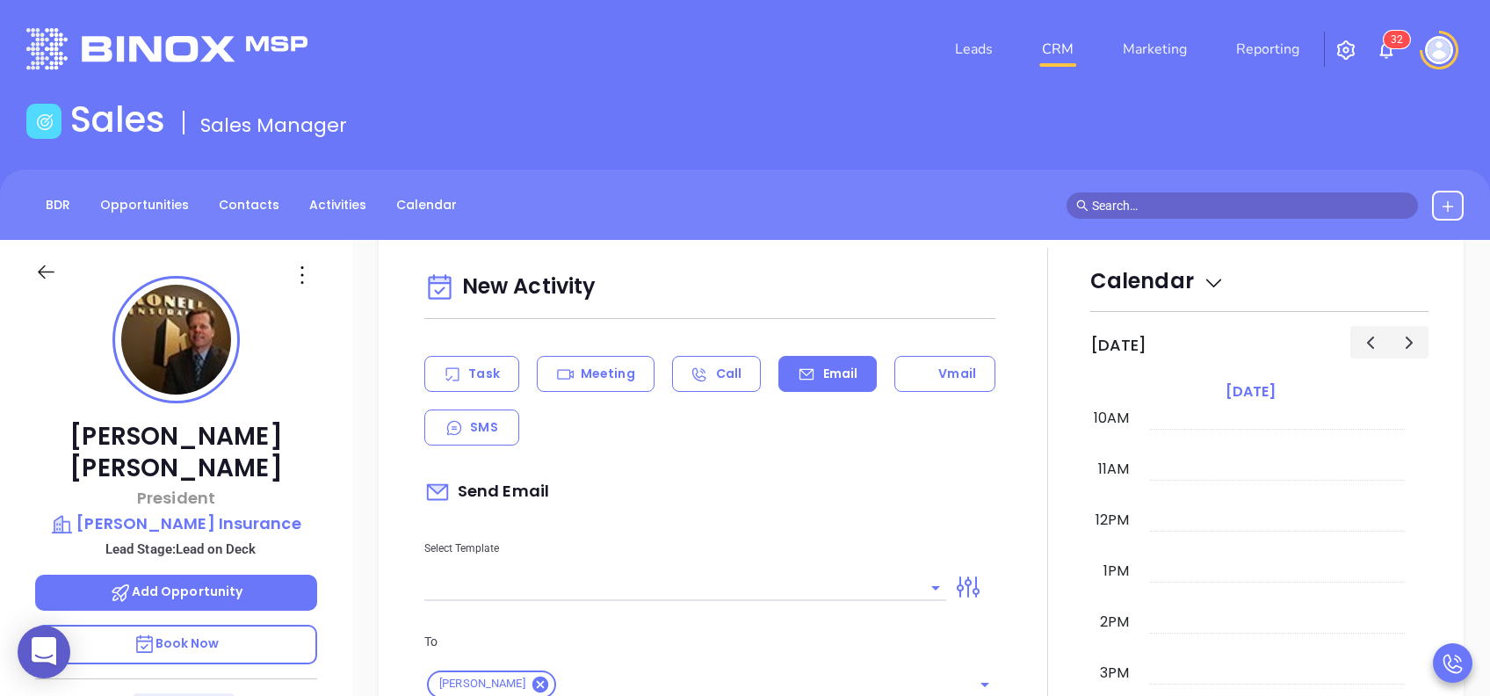
scroll to position [703, 0]
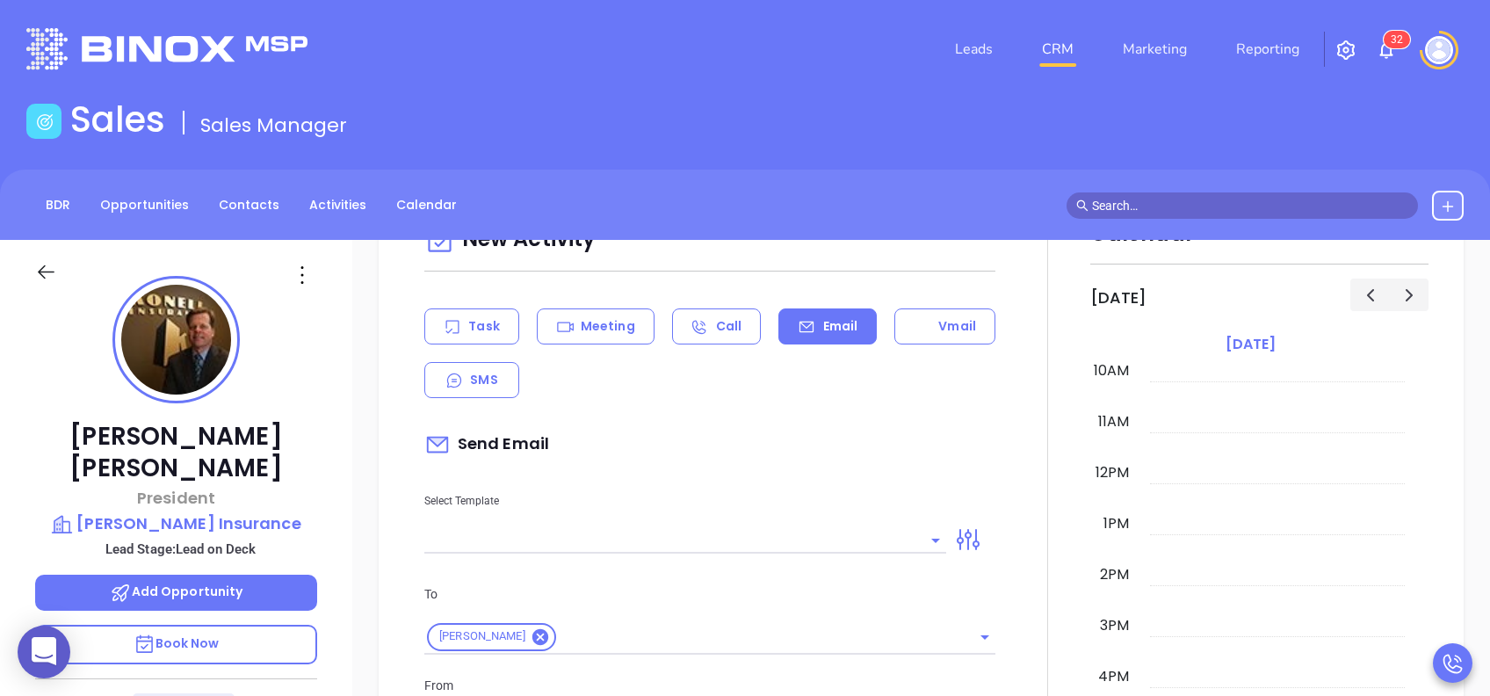
click at [756, 529] on input "text" at bounding box center [672, 539] width 496 height 25
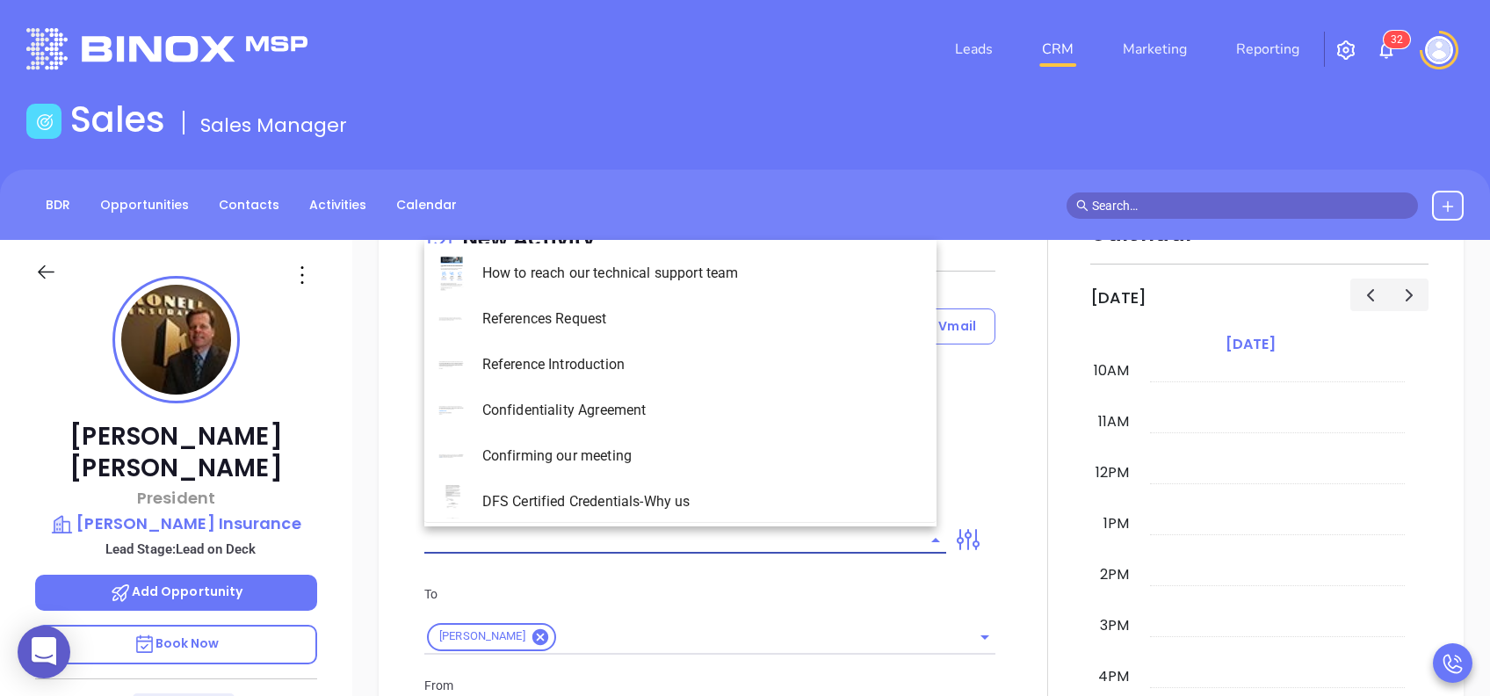
type input "[PERSON_NAME]"
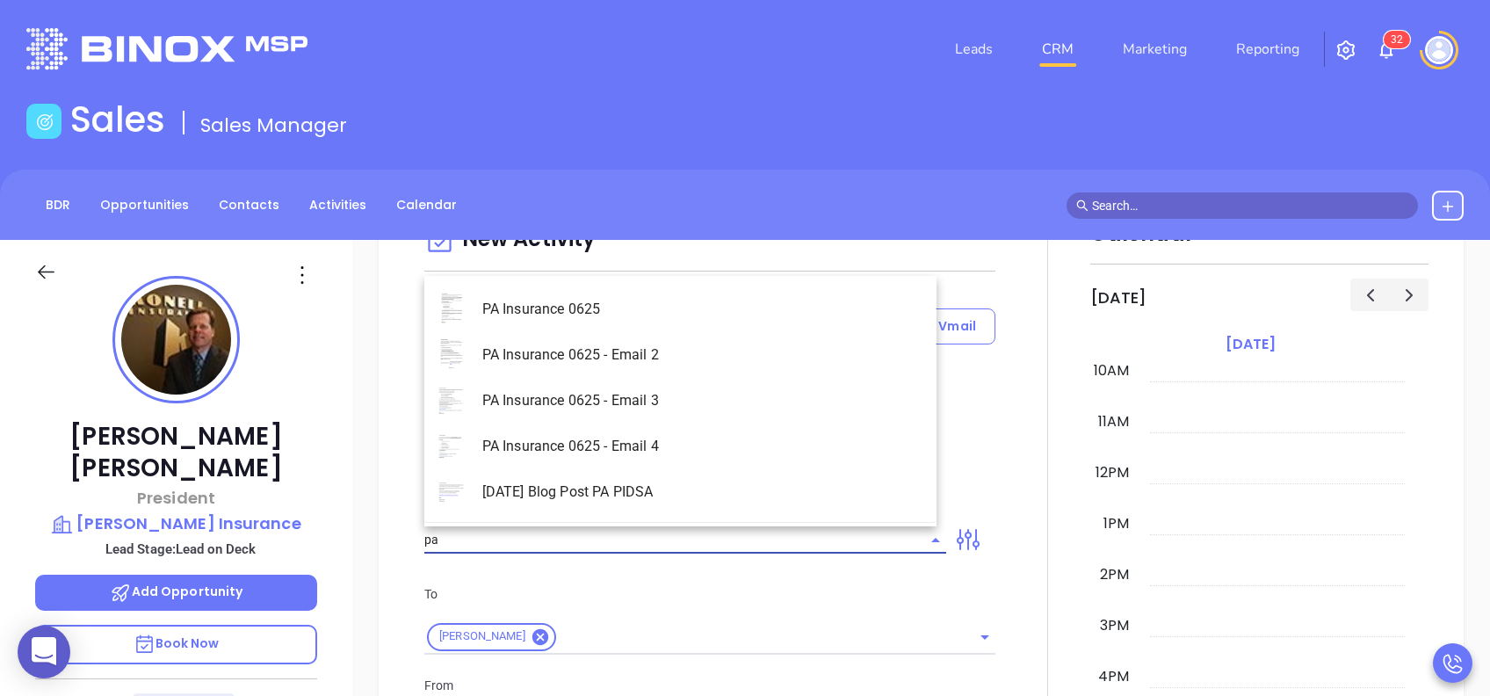
click at [740, 298] on li "PA Insurance 0625" at bounding box center [680, 309] width 512 height 46
type input "PA Insurance 0625"
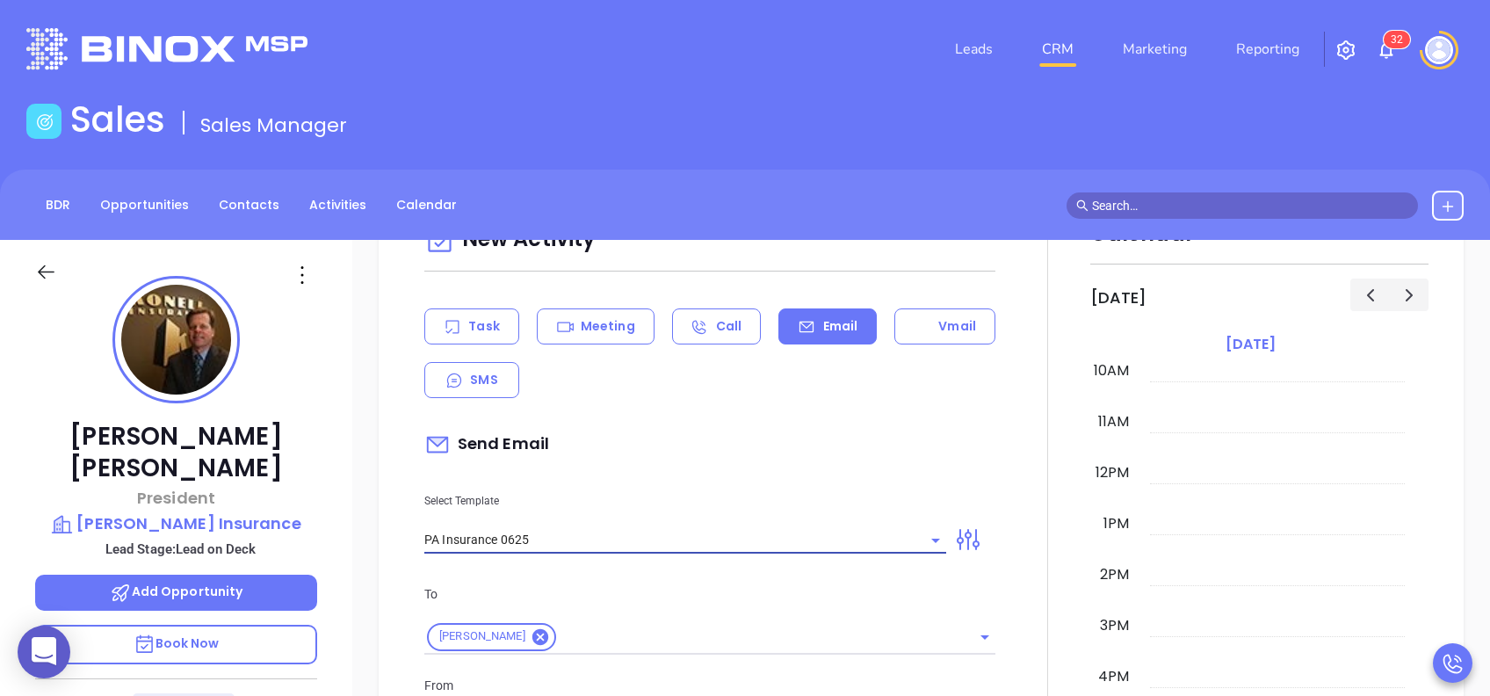
type input "[PERSON_NAME], PA’s New Cybersecurity Law: Are You Prepared?"
type input "PA Insurance 0625"
click at [732, 495] on p "Select Template" at bounding box center [685, 500] width 522 height 19
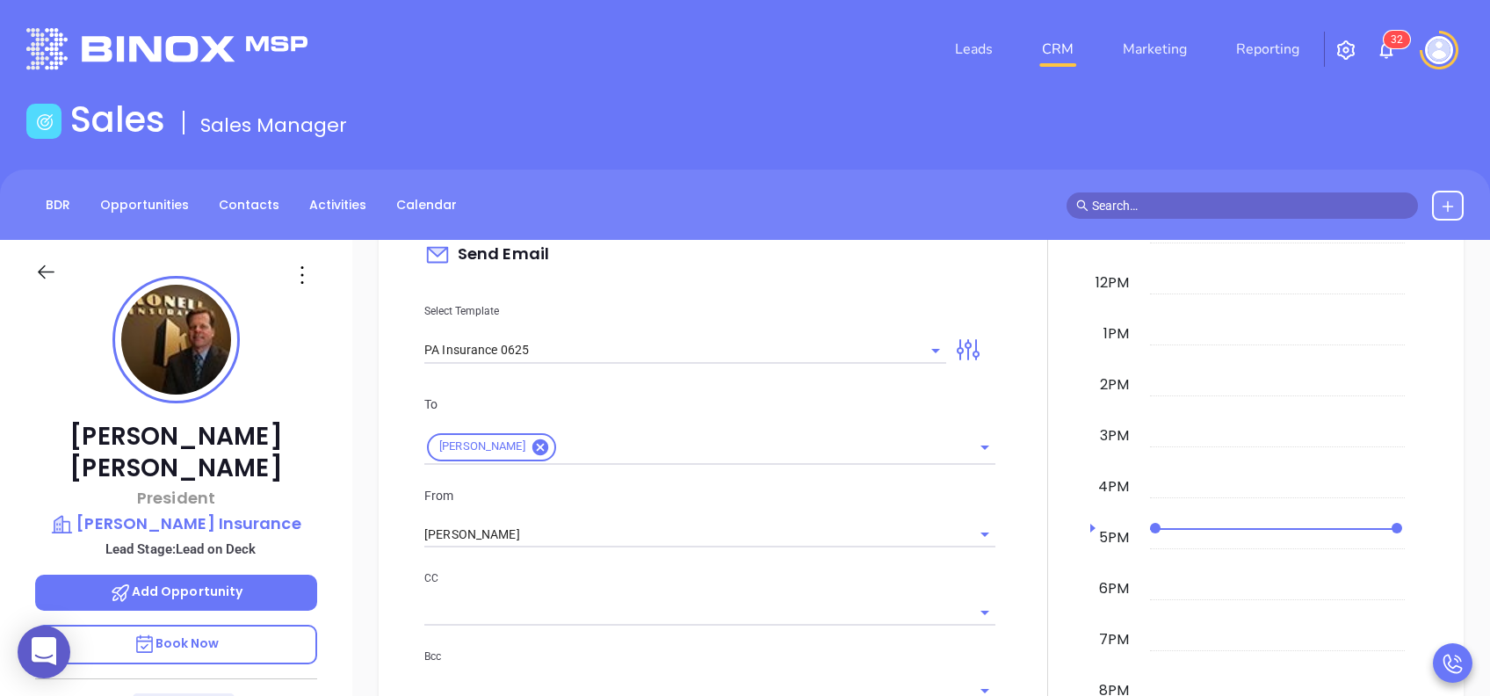
scroll to position [937, 0]
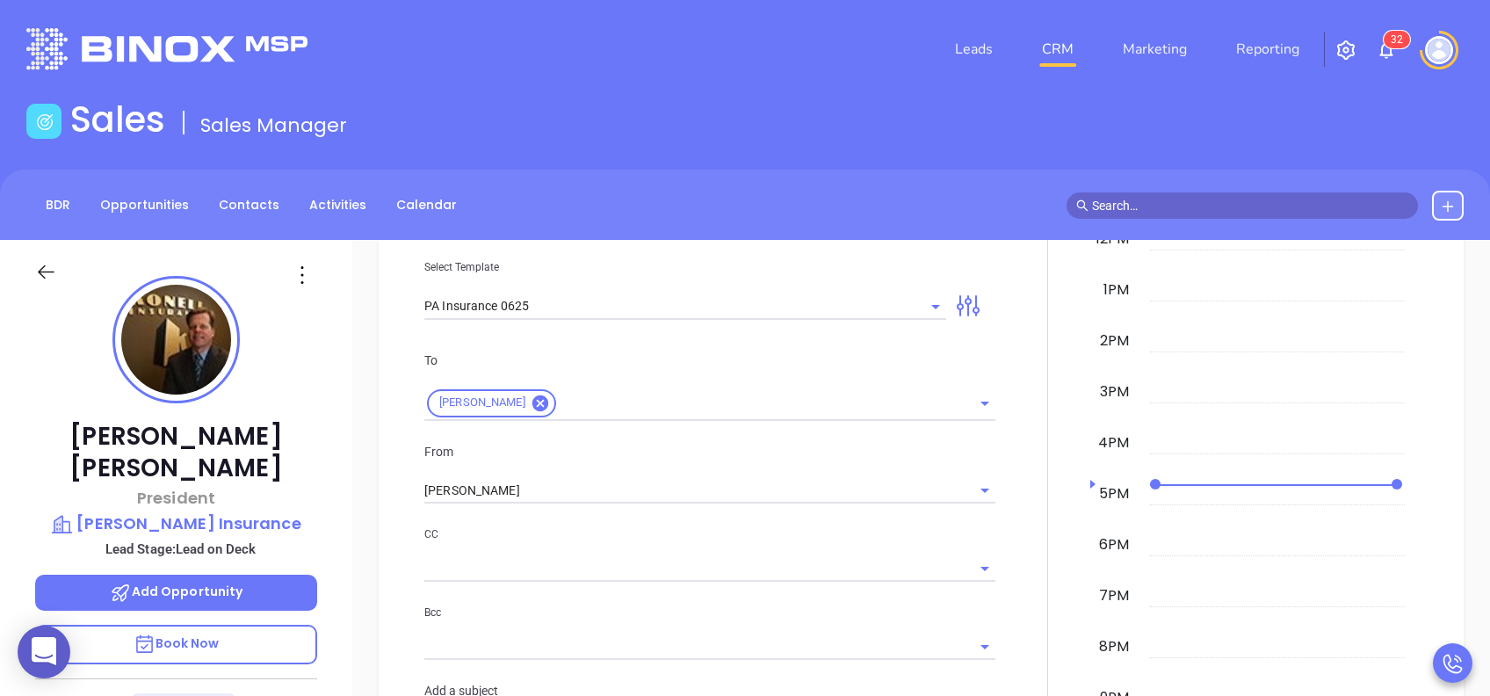
click at [732, 495] on input "[PERSON_NAME]" at bounding box center [685, 490] width 522 height 25
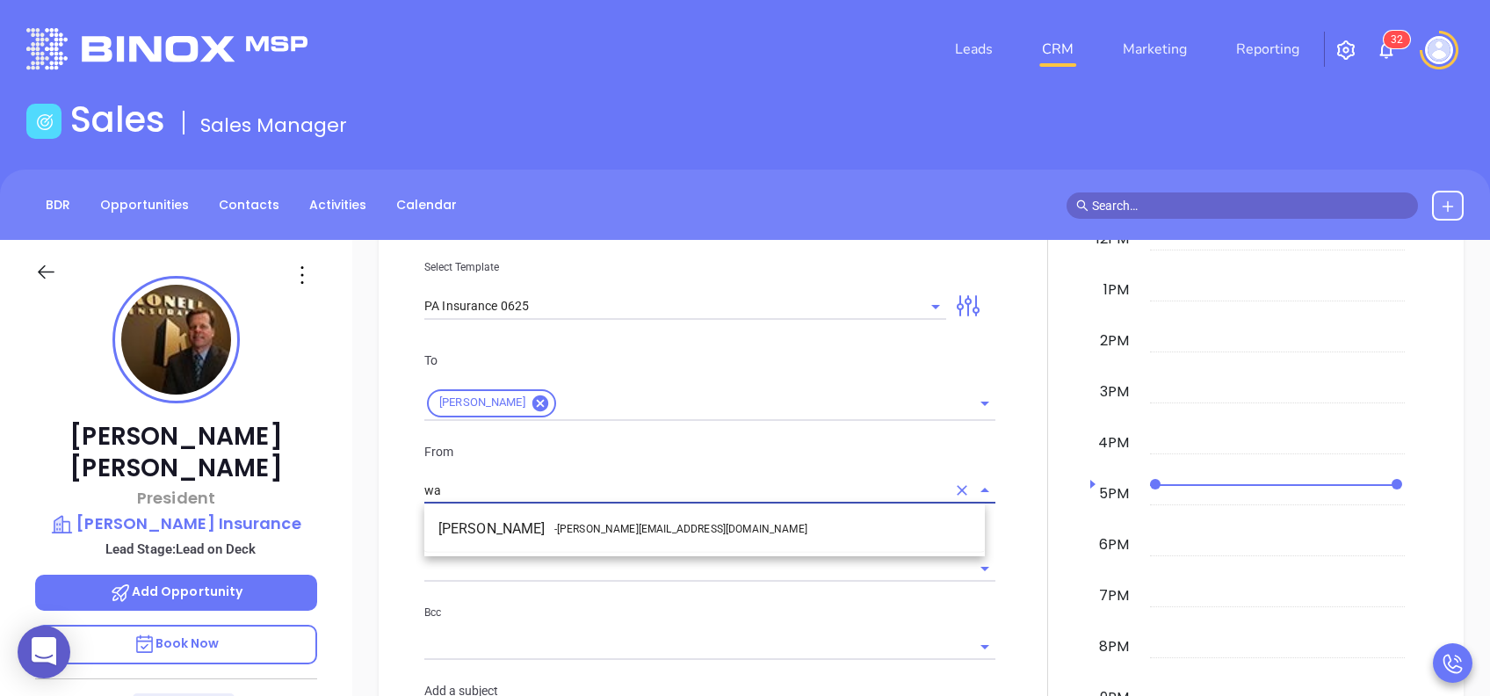
click at [706, 520] on li "Walter Contreras - [EMAIL_ADDRESS][DOMAIN_NAME]" at bounding box center [704, 529] width 561 height 32
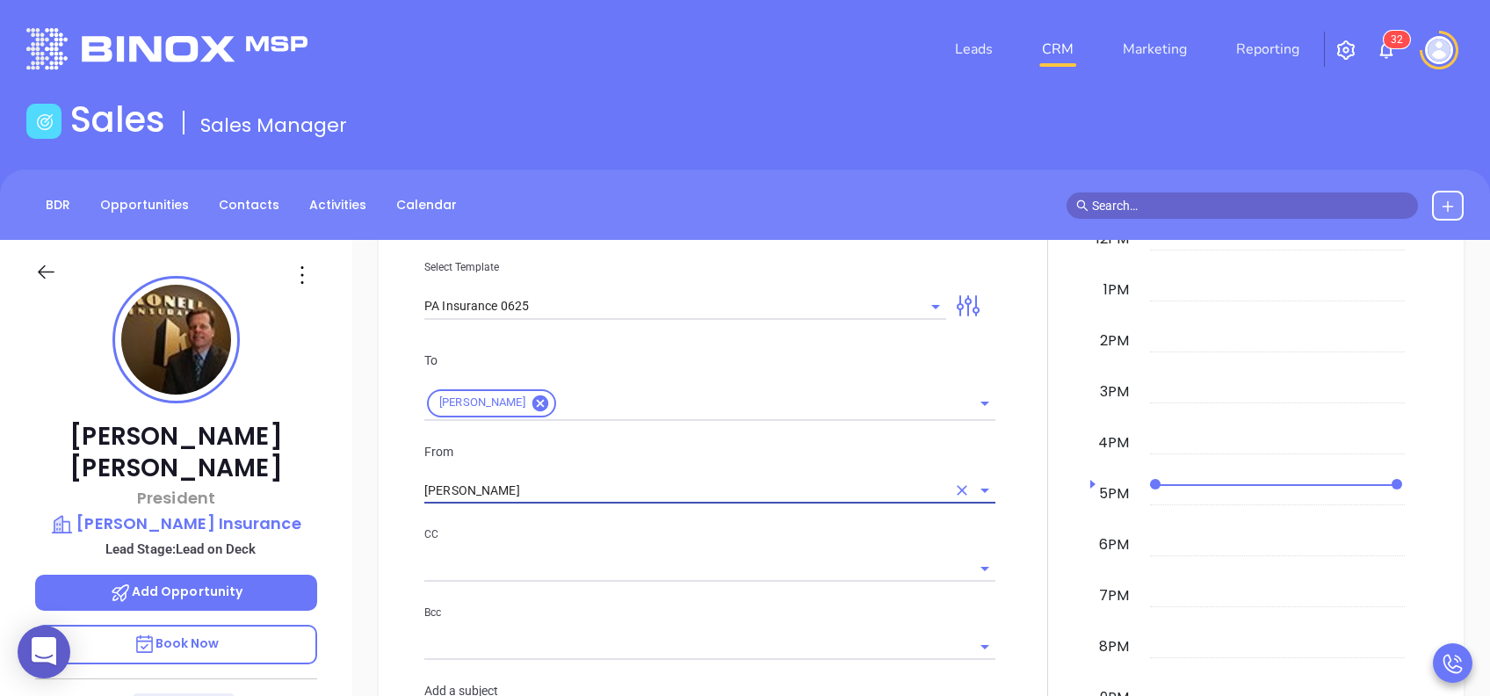
type input "[PERSON_NAME]"
click at [706, 520] on div "To [PERSON_NAME] From [PERSON_NAME] CC Bcc Add a subject [PERSON_NAME], PA’s Ne…" at bounding box center [710, 547] width 592 height 437
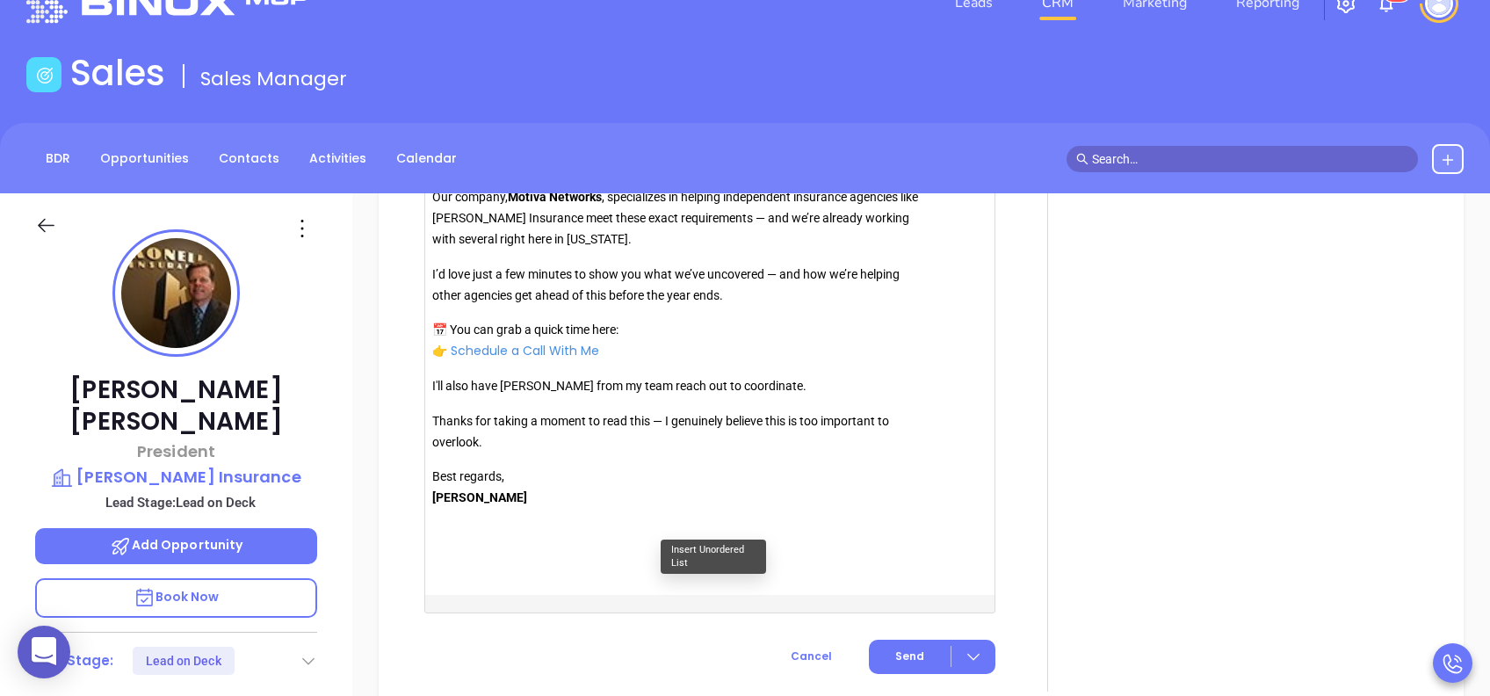
scroll to position [2015, 0]
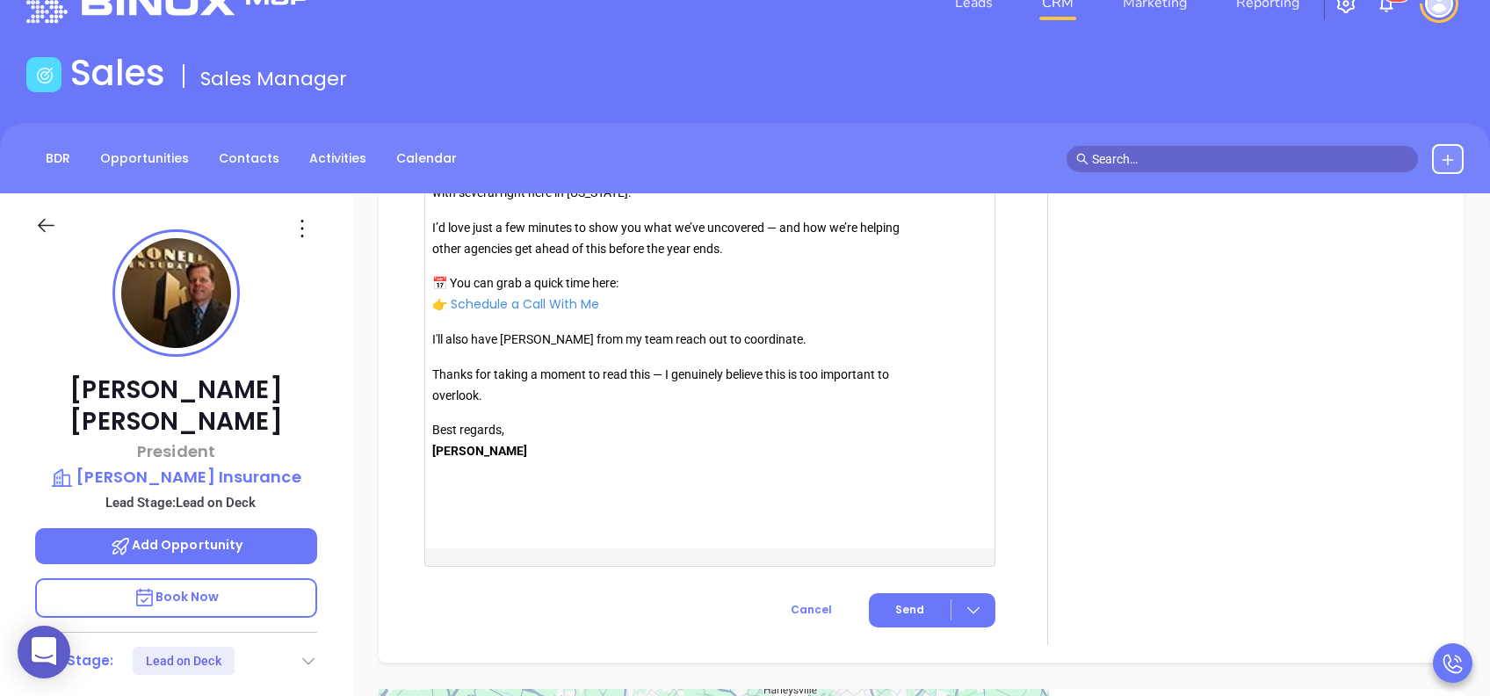
click at [902, 605] on span "Send" at bounding box center [909, 610] width 29 height 16
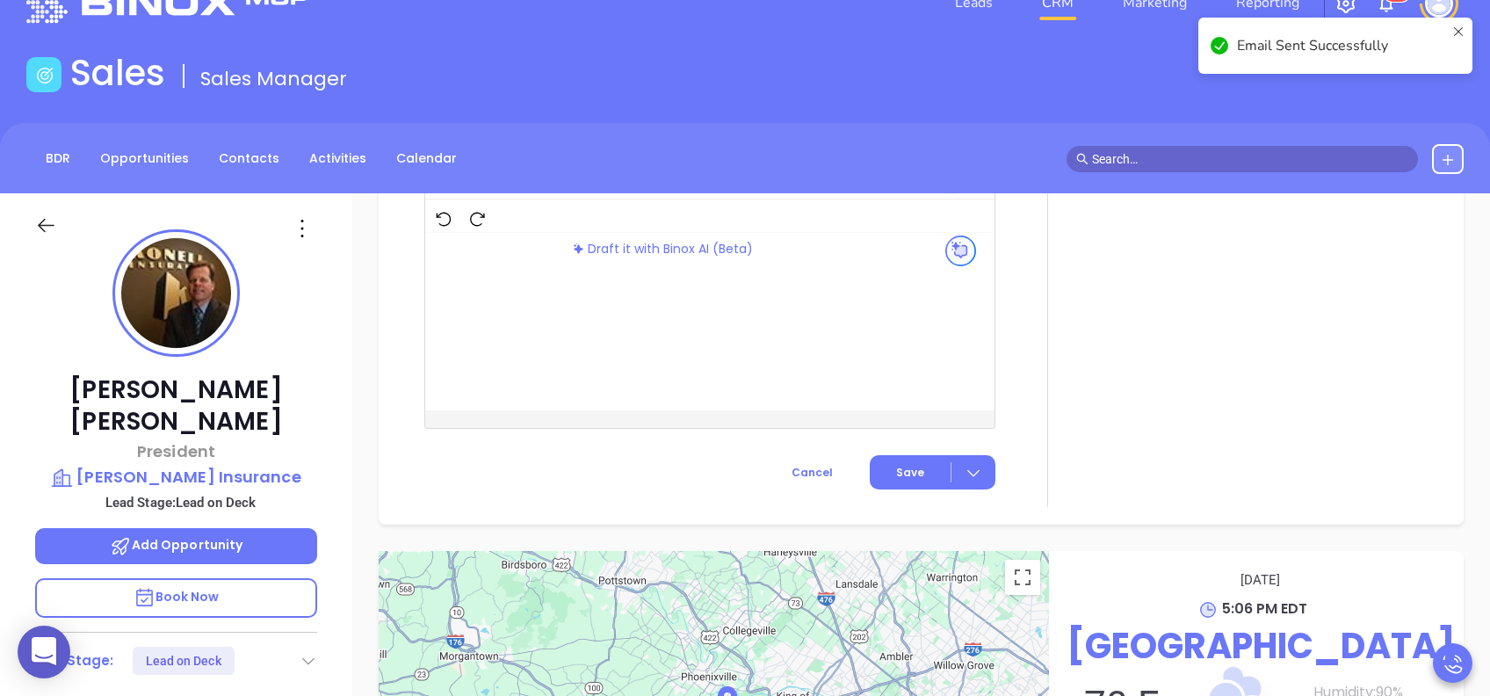
scroll to position [1545, 0]
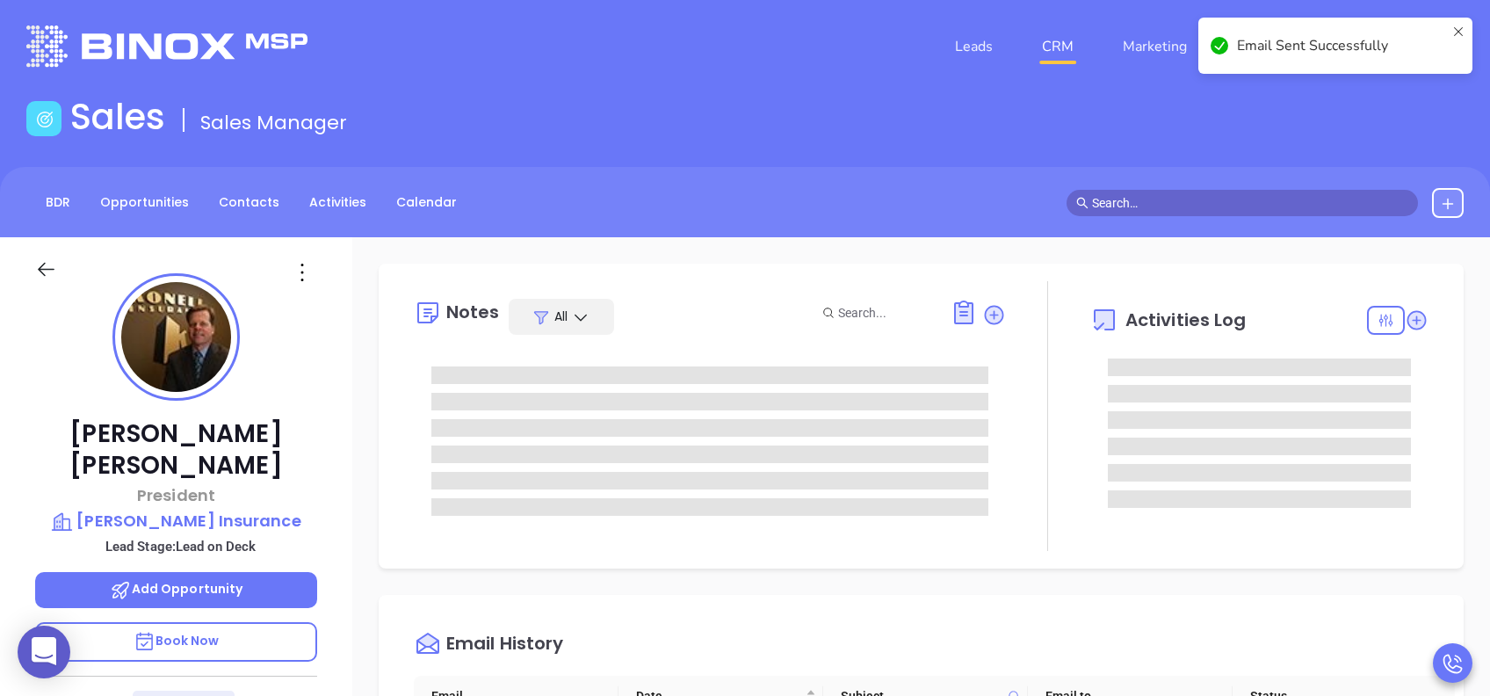
scroll to position [0, 0]
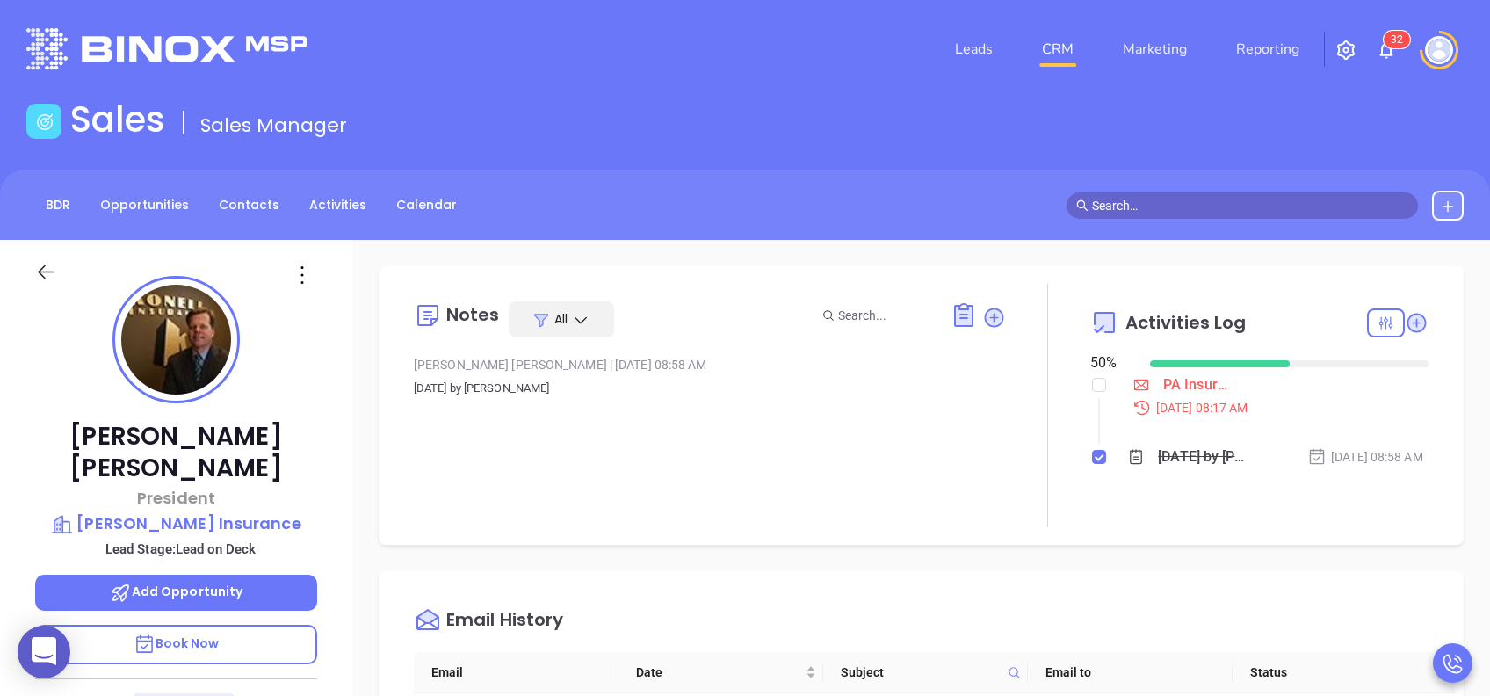
click at [1090, 370] on div "50 %" at bounding box center [1109, 362] width 39 height 21
click at [1092, 392] on label at bounding box center [1099, 384] width 14 height 19
click at [1092, 392] on input "checkbox" at bounding box center [1099, 385] width 14 height 14
checkbox input "true"
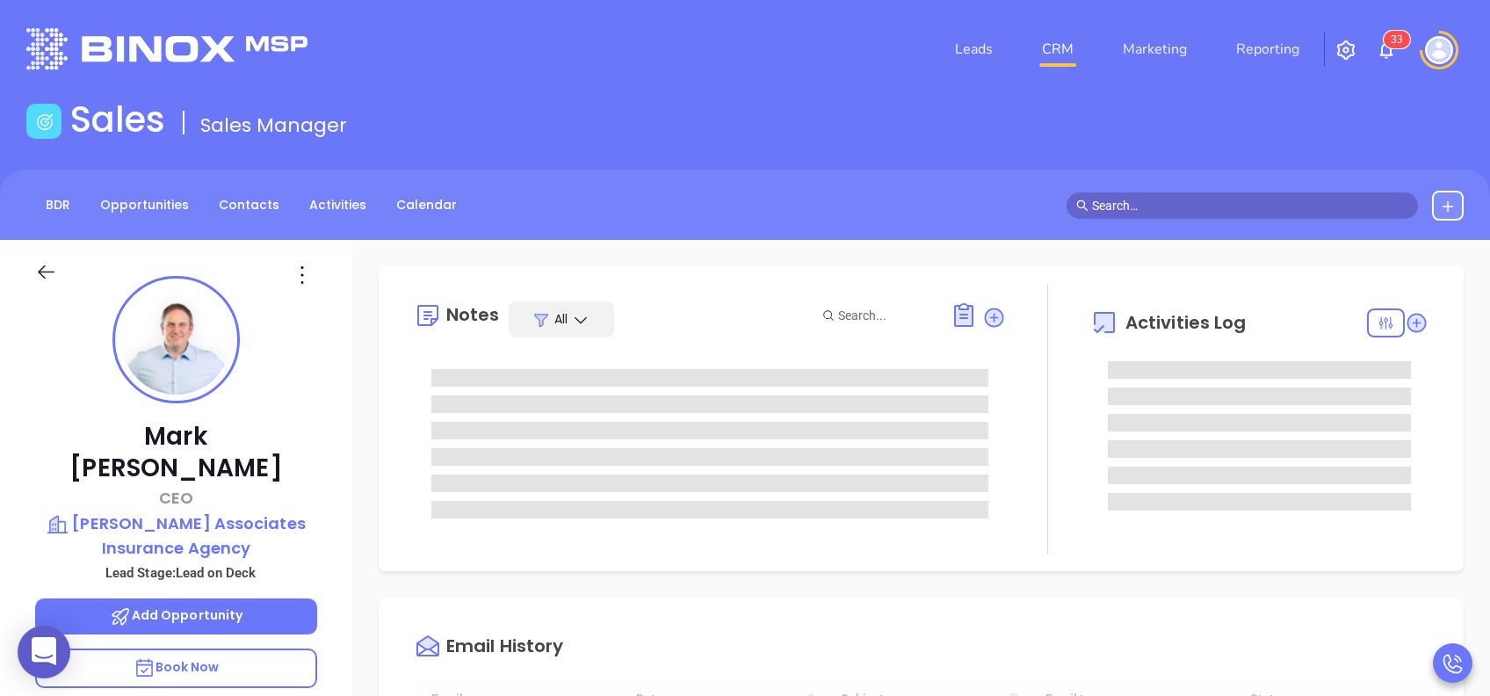
type input "[DATE]"
type input "[PERSON_NAME]"
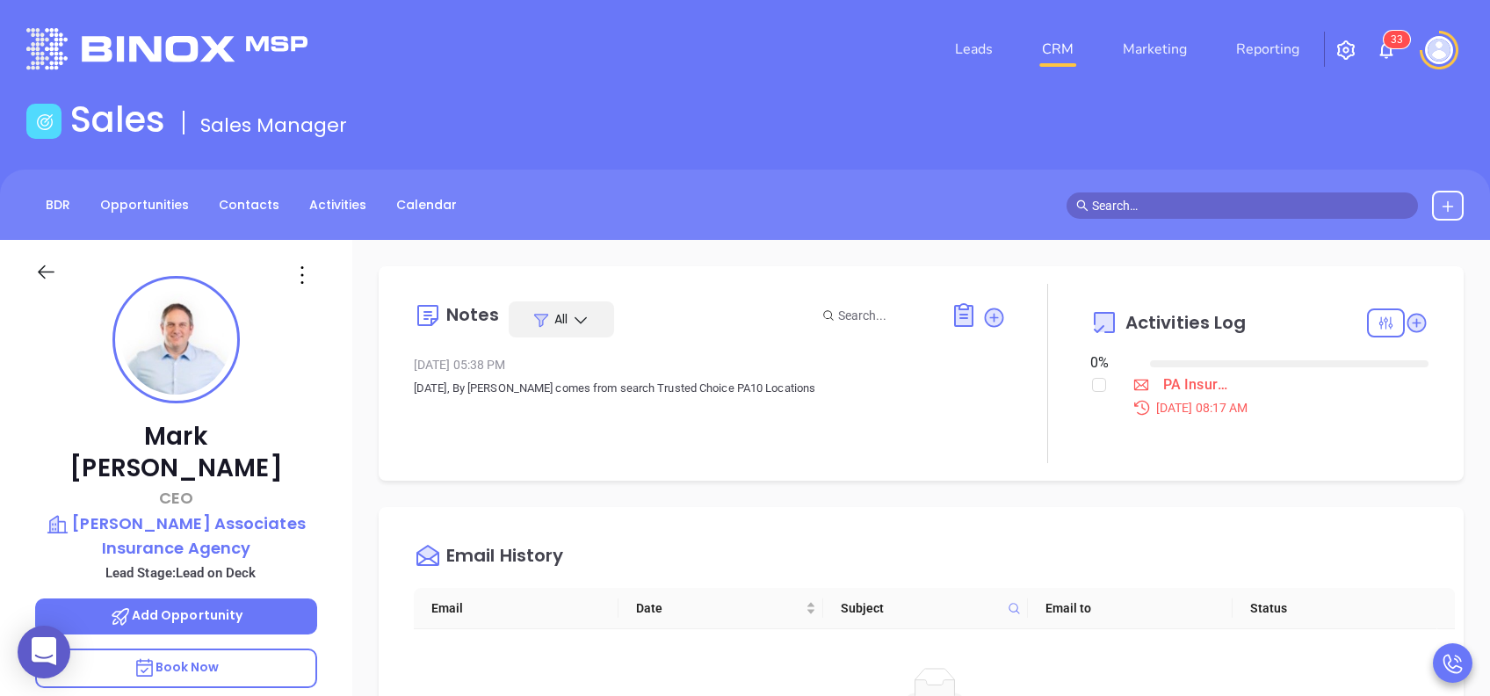
click at [953, 448] on div "Notes All Oct 26, 2023 05:38 PM [DATE], By [PERSON_NAME] comes from search Trus…" at bounding box center [710, 373] width 592 height 179
click at [1092, 384] on input "checkbox" at bounding box center [1099, 385] width 14 height 14
checkbox input "true"
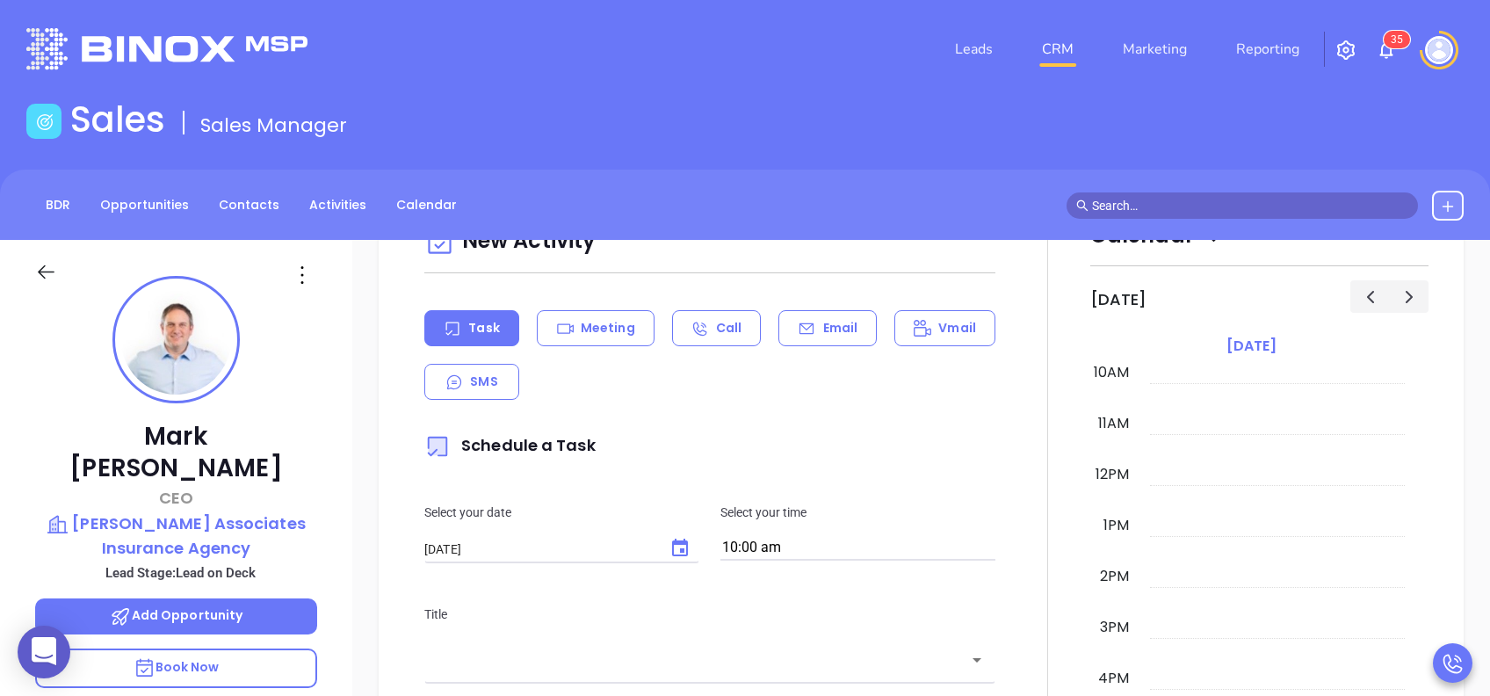
scroll to position [609, 0]
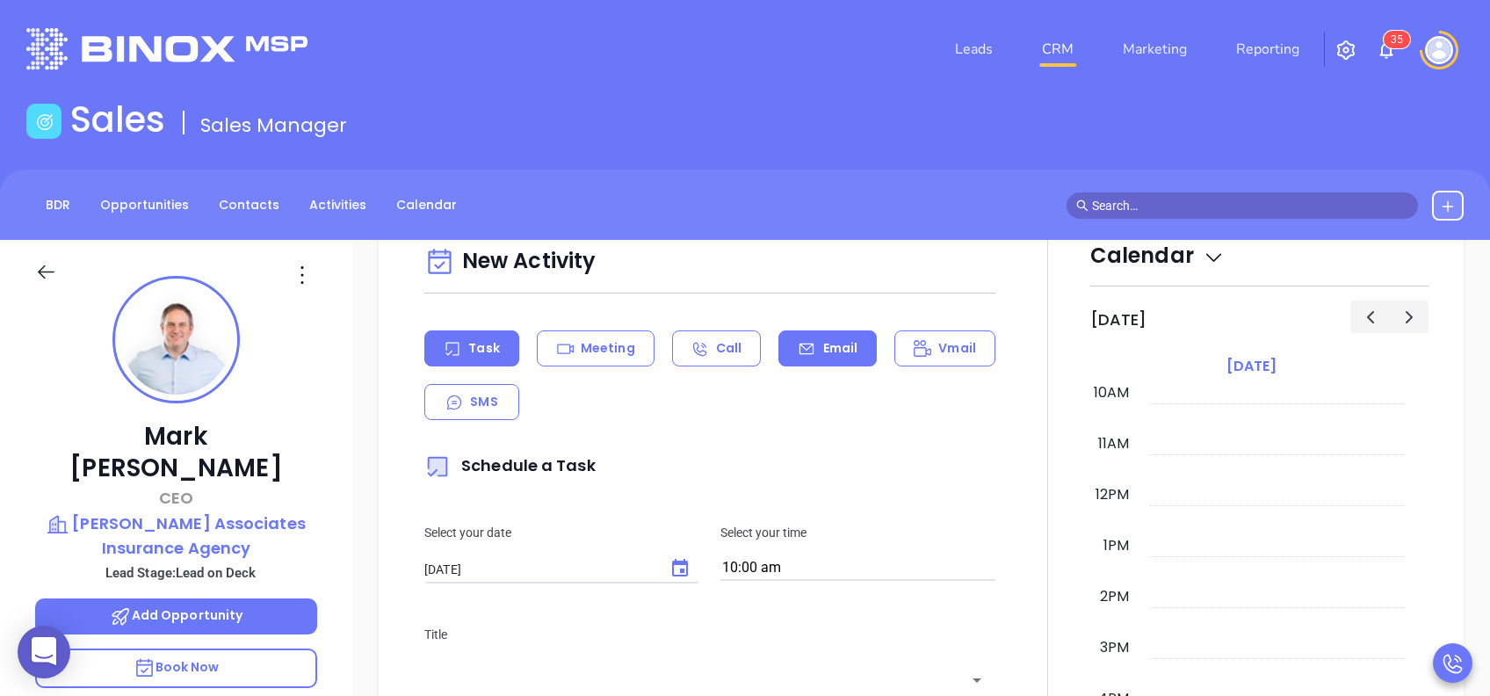
click at [829, 357] on div "Email" at bounding box center [827, 348] width 98 height 36
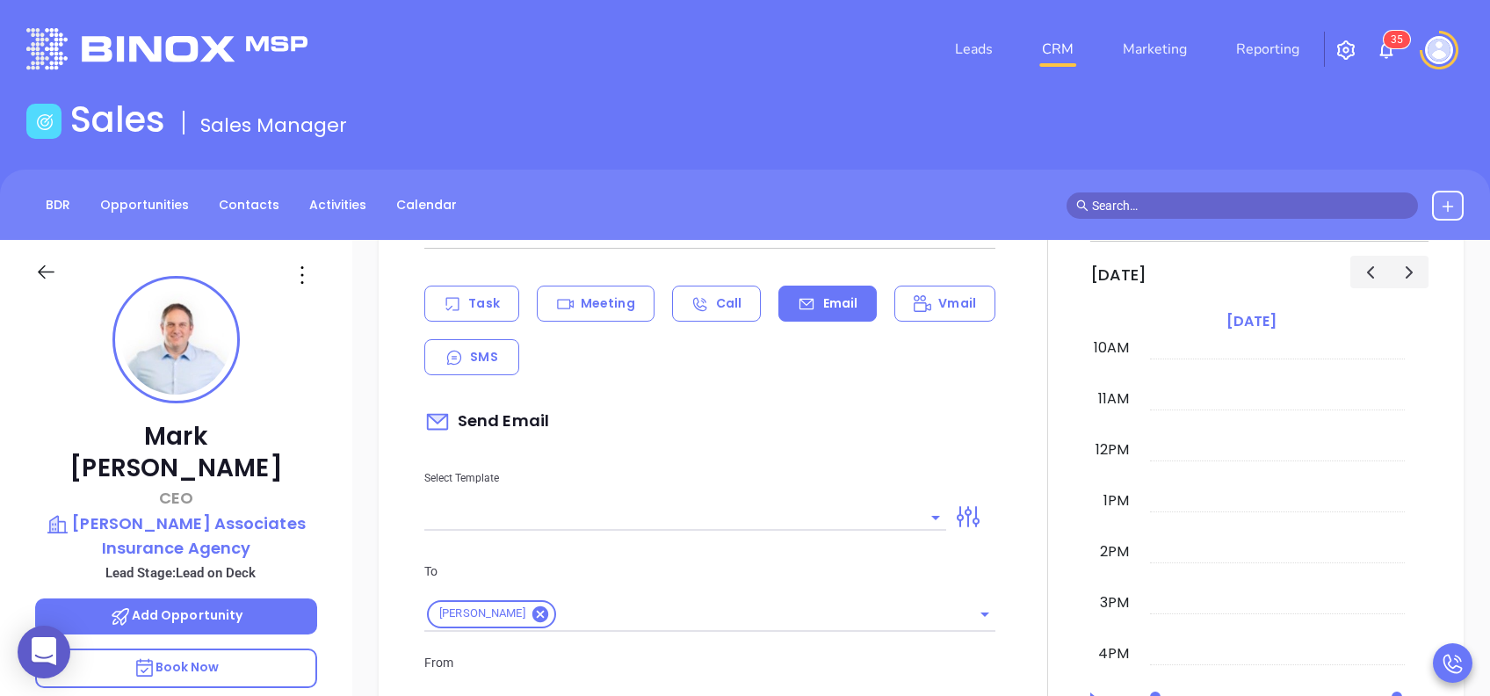
scroll to position [655, 0]
click at [677, 521] on input "text" at bounding box center [672, 515] width 496 height 25
type input "[PERSON_NAME]"
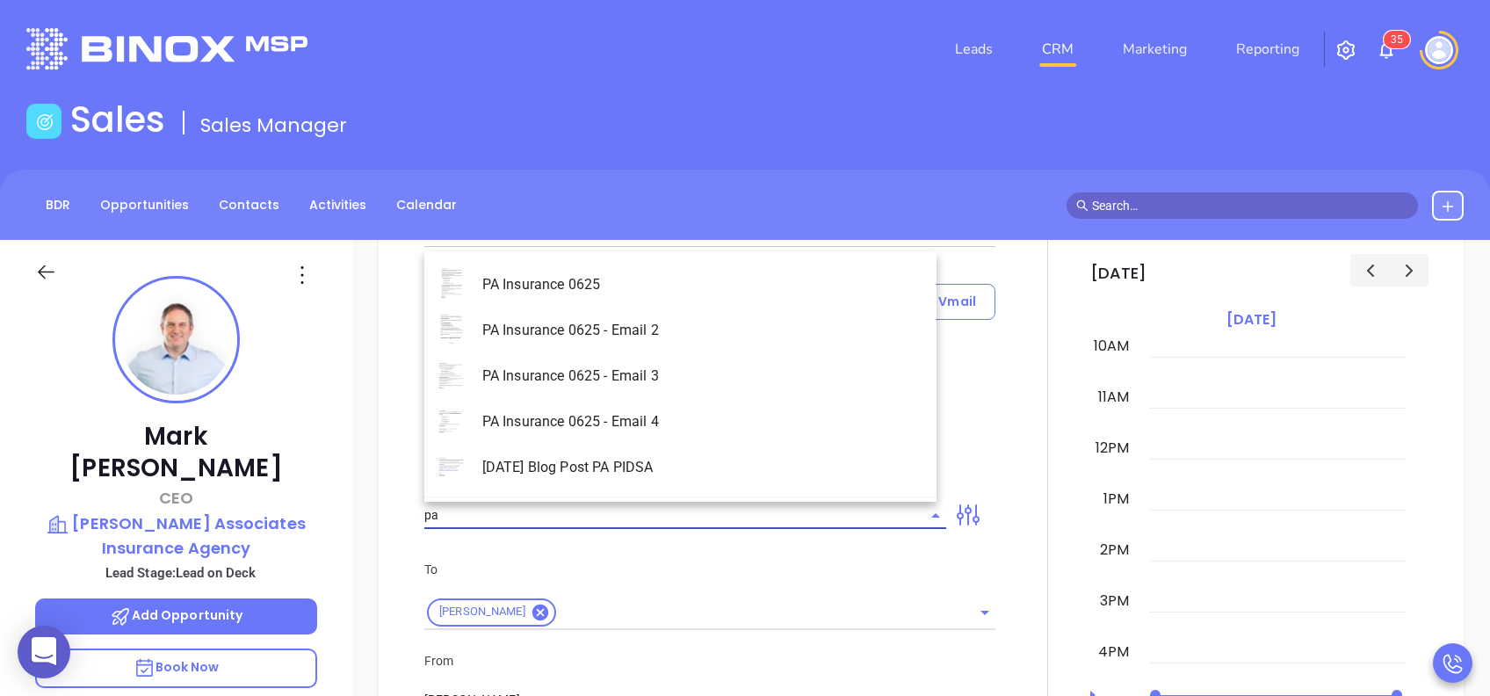
click at [629, 279] on li "PA Insurance 0625" at bounding box center [680, 285] width 512 height 46
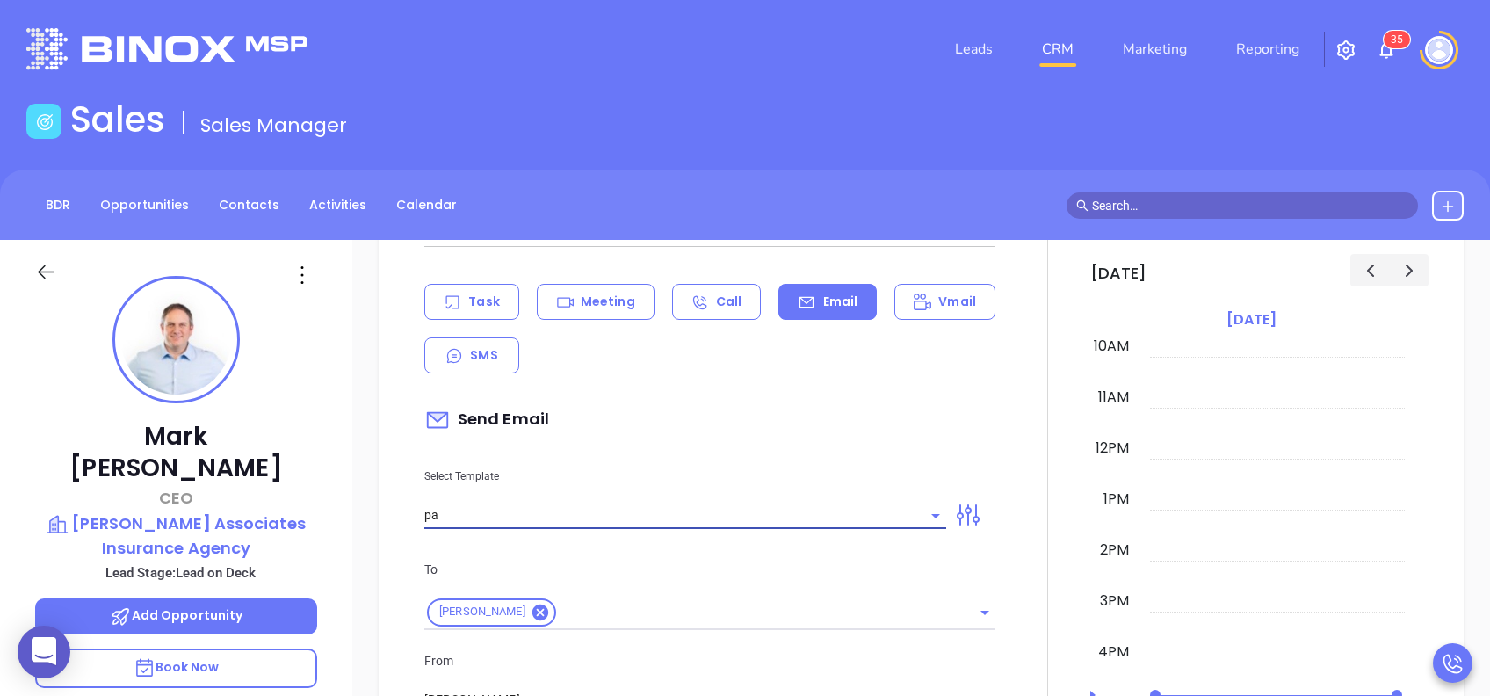
type input "PA Insurance 0625"
type input "[PERSON_NAME], PA’s New Cybersecurity Law: Are You Prepared?"
type input "PA Insurance 0625"
click at [672, 571] on p "To" at bounding box center [709, 569] width 571 height 19
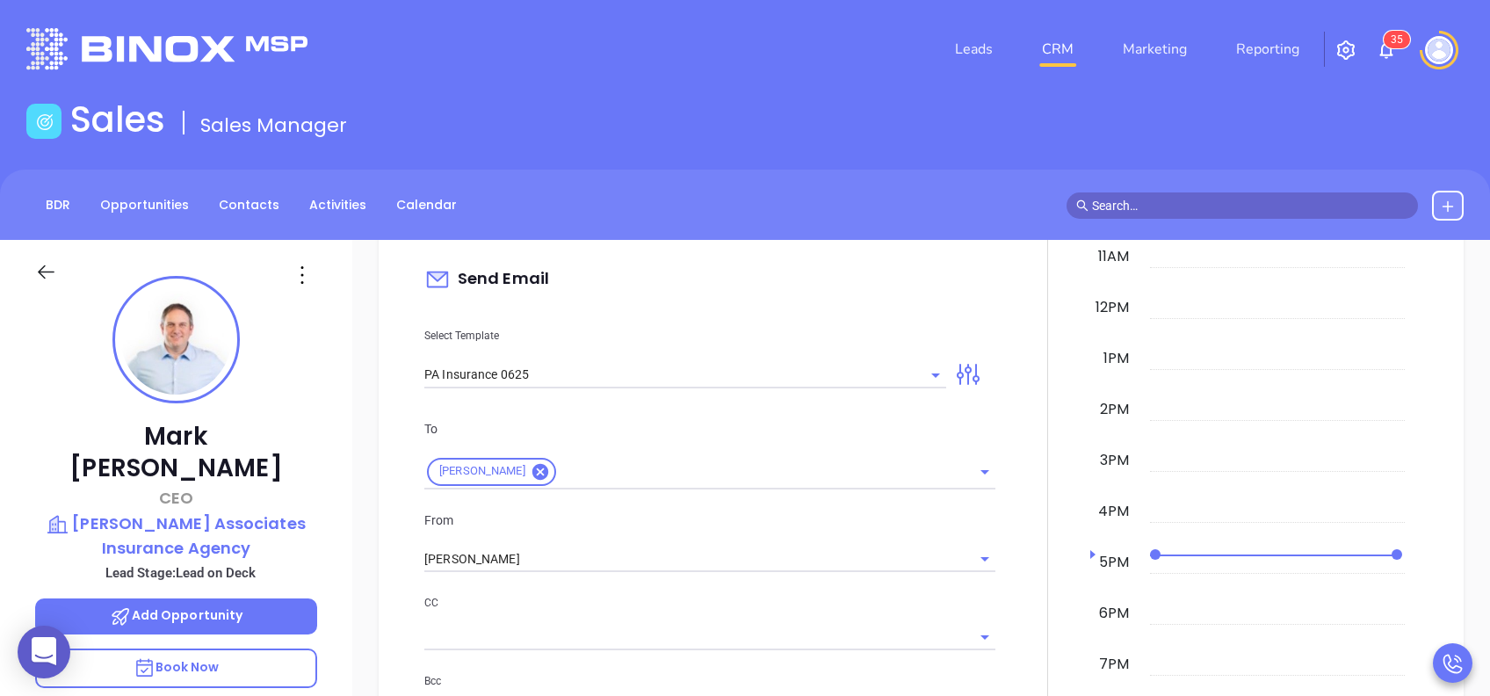
scroll to position [843, 0]
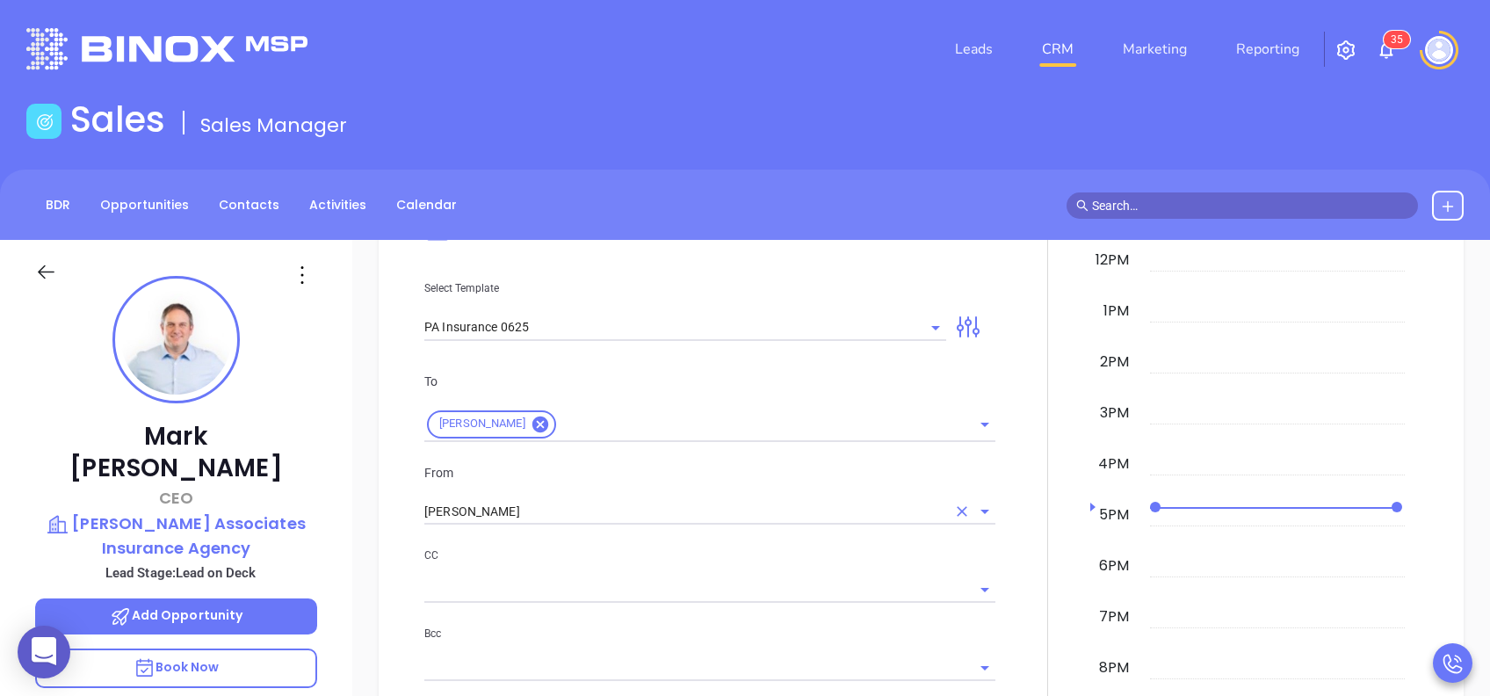
click at [646, 515] on input "[PERSON_NAME]" at bounding box center [685, 511] width 522 height 25
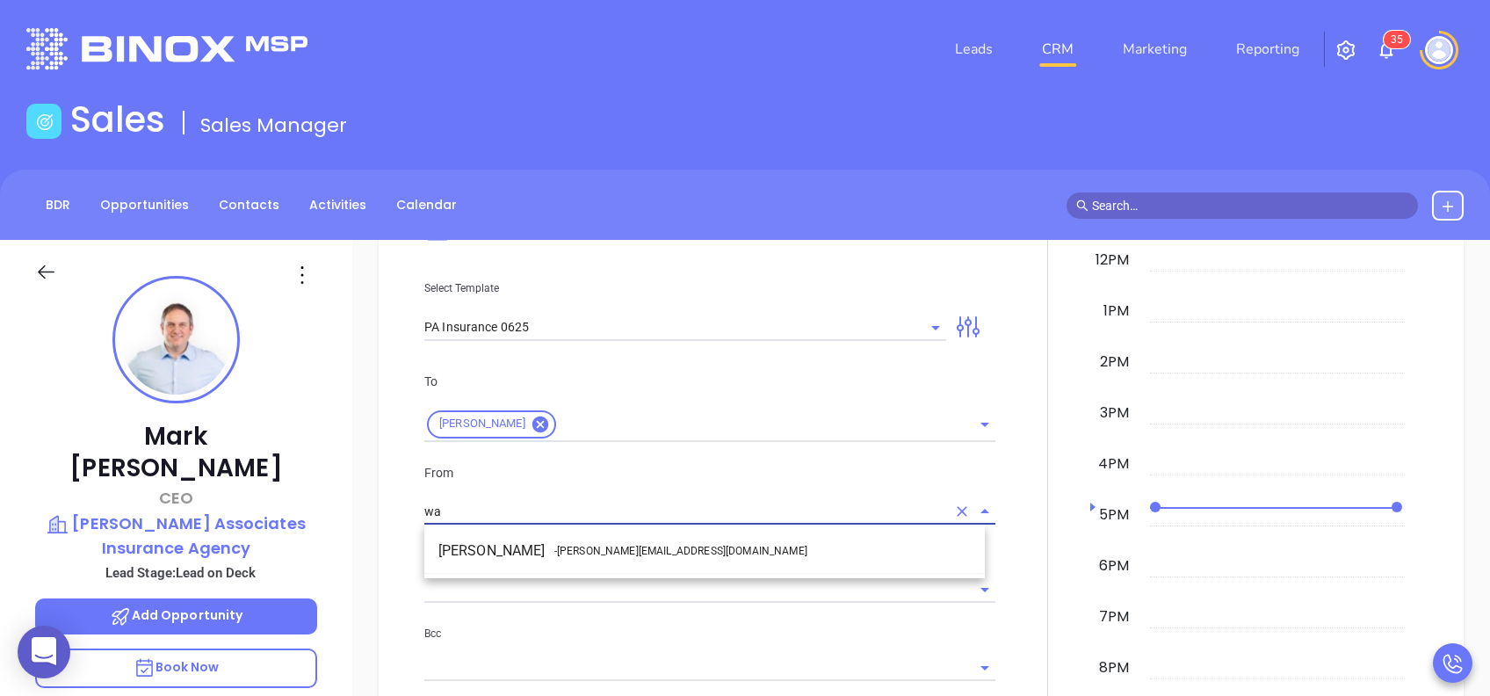
click at [618, 548] on span "- walter@motiva.net" at bounding box center [680, 551] width 253 height 16
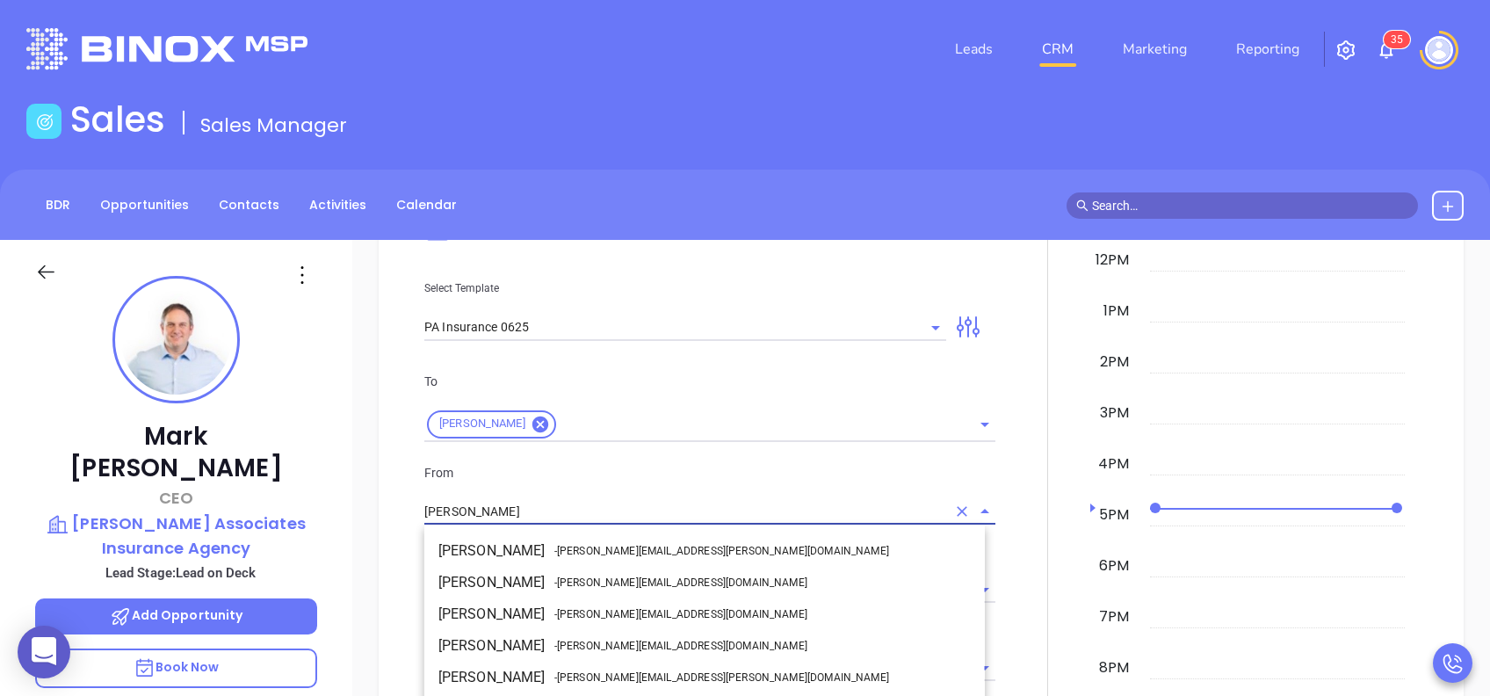
scroll to position [76, 0]
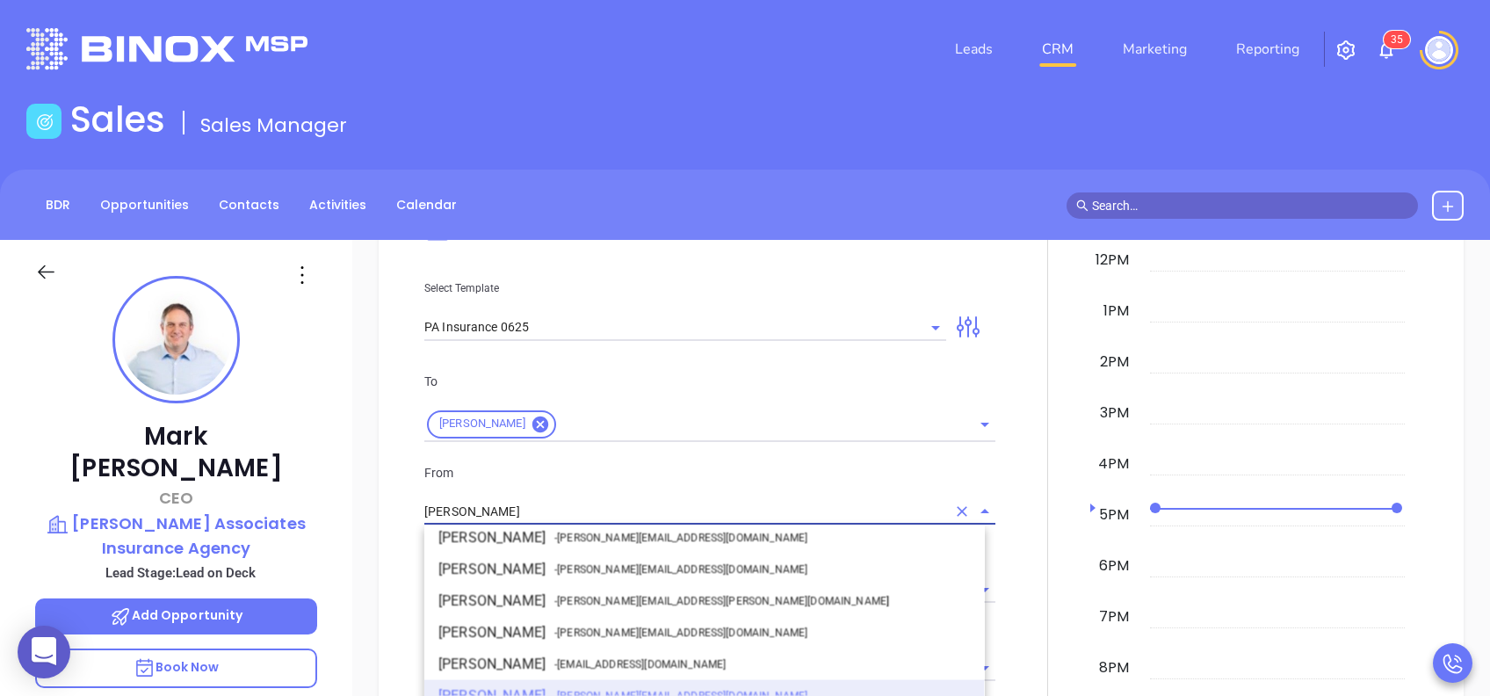
type input "Walter Contreras"
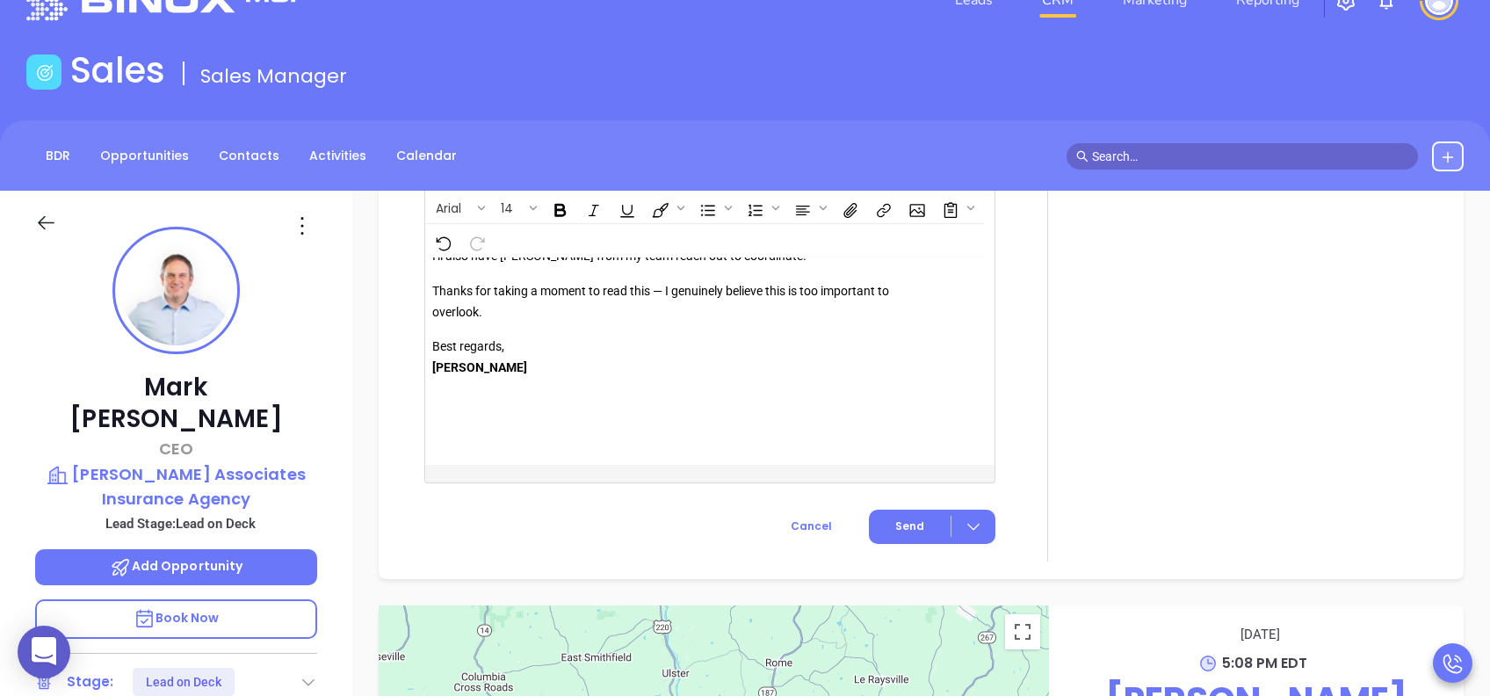
scroll to position [328, 0]
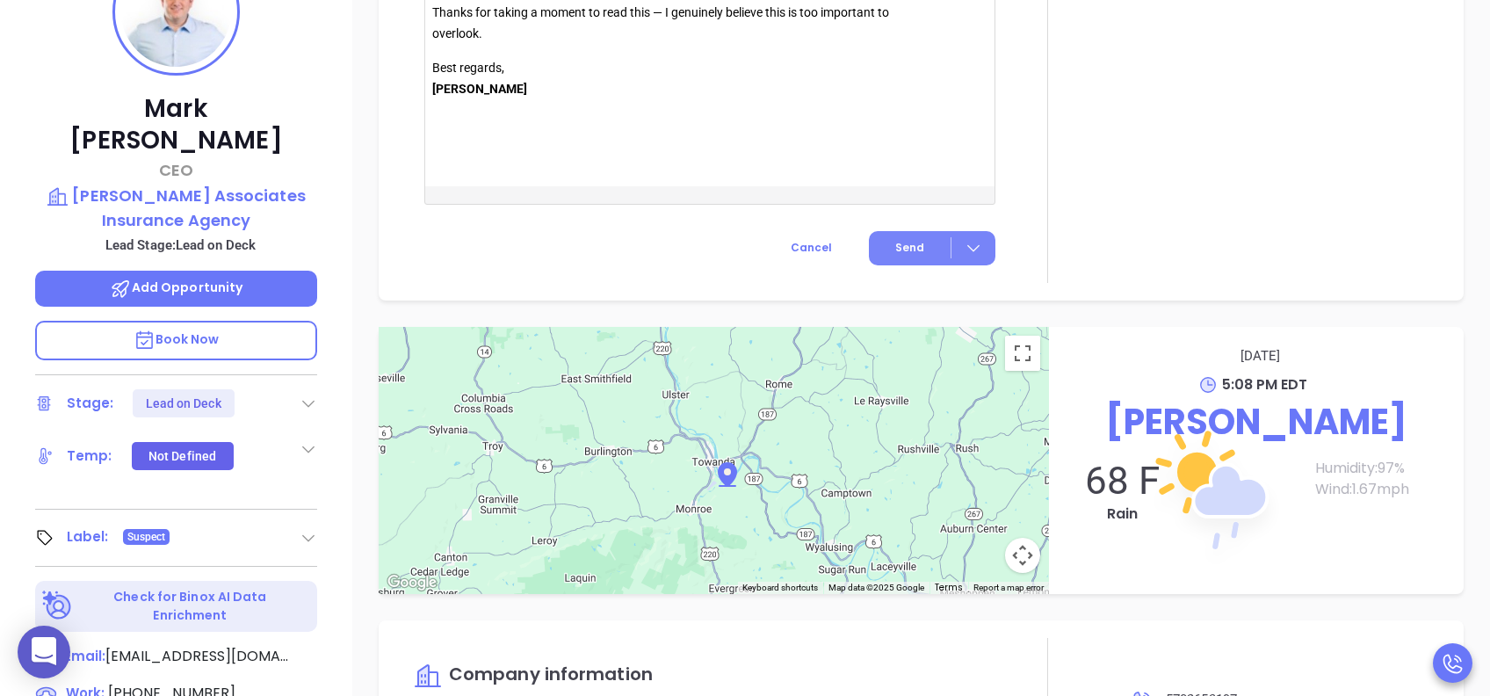
click at [914, 256] on button "Send" at bounding box center [932, 248] width 127 height 34
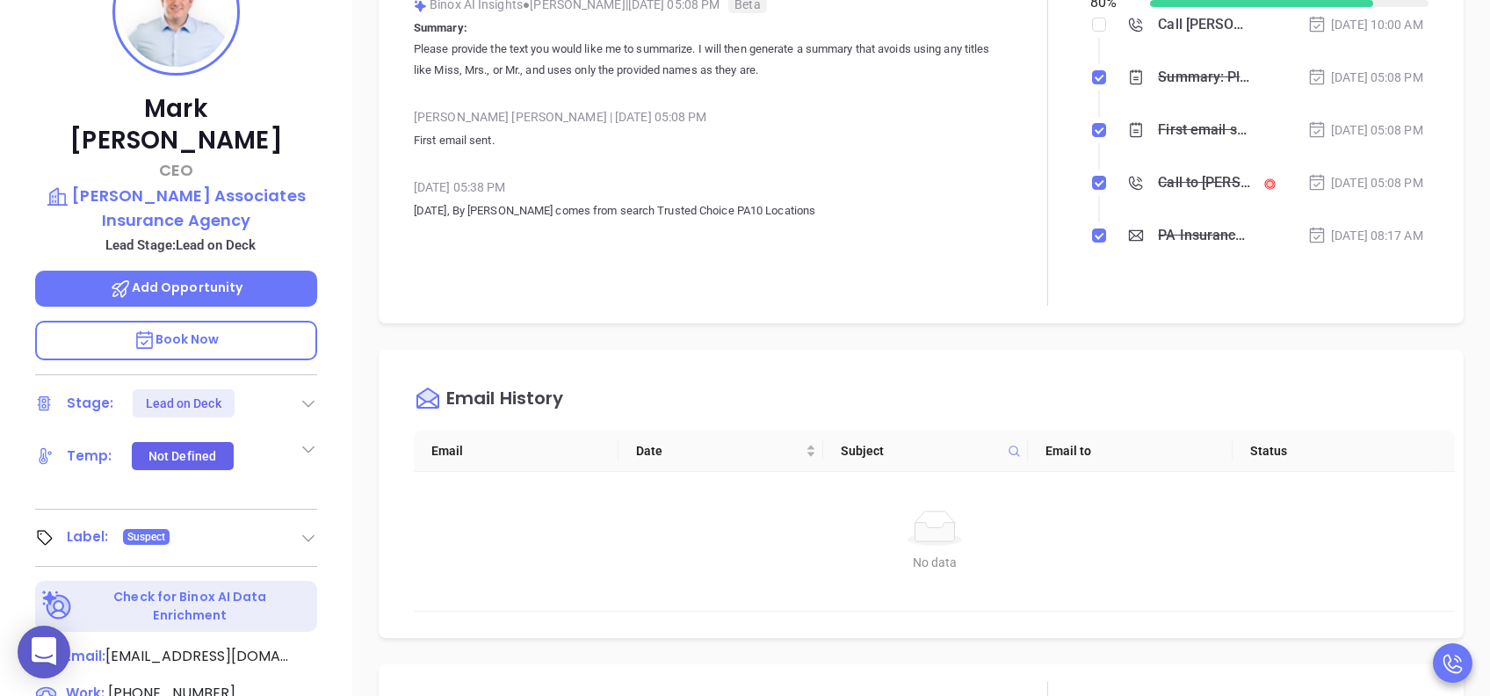
scroll to position [0, 0]
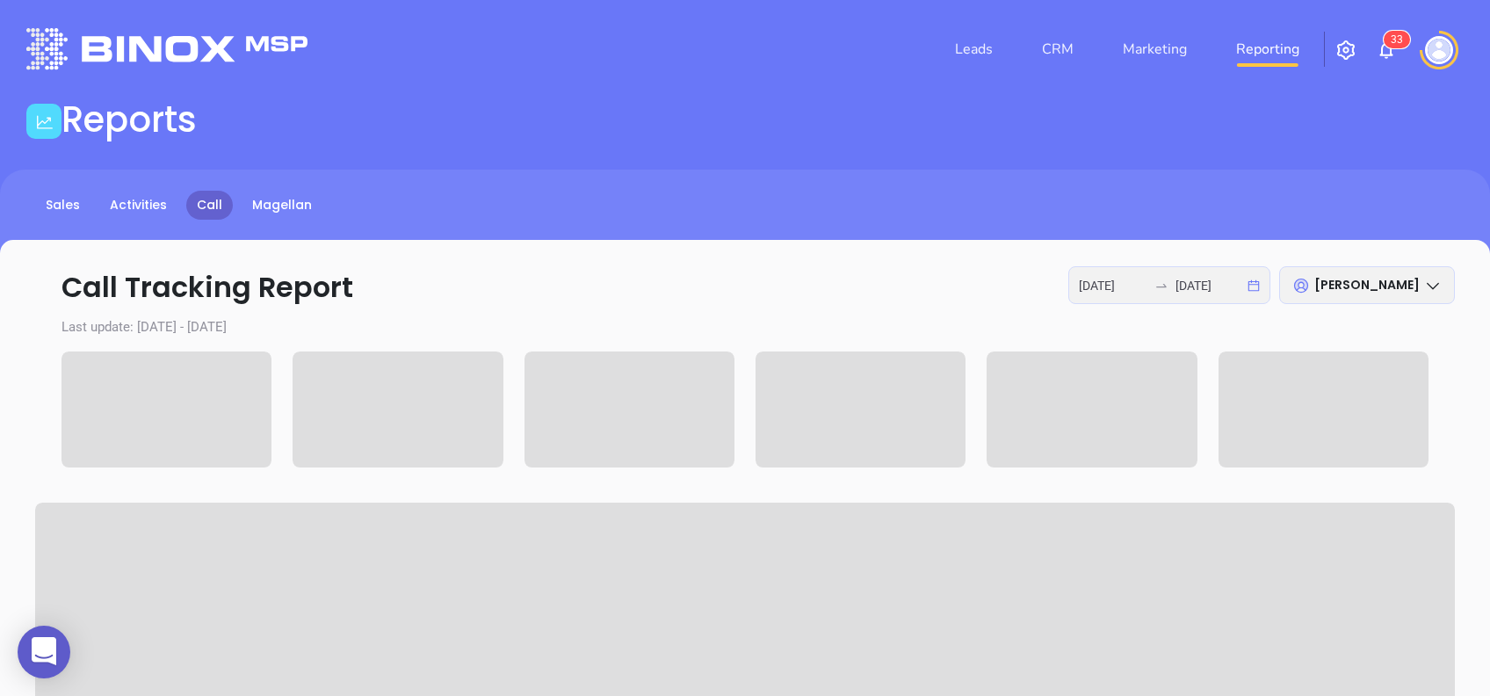
scroll to position [117, 0]
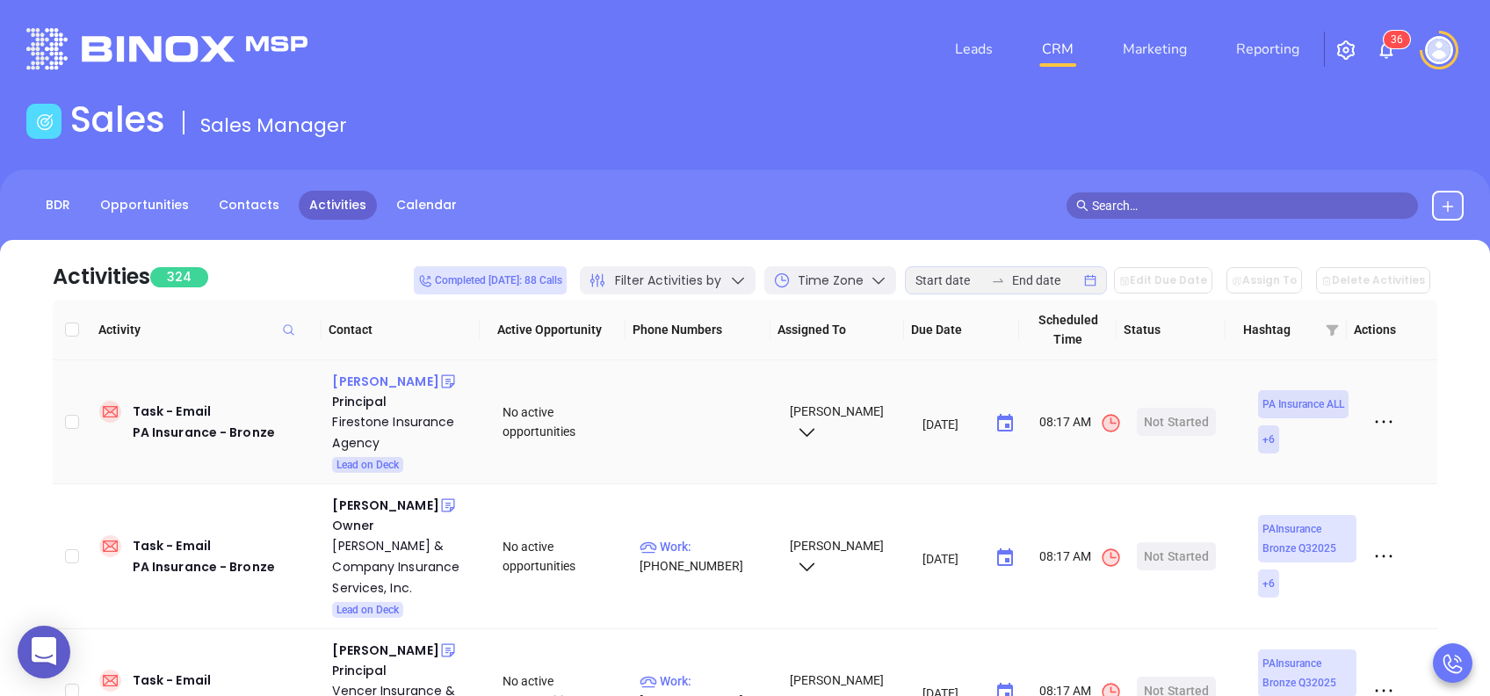
click at [364, 380] on div "Ken Firestone" at bounding box center [385, 381] width 106 height 21
click at [309, 262] on div "Activities 324 Completed today: 88 Calls Filter Activities by Time Zone Edit Du…" at bounding box center [745, 270] width 1385 height 60
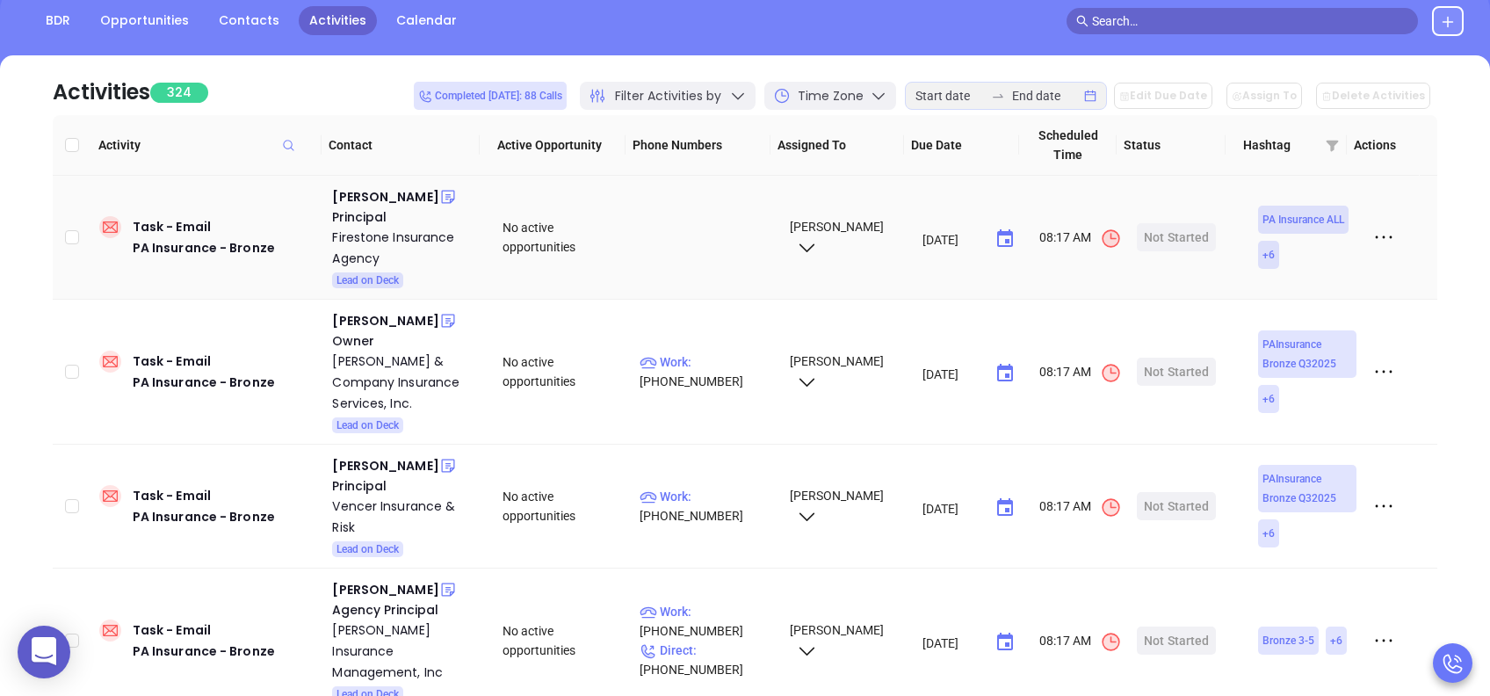
scroll to position [187, 0]
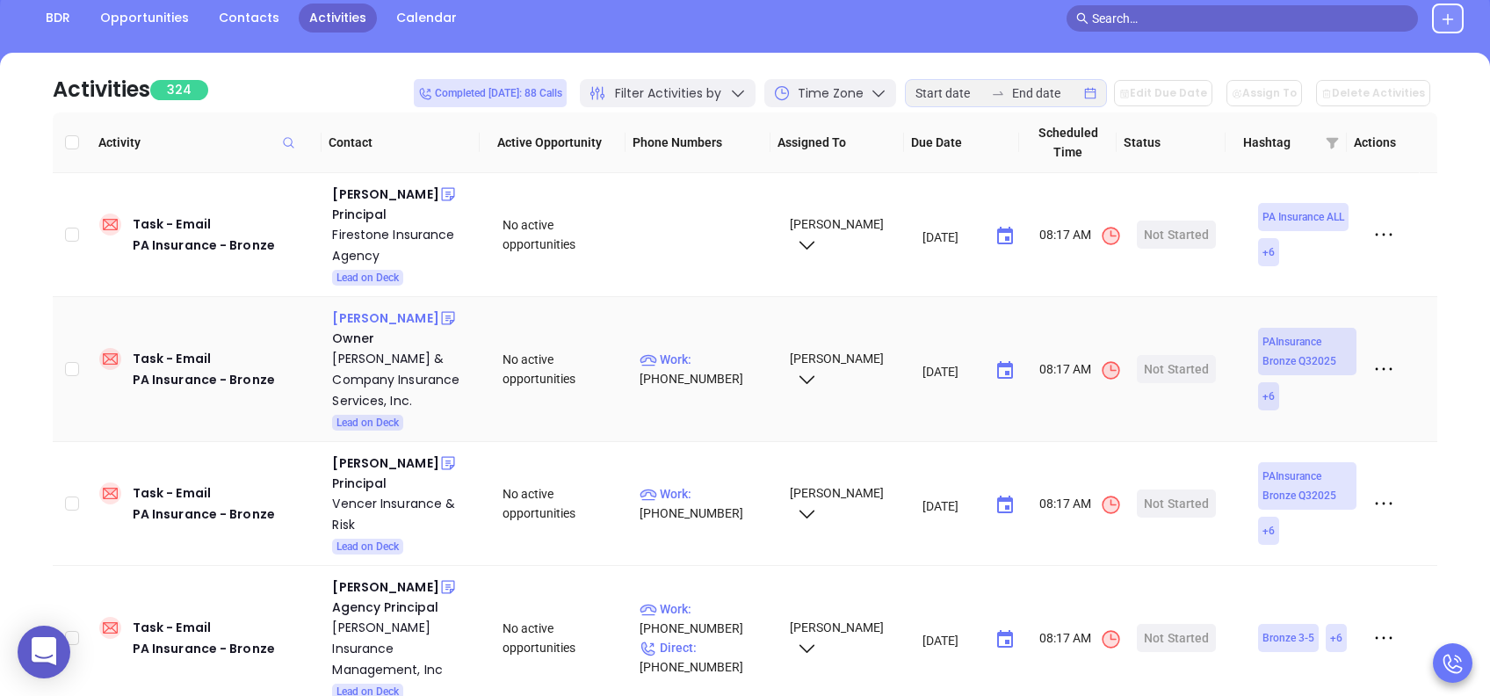
click at [378, 324] on div "Christopher Dougherty" at bounding box center [385, 318] width 106 height 21
click at [716, 366] on p "Work : (610) 566-8710" at bounding box center [707, 369] width 134 height 39
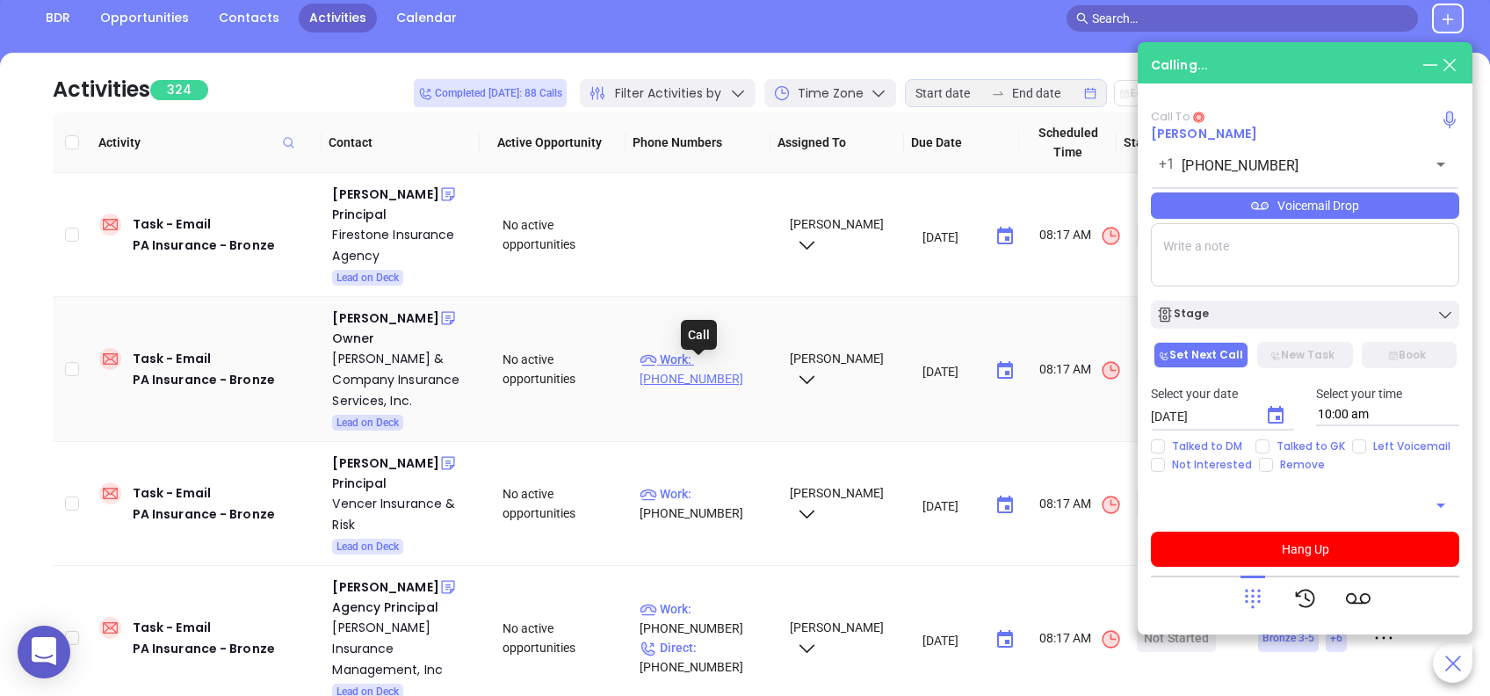
type input "(610) 566-8710"
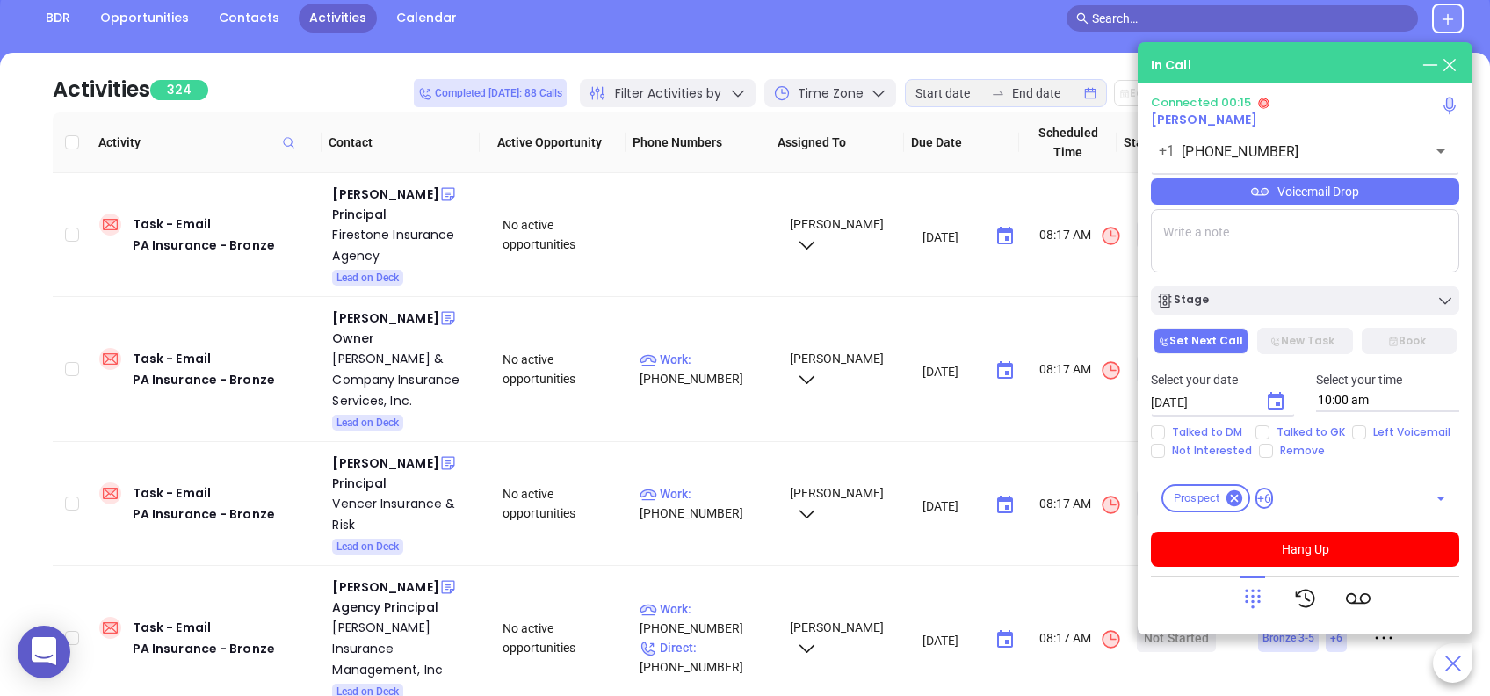
click at [1289, 188] on div "Voicemail Drop" at bounding box center [1305, 191] width 308 height 26
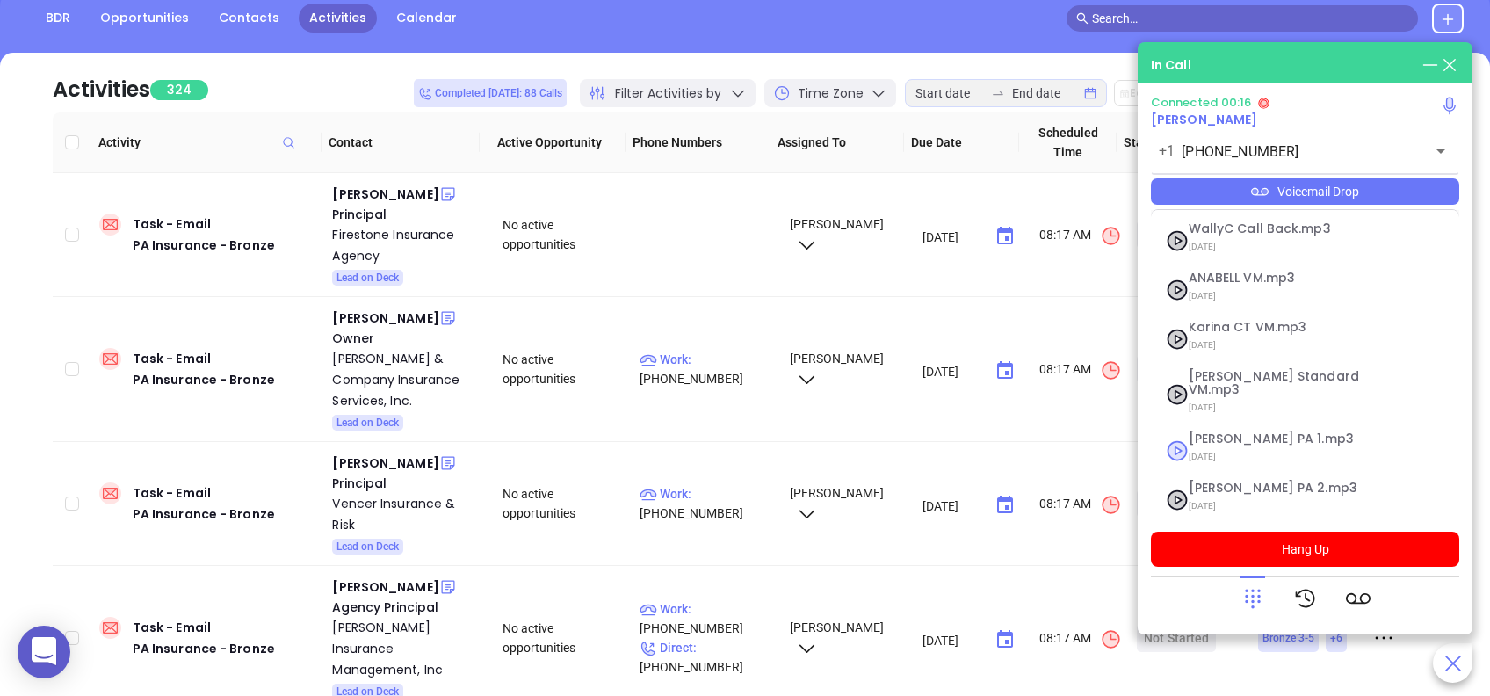
click at [1227, 445] on span "[DATE]" at bounding box center [1284, 456] width 190 height 23
checkbox input "true"
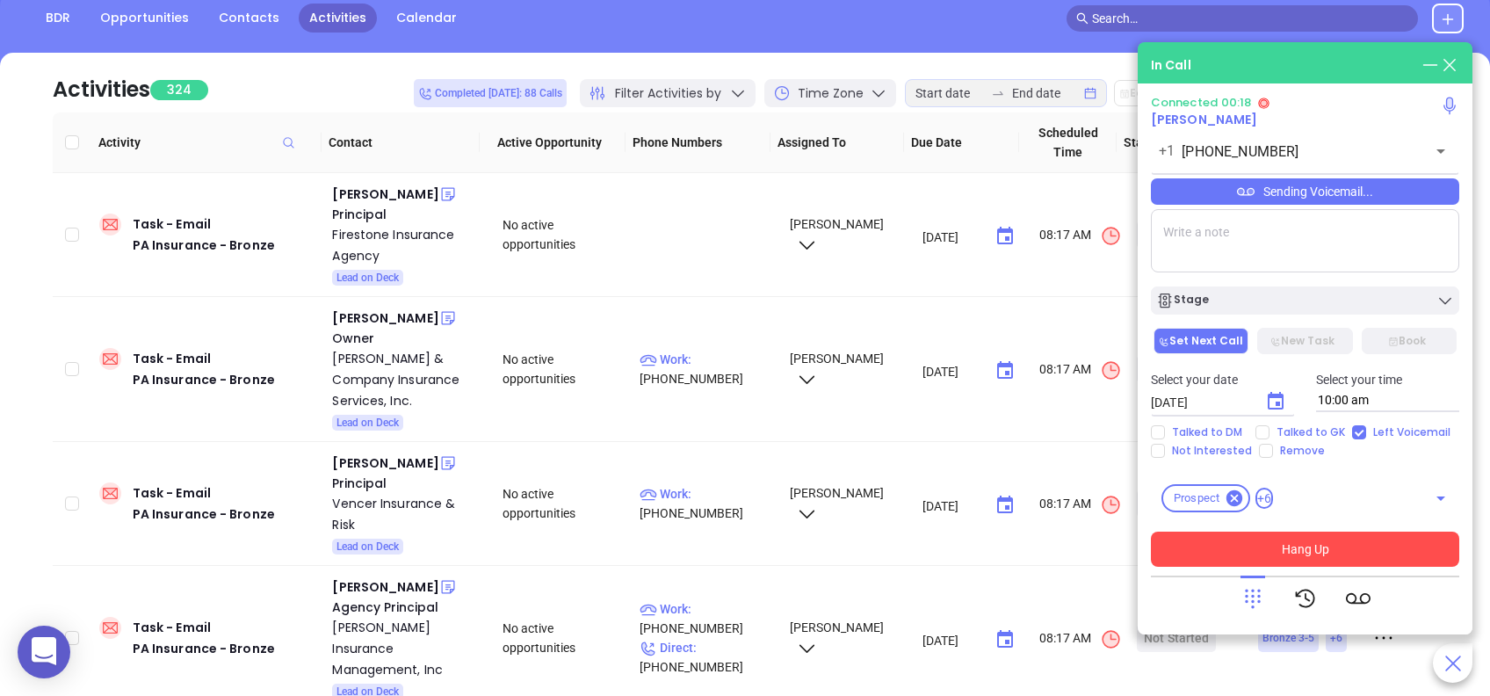
click at [1287, 551] on button "Hang Up" at bounding box center [1305, 549] width 308 height 35
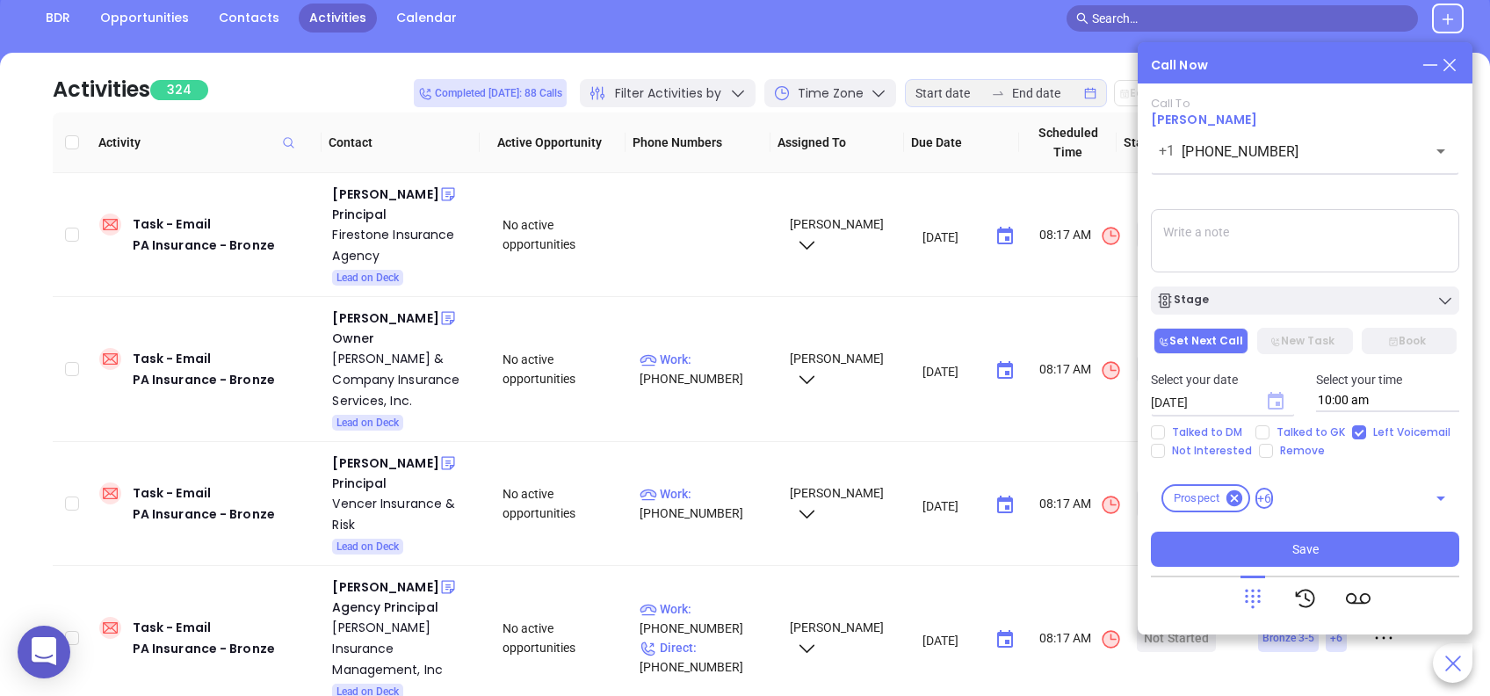
click at [1274, 403] on icon "Choose date, selected date is Aug 21, 2025" at bounding box center [1275, 401] width 21 height 21
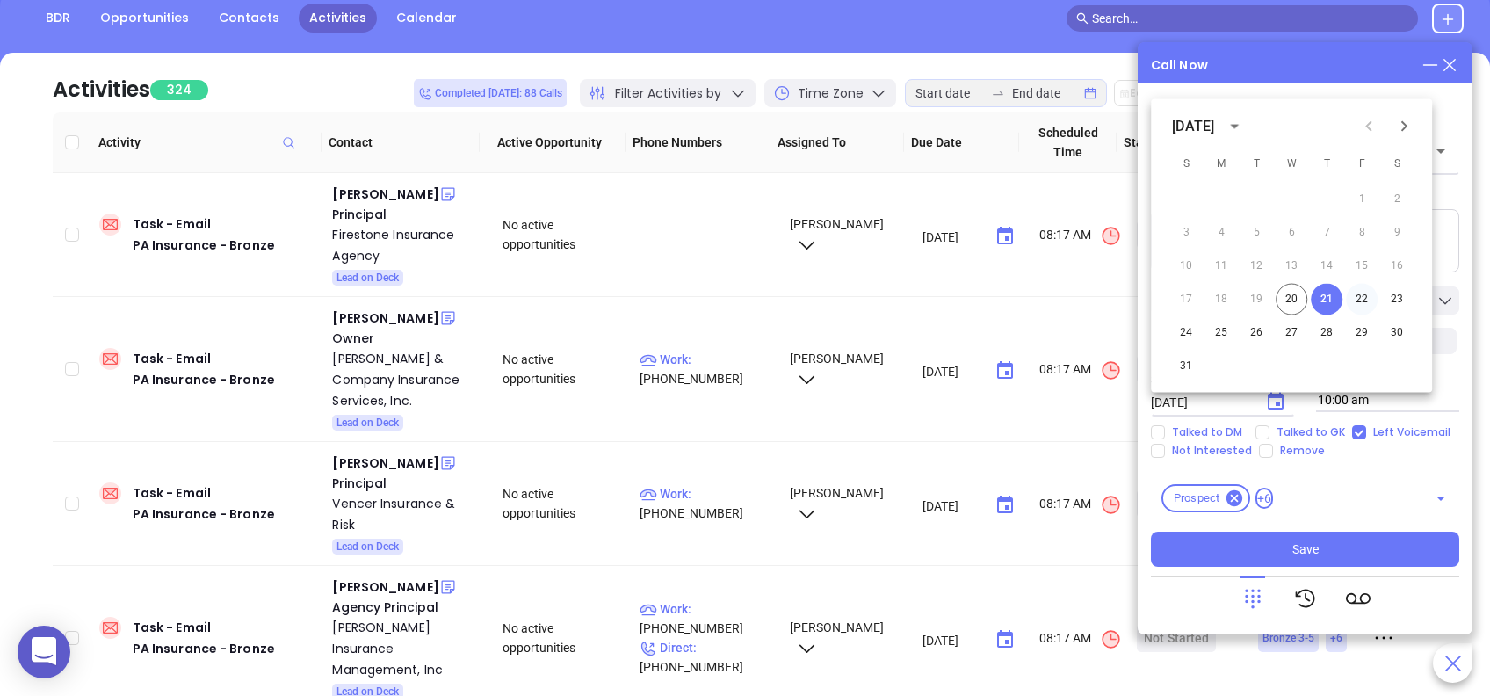
click at [1350, 305] on button "22" at bounding box center [1362, 300] width 32 height 32
type input "08/22/2025"
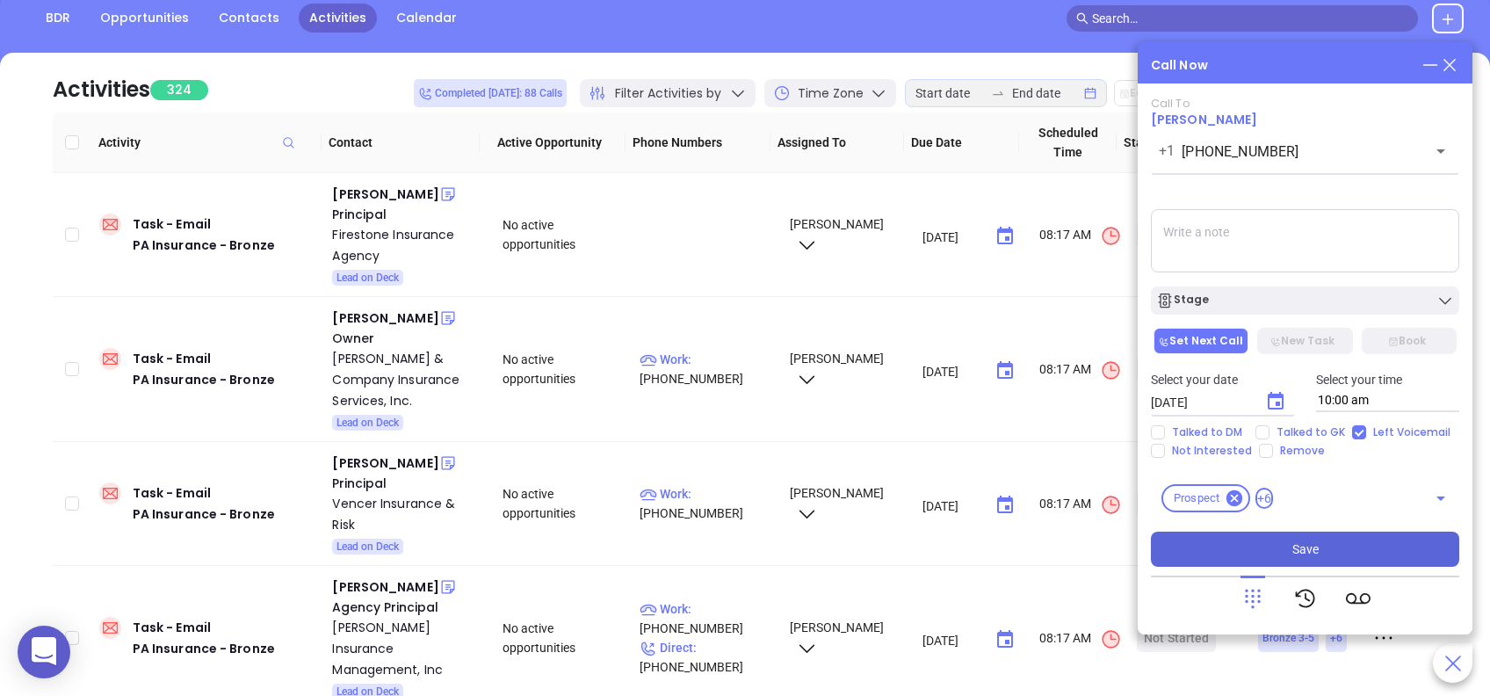
click at [1263, 542] on button "Save" at bounding box center [1305, 549] width 308 height 35
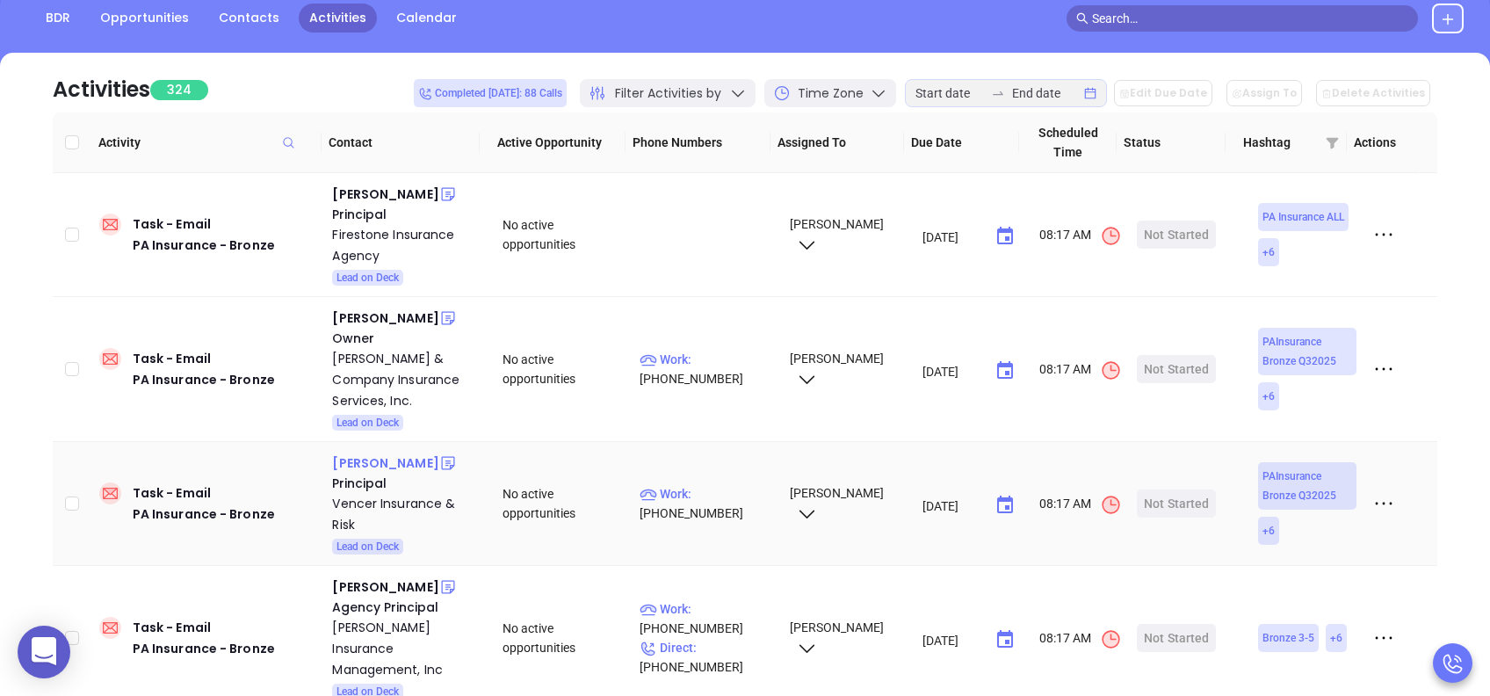
click at [373, 474] on div "Micah Knapp" at bounding box center [385, 462] width 106 height 21
click at [720, 516] on p "Work : (215) 701-3972" at bounding box center [707, 503] width 134 height 39
type input "(215) 701-3972"
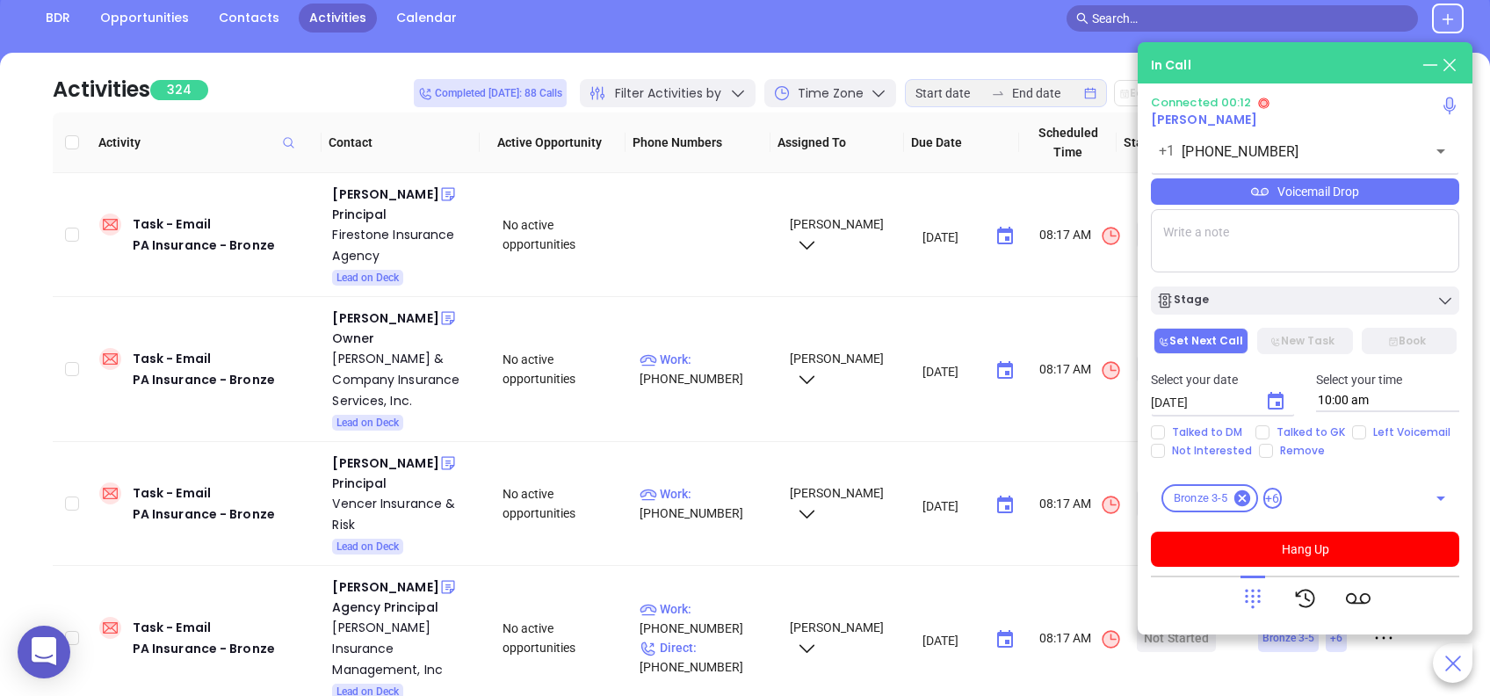
click at [1314, 192] on div "Voicemail Drop" at bounding box center [1305, 191] width 308 height 26
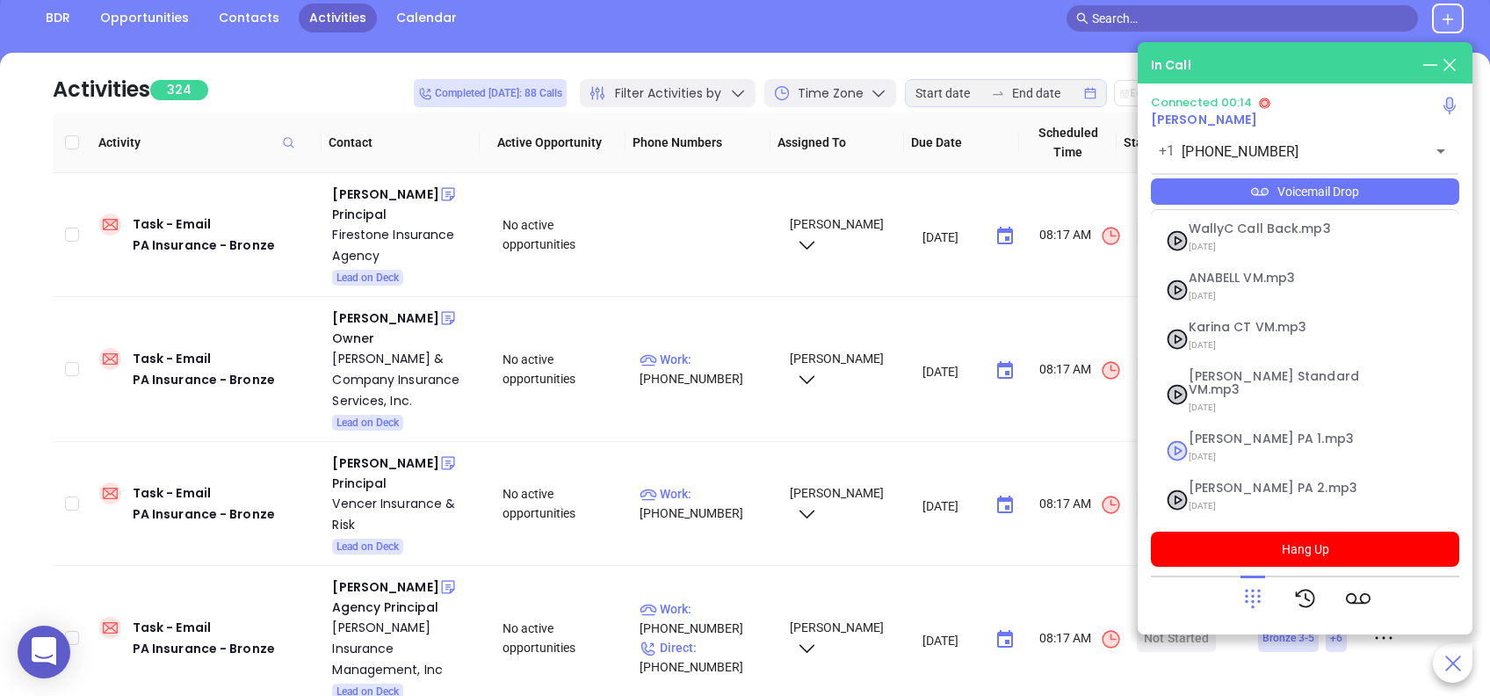
click at [1224, 432] on span "Vicky PA 1.mp3" at bounding box center [1284, 438] width 190 height 13
checkbox input "true"
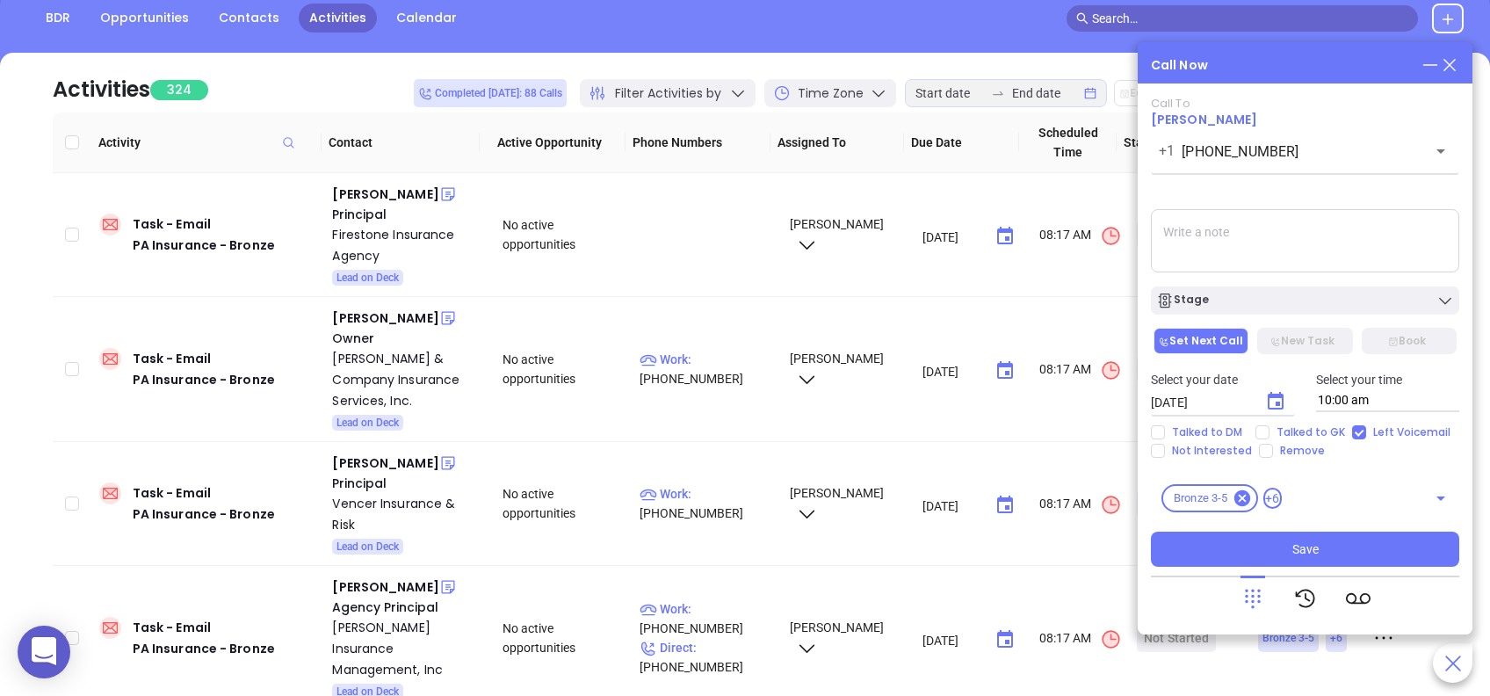
click at [1258, 248] on textarea at bounding box center [1305, 240] width 308 height 63
type textarea "First email sent"
click at [1270, 404] on icon "Choose date, selected date is Aug 21, 2025" at bounding box center [1275, 401] width 21 height 21
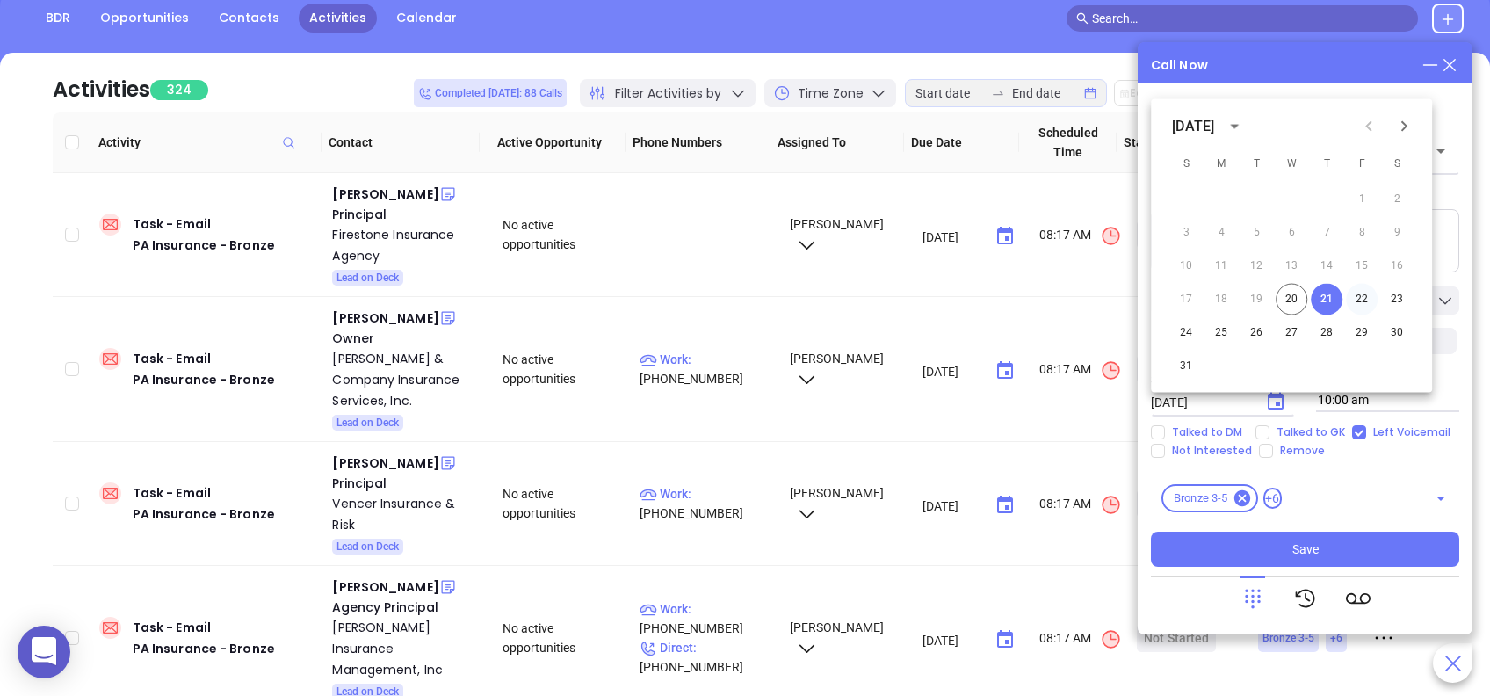
click at [1357, 296] on button "22" at bounding box center [1362, 300] width 32 height 32
type input "08/22/2025"
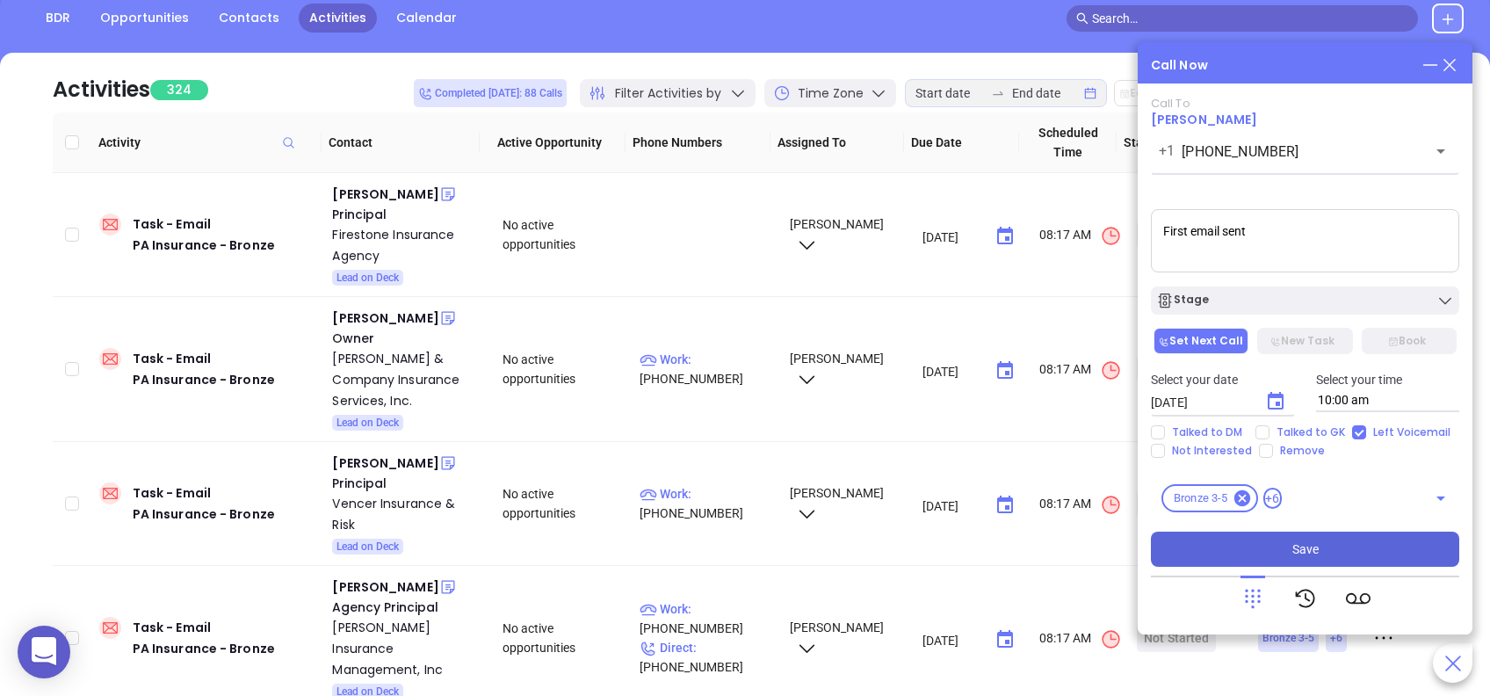
click at [1272, 548] on button "Save" at bounding box center [1305, 549] width 308 height 35
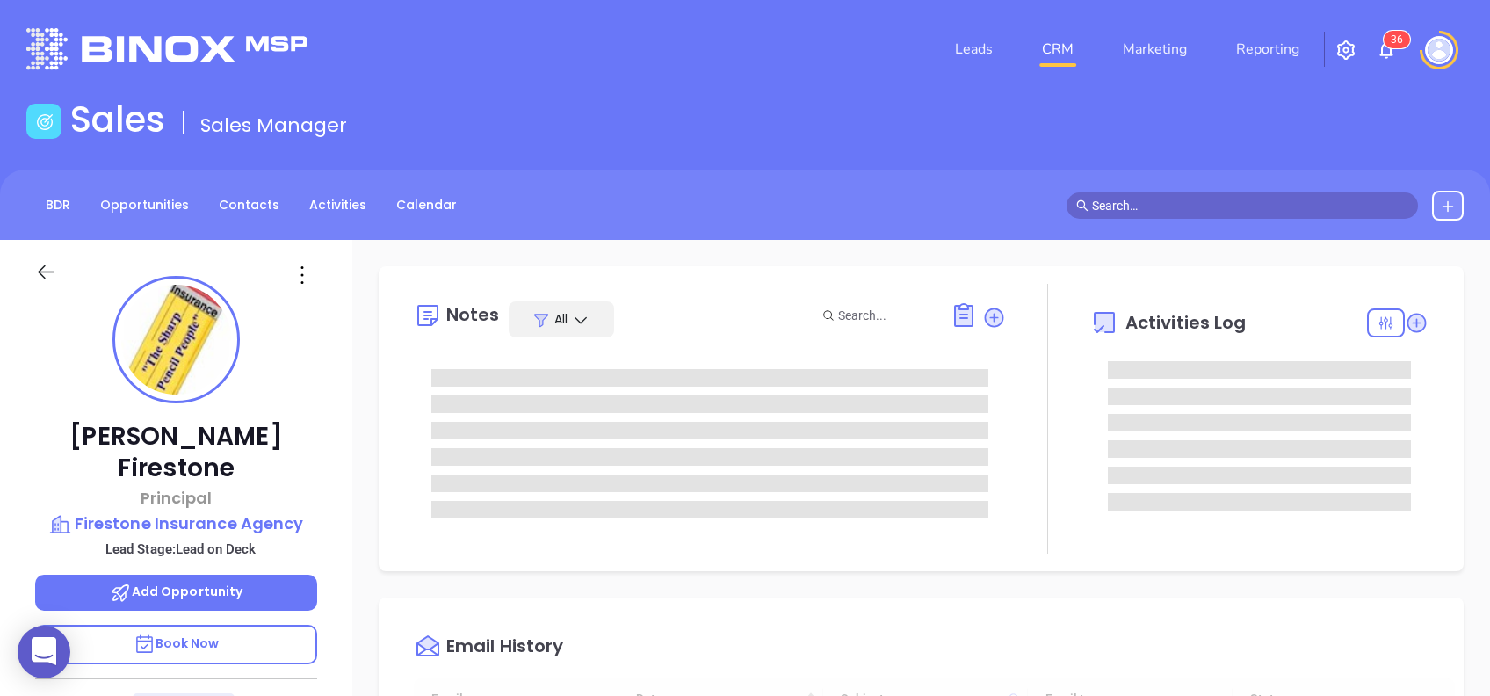
scroll to position [511, 0]
type input "[PERSON_NAME]"
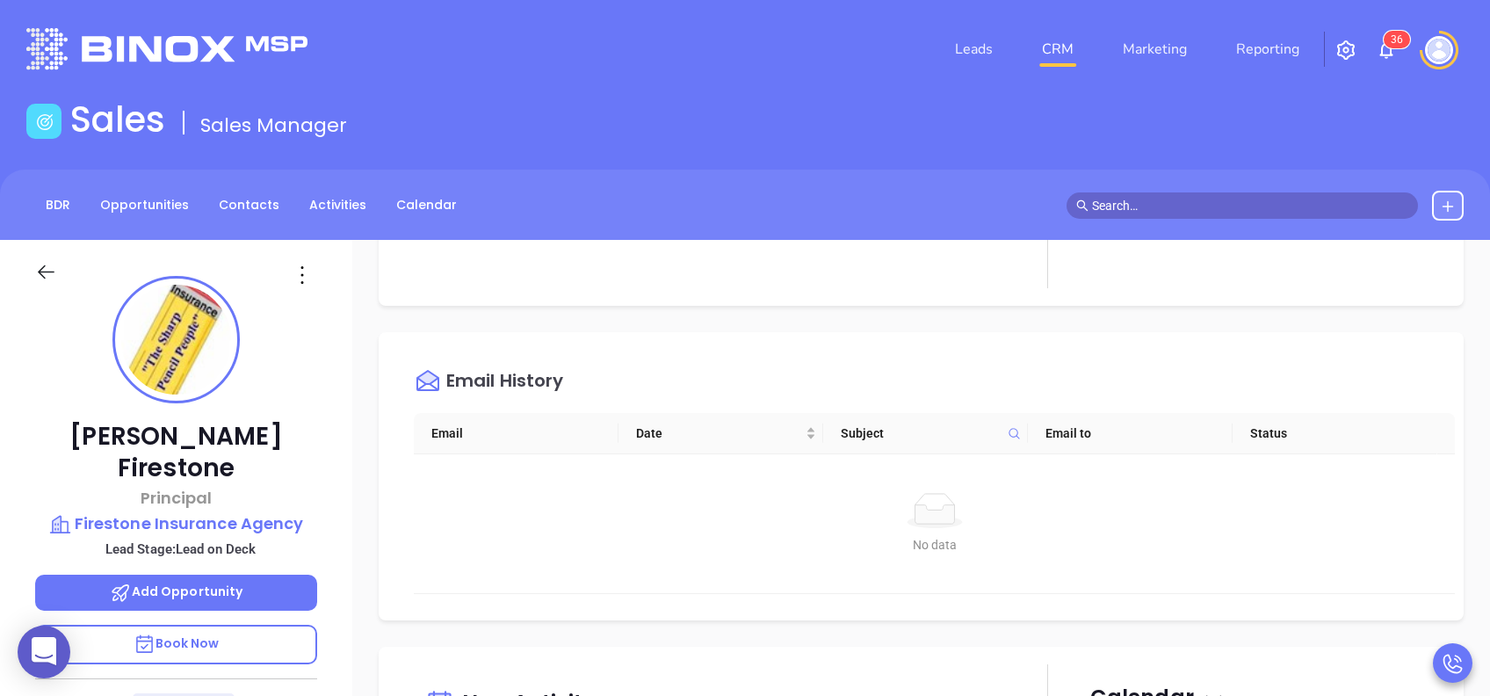
scroll to position [281, 0]
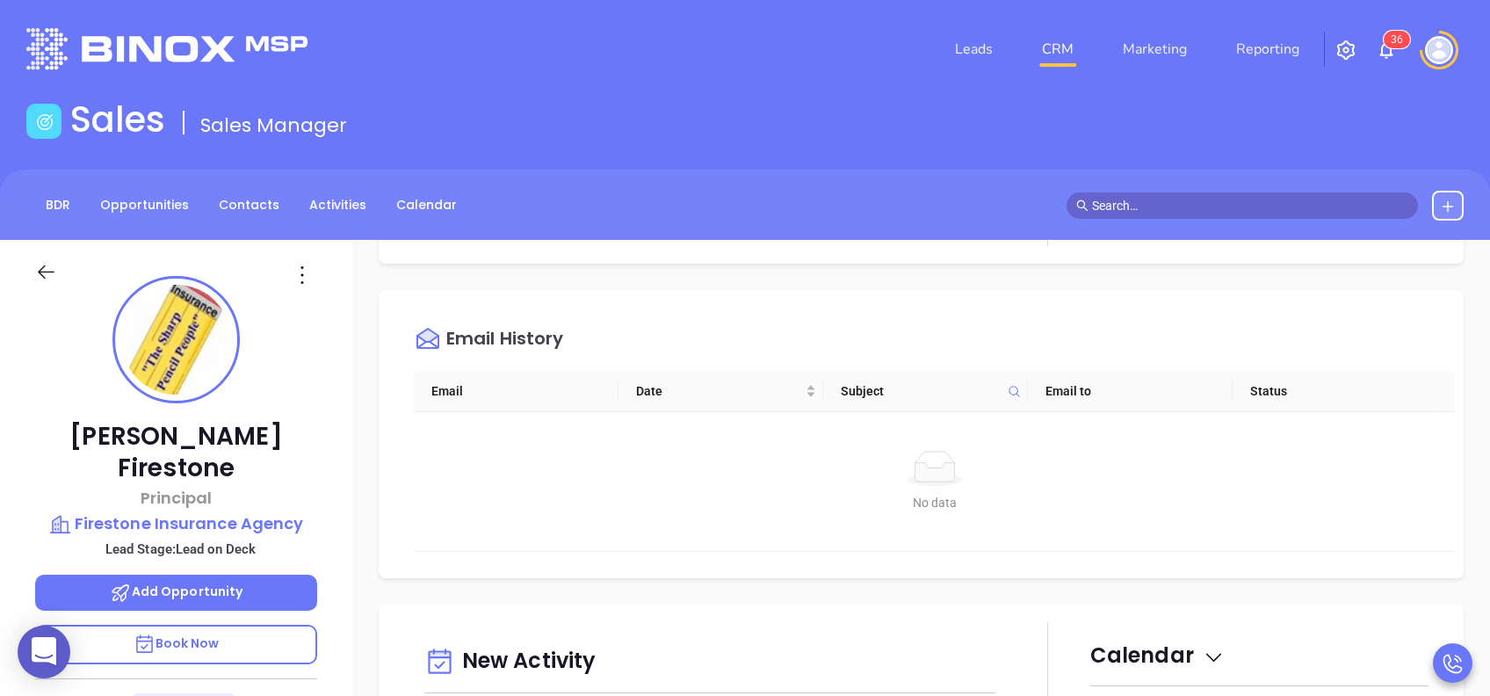
click at [284, 355] on div "Ken Firestone Principal Firestone Insurance Agency Lead Stage: Lead on Deck Add…" at bounding box center [176, 675] width 352 height 870
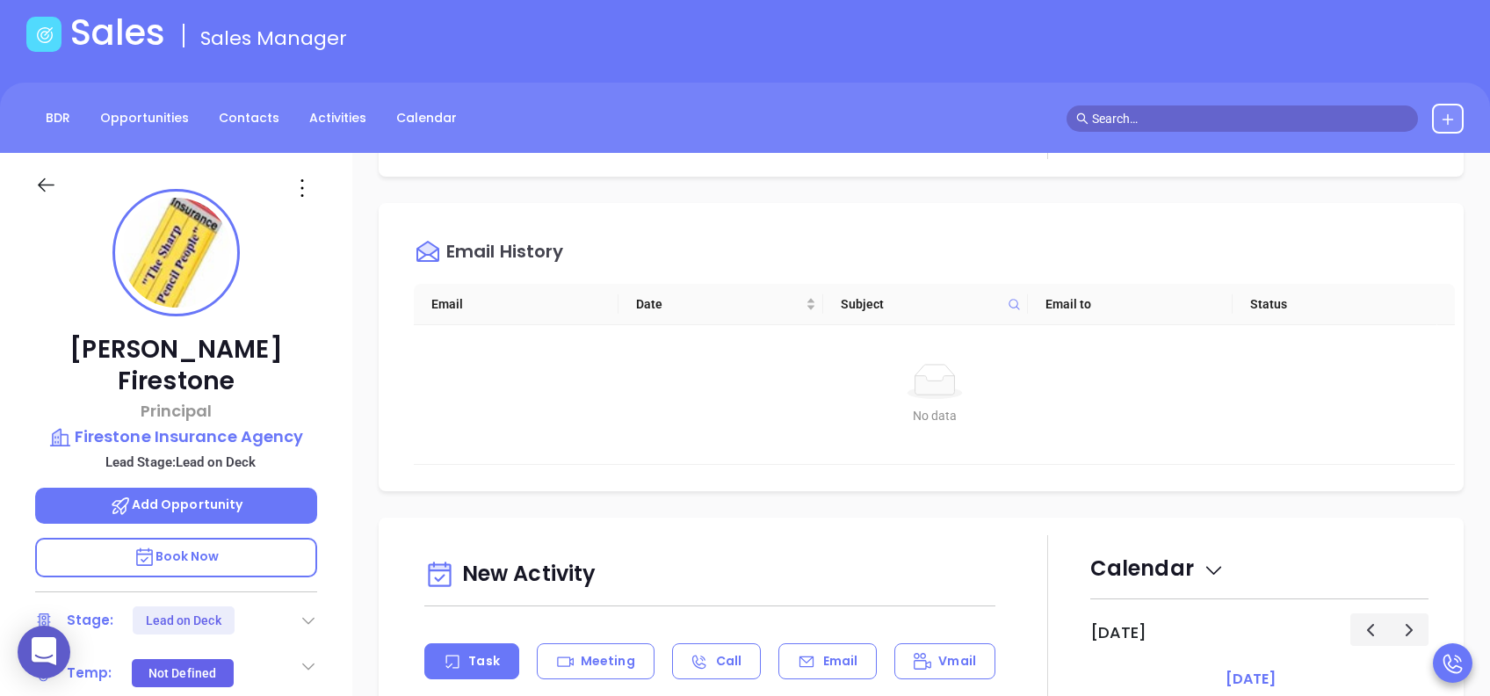
scroll to position [0, 0]
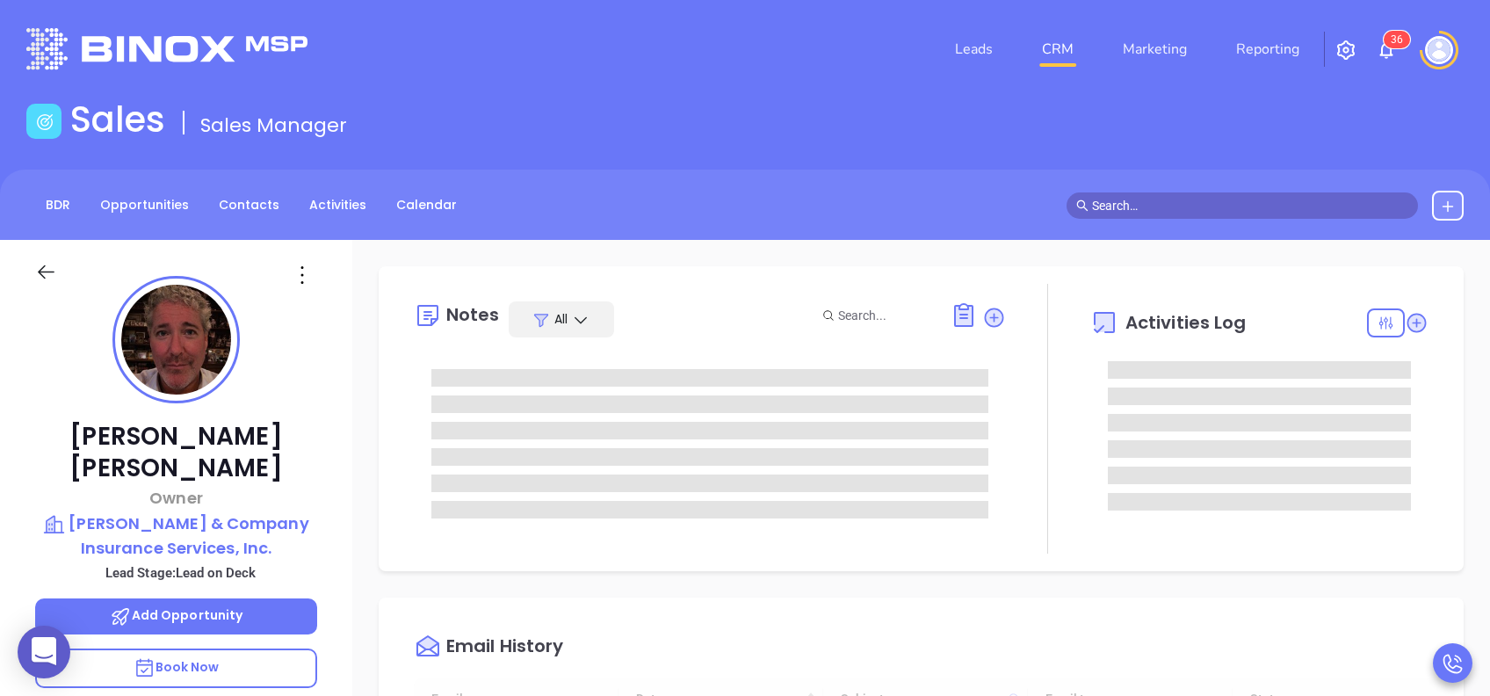
type input "[DATE]"
type input "[PERSON_NAME]"
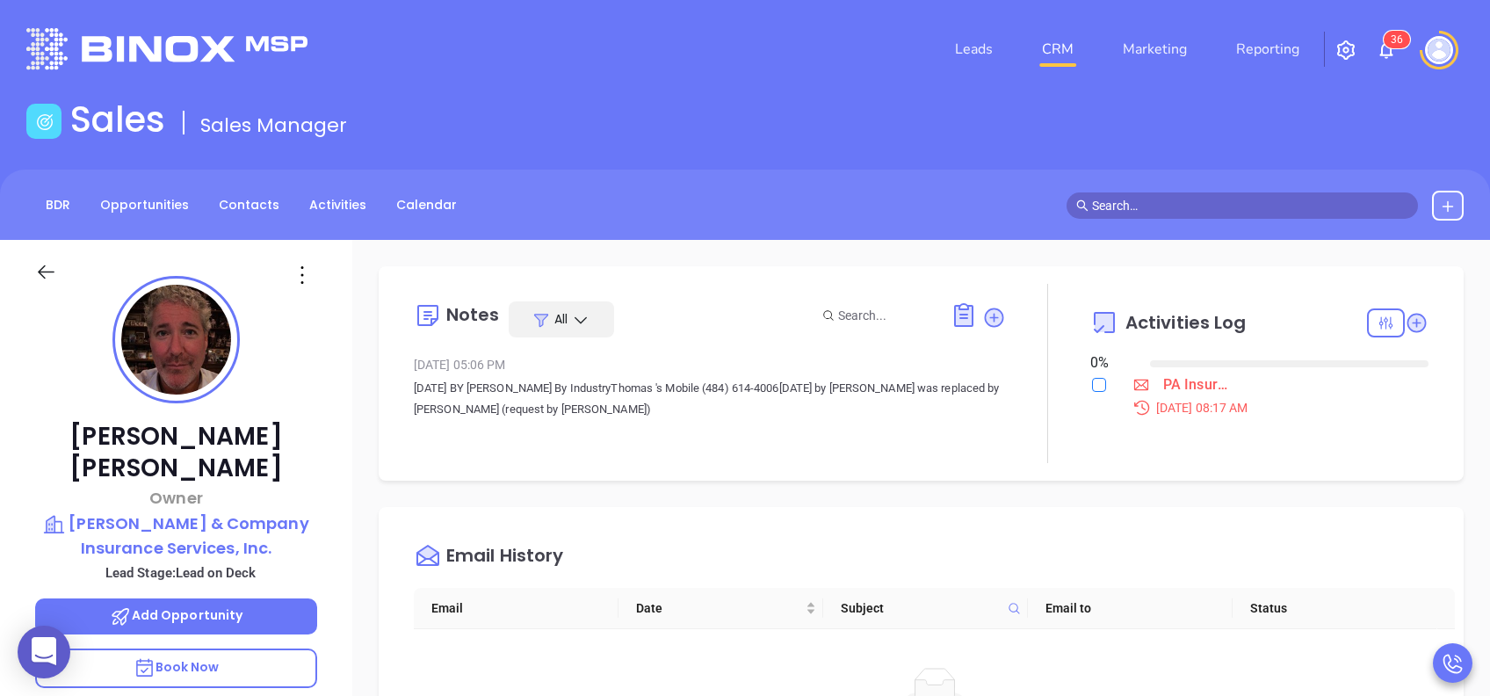
click at [1092, 386] on input "checkbox" at bounding box center [1099, 385] width 14 height 14
checkbox input "true"
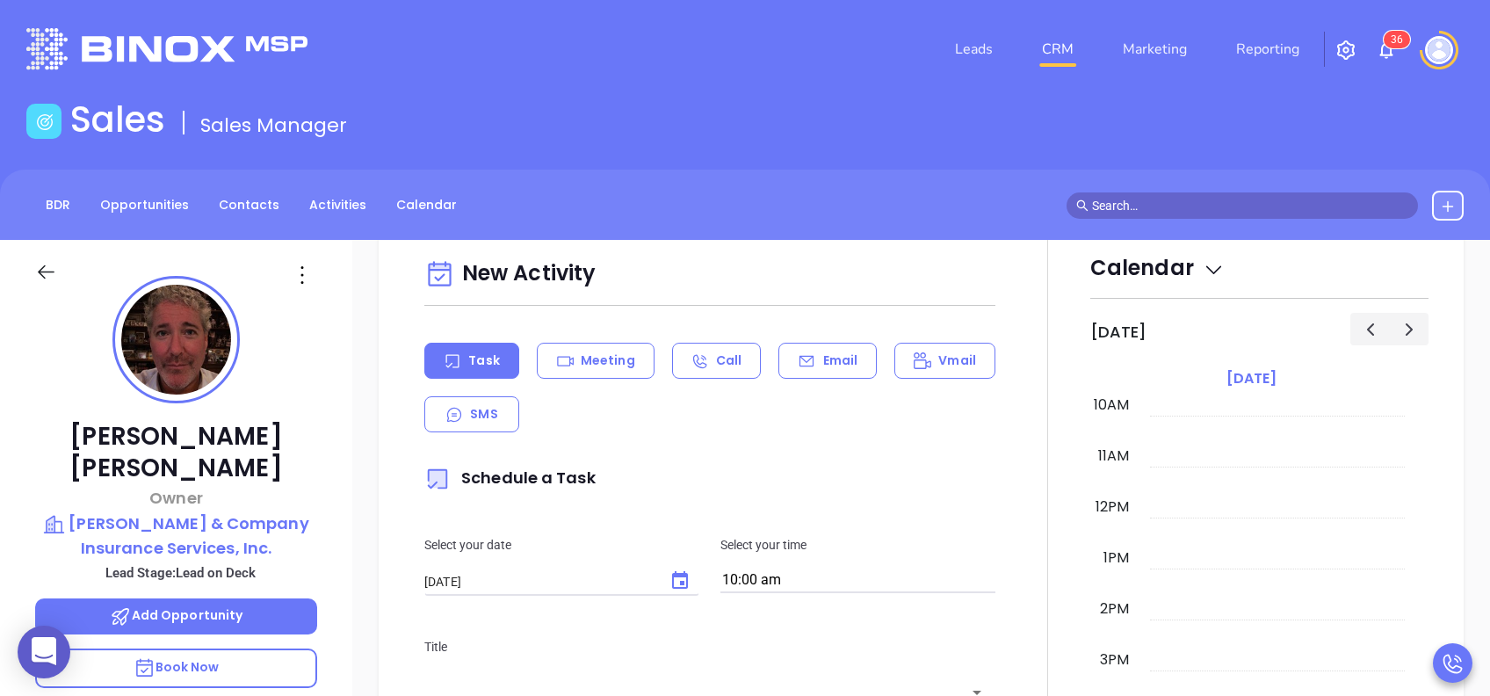
scroll to position [609, 0]
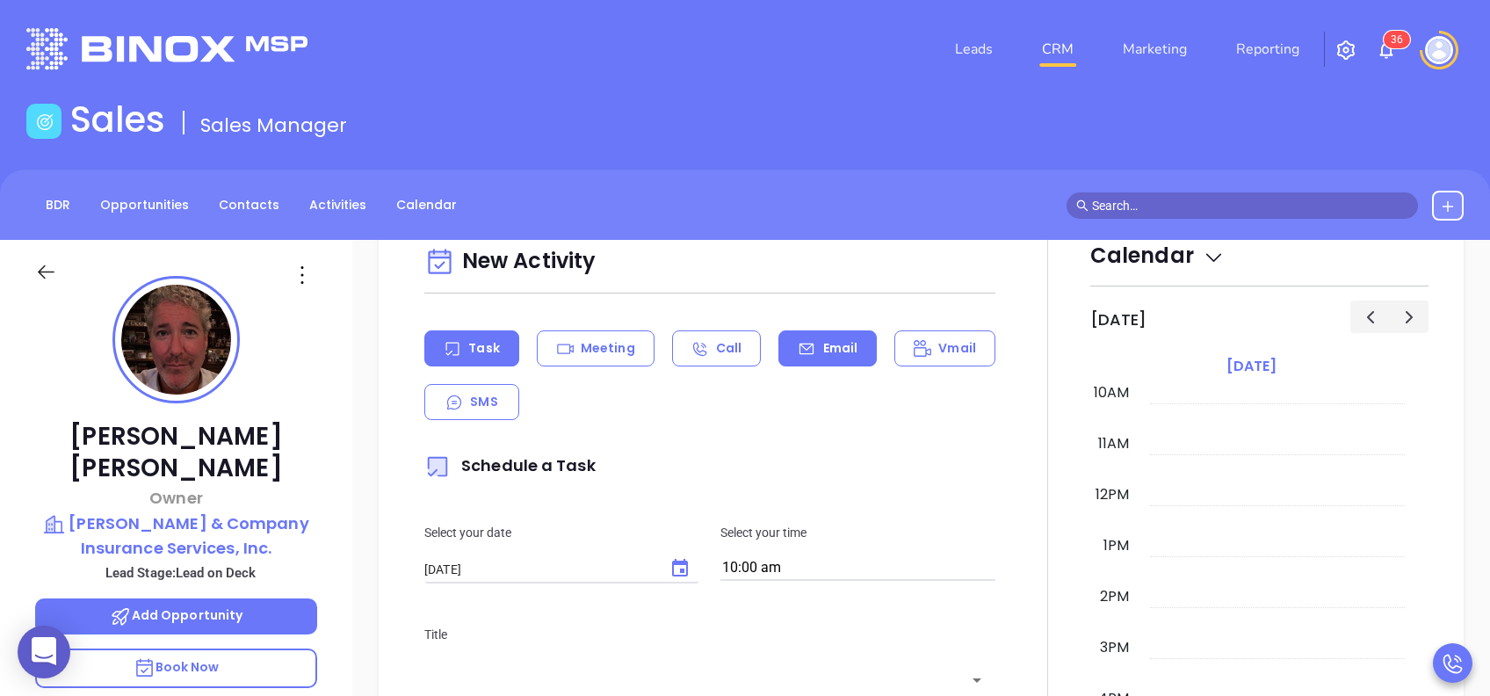
click at [834, 337] on div "Email" at bounding box center [827, 348] width 98 height 36
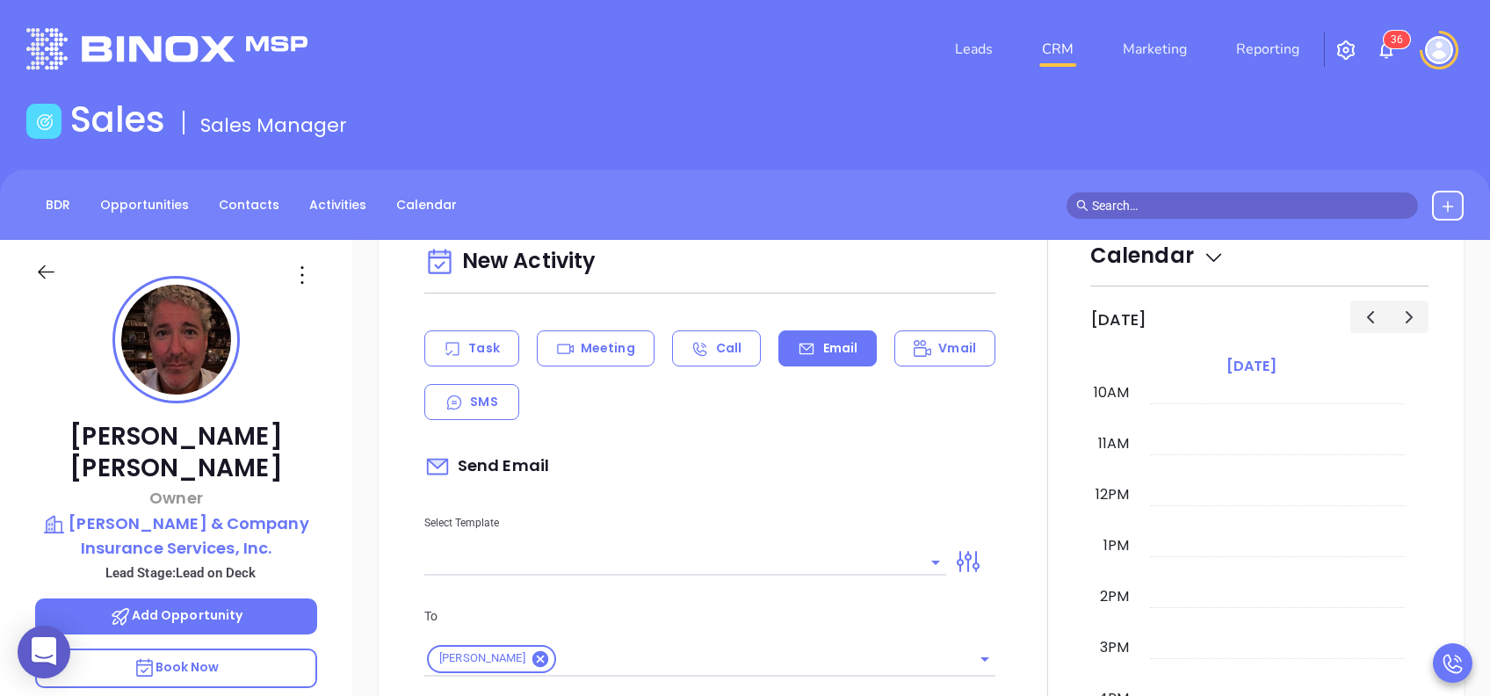
click at [735, 572] on input "text" at bounding box center [672, 561] width 496 height 25
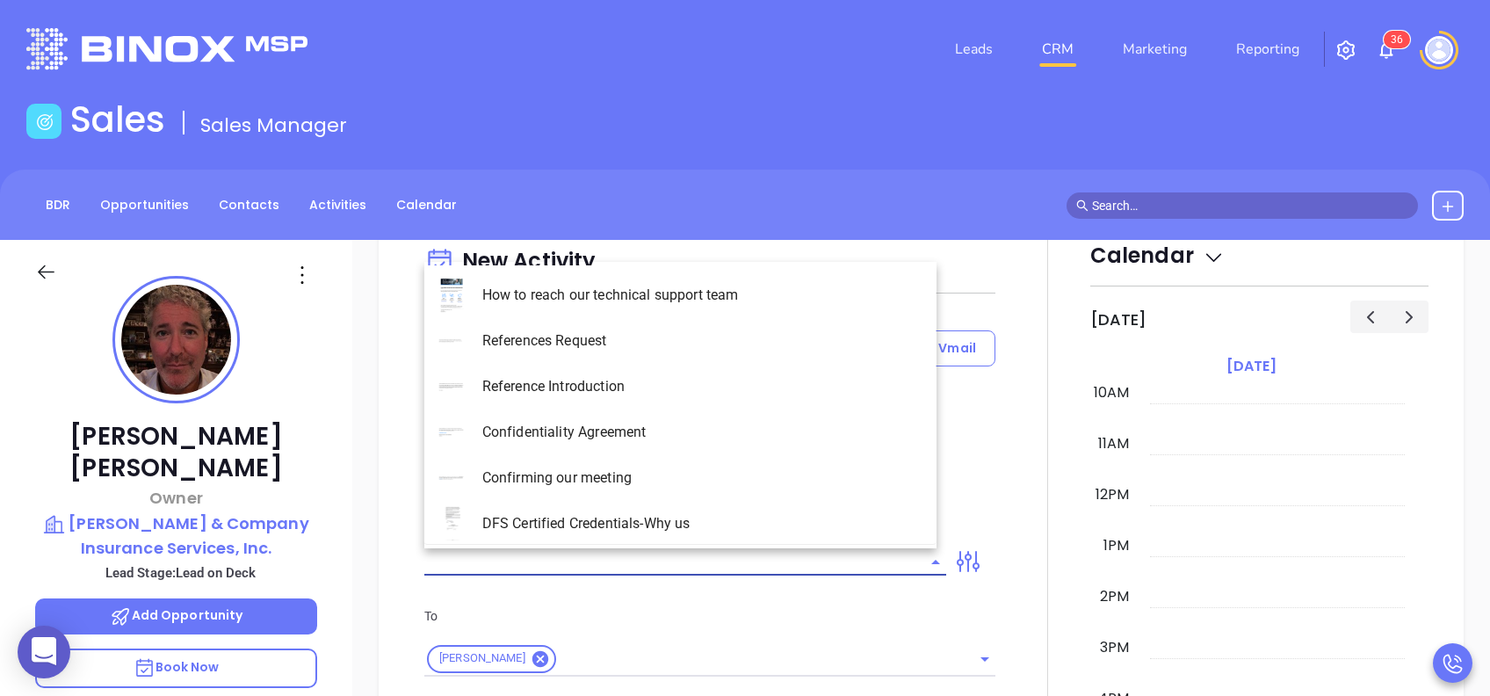
type input "[PERSON_NAME]"
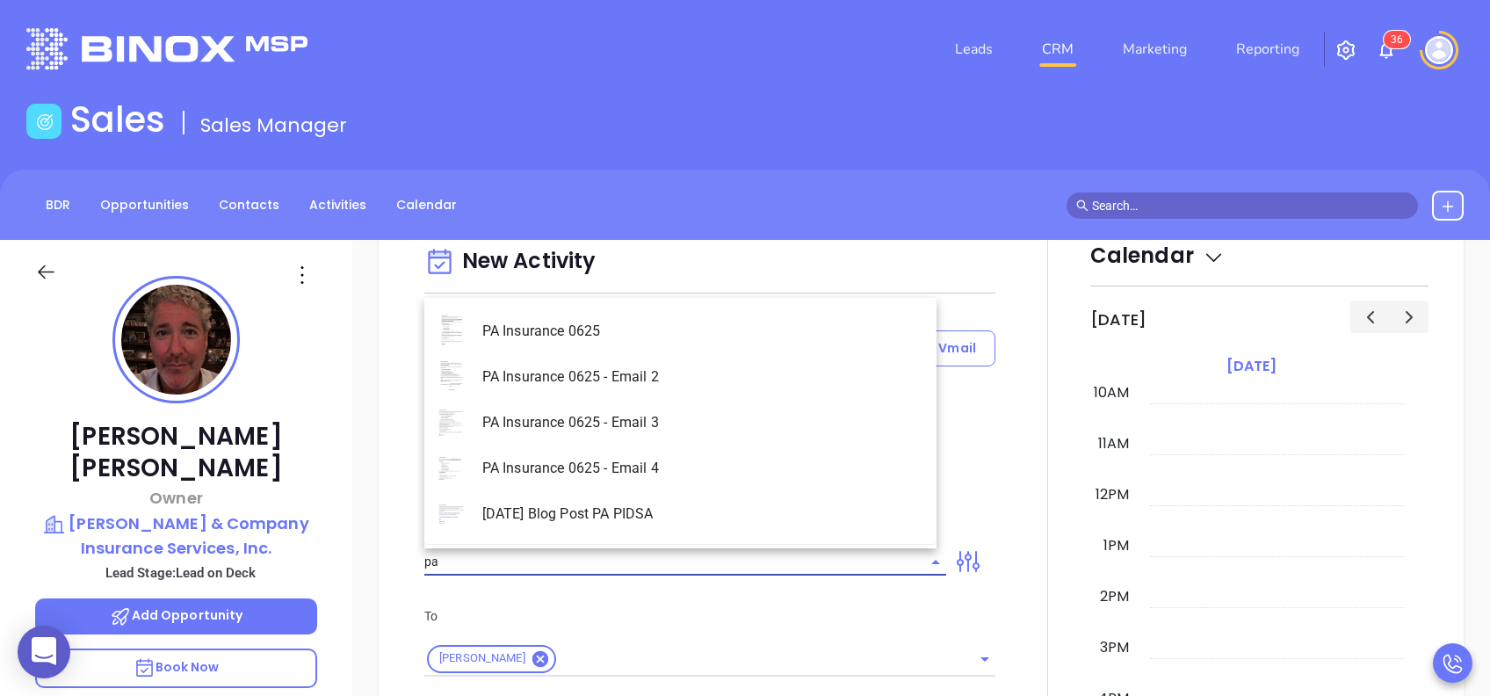
click at [734, 314] on li "PA Insurance 0625" at bounding box center [680, 331] width 512 height 46
type input "PA Insurance 0625"
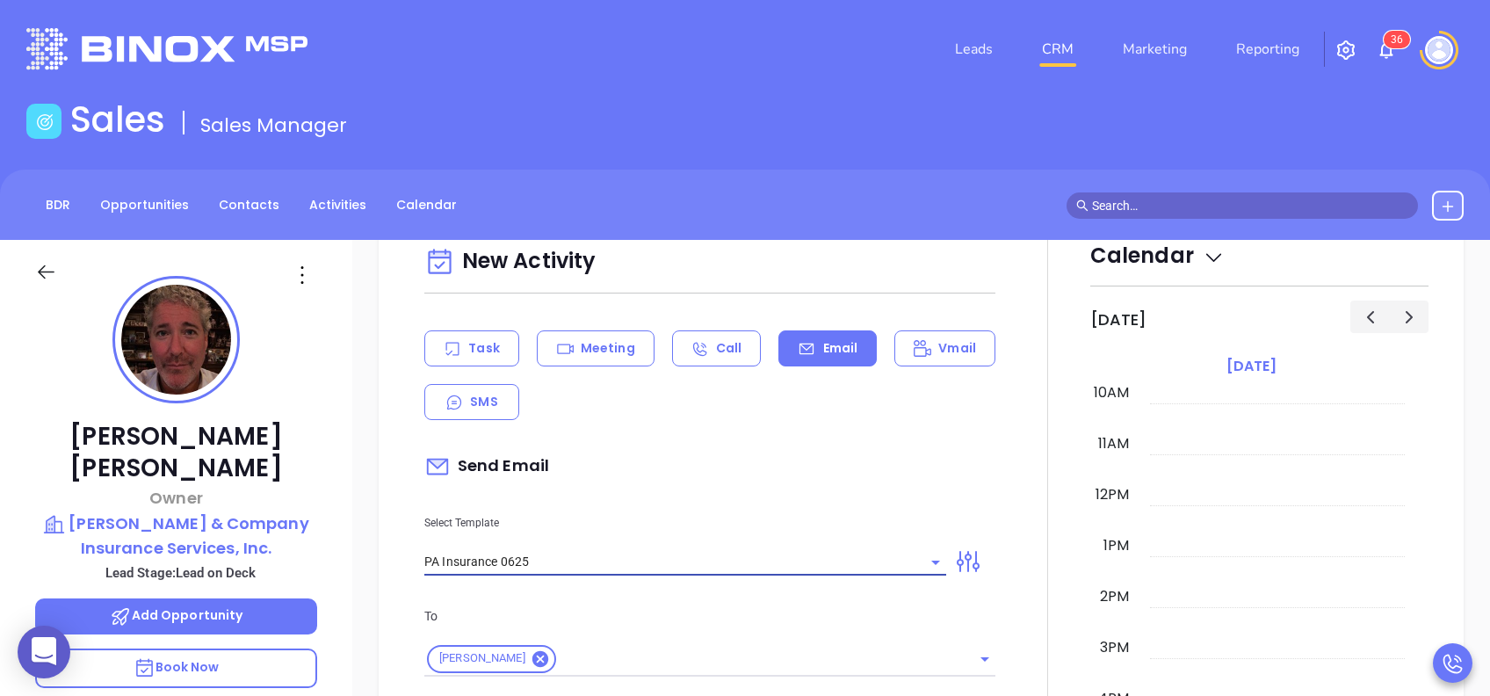
type input "[PERSON_NAME], PA’s New Cybersecurity Law: Are You Prepared?"
type input "PA Insurance 0625"
click at [738, 610] on p "To" at bounding box center [709, 615] width 571 height 19
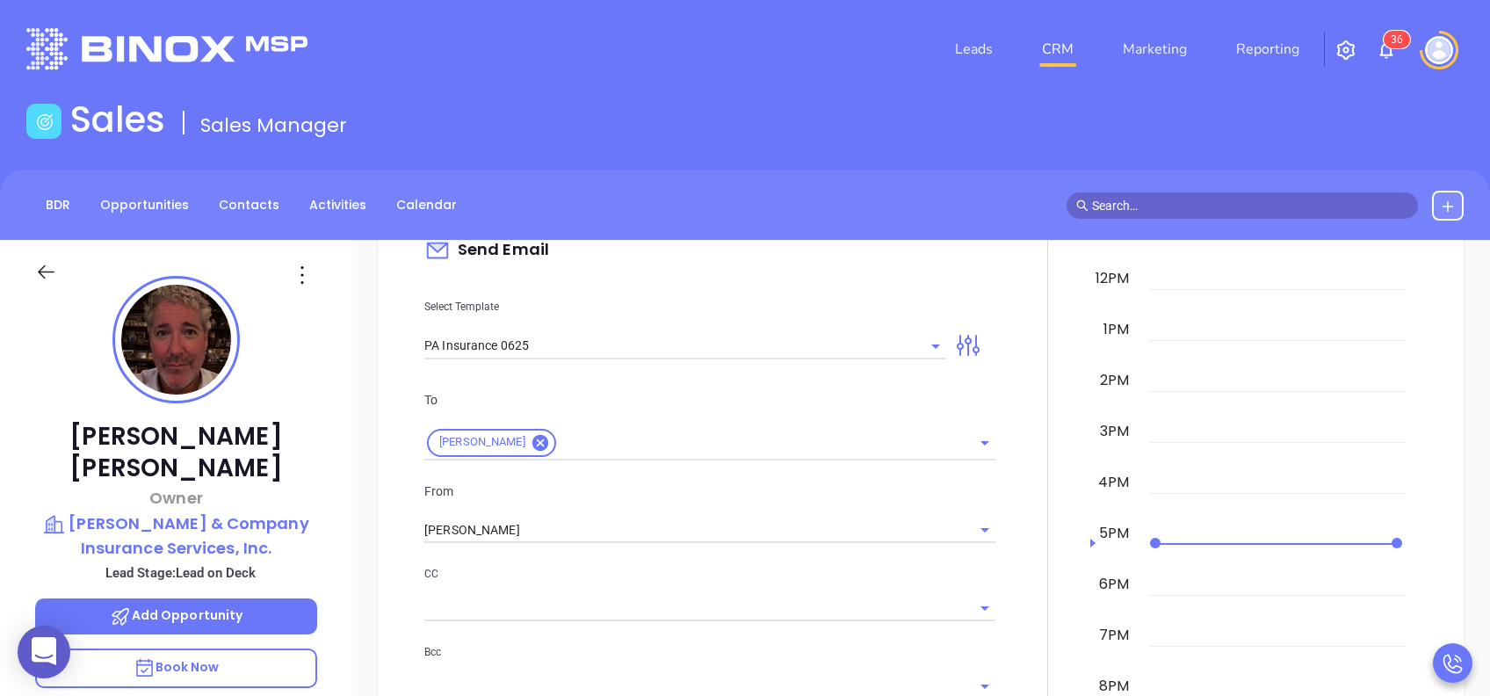
scroll to position [843, 0]
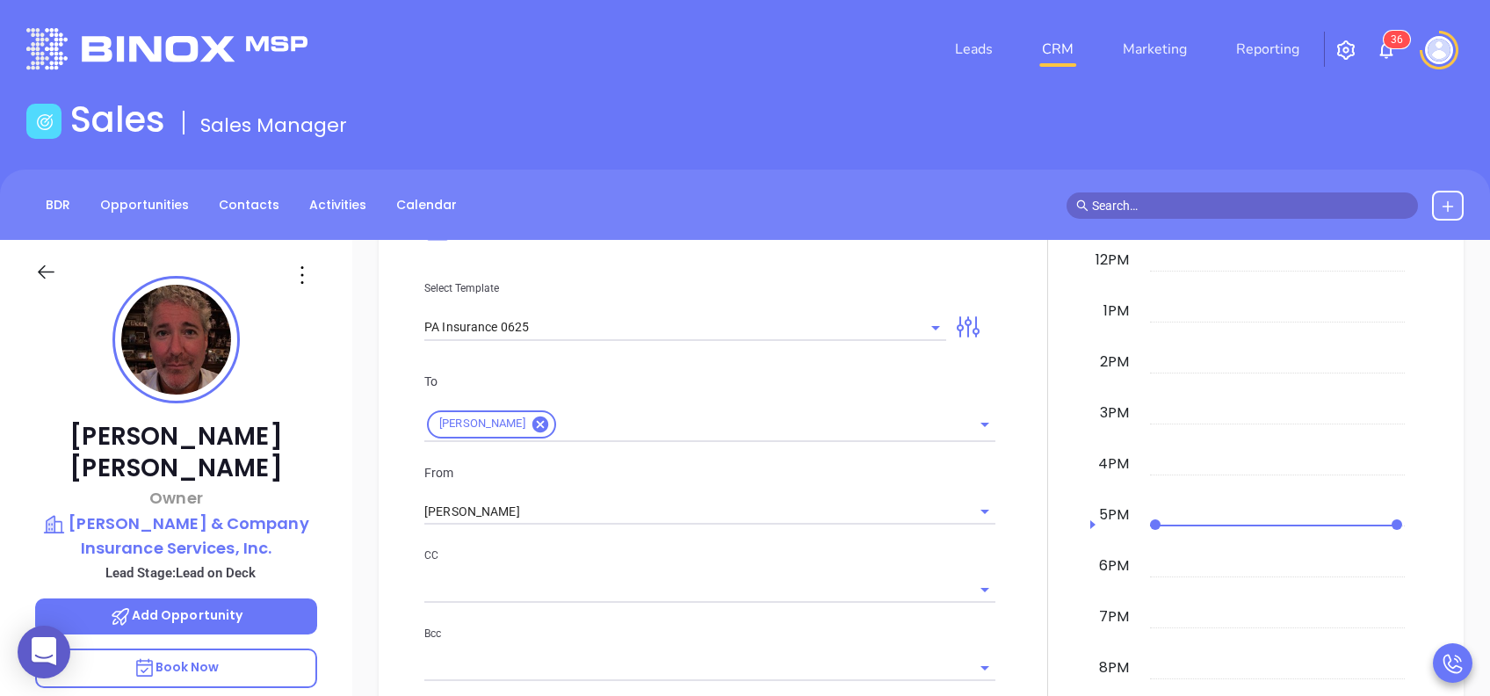
click at [570, 490] on div "From Vicky Mendoza" at bounding box center [710, 494] width 592 height 62
click at [547, 516] on input "[PERSON_NAME]" at bounding box center [685, 511] width 522 height 25
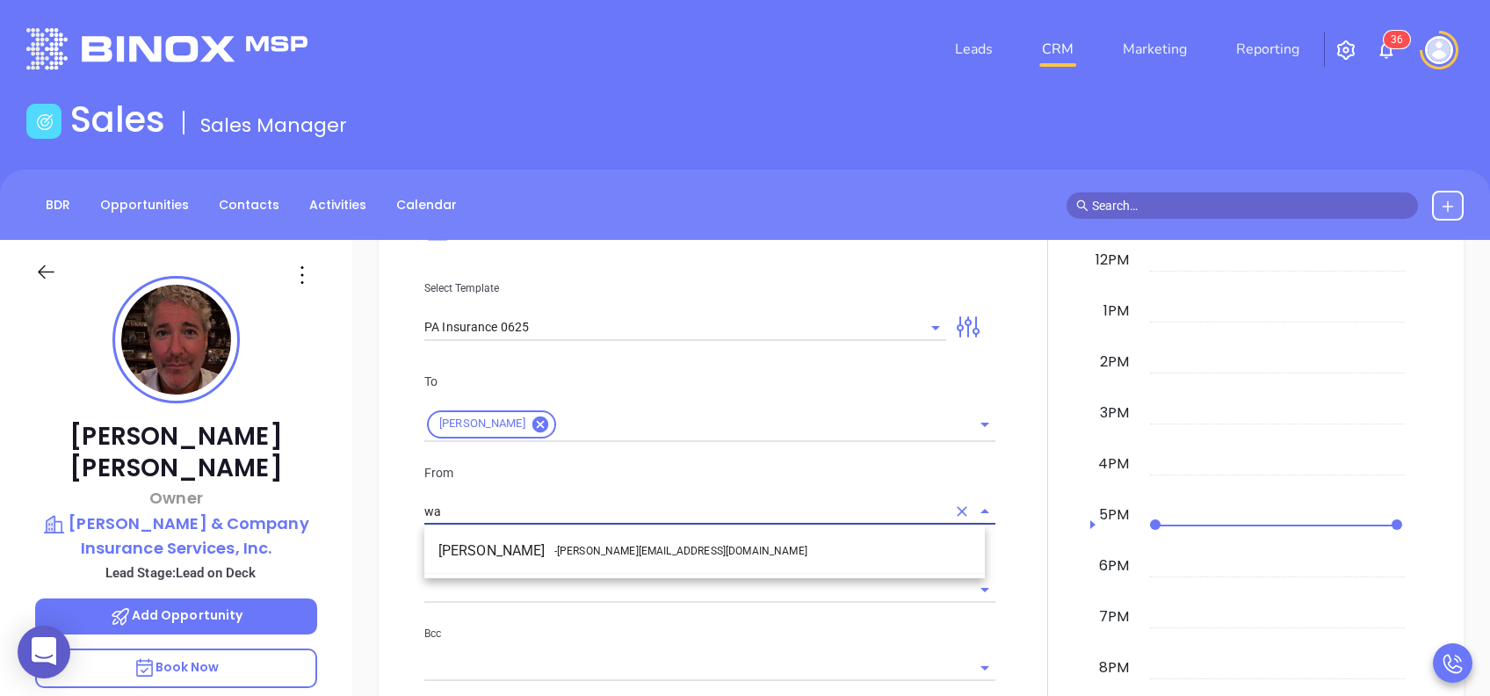
click at [549, 540] on li "Walter Contreras - walter@motiva.net" at bounding box center [704, 551] width 561 height 32
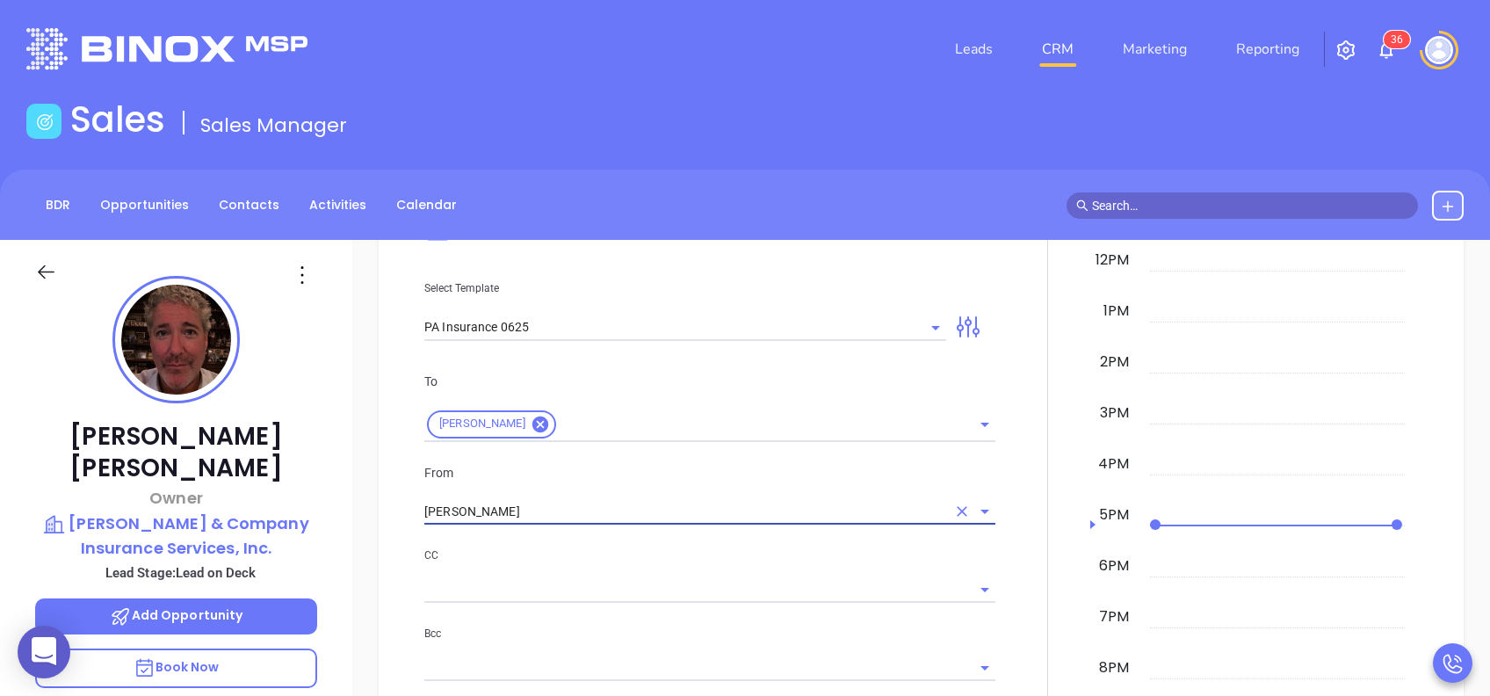
type input "[PERSON_NAME]"
click at [569, 554] on p "CC" at bounding box center [709, 555] width 571 height 19
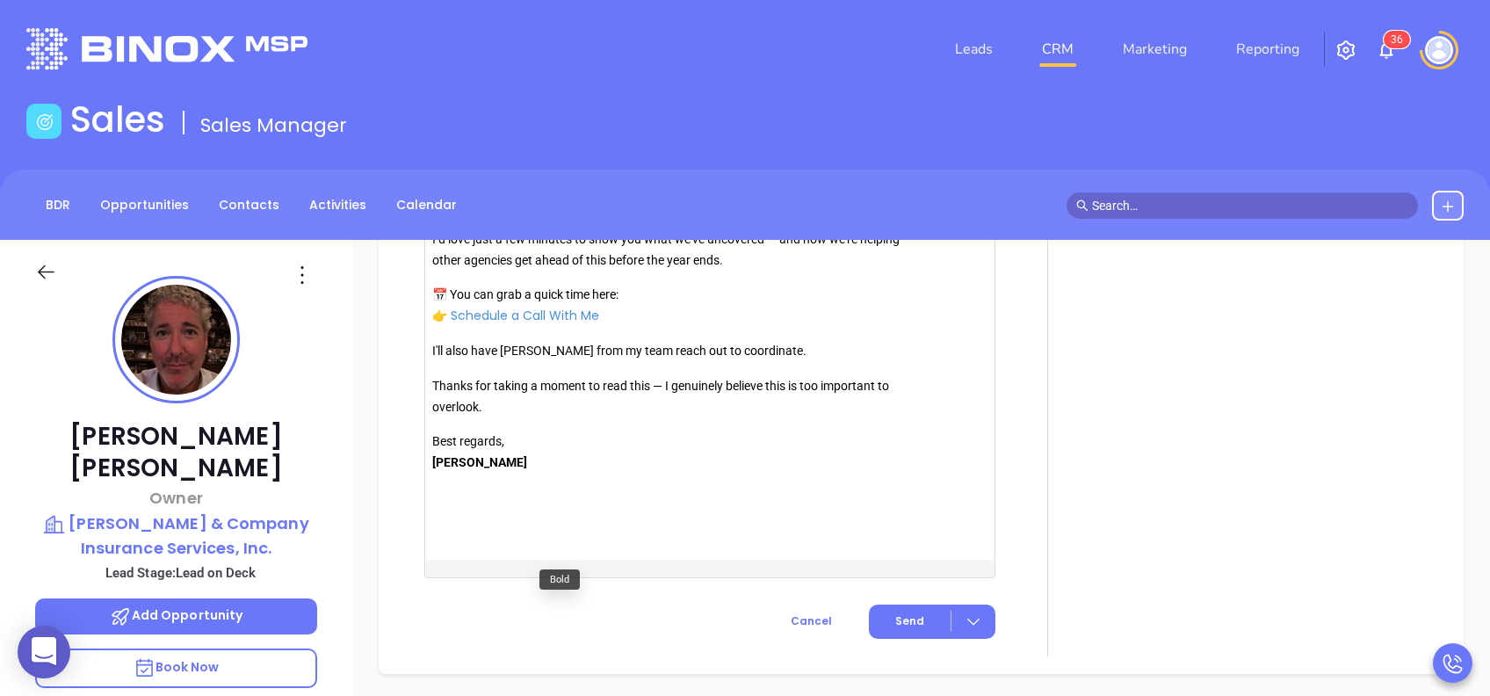
scroll to position [2061, 0]
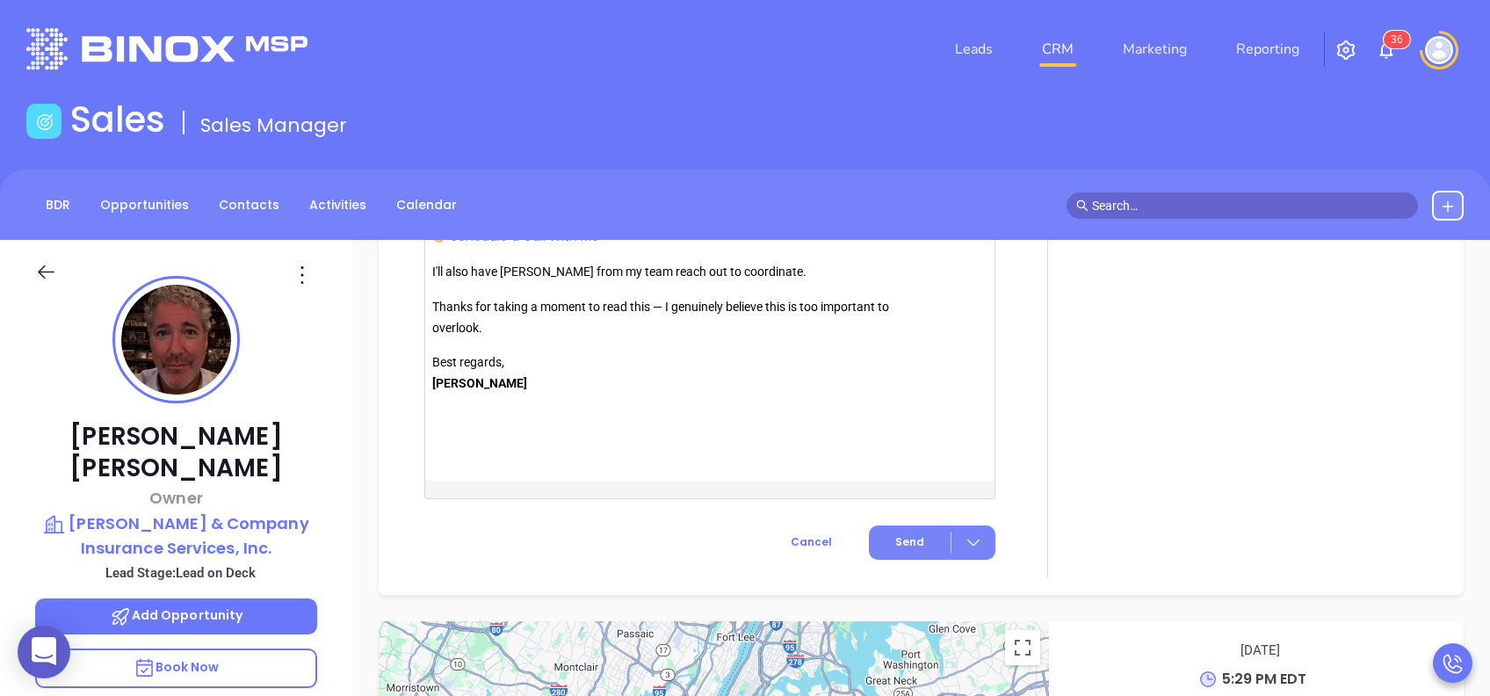
click at [899, 525] on button "Send" at bounding box center [932, 542] width 127 height 34
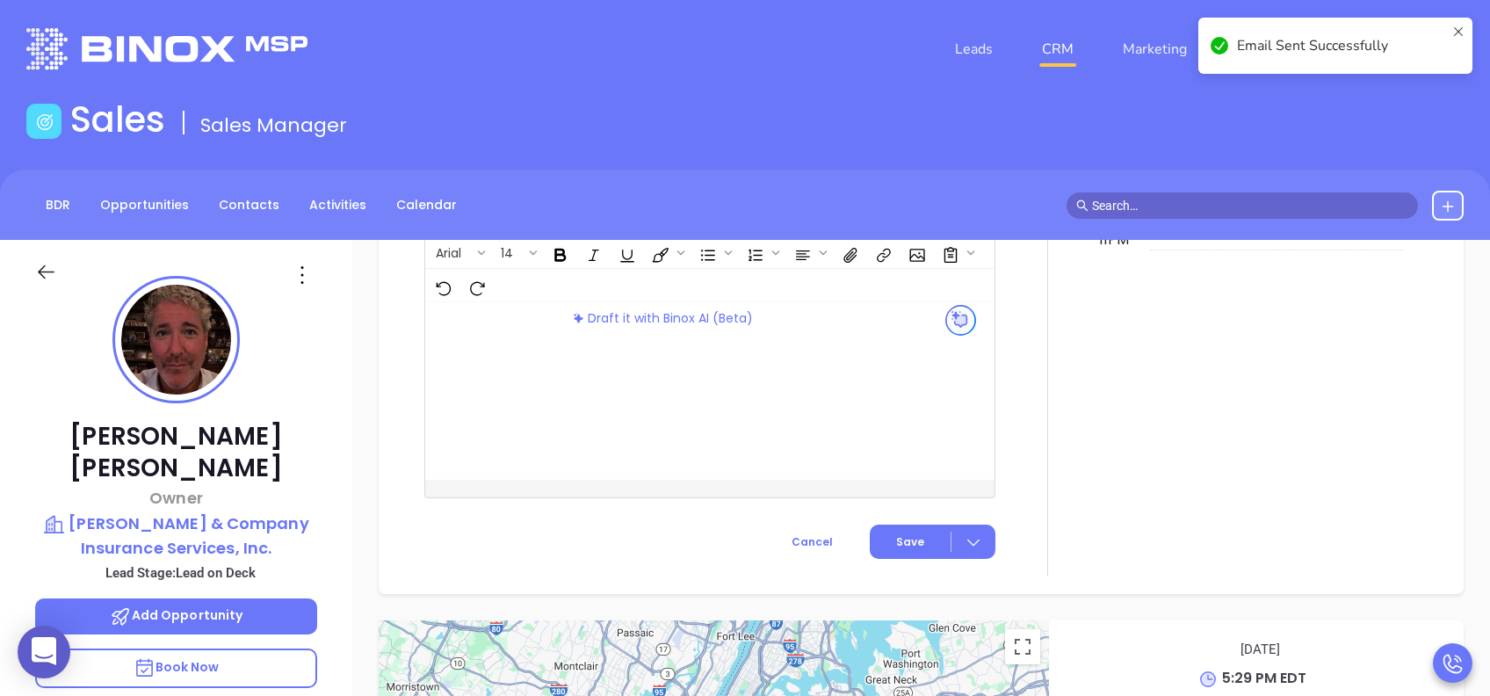
scroll to position [1545, 0]
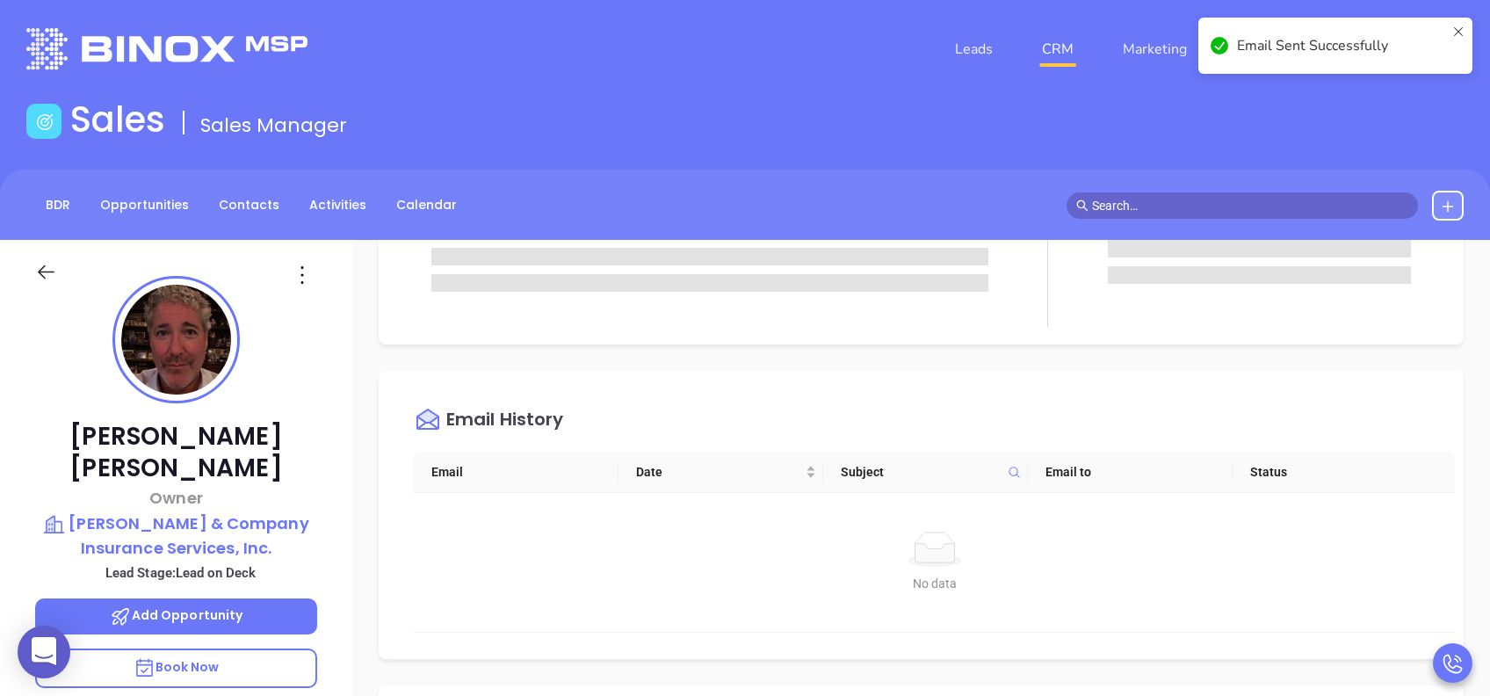
scroll to position [0, 0]
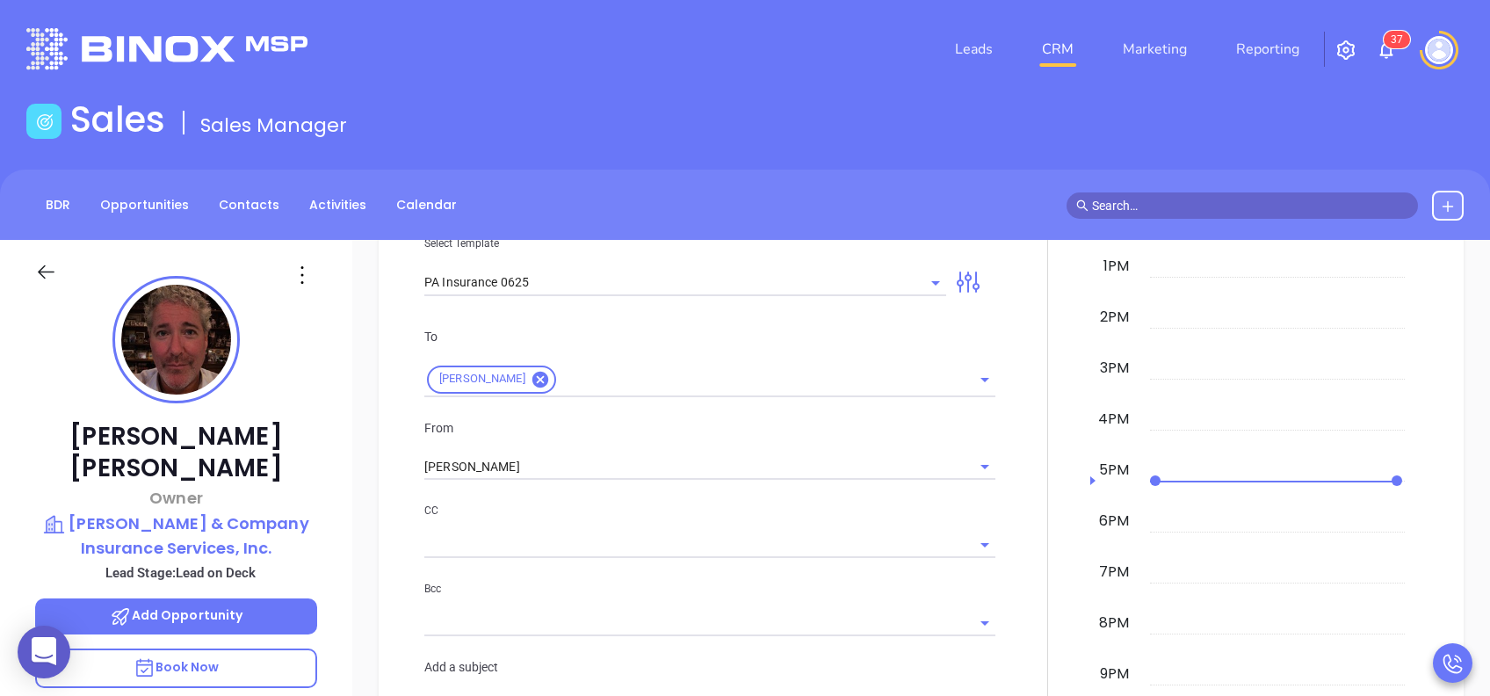
scroll to position [890, 0]
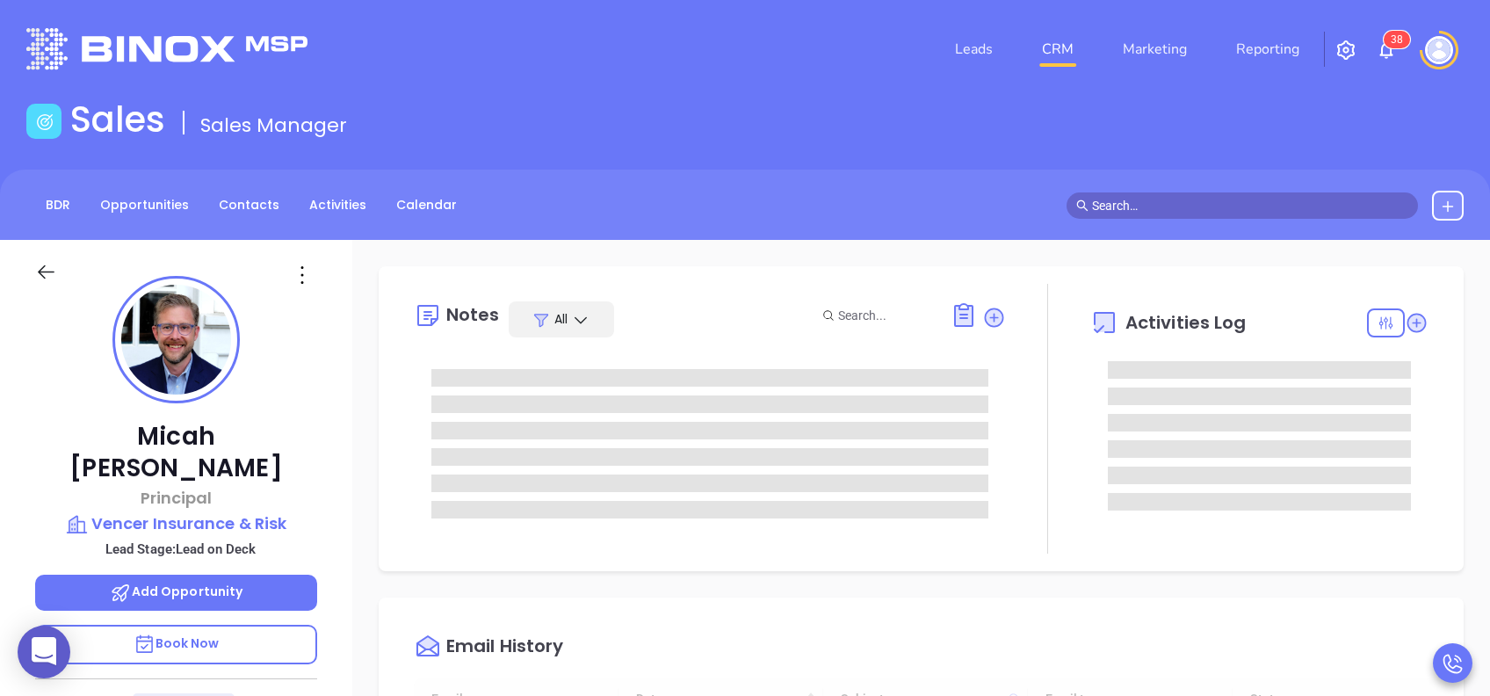
type input "[DATE]"
type input "[PERSON_NAME]"
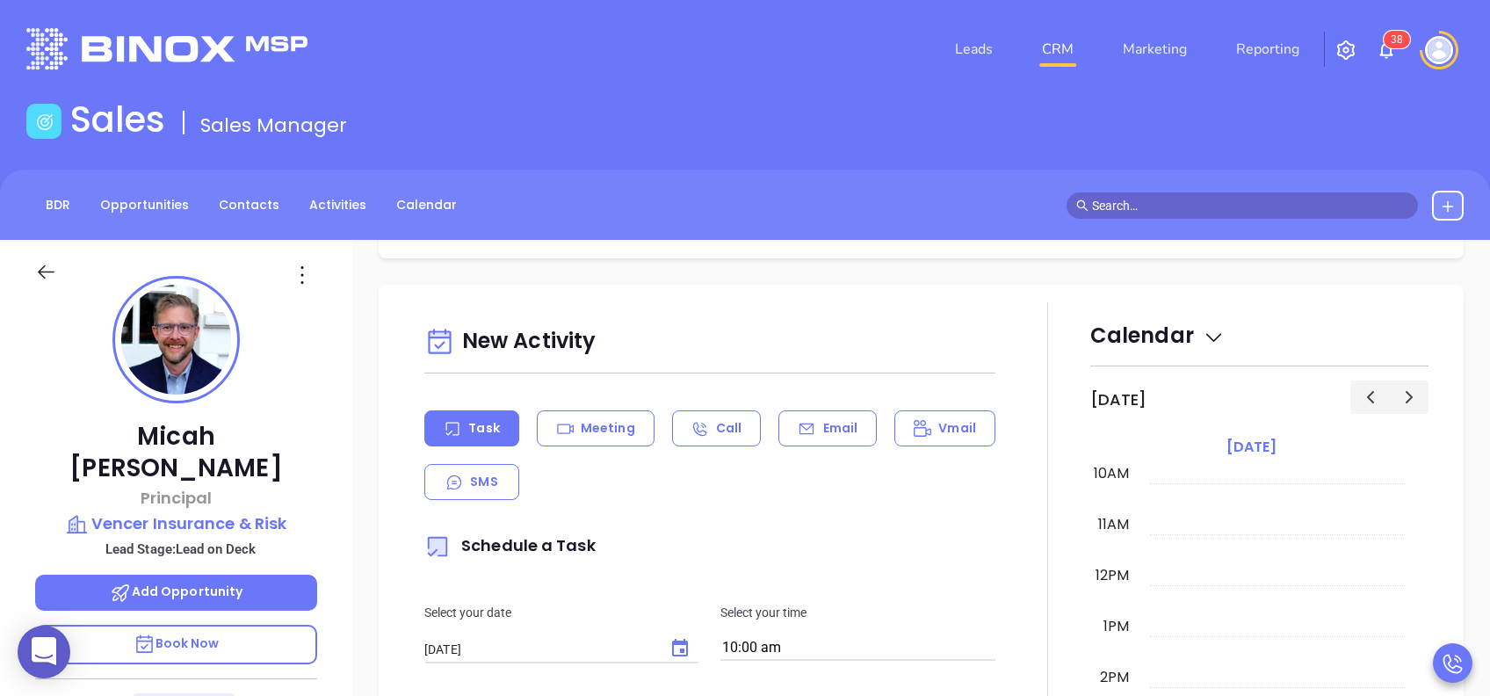
scroll to position [655, 0]
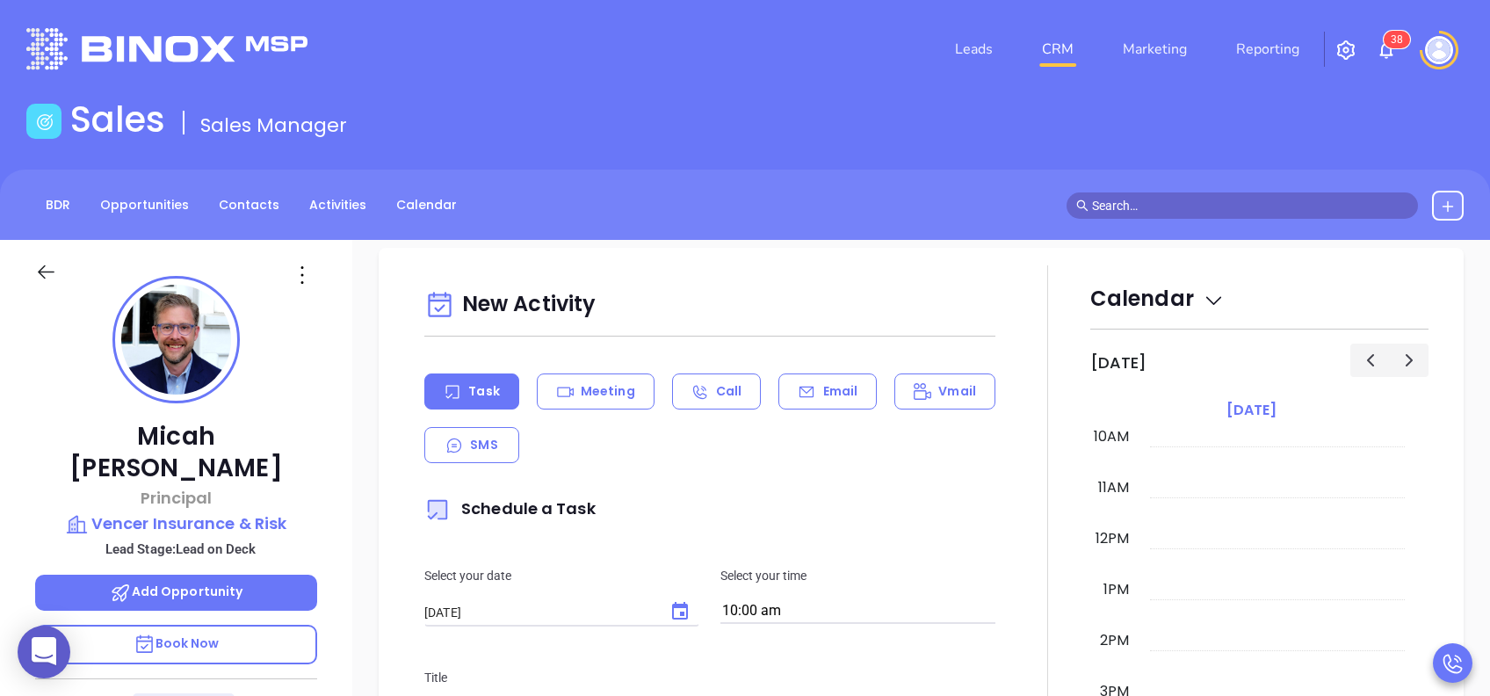
click at [823, 385] on p "Email" at bounding box center [840, 391] width 35 height 18
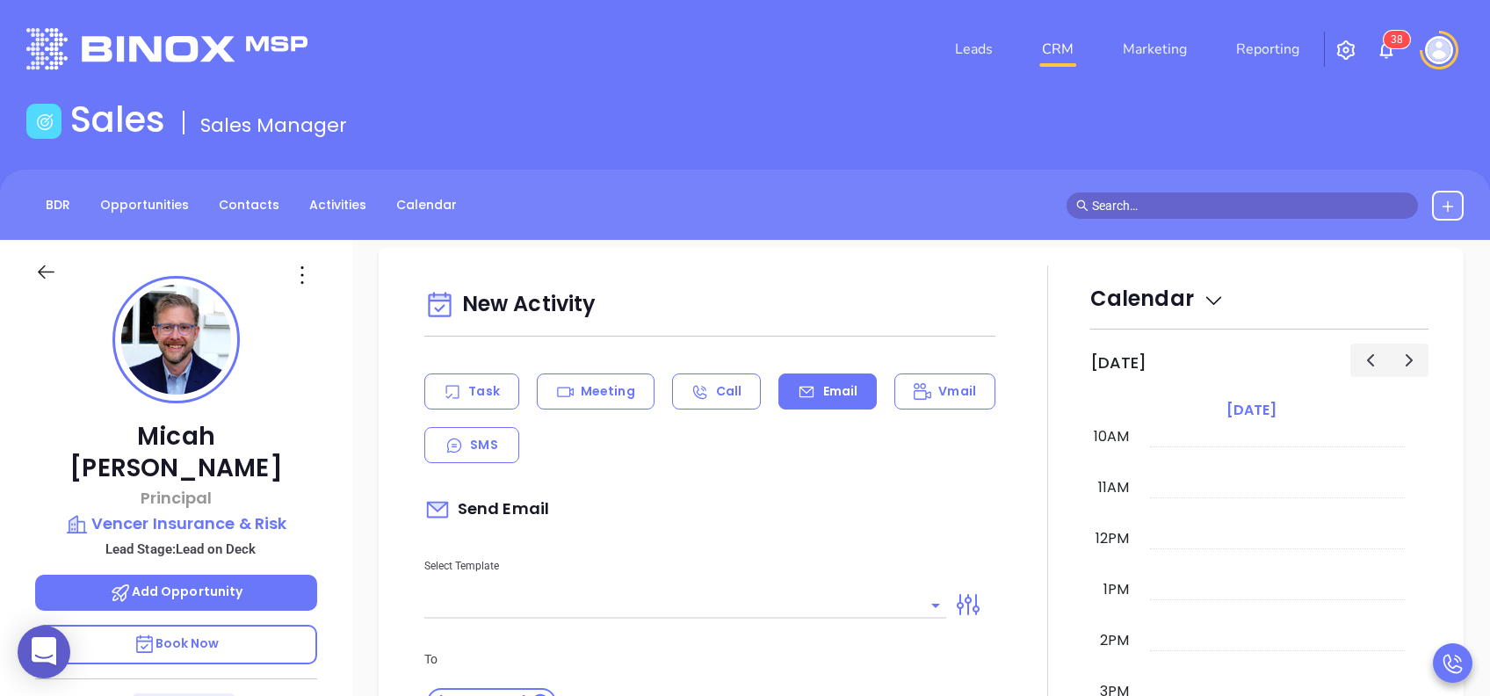
click at [560, 607] on input "text" at bounding box center [672, 604] width 496 height 25
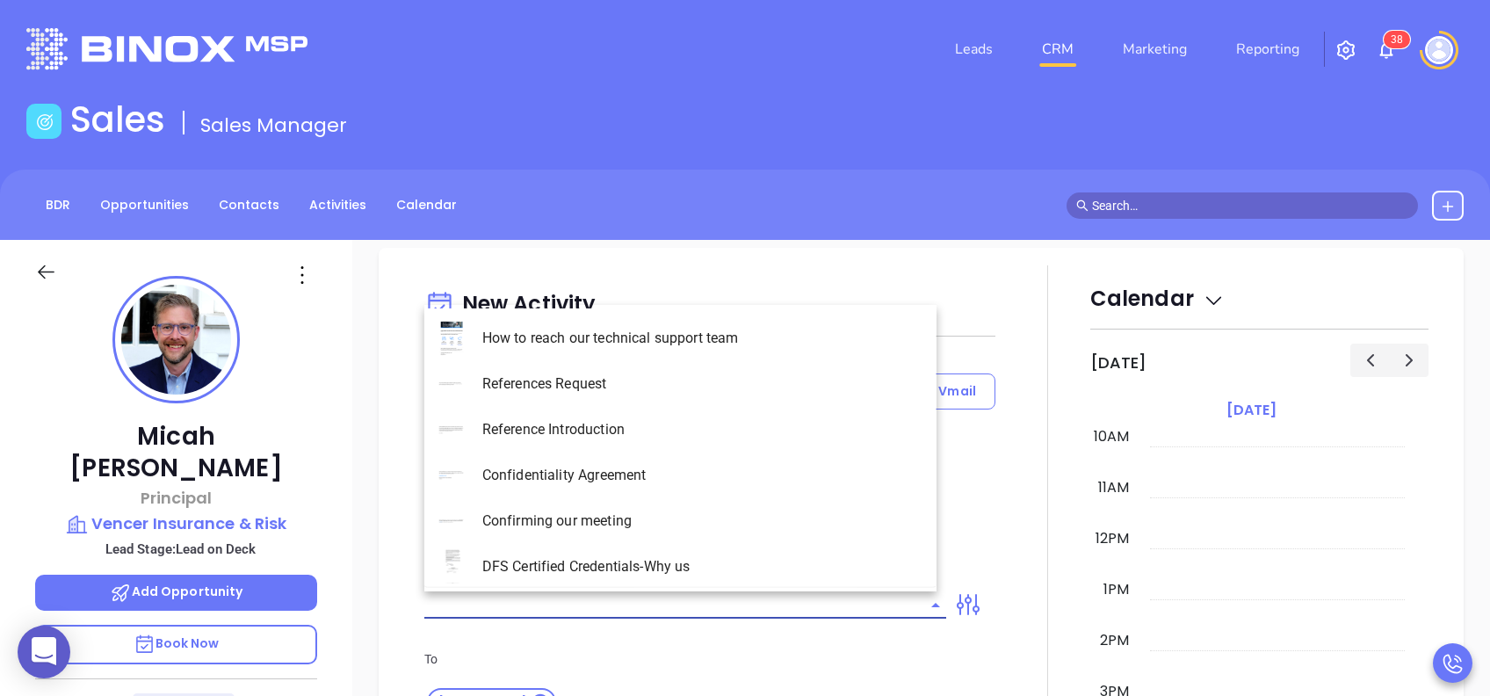
type input "[PERSON_NAME]"
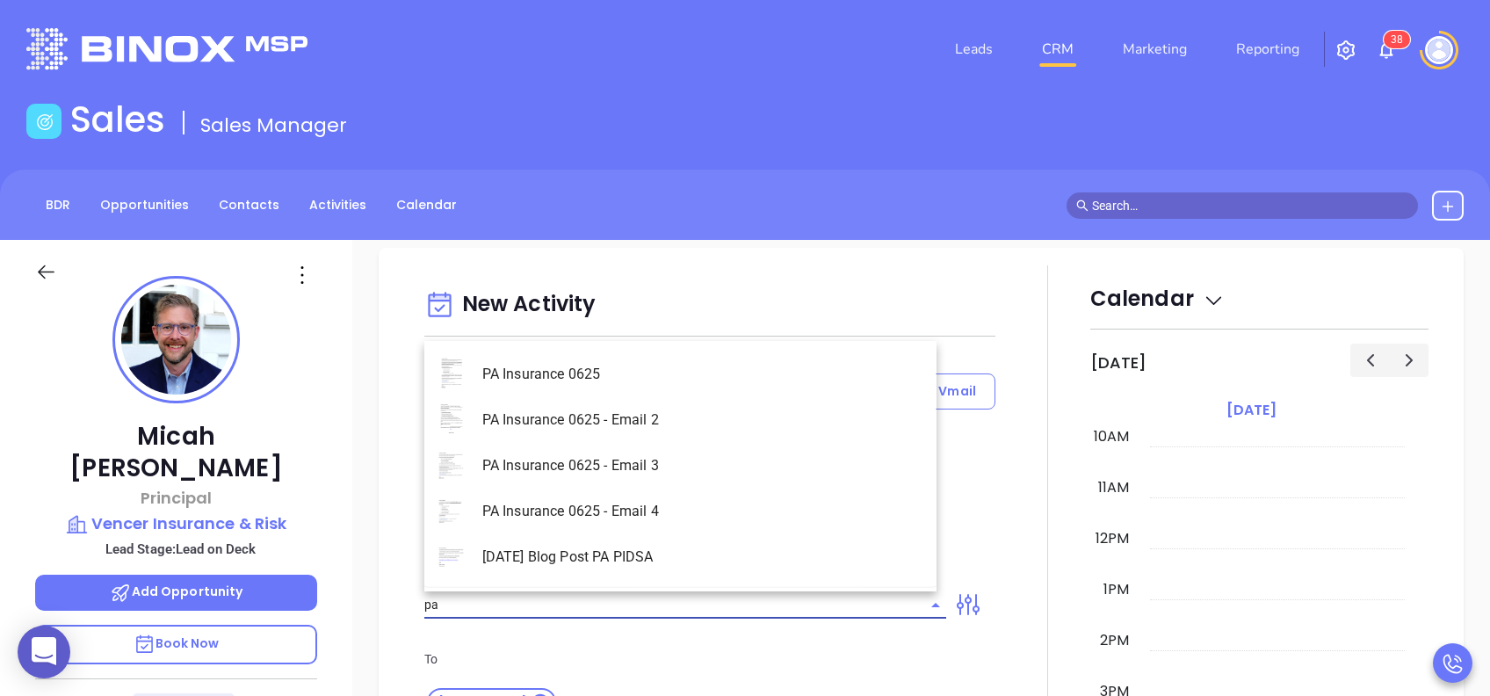
click at [661, 373] on li "PA Insurance 0625" at bounding box center [680, 374] width 512 height 46
type input "PA Insurance 0625"
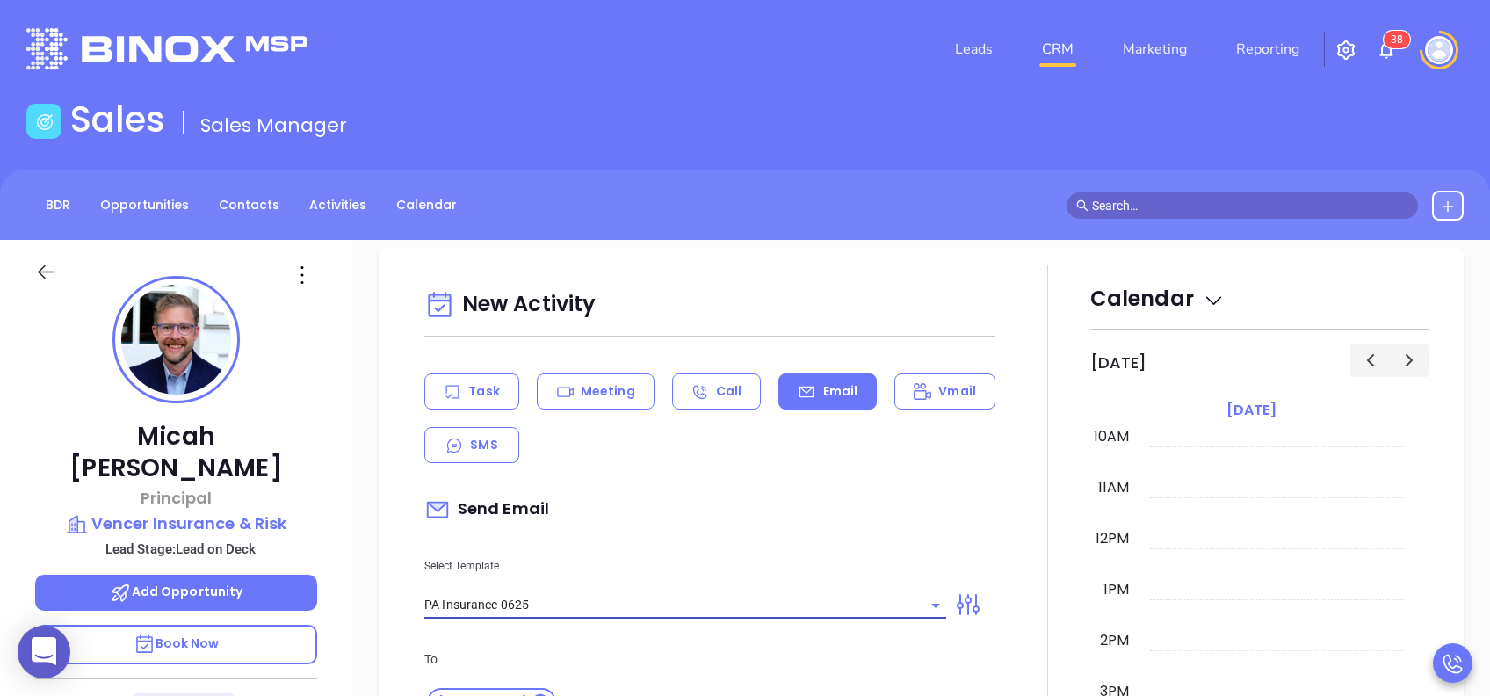
type input "Micah, PA’s New Cybersecurity Law: Are You Prepared?"
type input "PA Insurance 0625"
click at [711, 526] on div "Send Email" at bounding box center [709, 509] width 571 height 40
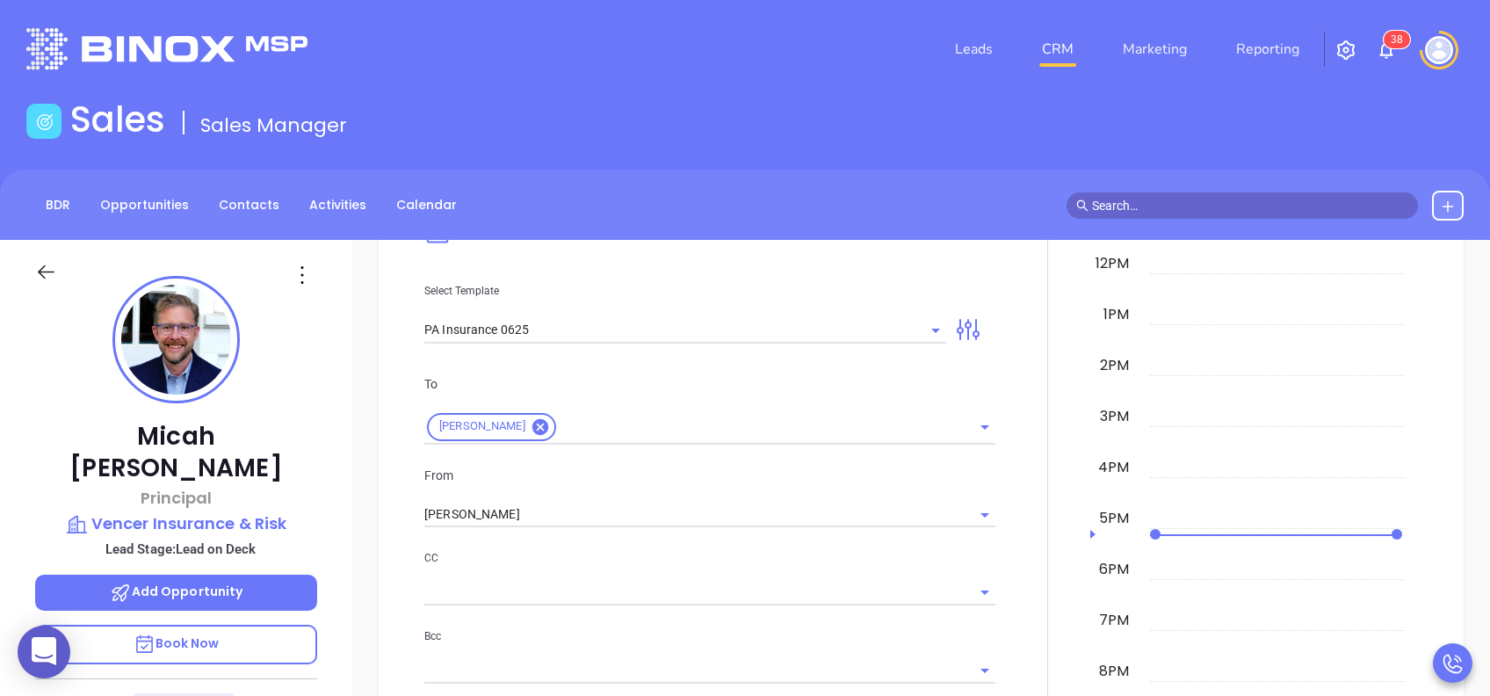
scroll to position [937, 0]
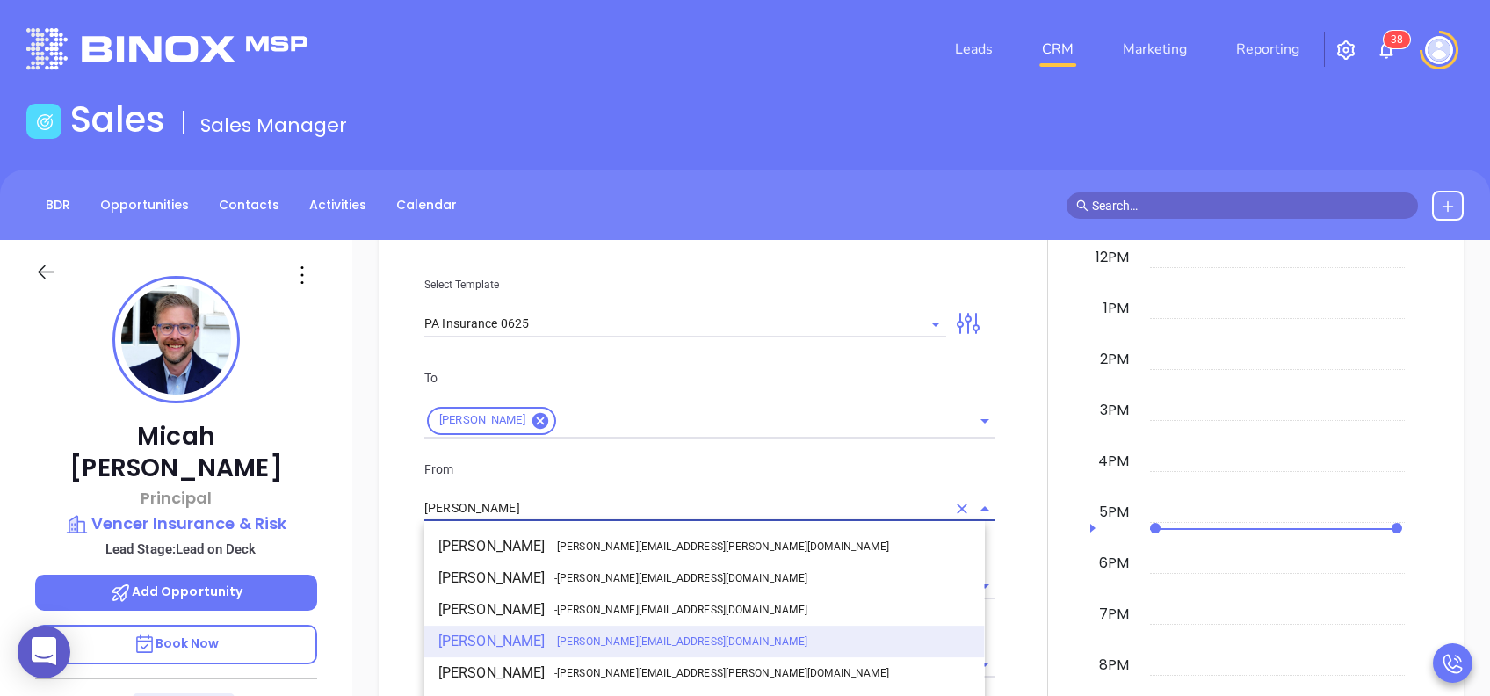
click at [642, 503] on input "[PERSON_NAME]" at bounding box center [685, 508] width 522 height 25
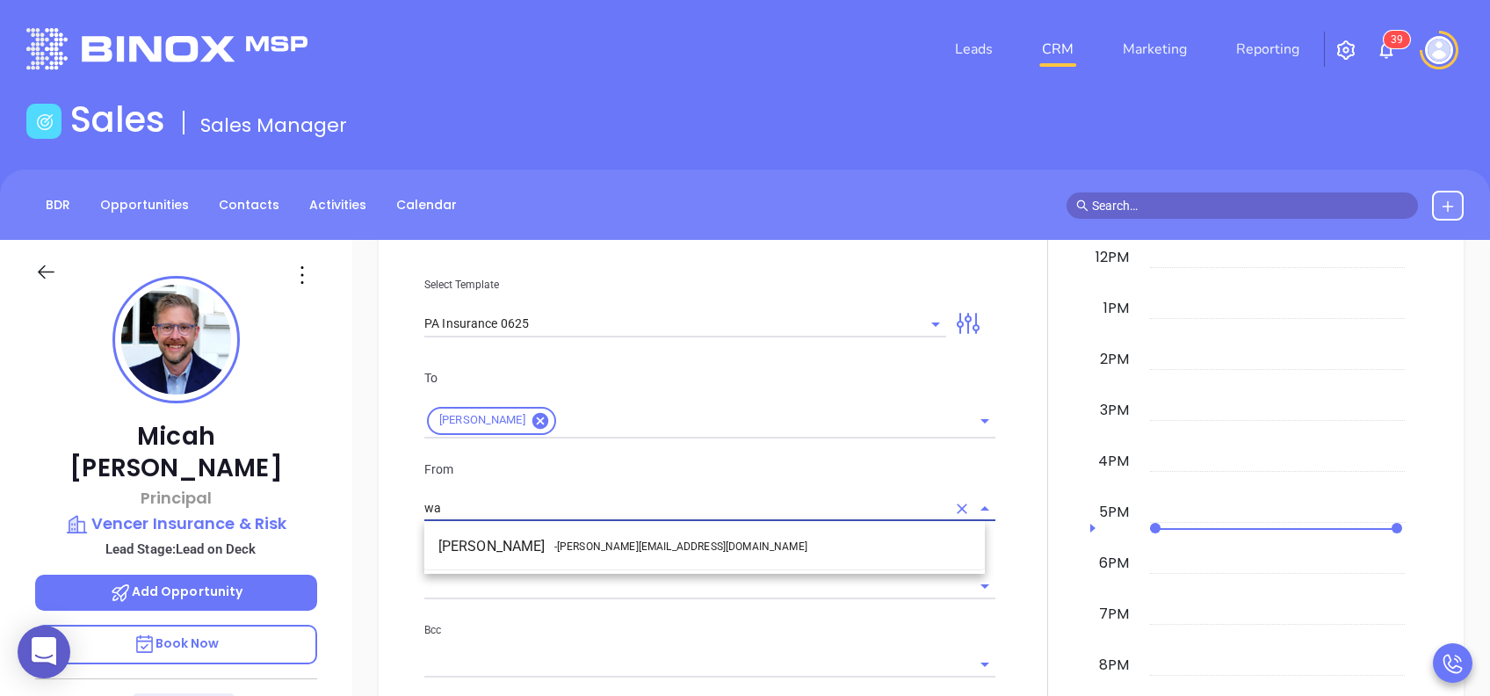
click at [624, 546] on span "- walter@motiva.net" at bounding box center [680, 547] width 253 height 16
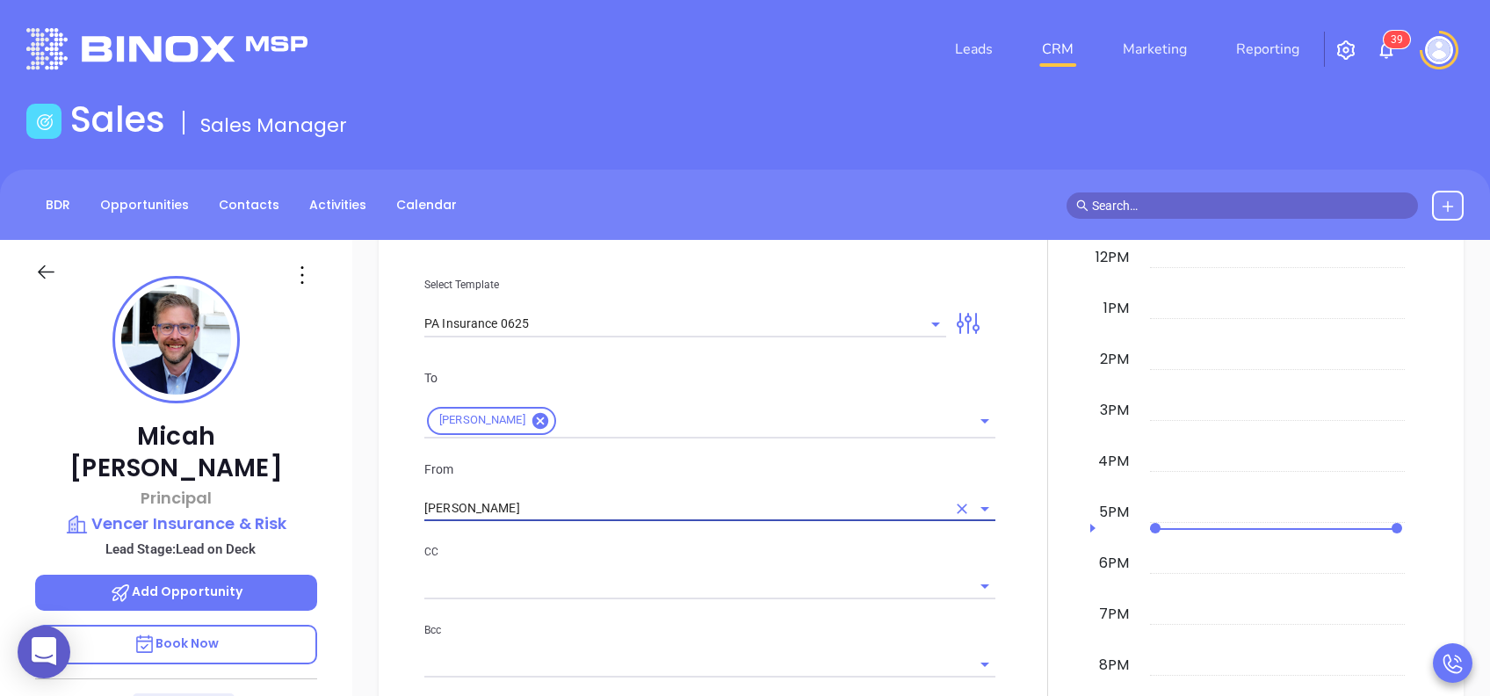
type input "Walter Contreras"
click at [624, 546] on p "CC" at bounding box center [709, 551] width 571 height 19
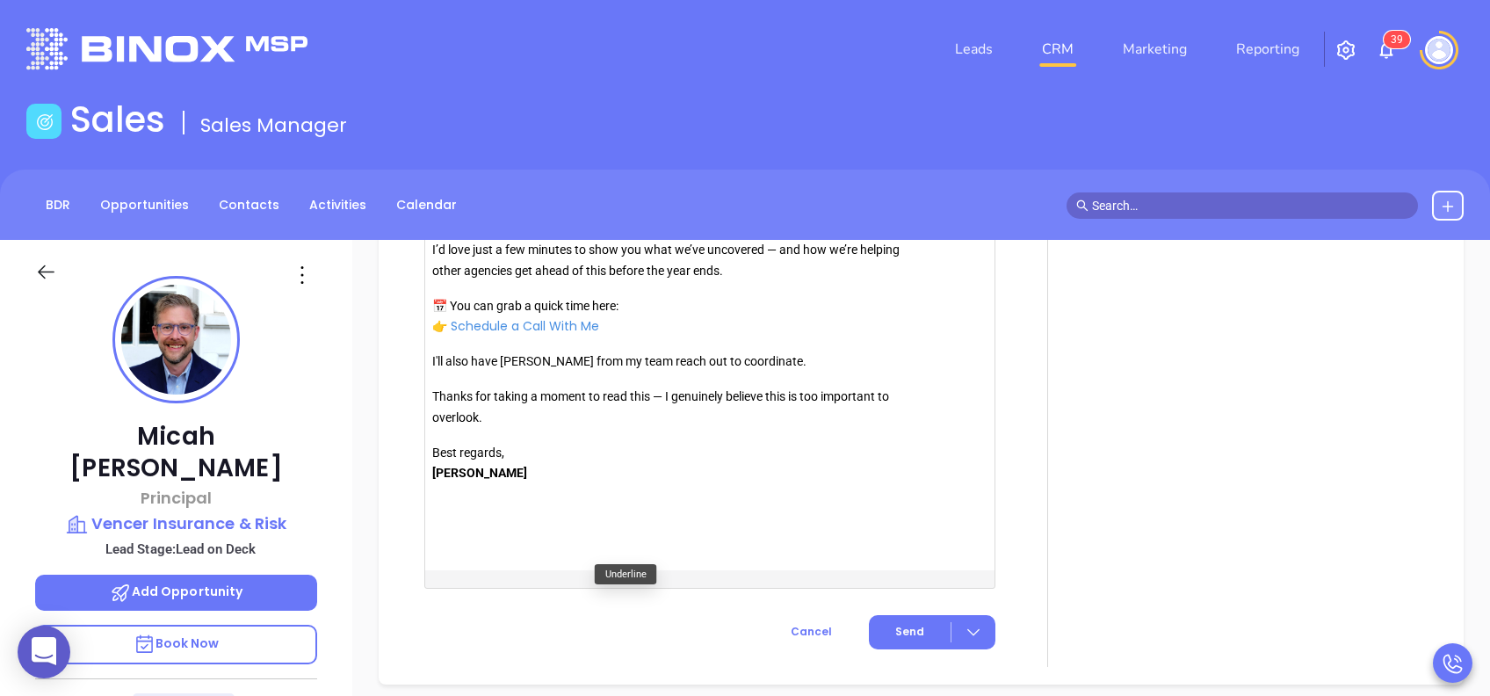
scroll to position [2061, 0]
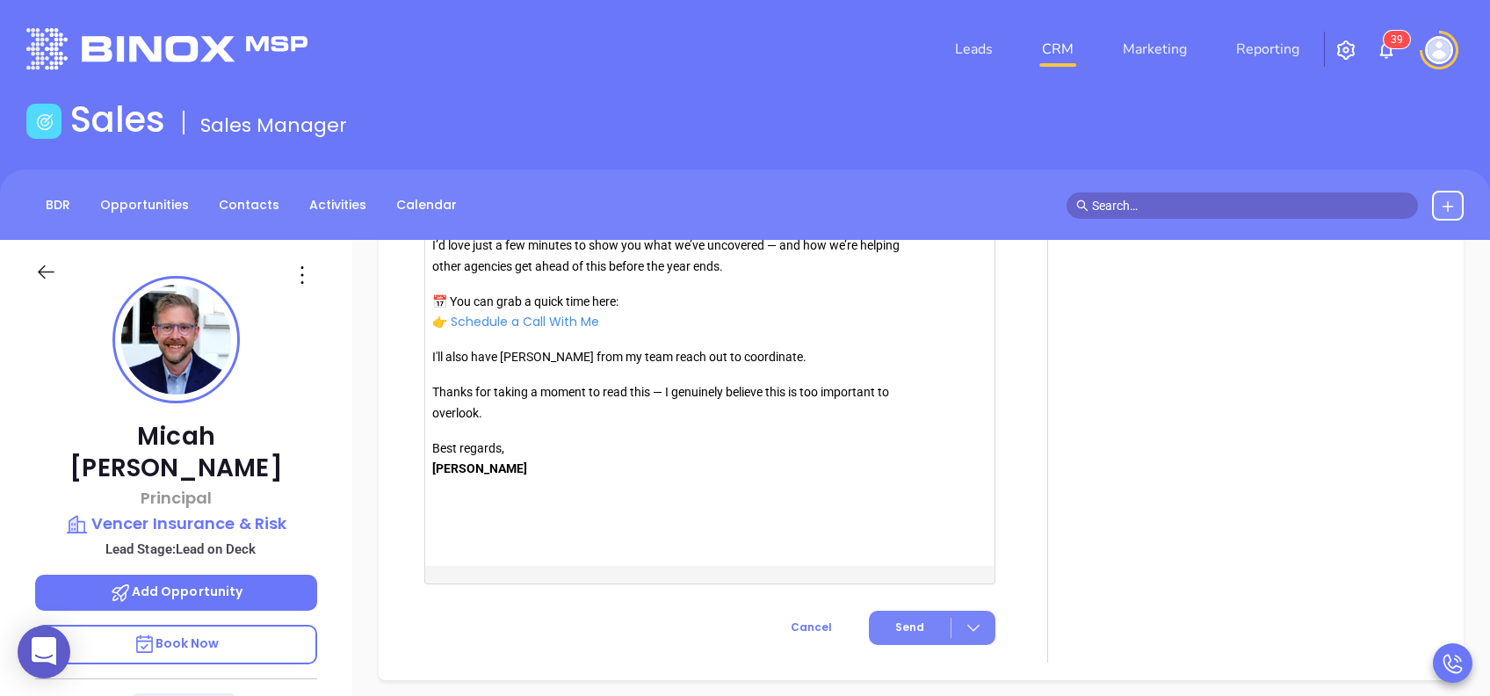
click at [899, 619] on span "Send" at bounding box center [909, 627] width 29 height 16
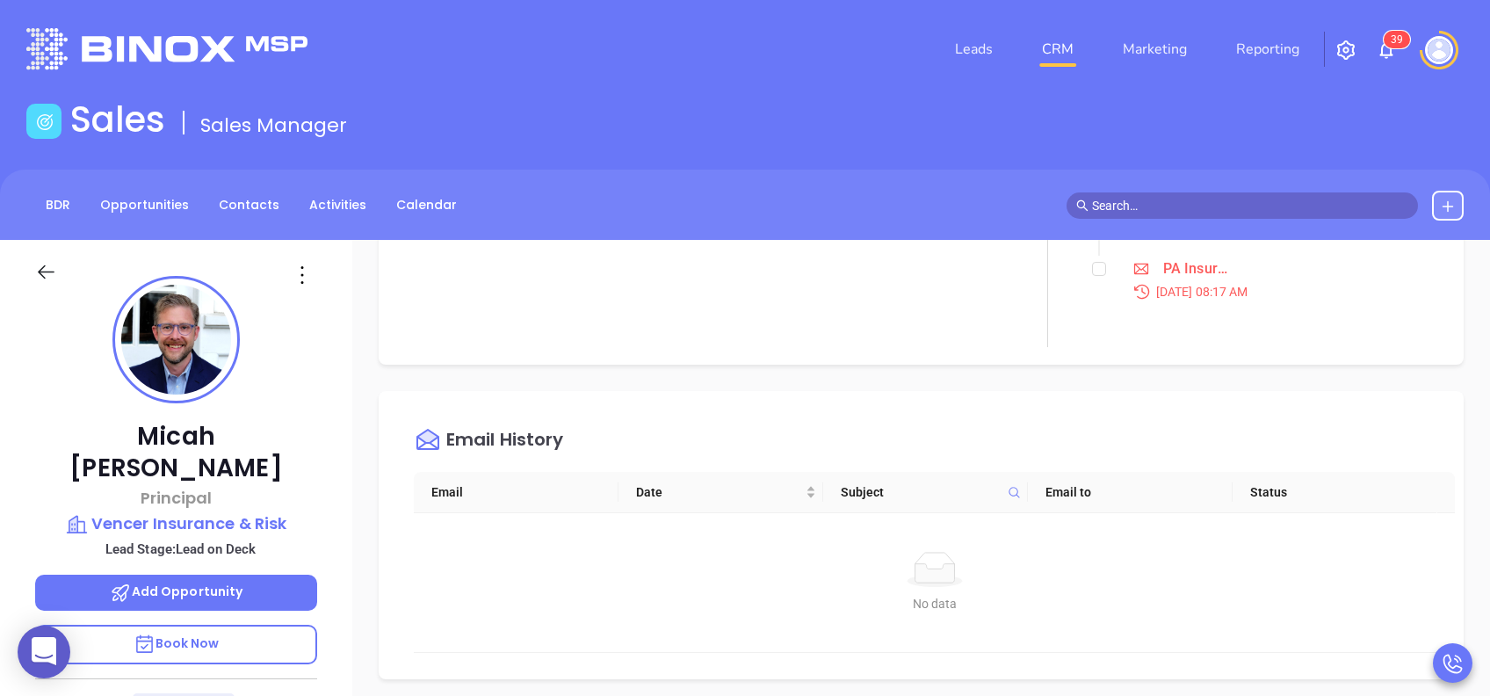
scroll to position [0, 0]
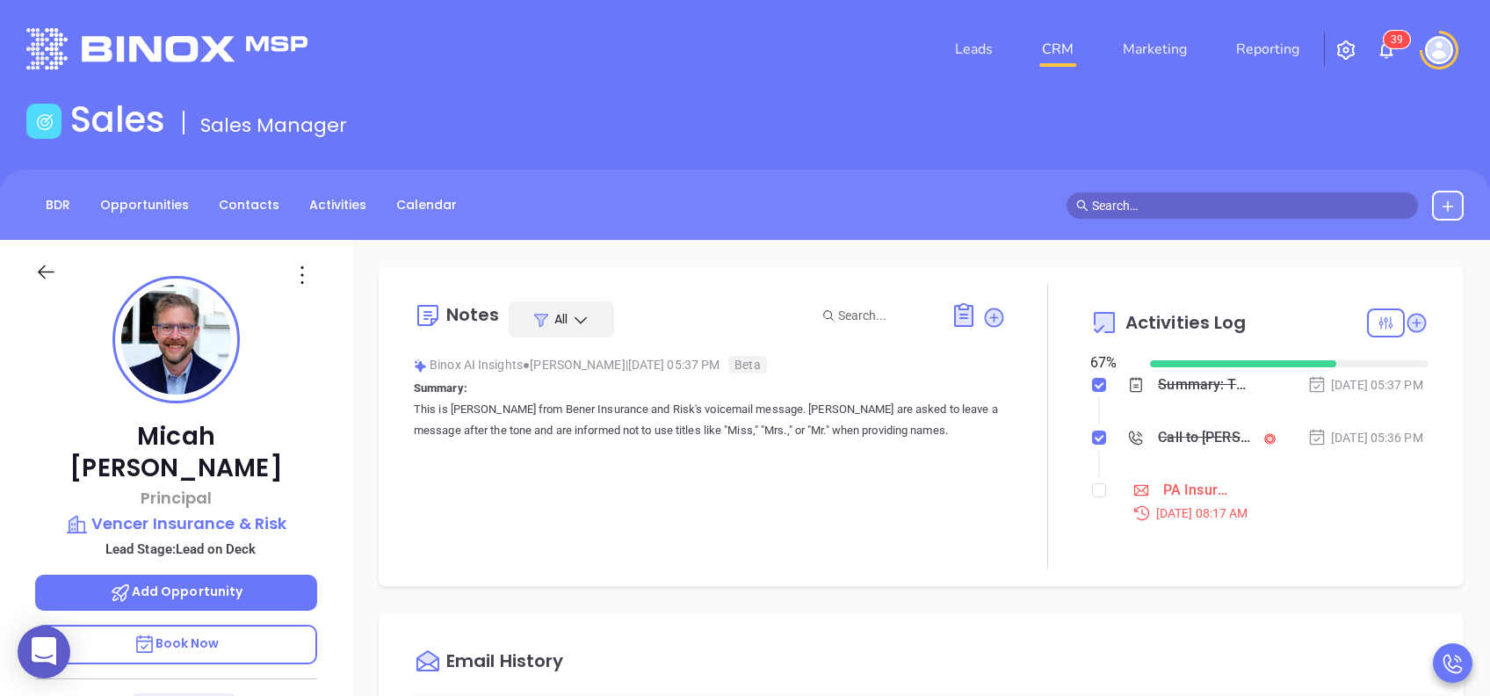
click at [1097, 513] on li "PA Insurance - Bronze Aug 20, 2025 | 08:17 AM" at bounding box center [1262, 517] width 334 height 68
click at [1090, 513] on ol "Summary: This is Mike from Bener Insurance and Risk's voicemail message. Caller…" at bounding box center [1259, 464] width 338 height 173
click at [1092, 497] on input "checkbox" at bounding box center [1099, 490] width 14 height 14
checkbox input "true"
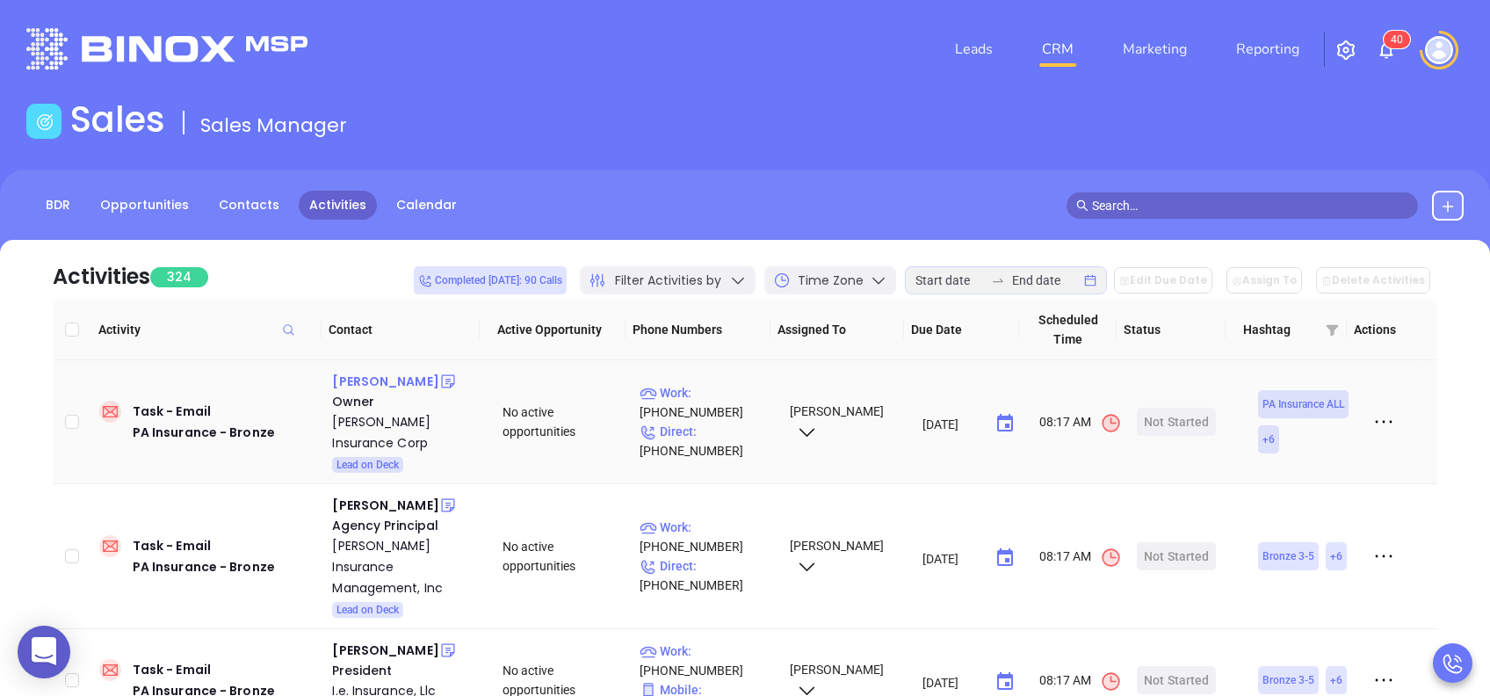
click at [391, 383] on div "[PERSON_NAME]" at bounding box center [385, 381] width 106 height 21
click at [713, 400] on p "Work : [PHONE_NUMBER]" at bounding box center [707, 402] width 134 height 39
type input "[PHONE_NUMBER]"
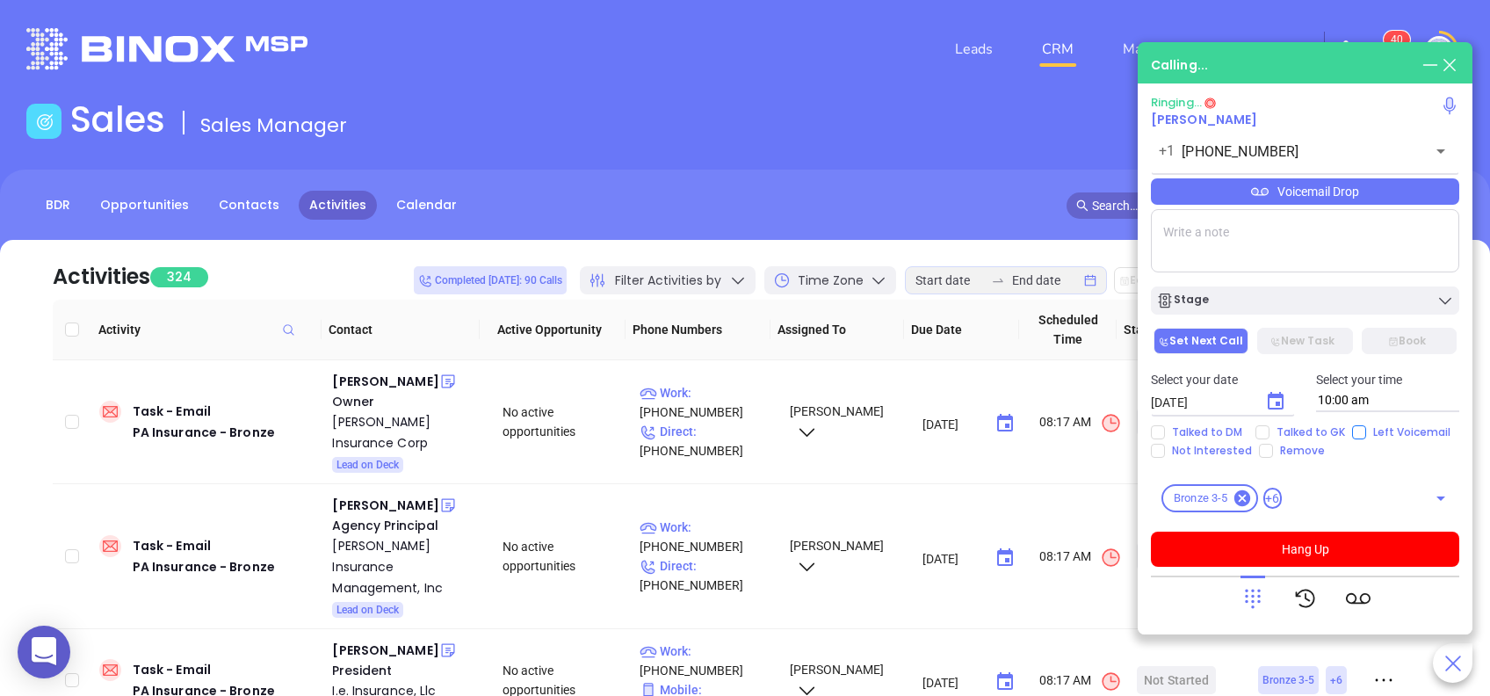
click at [1366, 432] on span "Left Voicemail" at bounding box center [1411, 432] width 91 height 14
click at [1364, 432] on input "Left Voicemail" at bounding box center [1359, 432] width 14 height 14
checkbox input "true"
click at [1350, 228] on textarea at bounding box center [1305, 240] width 308 height 63
type textarea "First email sent"
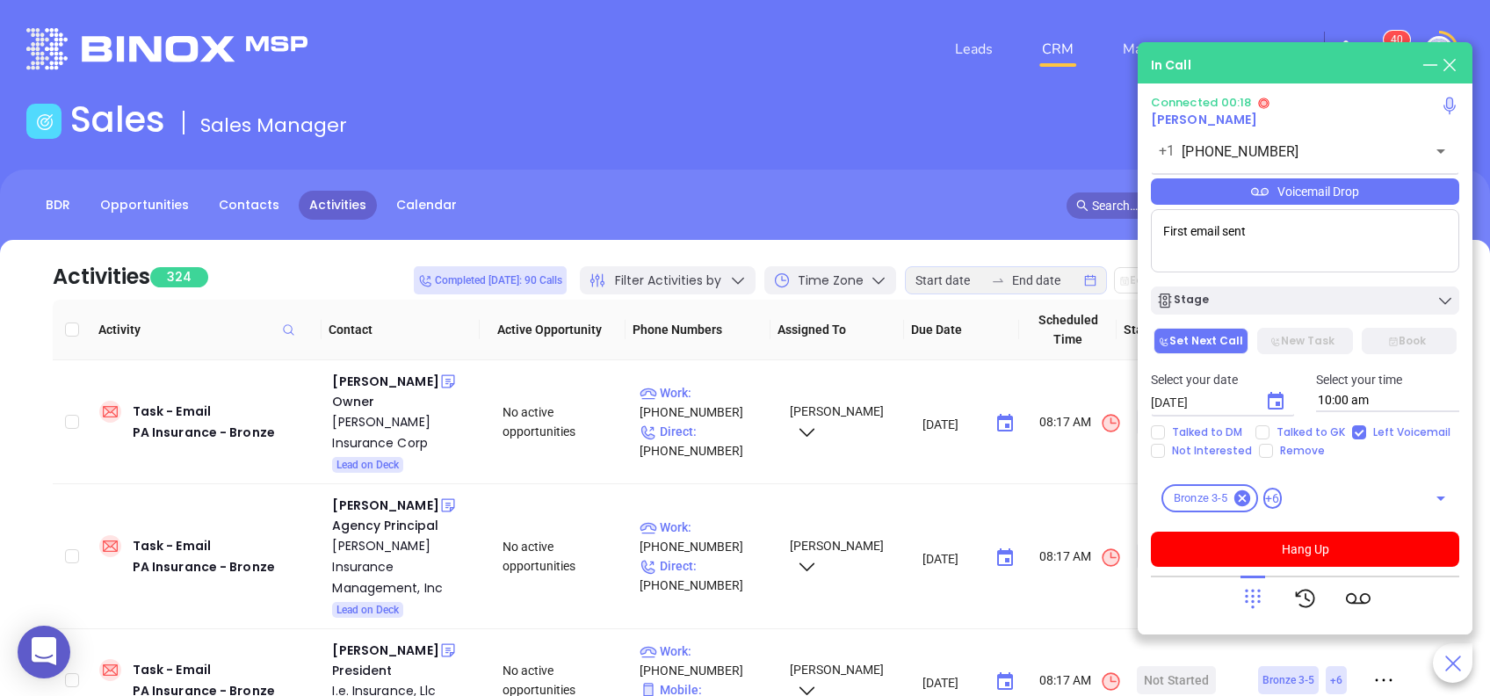
click at [1309, 192] on div "Voicemail Drop" at bounding box center [1305, 191] width 308 height 26
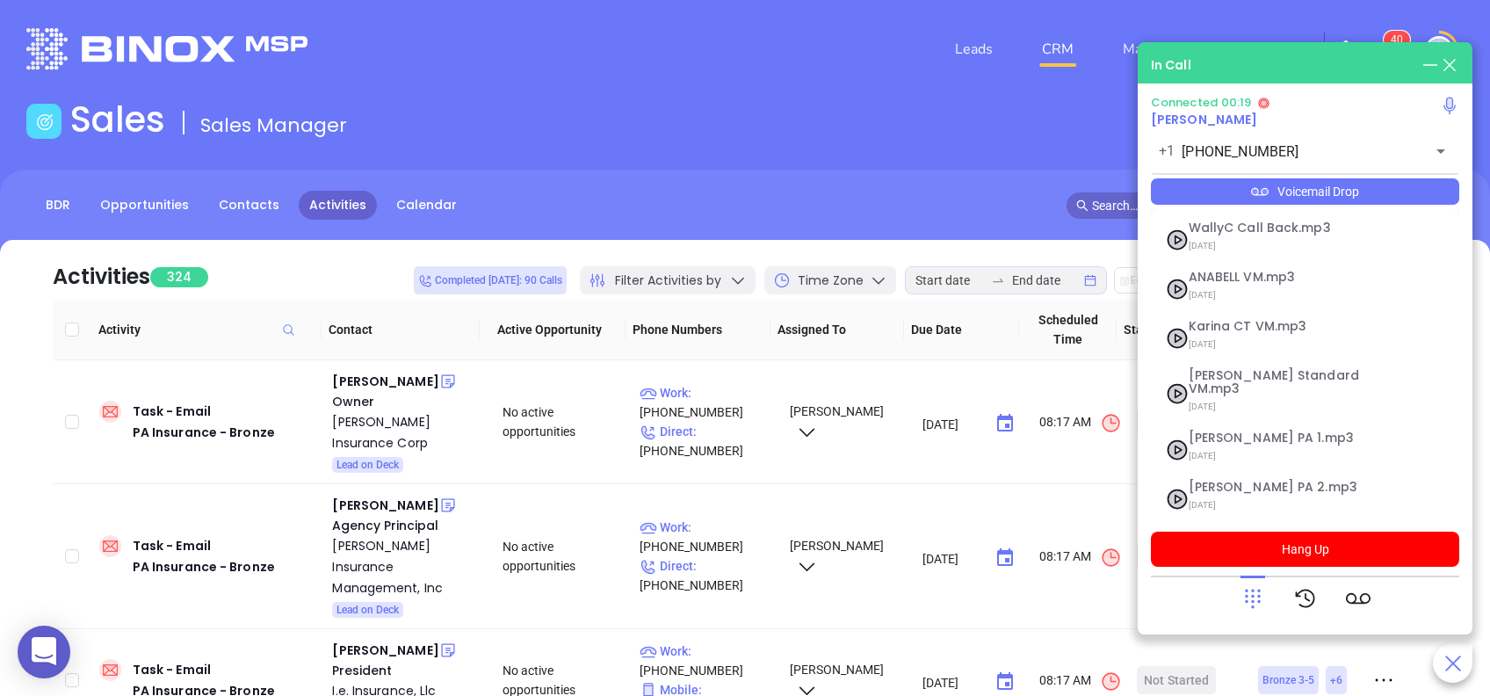
click at [1309, 192] on div "Voicemail Drop" at bounding box center [1305, 191] width 308 height 26
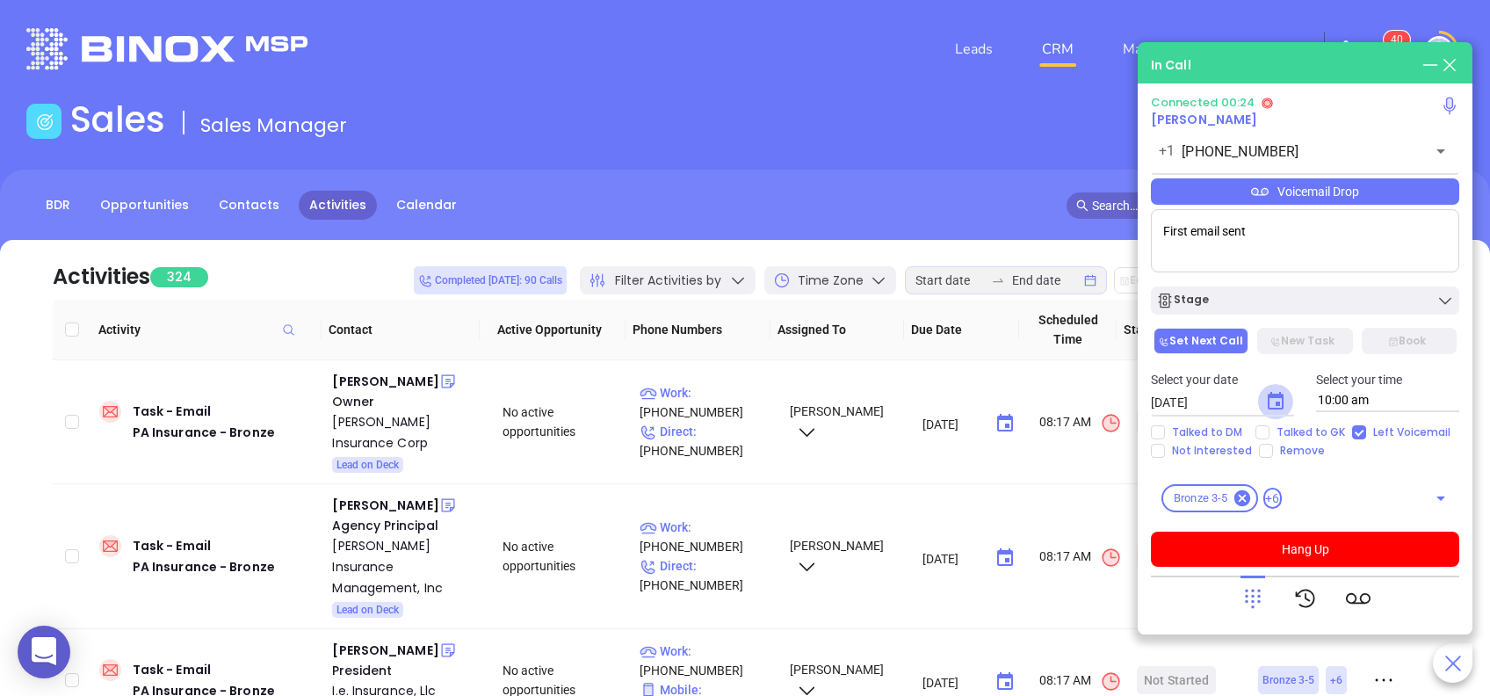
click at [1270, 401] on icon "Choose date, selected date is Aug 21, 2025" at bounding box center [1275, 401] width 21 height 21
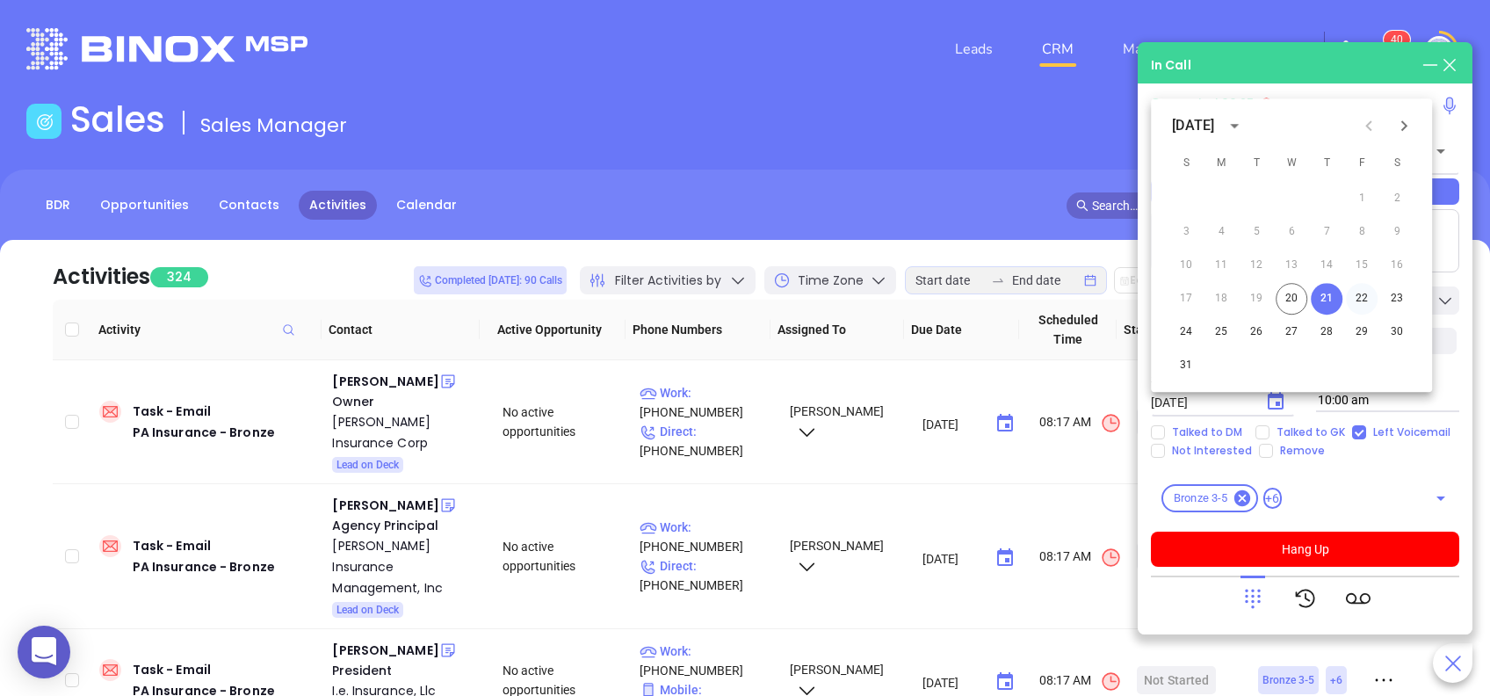
click at [1357, 294] on button "22" at bounding box center [1362, 299] width 32 height 32
type input "[DATE]"
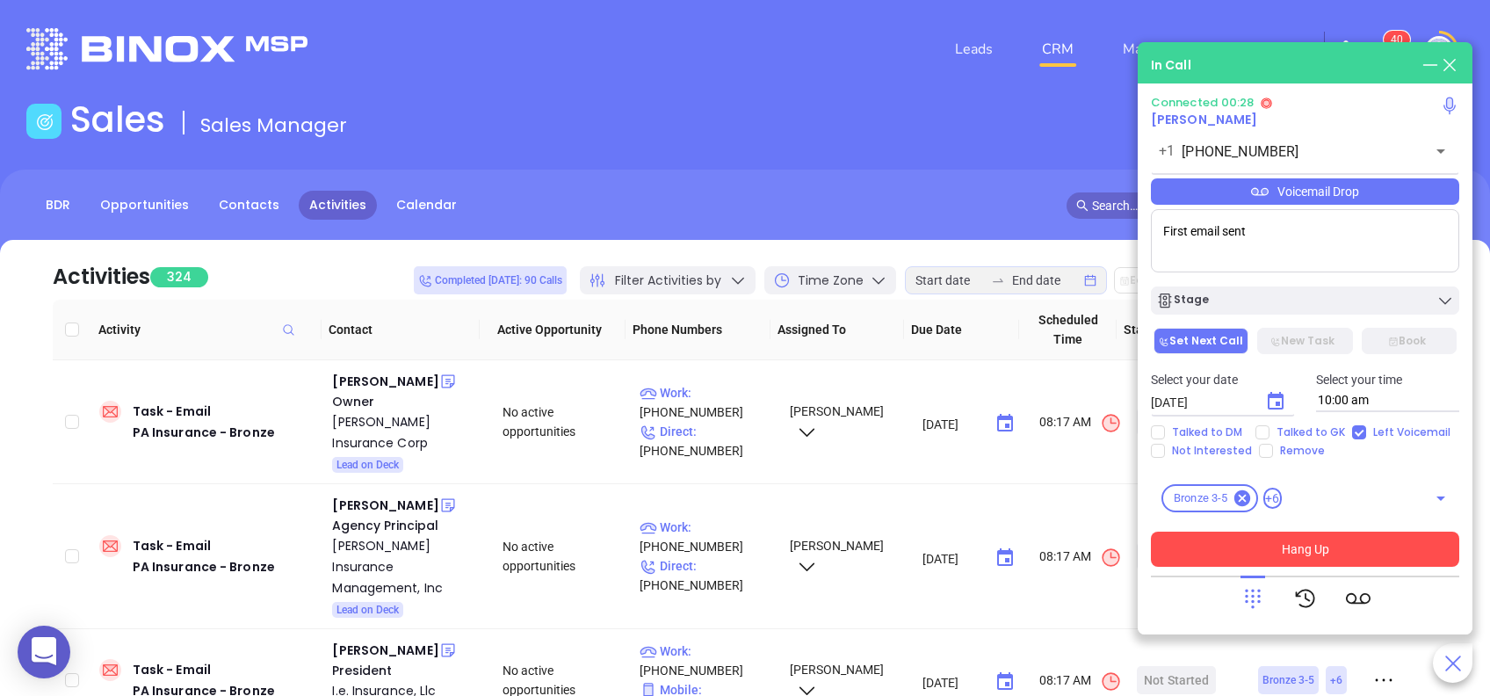
click at [1306, 552] on button "Hang Up" at bounding box center [1305, 549] width 308 height 35
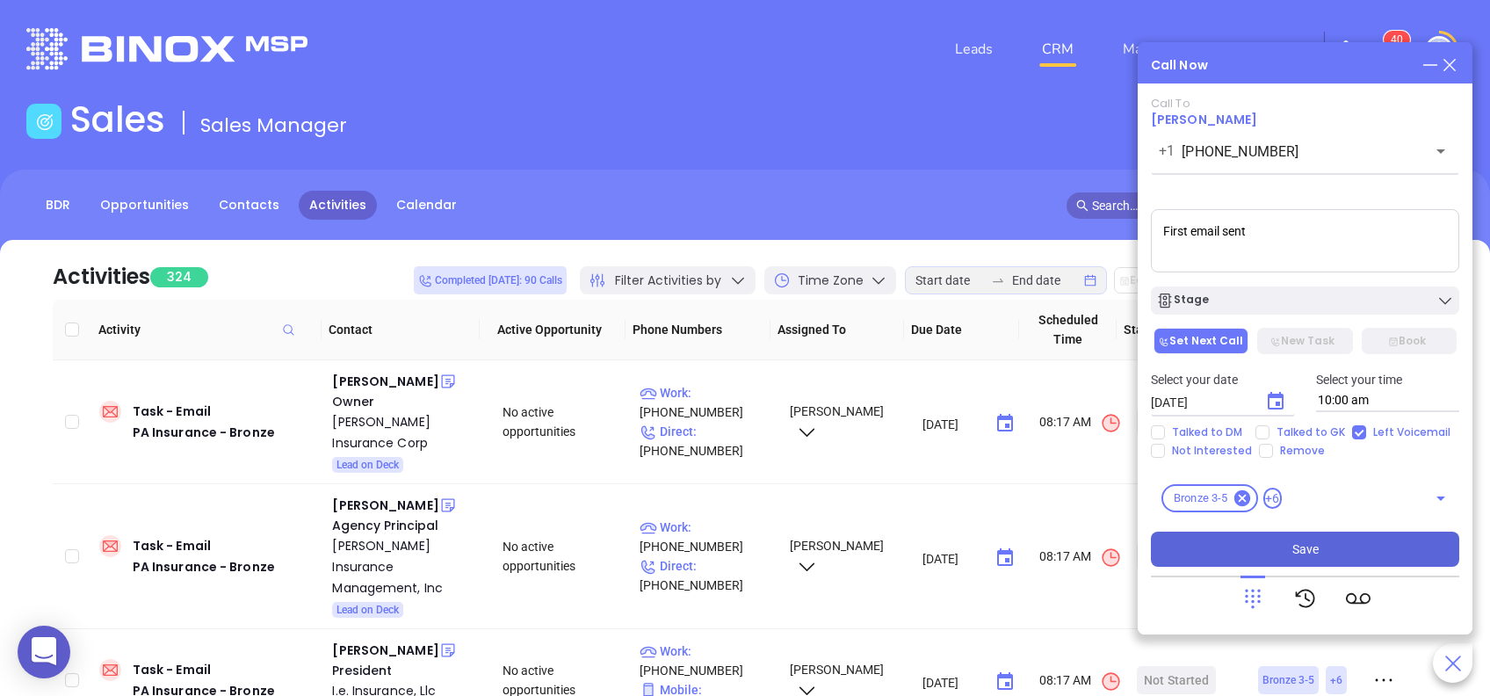
click at [1306, 552] on span "Save" at bounding box center [1305, 548] width 26 height 19
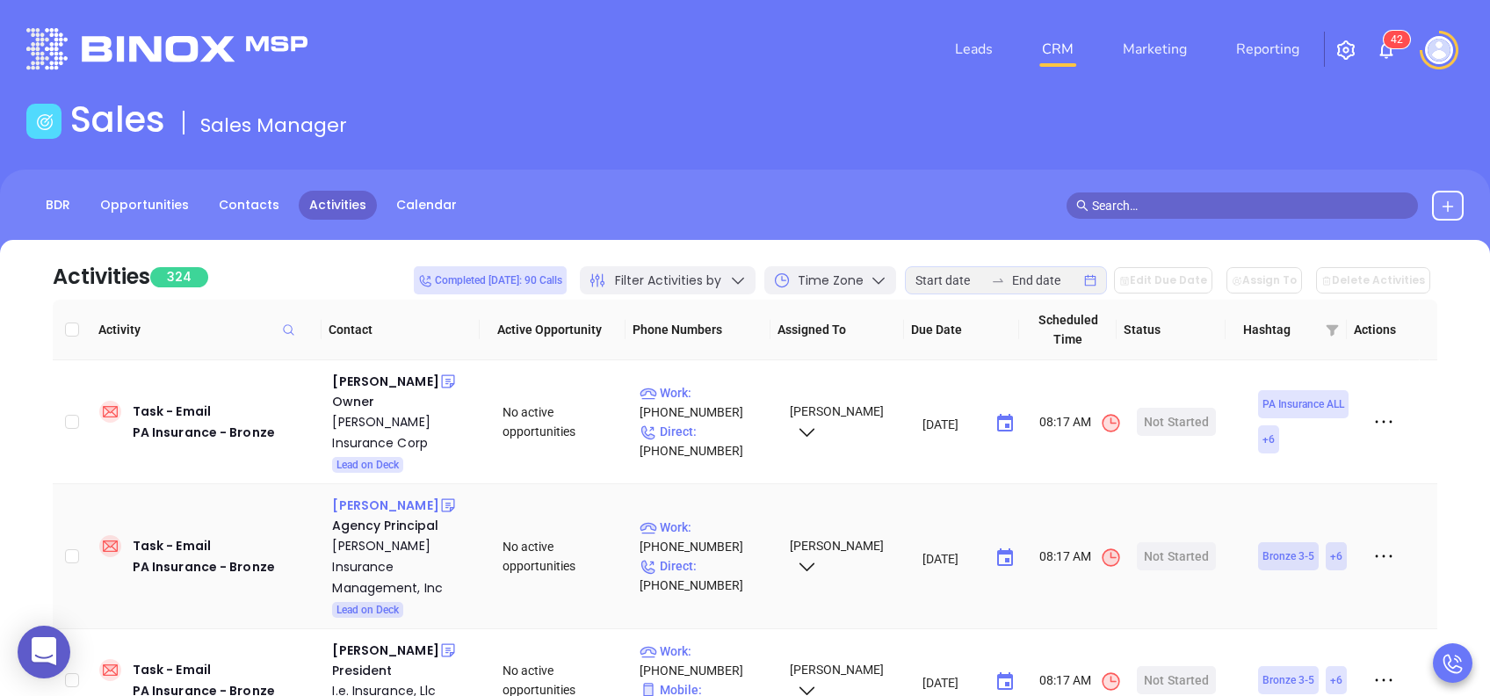
click at [357, 516] on div "[PERSON_NAME]" at bounding box center [385, 505] width 106 height 21
click at [713, 525] on p "Work : [PHONE_NUMBER]" at bounding box center [707, 537] width 134 height 39
type input "[PHONE_NUMBER]"
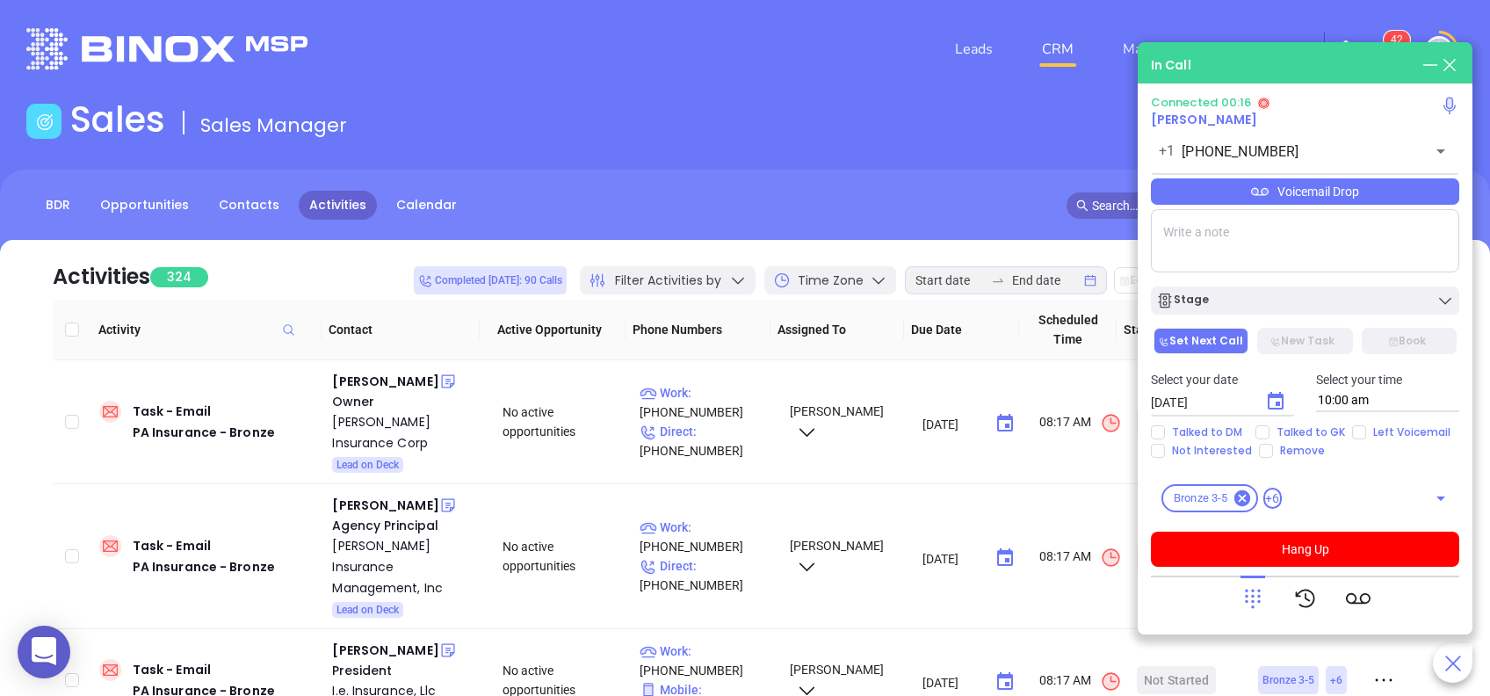
click at [1323, 243] on textarea at bounding box center [1305, 240] width 308 height 63
type textarea "first email sent"
click at [1284, 189] on div "Voicemail Drop" at bounding box center [1305, 191] width 308 height 26
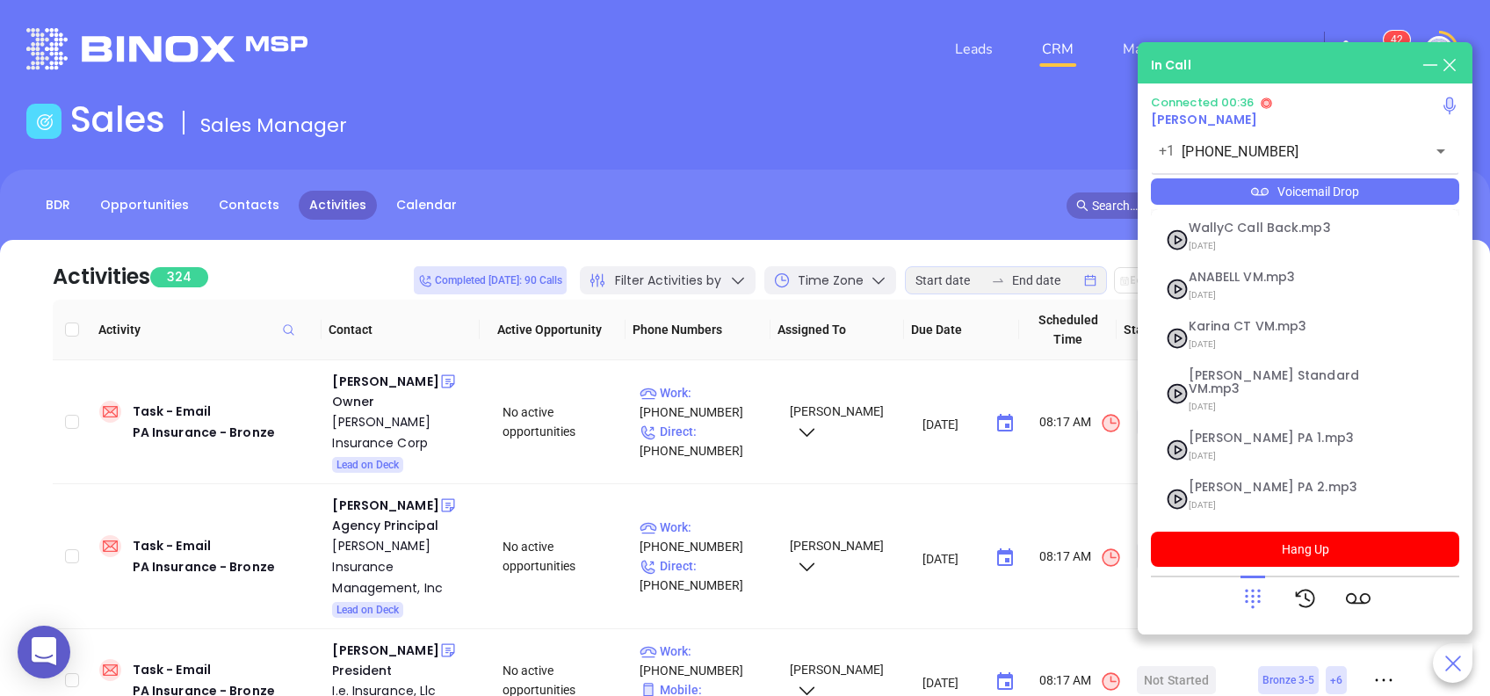
click at [1234, 63] on div "In Call" at bounding box center [1305, 64] width 308 height 19
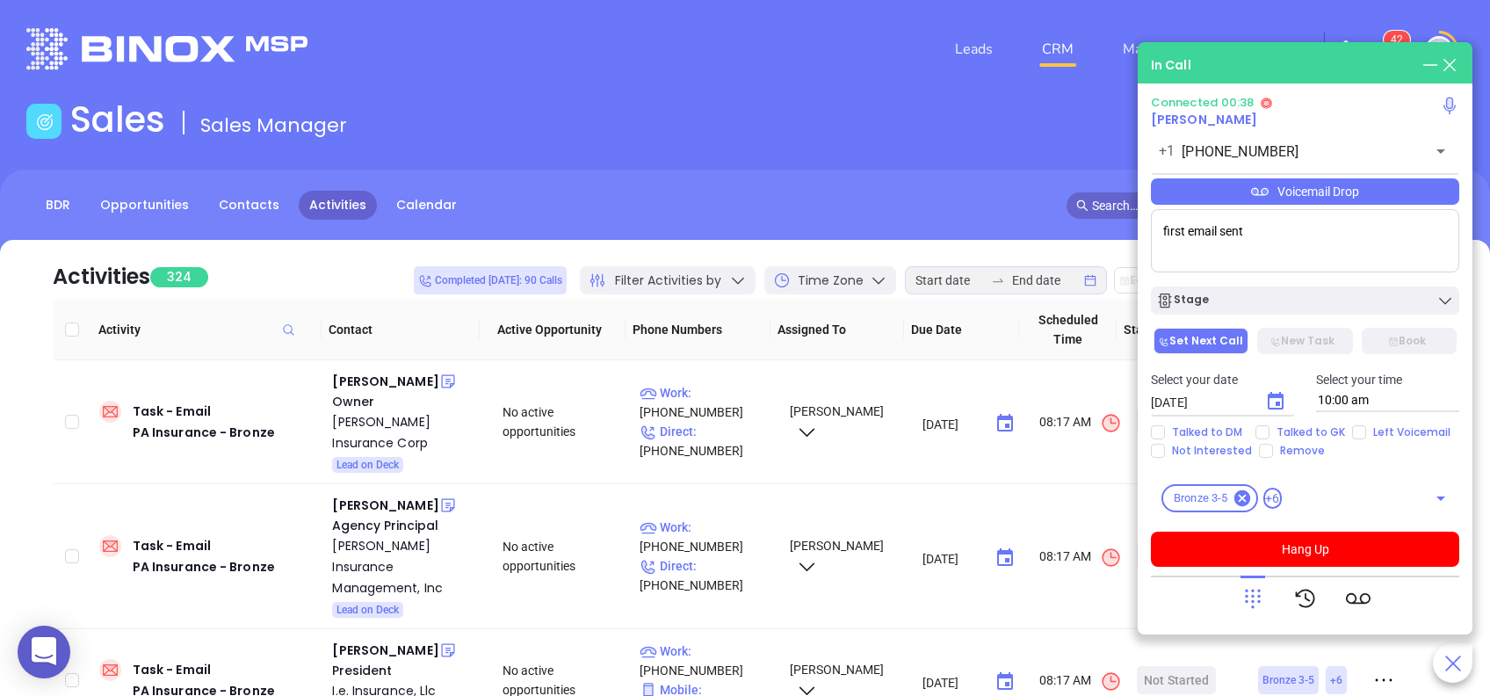
click at [1249, 595] on icon at bounding box center [1253, 598] width 25 height 25
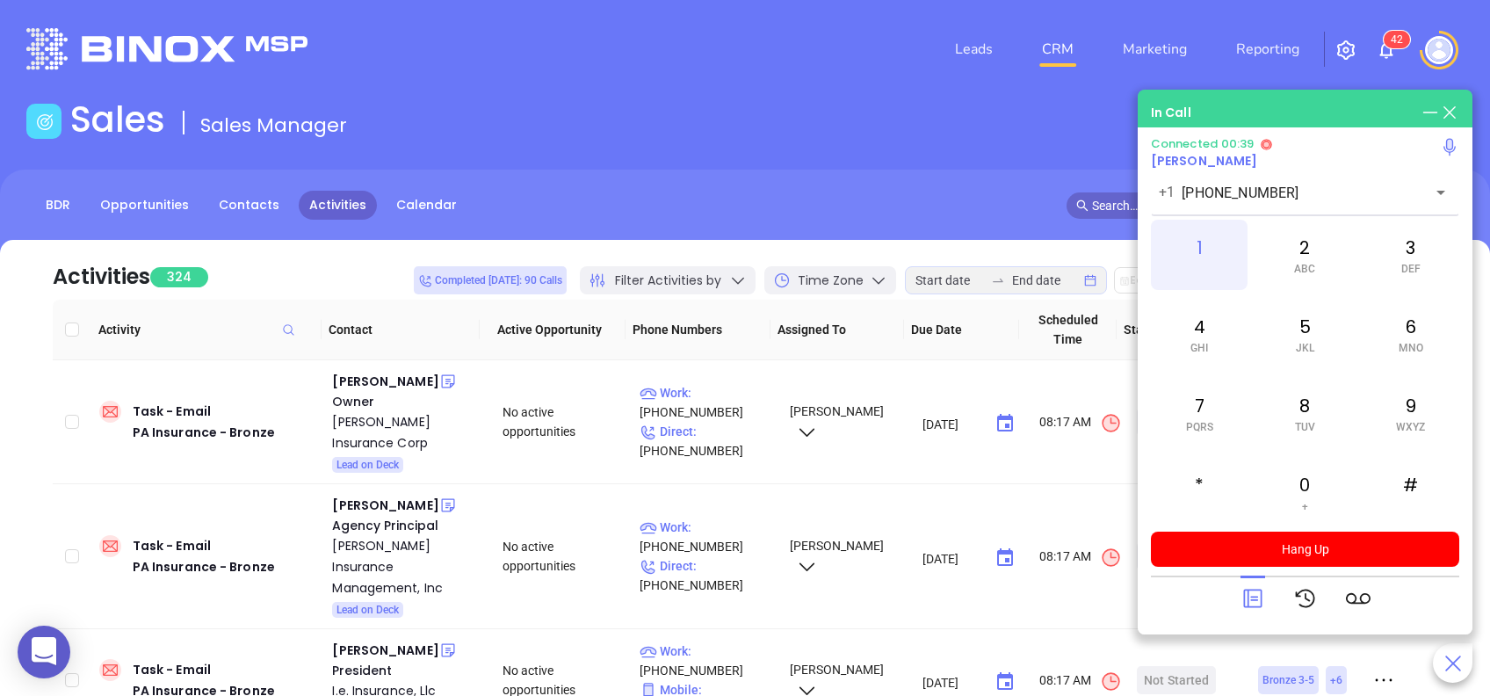
click at [1202, 263] on span at bounding box center [1200, 269] width 8 height 12
click at [1249, 598] on icon at bounding box center [1253, 598] width 25 height 25
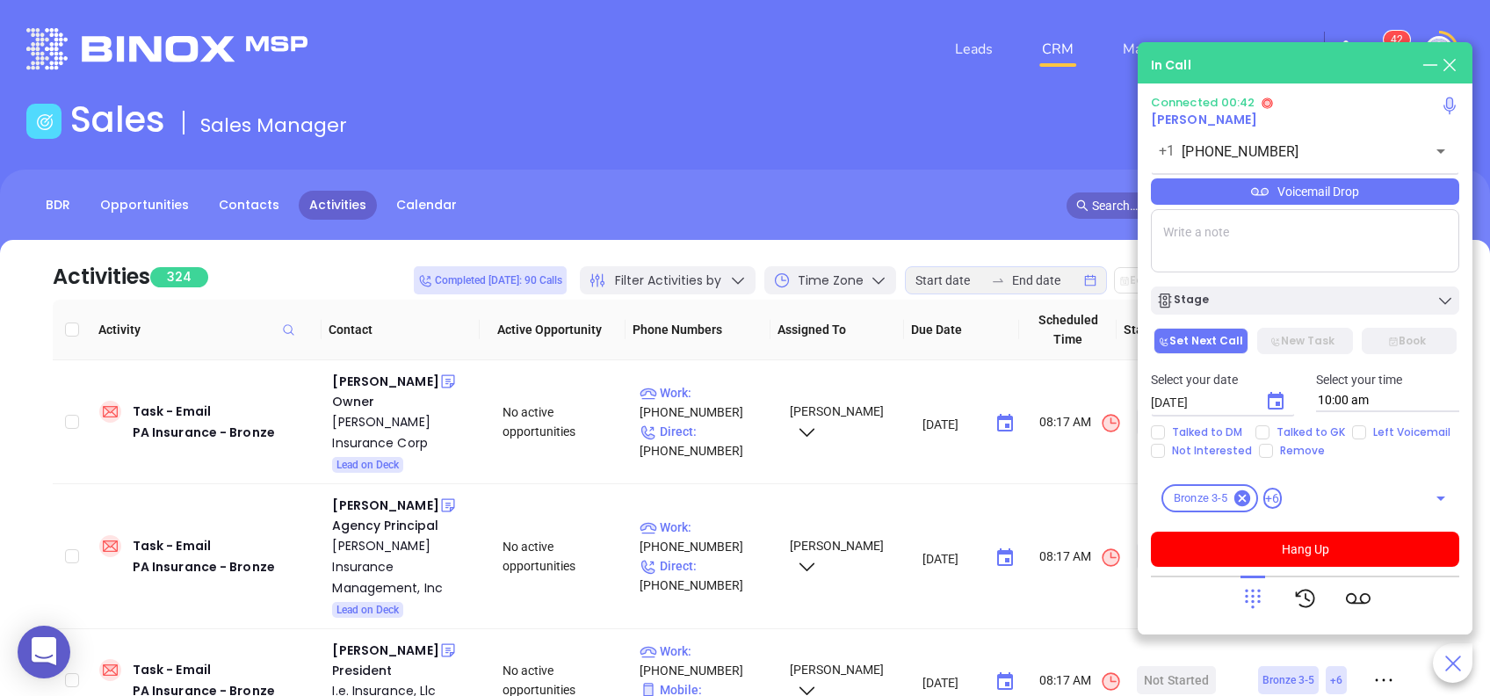
click at [1276, 236] on textarea at bounding box center [1305, 240] width 308 height 63
type textarea "First email sent"
click at [1270, 177] on div "Connected 00:49 [PERSON_NAME] [PHONE_NUMBER] ​ Voicemail Drop First email sent …" at bounding box center [1305, 331] width 308 height 471
click at [1270, 182] on div "Voicemail Drop" at bounding box center [1305, 191] width 308 height 26
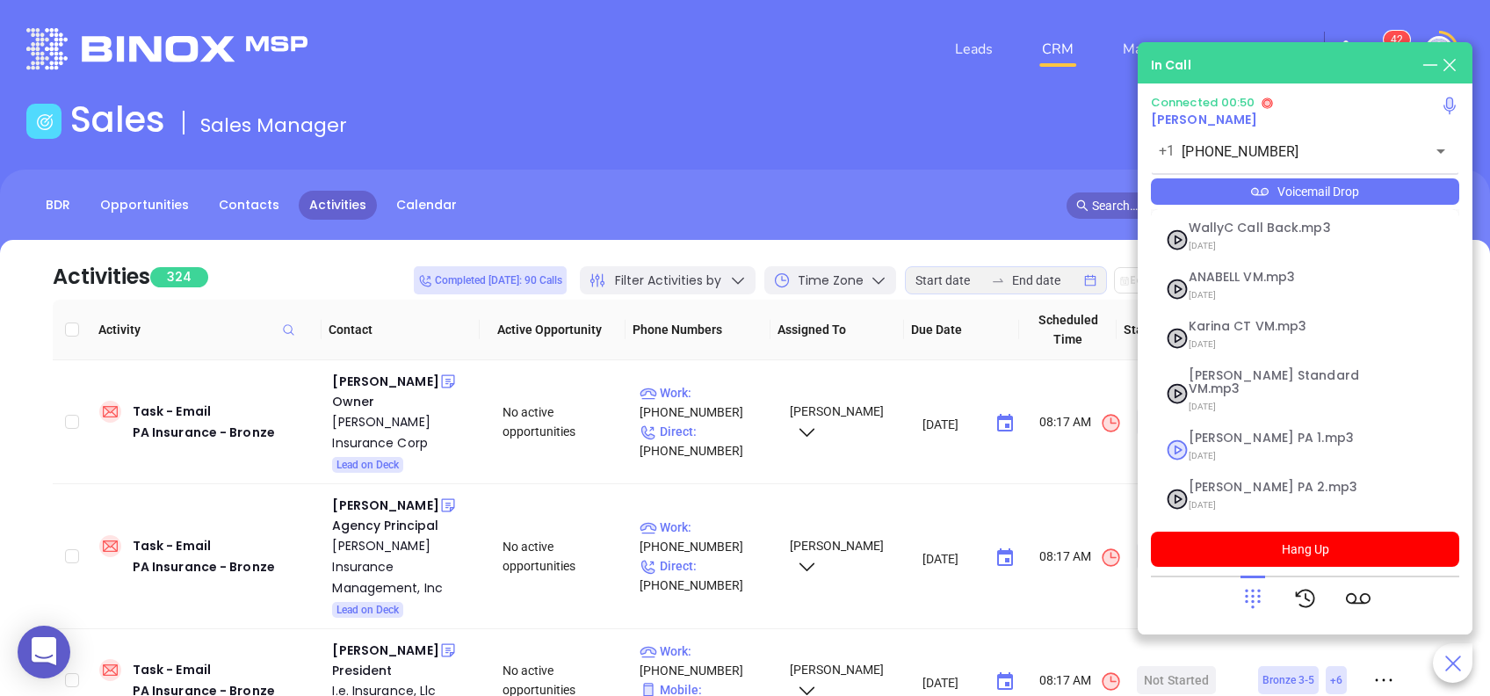
click at [1219, 431] on span "[PERSON_NAME] PA 1.mp3" at bounding box center [1284, 437] width 190 height 13
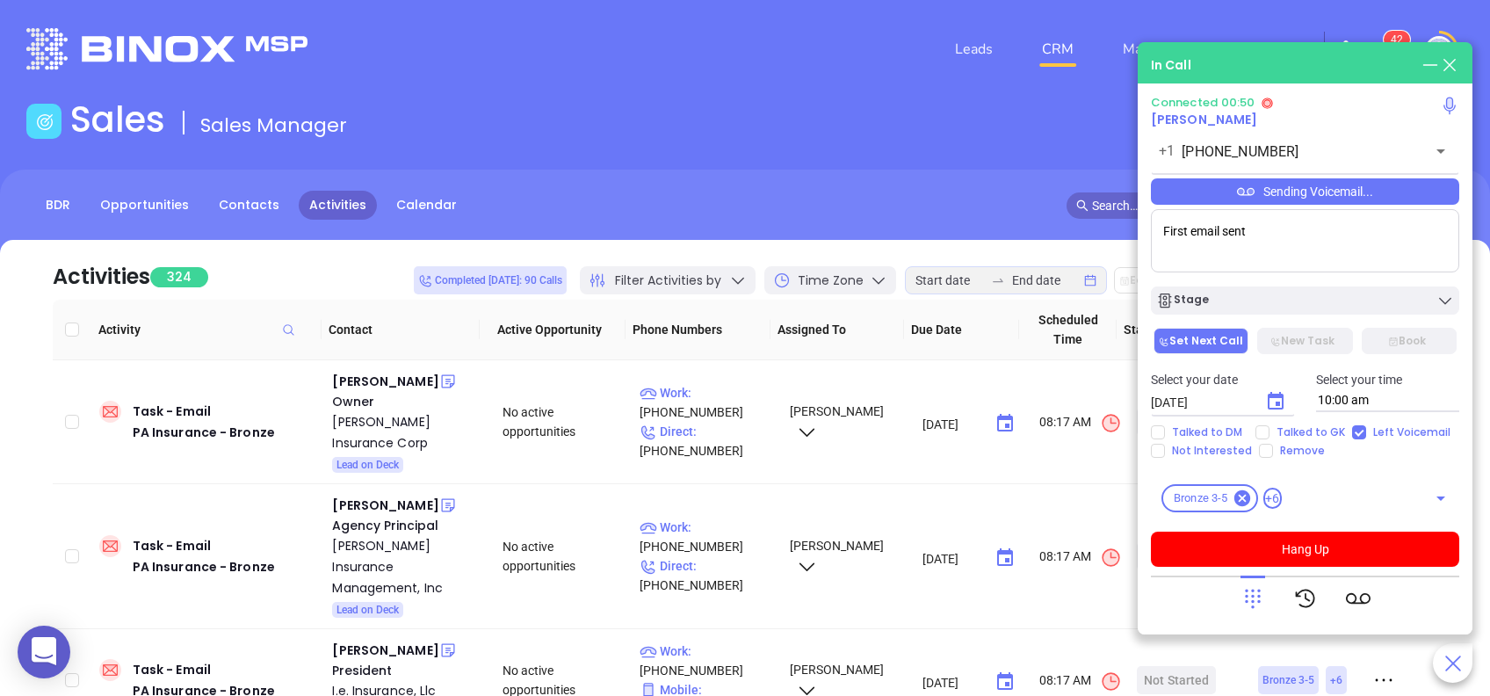
checkbox input "true"
click at [1278, 402] on icon "Choose date, selected date is Aug 21, 2025" at bounding box center [1276, 401] width 16 height 18
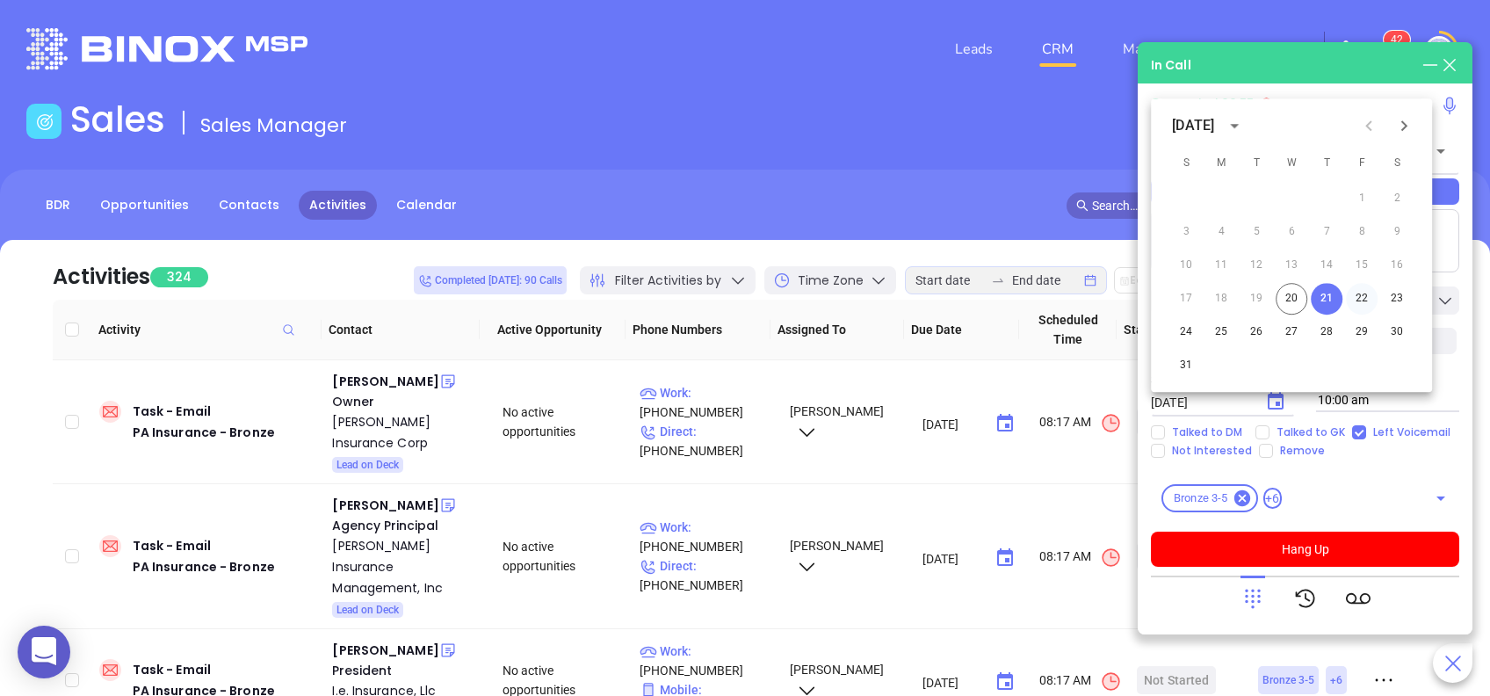
click at [1357, 303] on button "22" at bounding box center [1362, 299] width 32 height 32
type input "[DATE]"
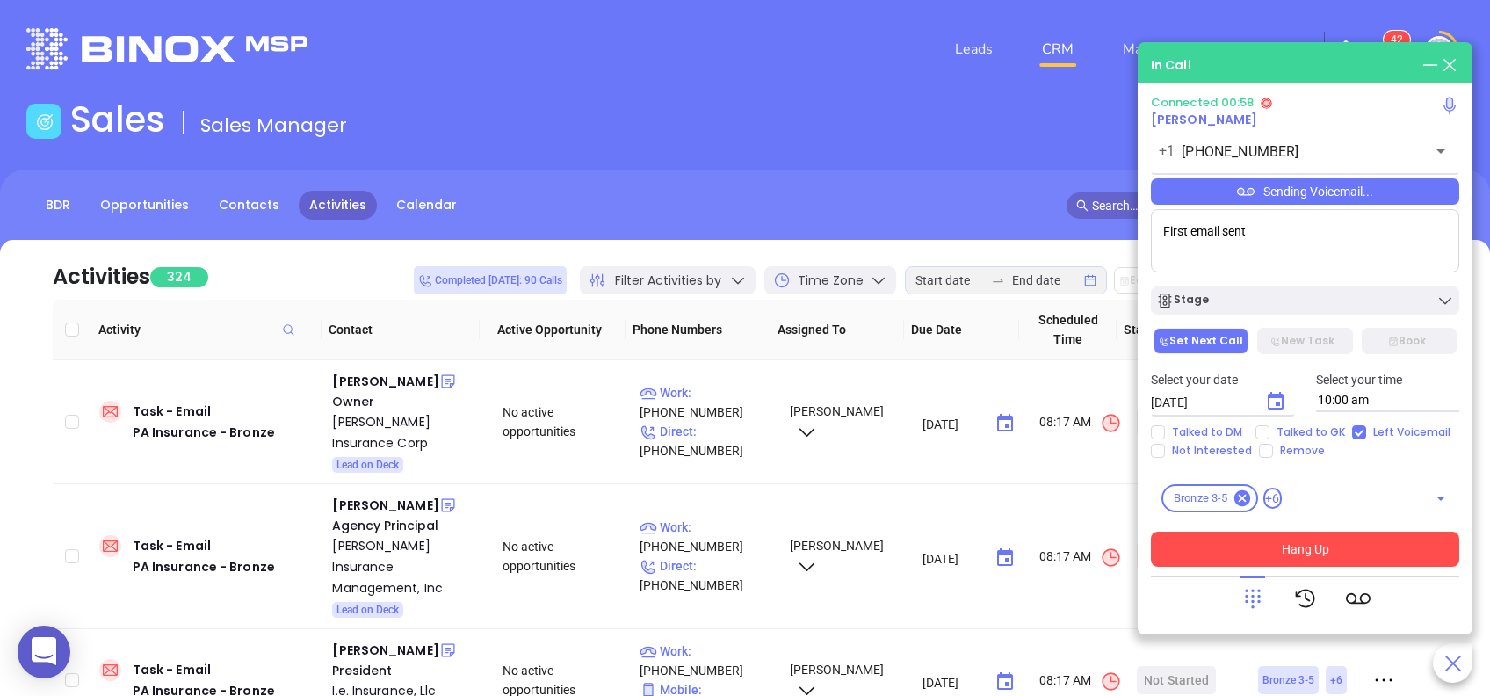
click at [1271, 546] on button "Hang Up" at bounding box center [1305, 549] width 308 height 35
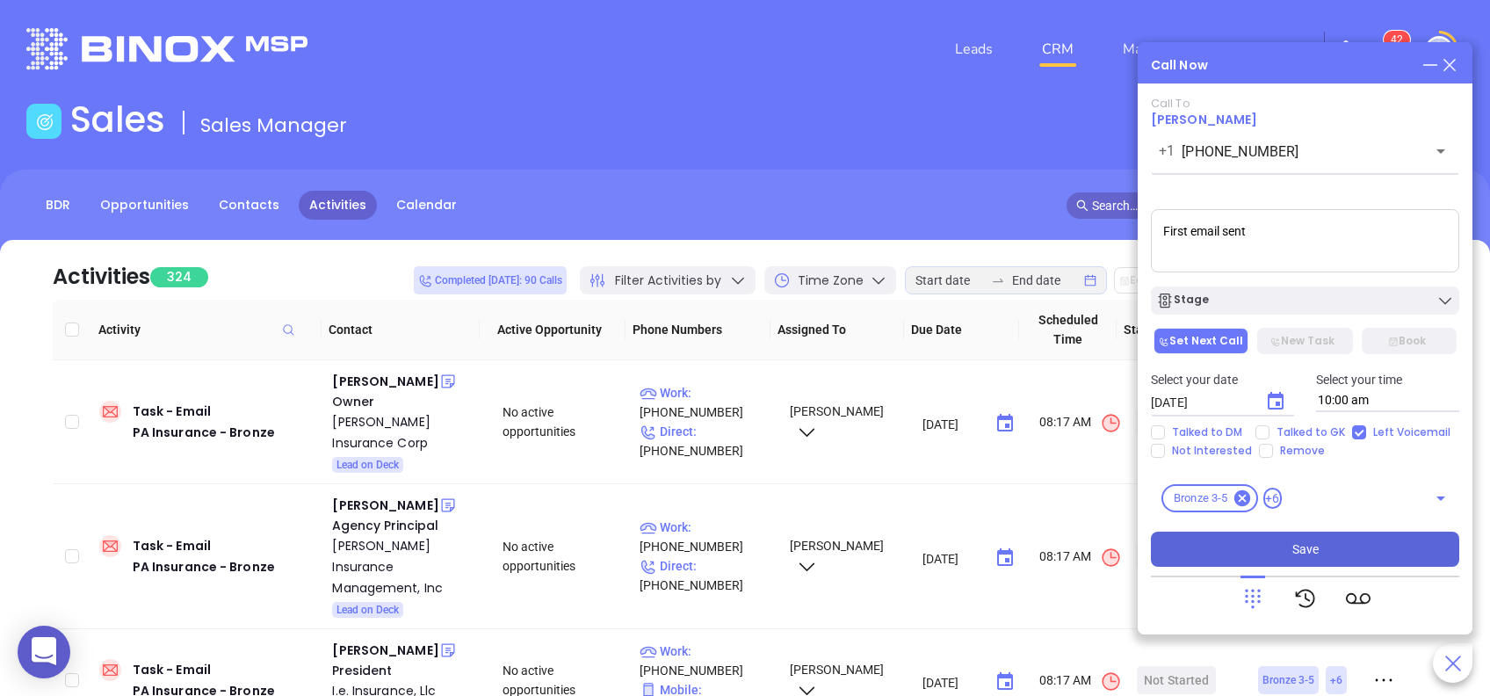
click at [1271, 546] on button "Save" at bounding box center [1305, 549] width 308 height 35
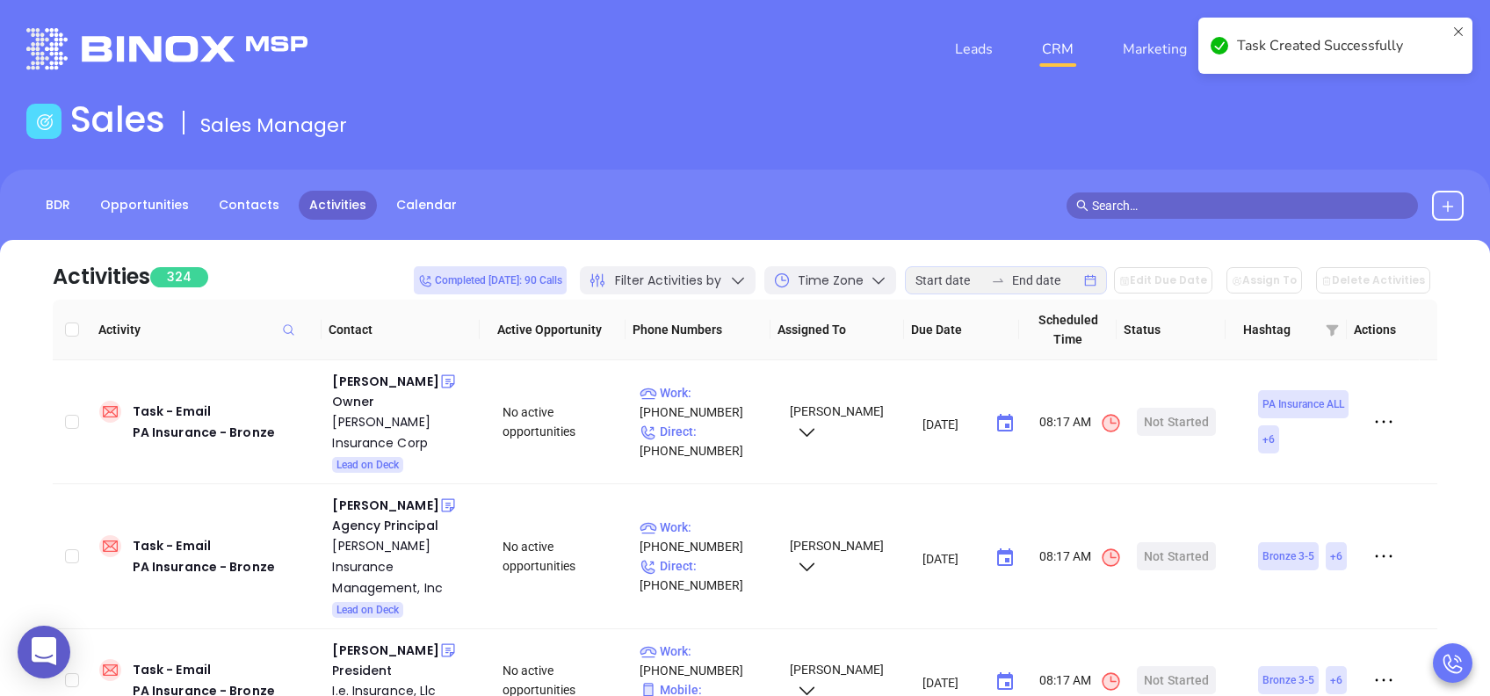
click at [364, 267] on div "Activities 324 Completed [DATE]: 90 Calls Filter Activities by Time Zone Edit D…" at bounding box center [745, 270] width 1385 height 60
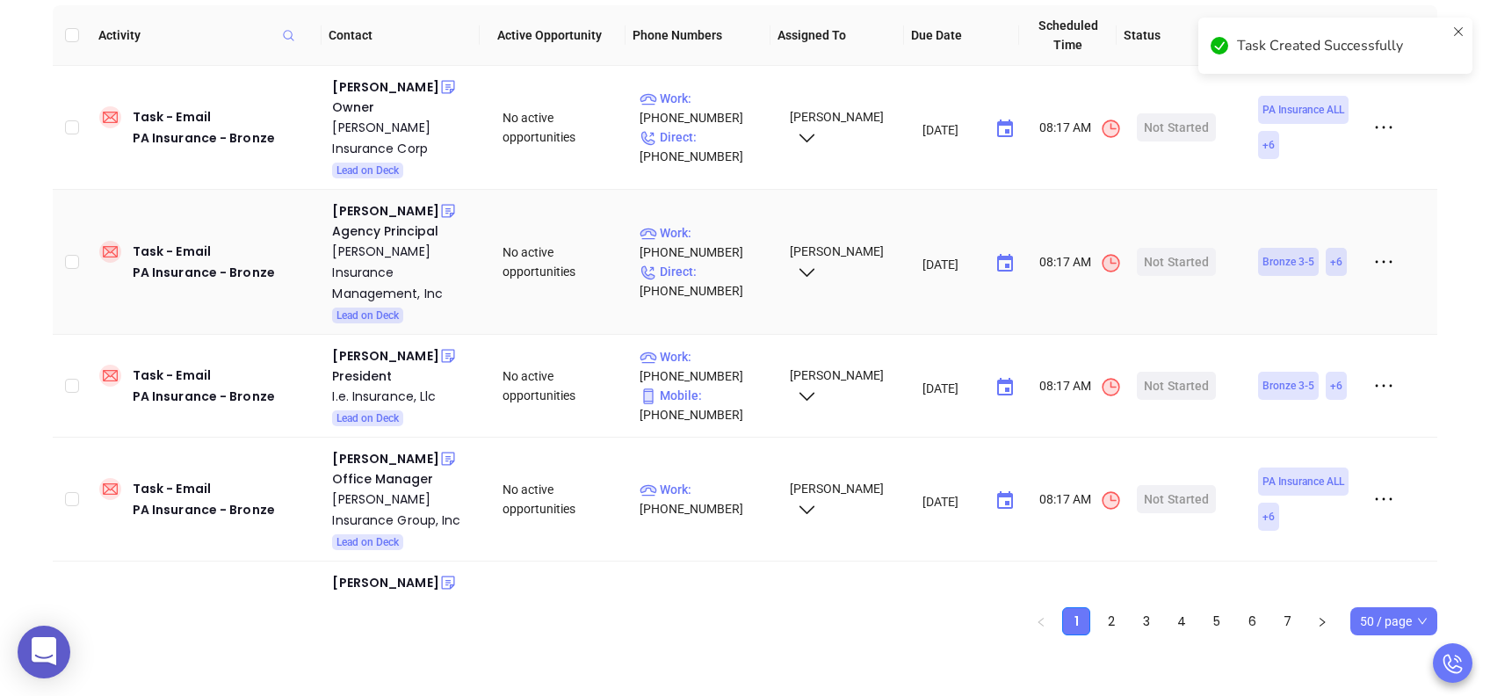
scroll to position [295, 0]
click at [384, 356] on div "[PERSON_NAME]" at bounding box center [385, 354] width 106 height 21
click at [720, 359] on p "Work : [PHONE_NUMBER]" at bounding box center [707, 365] width 134 height 39
type input "(724) 719-2093"
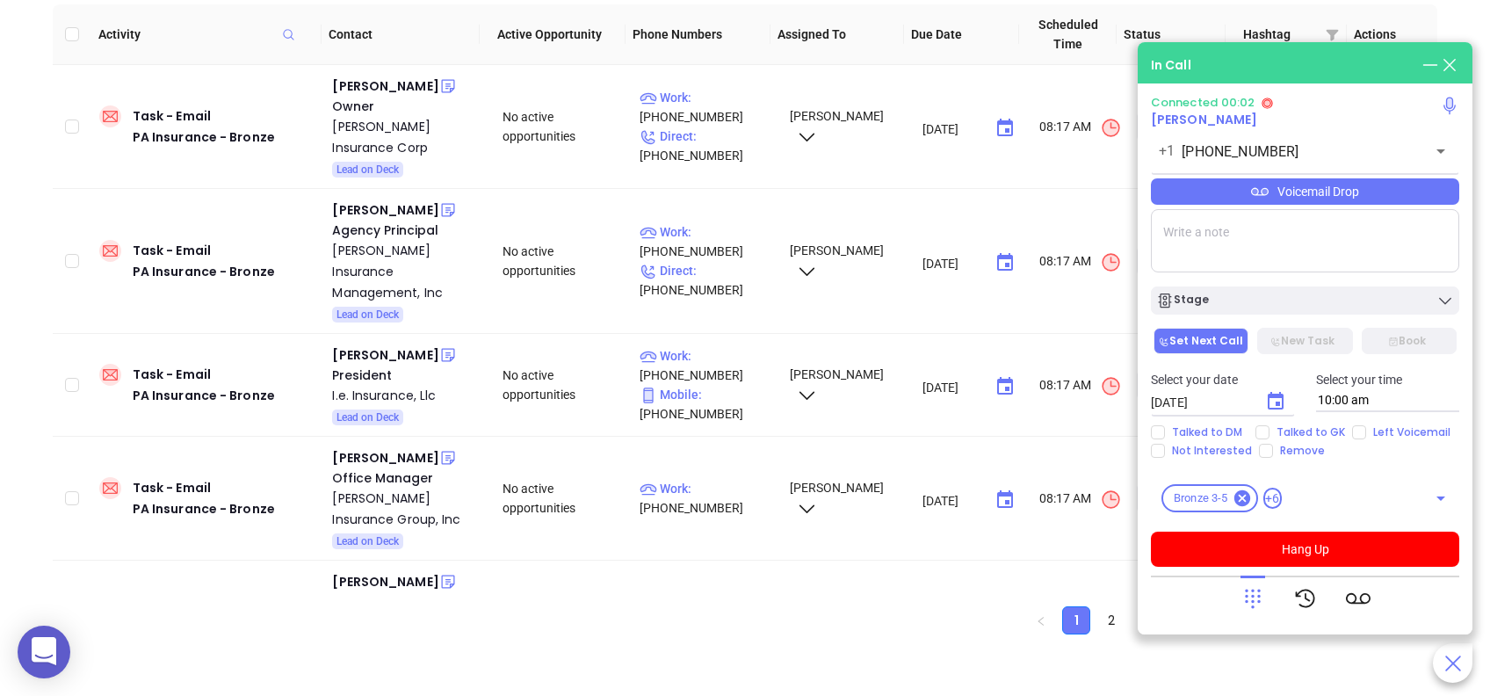
click at [1265, 244] on textarea at bounding box center [1305, 240] width 308 height 63
type textarea "First email sent"
click at [1328, 181] on div "Voicemail Drop" at bounding box center [1305, 191] width 308 height 26
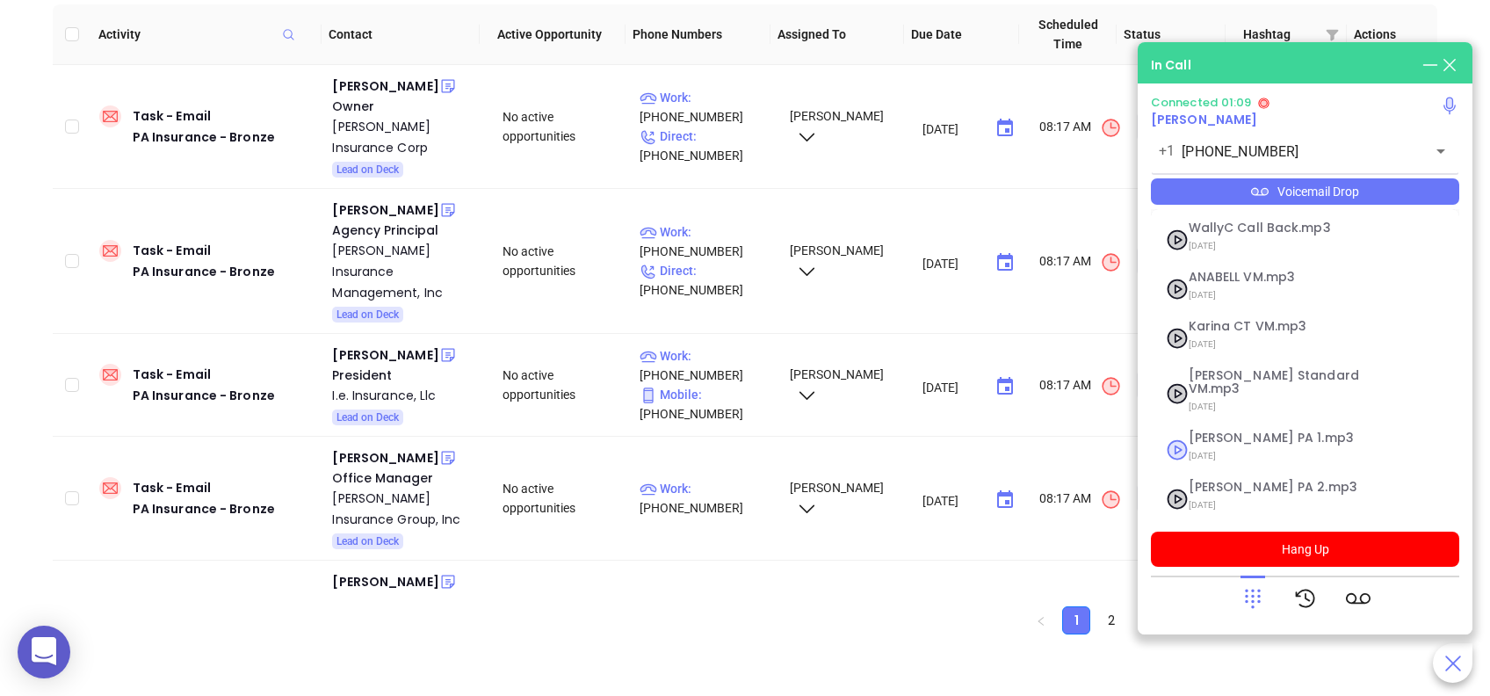
click at [1235, 431] on span "Vicky PA 1.mp3" at bounding box center [1284, 437] width 190 height 13
checkbox input "true"
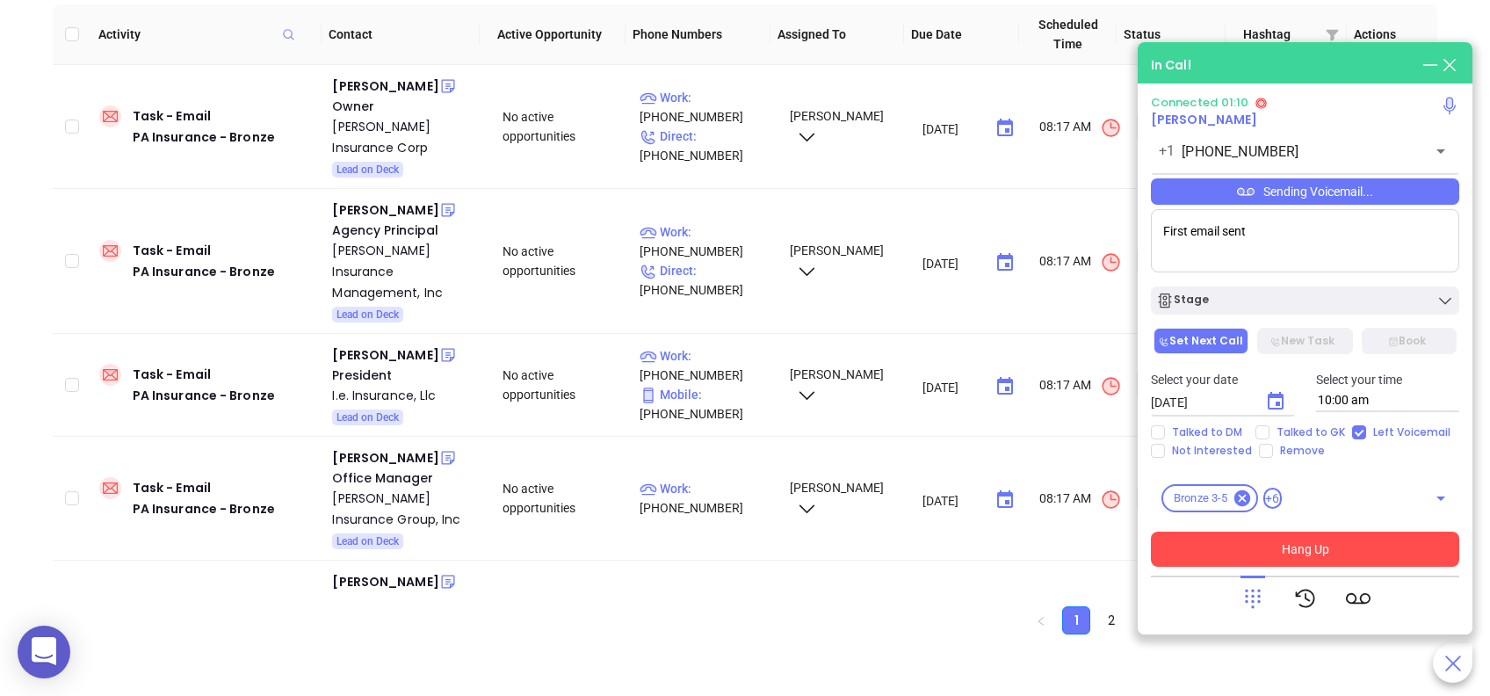
click at [1303, 540] on button "Hang Up" at bounding box center [1305, 549] width 308 height 35
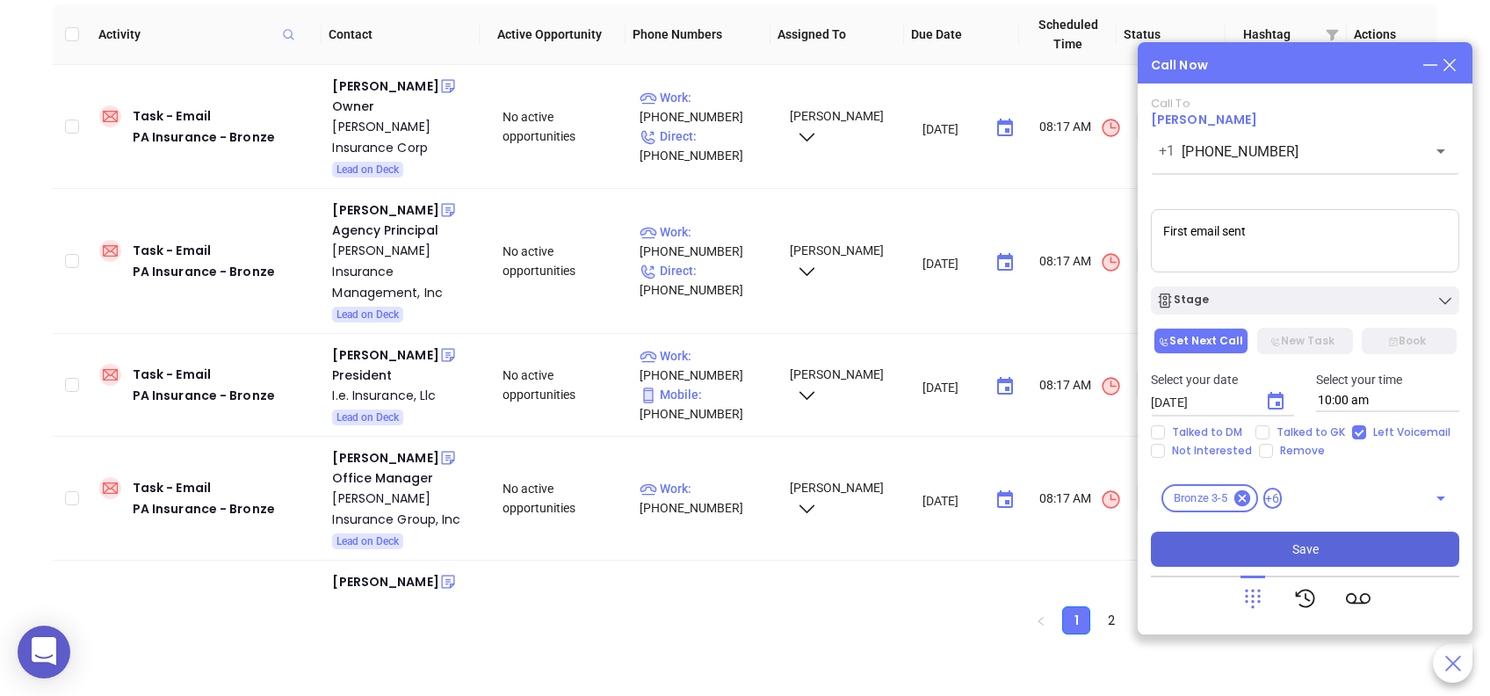
click at [1326, 551] on button "Save" at bounding box center [1305, 549] width 308 height 35
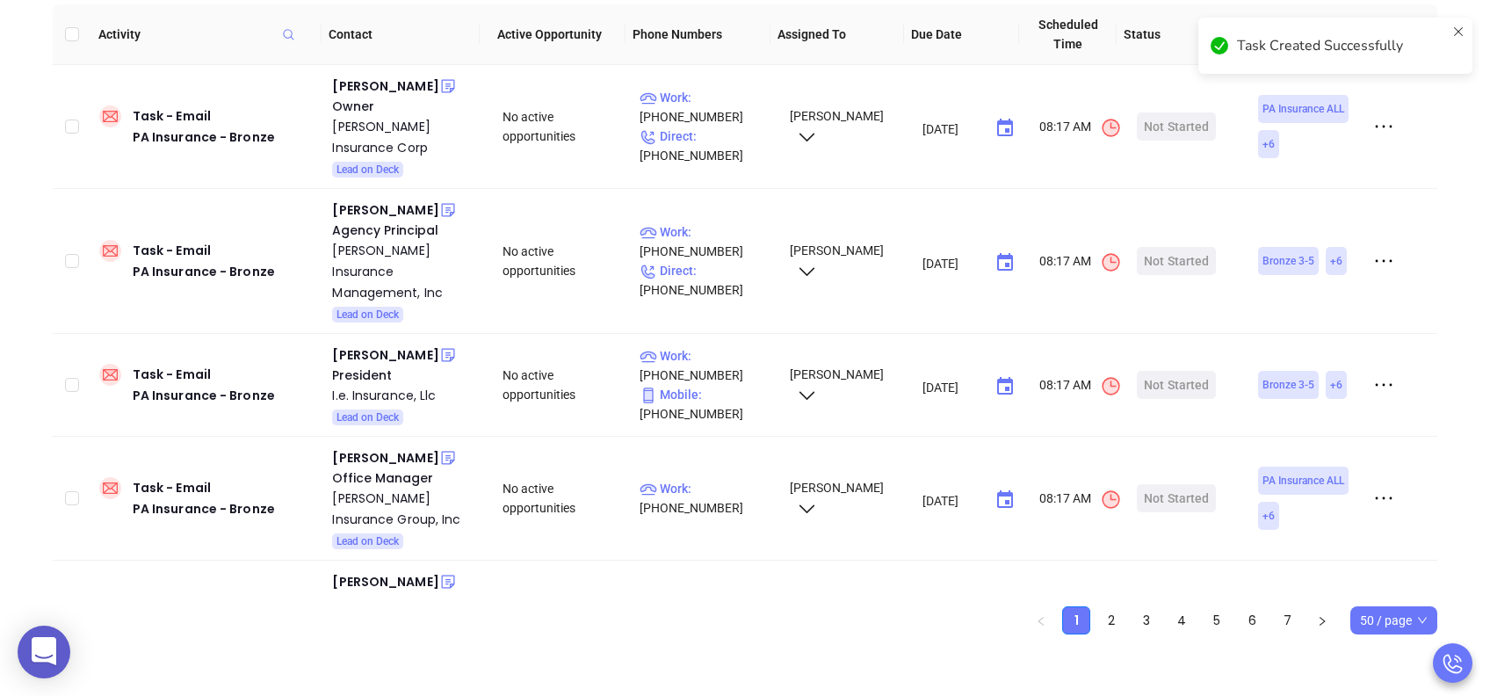
click at [1323, 548] on main "Sales Sales Manager BDR Opportunities Contacts Activities Calendar Call Now Cal…" at bounding box center [745, 249] width 1490 height 893
click at [382, 455] on div "Tina Swindell" at bounding box center [385, 457] width 106 height 21
click at [703, 484] on p "Work : (814) 695-9844" at bounding box center [707, 498] width 134 height 39
type input "(814) 695-9844"
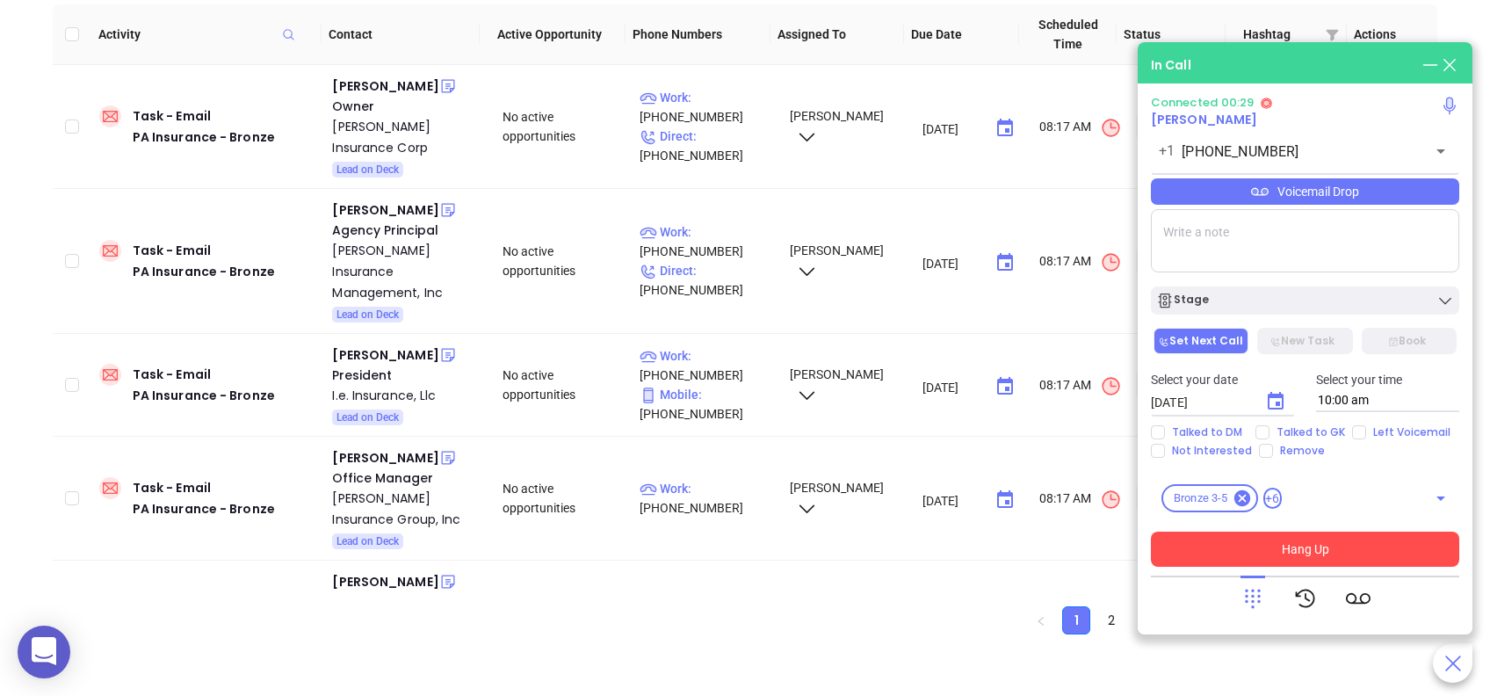
click at [1335, 542] on button "Hang Up" at bounding box center [1305, 549] width 308 height 35
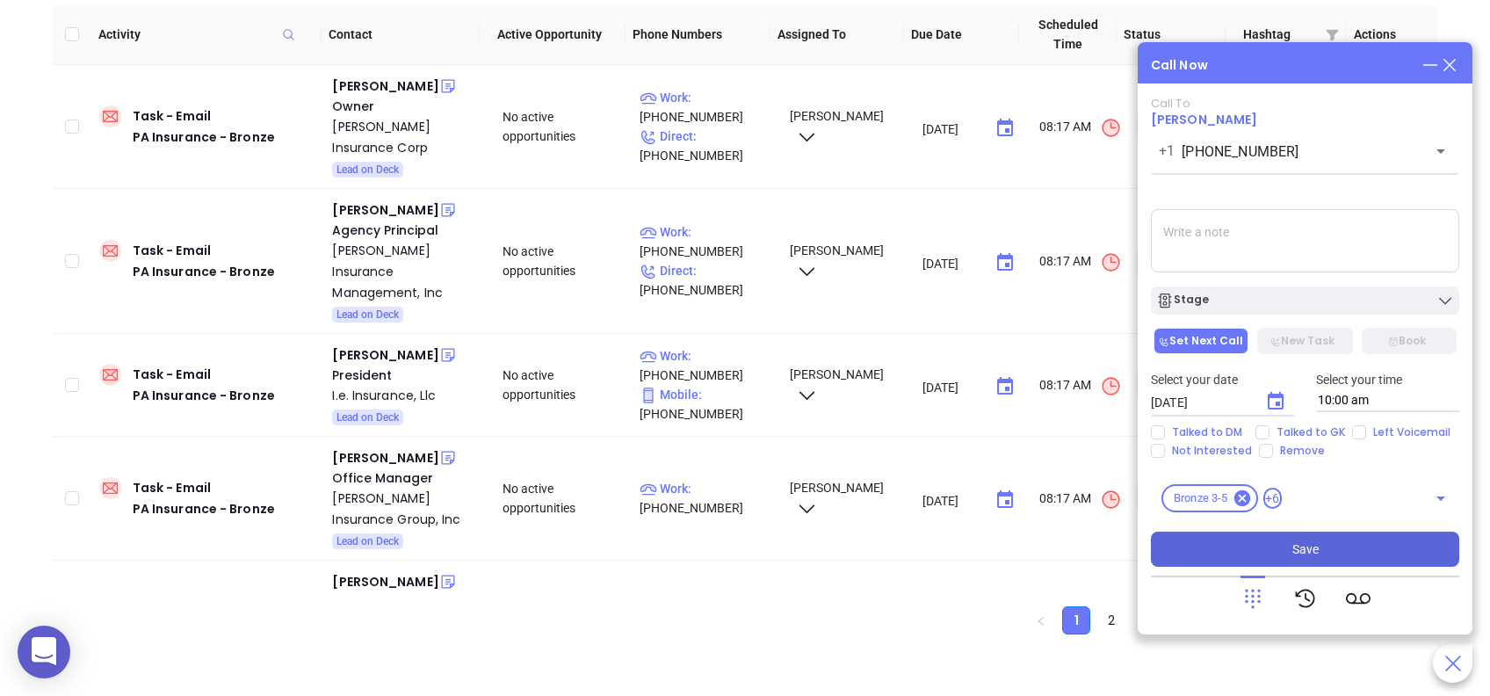
click at [1279, 554] on button "Save" at bounding box center [1305, 549] width 308 height 35
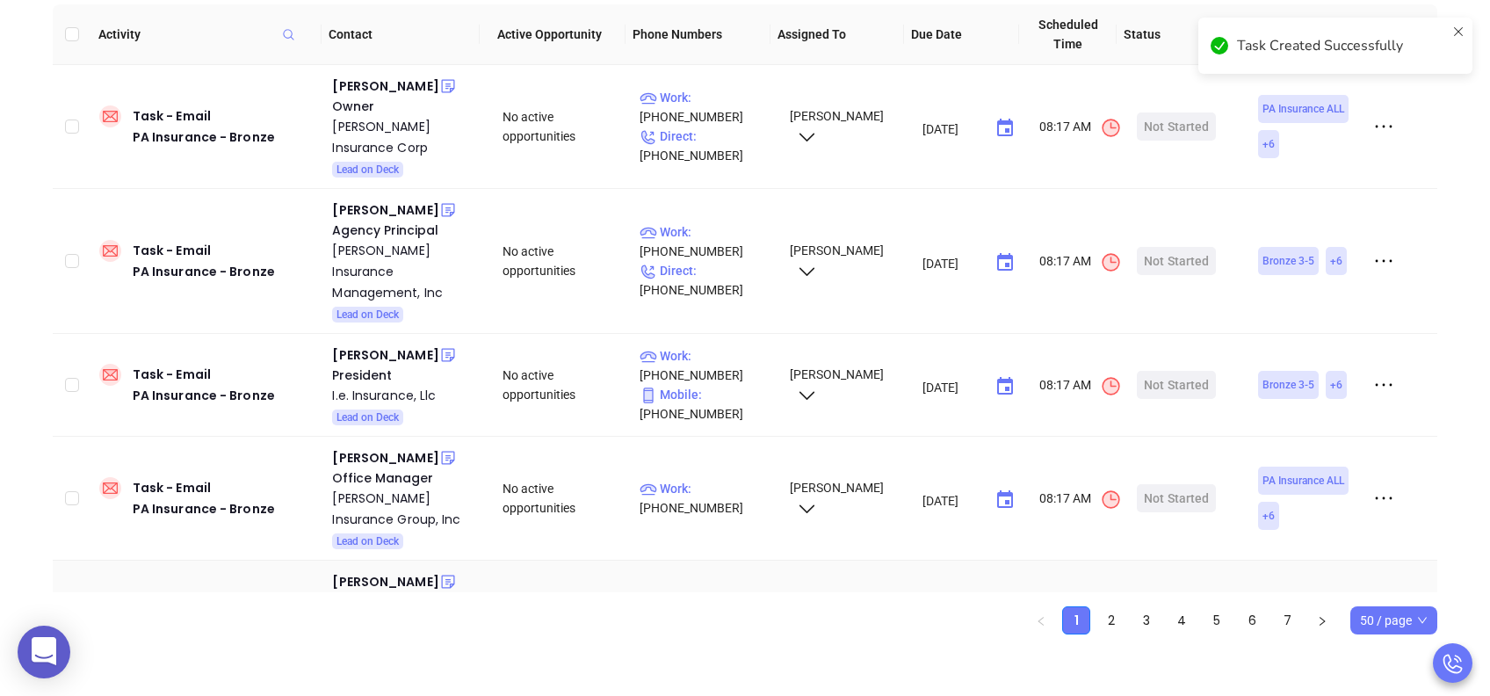
click at [1419, 577] on td at bounding box center [1401, 623] width 74 height 124
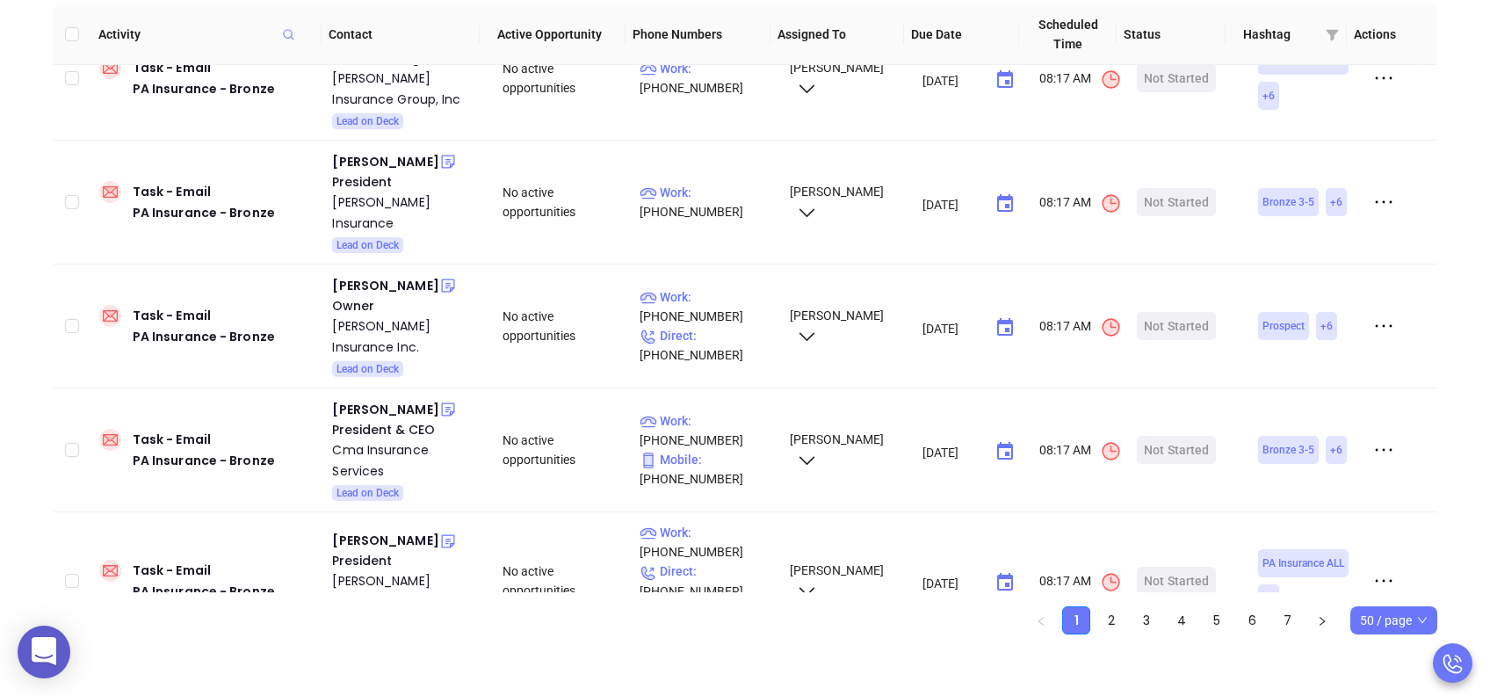
scroll to position [422, 0]
click at [398, 153] on div "Edward Caruso" at bounding box center [385, 159] width 106 height 21
click at [696, 181] on p "Work : (610) 768-9390" at bounding box center [707, 200] width 134 height 39
type input "(610) 768-9390"
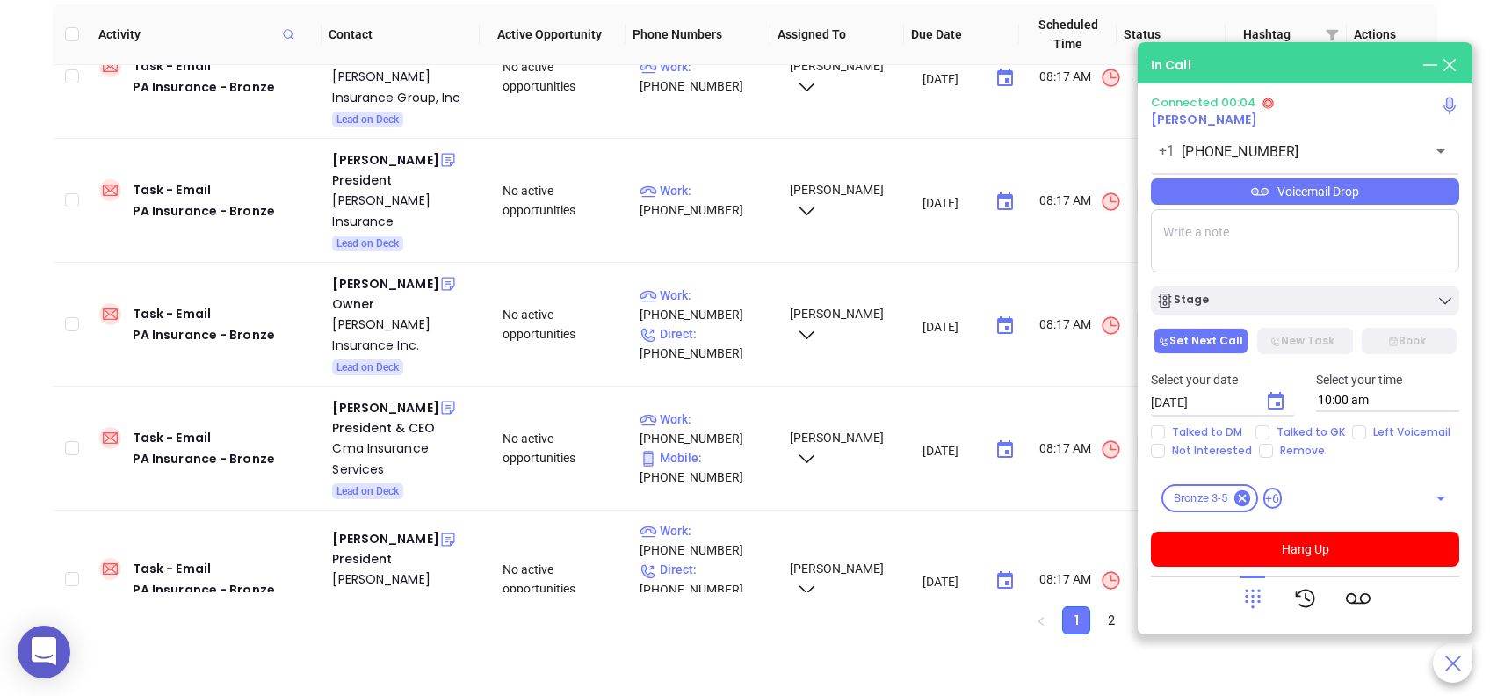
click at [1184, 229] on textarea at bounding box center [1305, 240] width 308 height 63
type textarea "First email sent"
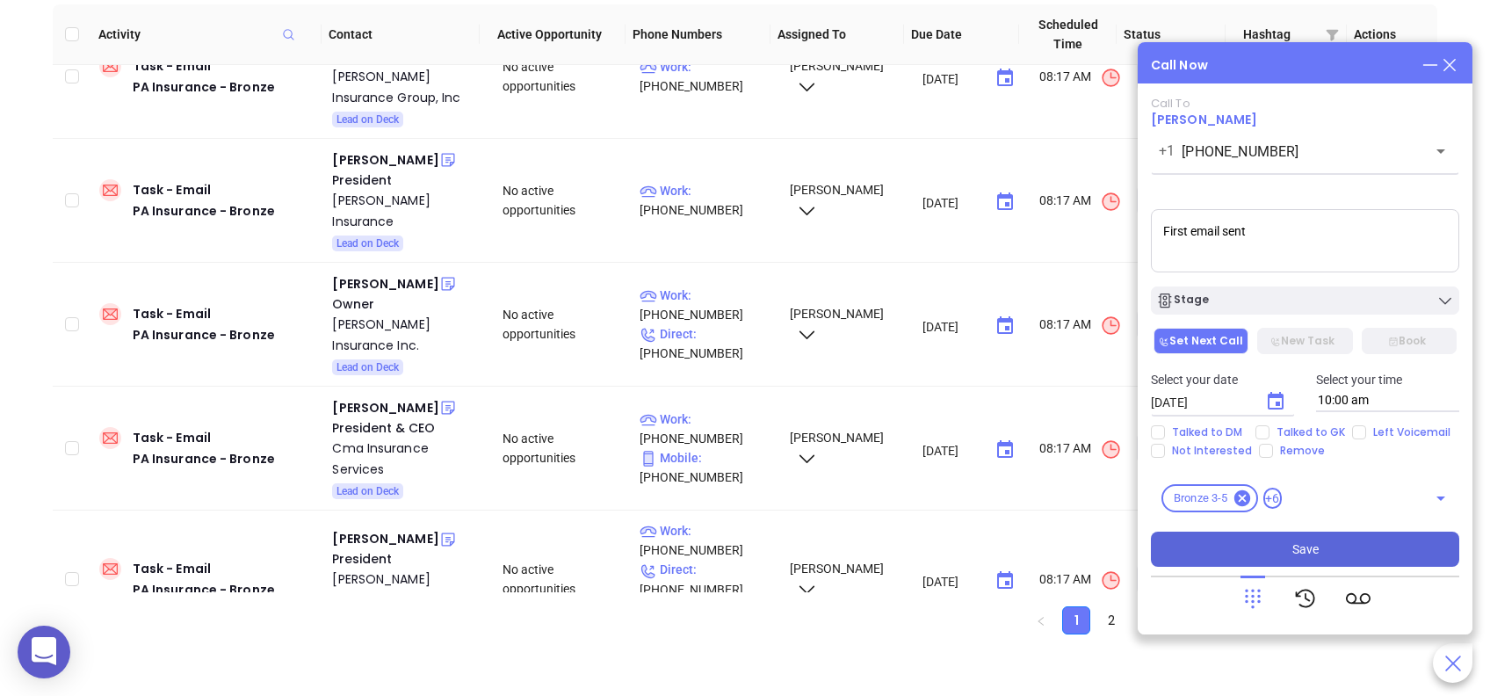
click at [1311, 542] on span "Save" at bounding box center [1305, 548] width 26 height 19
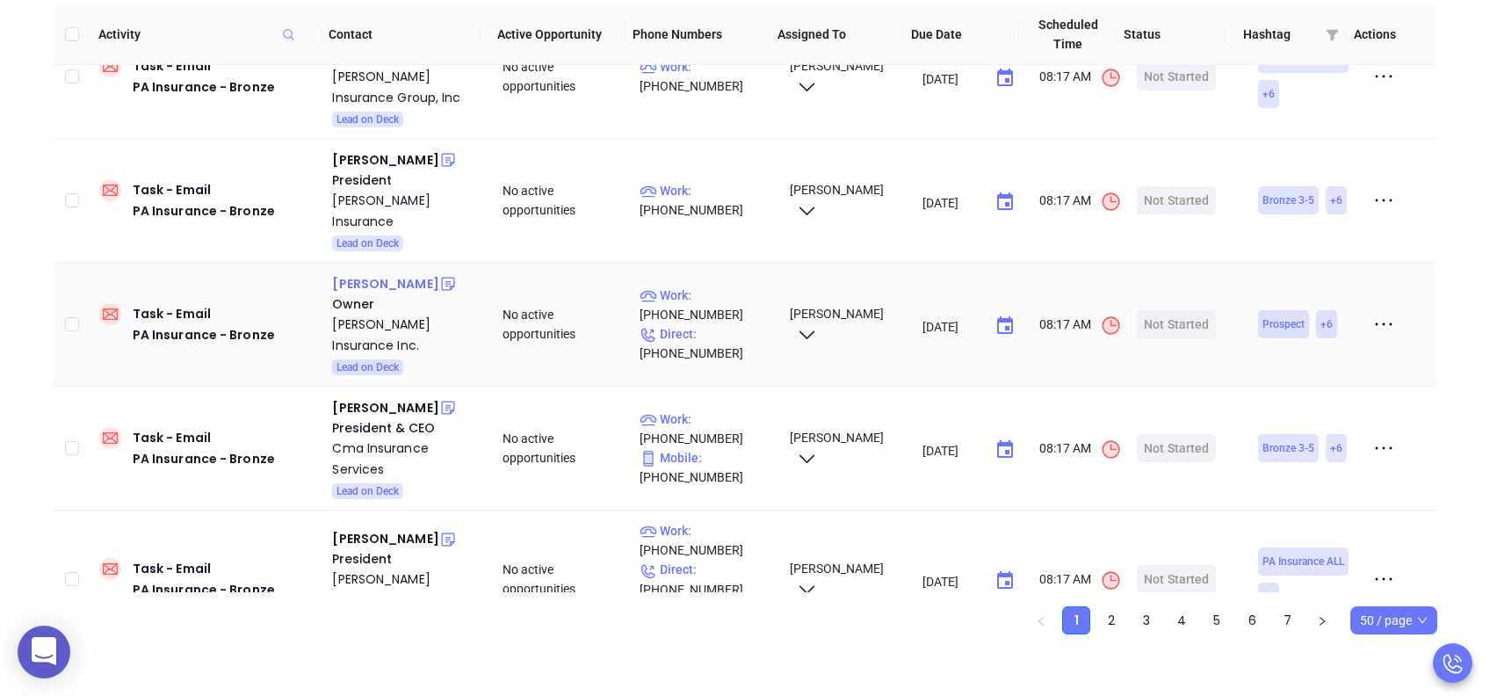
click at [394, 273] on div "David Weaver" at bounding box center [385, 283] width 106 height 21
click at [711, 286] on p "Work : (724) 225-4580" at bounding box center [707, 305] width 134 height 39
type input "(724) 225-4580"
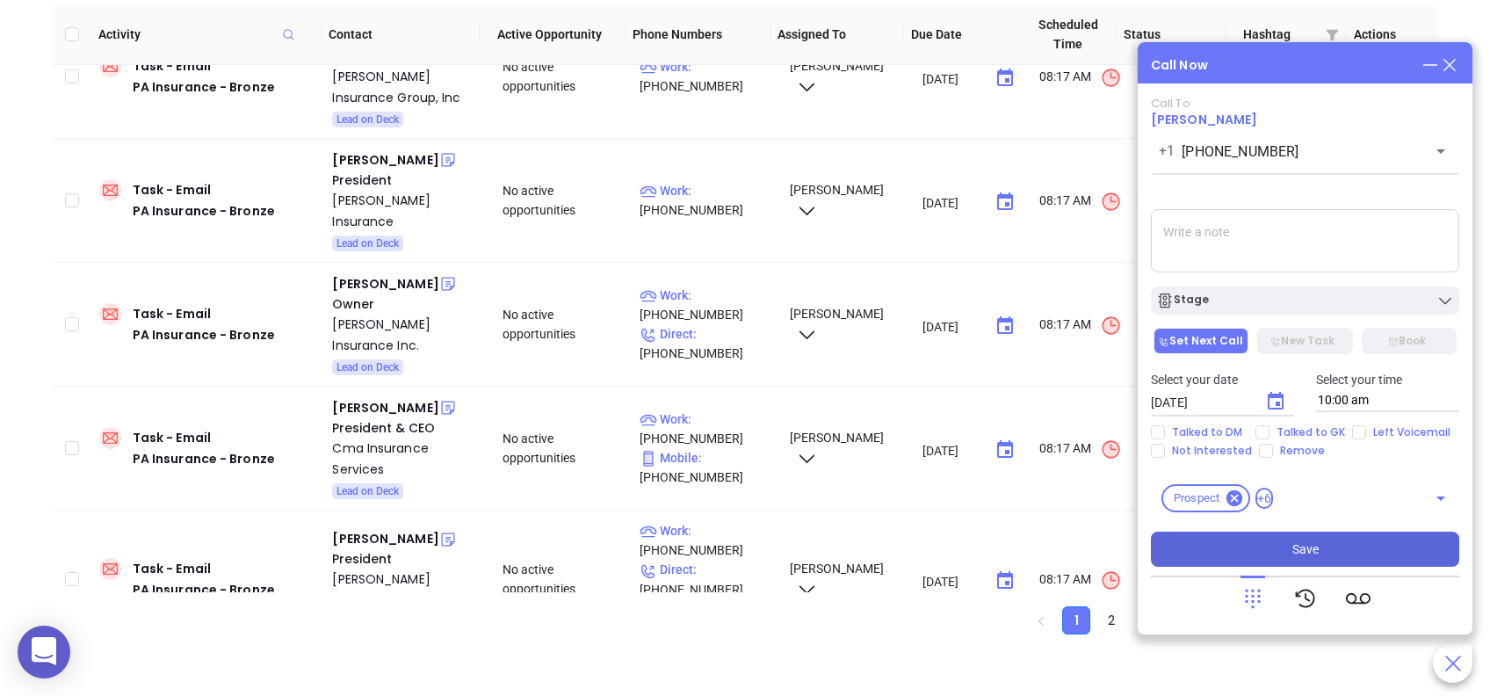
click at [1230, 247] on textarea at bounding box center [1305, 240] width 308 height 63
type textarea "First email sent"
click at [1357, 431] on input "Left Voicemail" at bounding box center [1359, 432] width 14 height 14
checkbox input "true"
click at [1318, 541] on button "Save" at bounding box center [1305, 549] width 308 height 35
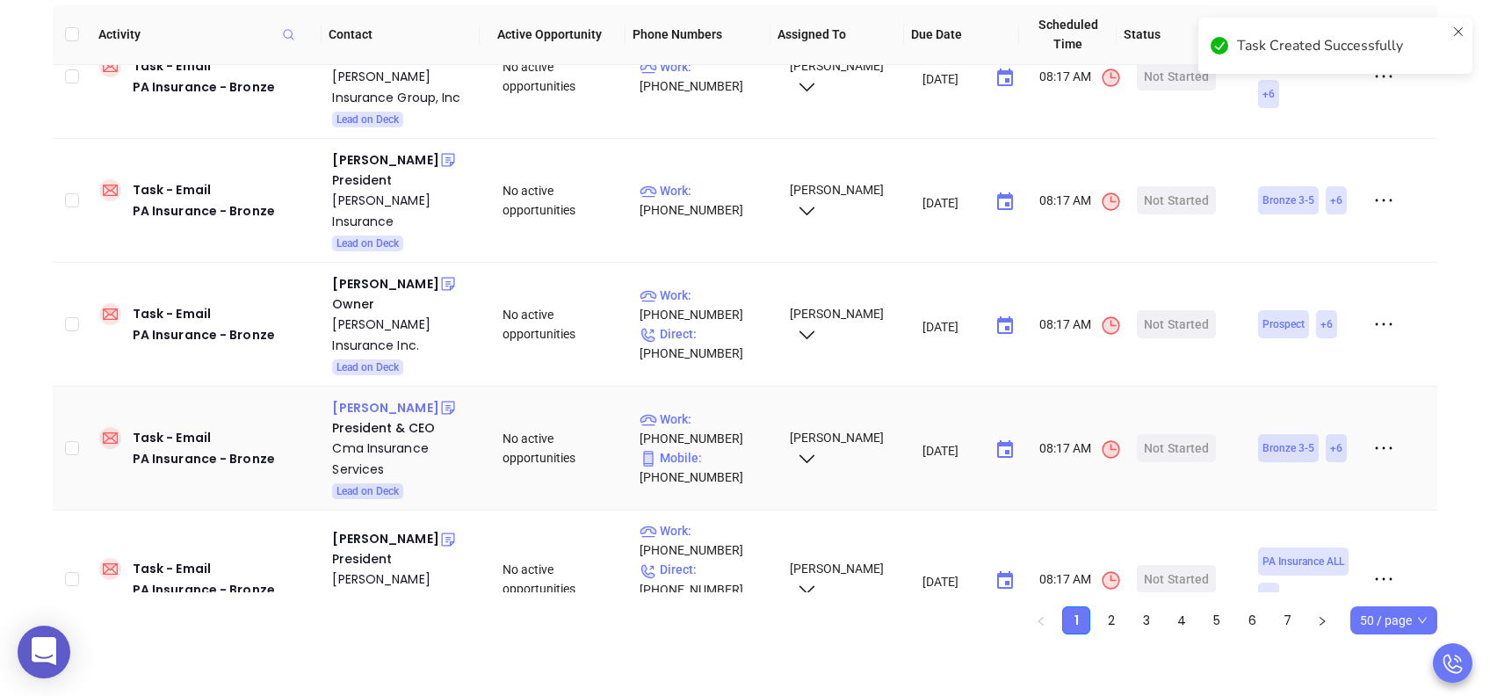
click at [387, 397] on div "Carey Morrison" at bounding box center [385, 407] width 106 height 21
click at [727, 409] on p "Work : (717) 718-5591" at bounding box center [707, 428] width 134 height 39
type input "(717) 718-5591"
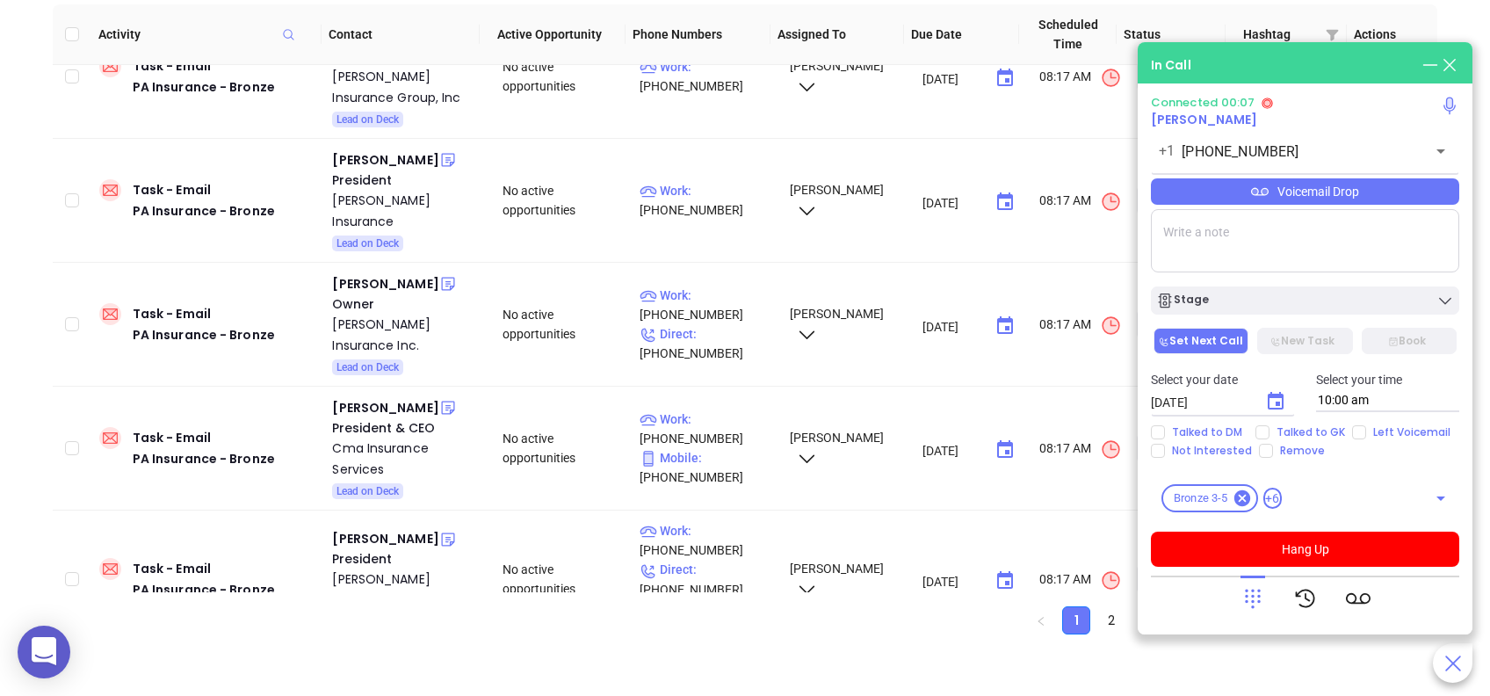
click at [1245, 261] on textarea at bounding box center [1305, 240] width 308 height 63
type textarea "First email sent"
click at [1347, 187] on div "Voicemail Drop" at bounding box center [1305, 191] width 308 height 26
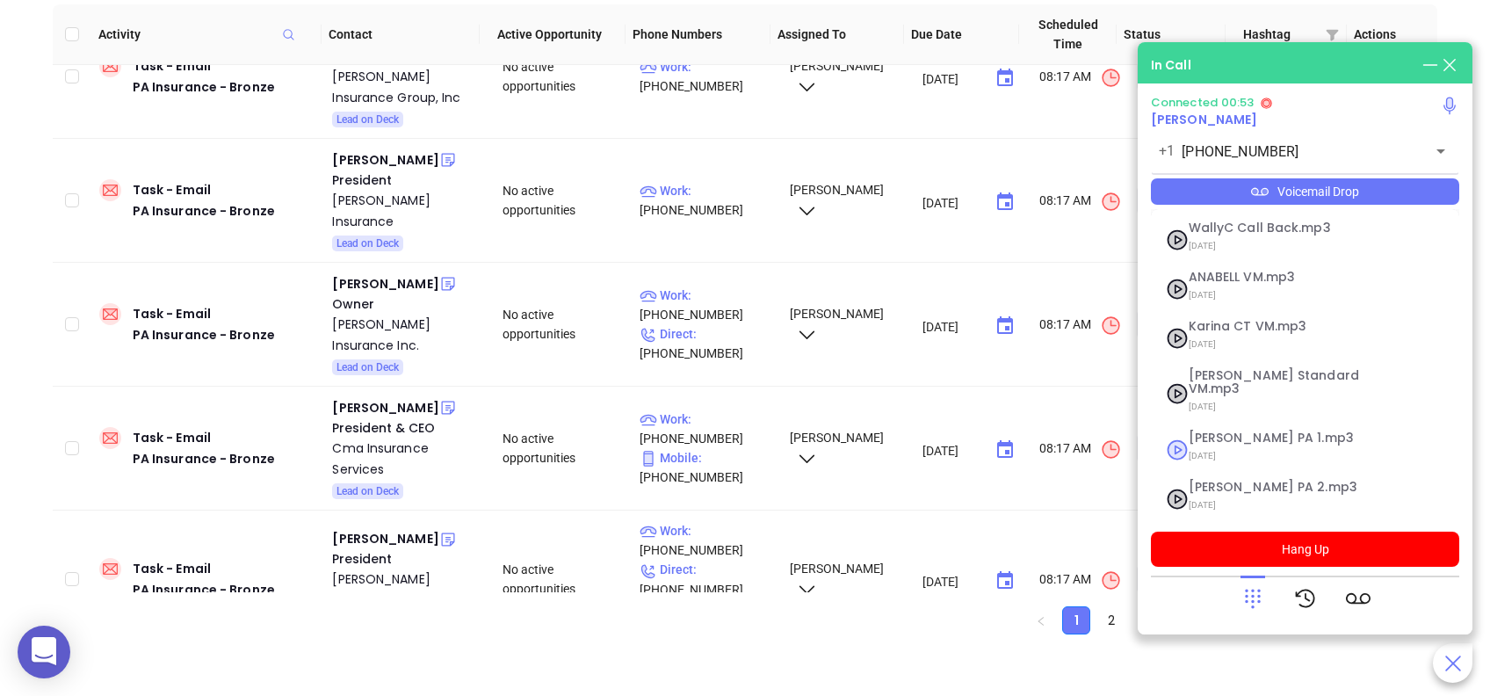
click at [1251, 431] on span "Vicky PA 1.mp3" at bounding box center [1284, 437] width 190 height 13
checkbox input "true"
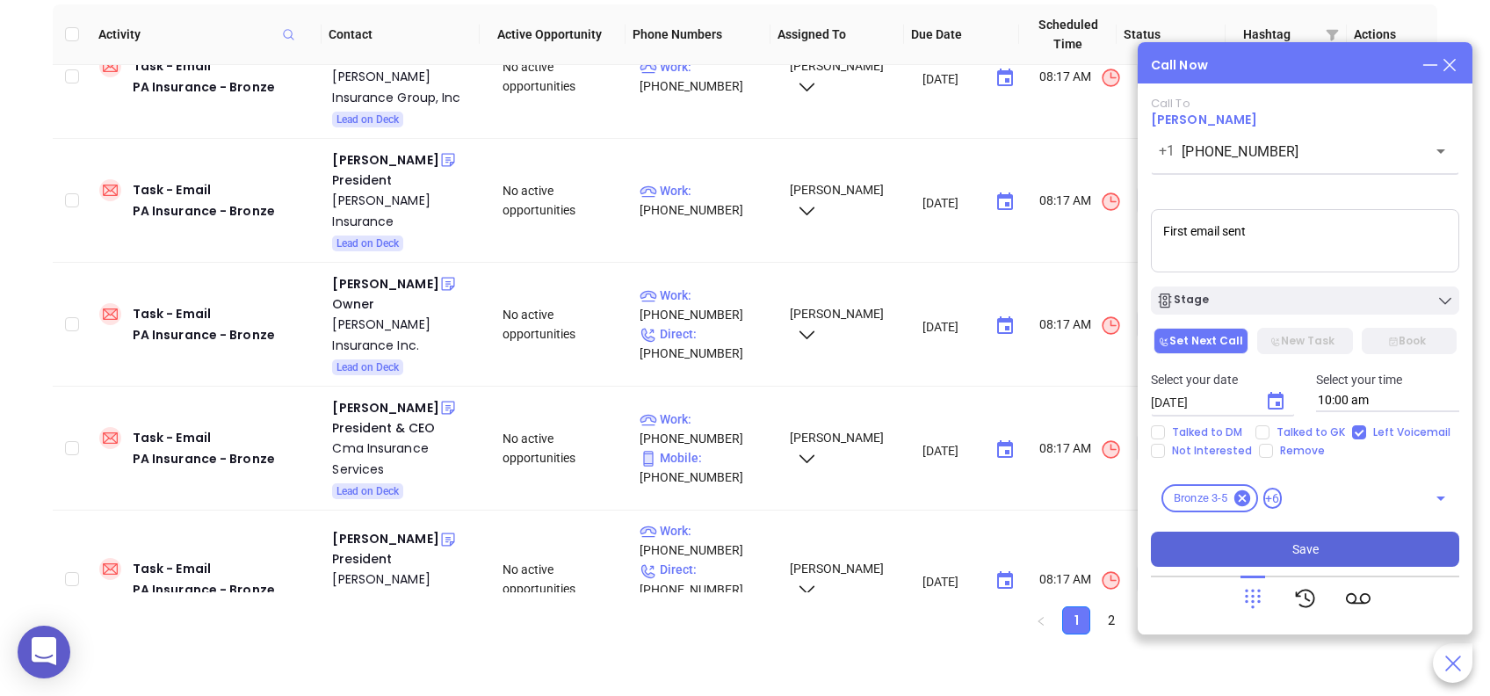
click at [1264, 541] on button "Save" at bounding box center [1305, 549] width 308 height 35
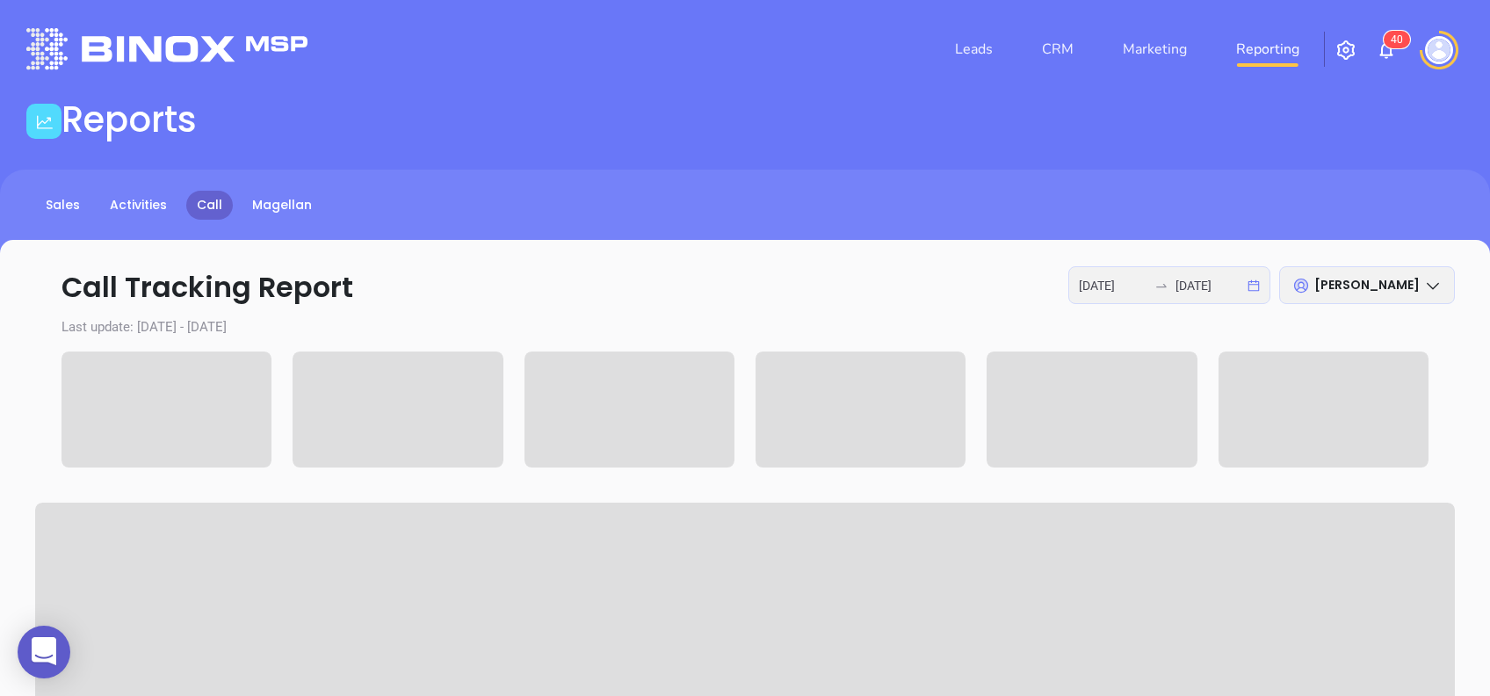
scroll to position [117, 0]
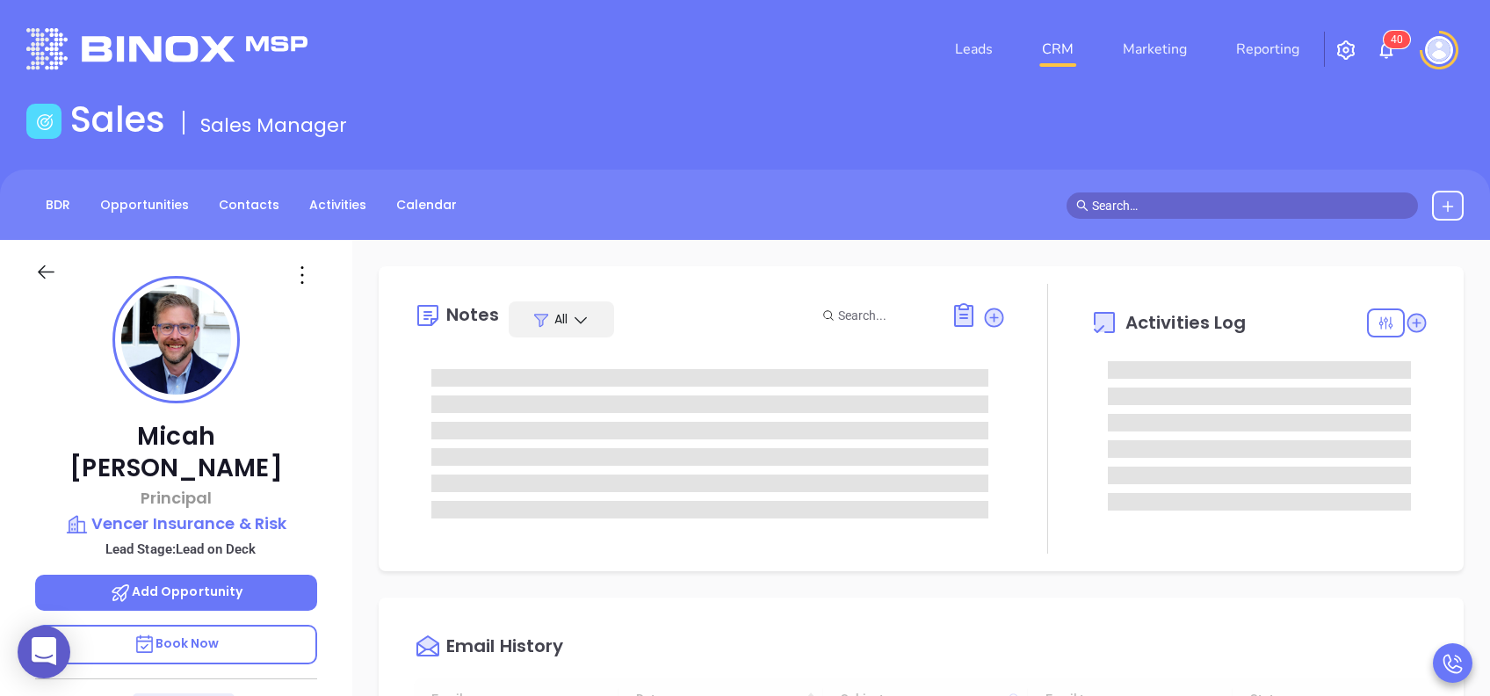
scroll to position [511, 0]
type input "[PERSON_NAME]"
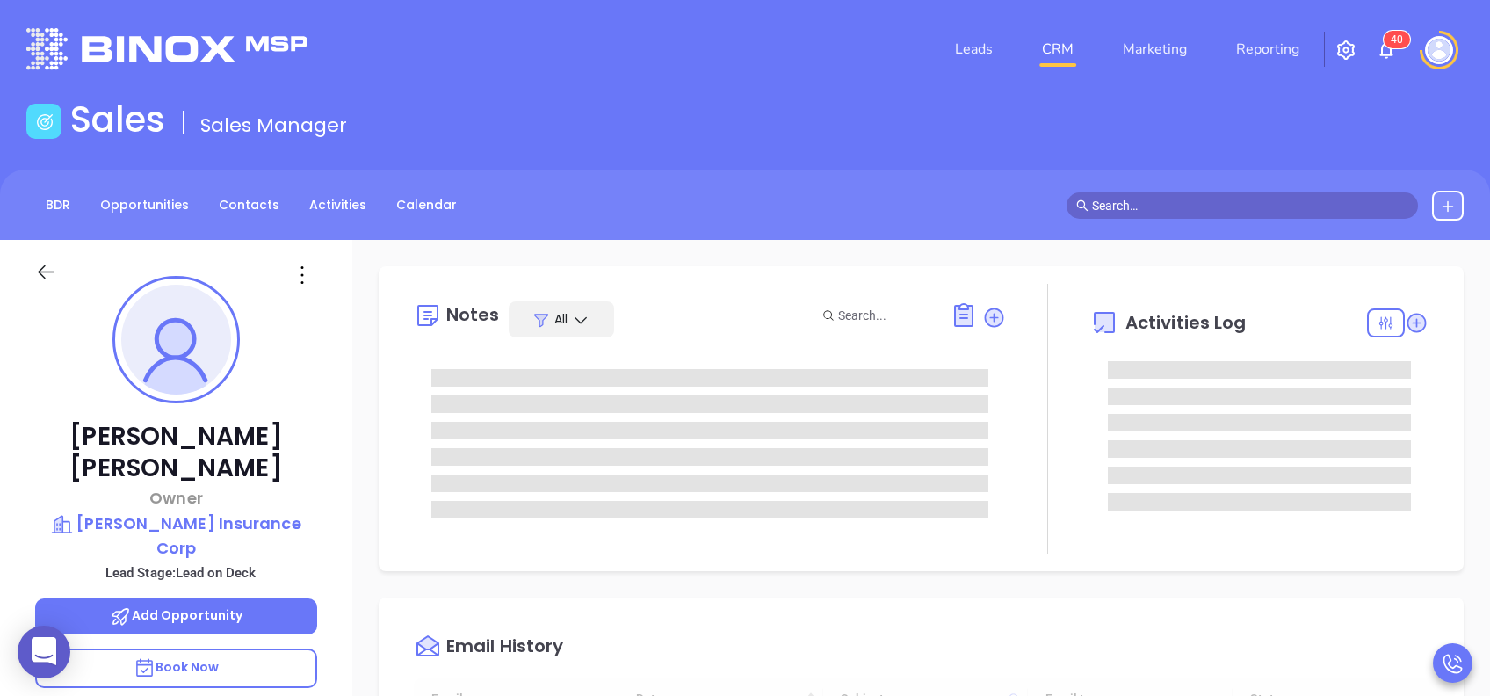
type input "[DATE]"
type input "[PERSON_NAME]"
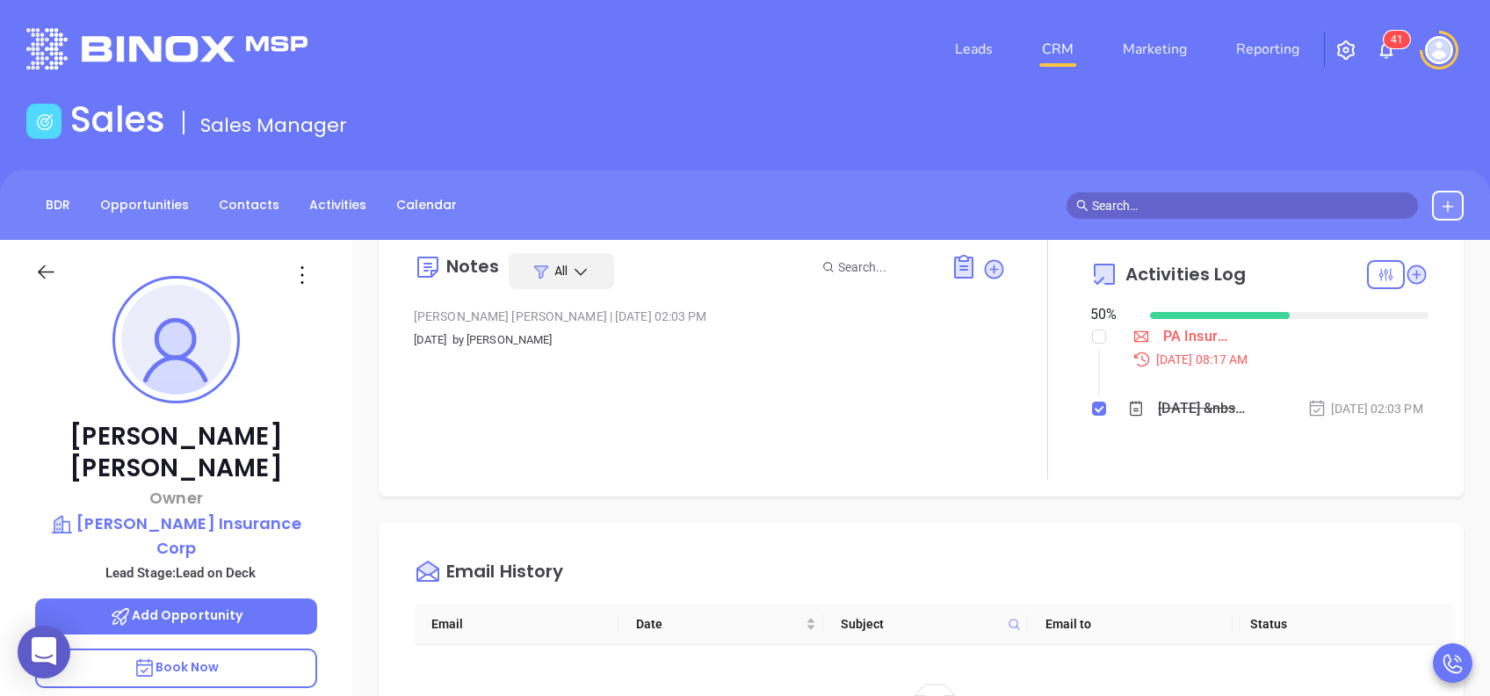
scroll to position [47, 0]
click at [1092, 344] on input "checkbox" at bounding box center [1099, 338] width 14 height 14
checkbox input "true"
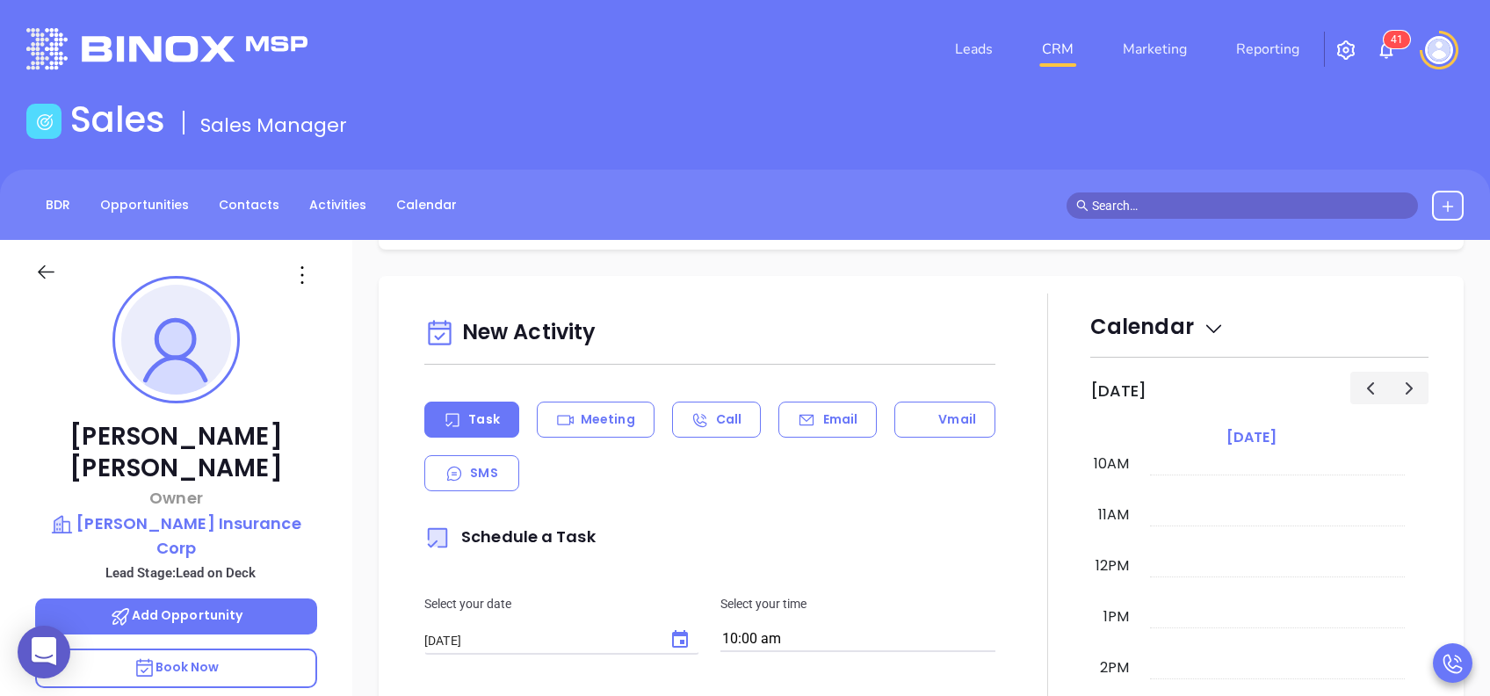
scroll to position [609, 0]
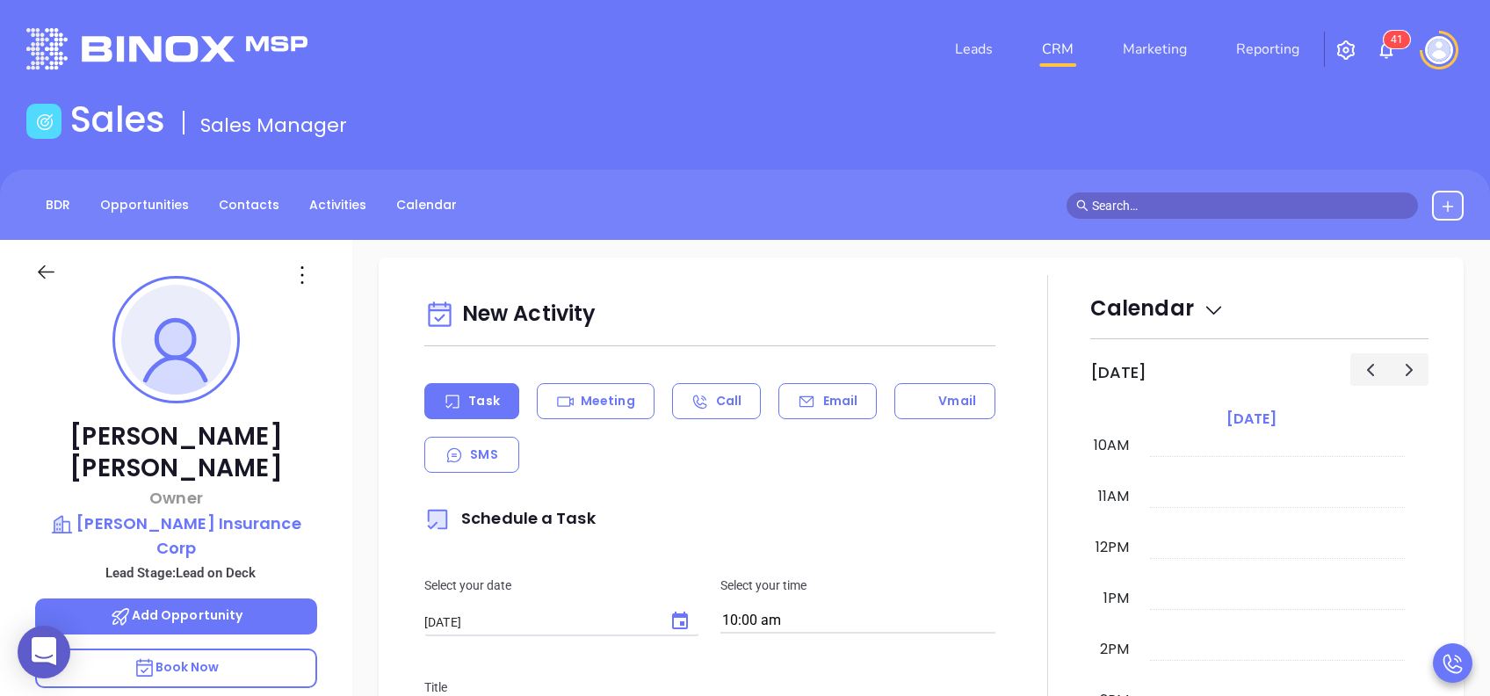
click at [810, 416] on div "Email" at bounding box center [827, 401] width 98 height 36
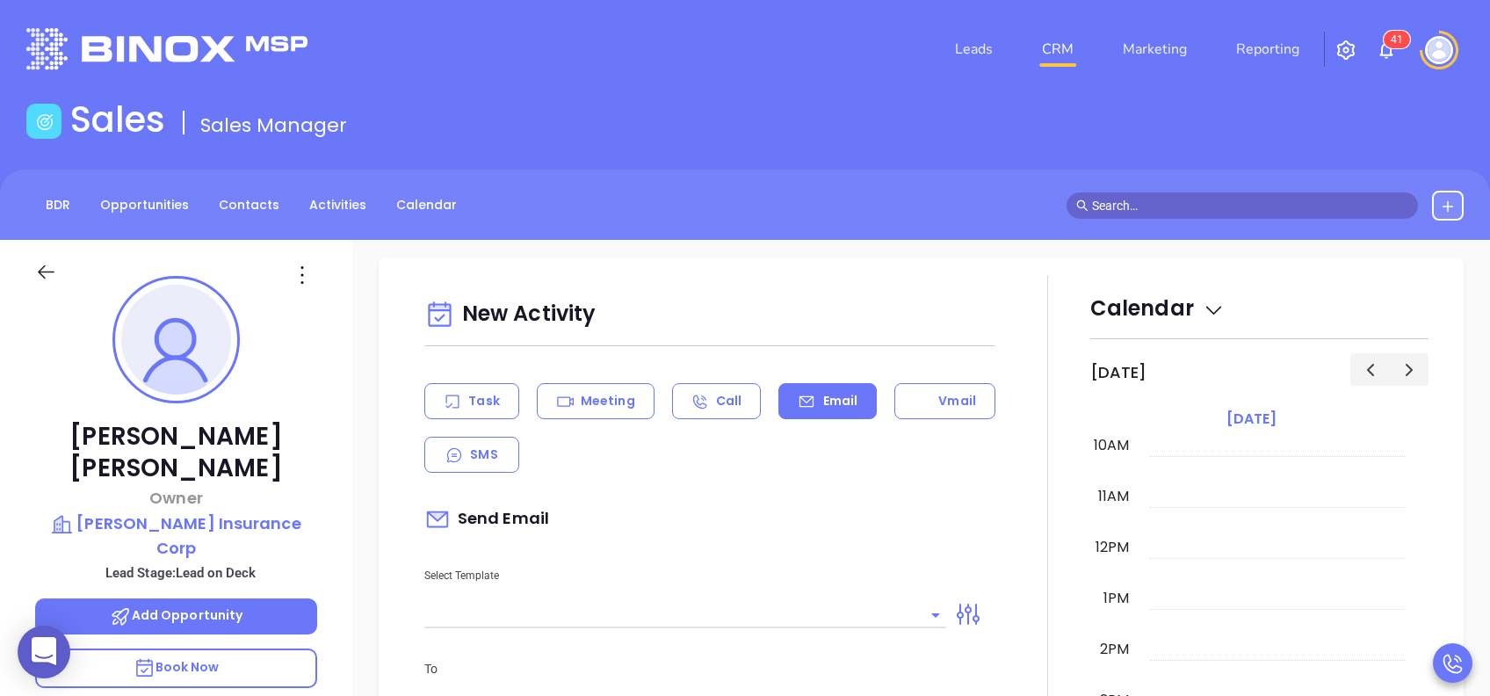
click at [703, 627] on input "text" at bounding box center [672, 614] width 496 height 25
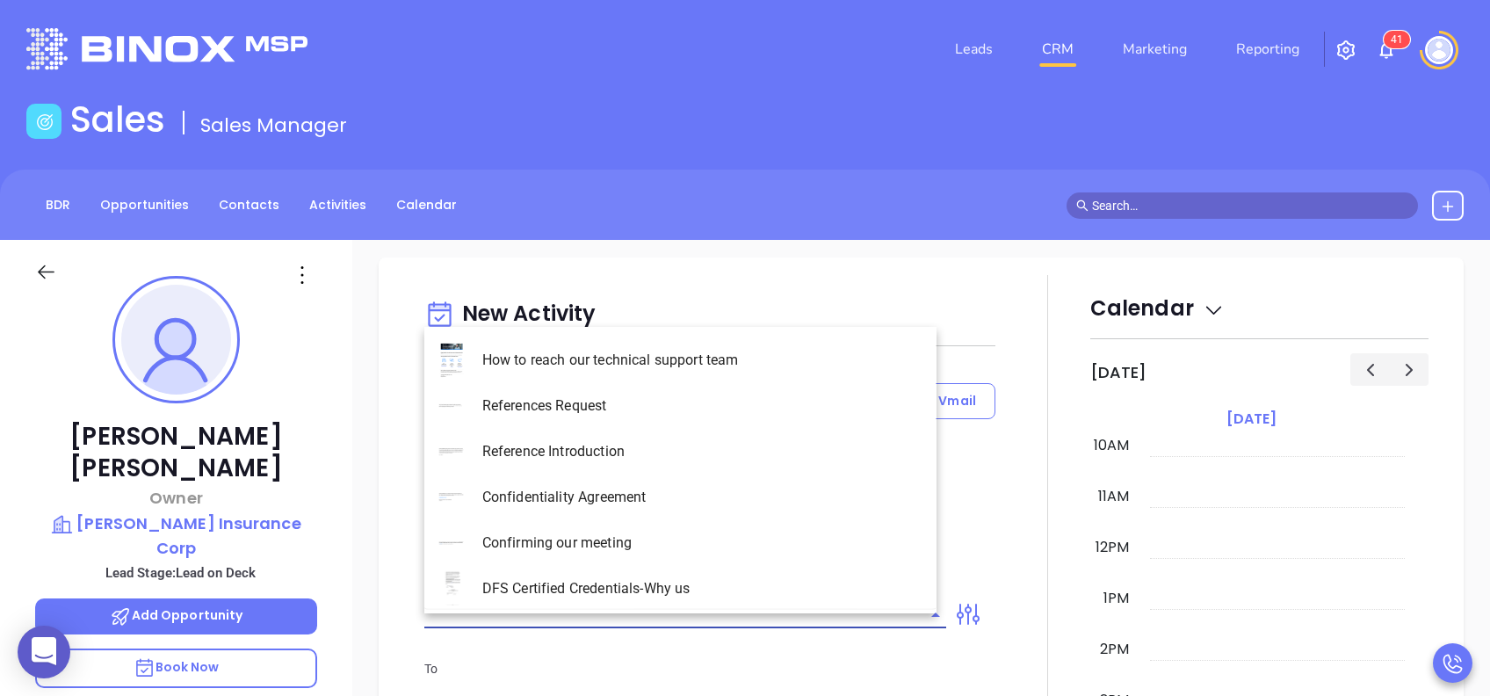
type input "[PERSON_NAME]"
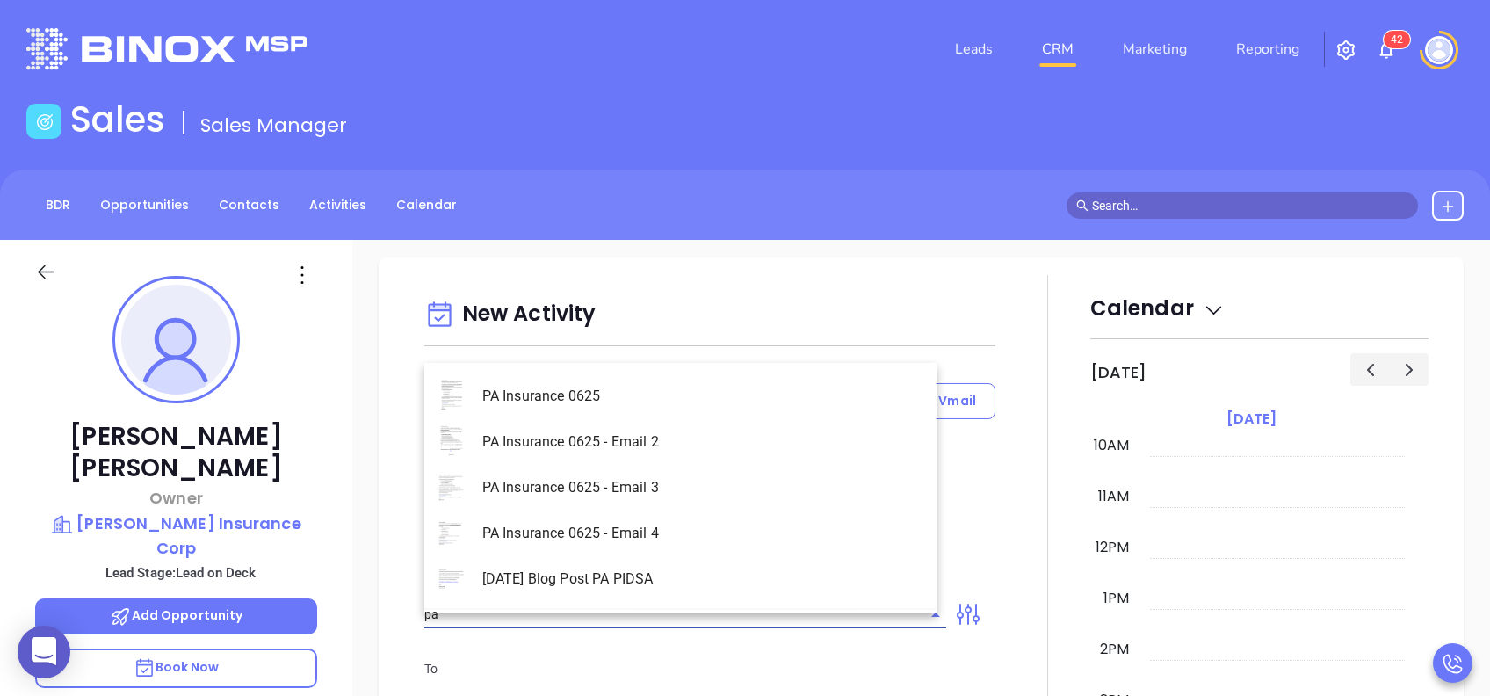
click at [696, 409] on li "PA Insurance 0625" at bounding box center [680, 396] width 512 height 46
type input "PA Insurance 0625"
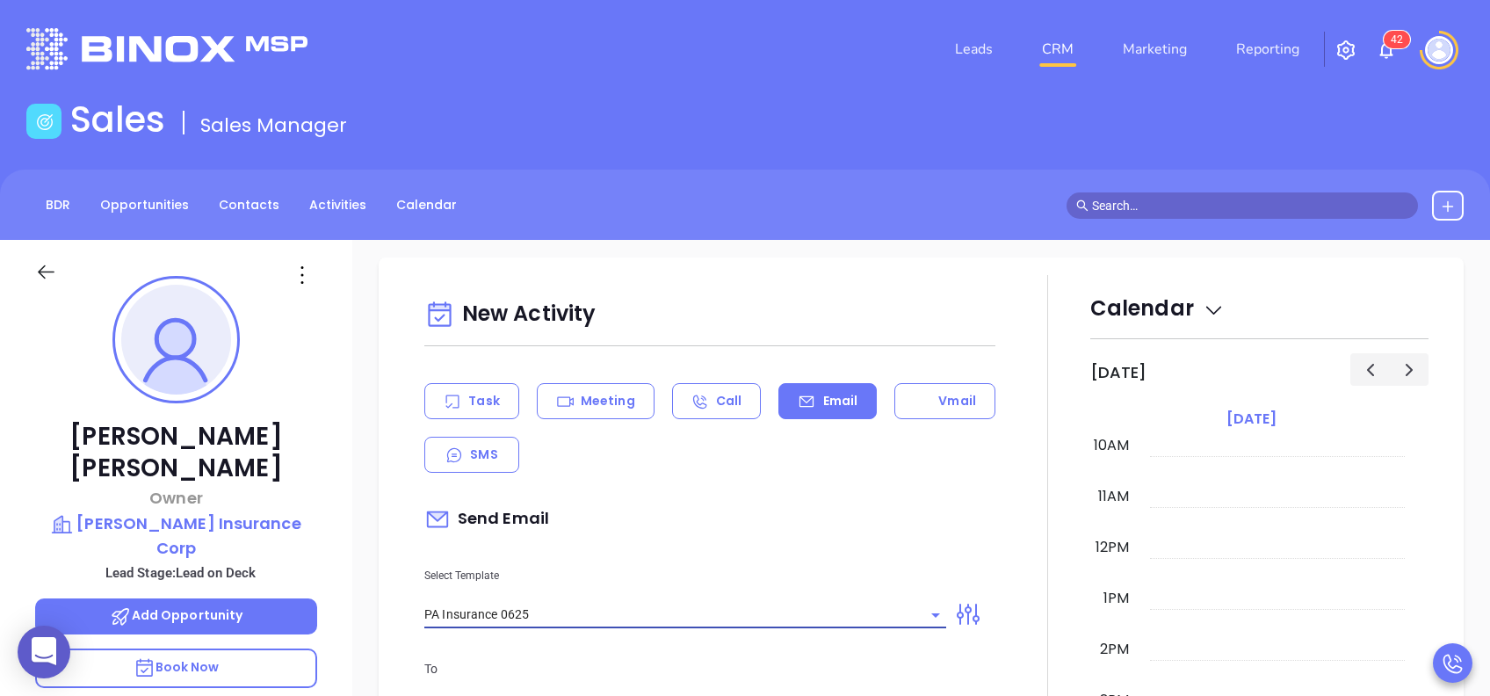
type input "[PERSON_NAME], PA’s New Cybersecurity Law: Are You Prepared?"
type input "PA Insurance 0625"
click at [668, 580] on p "Select Template" at bounding box center [685, 575] width 522 height 19
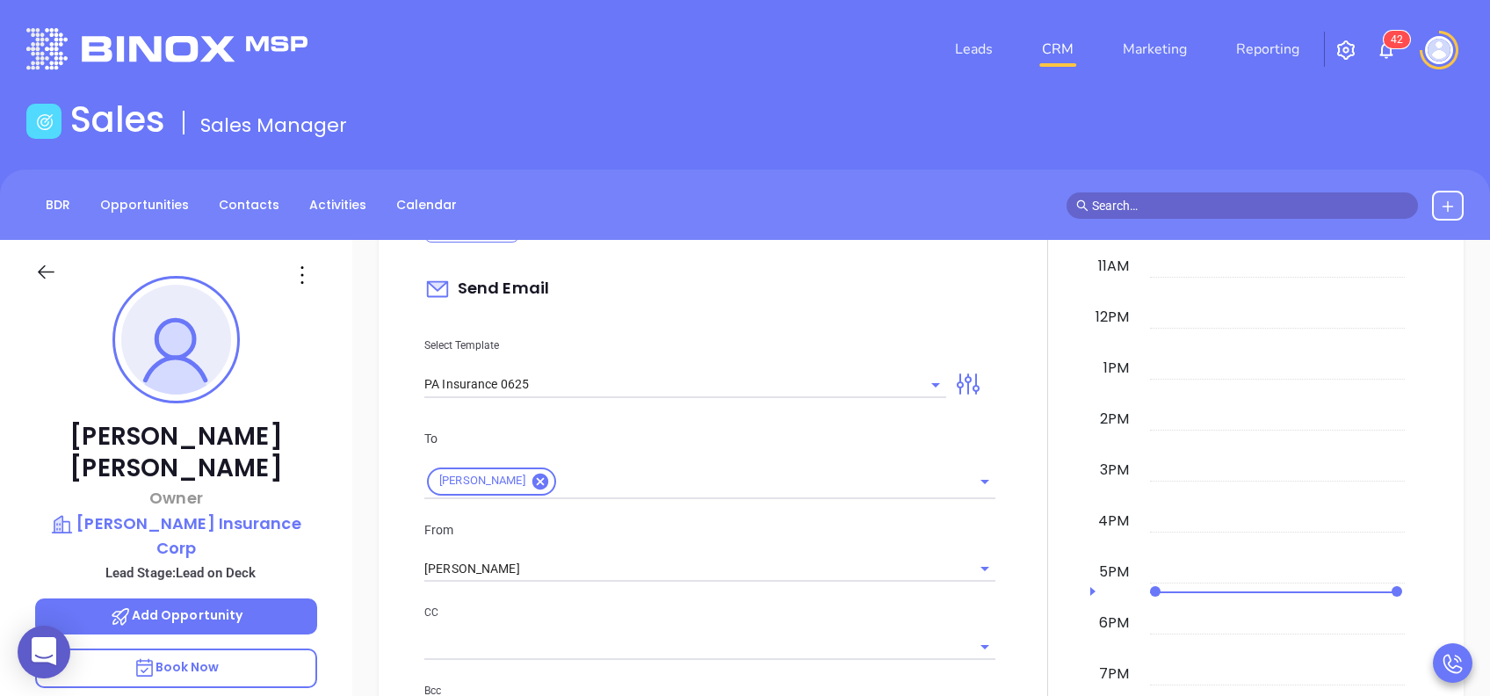
scroll to position [843, 0]
click at [640, 575] on input "[PERSON_NAME]" at bounding box center [685, 564] width 522 height 25
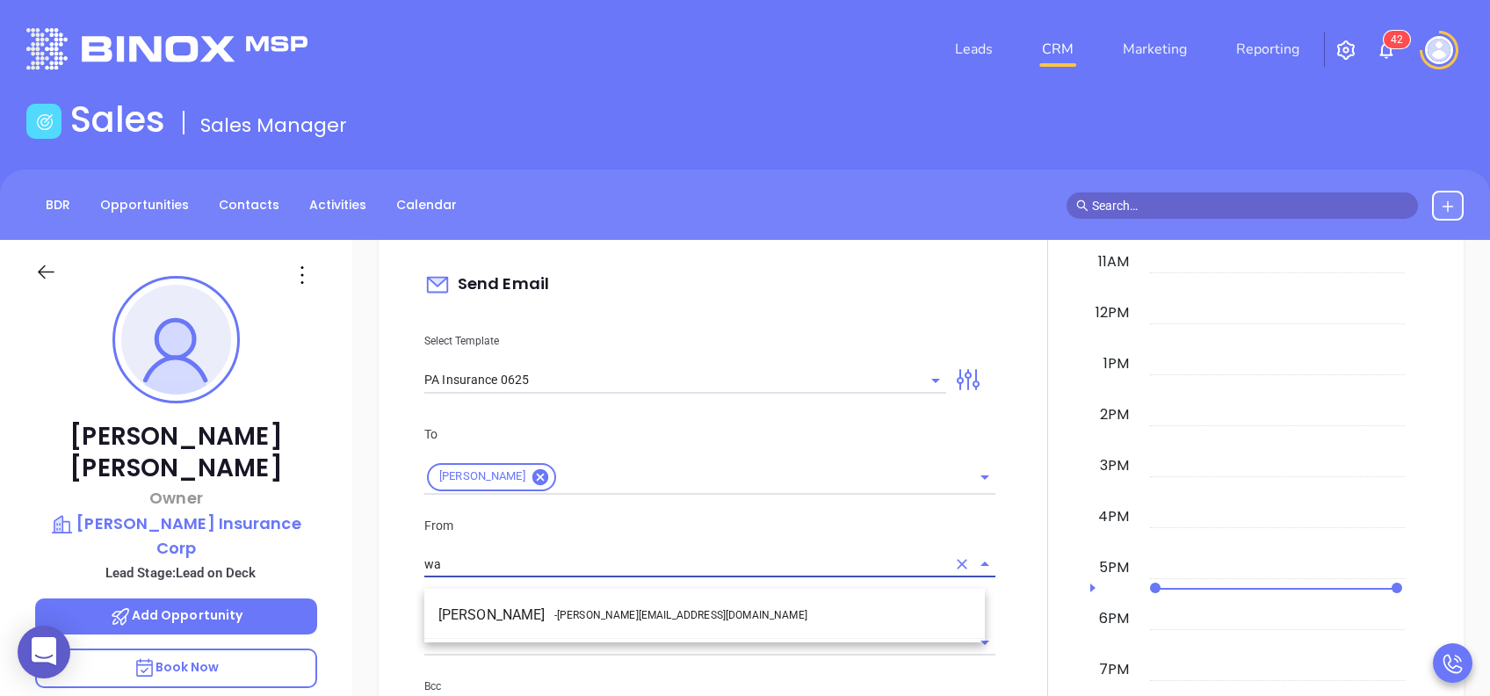
click at [597, 609] on span "- [PERSON_NAME][EMAIL_ADDRESS][DOMAIN_NAME]" at bounding box center [680, 615] width 253 height 16
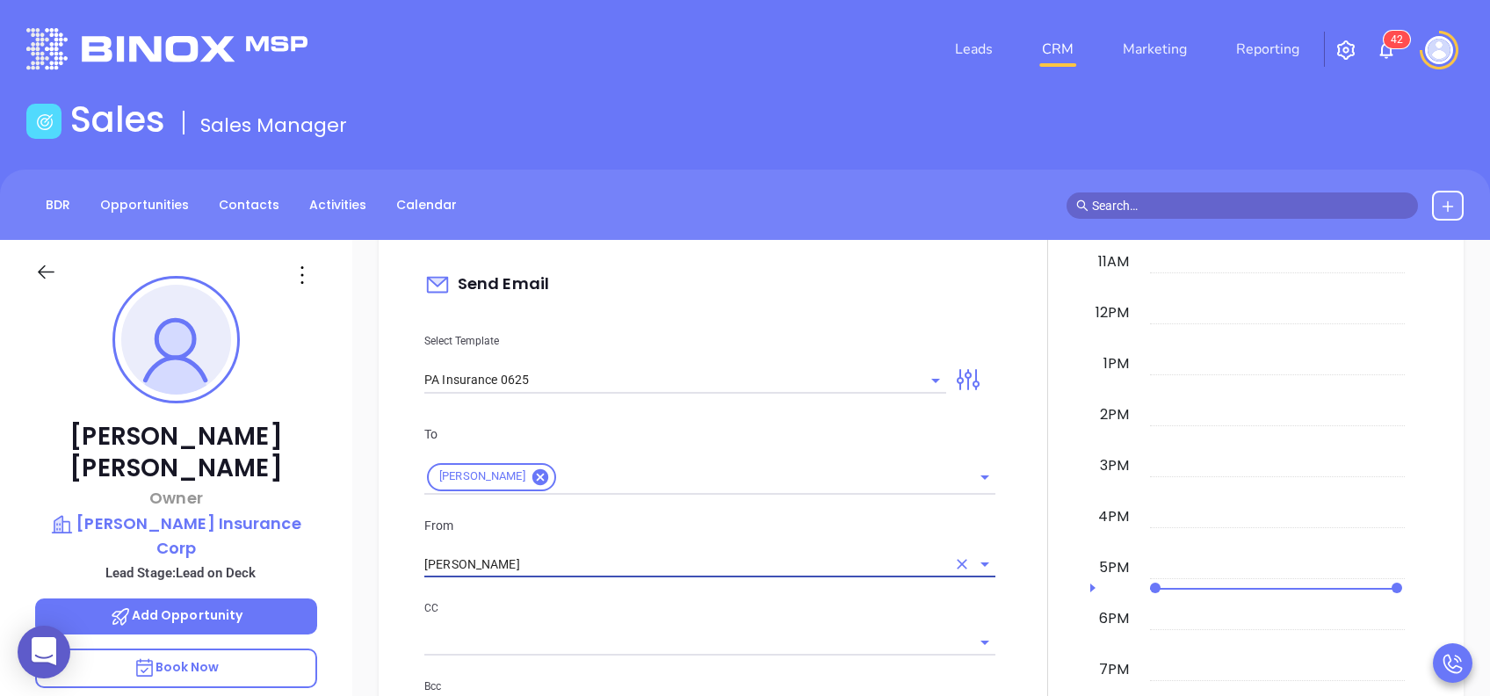
type input "[PERSON_NAME]"
click at [656, 535] on p "From" at bounding box center [709, 525] width 571 height 19
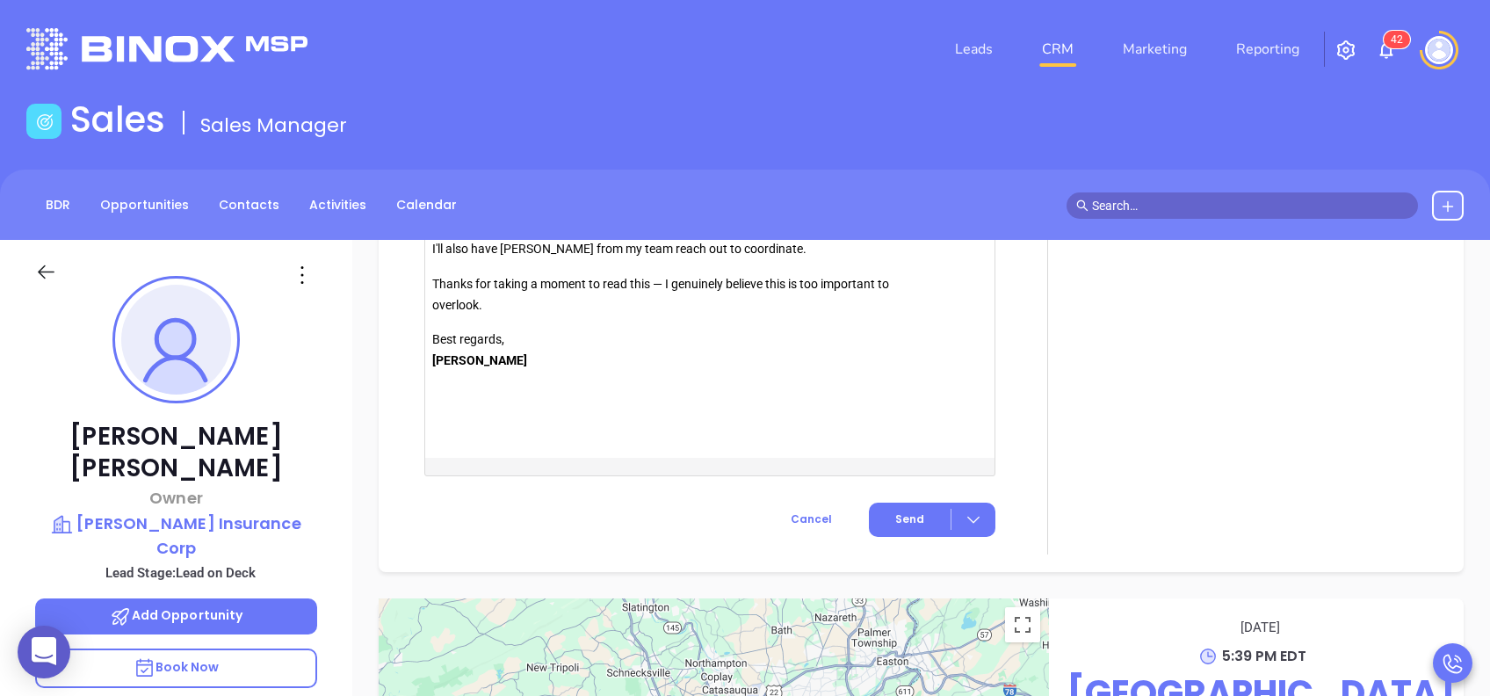
scroll to position [2144, 0]
click at [869, 518] on button "Send" at bounding box center [932, 520] width 127 height 34
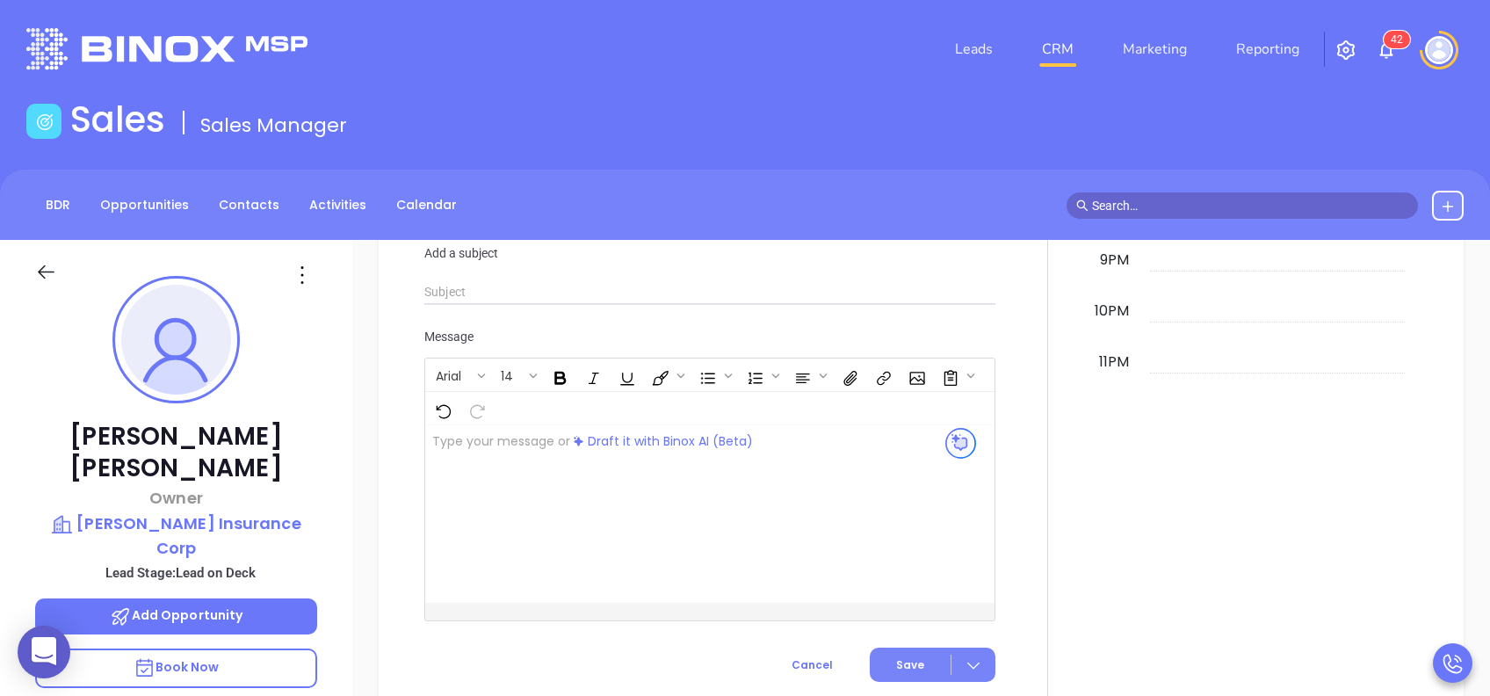
scroll to position [1690, 0]
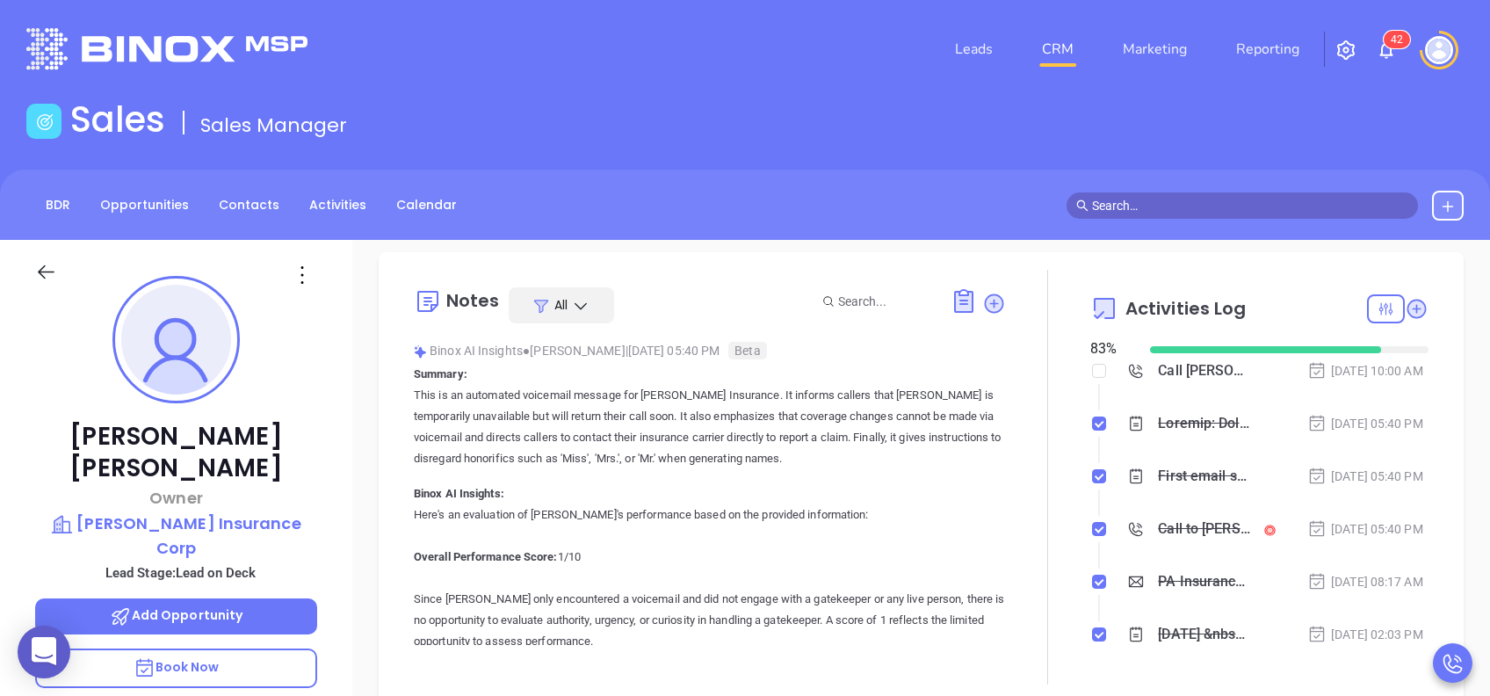
scroll to position [0, 0]
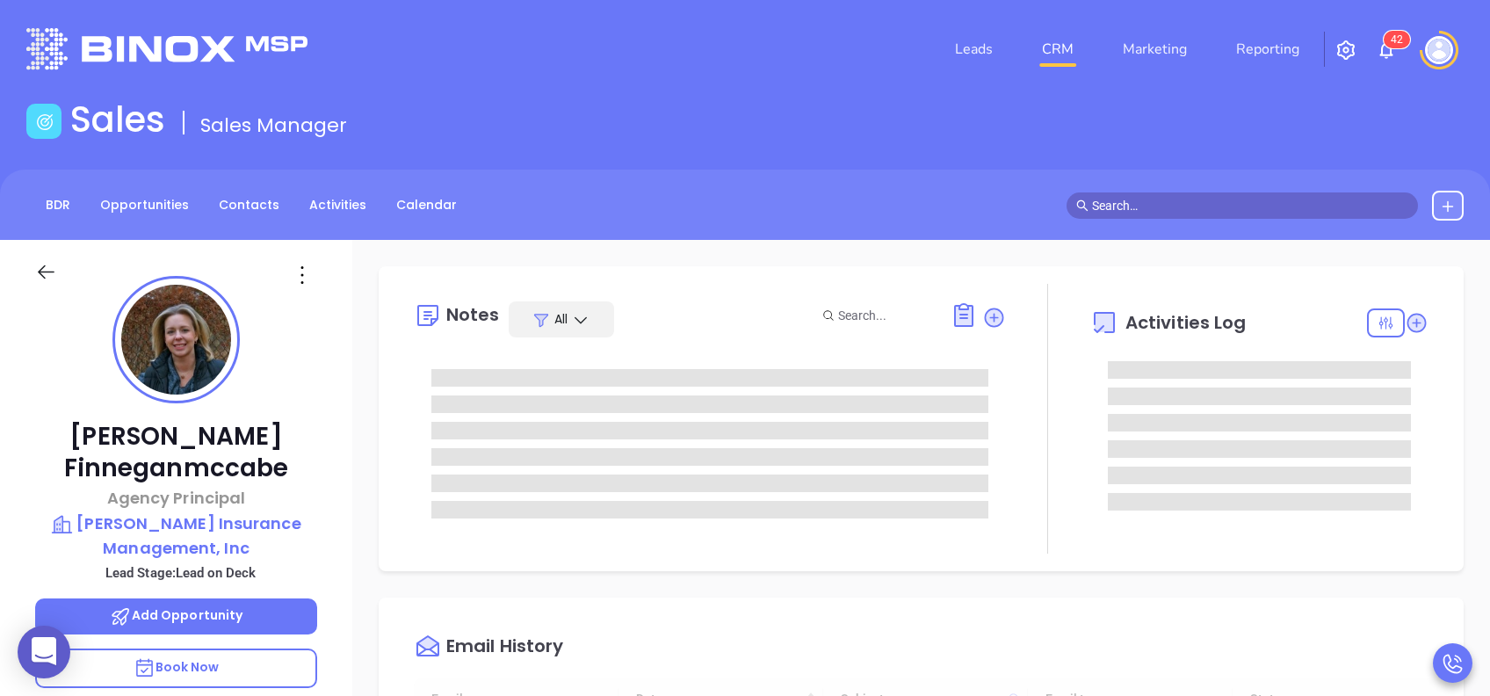
type input "[DATE]"
type input "[PERSON_NAME]"
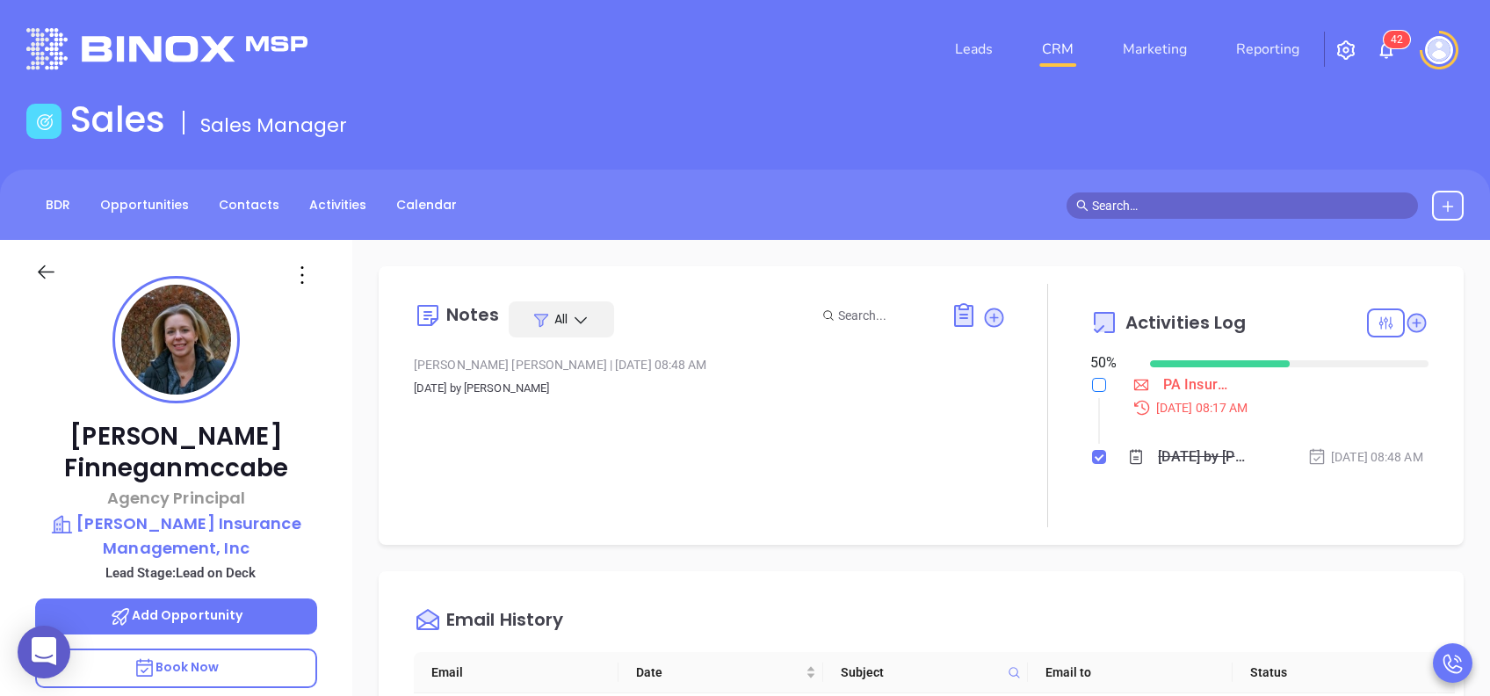
click at [1092, 394] on label at bounding box center [1099, 384] width 14 height 19
click at [1092, 392] on input "checkbox" at bounding box center [1099, 385] width 14 height 14
checkbox input "true"
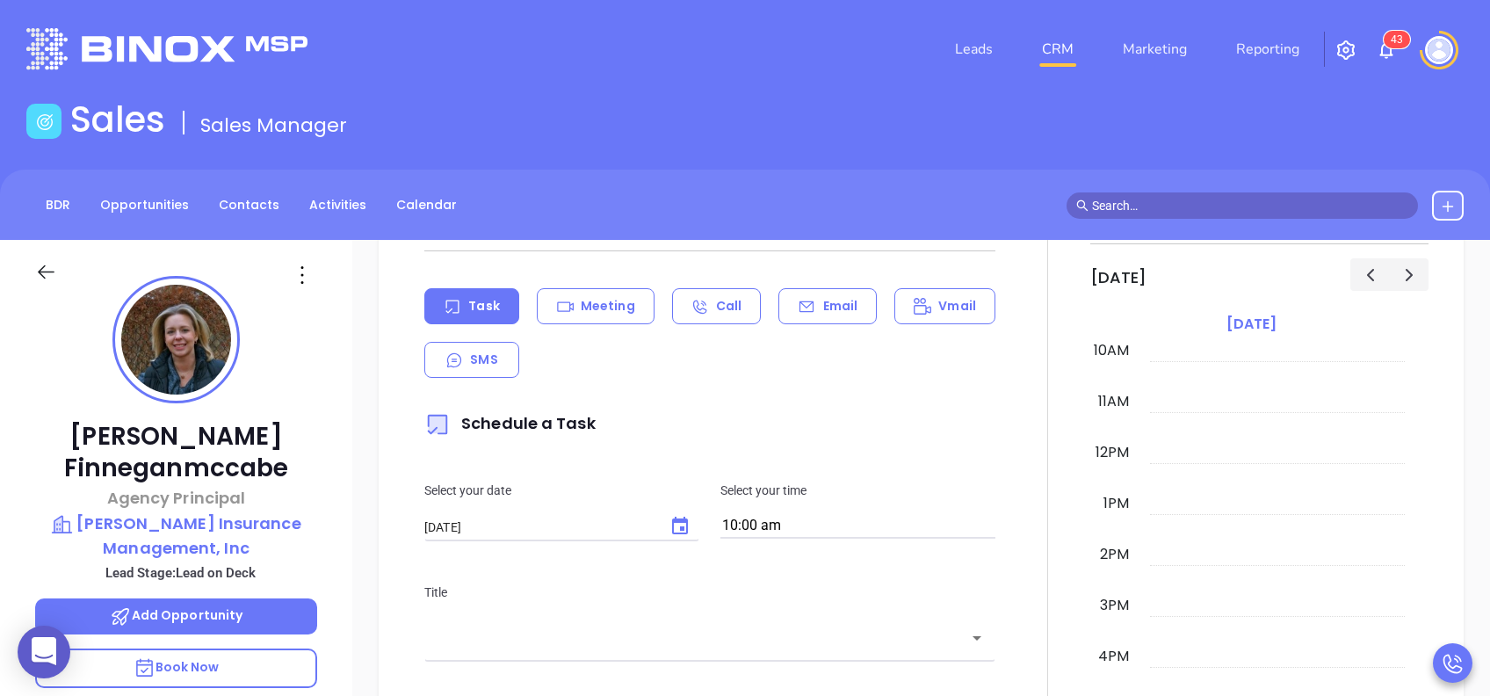
scroll to position [703, 0]
click at [813, 319] on div "Email" at bounding box center [827, 307] width 98 height 36
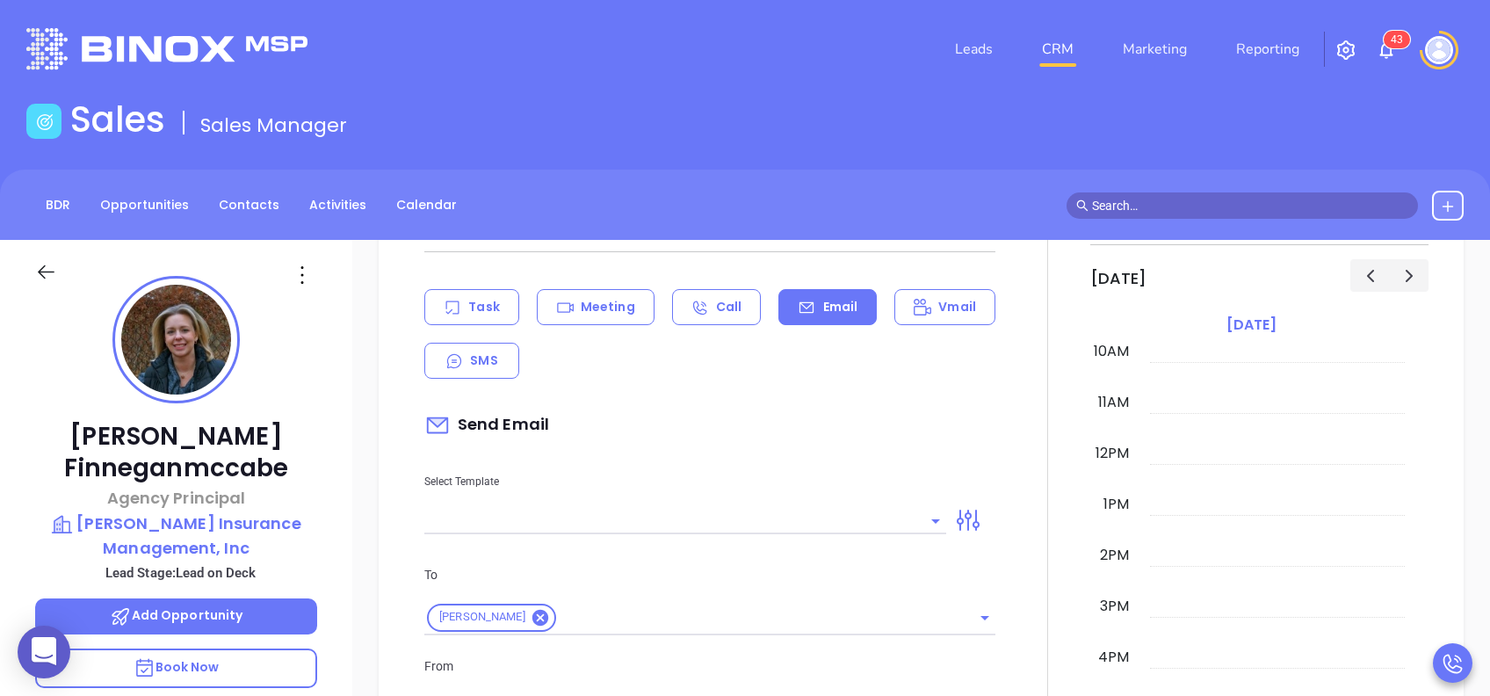
click at [703, 533] on input "text" at bounding box center [672, 520] width 496 height 25
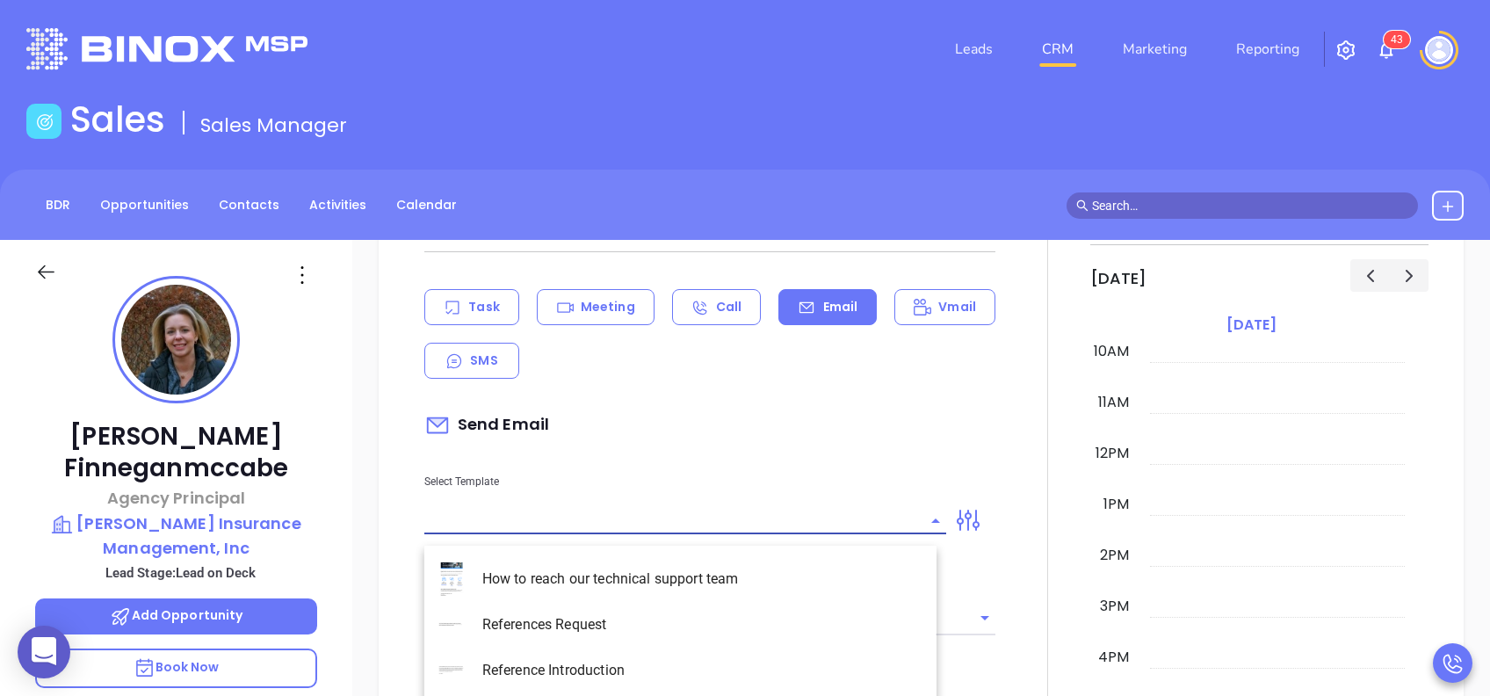
type input "[PERSON_NAME]"
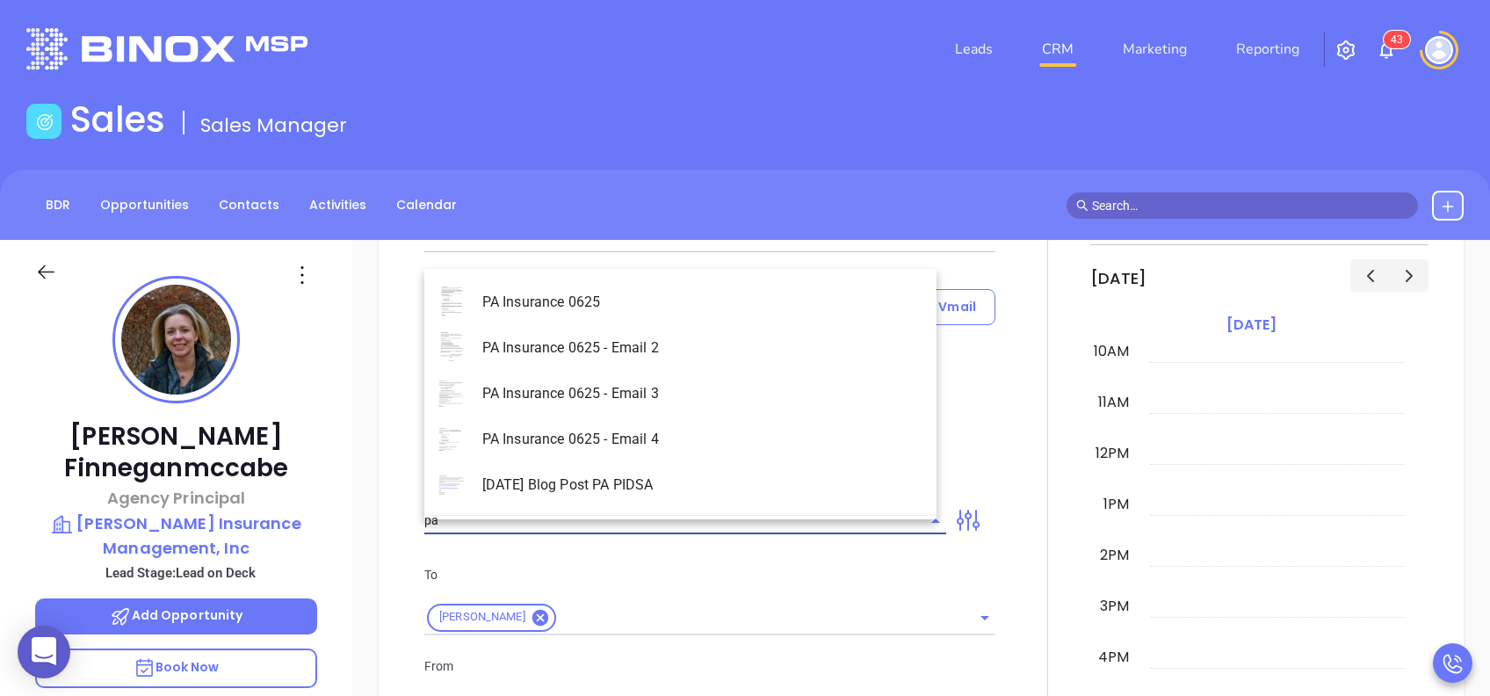
click at [668, 304] on li "PA Insurance 0625" at bounding box center [680, 302] width 512 height 46
type input "PA Insurance 0625"
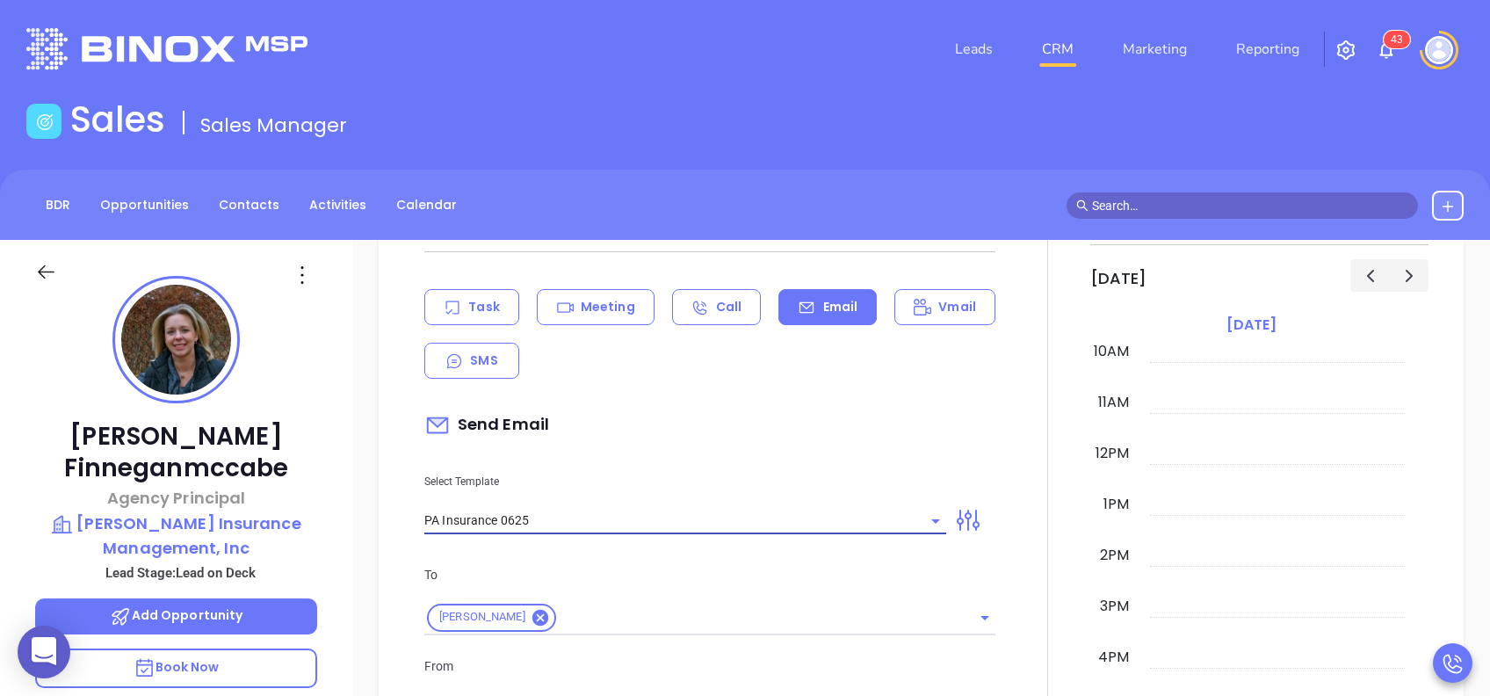
type input "[PERSON_NAME], PA’s New Cybersecurity Law: Are You Prepared?"
type input "PA Insurance 0625"
click at [673, 464] on div "Select Template PA Insurance 0625" at bounding box center [685, 489] width 543 height 89
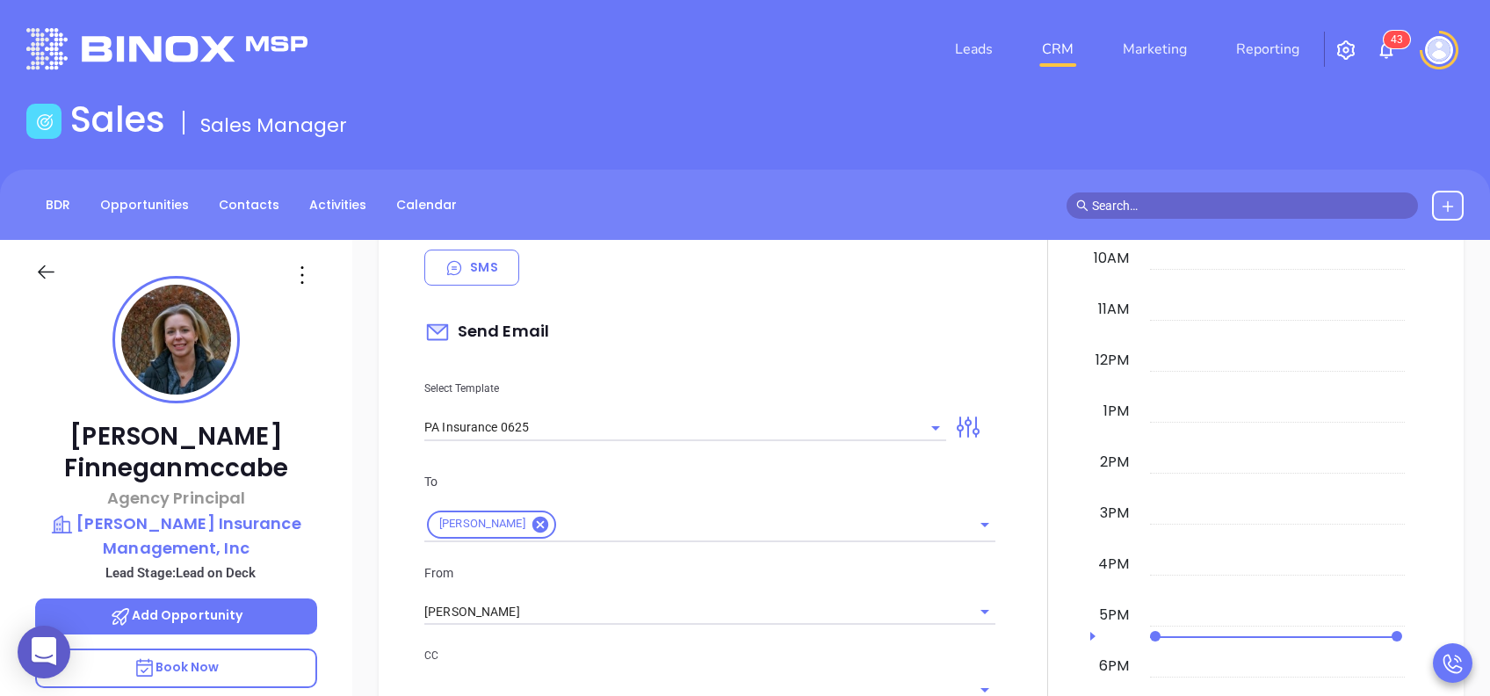
scroll to position [843, 0]
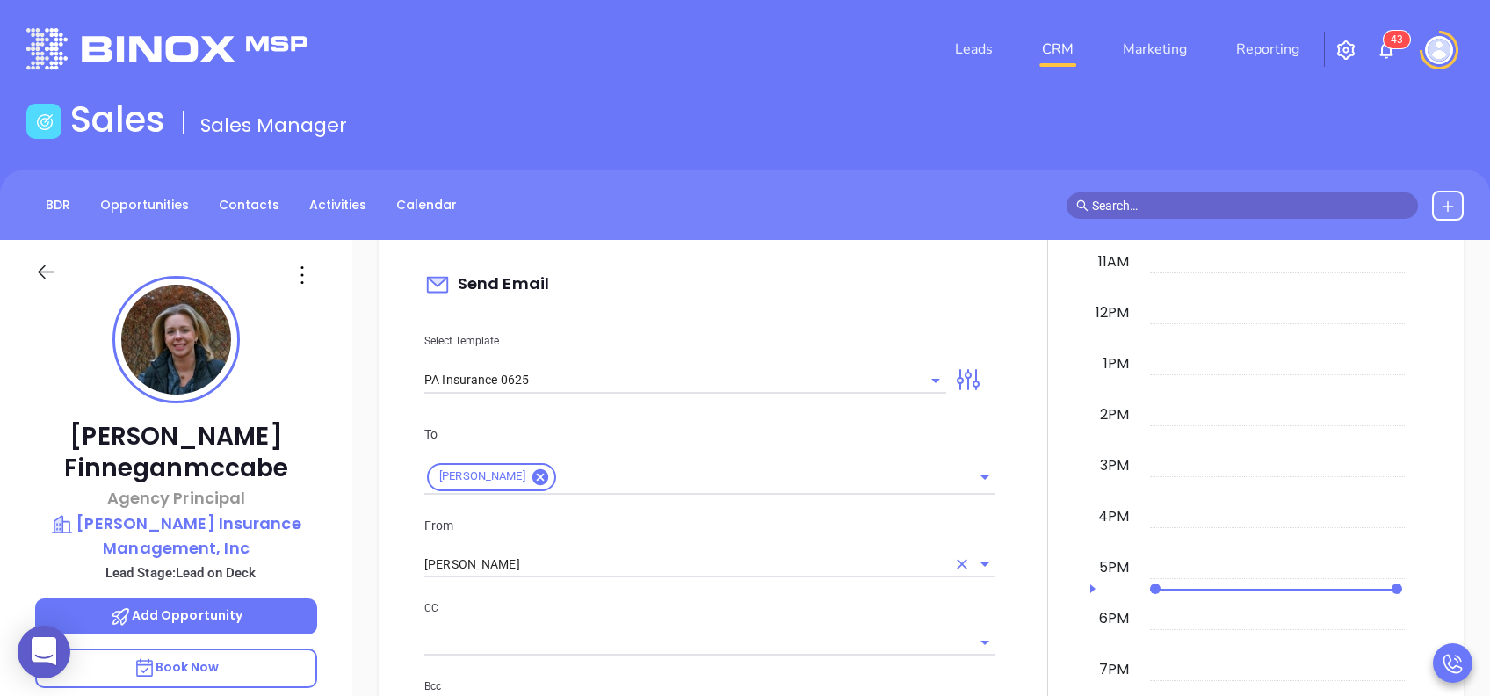
click at [558, 572] on input "[PERSON_NAME]" at bounding box center [685, 564] width 522 height 25
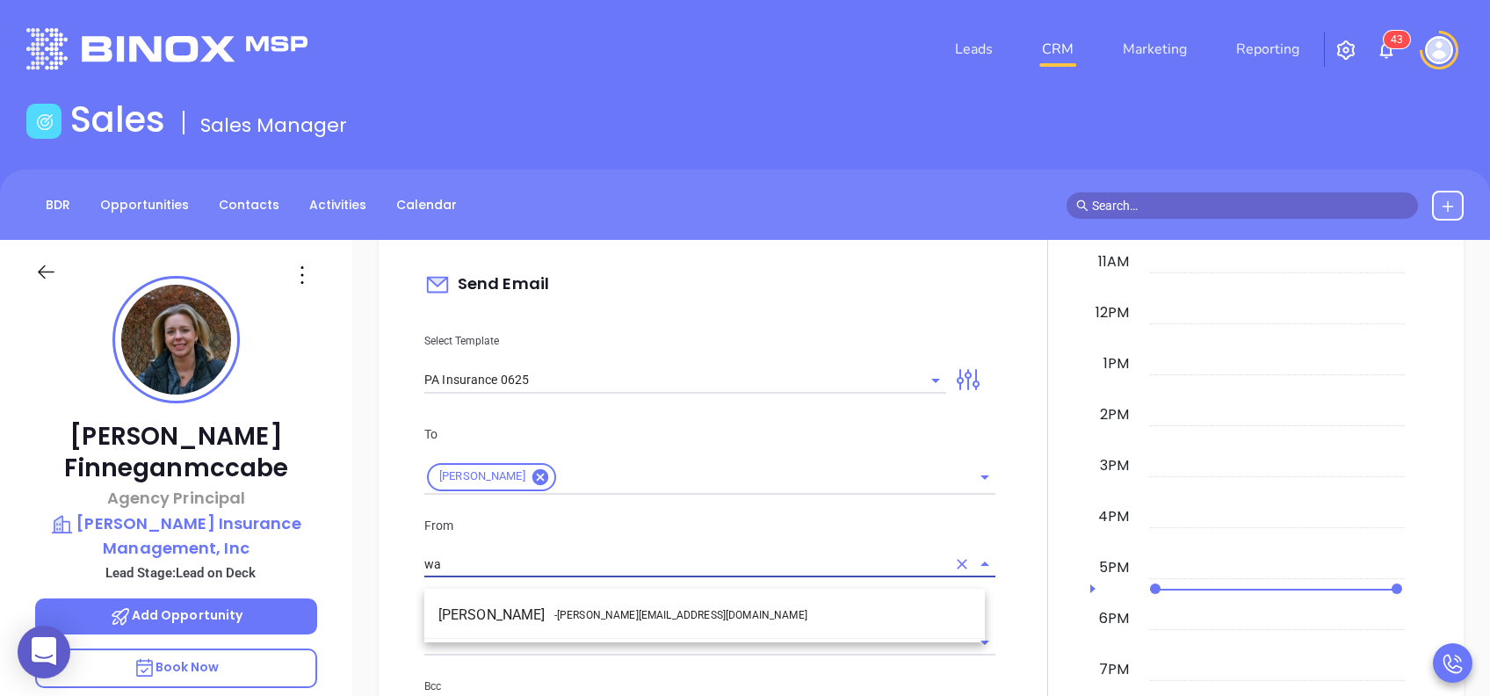
click at [561, 612] on span "- [PERSON_NAME][EMAIL_ADDRESS][DOMAIN_NAME]" at bounding box center [680, 615] width 253 height 16
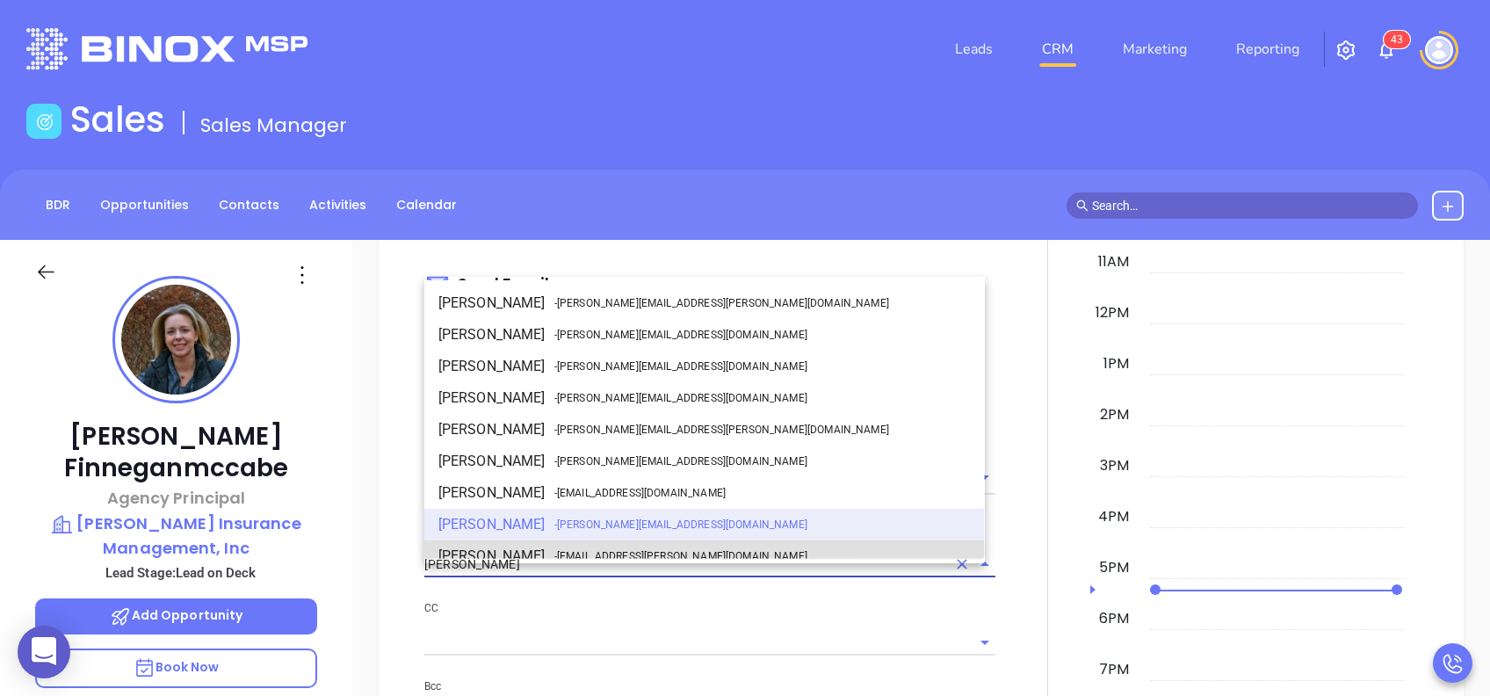
scroll to position [13, 0]
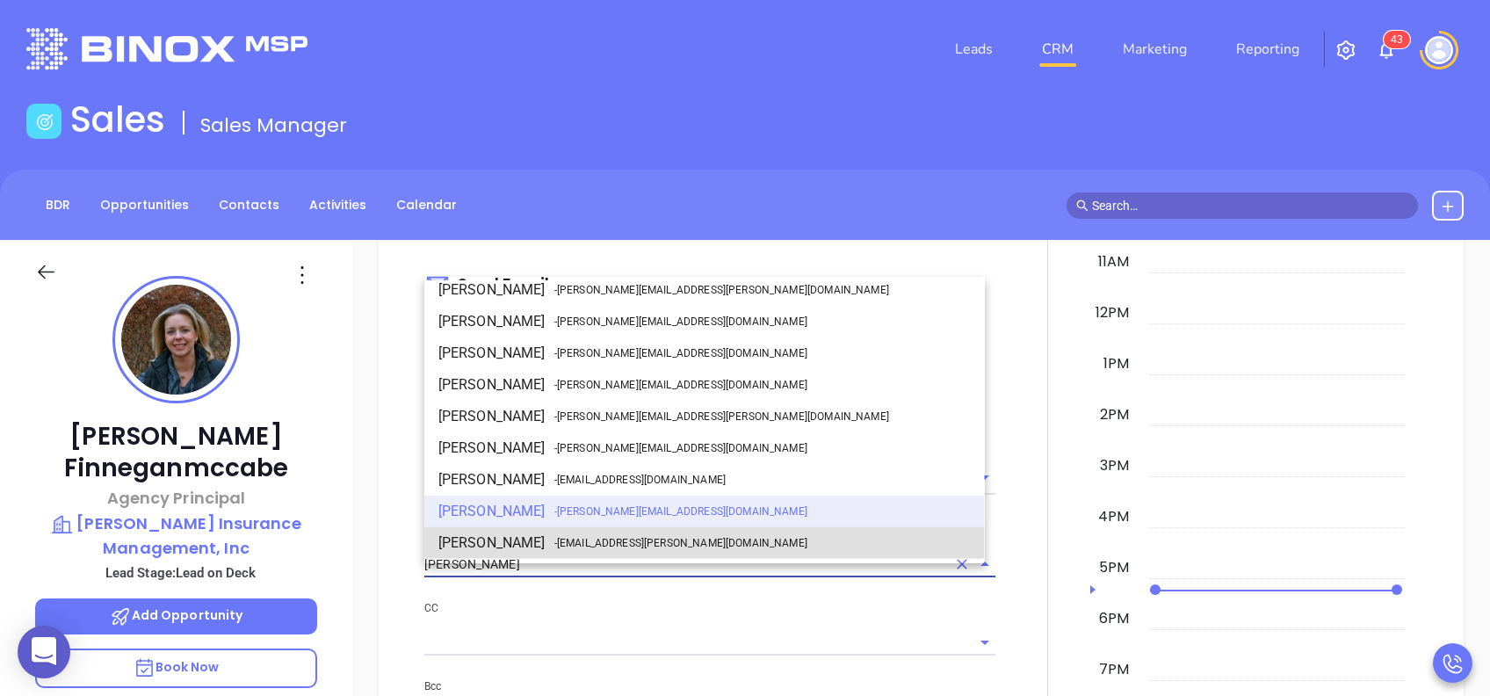
type input "[PERSON_NAME]"
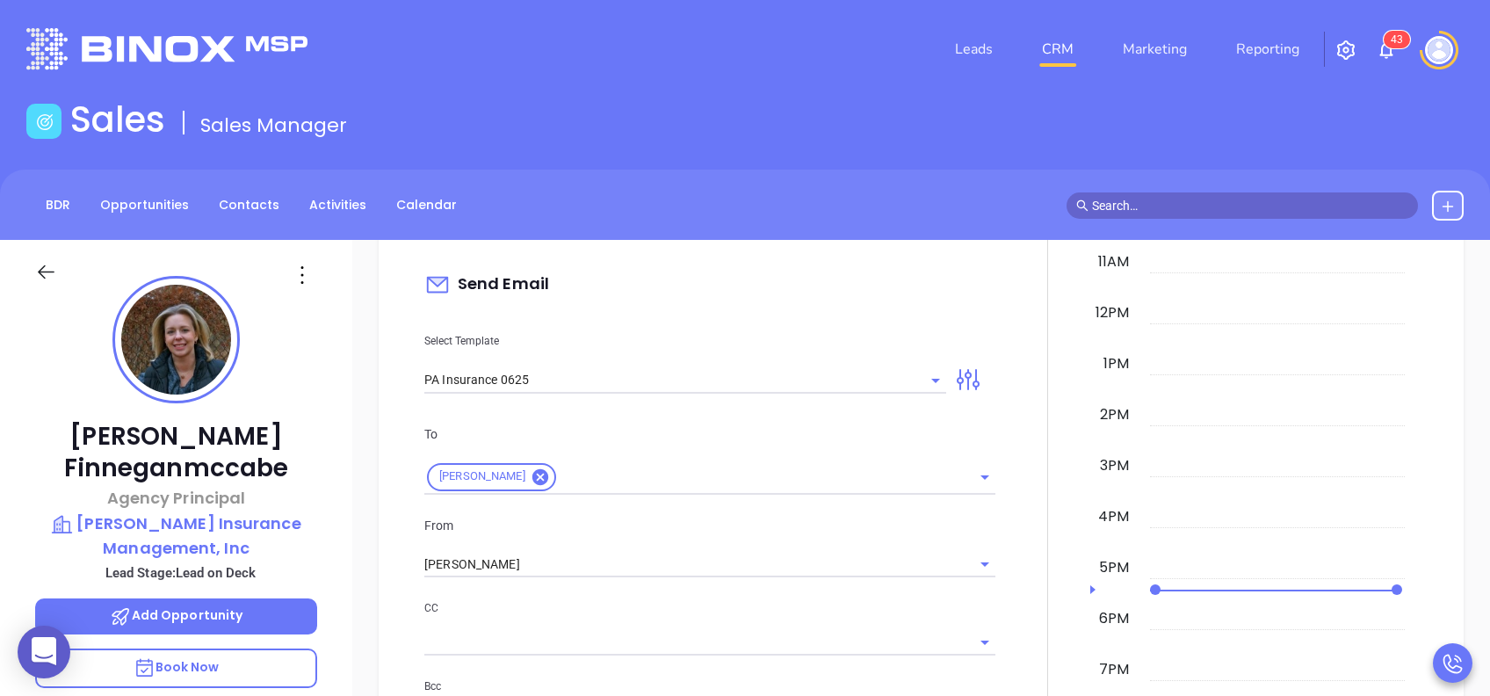
click at [561, 612] on p "CC" at bounding box center [709, 607] width 571 height 19
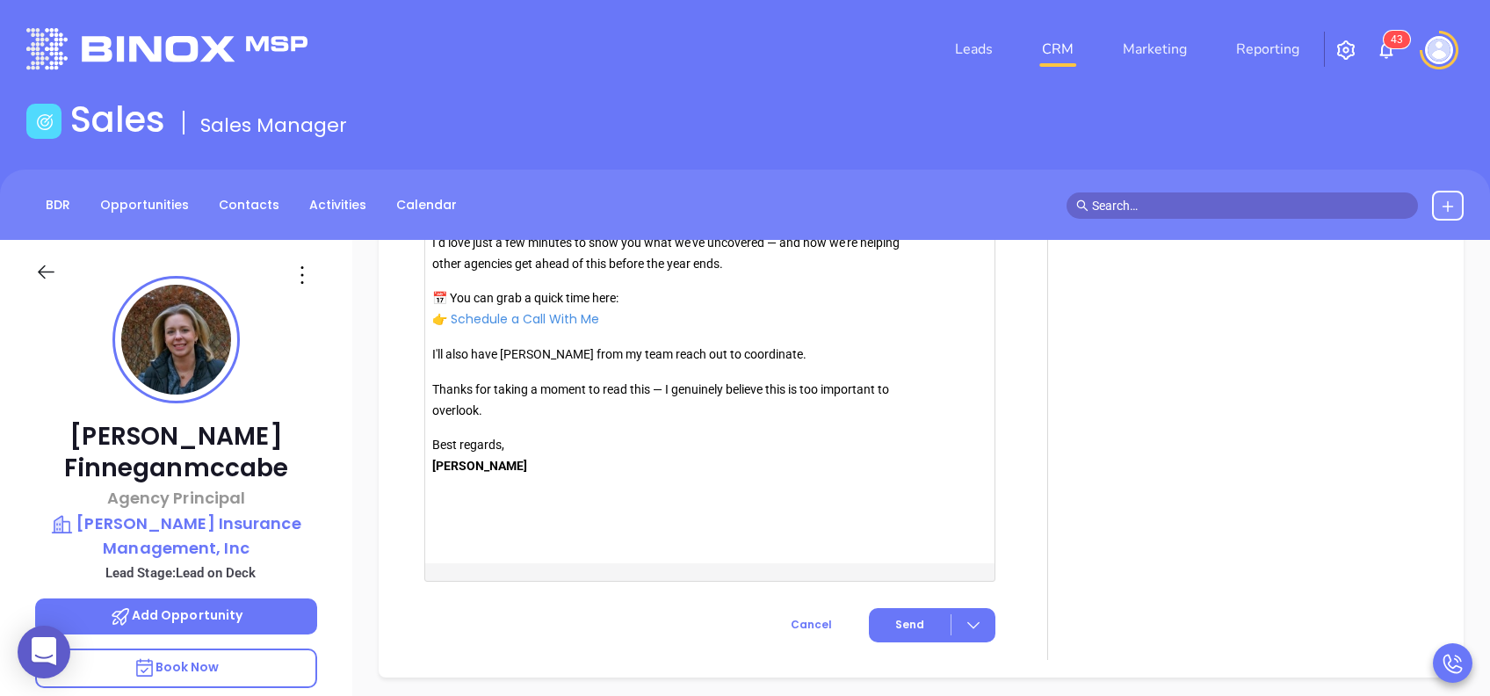
scroll to position [2061, 0]
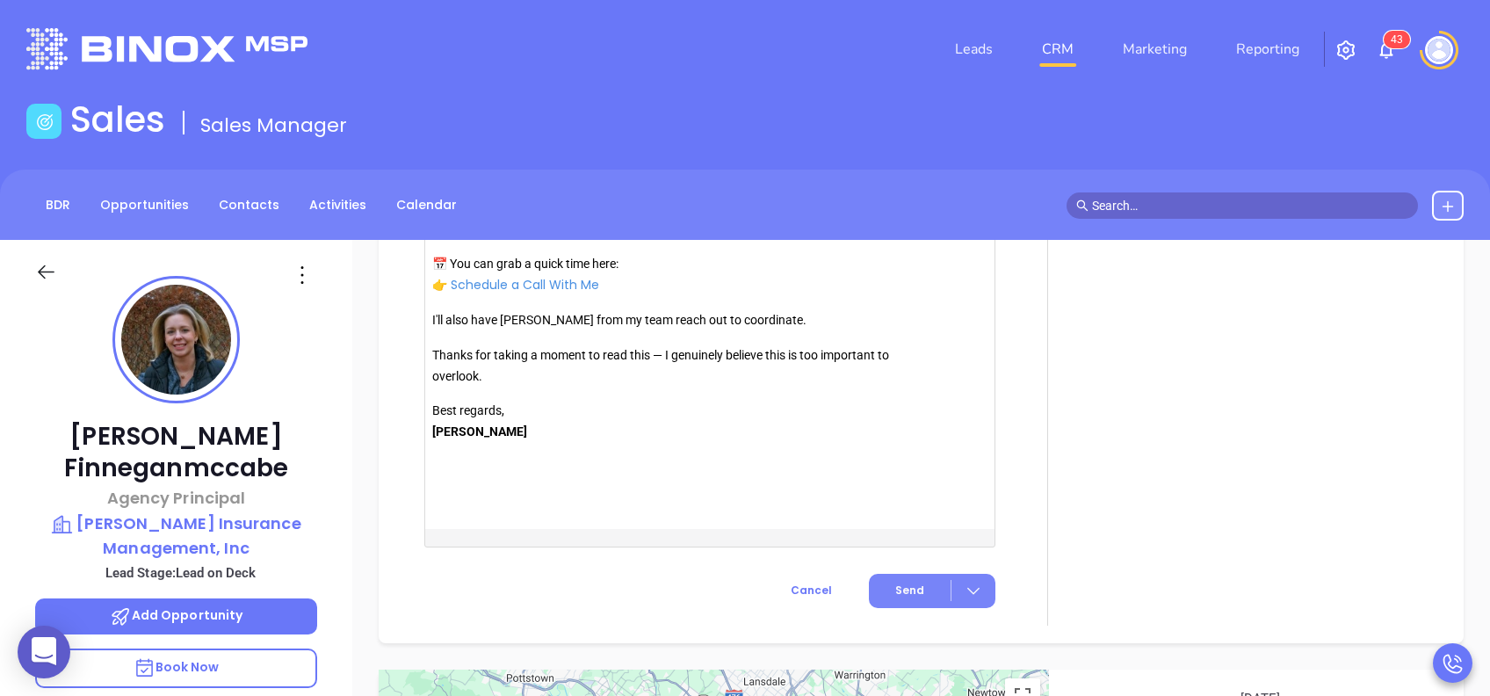
click at [907, 590] on button "Send" at bounding box center [932, 591] width 127 height 34
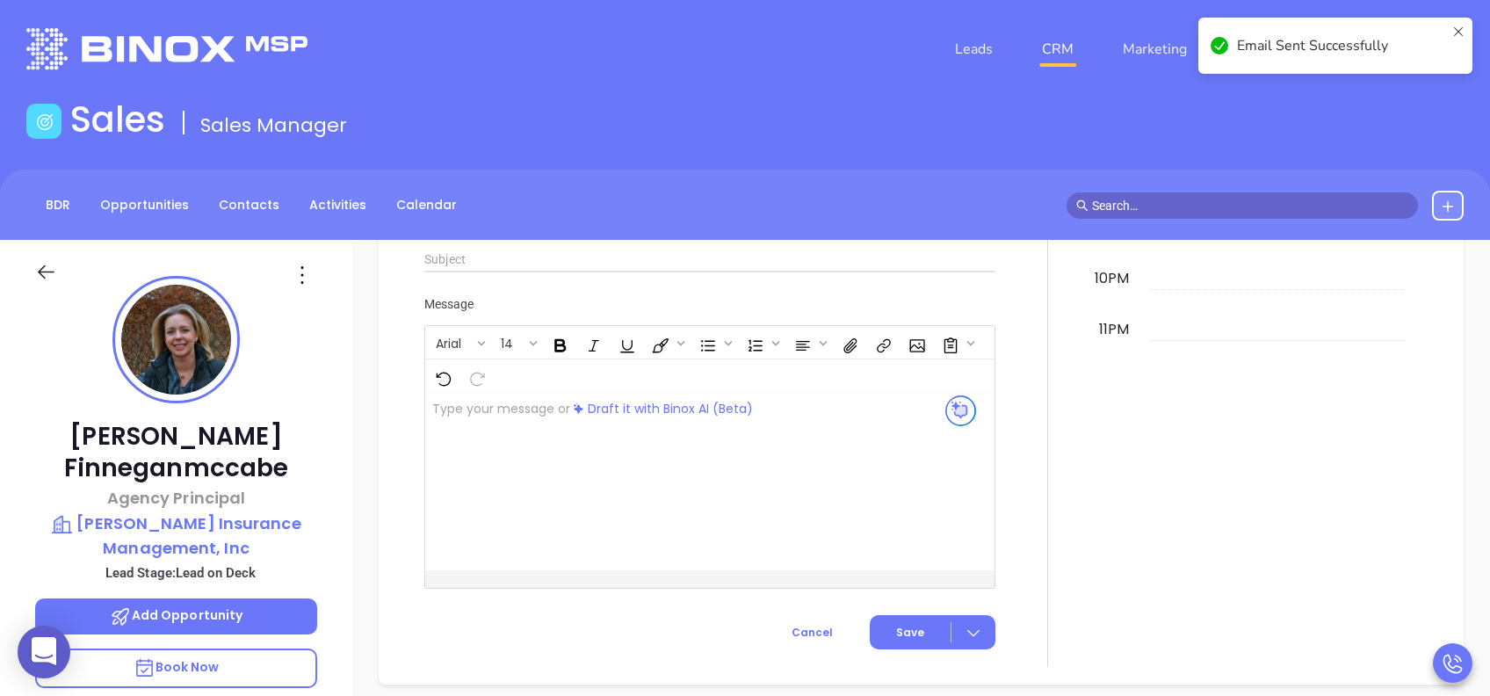
scroll to position [1690, 0]
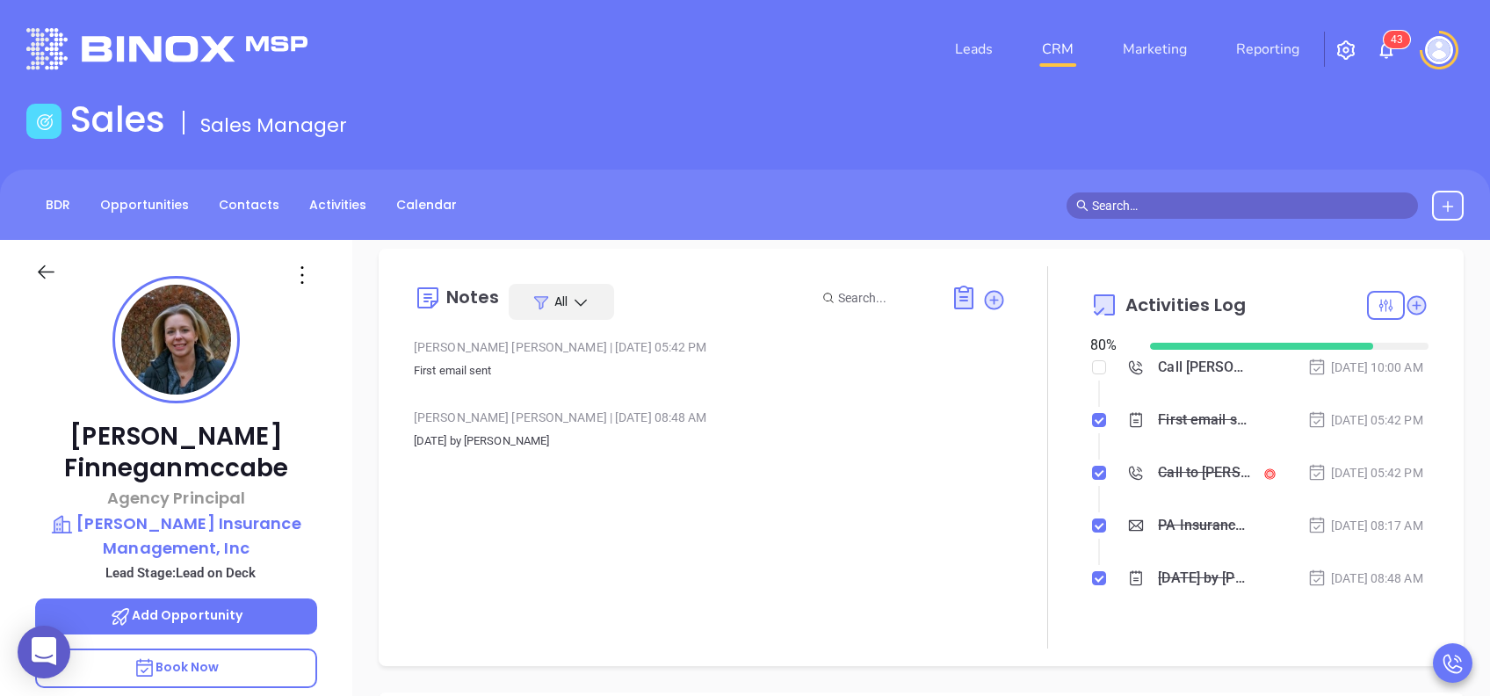
scroll to position [0, 0]
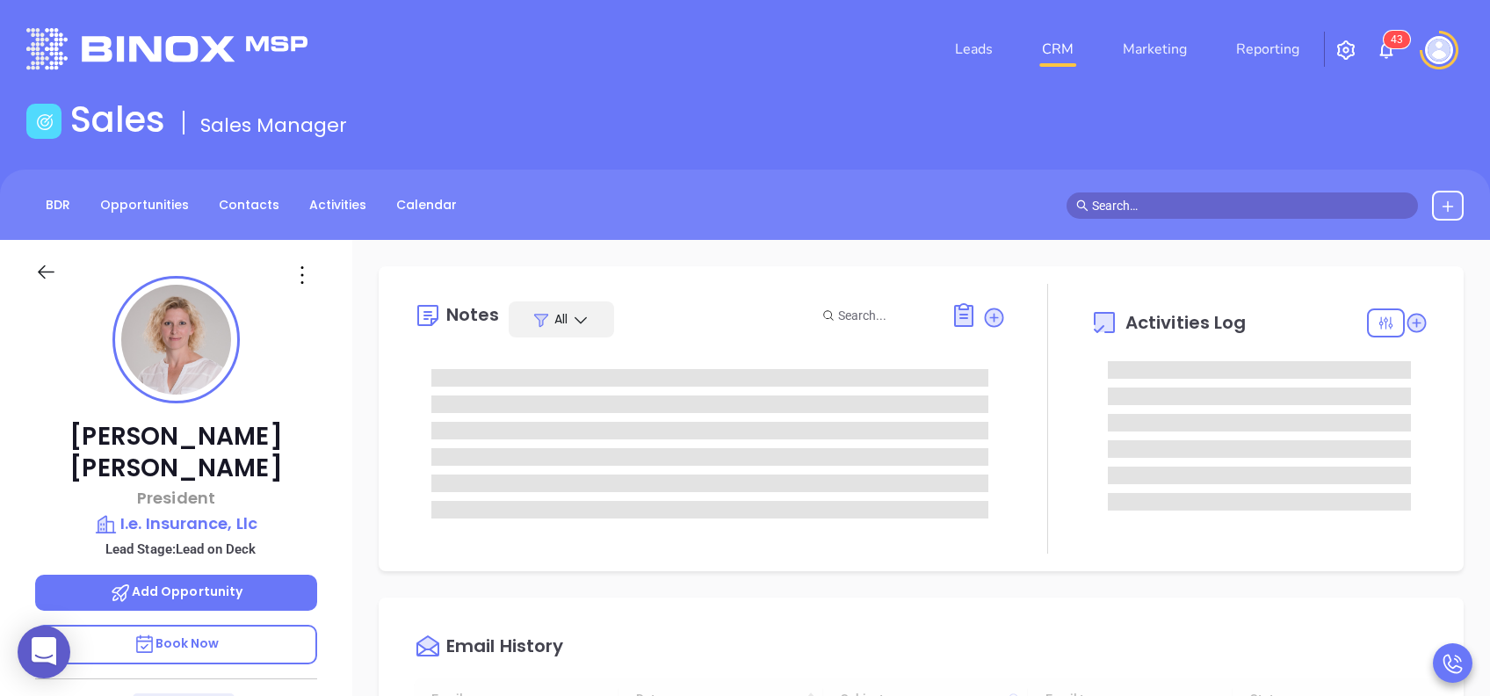
type input "10:00 am"
type input "[DATE]"
type input "[PERSON_NAME]"
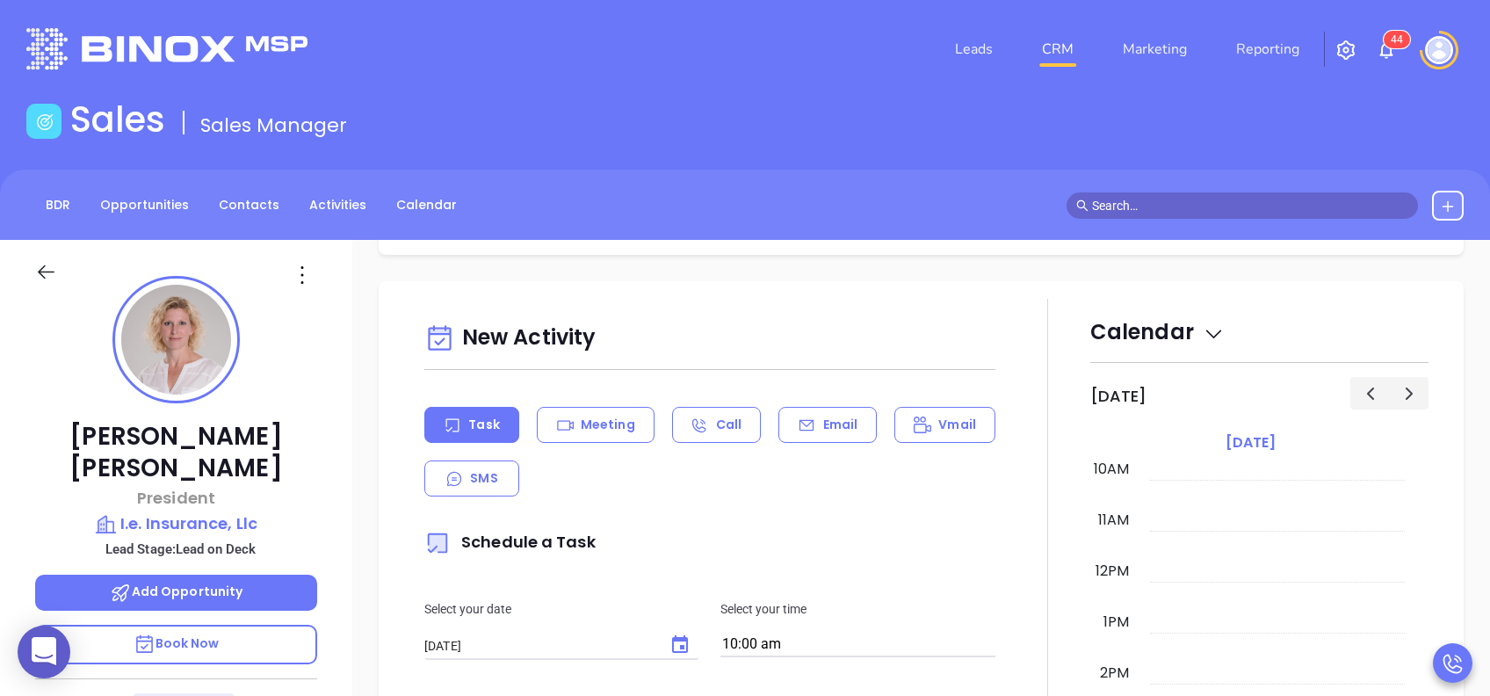
scroll to position [609, 0]
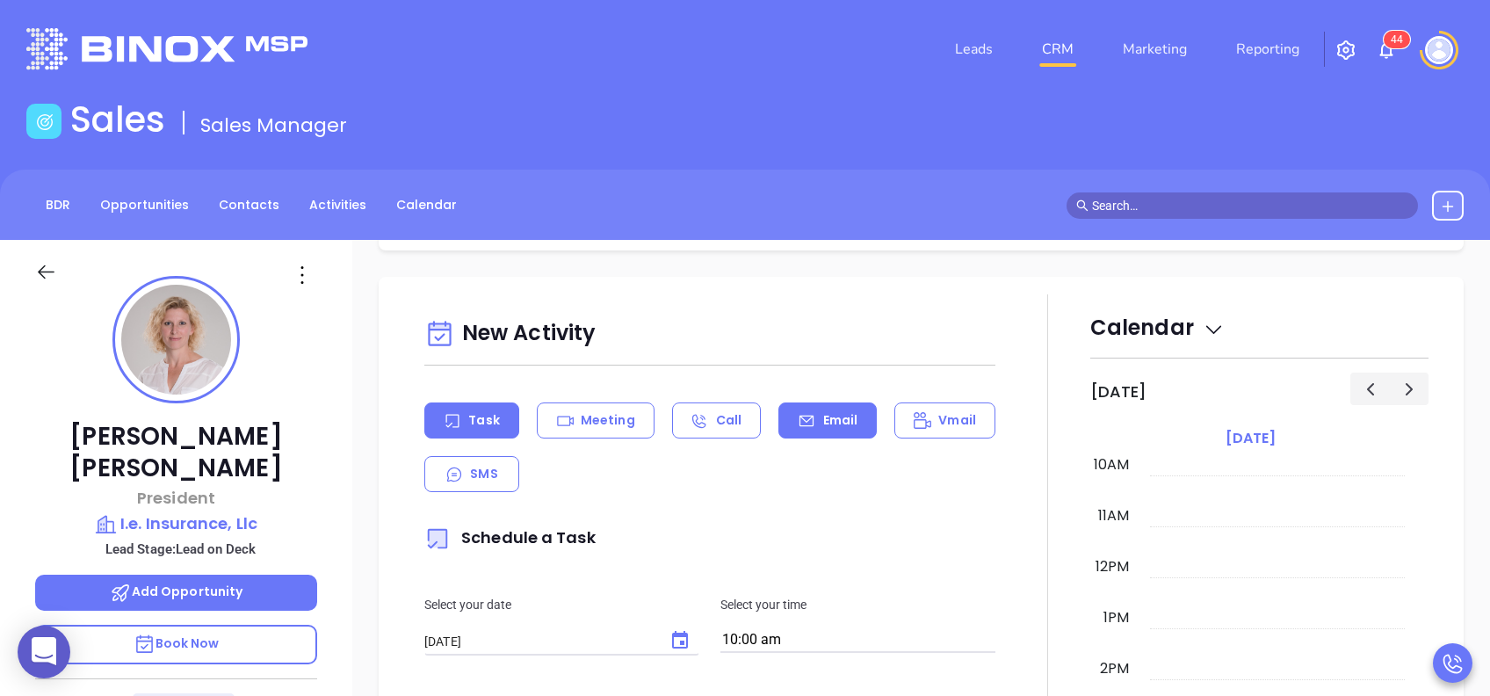
click at [807, 420] on div "Email" at bounding box center [827, 420] width 98 height 36
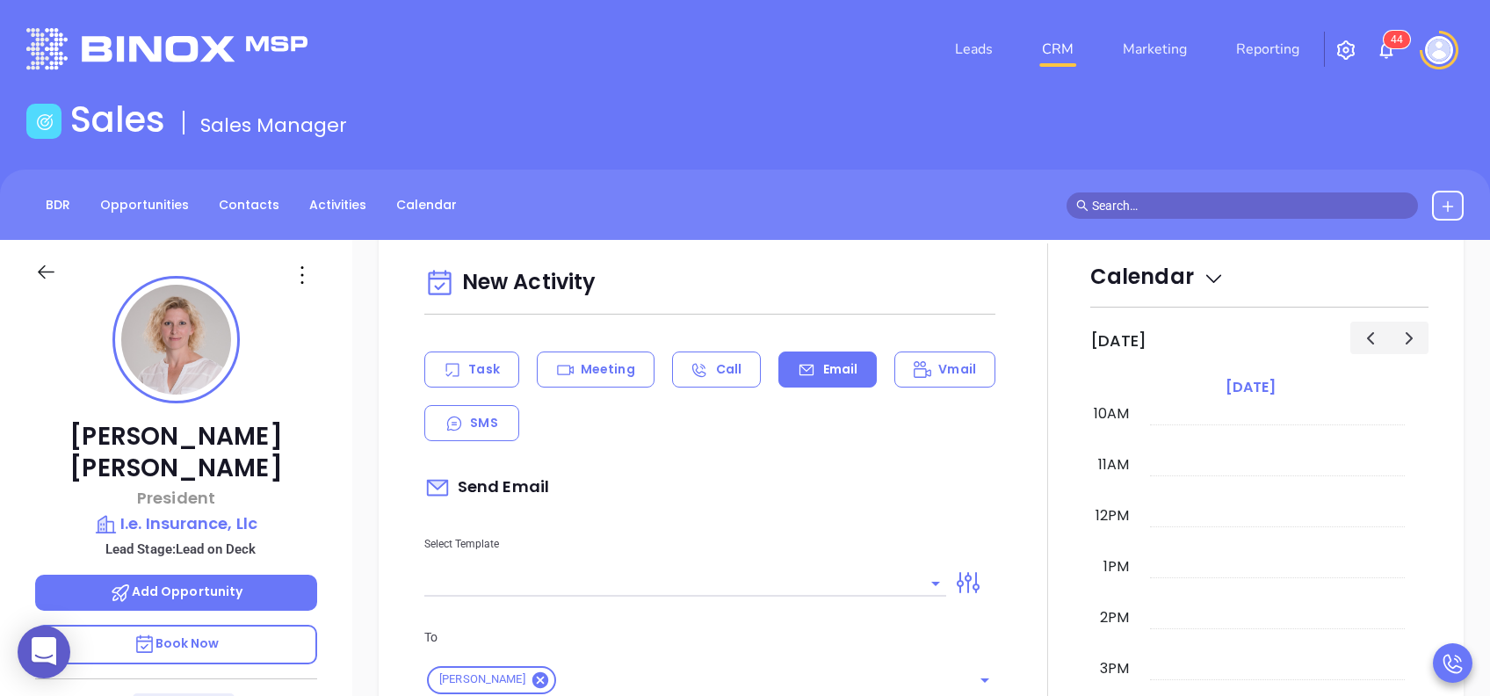
type input "[PERSON_NAME]"
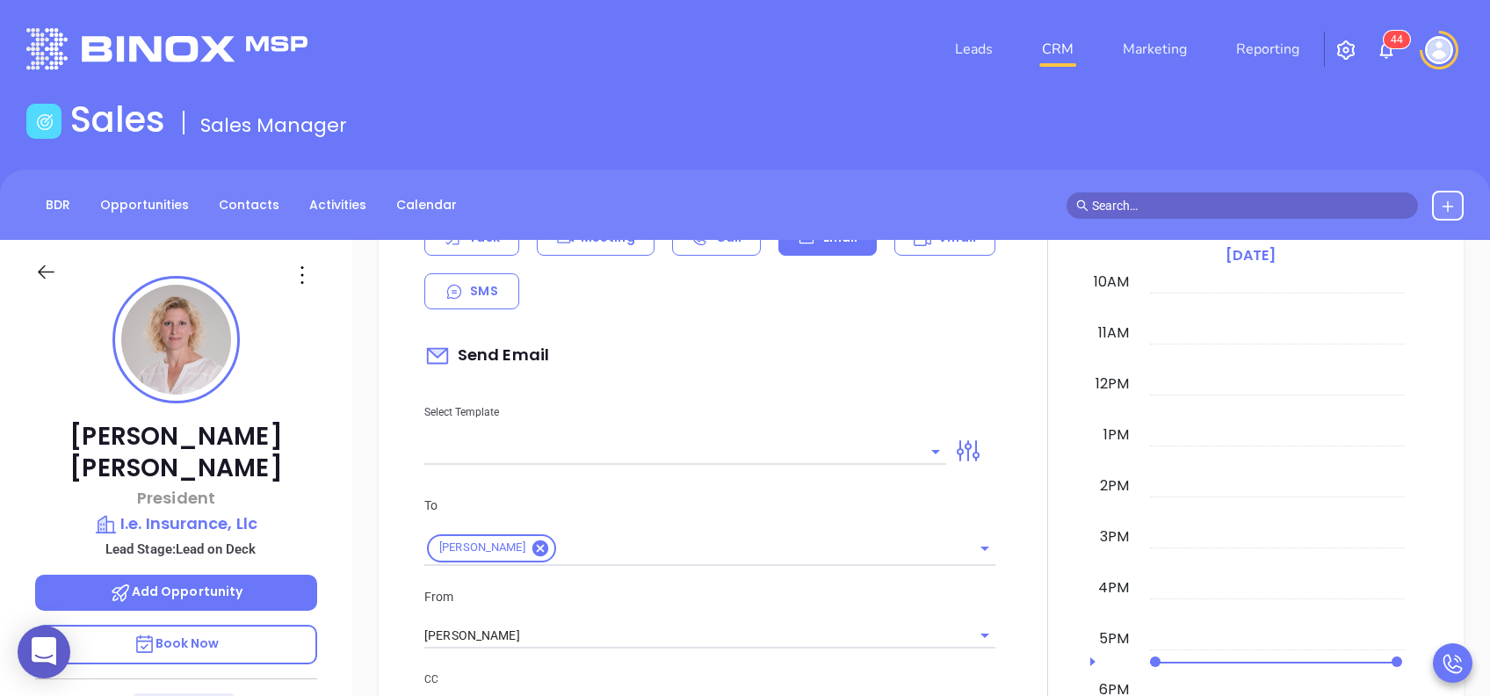
scroll to position [796, 0]
click at [780, 434] on input "text" at bounding box center [672, 446] width 496 height 25
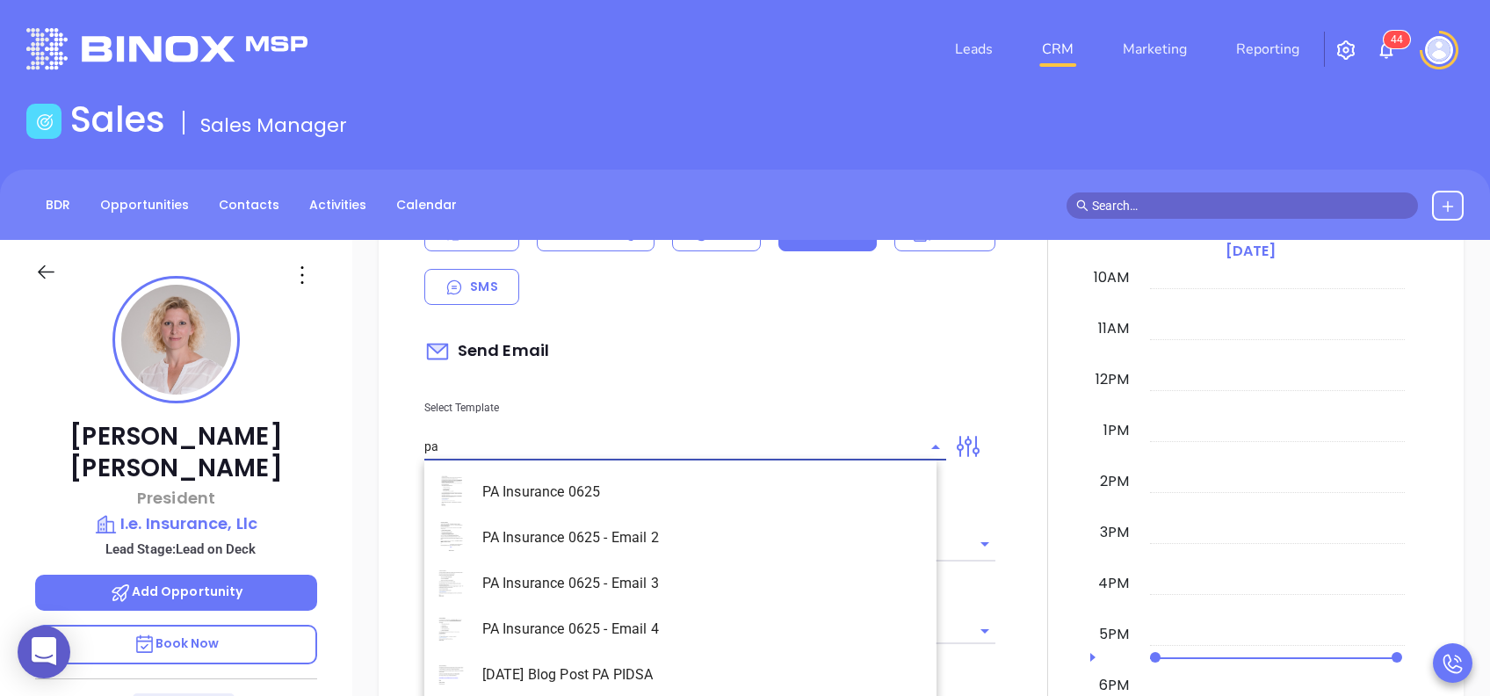
click at [692, 504] on li "PA Insurance 0625" at bounding box center [680, 492] width 512 height 46
type input "PA Insurance 0625"
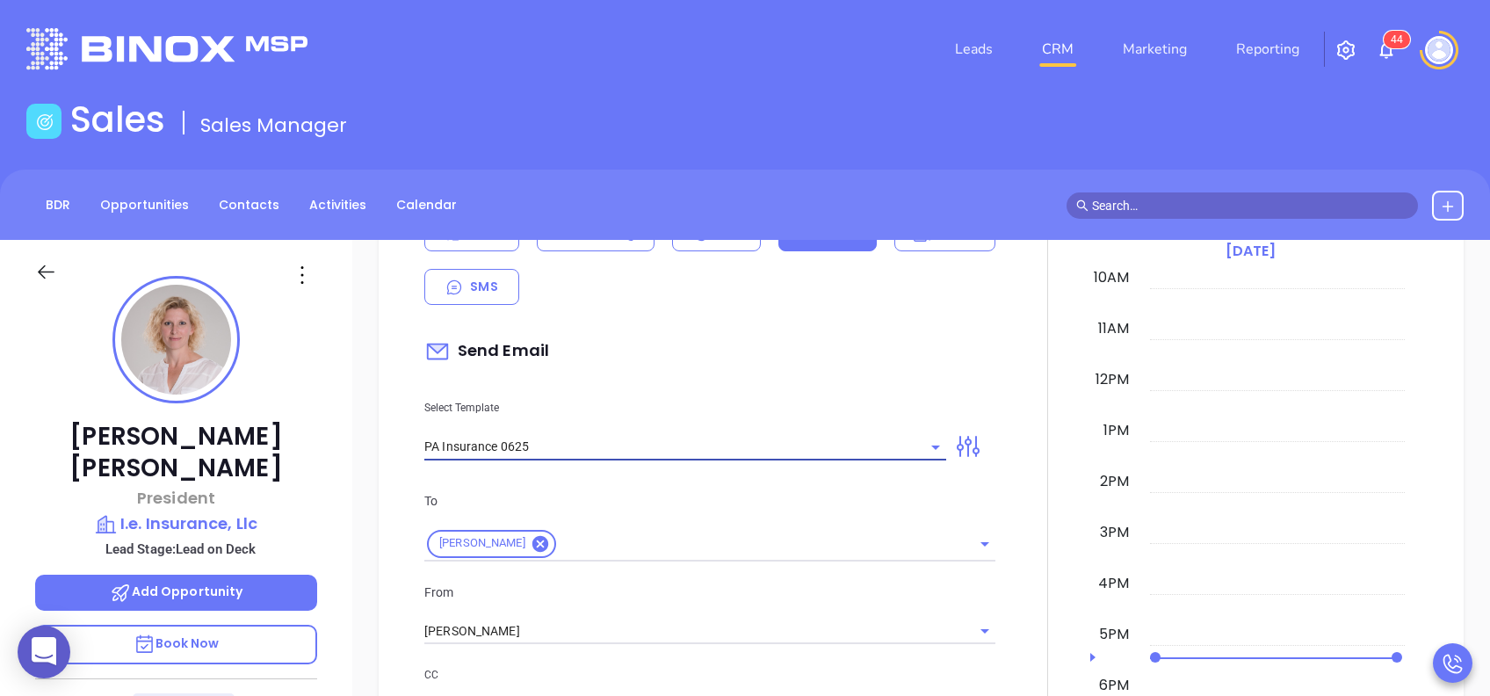
type input "[PERSON_NAME], PA’s New Cybersecurity Law: Are You Prepared?"
type input "PA Insurance 0625"
click at [546, 639] on input "[PERSON_NAME]" at bounding box center [685, 631] width 522 height 25
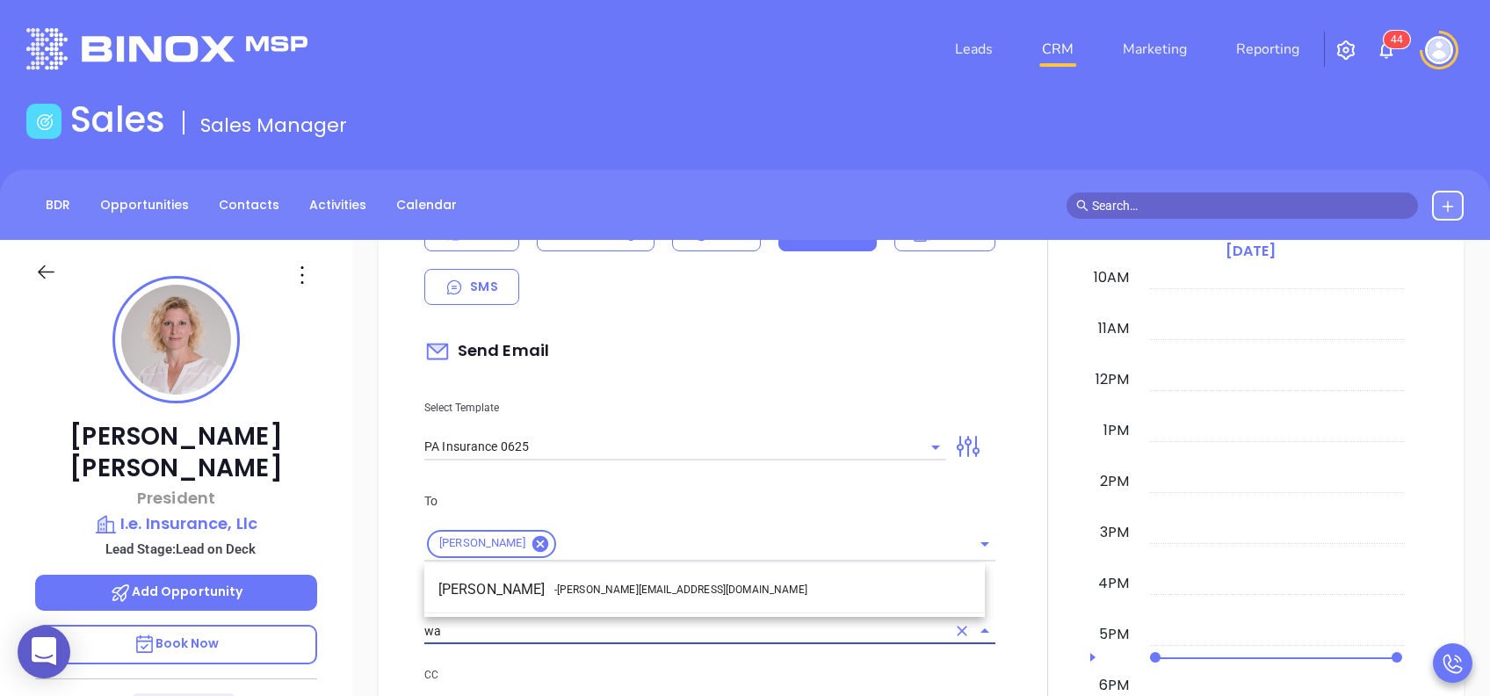
click at [592, 596] on span "- [PERSON_NAME][EMAIL_ADDRESS][DOMAIN_NAME]" at bounding box center [680, 590] width 253 height 16
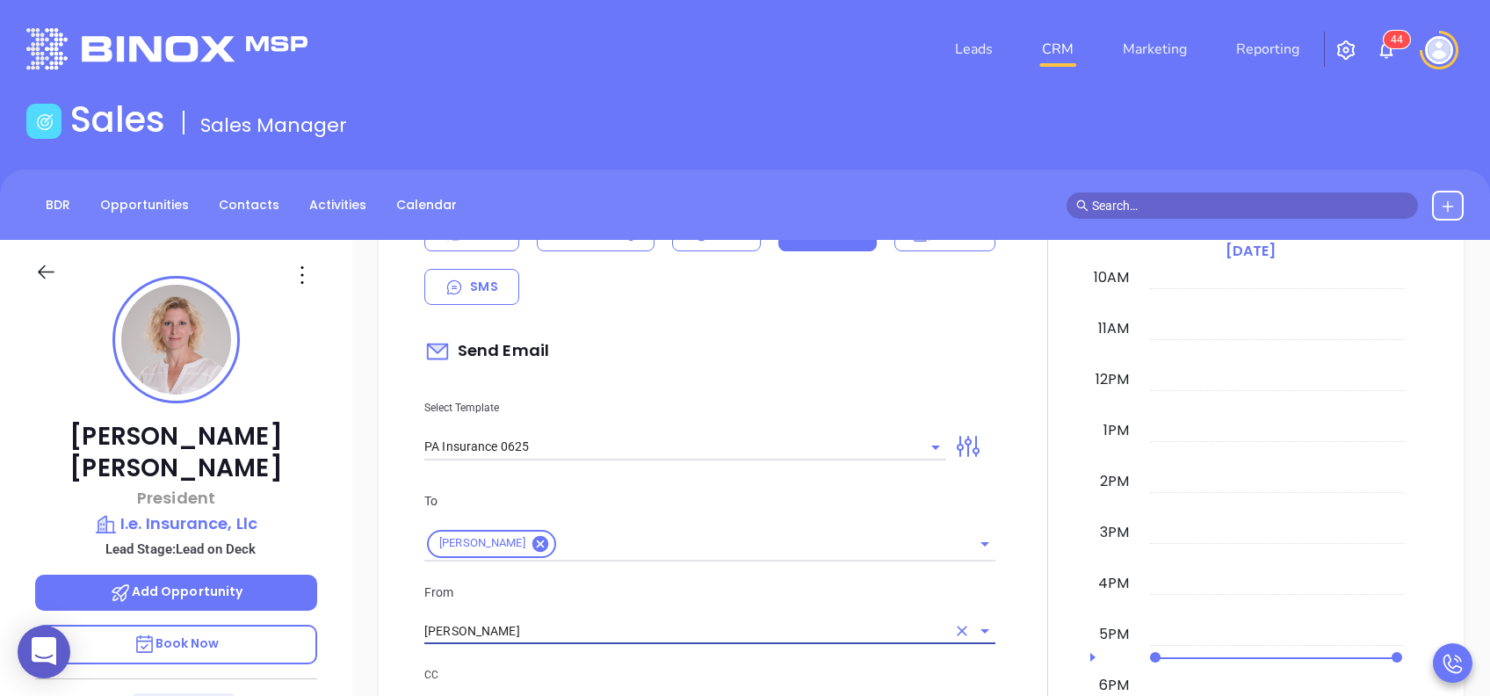
type input "[PERSON_NAME]"
click at [592, 596] on p "From" at bounding box center [709, 592] width 571 height 19
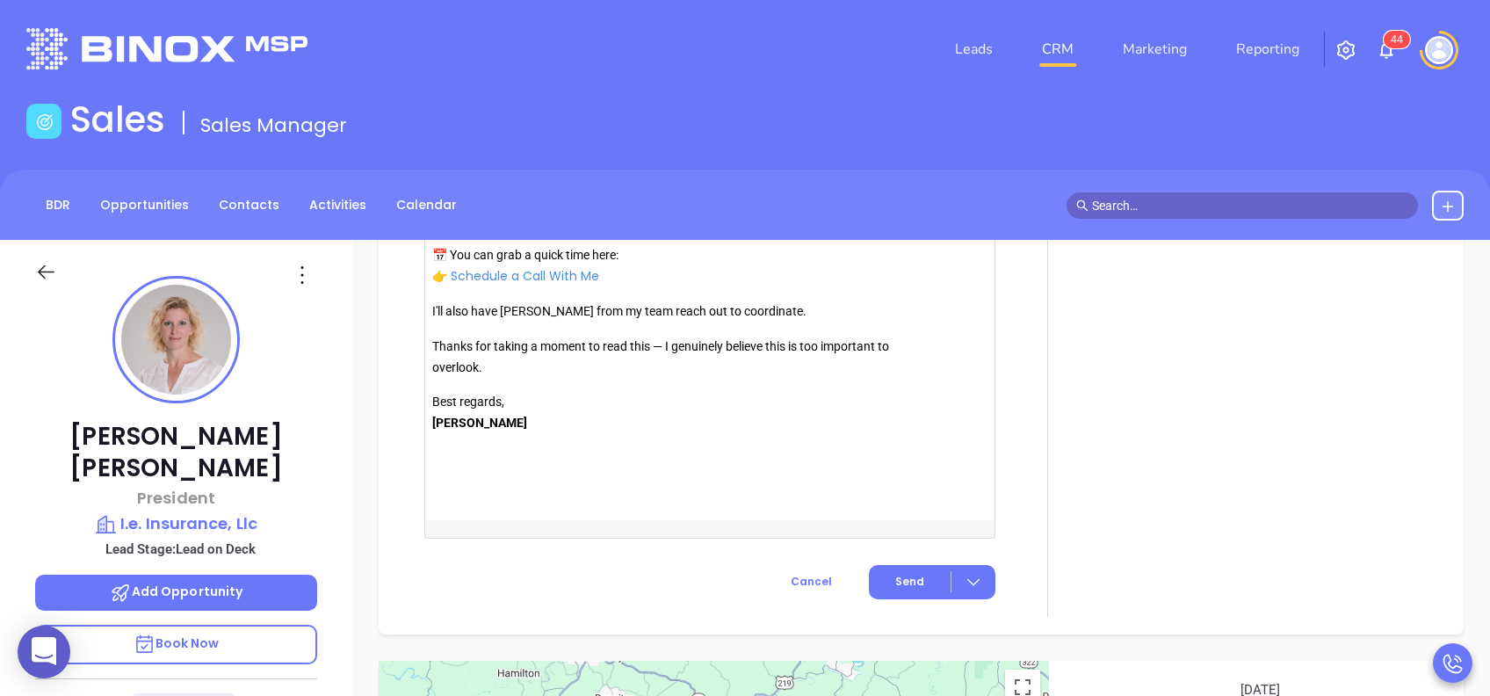
scroll to position [2109, 0]
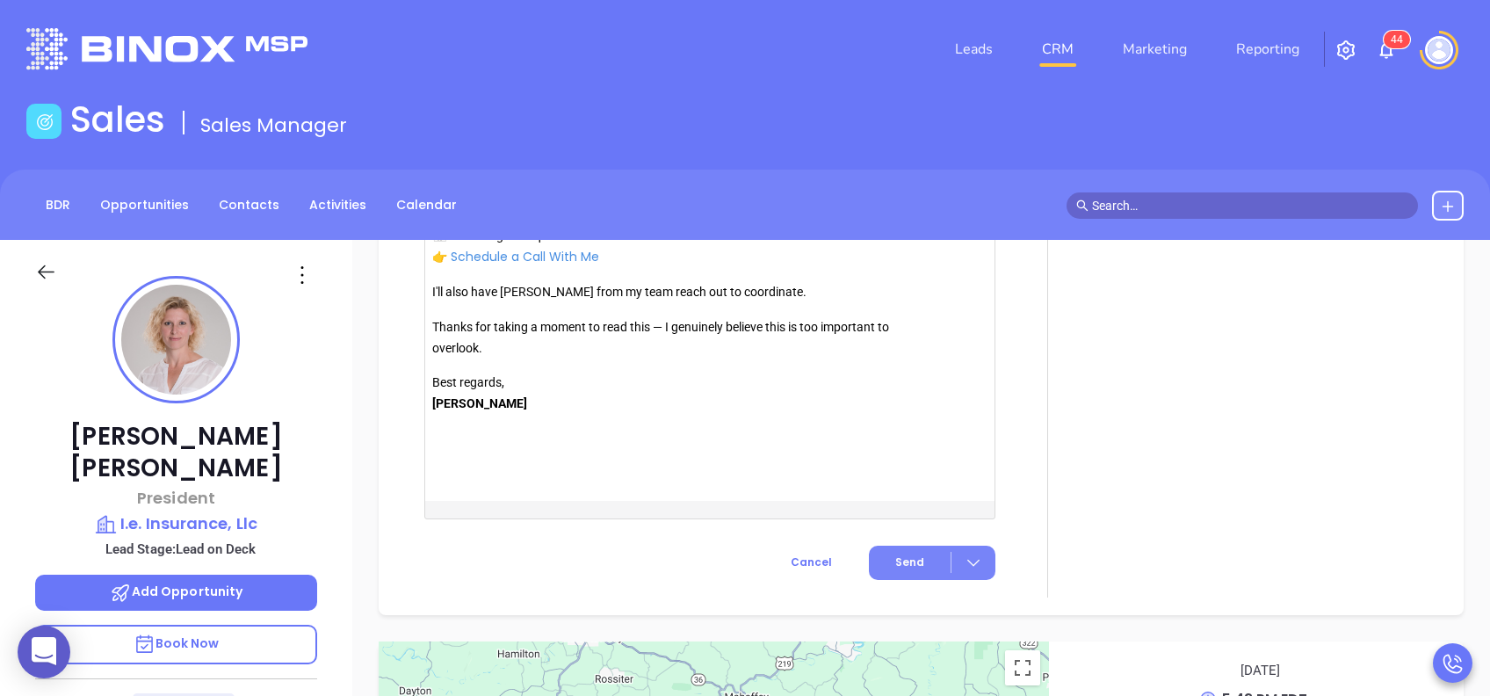
click at [880, 562] on button "Send" at bounding box center [932, 563] width 127 height 34
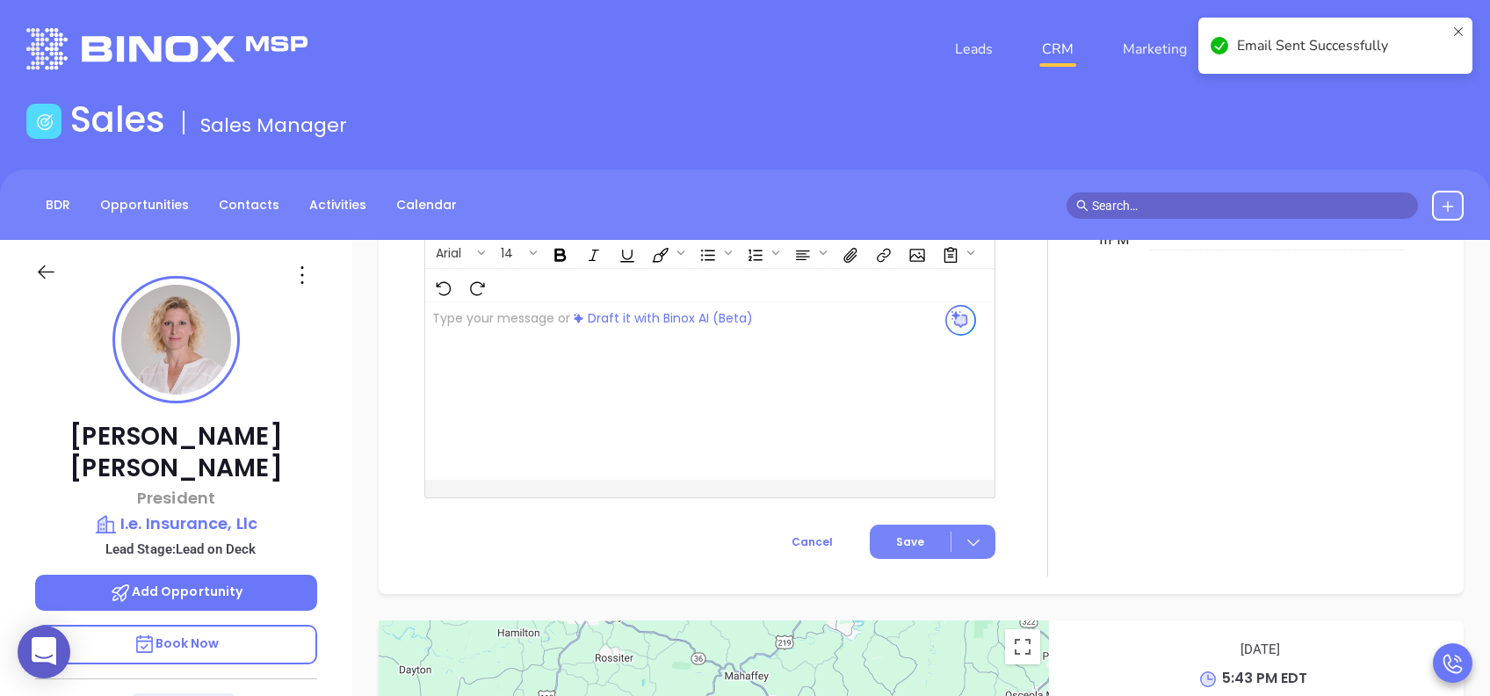
scroll to position [1523, 0]
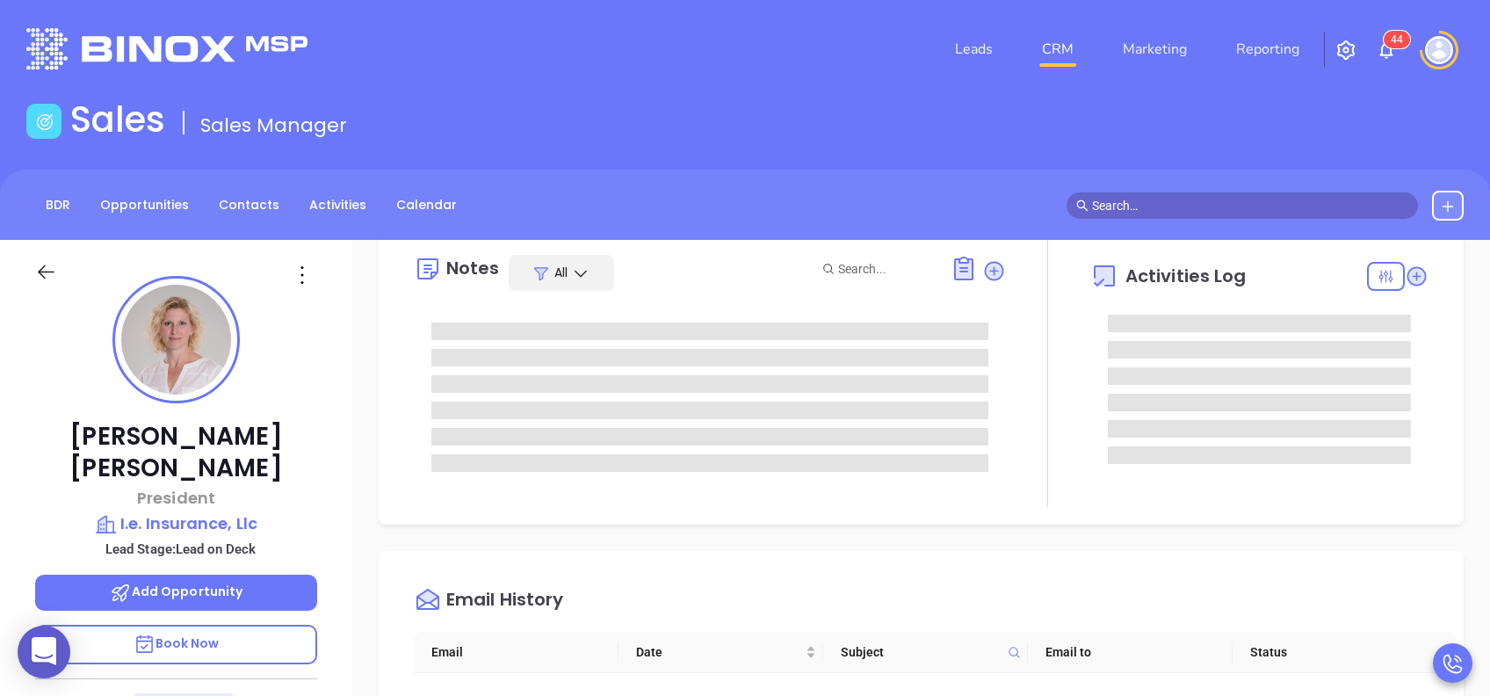
scroll to position [0, 0]
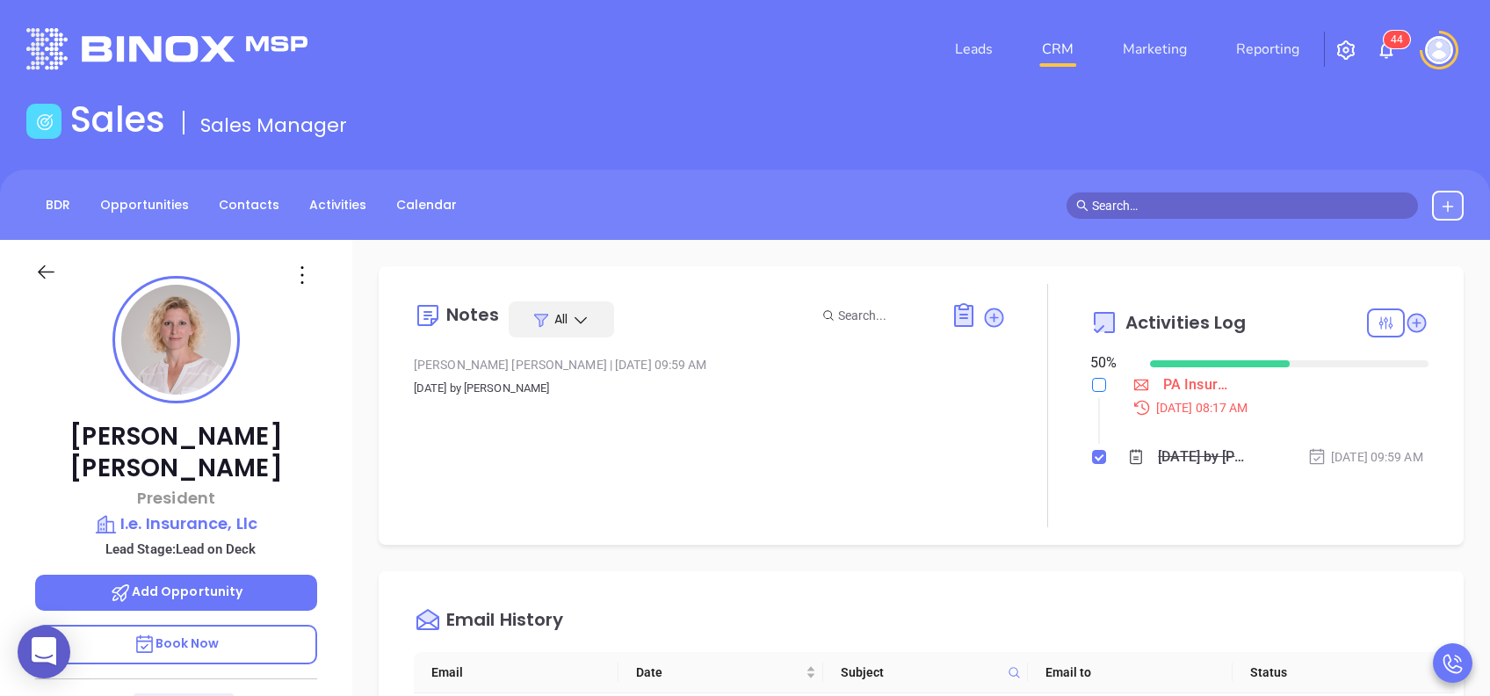
click at [1092, 384] on input "checkbox" at bounding box center [1099, 385] width 14 height 14
checkbox input "true"
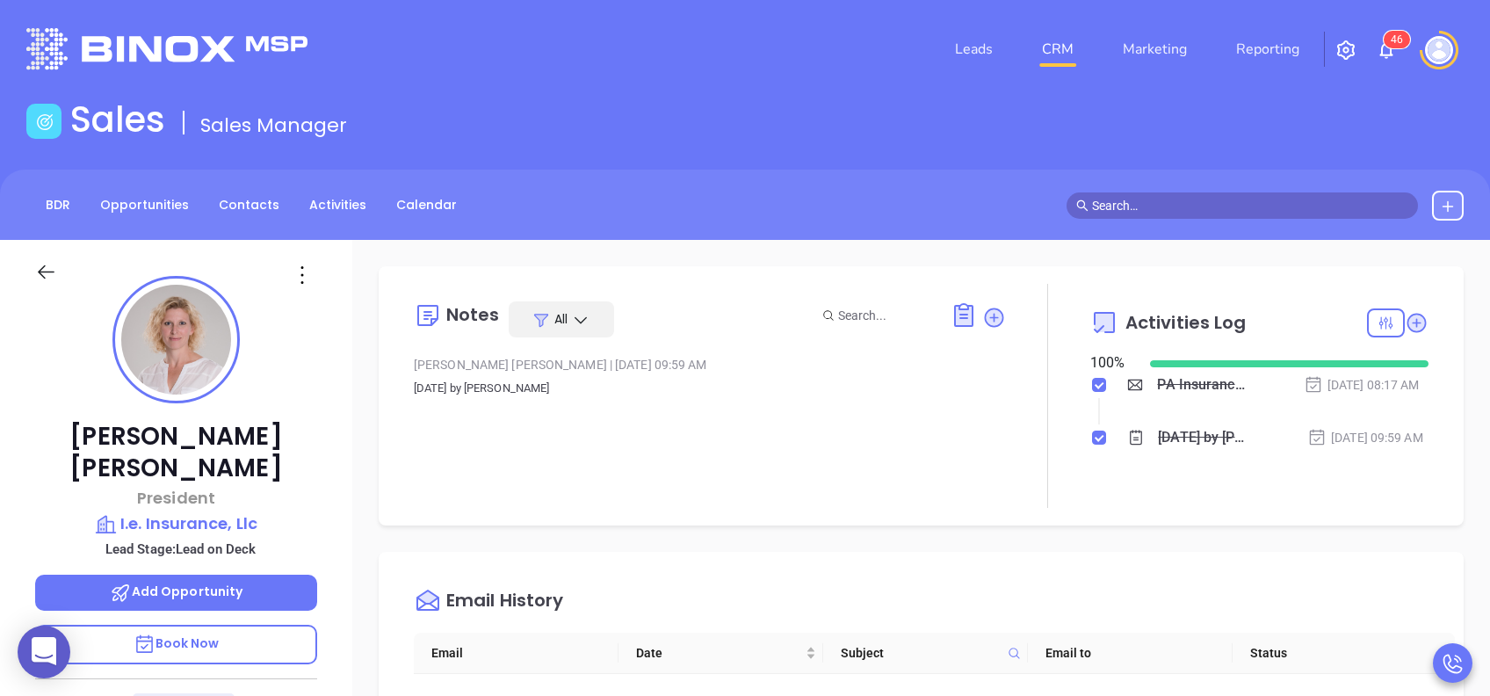
click at [971, 423] on div "Notes All [PERSON_NAME] | [DATE] 09:59 AM Mar 24, 2025 by [PERSON_NAME]" at bounding box center [710, 396] width 592 height 224
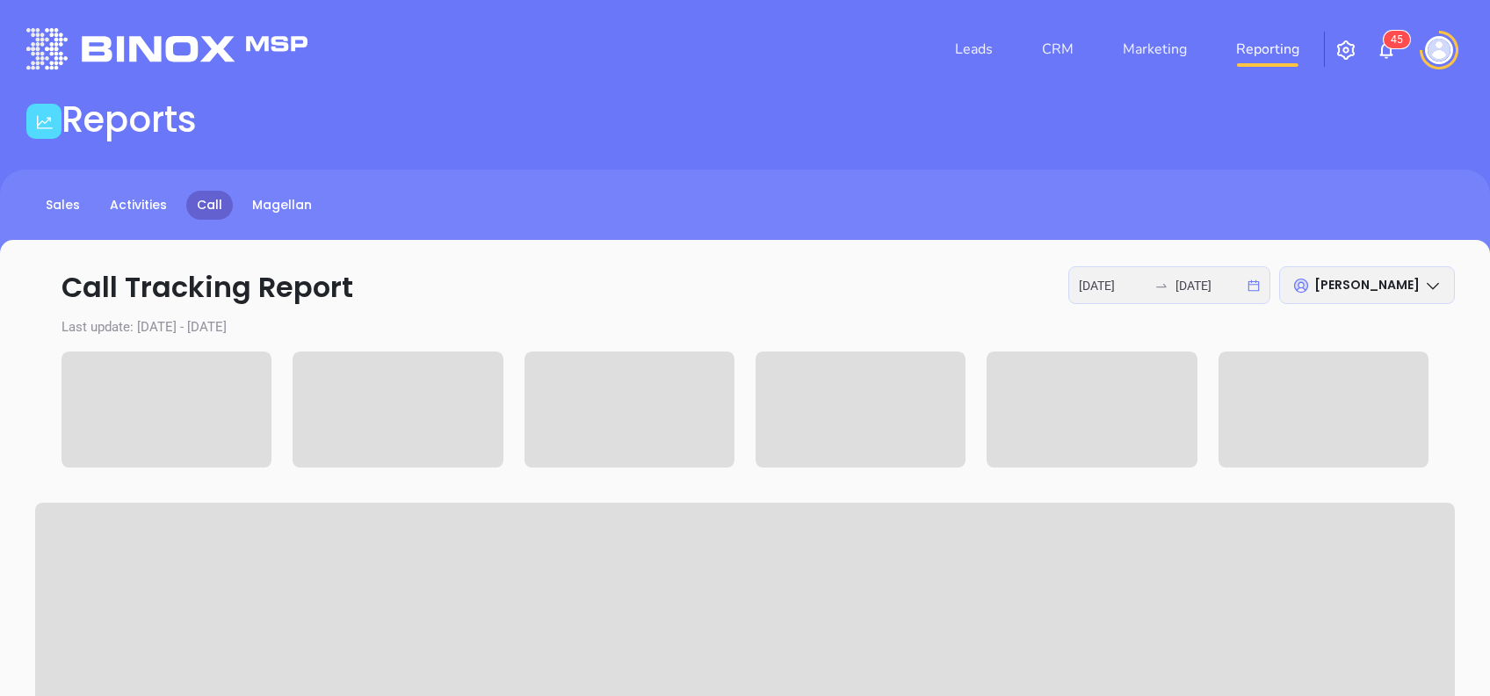
scroll to position [117, 0]
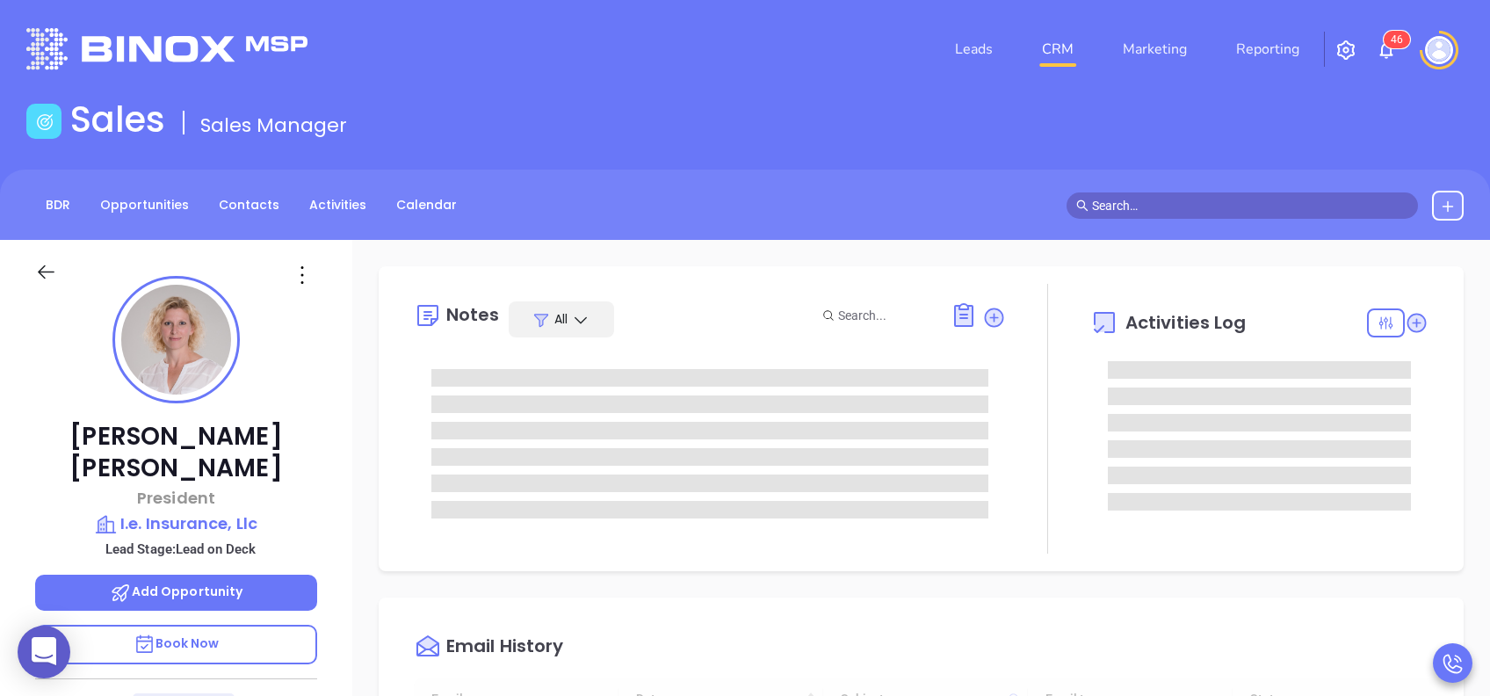
type input "[DATE]"
type input "[PERSON_NAME]"
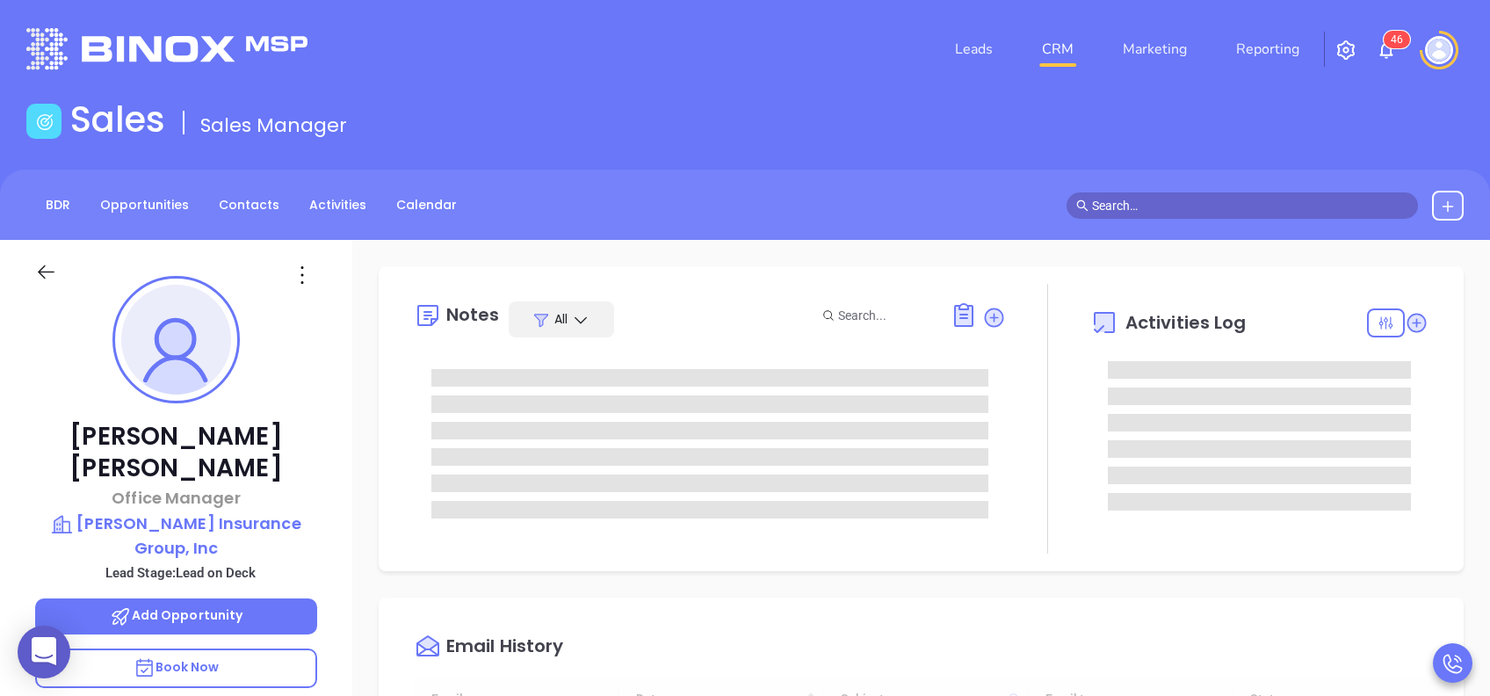
type input "[DATE]"
type input "[PERSON_NAME]"
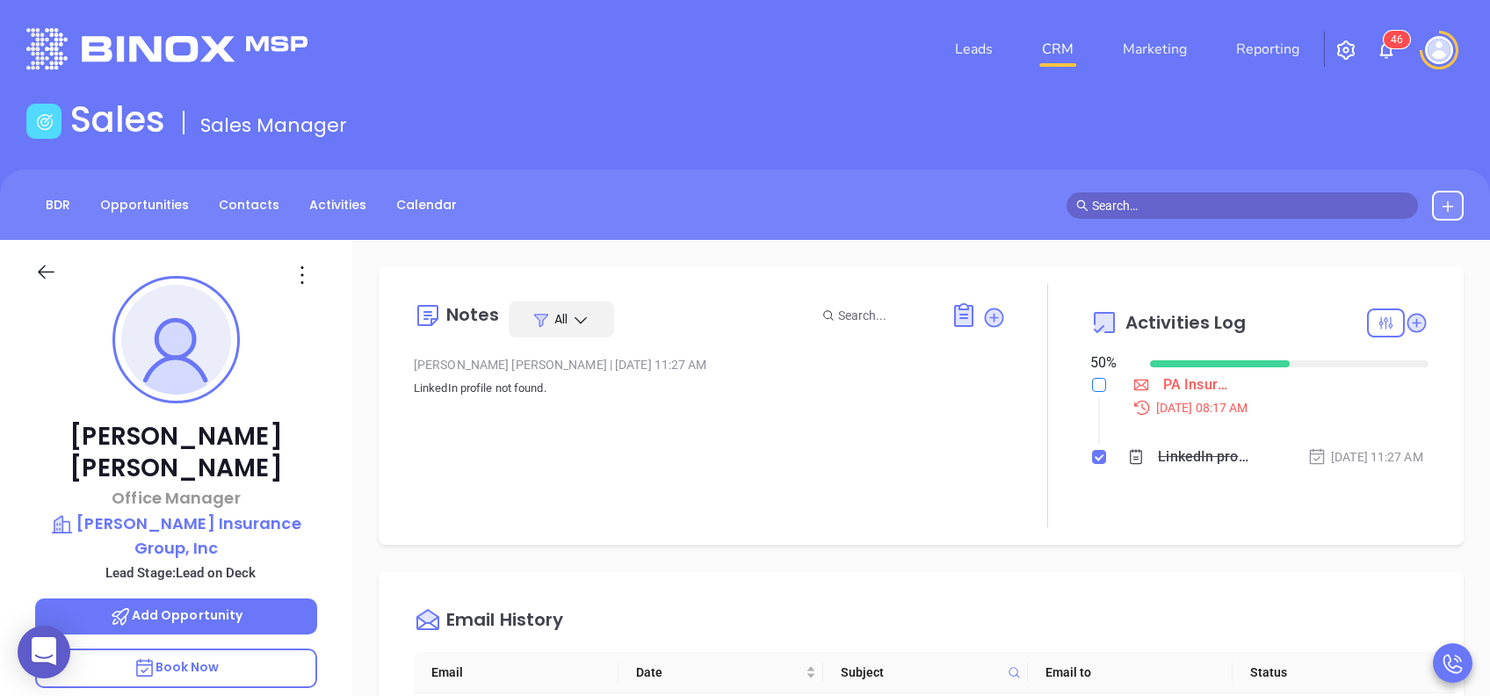
click at [1092, 383] on input "checkbox" at bounding box center [1099, 385] width 14 height 14
checkbox input "true"
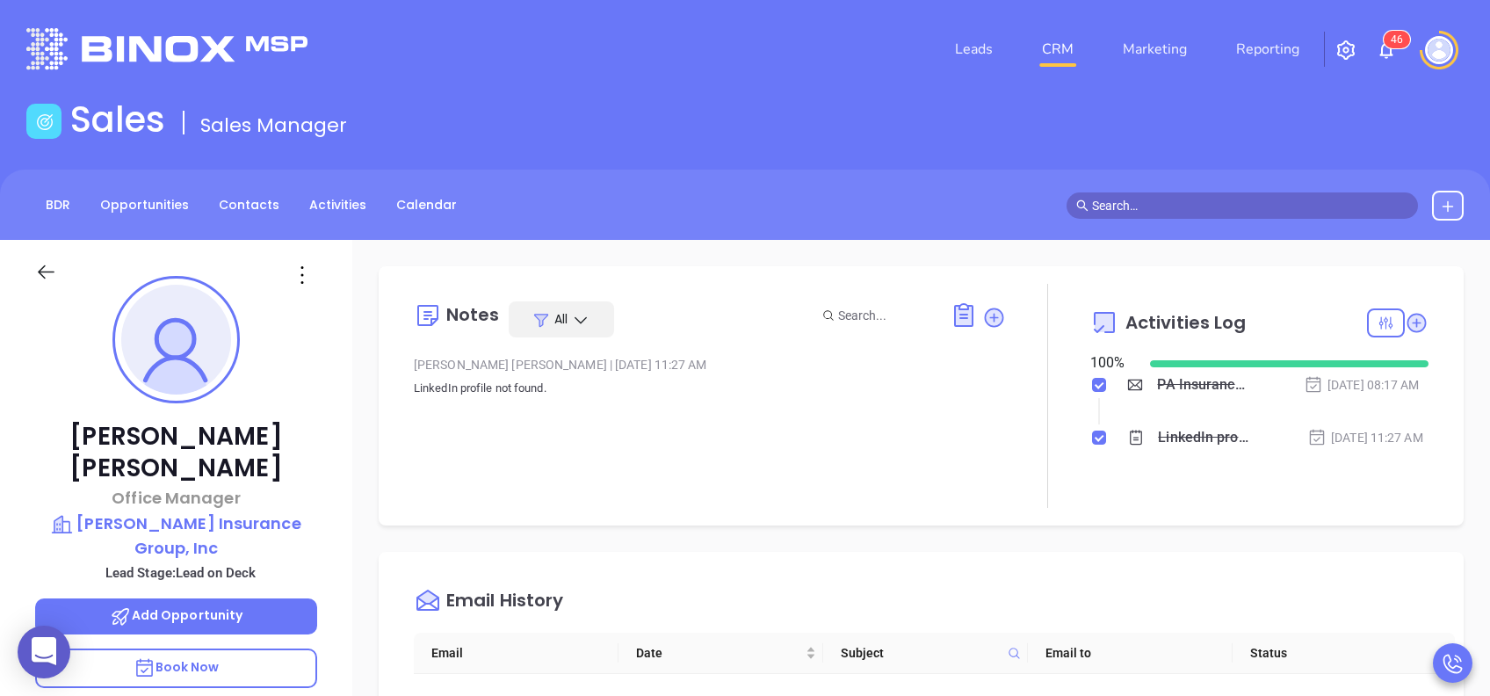
click at [991, 582] on div "Email History" at bounding box center [934, 600] width 1041 height 63
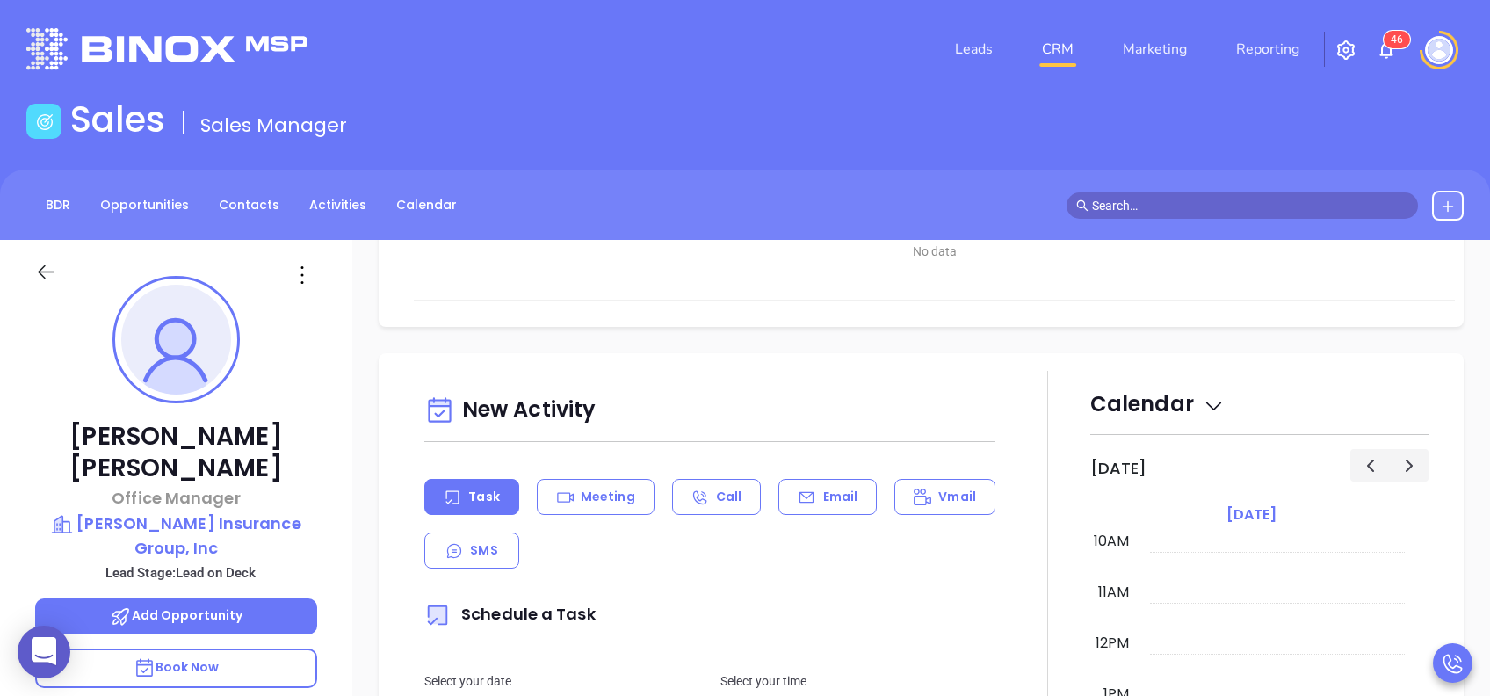
scroll to position [515, 0]
click at [806, 503] on icon at bounding box center [807, 496] width 18 height 18
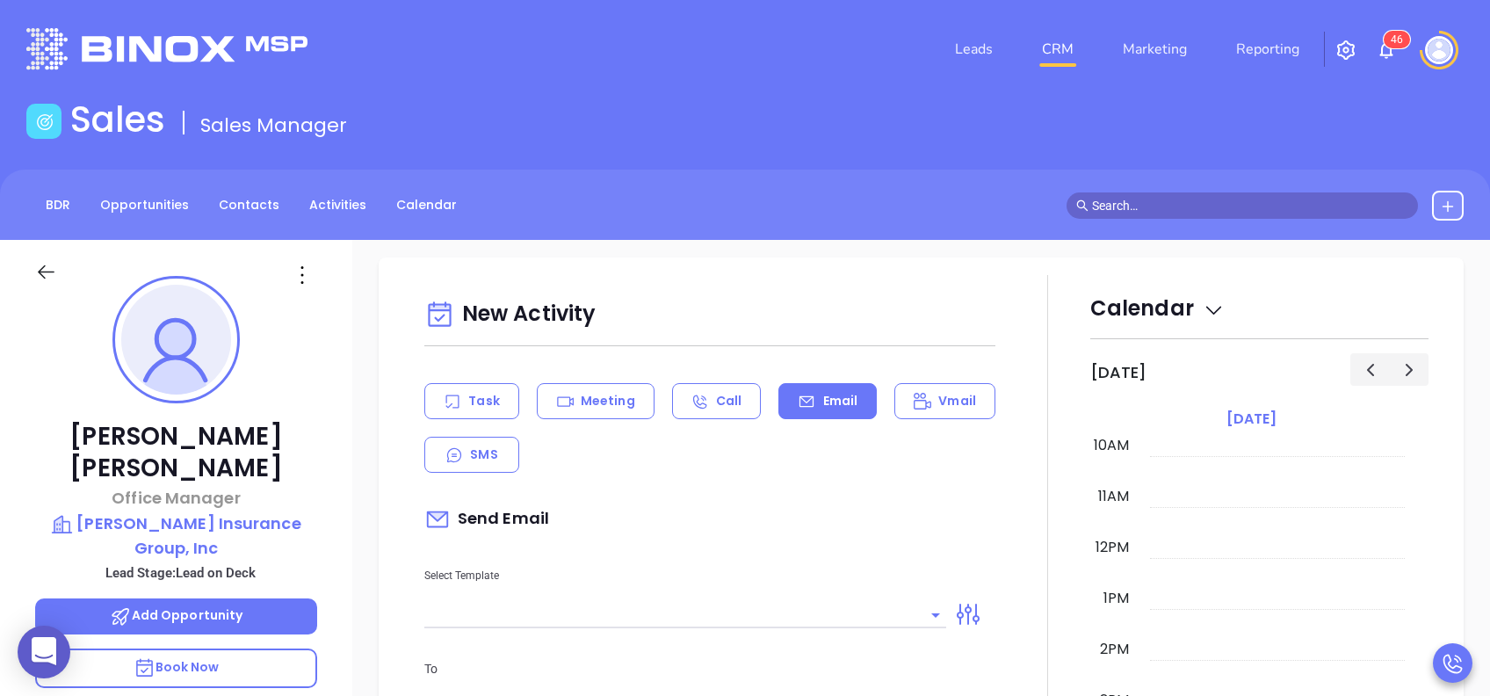
type input "[PERSON_NAME]"
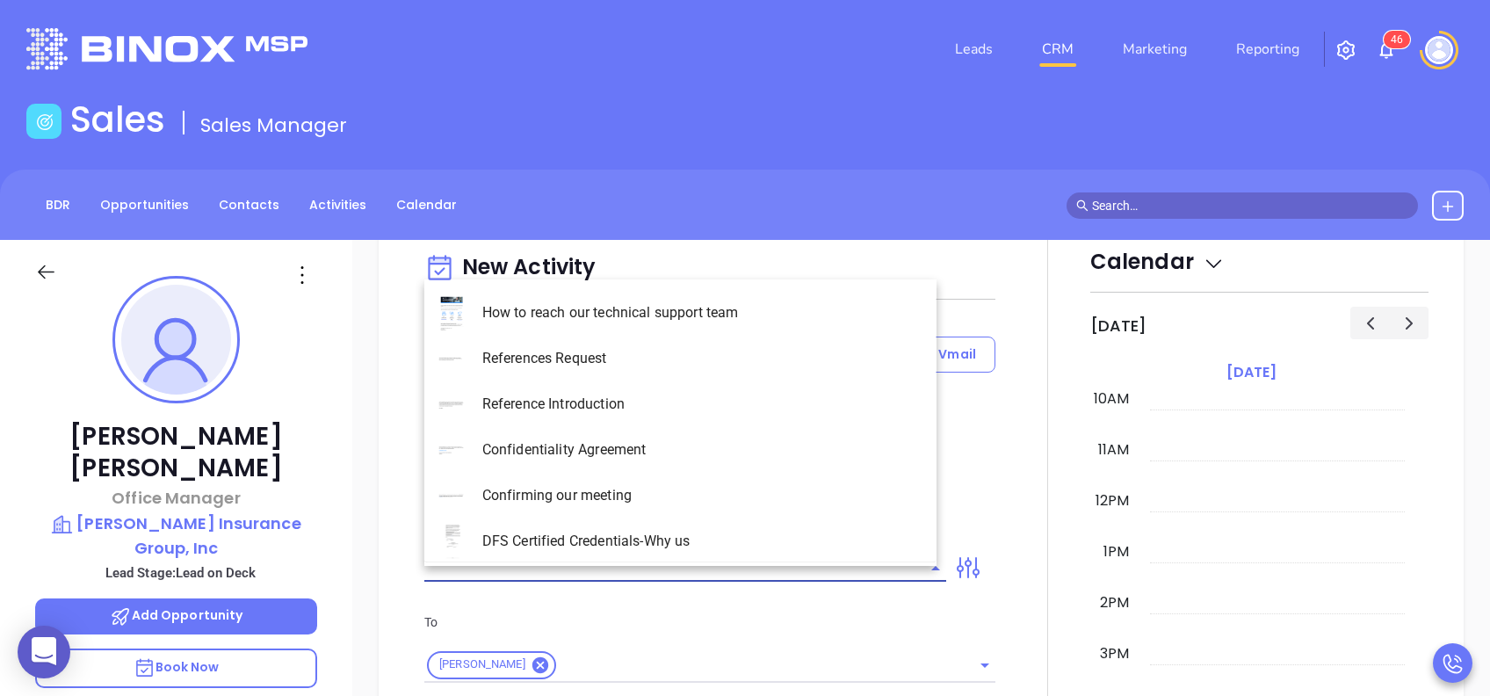
click at [766, 580] on input "text" at bounding box center [672, 567] width 496 height 25
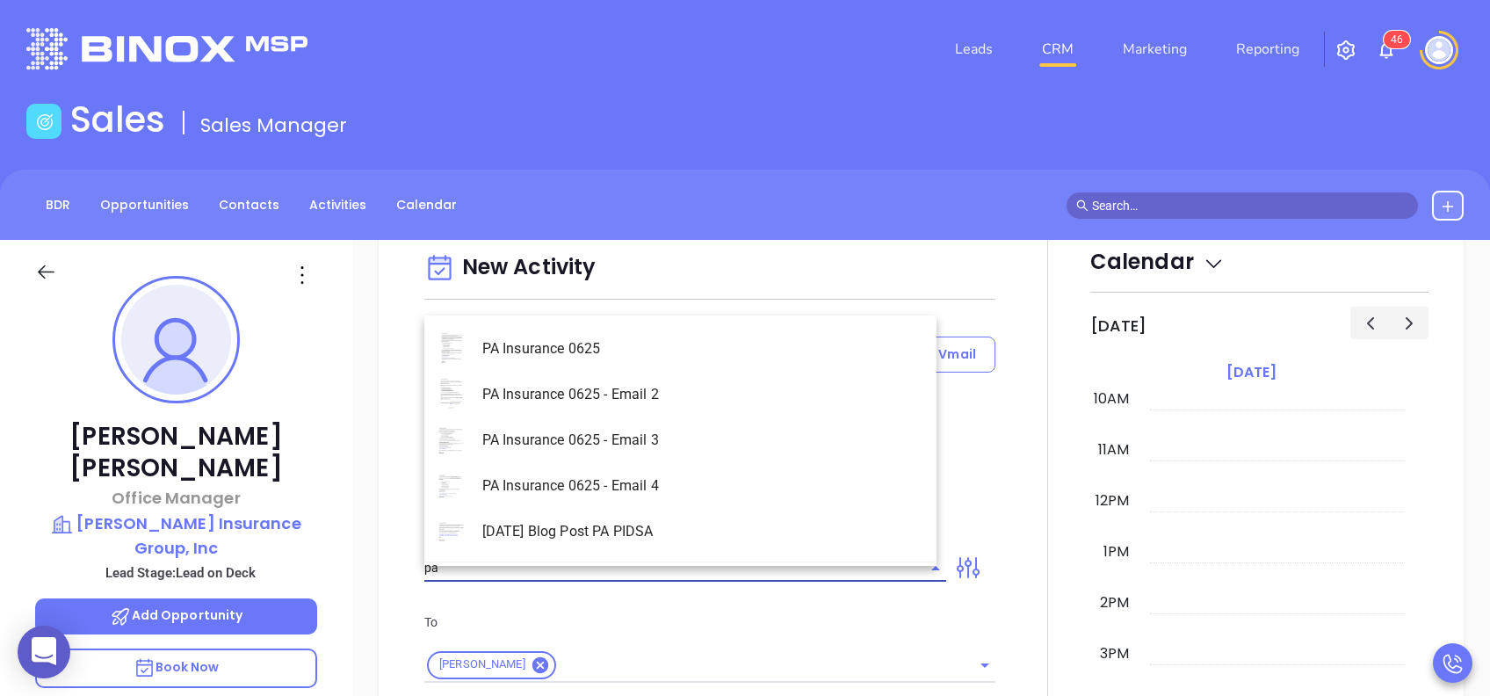
click at [666, 350] on li "PA Insurance 0625" at bounding box center [680, 349] width 512 height 46
type input "PA Insurance 0625"
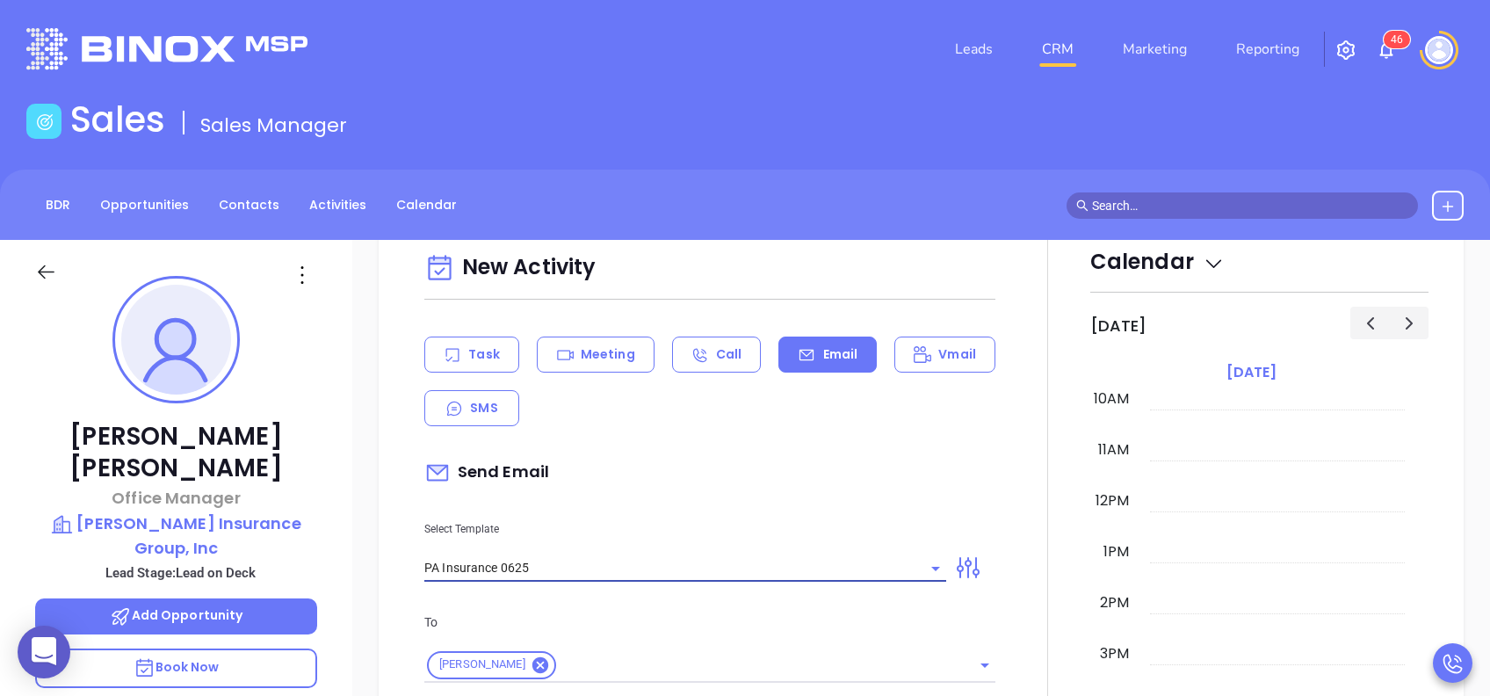
type input "[PERSON_NAME], PA’s New Cybersecurity Law: Are You Prepared?"
type input "PA Insurance 0625"
click at [674, 474] on div "Send Email" at bounding box center [709, 472] width 571 height 40
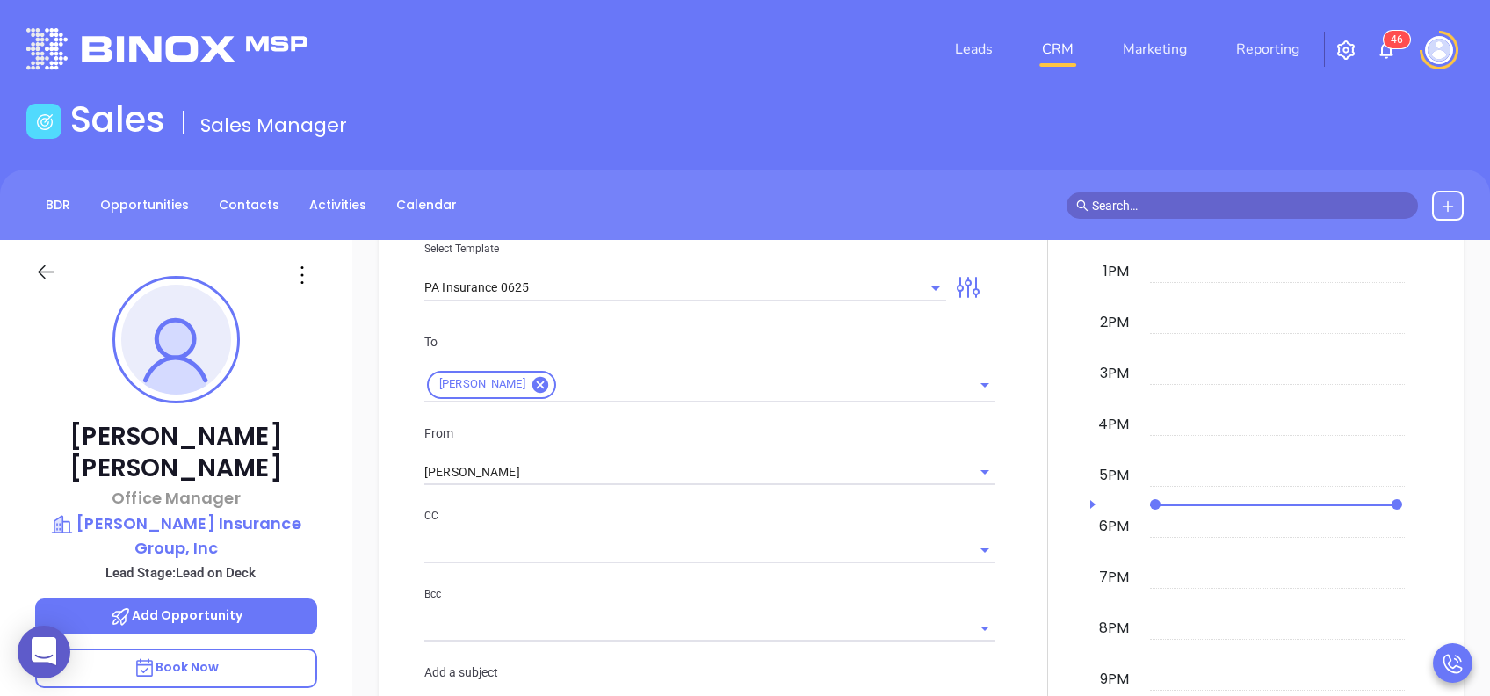
scroll to position [937, 0]
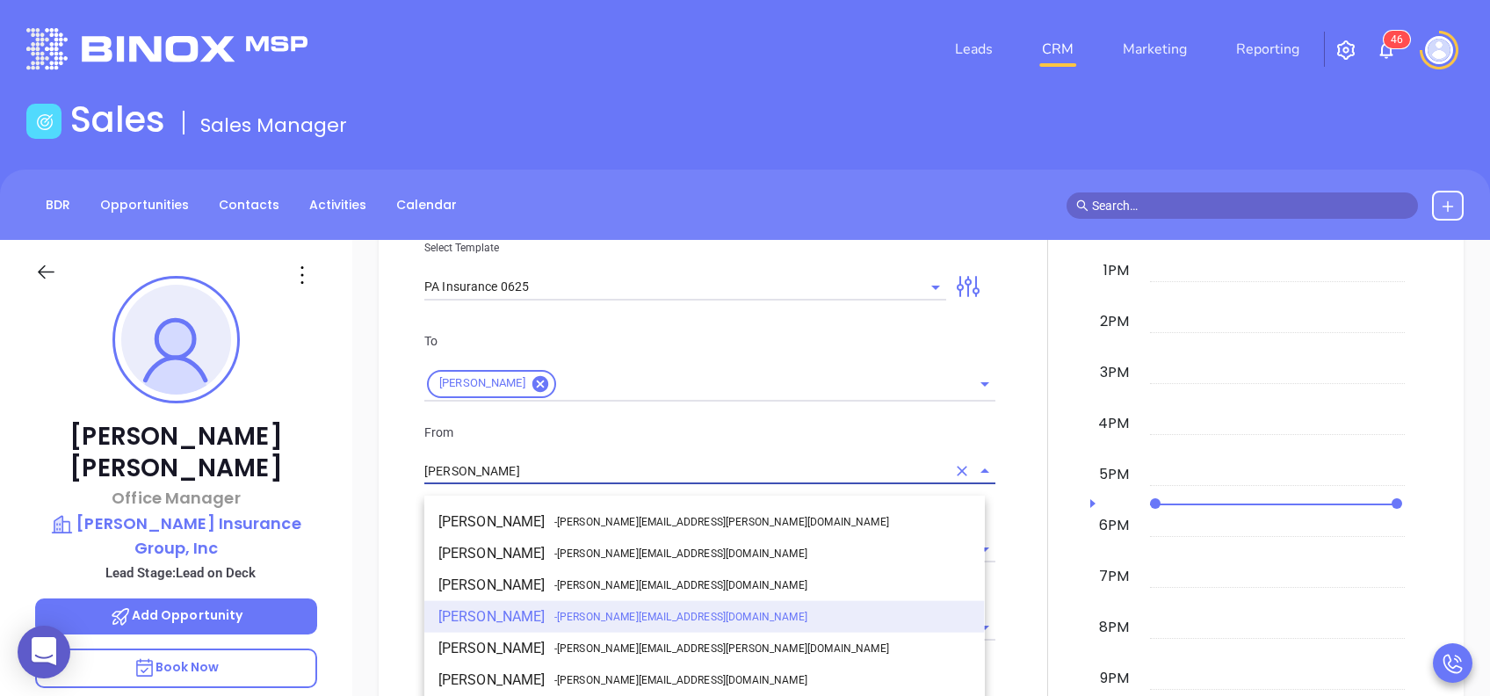
click at [674, 474] on input "[PERSON_NAME]" at bounding box center [685, 471] width 522 height 25
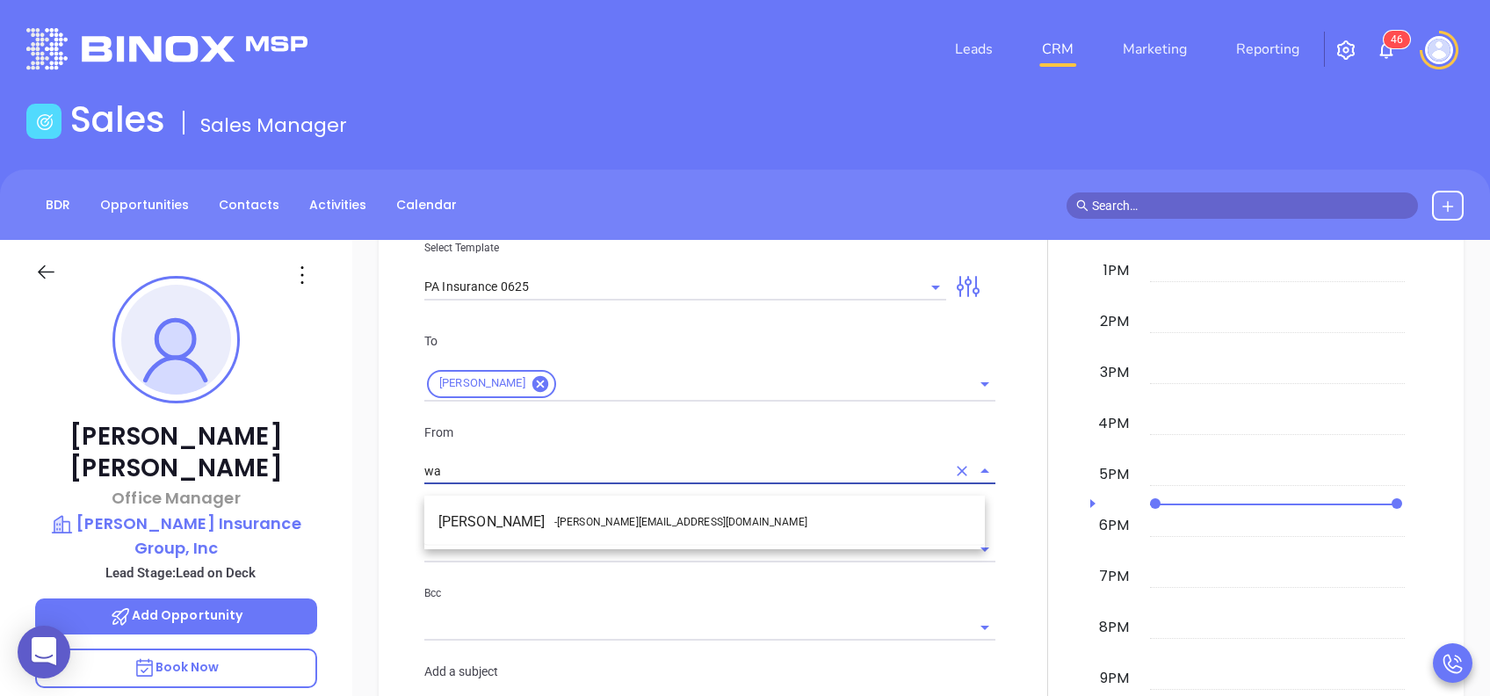
click at [621, 514] on span "- [PERSON_NAME][EMAIL_ADDRESS][DOMAIN_NAME]" at bounding box center [680, 522] width 253 height 16
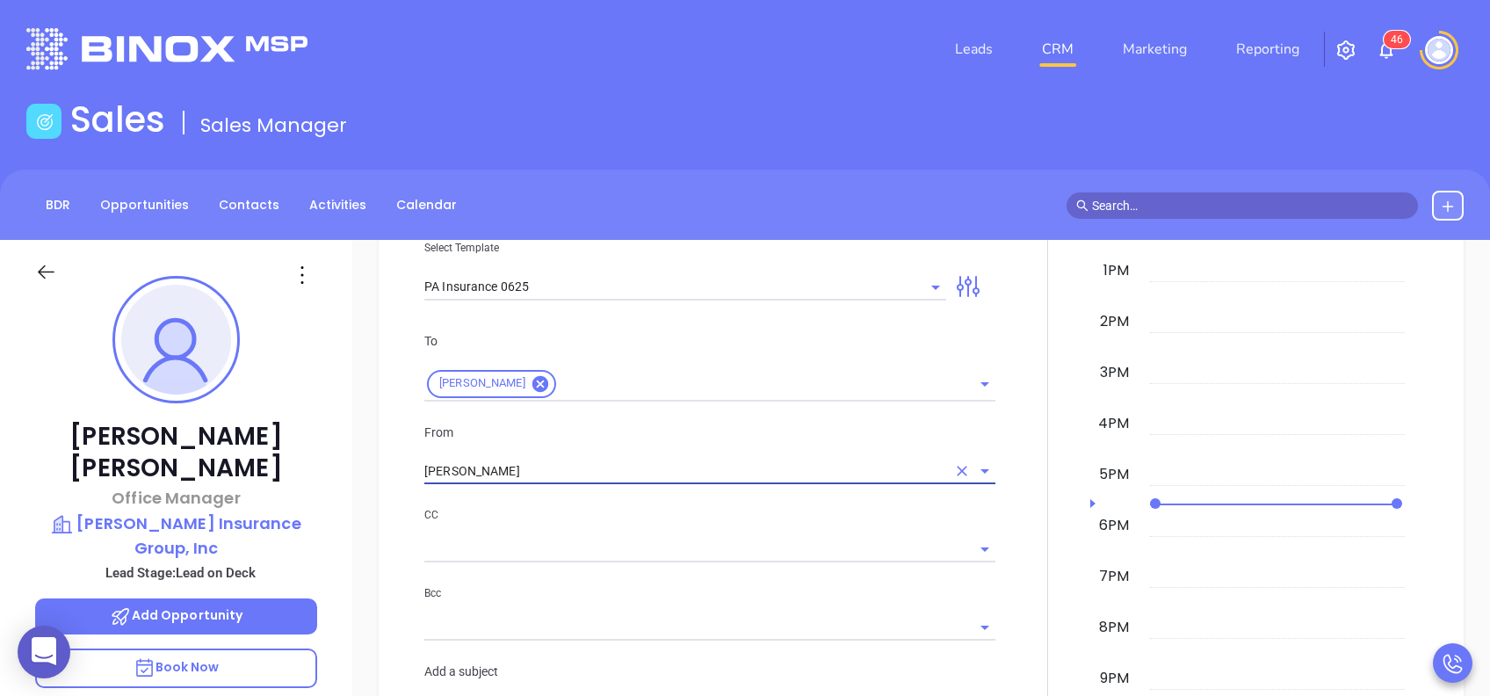
type input "[PERSON_NAME]"
click at [655, 525] on p "CC" at bounding box center [709, 514] width 571 height 19
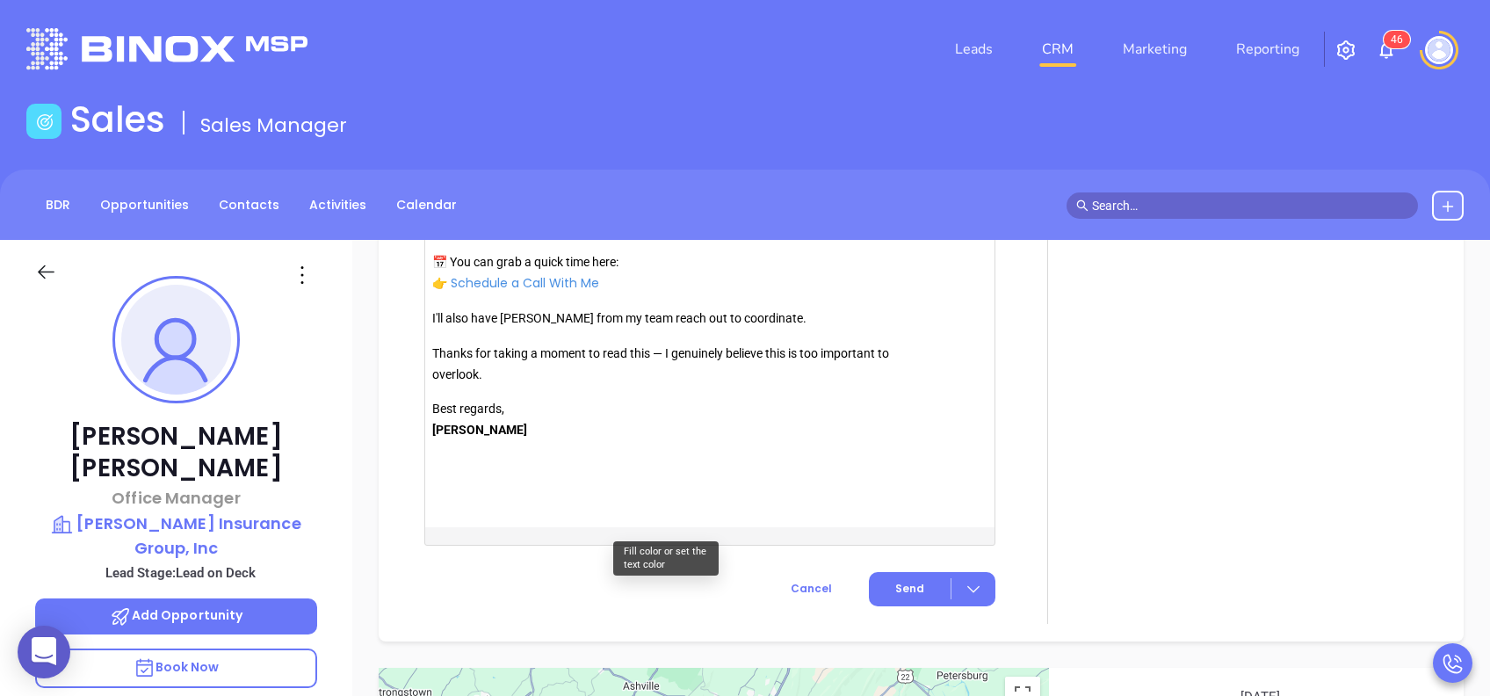
scroll to position [2109, 0]
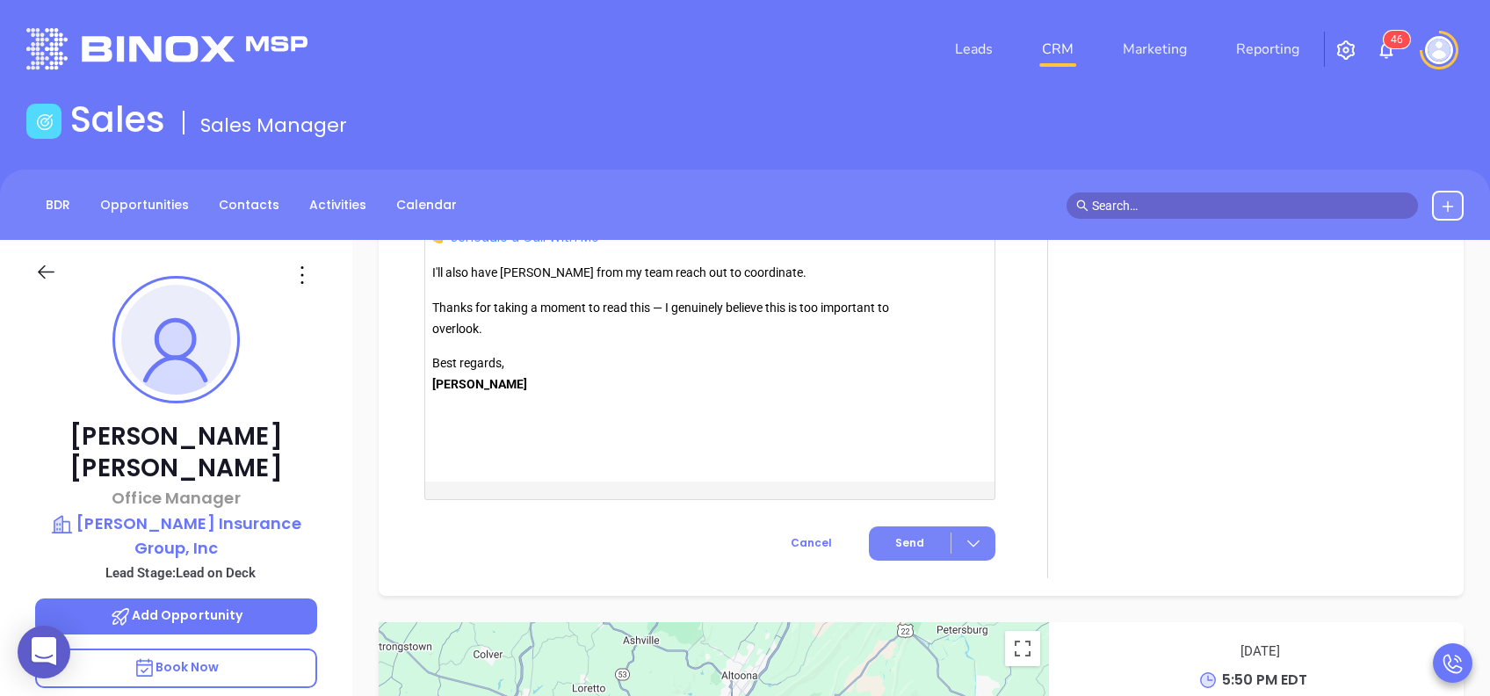
click at [923, 542] on button "Send" at bounding box center [932, 543] width 127 height 34
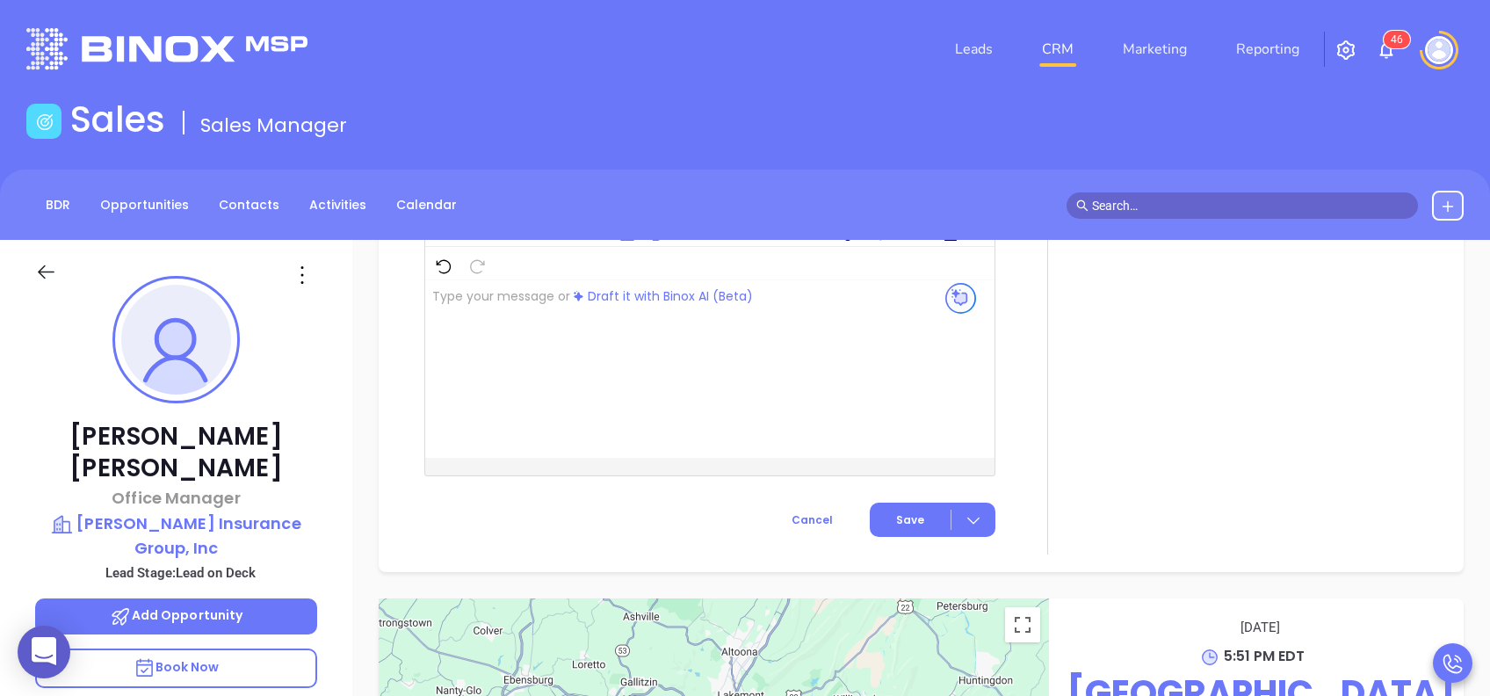
scroll to position [1496, 0]
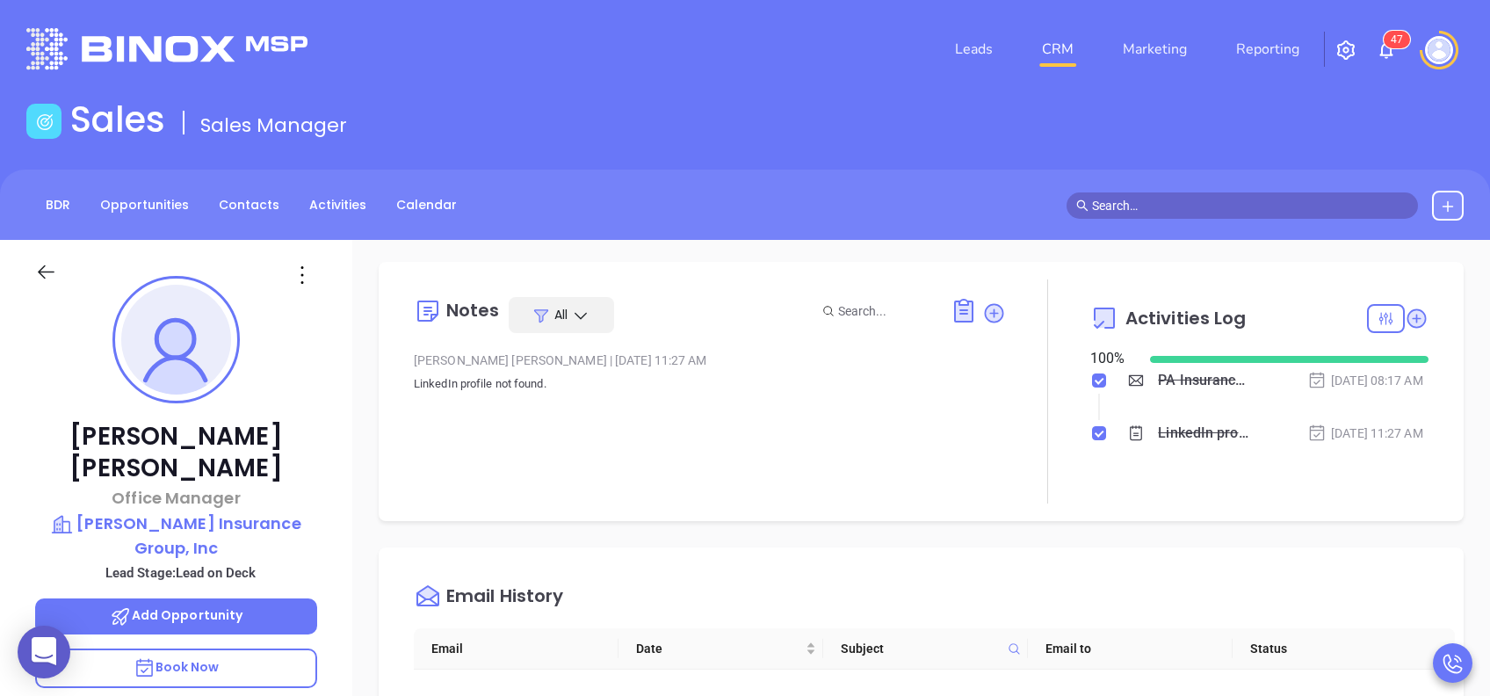
scroll to position [0, 0]
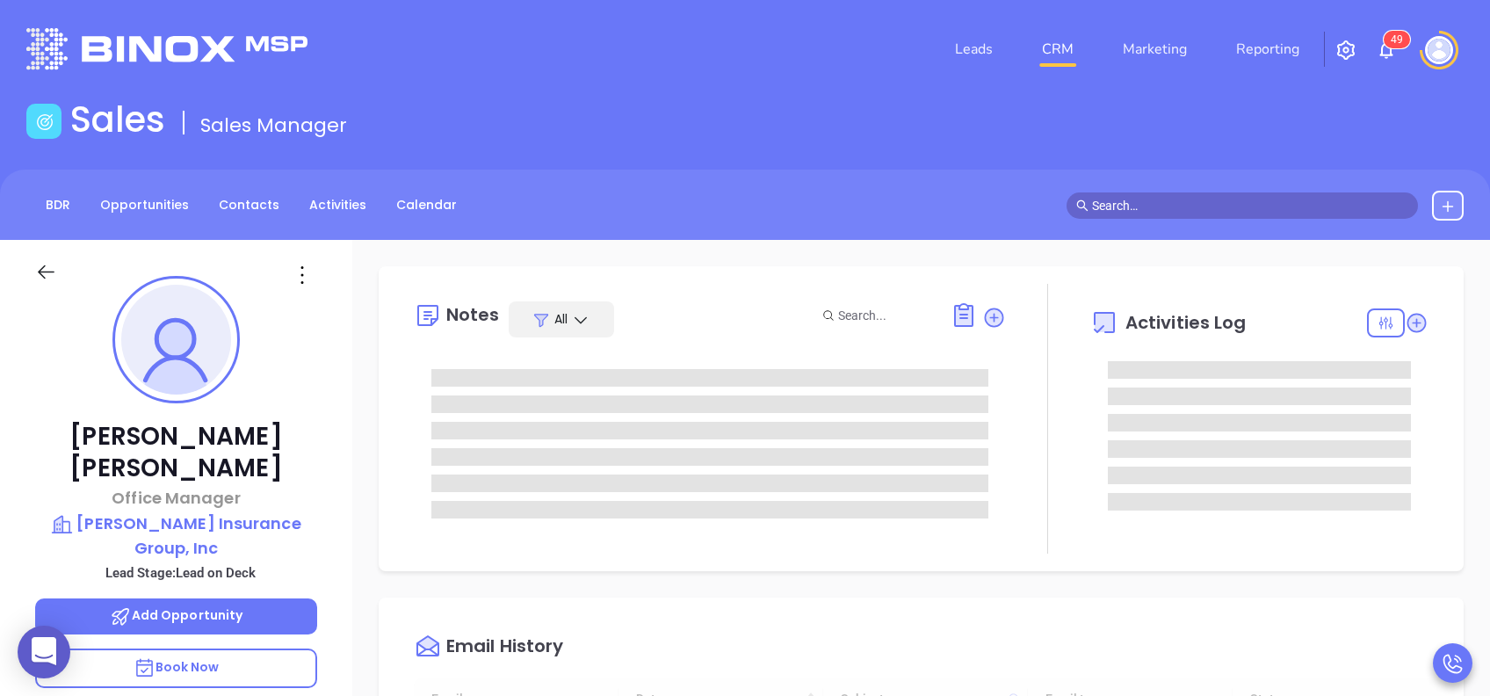
type input "[DATE]"
type input "[PERSON_NAME]"
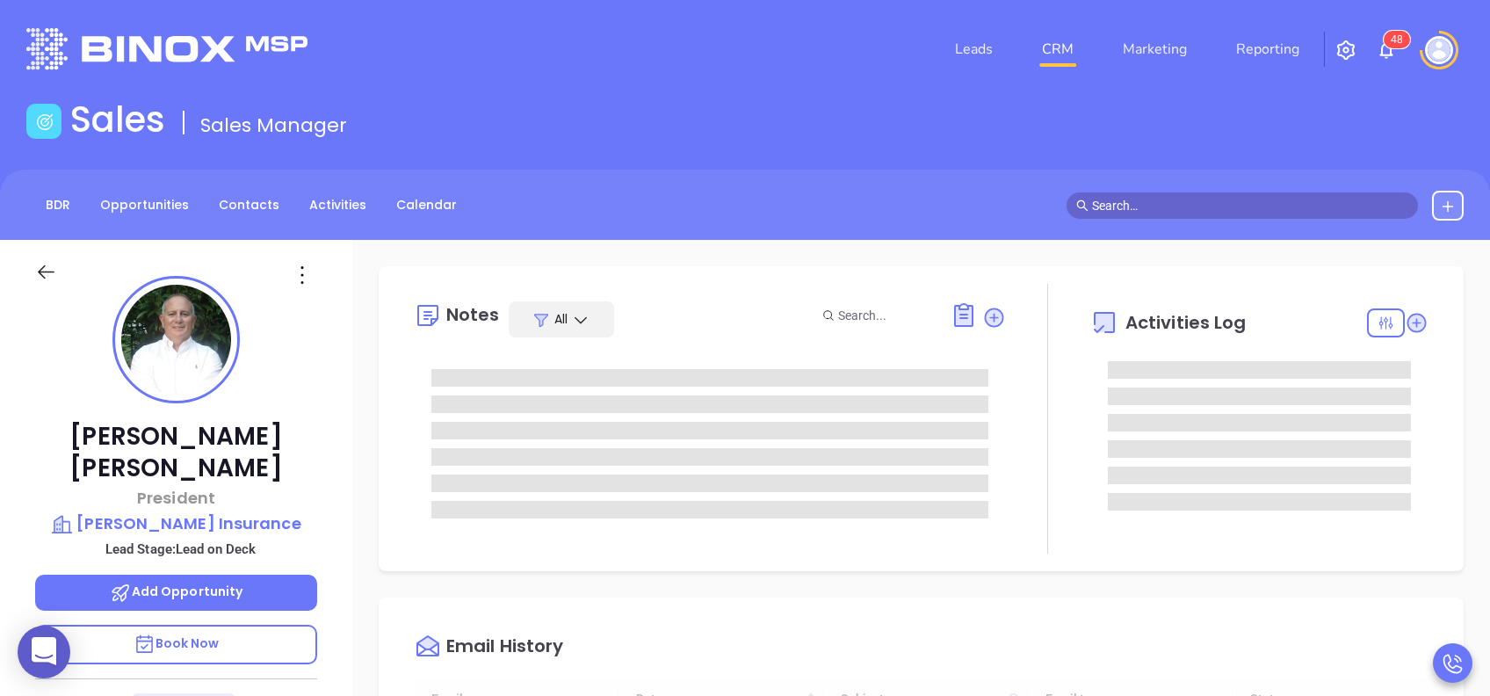
type input "[DATE]"
type input "[PERSON_NAME]"
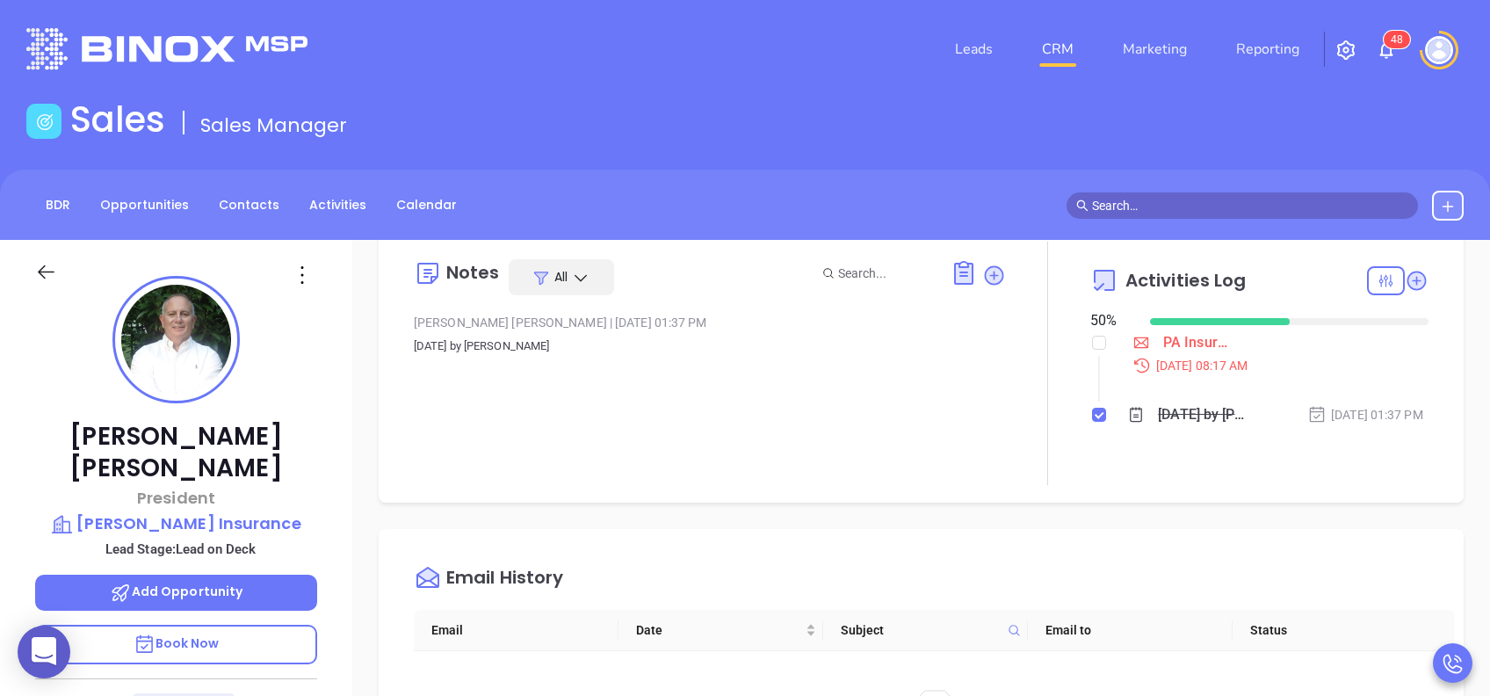
scroll to position [0, 0]
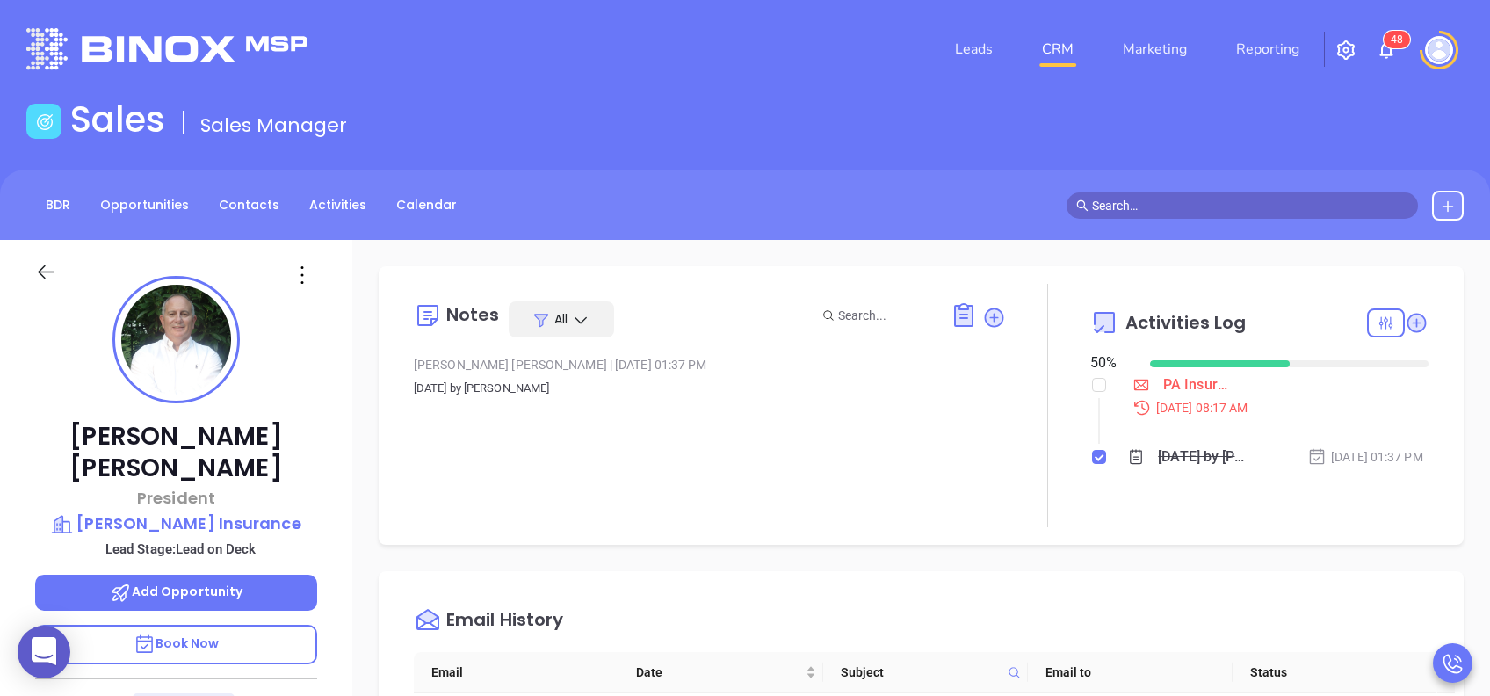
click at [974, 492] on div "Notes All [PERSON_NAME] | [DATE] 01:37 PM Mar 25, 2025 by [PERSON_NAME]" at bounding box center [710, 405] width 592 height 243
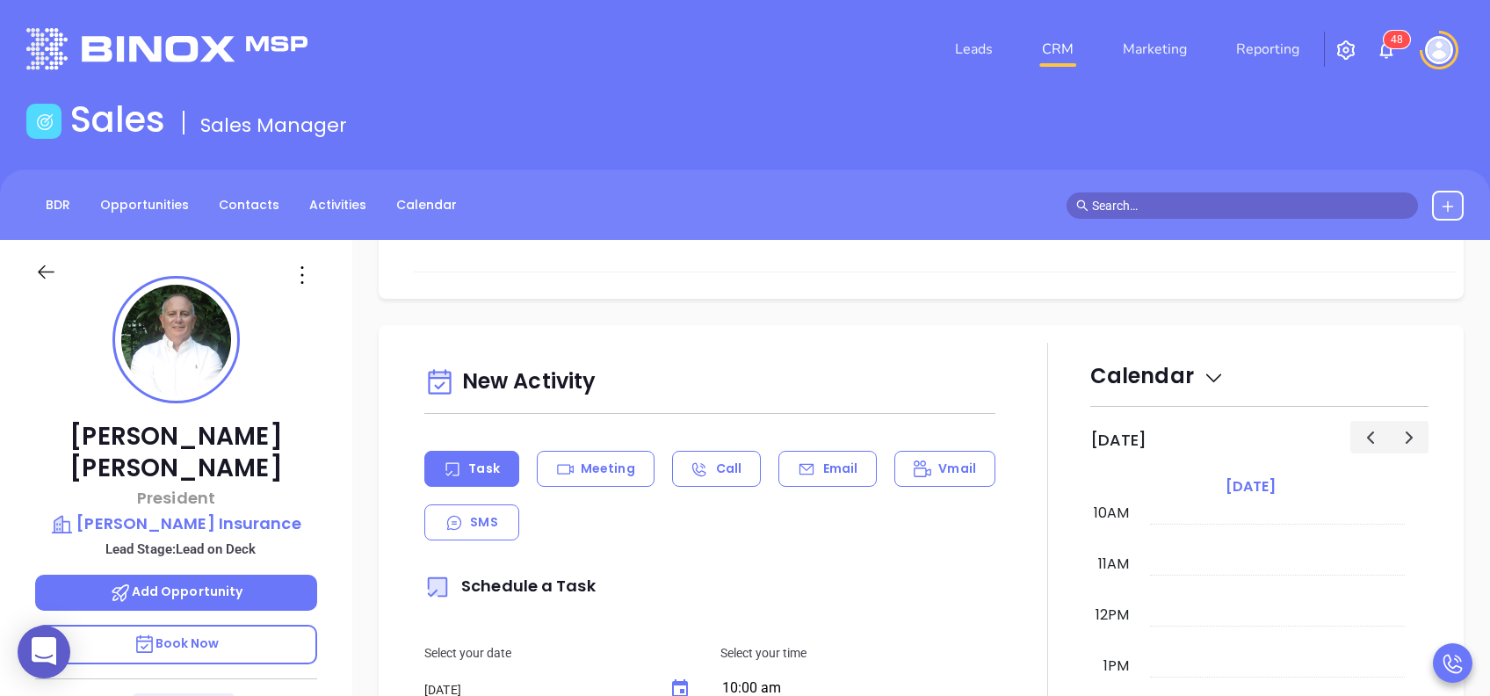
scroll to position [562, 0]
click at [847, 471] on p "Email" at bounding box center [840, 467] width 35 height 18
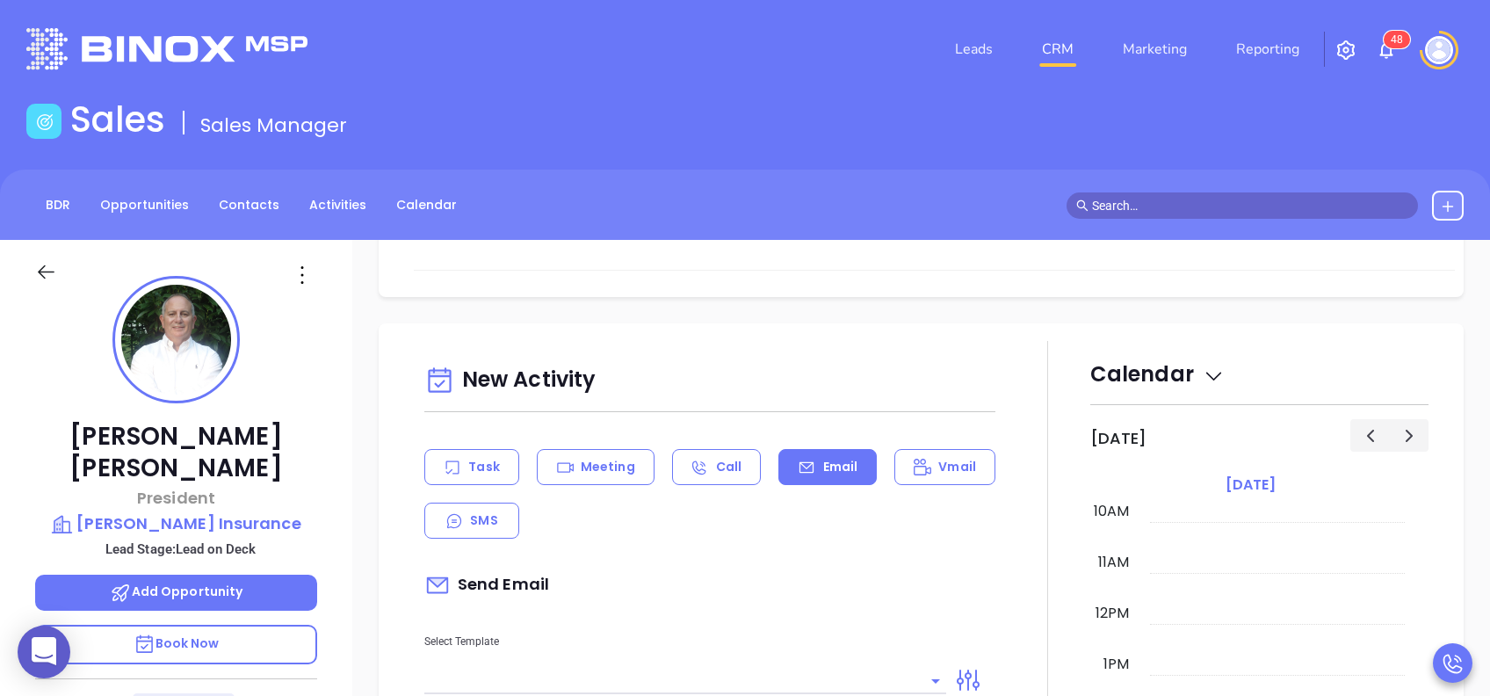
click at [778, 602] on div "Send Email" at bounding box center [709, 585] width 571 height 40
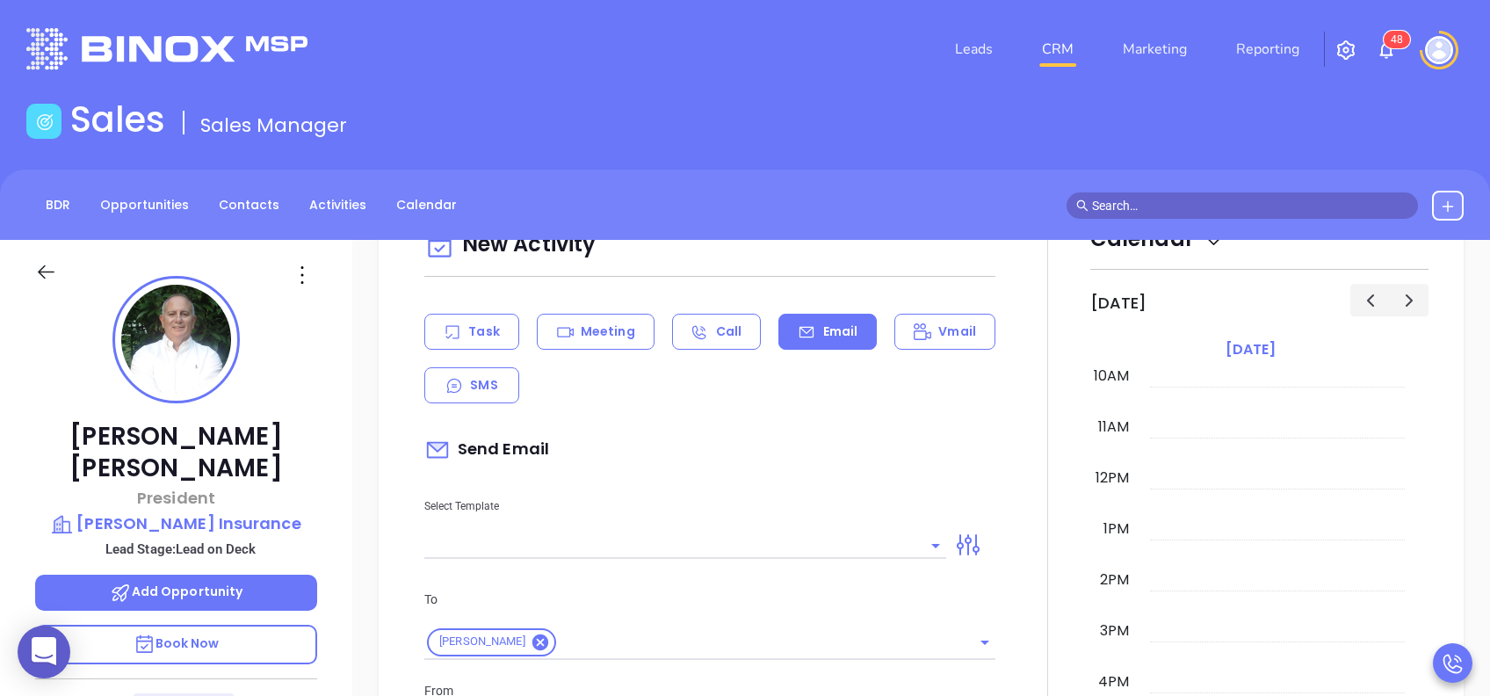
scroll to position [749, 0]
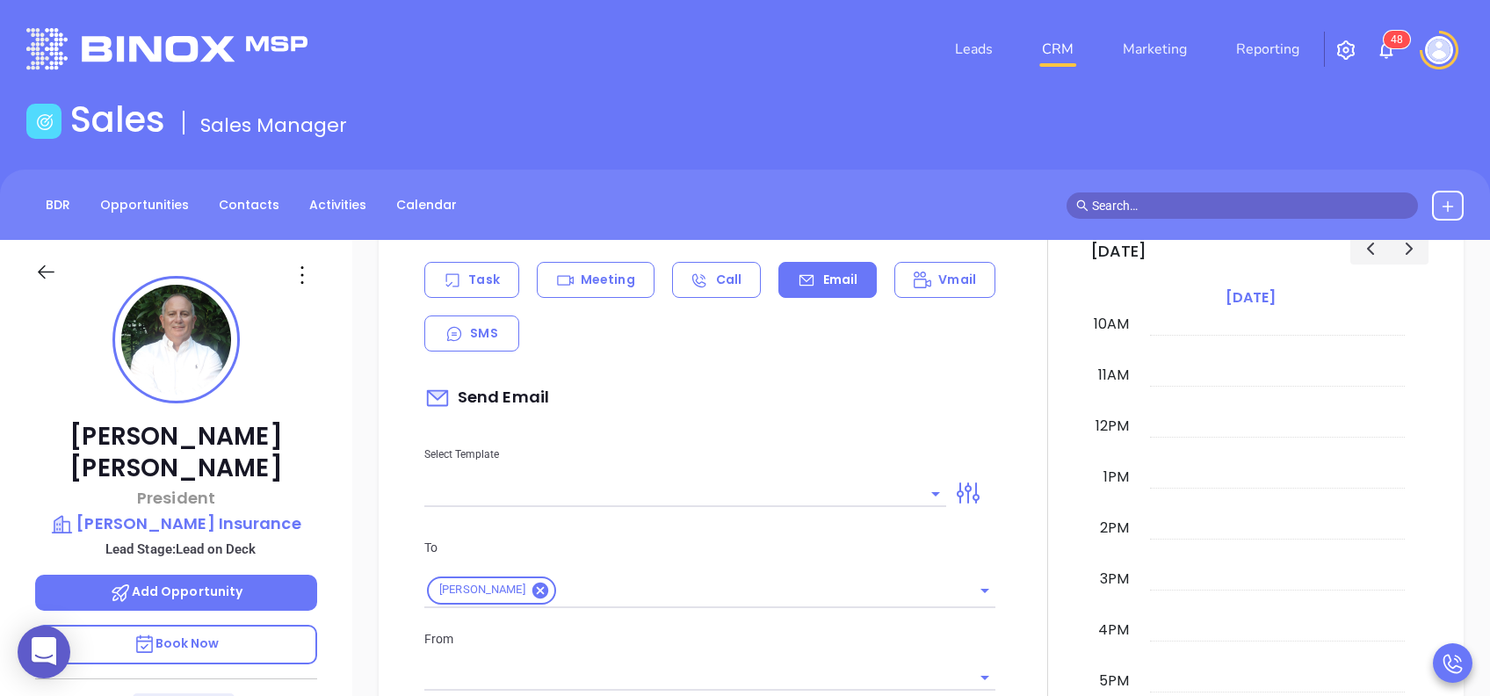
type input "[PERSON_NAME]"
click at [751, 478] on div at bounding box center [685, 492] width 522 height 29
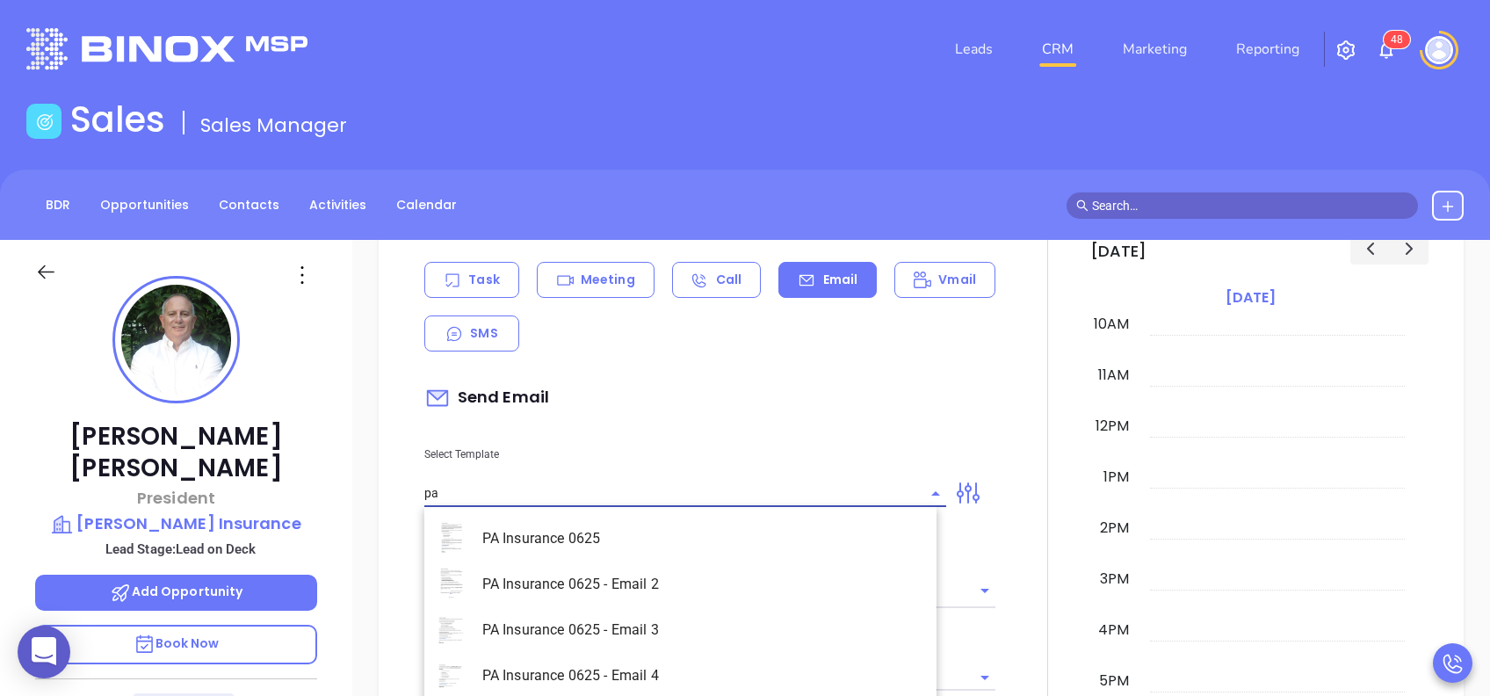
click at [642, 541] on li "PA Insurance 0625" at bounding box center [680, 539] width 512 height 46
type input "PA Insurance 0625"
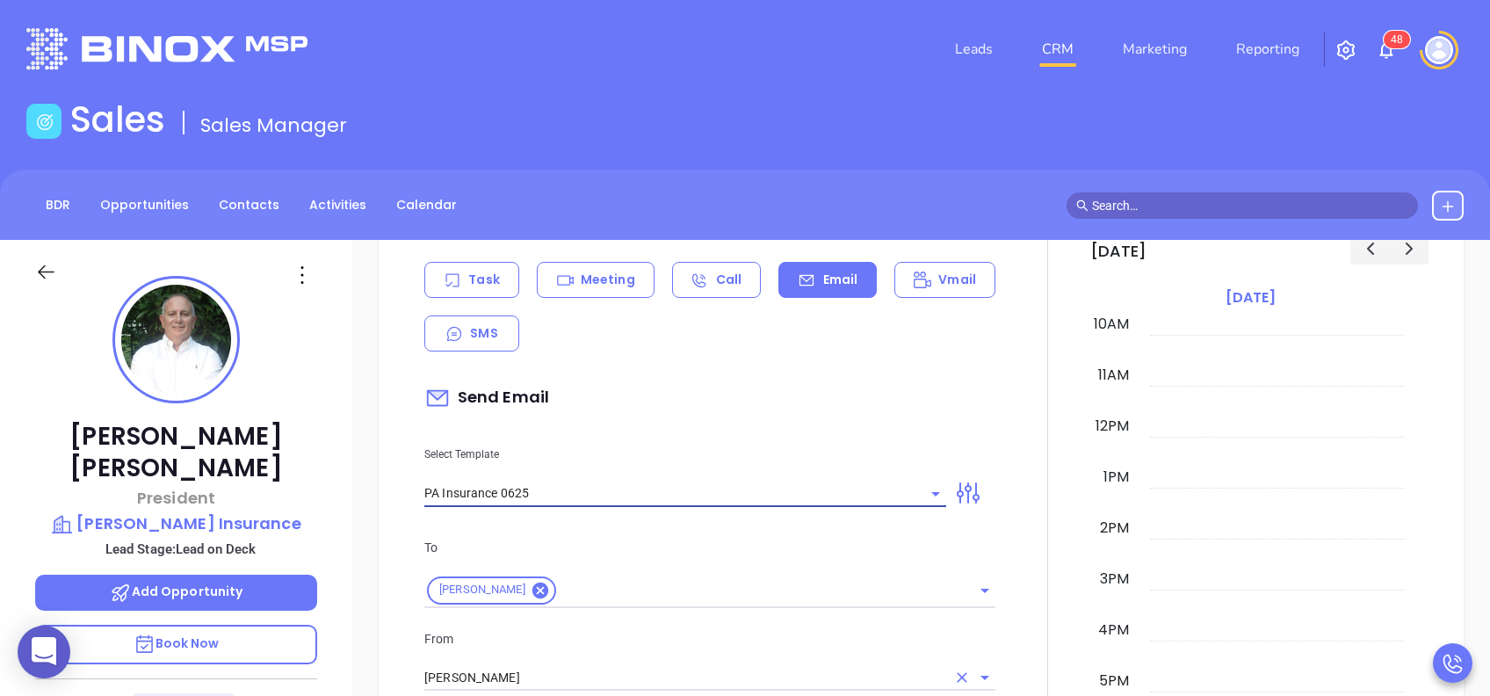
type input "[PERSON_NAME], PA’s New Cybersecurity Law: Are You Prepared?"
type input "PA Insurance 0625"
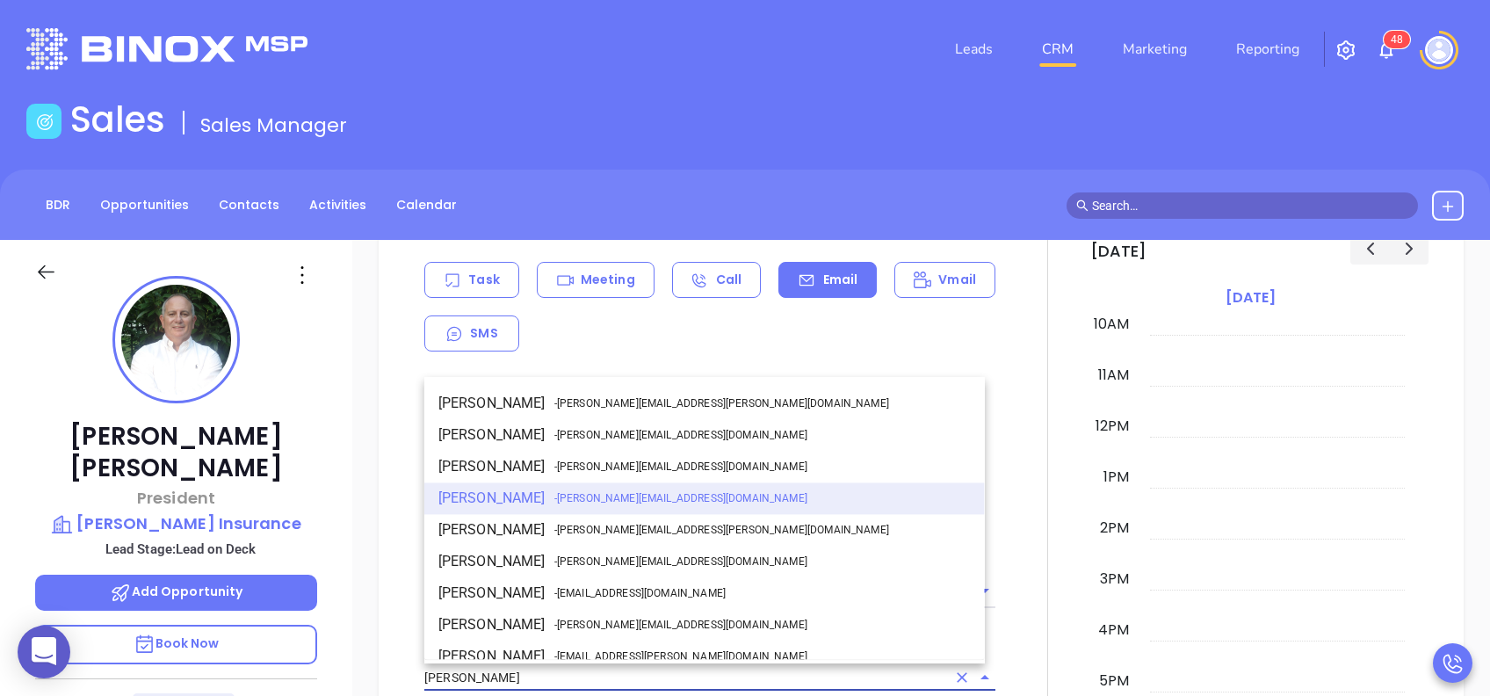
click at [542, 676] on input "[PERSON_NAME]" at bounding box center [685, 677] width 522 height 25
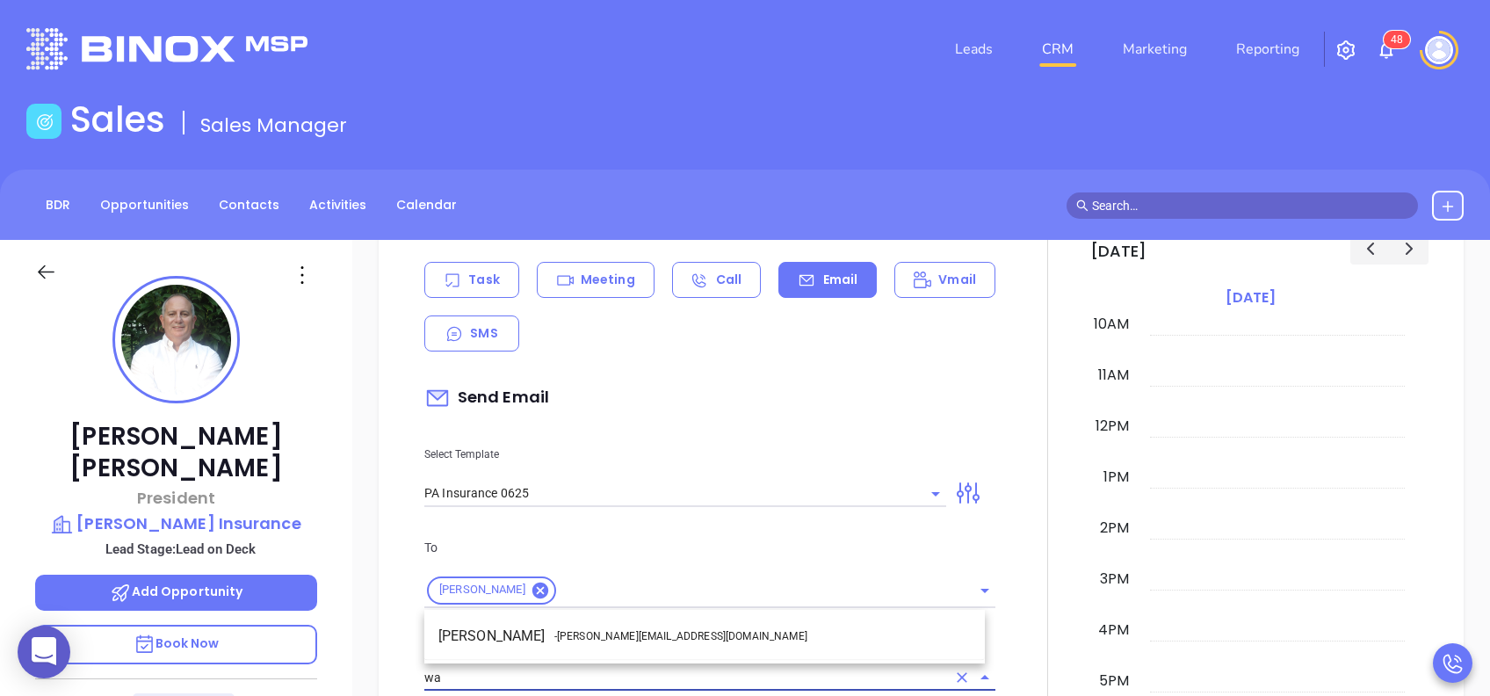
click at [550, 638] on li "Walter Contreras - walter@motiva.net" at bounding box center [704, 636] width 561 height 32
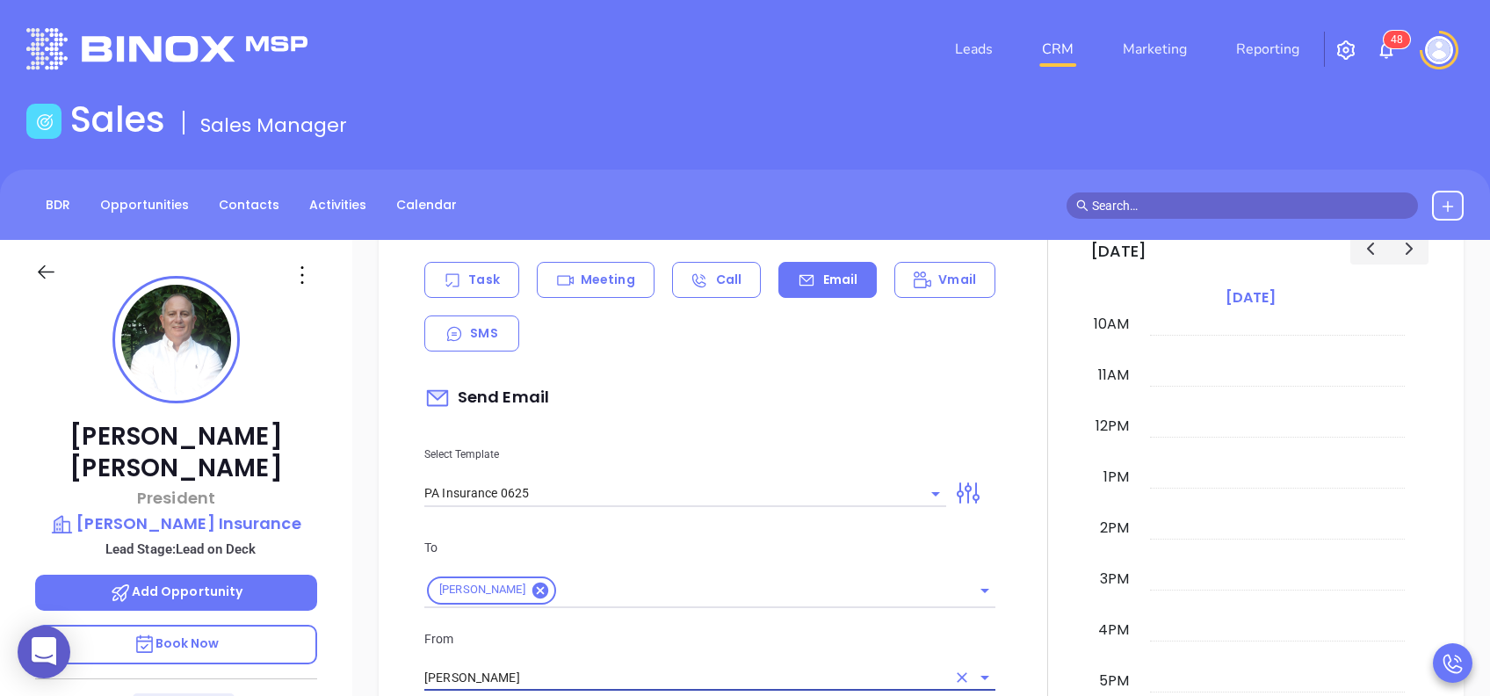
type input "[PERSON_NAME]"
click at [577, 639] on p "From" at bounding box center [709, 638] width 571 height 19
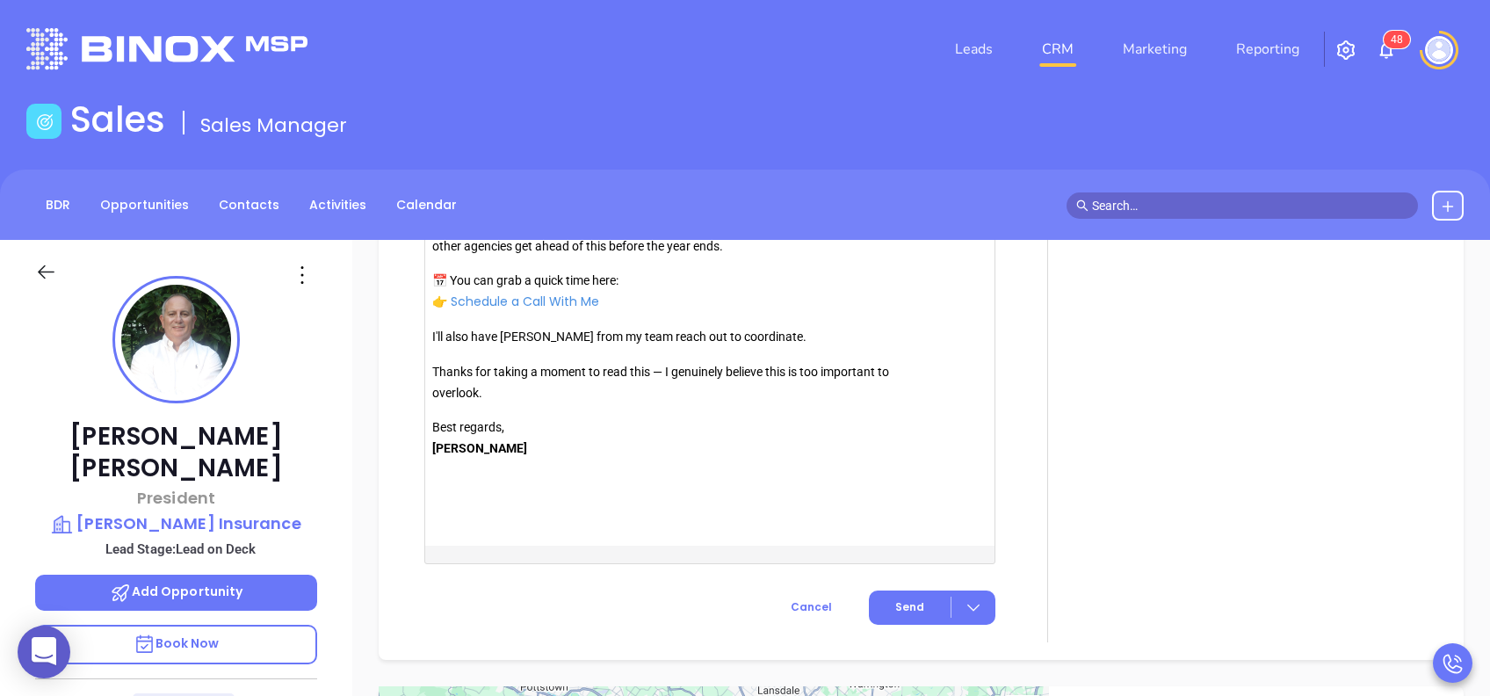
scroll to position [2109, 0]
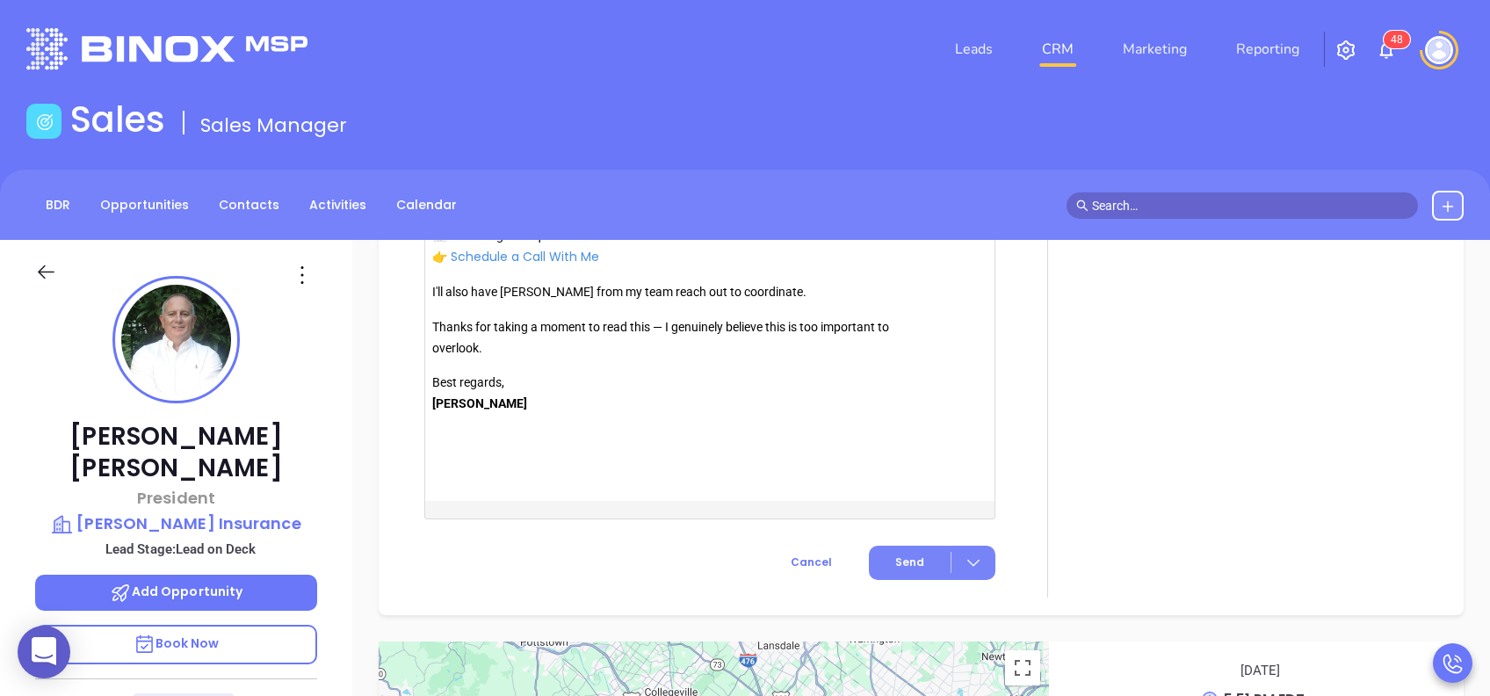
click at [884, 552] on button "Send" at bounding box center [932, 563] width 127 height 34
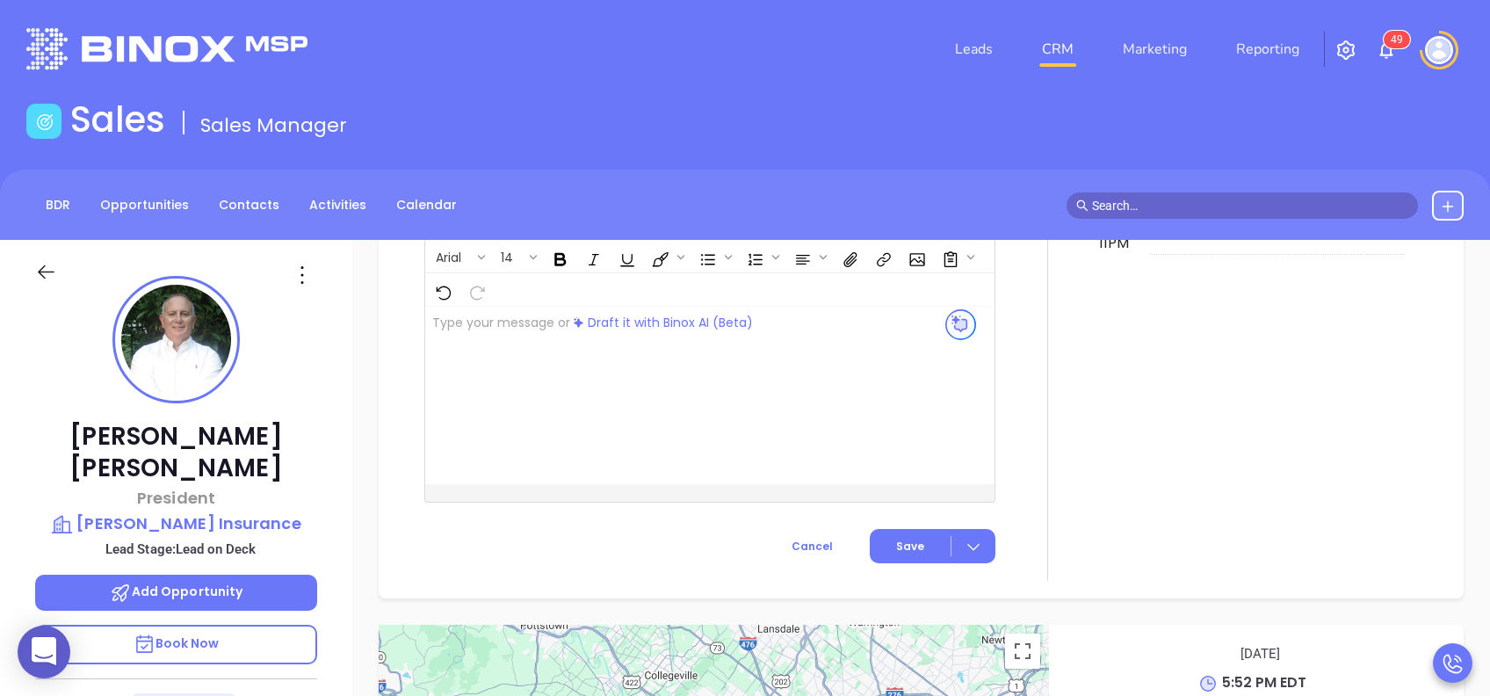
scroll to position [1583, 0]
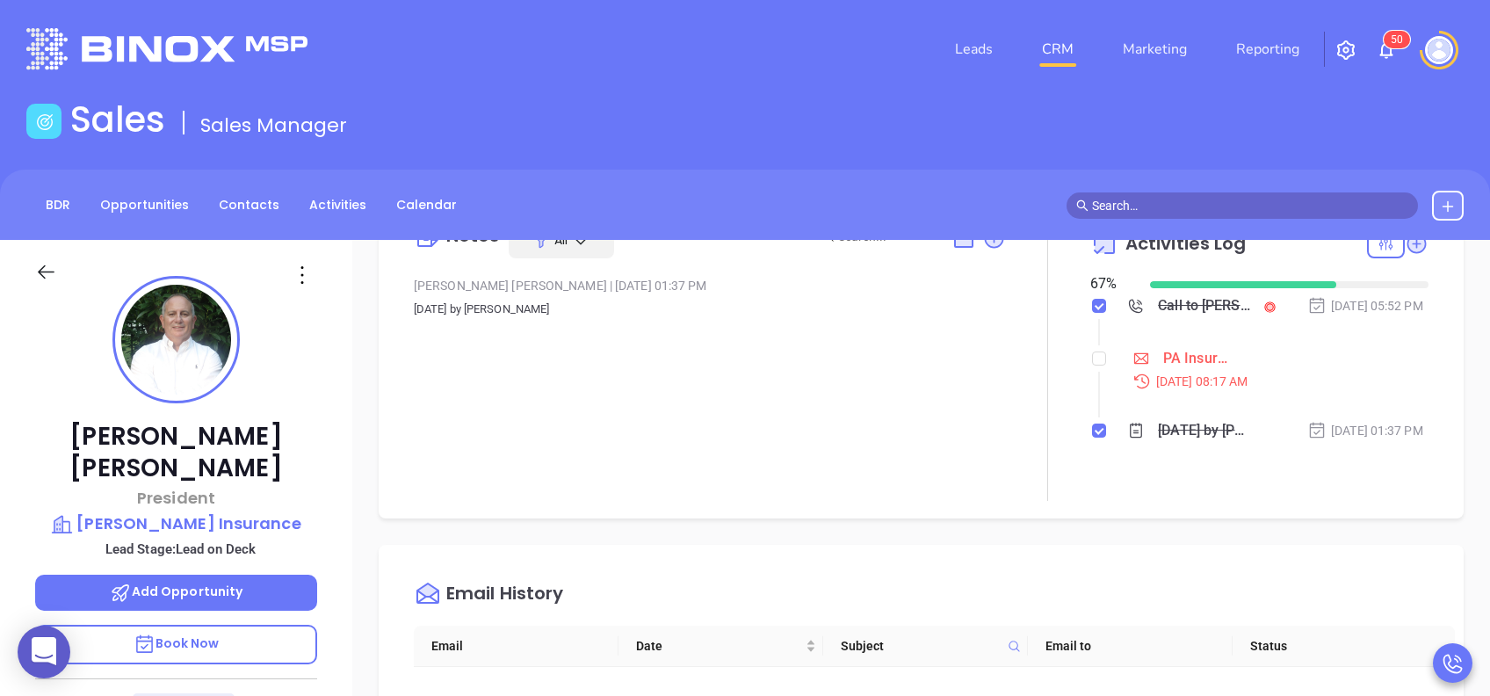
scroll to position [0, 0]
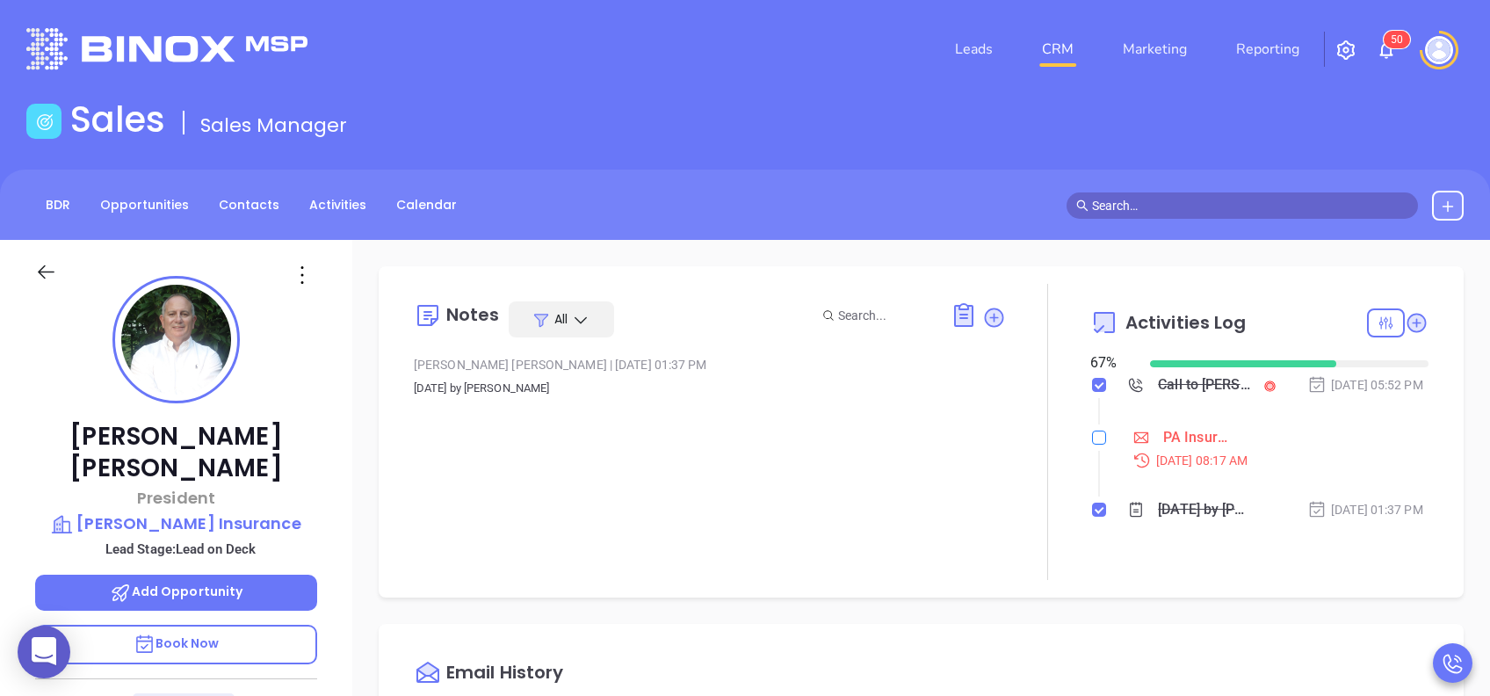
click at [1092, 445] on input "checkbox" at bounding box center [1099, 438] width 14 height 14
checkbox input "true"
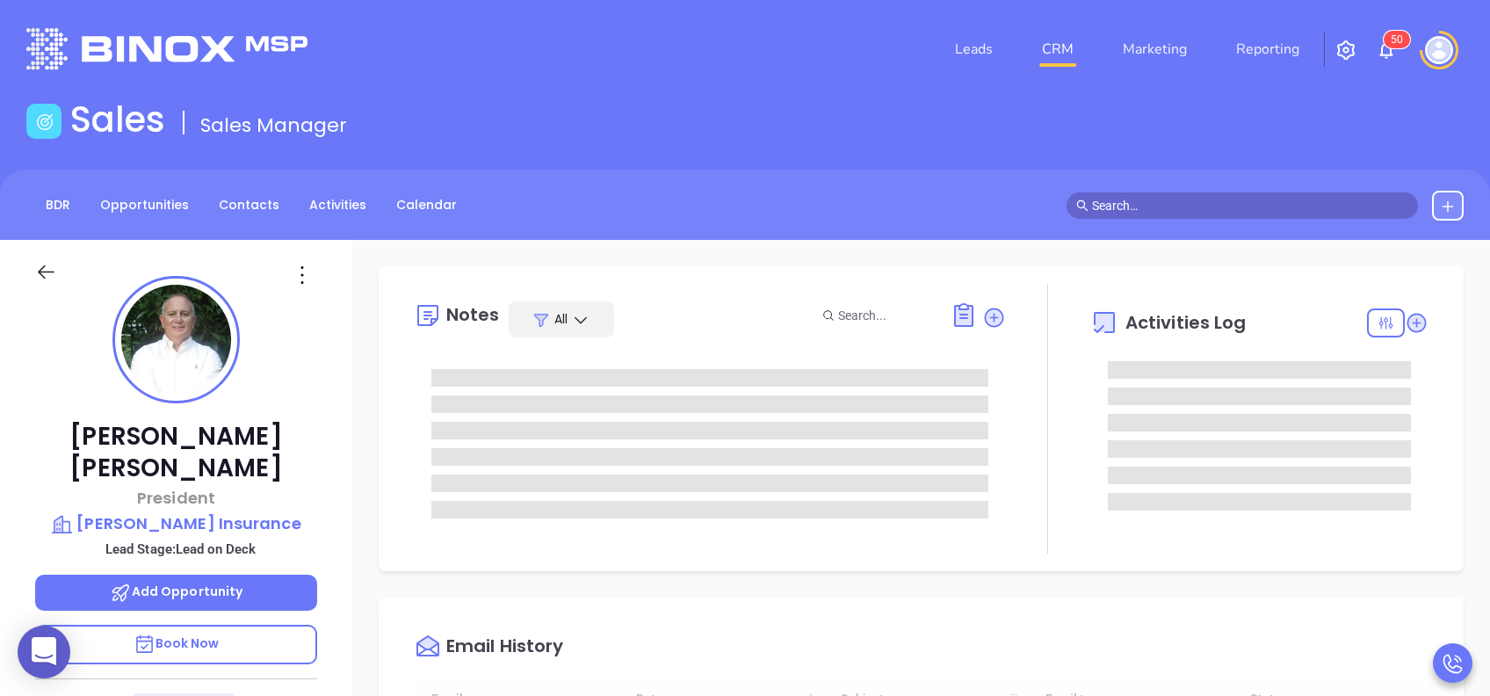
type input "[DATE]"
type input "[PERSON_NAME]"
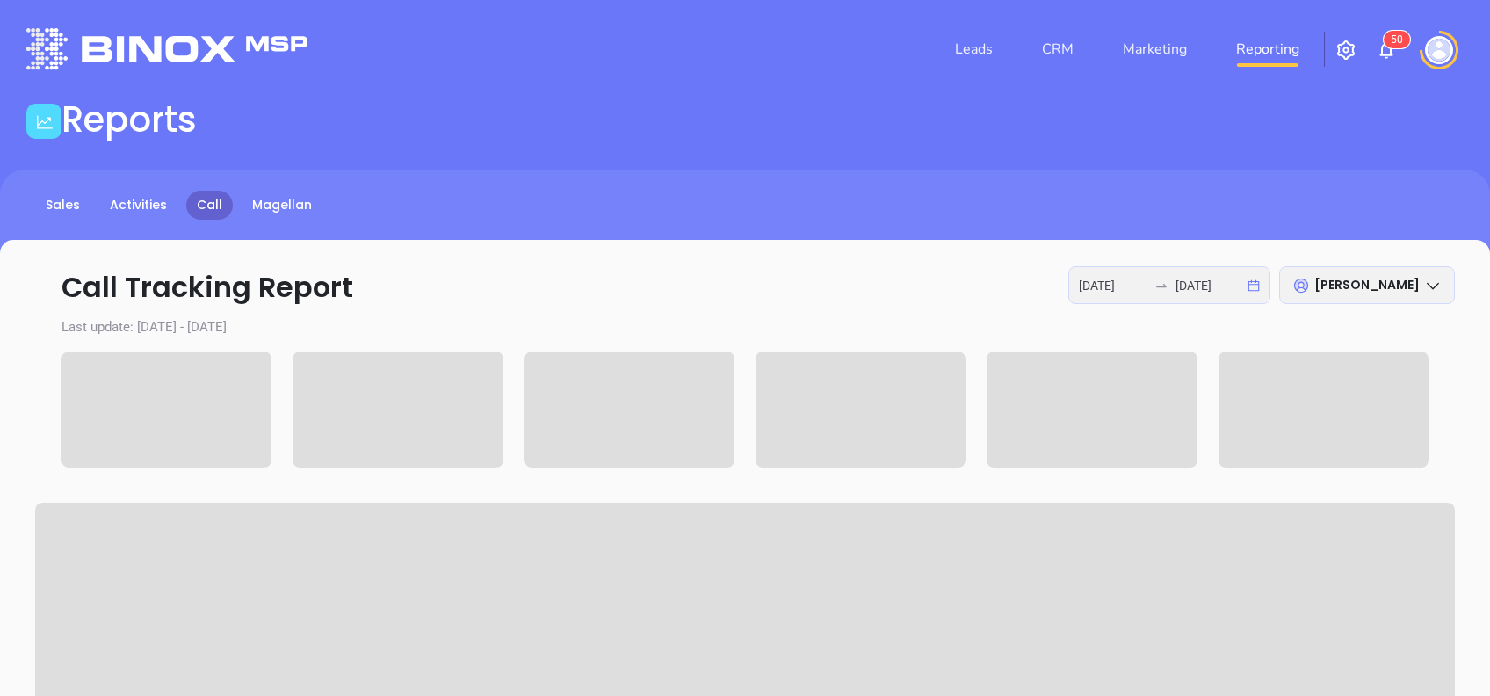
scroll to position [117, 0]
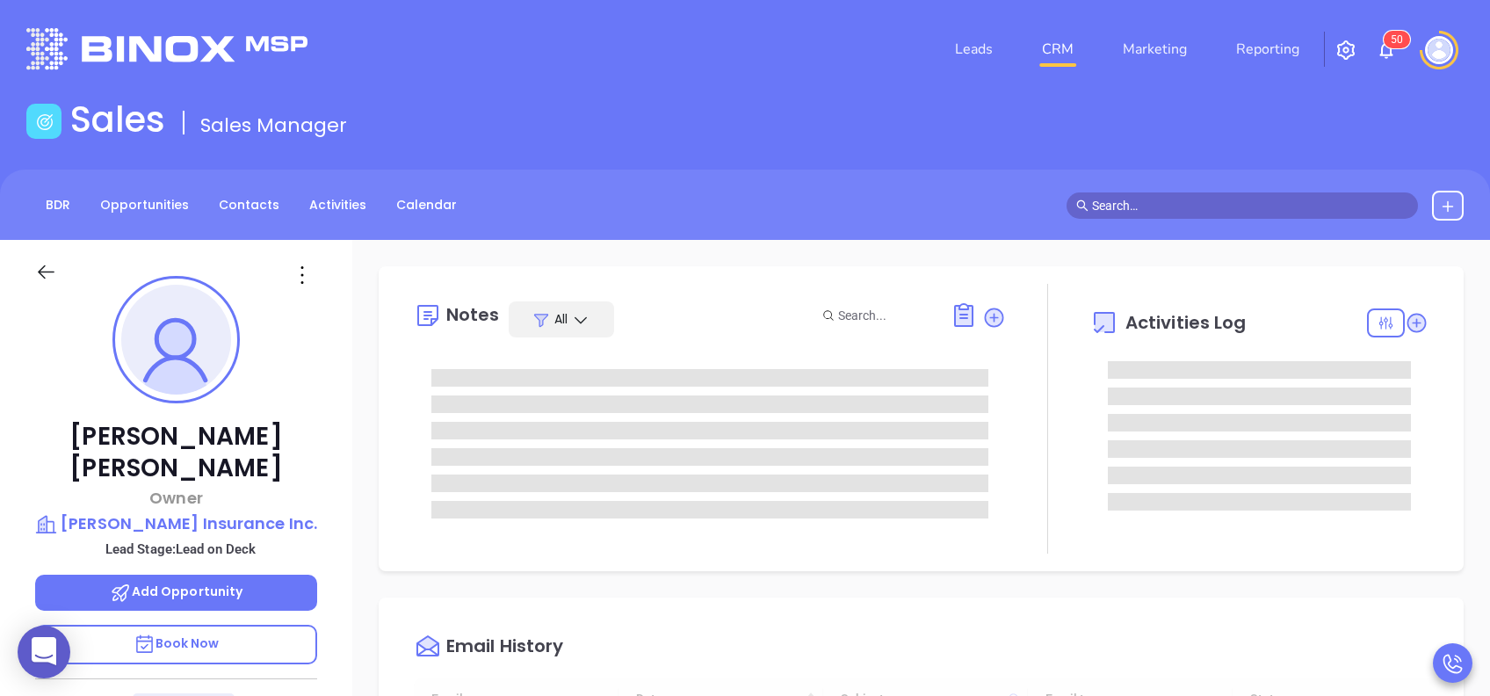
type input "[DATE]"
type input "[PERSON_NAME]"
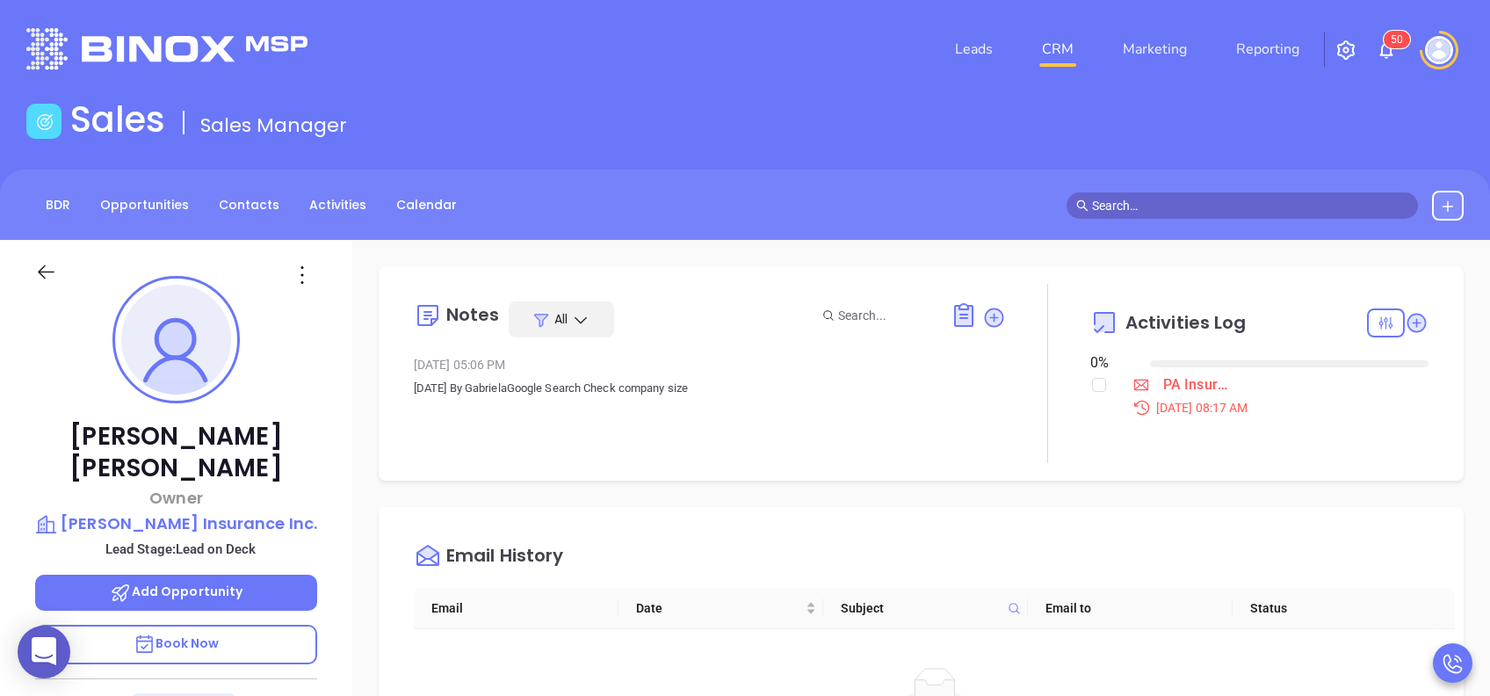
click at [1029, 532] on div "Email History" at bounding box center [934, 556] width 1041 height 63
click at [1092, 387] on input "checkbox" at bounding box center [1099, 385] width 14 height 14
checkbox input "true"
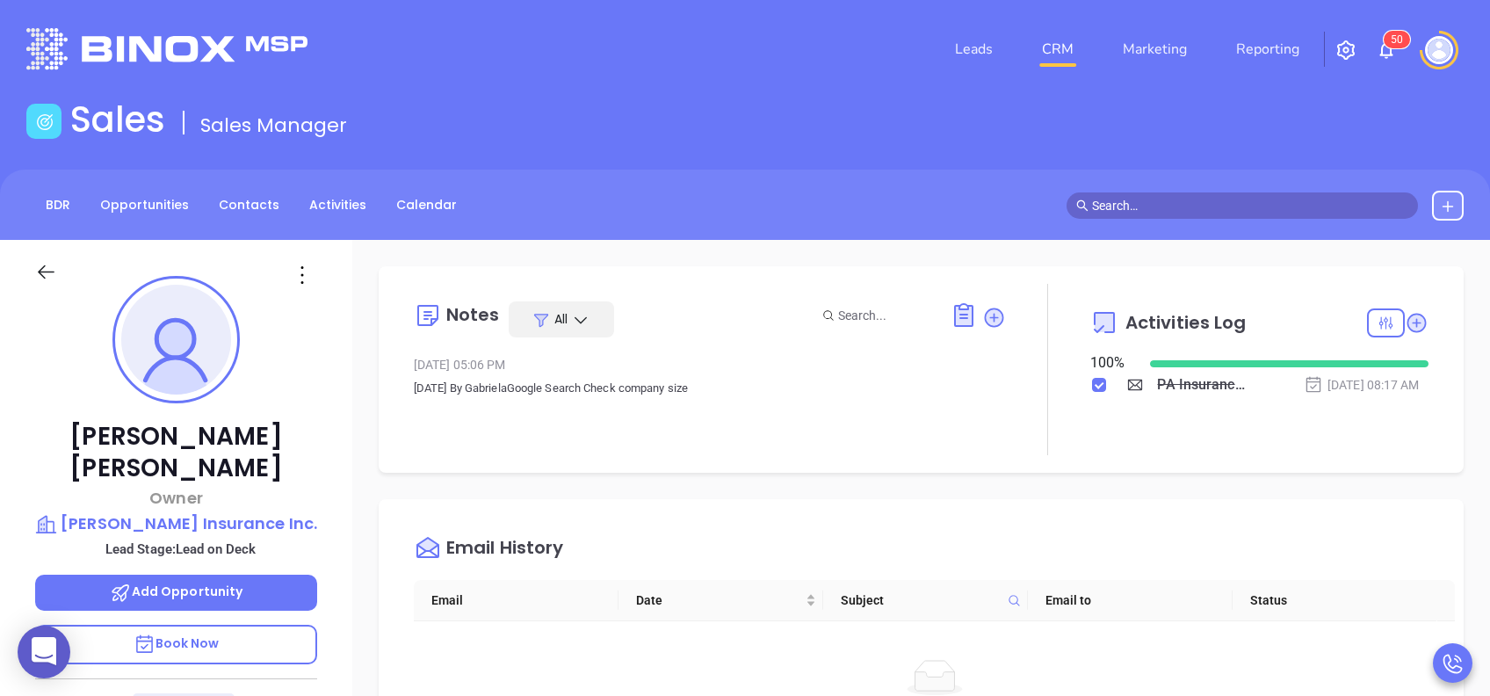
click at [1012, 499] on div "Email History Email Date Subject Email to Status No data No data" at bounding box center [921, 643] width 1085 height 288
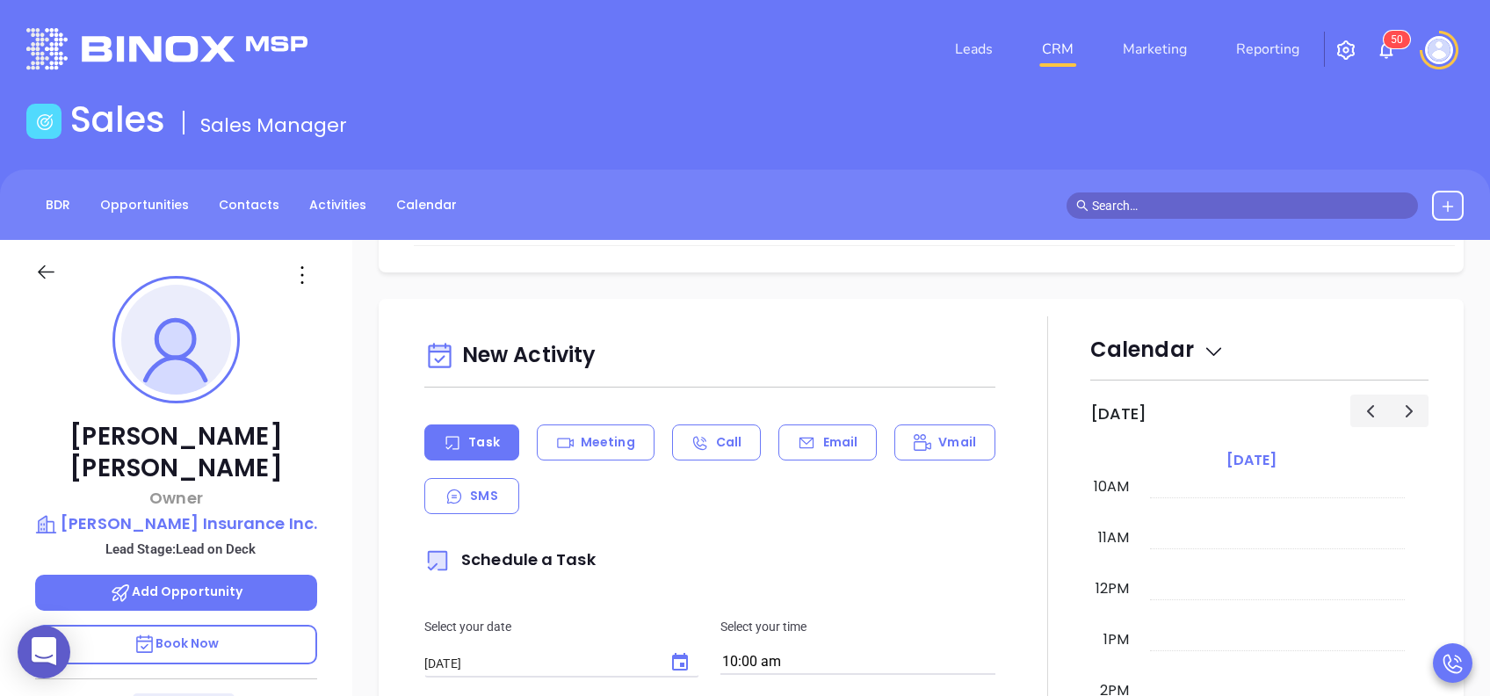
scroll to position [562, 0]
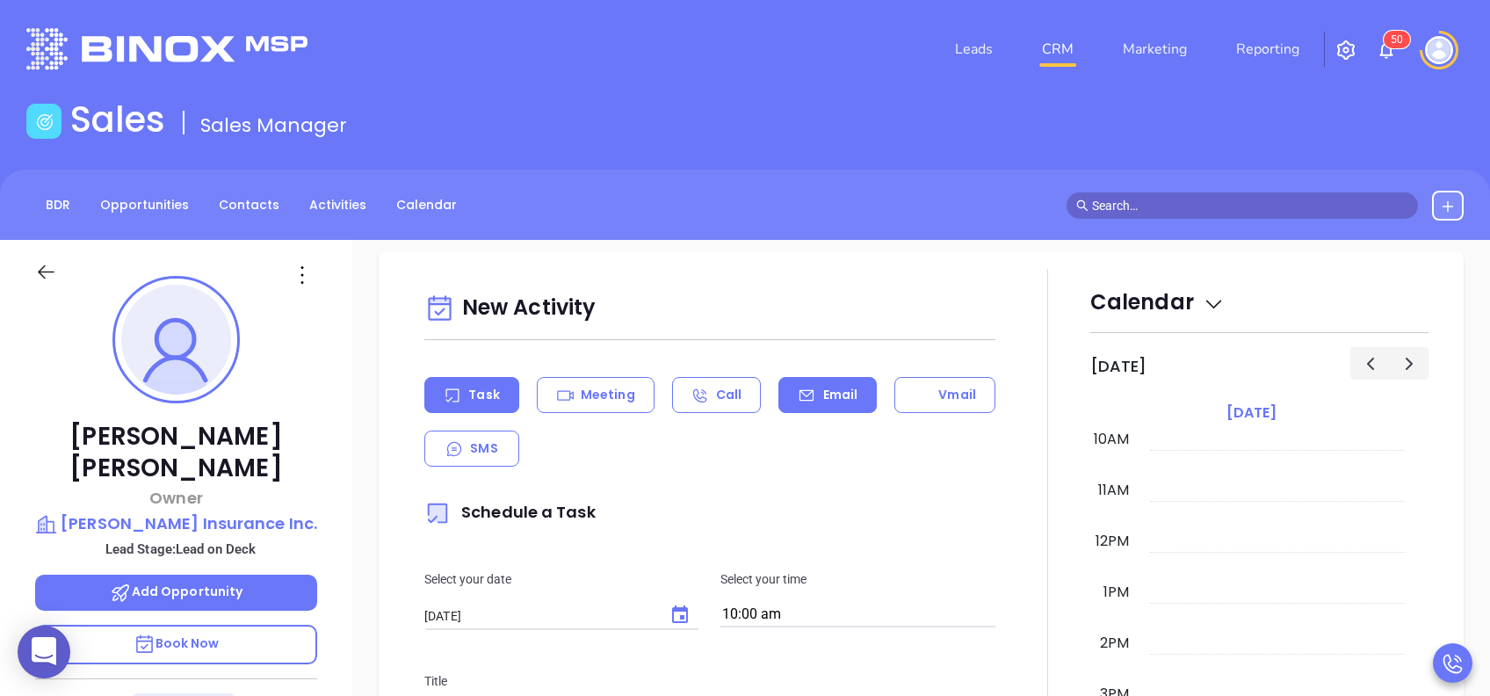
click at [830, 397] on p "Email" at bounding box center [840, 395] width 35 height 18
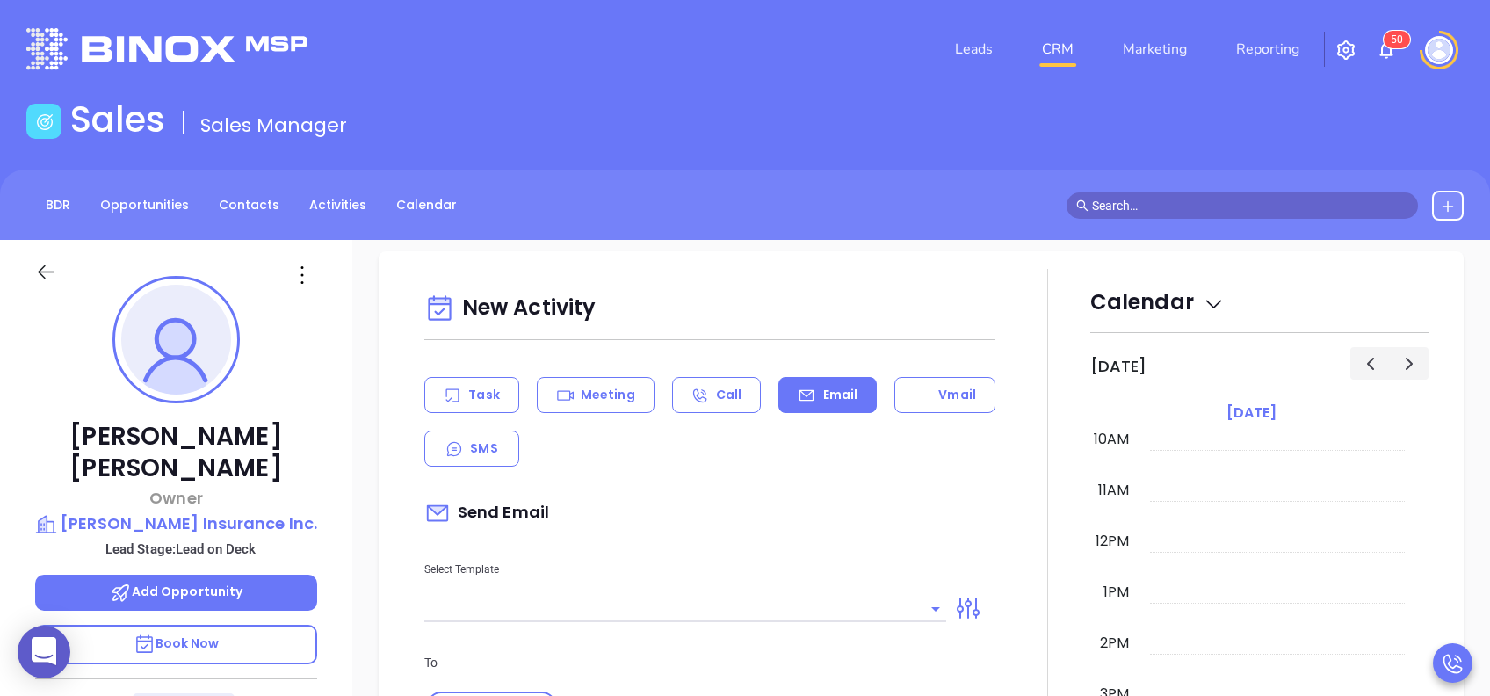
click at [662, 610] on input "text" at bounding box center [672, 608] width 496 height 25
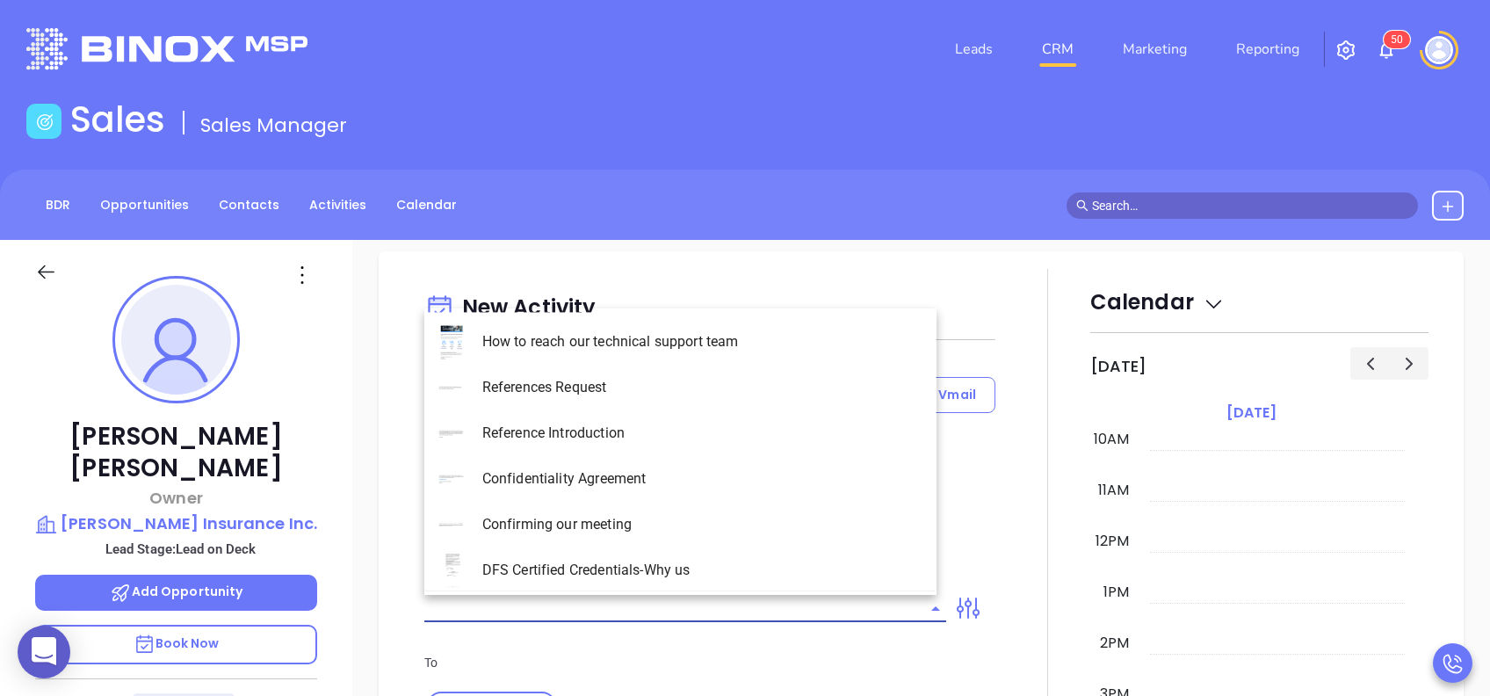
type input "[PERSON_NAME]"
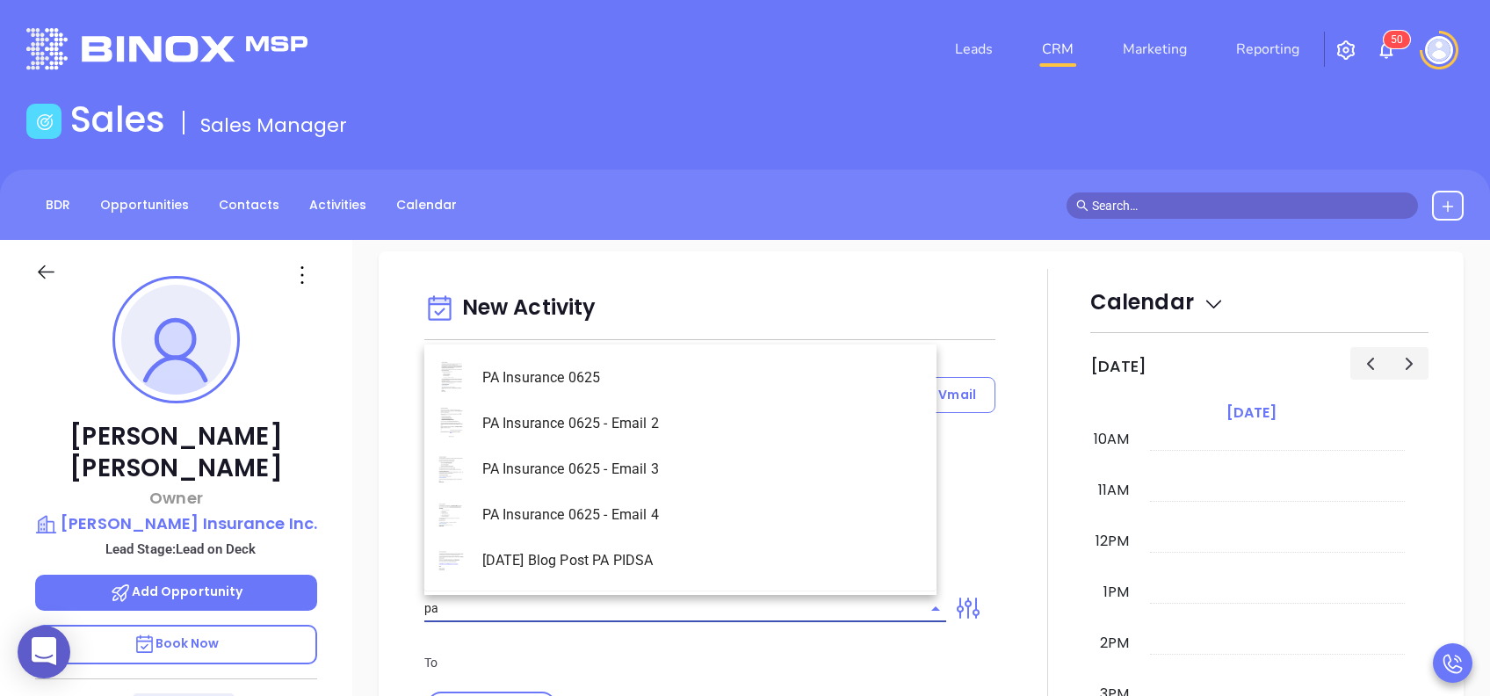
click at [608, 377] on li "PA Insurance 0625" at bounding box center [680, 378] width 512 height 46
type input "PA Insurance 0625"
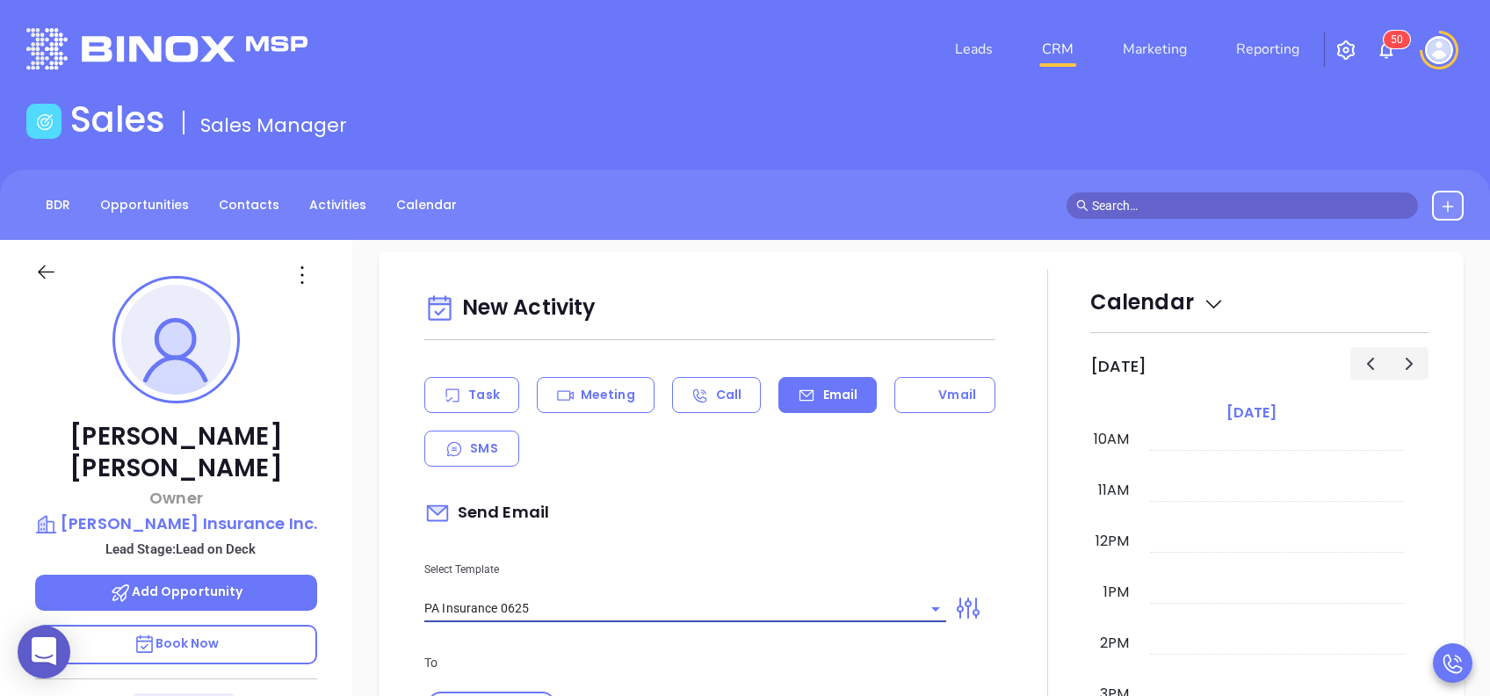
type input "David, PA’s New Cybersecurity Law: Are You Prepared?"
type input "PA Insurance 0625"
click at [721, 539] on div "Select Template PA Insurance 0625" at bounding box center [685, 577] width 543 height 89
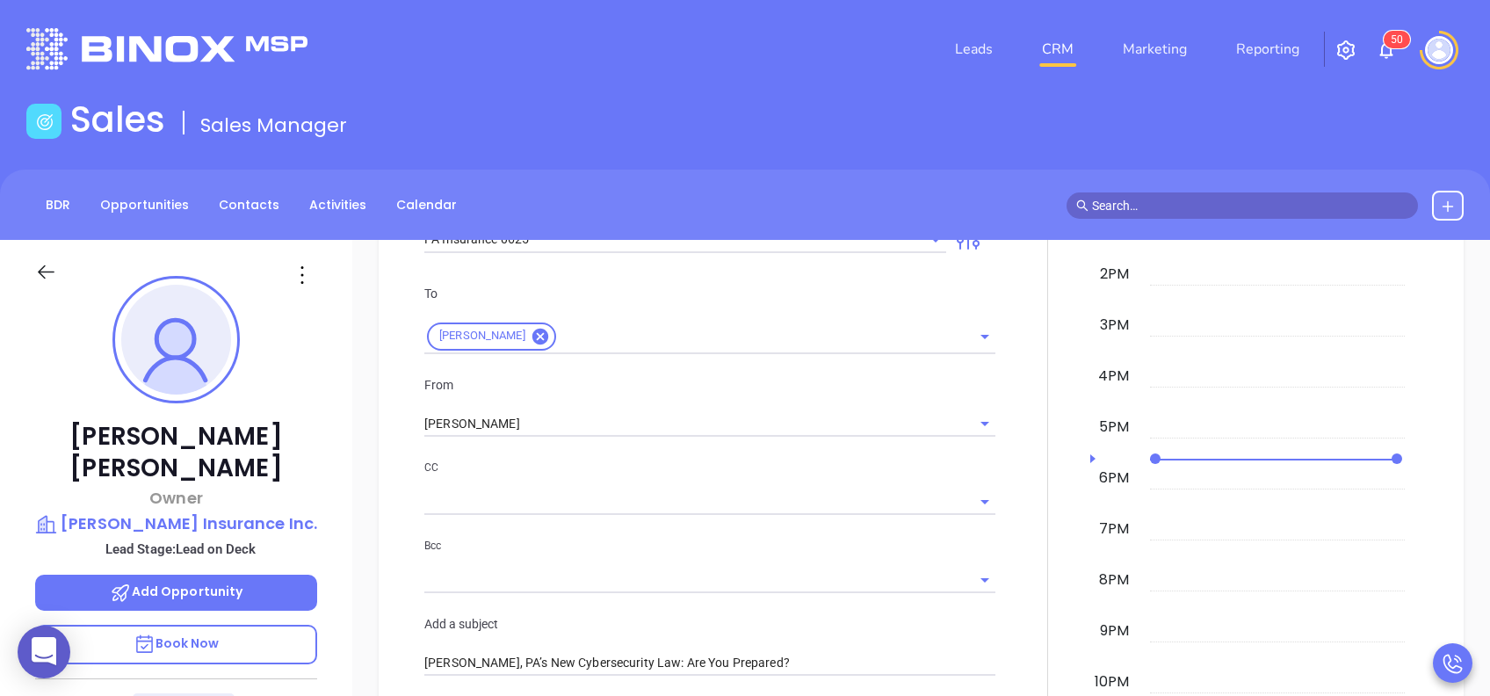
scroll to position [937, 0]
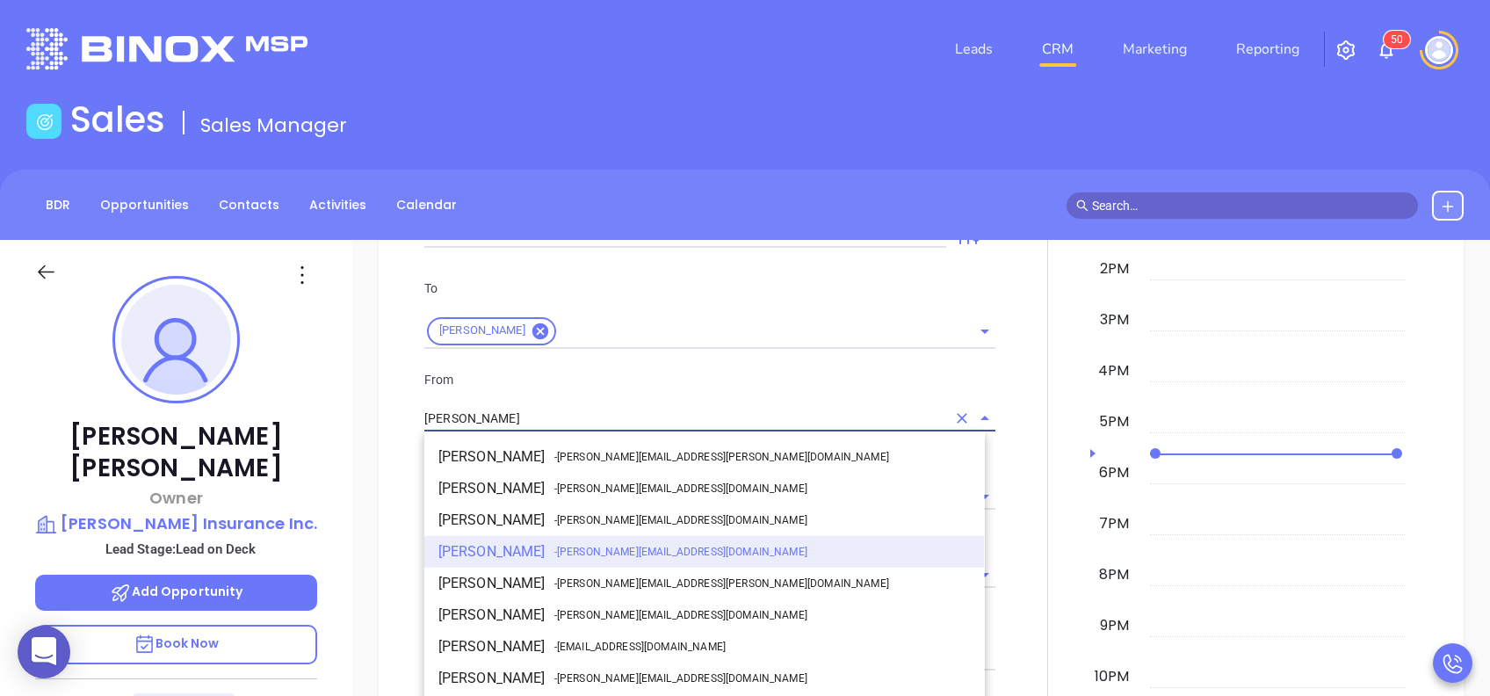
click at [616, 419] on input "[PERSON_NAME]" at bounding box center [685, 418] width 522 height 25
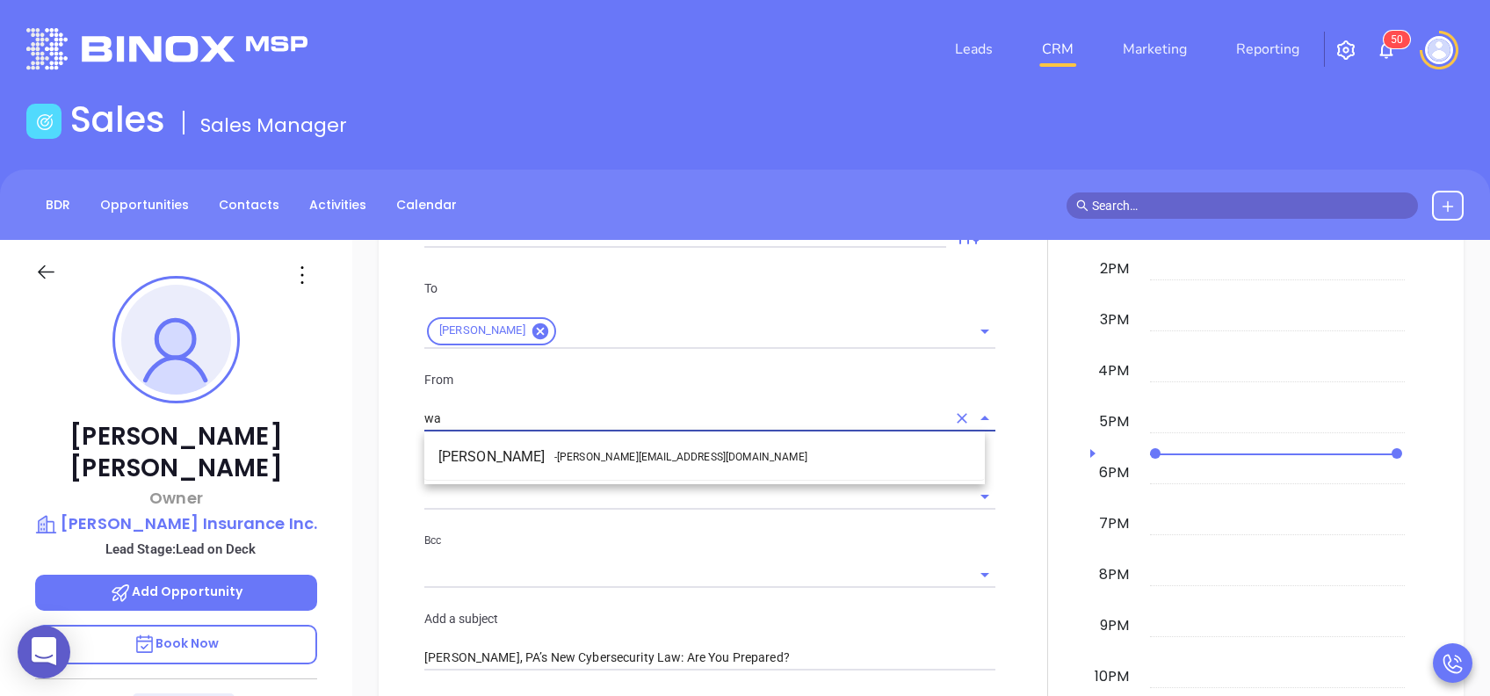
click at [567, 452] on span "- [PERSON_NAME][EMAIL_ADDRESS][DOMAIN_NAME]" at bounding box center [680, 457] width 253 height 16
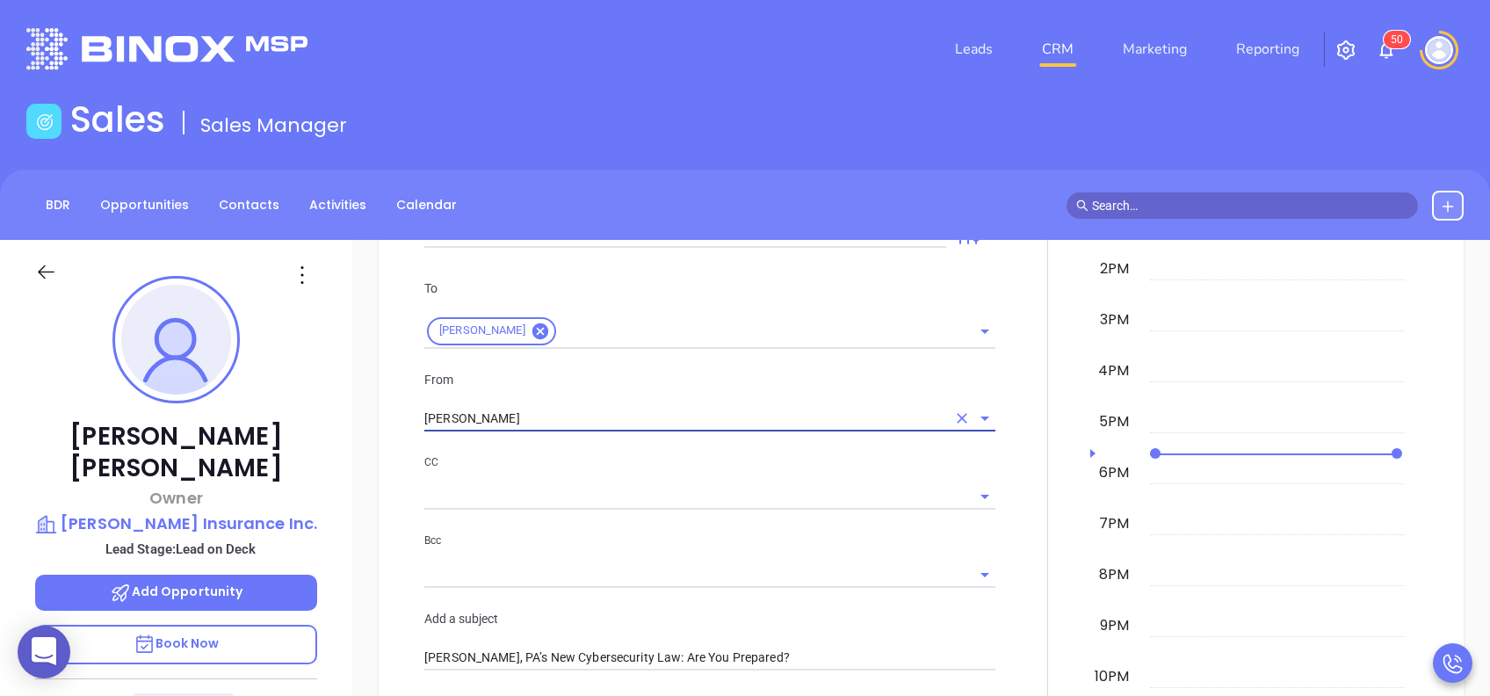
type input "[PERSON_NAME]"
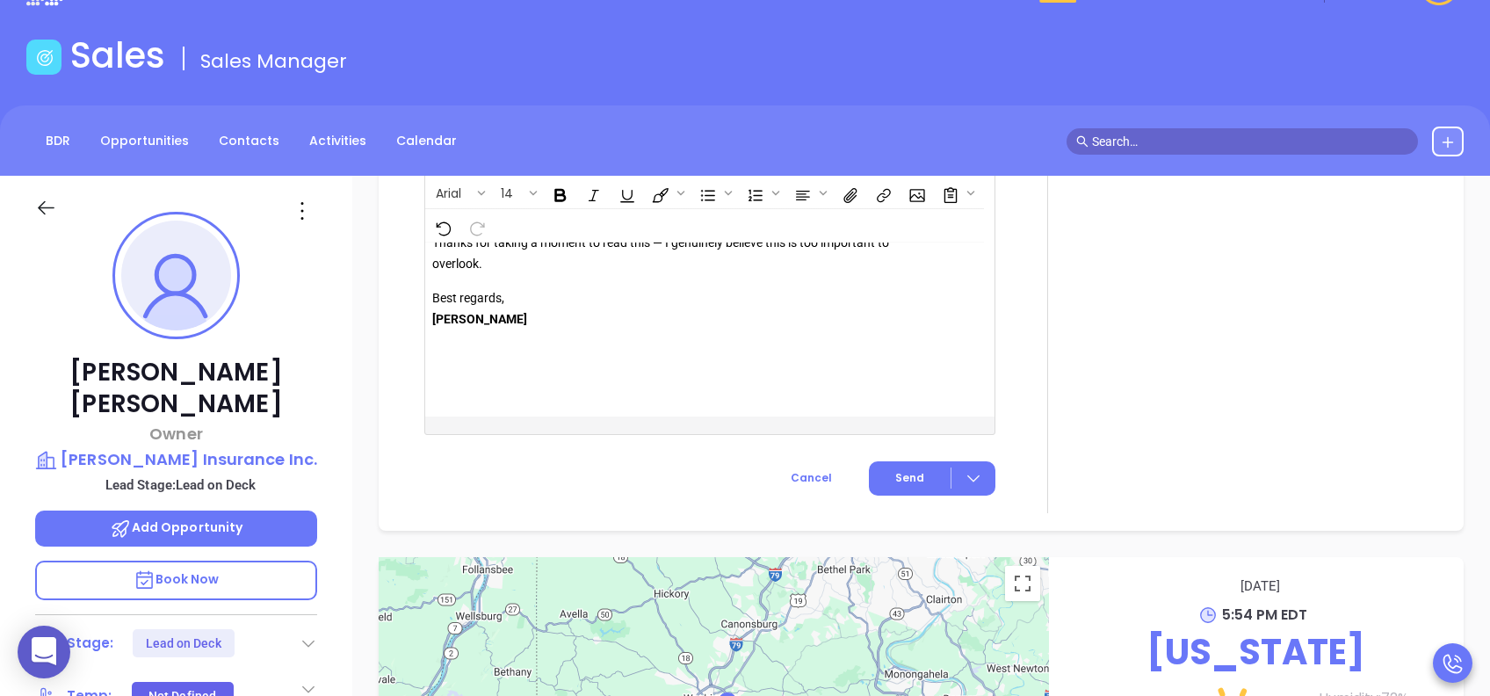
scroll to position [93, 0]
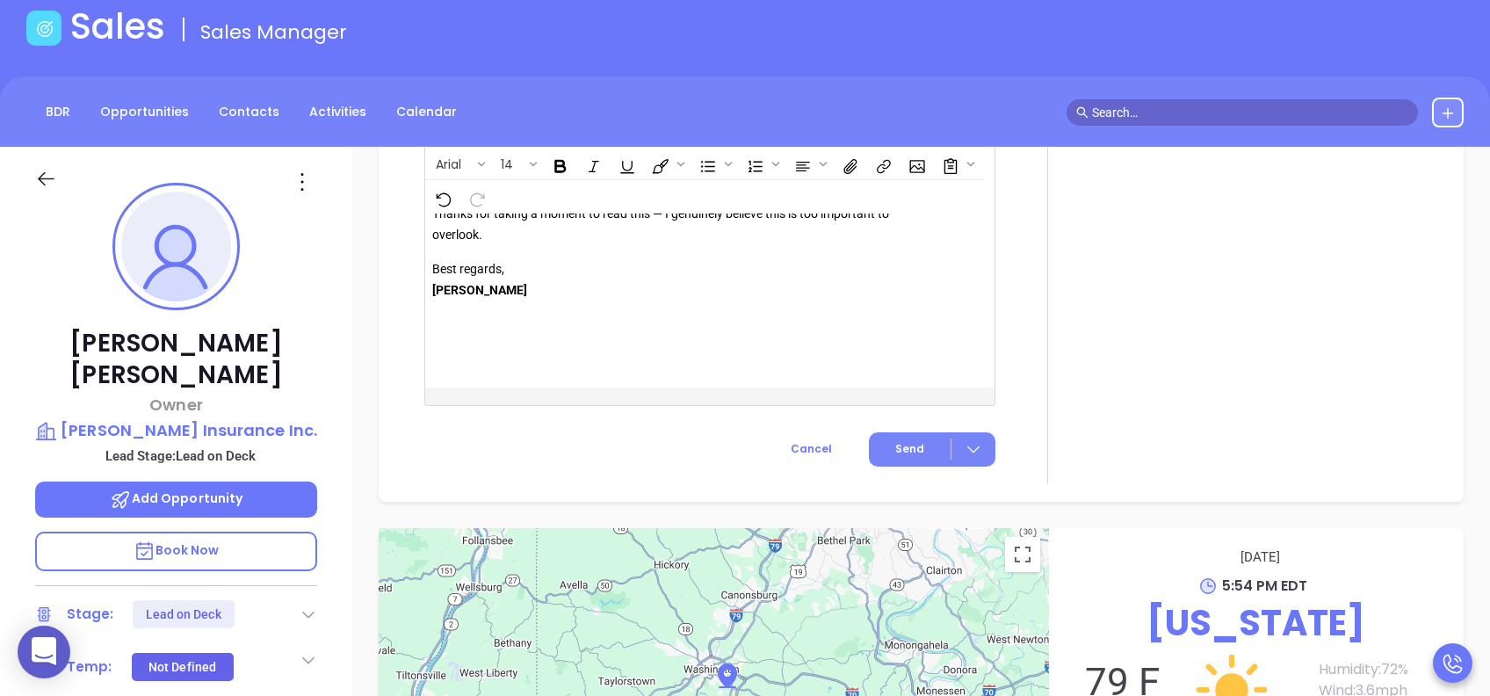
click at [882, 432] on button "Send" at bounding box center [932, 449] width 127 height 34
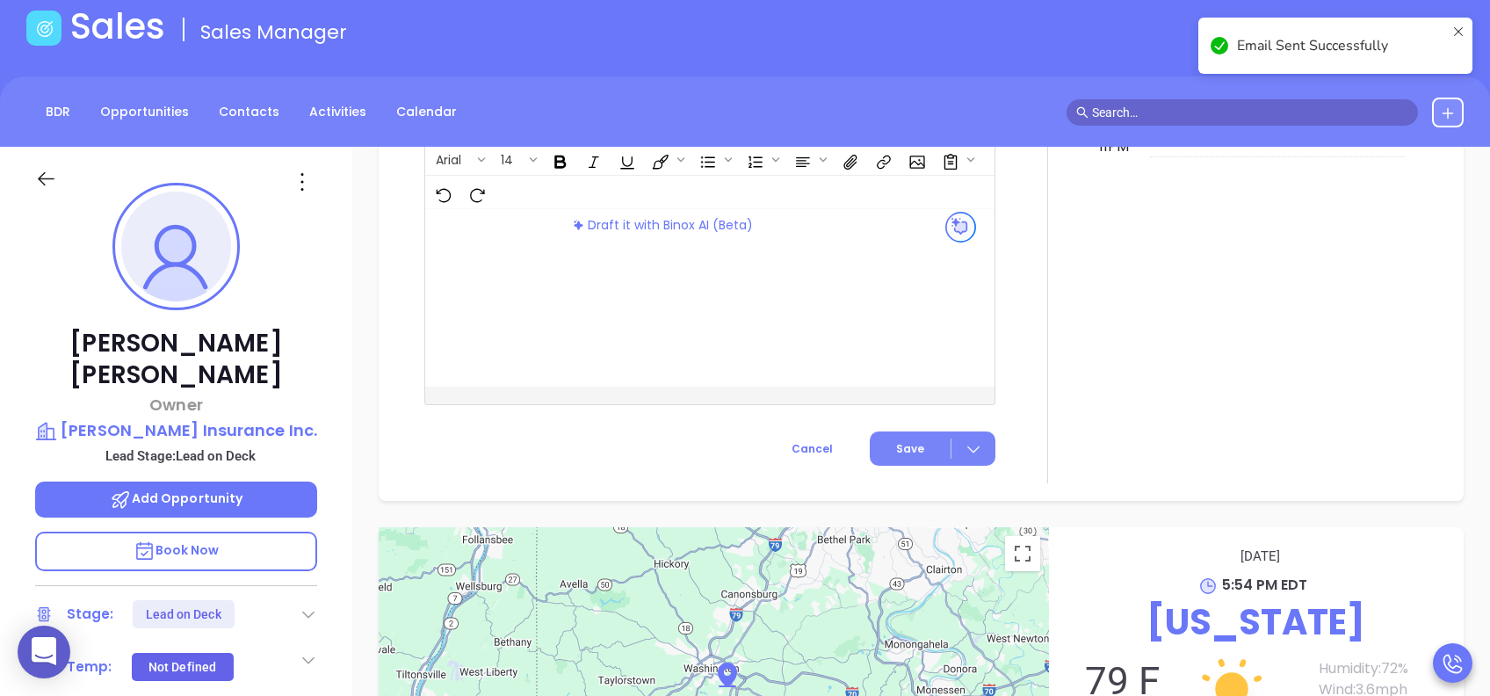
scroll to position [1545, 0]
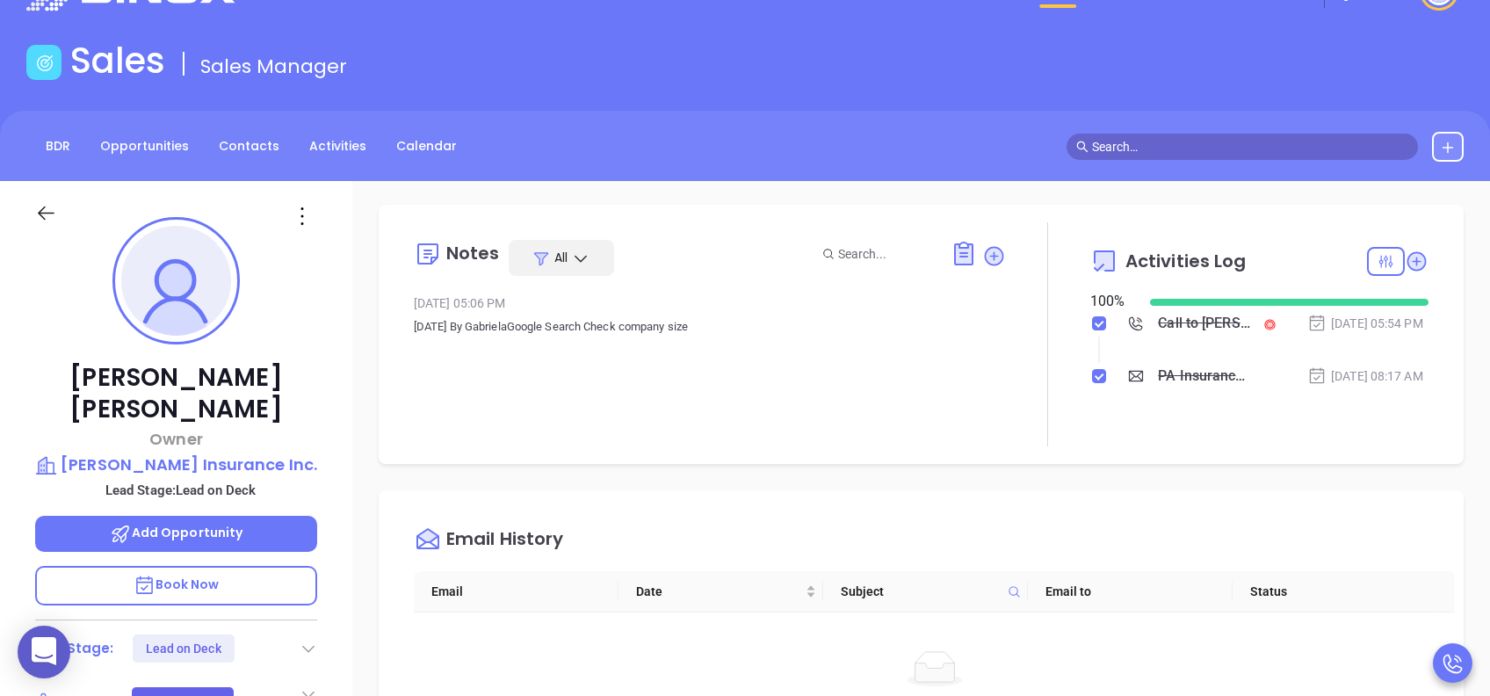
scroll to position [0, 0]
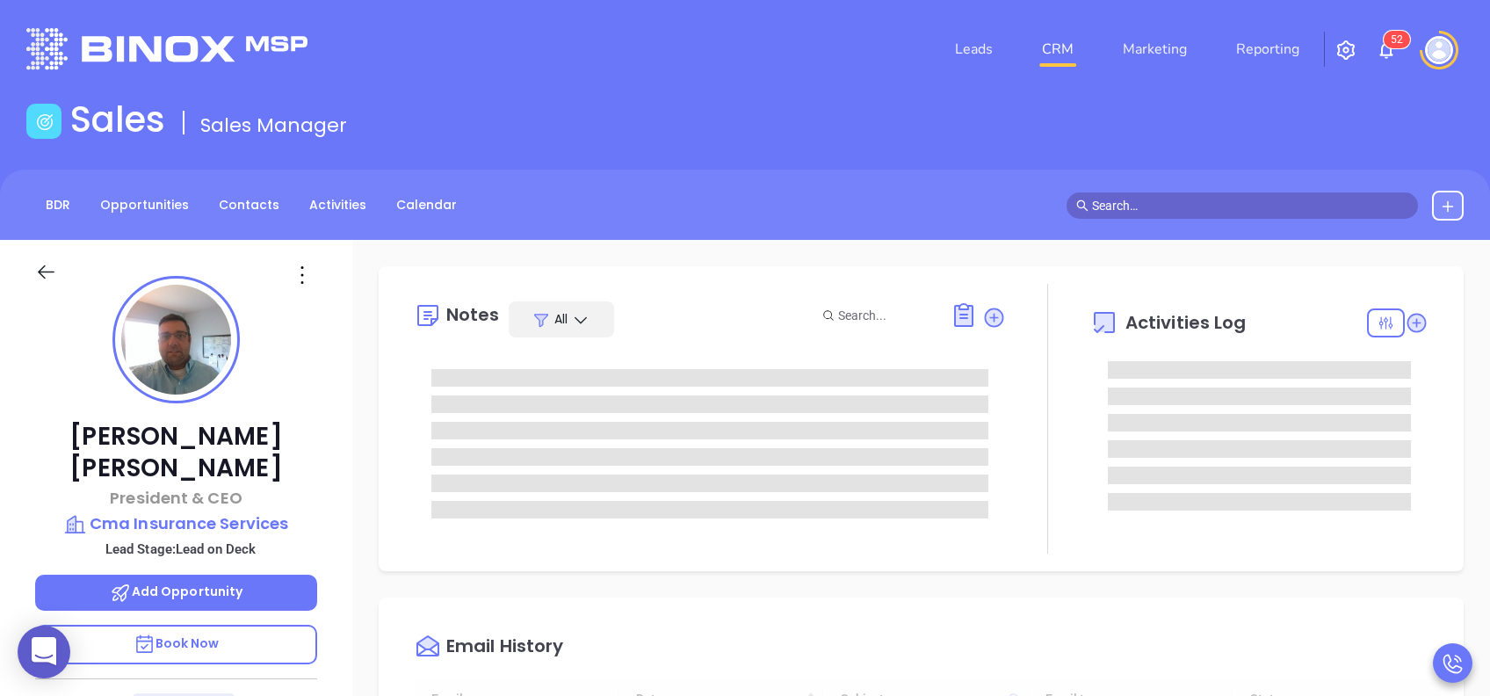
scroll to position [511, 0]
type input "[PERSON_NAME]"
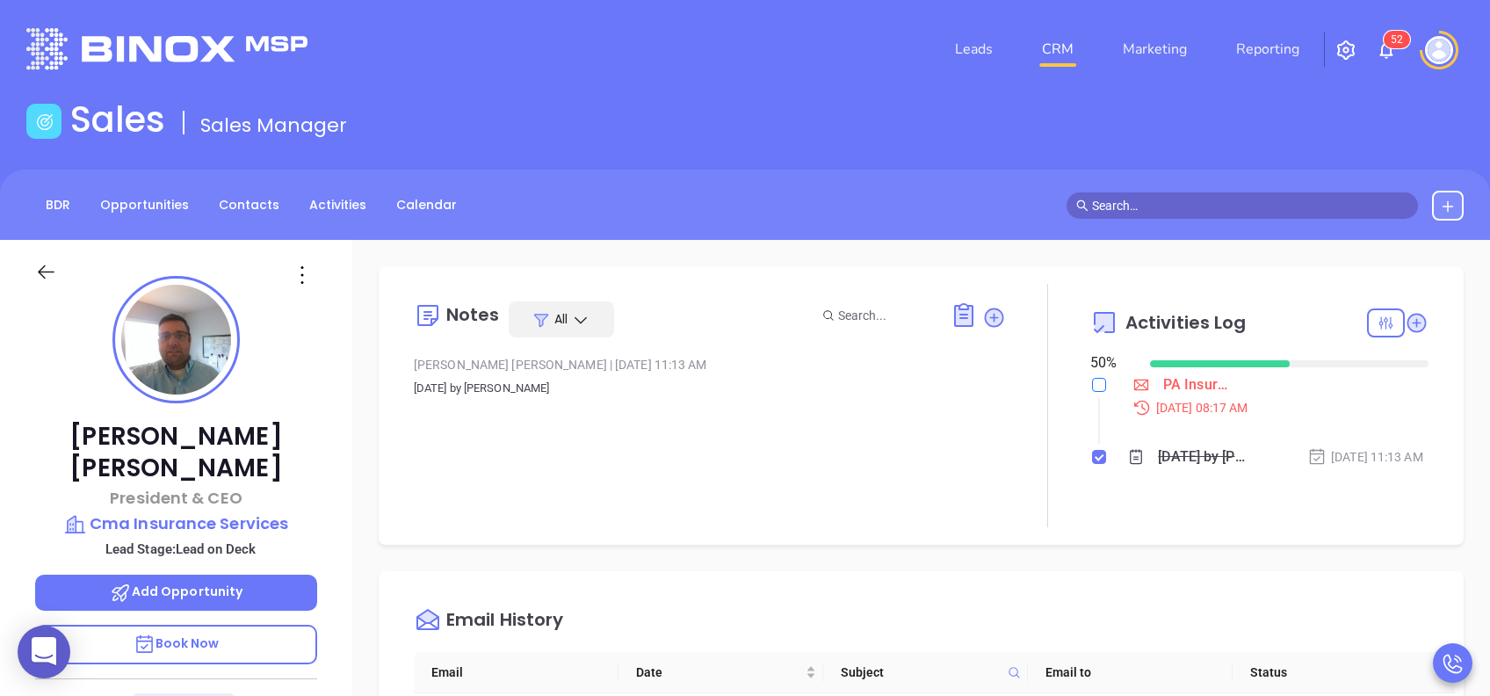
click at [1092, 385] on input "checkbox" at bounding box center [1099, 385] width 14 height 14
checkbox input "true"
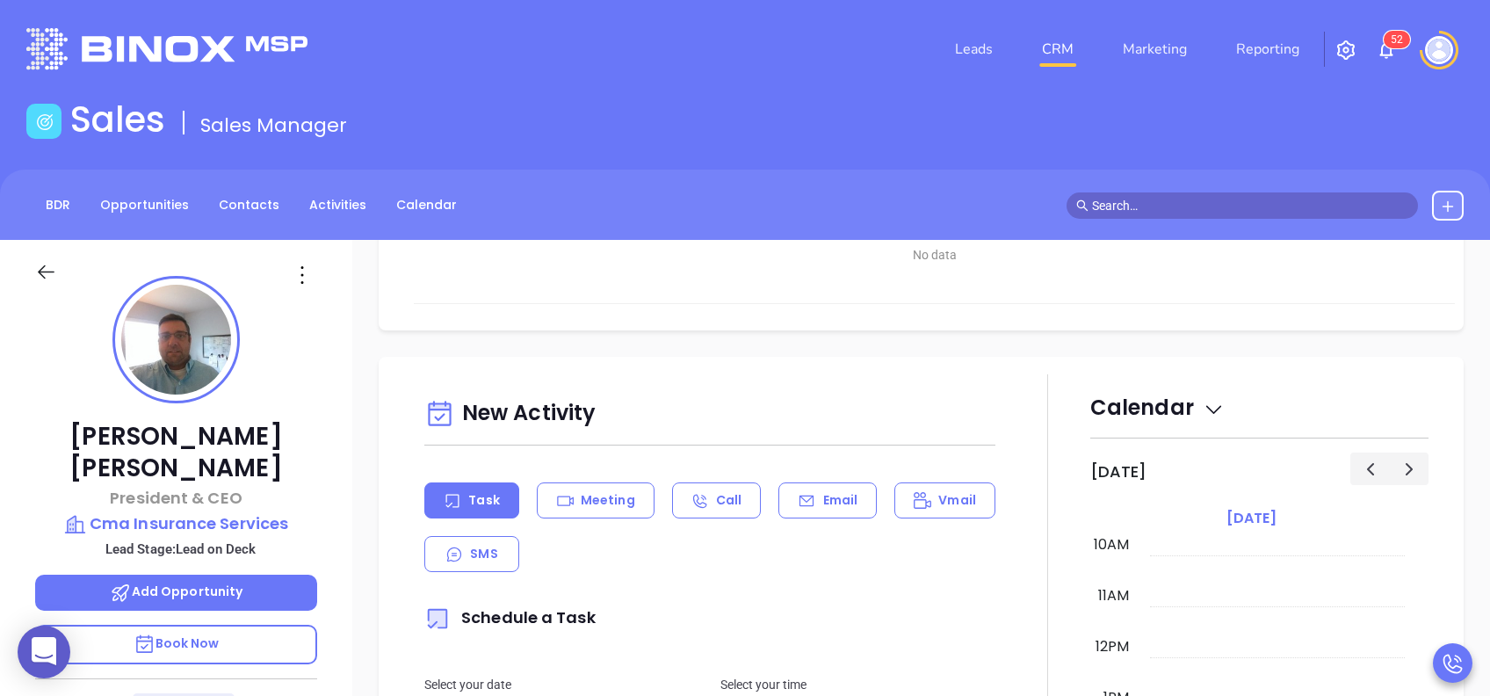
scroll to position [515, 0]
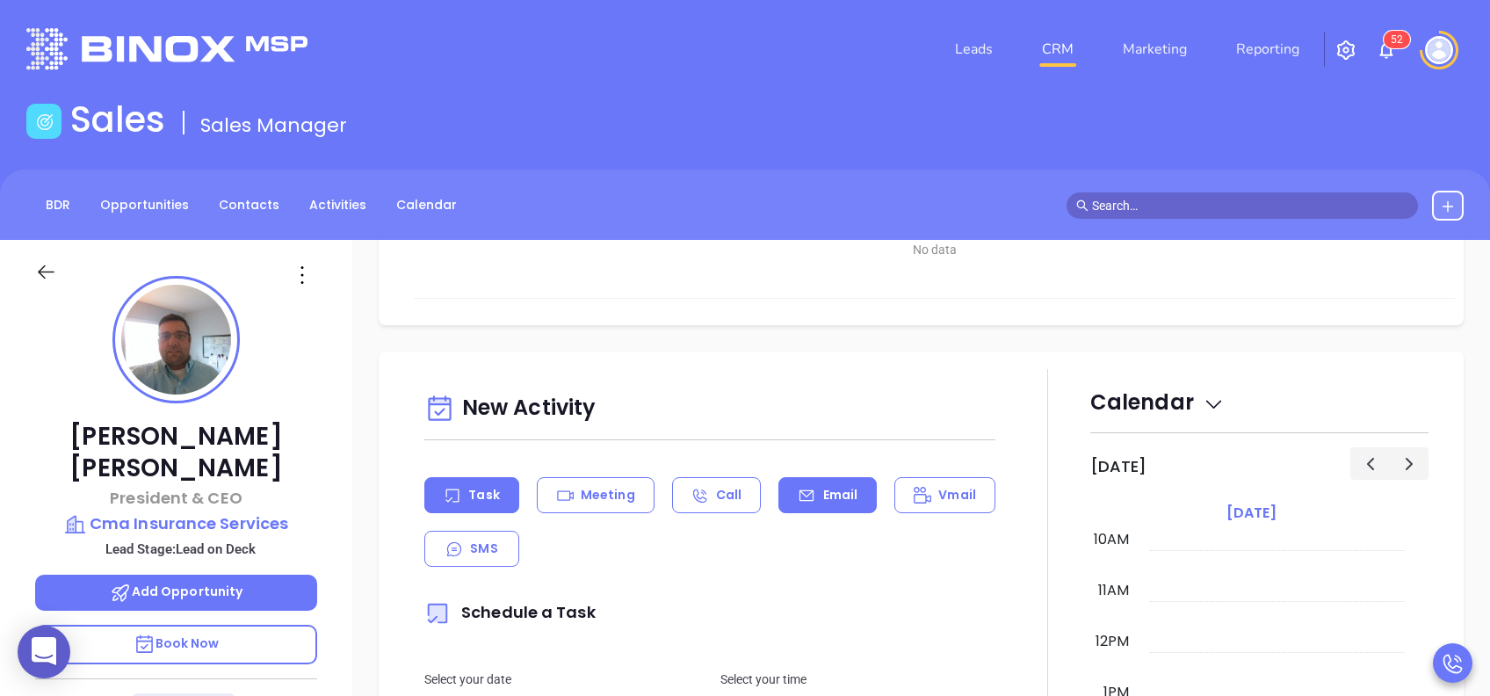
click at [829, 498] on p "Email" at bounding box center [840, 495] width 35 height 18
type input "[PERSON_NAME]"
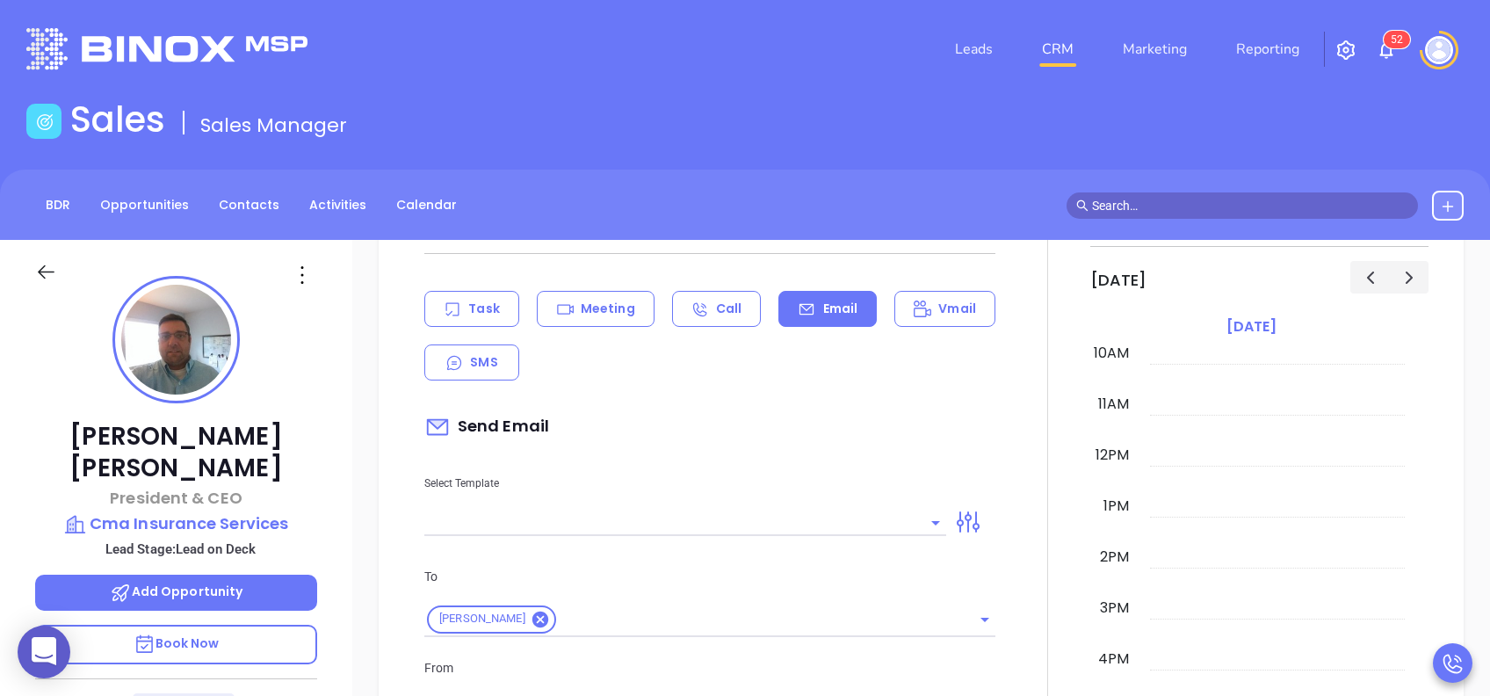
scroll to position [703, 0]
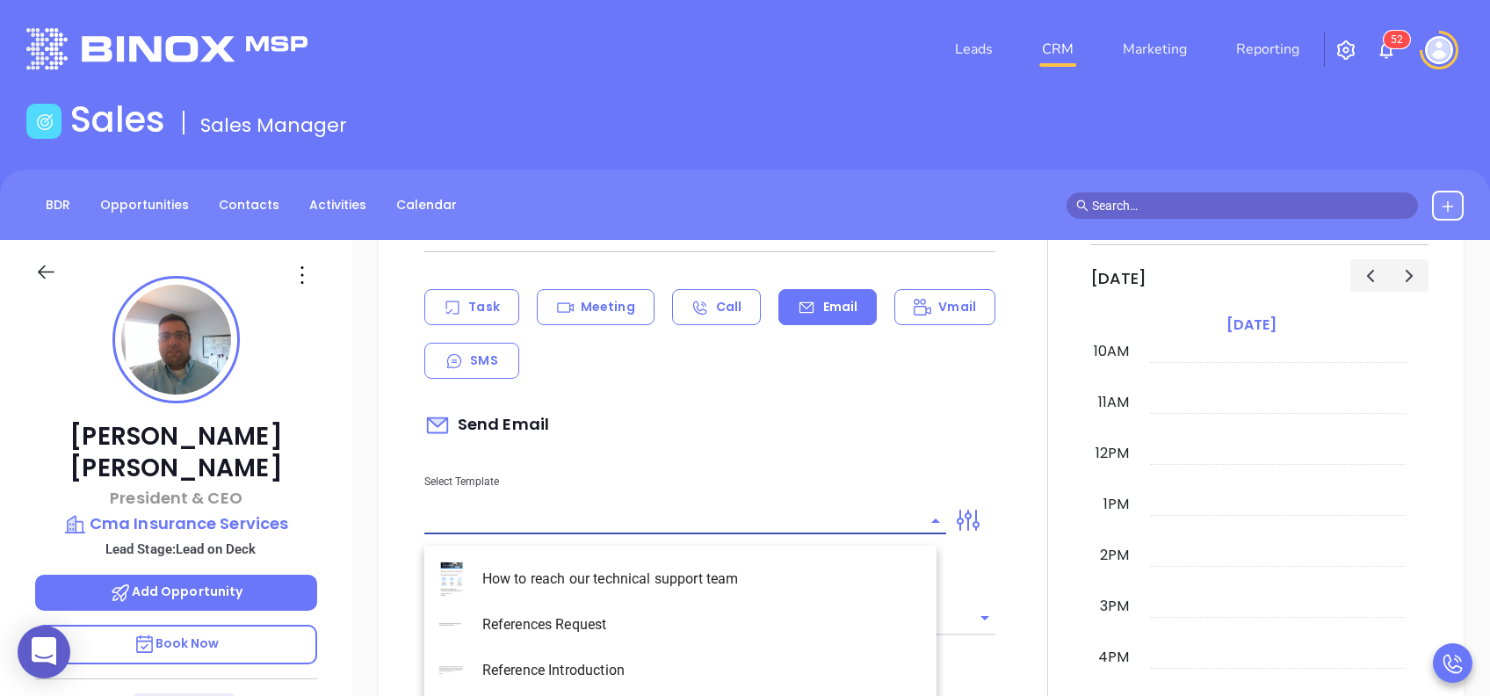
click at [796, 522] on input "text" at bounding box center [672, 520] width 496 height 25
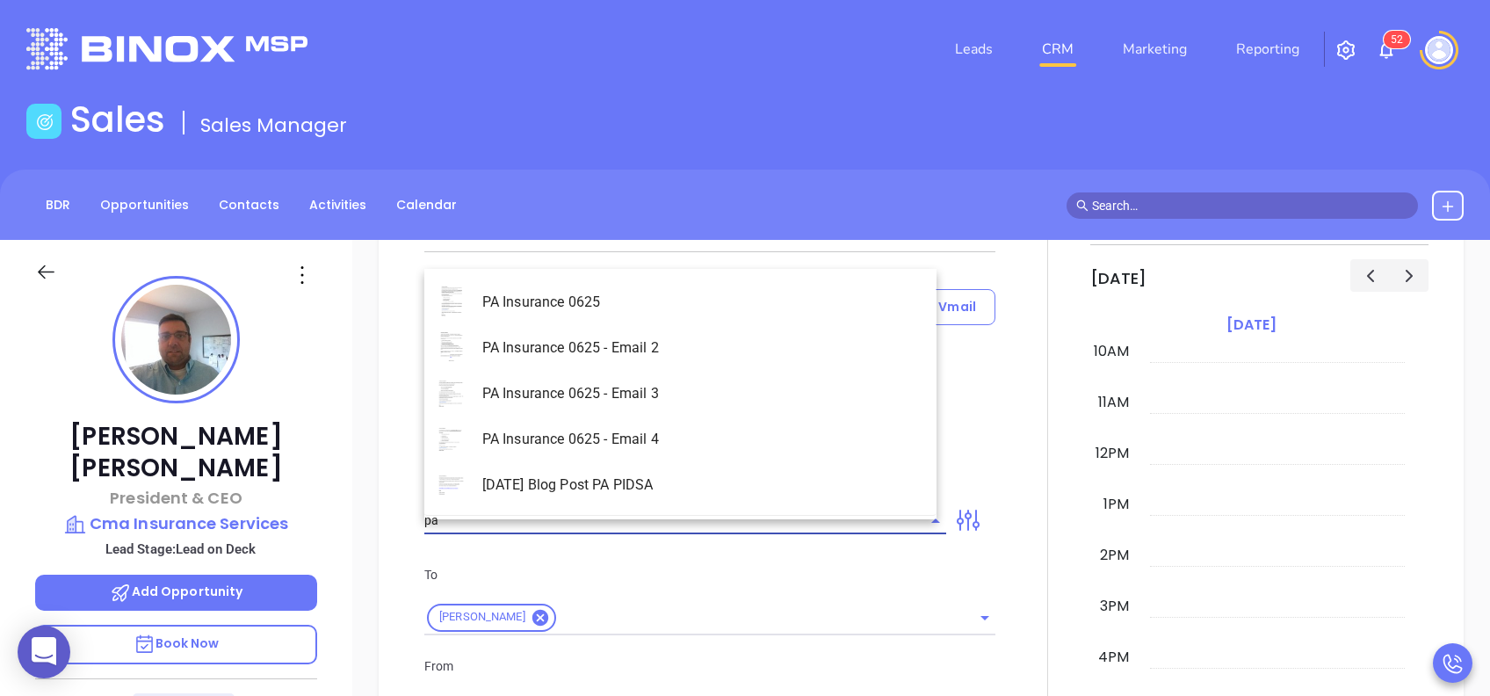
click at [640, 299] on li "PA Insurance 0625" at bounding box center [680, 302] width 512 height 46
type input "PA Insurance 0625"
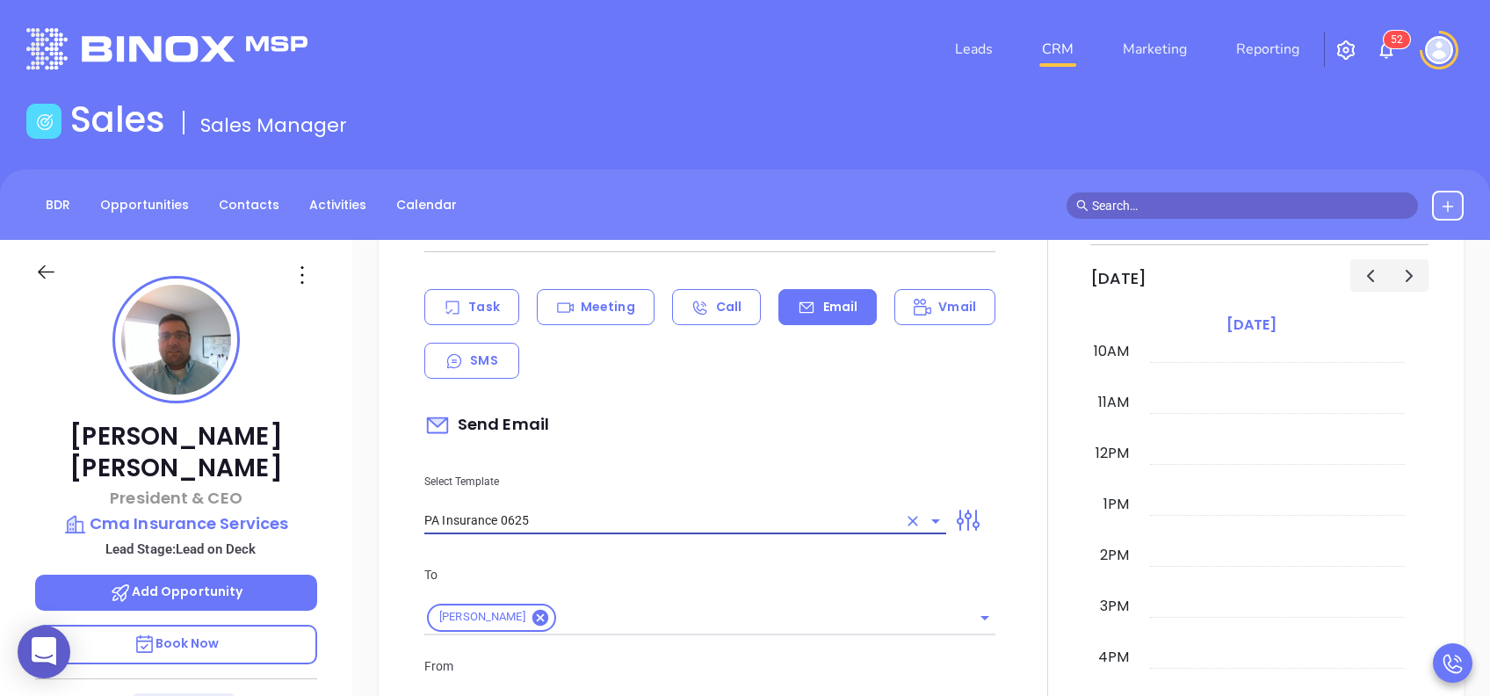
type input "[PERSON_NAME], PA’s New Cybersecurity Law: Are You Prepared?"
type input "PA Insurance 0625"
click at [756, 484] on p "Select Template" at bounding box center [685, 481] width 522 height 19
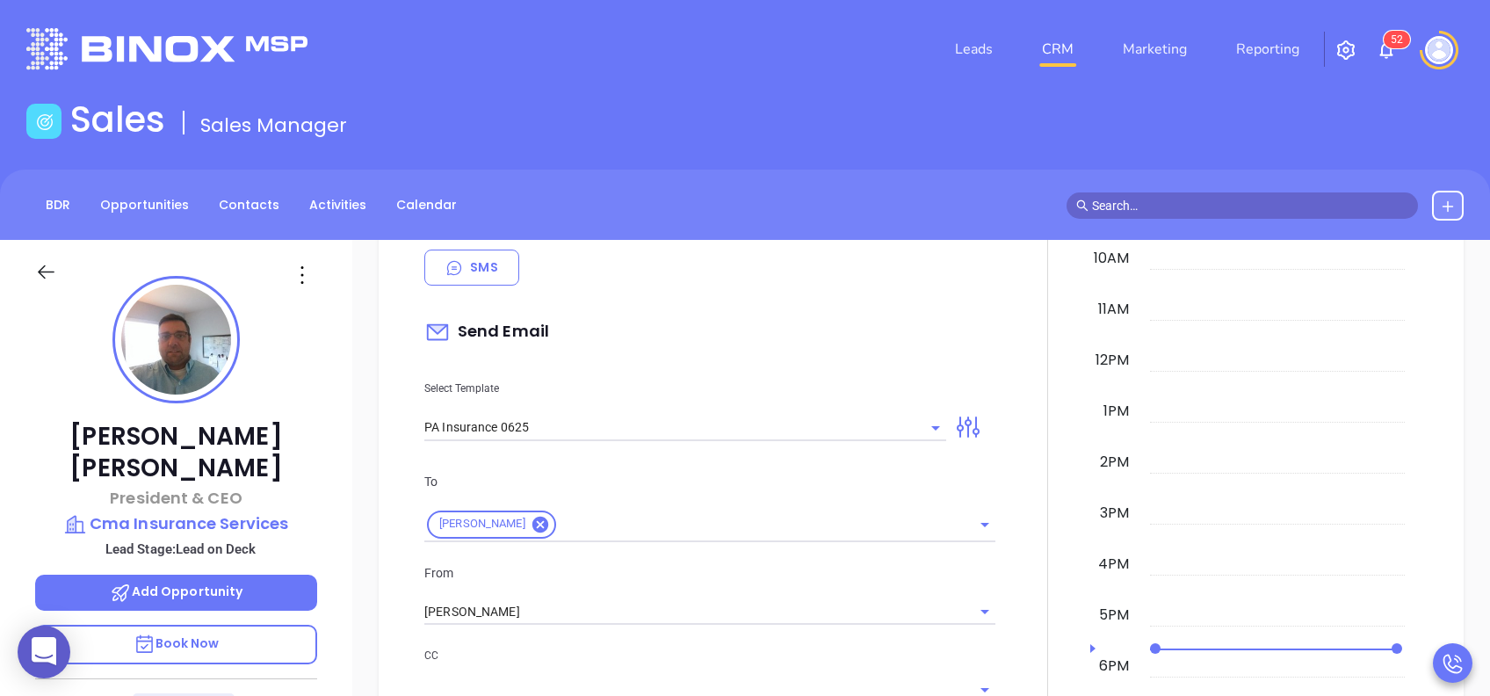
scroll to position [843, 0]
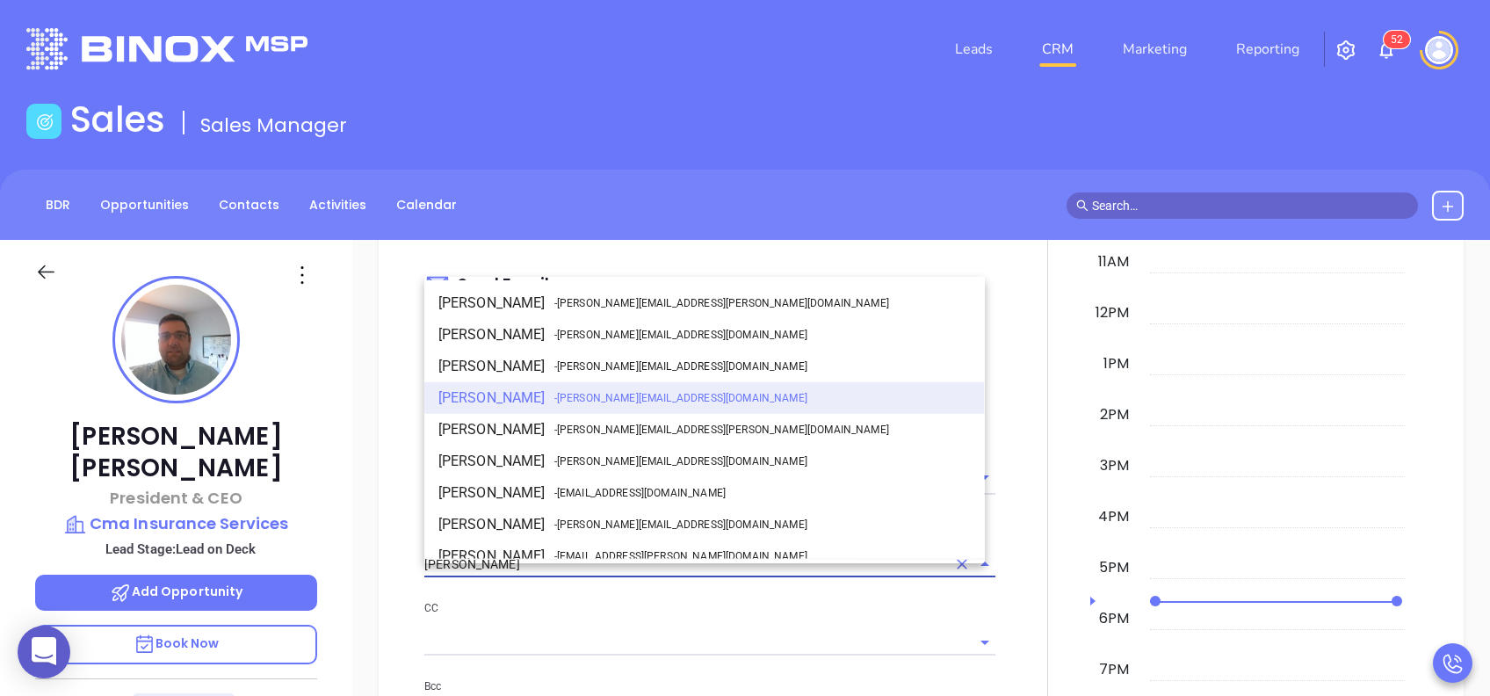
click at [597, 577] on input "[PERSON_NAME]" at bounding box center [685, 564] width 522 height 25
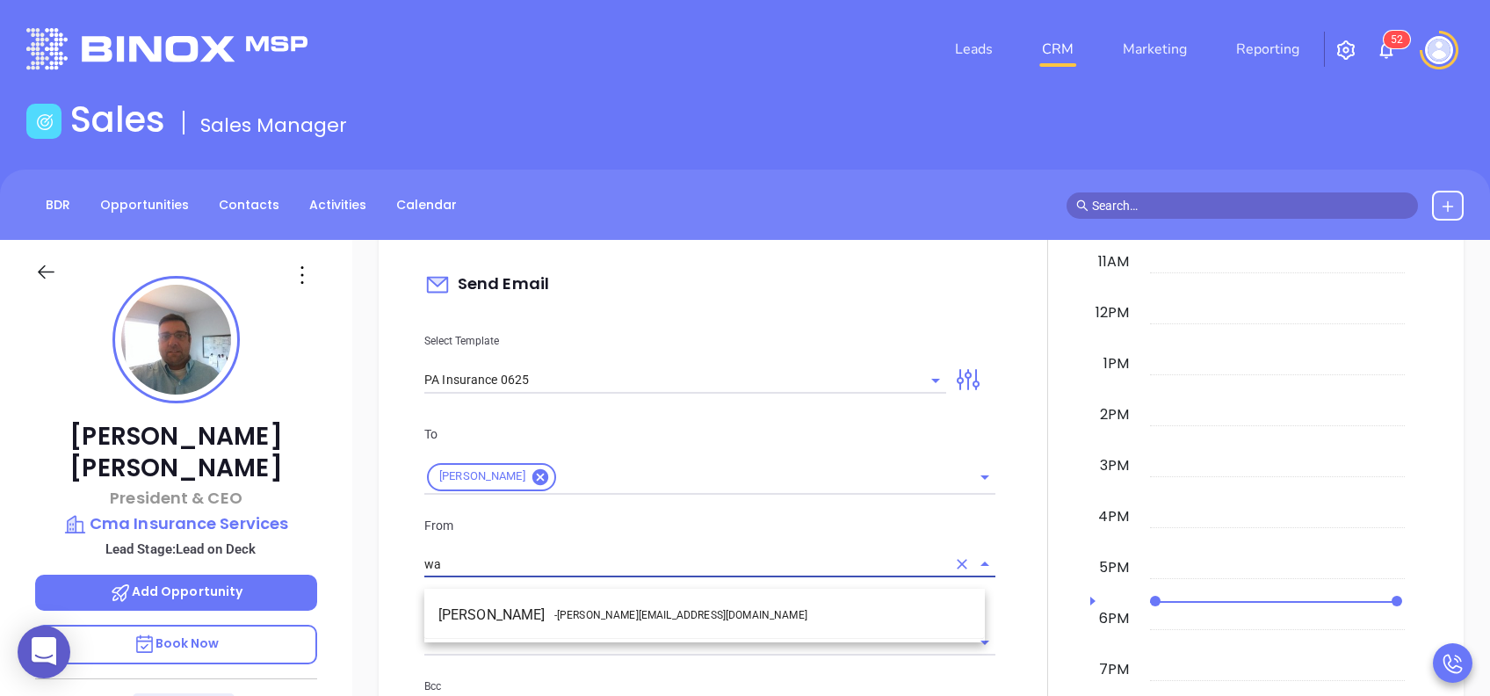
click at [564, 612] on span "- walter@motiva.net" at bounding box center [680, 615] width 253 height 16
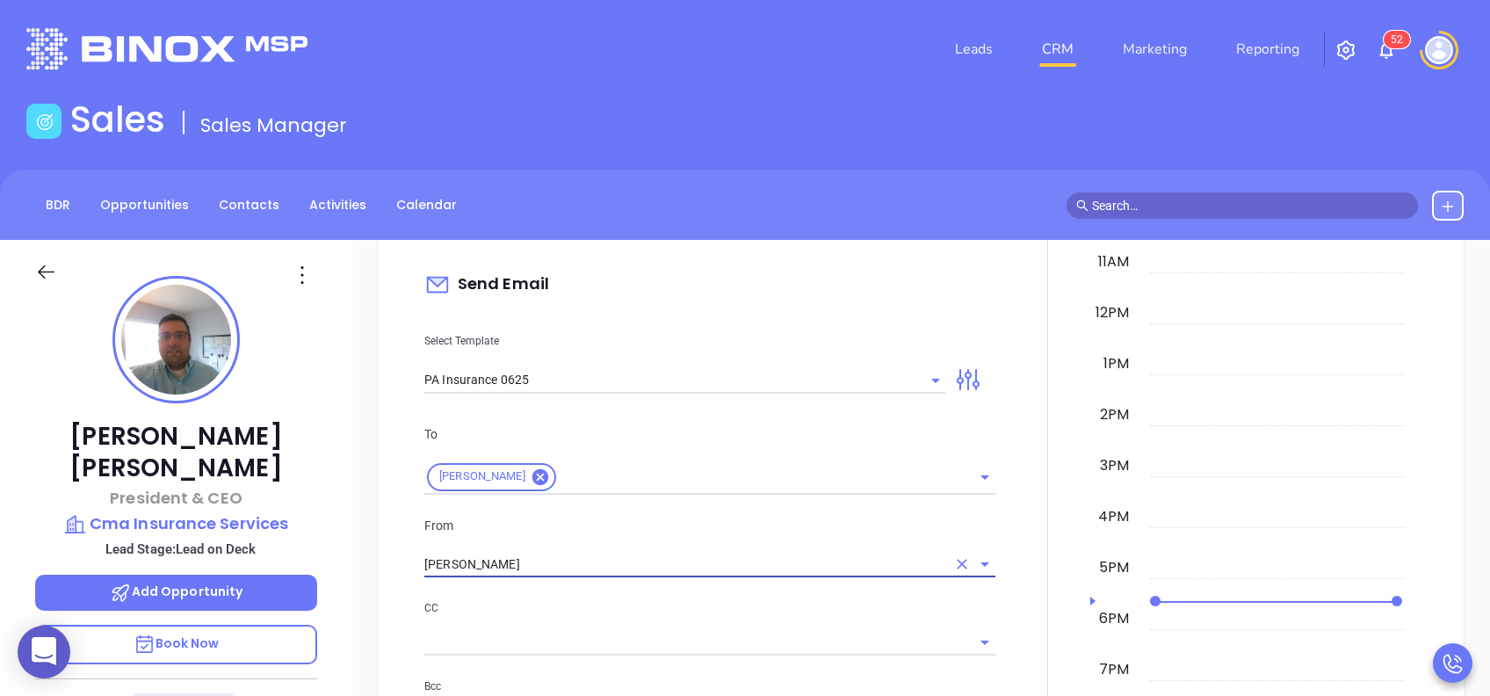
type input "Walter Contreras"
click at [604, 616] on p "CC" at bounding box center [709, 607] width 571 height 19
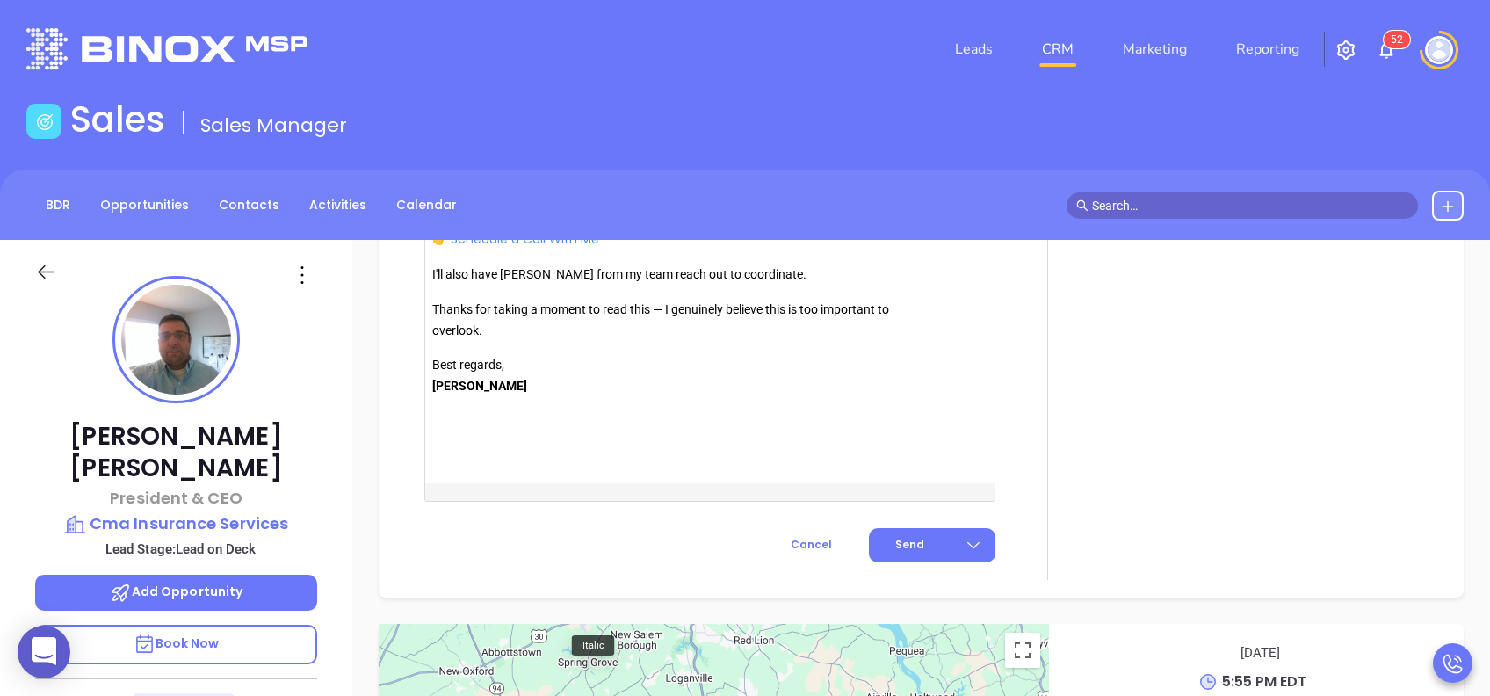
scroll to position [2109, 0]
click at [914, 545] on button "Send" at bounding box center [932, 543] width 127 height 34
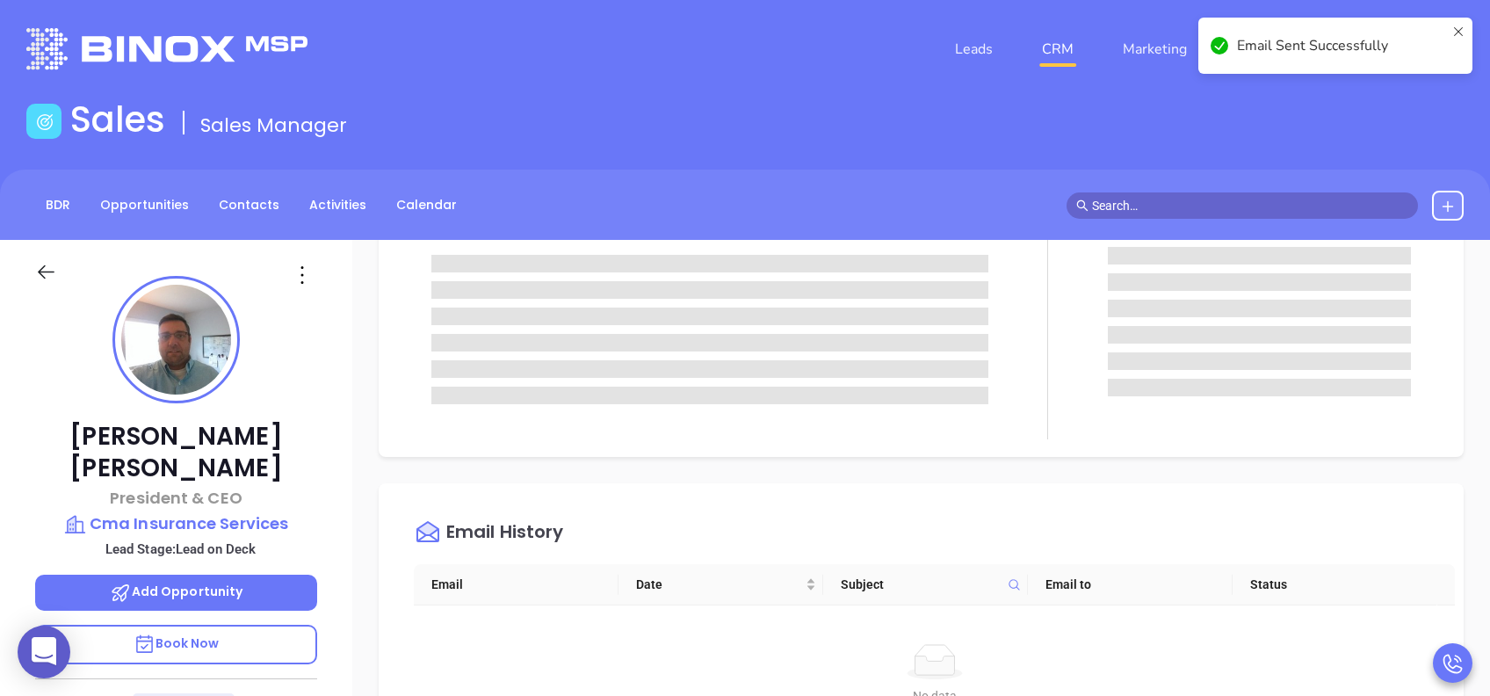
scroll to position [0, 0]
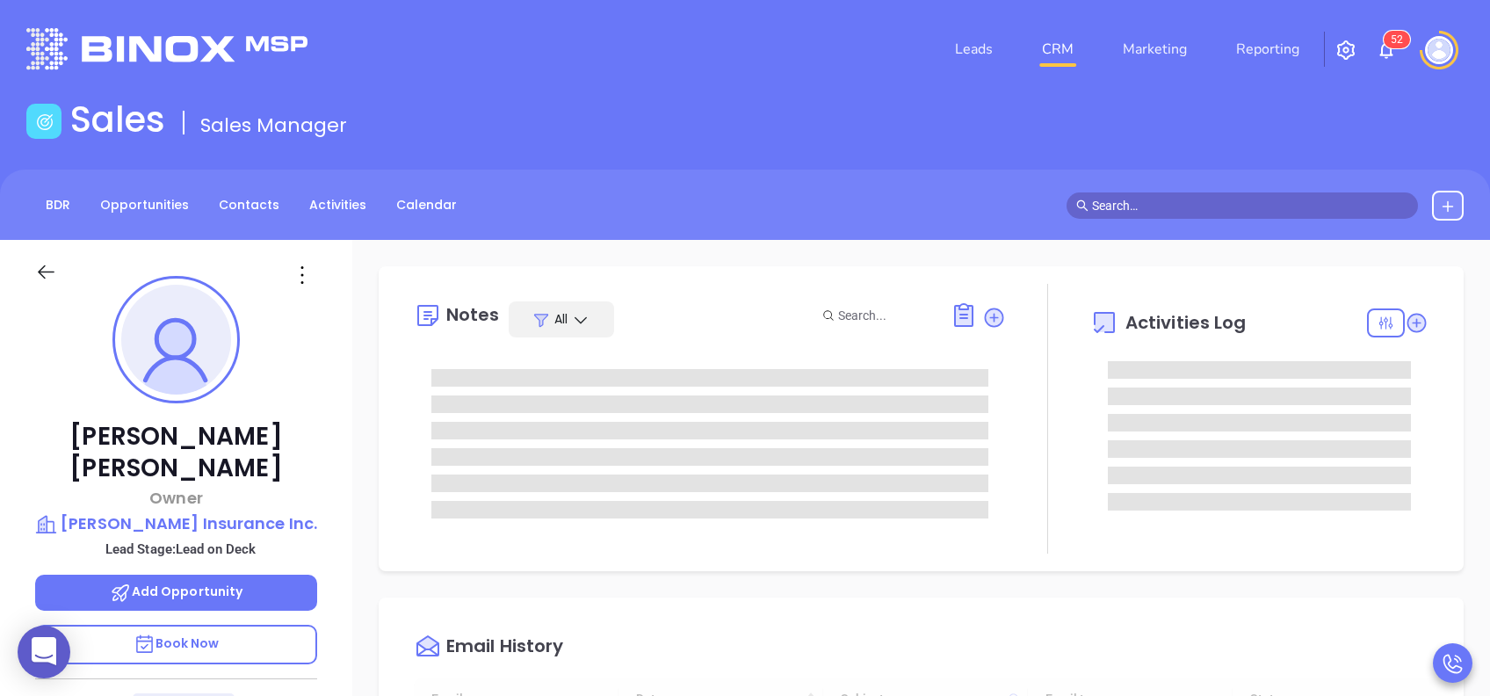
type input "[DATE]"
type input "[PERSON_NAME]"
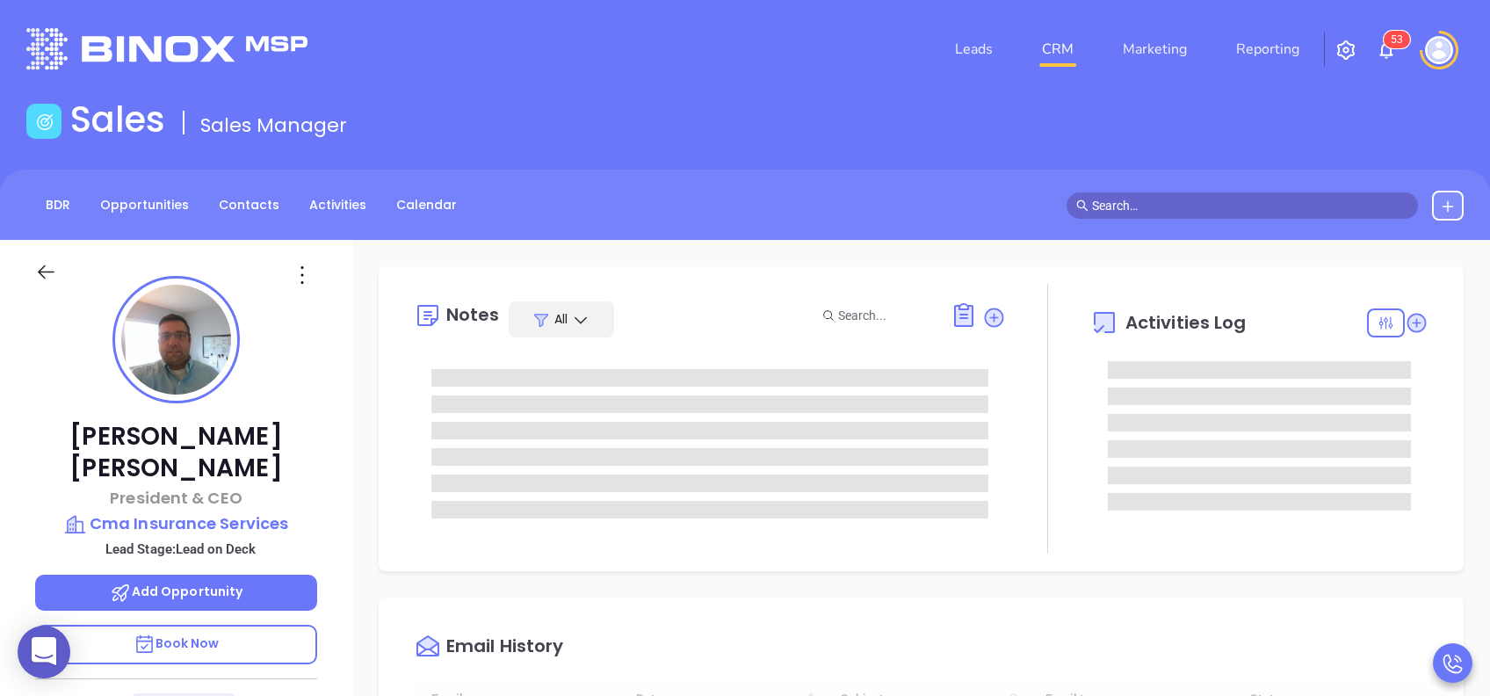
type input "[DATE]"
type input "[PERSON_NAME]"
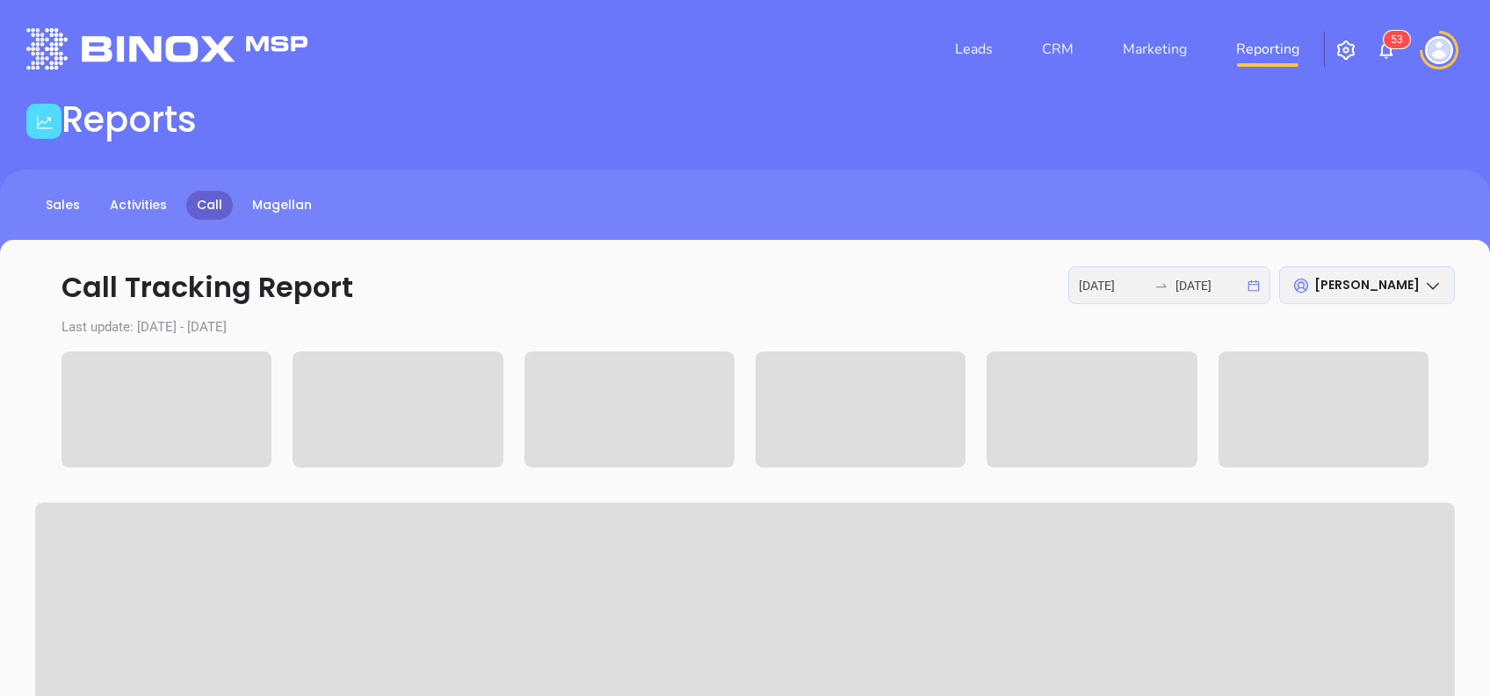
scroll to position [117, 0]
